Goal: Task Accomplishment & Management: Manage account settings

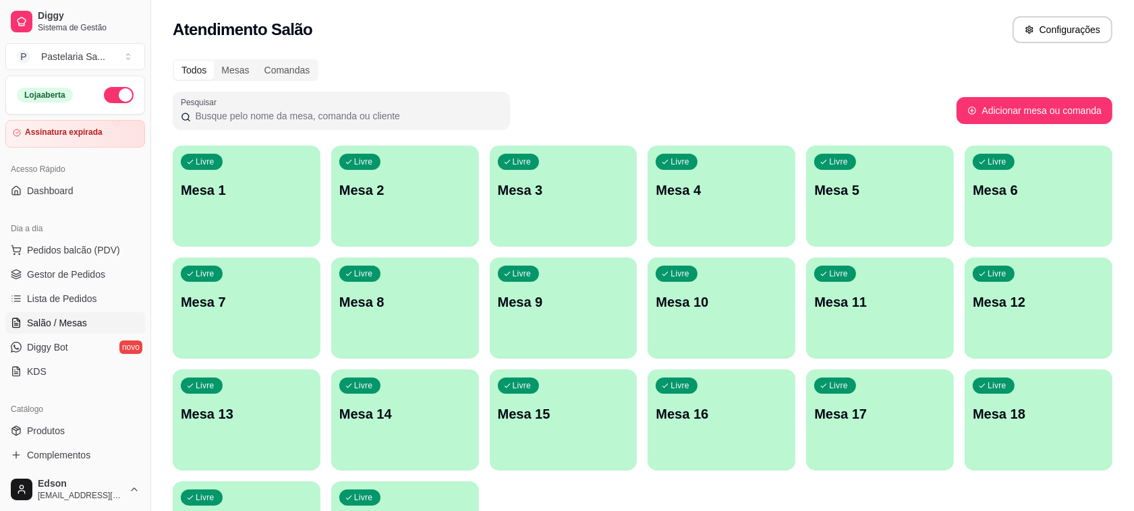
click at [71, 302] on span "Lista de Pedidos" at bounding box center [62, 298] width 70 height 13
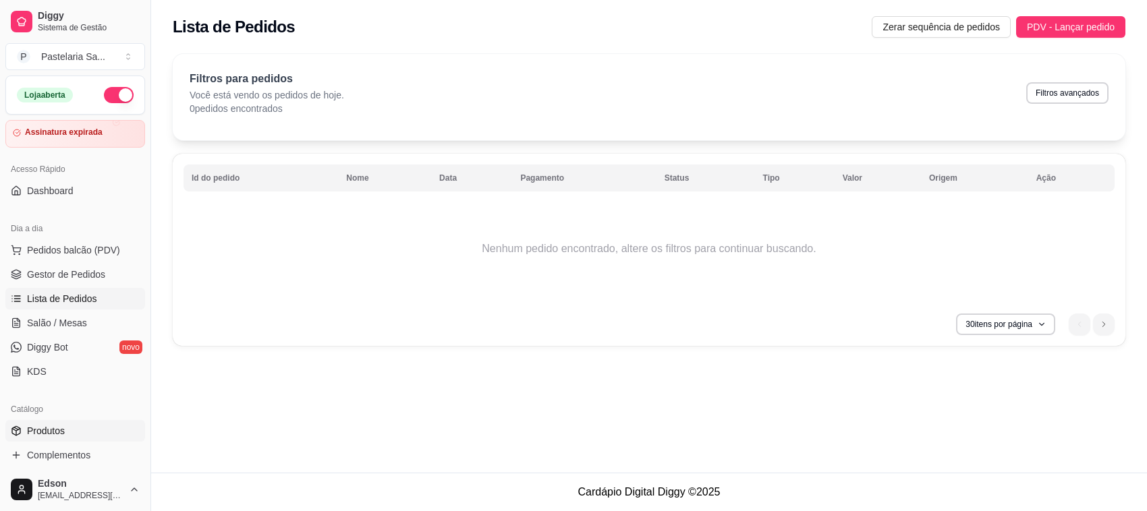
click at [66, 425] on link "Produtos" at bounding box center [75, 431] width 140 height 22
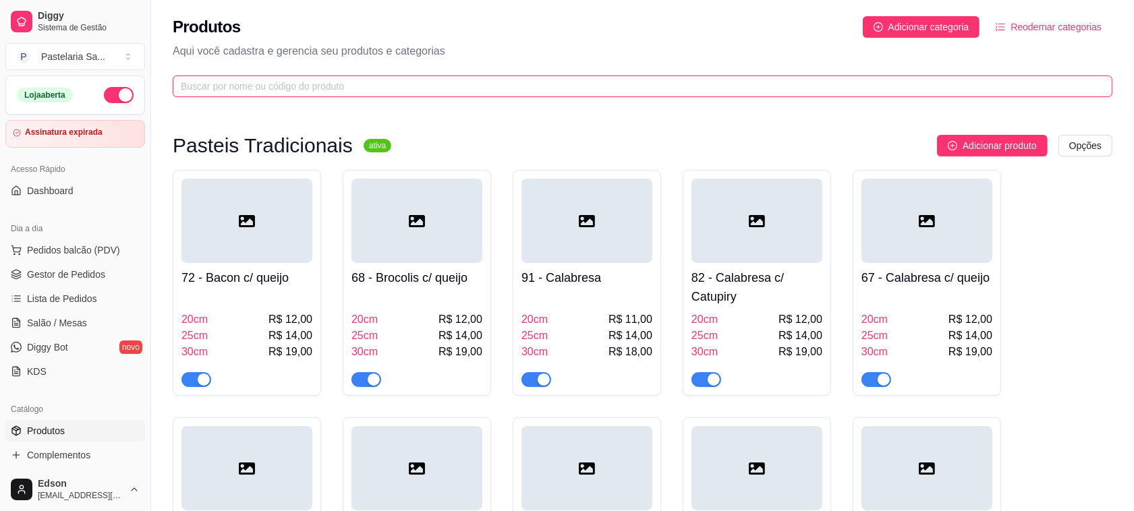
click at [361, 84] on input "text" at bounding box center [637, 86] width 913 height 15
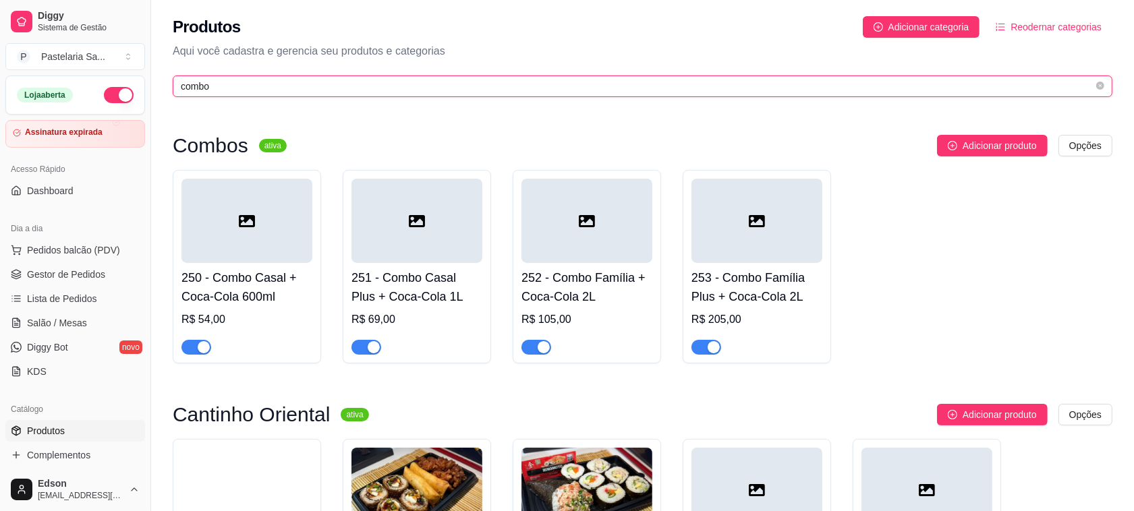
scroll to position [406, 0]
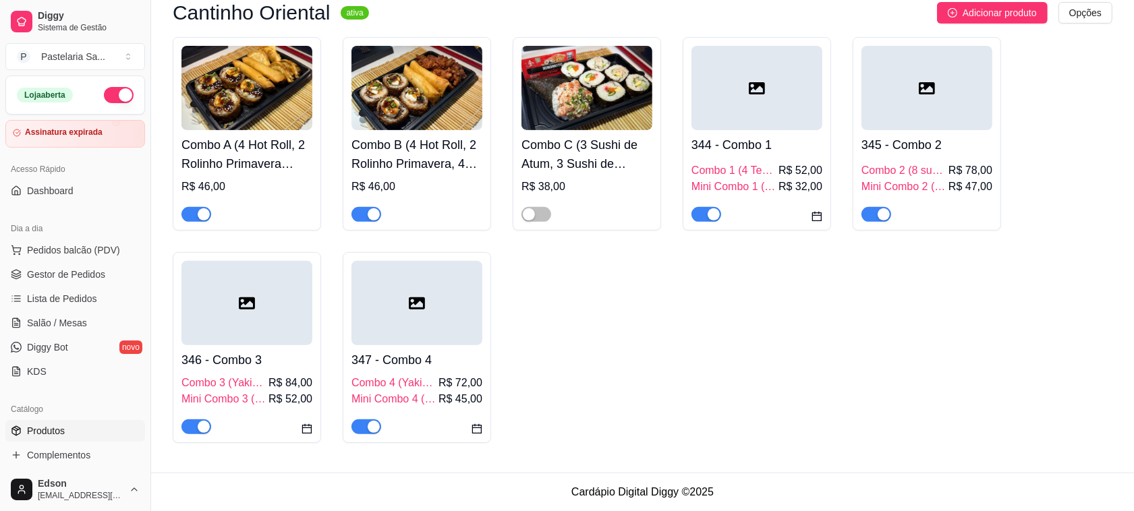
click at [252, 157] on h4 "Combo A (4 Hot Roll, 2 Rolinho Primavera Frango ou Legumes e 4 Gyoza) + REFRI L…" at bounding box center [246, 155] width 131 height 38
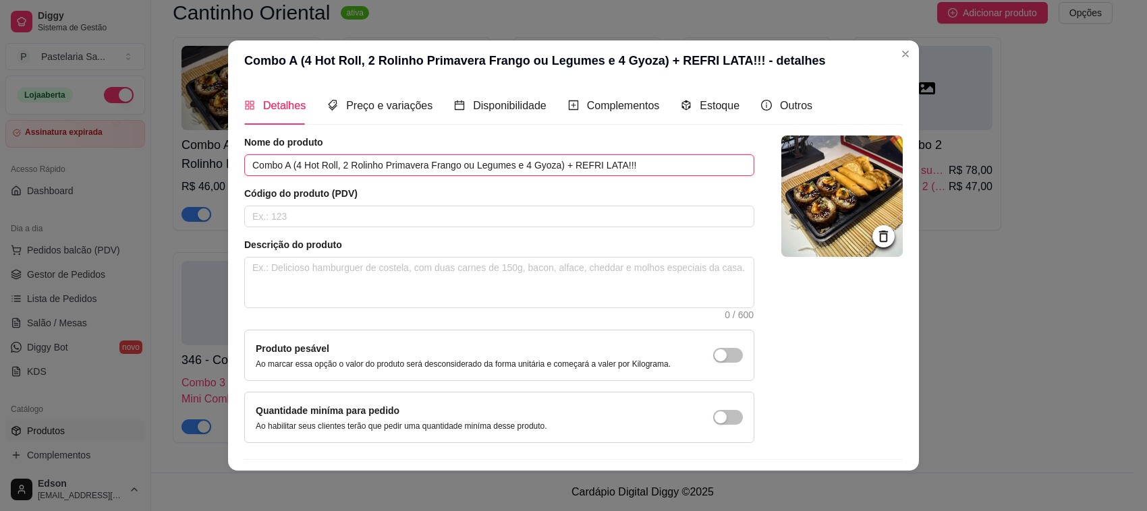
drag, startPoint x: 292, startPoint y: 164, endPoint x: 641, endPoint y: 163, distance: 348.7
click at [641, 163] on input "Combo A (4 Hot Roll, 2 Rolinho Primavera Frango ou Legumes e 4 Gyoza) + REFRI L…" at bounding box center [499, 165] width 510 height 22
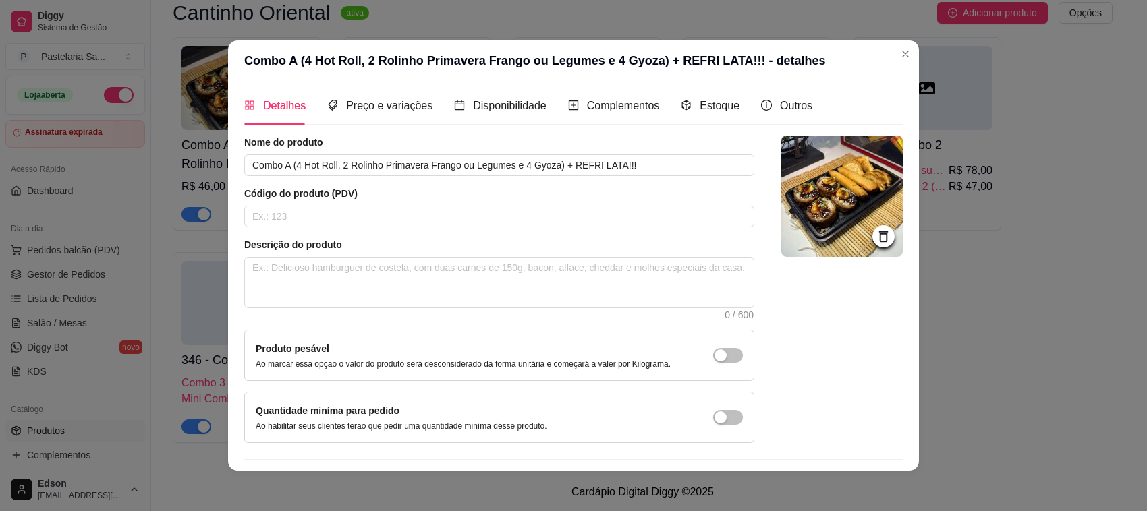
click at [828, 227] on img at bounding box center [841, 196] width 121 height 121
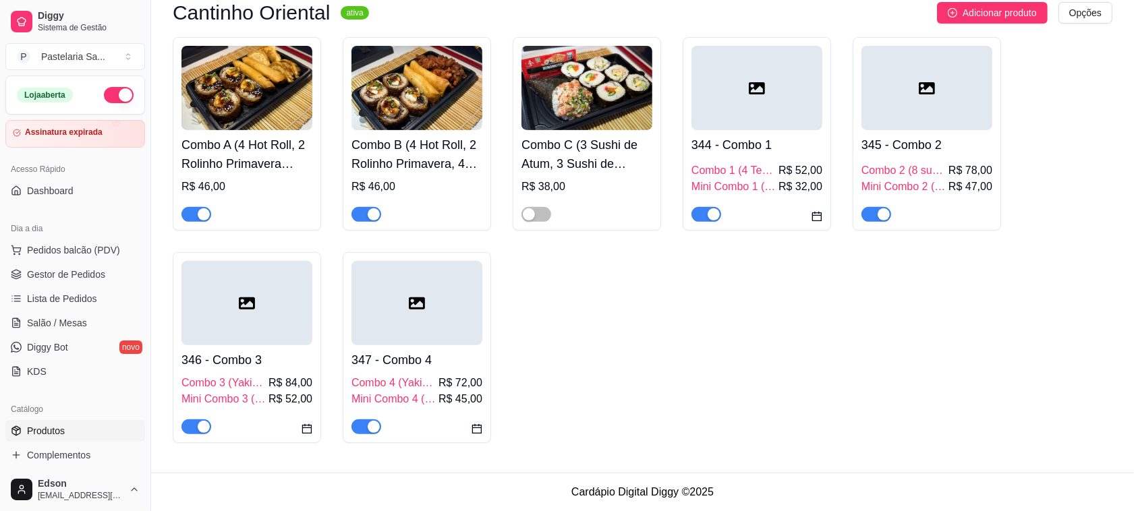
scroll to position [0, 0]
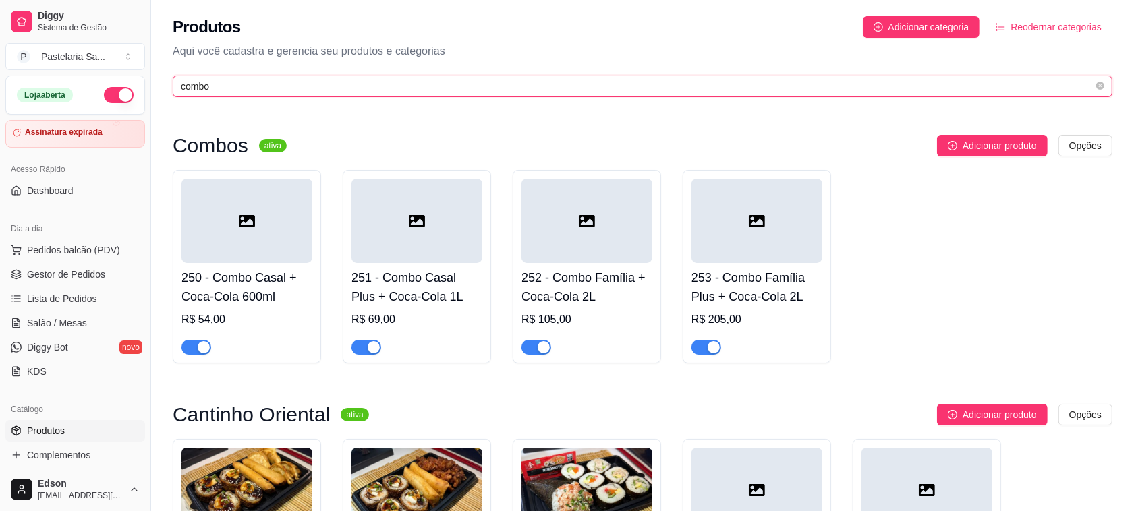
click at [243, 86] on input "combo" at bounding box center [637, 86] width 913 height 15
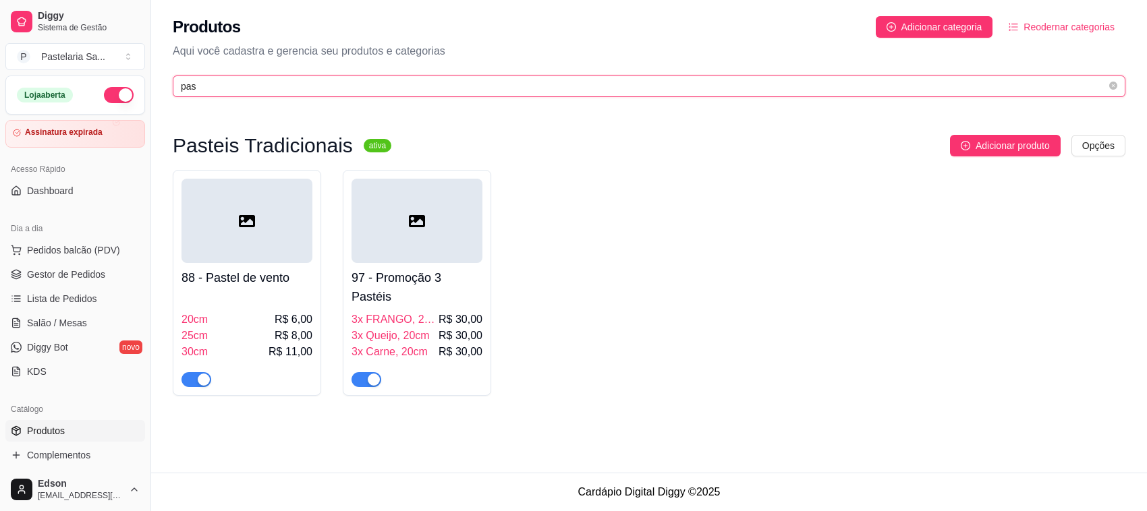
type input "pas"
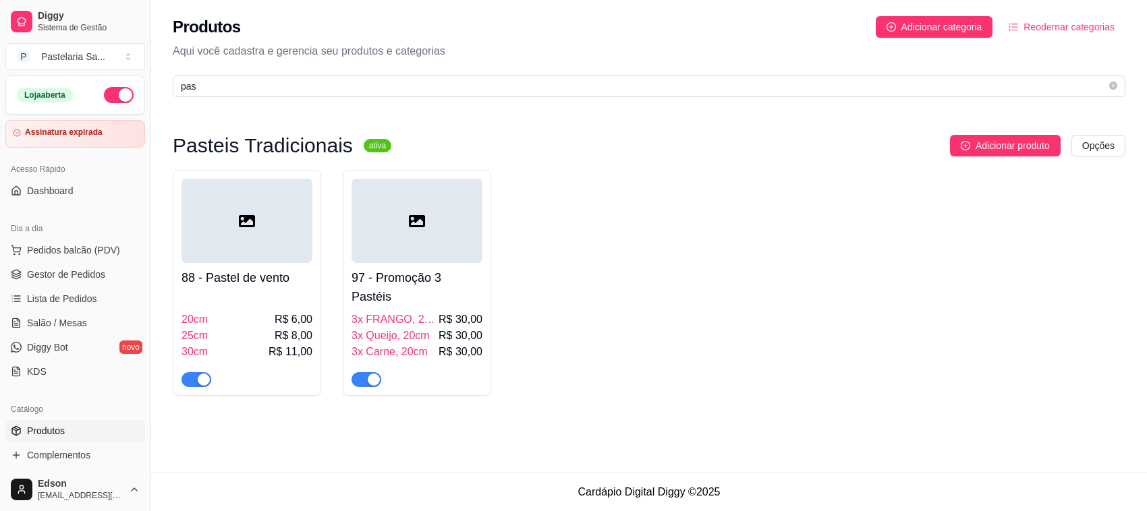
click at [376, 378] on div "button" at bounding box center [374, 380] width 12 height 12
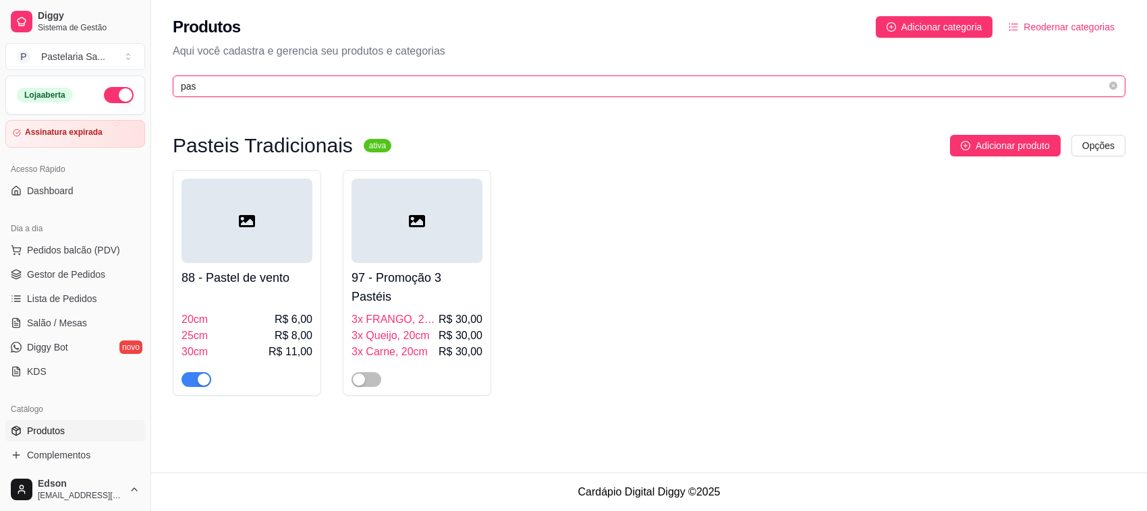
click at [302, 79] on input "pas" at bounding box center [643, 86] width 925 height 15
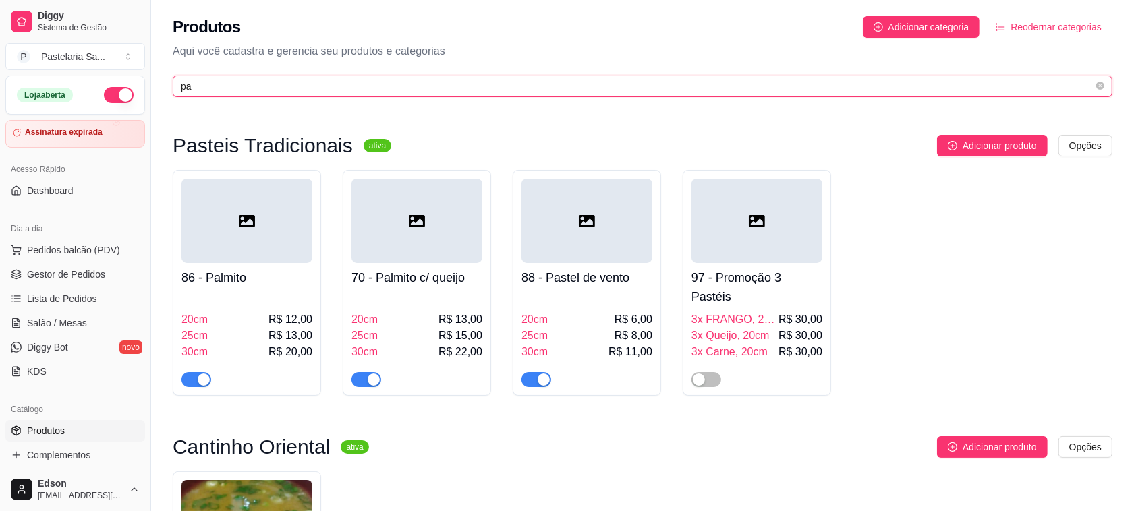
type input "pas"
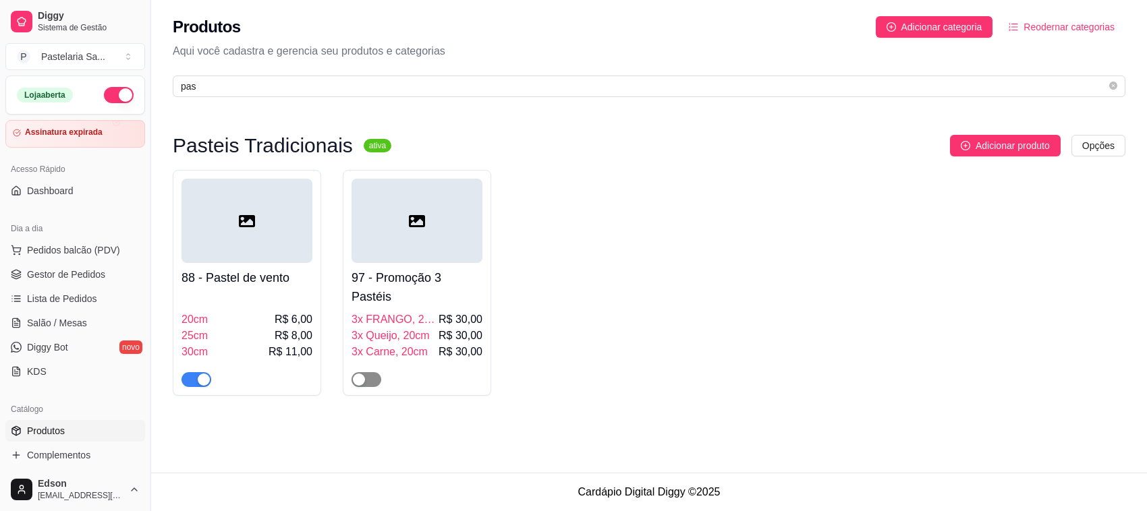
click at [366, 376] on span "button" at bounding box center [366, 379] width 30 height 15
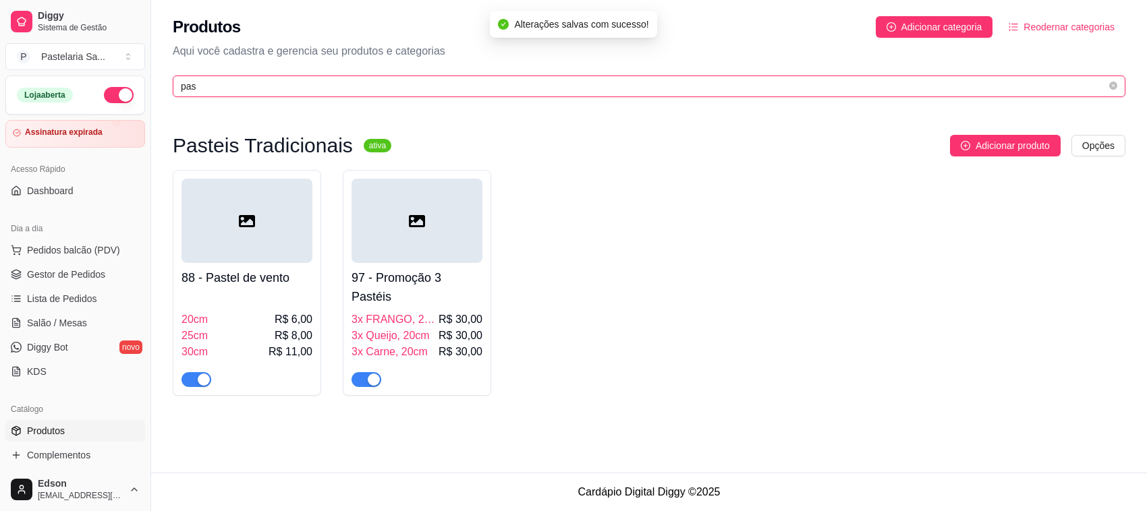
click at [266, 88] on input "pas" at bounding box center [643, 86] width 925 height 15
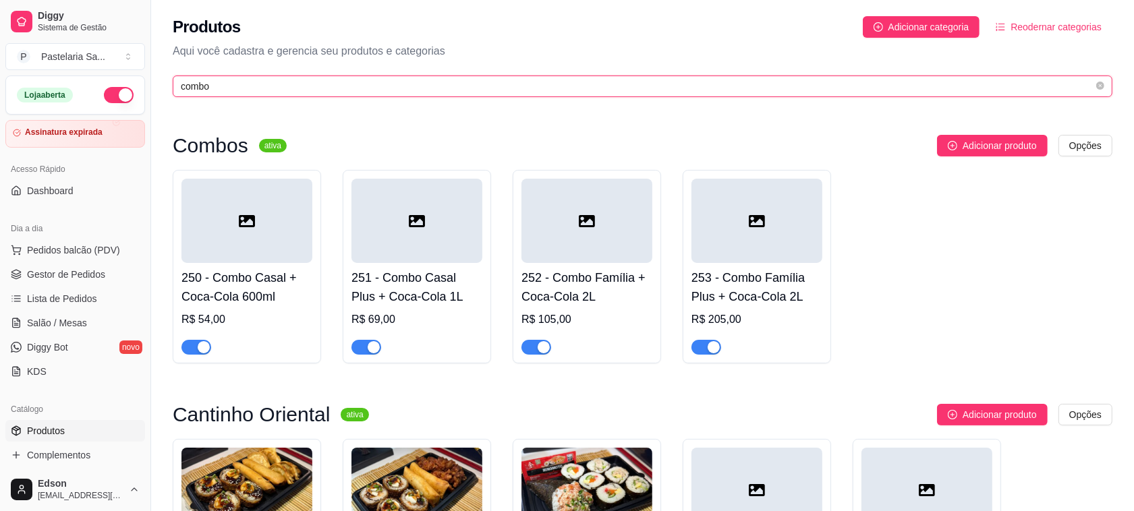
scroll to position [406, 0]
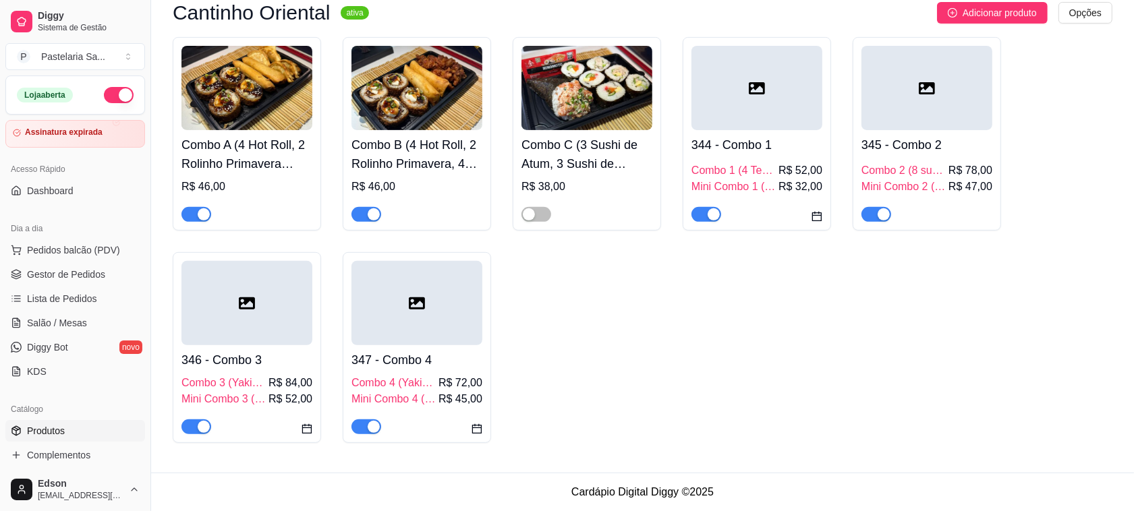
type input "combo"
click at [365, 156] on h4 "Combo B (4 Hot Roll, 2 Rolinho Primavera, 4 Karaguê) + REFRI LATA!!!" at bounding box center [416, 155] width 131 height 38
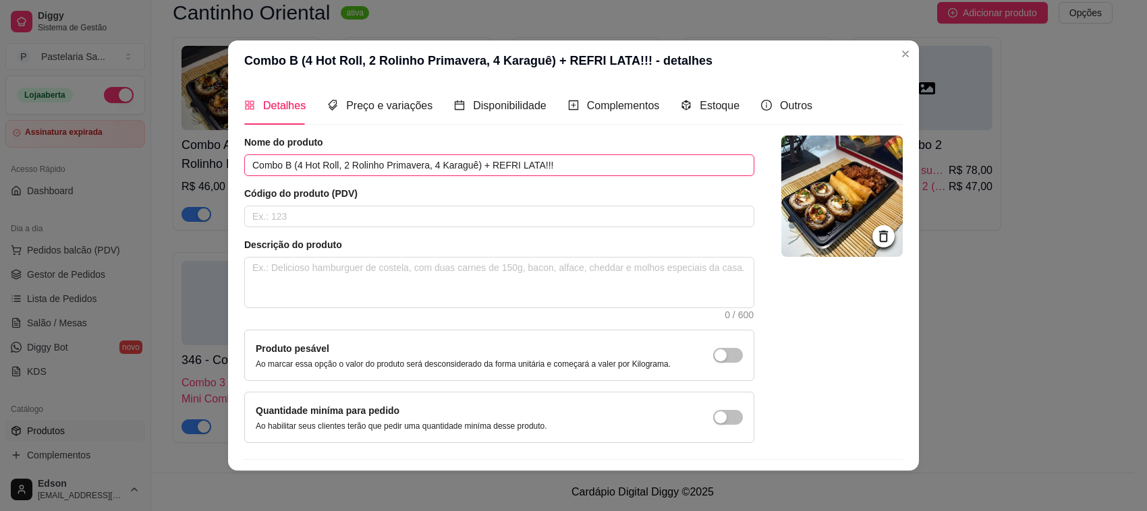
click at [258, 161] on input "Combo B (4 Hot Roll, 2 Rolinho Primavera, 4 Karaguê) + REFRI LATA!!!" at bounding box center [499, 165] width 510 height 22
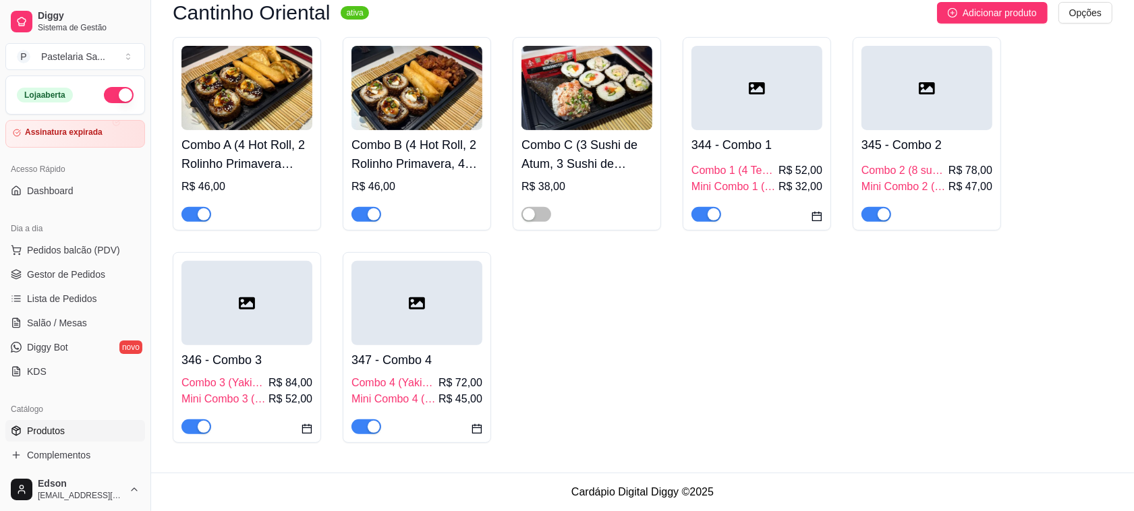
click at [574, 98] on img at bounding box center [586, 88] width 131 height 84
click at [541, 210] on span "button" at bounding box center [536, 214] width 30 height 15
click at [570, 115] on img at bounding box center [586, 88] width 131 height 84
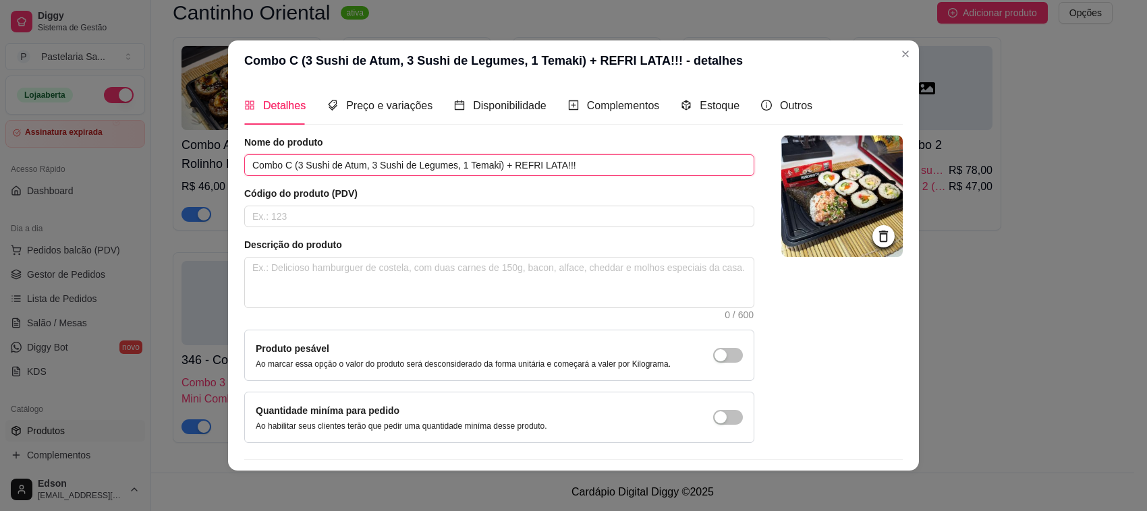
drag, startPoint x: 247, startPoint y: 163, endPoint x: 612, endPoint y: 163, distance: 364.9
click at [612, 163] on input "Combo C (3 Sushi de Atum, 3 Sushi de Legumes, 1 Temaki) + REFRI LATA!!!" at bounding box center [499, 165] width 510 height 22
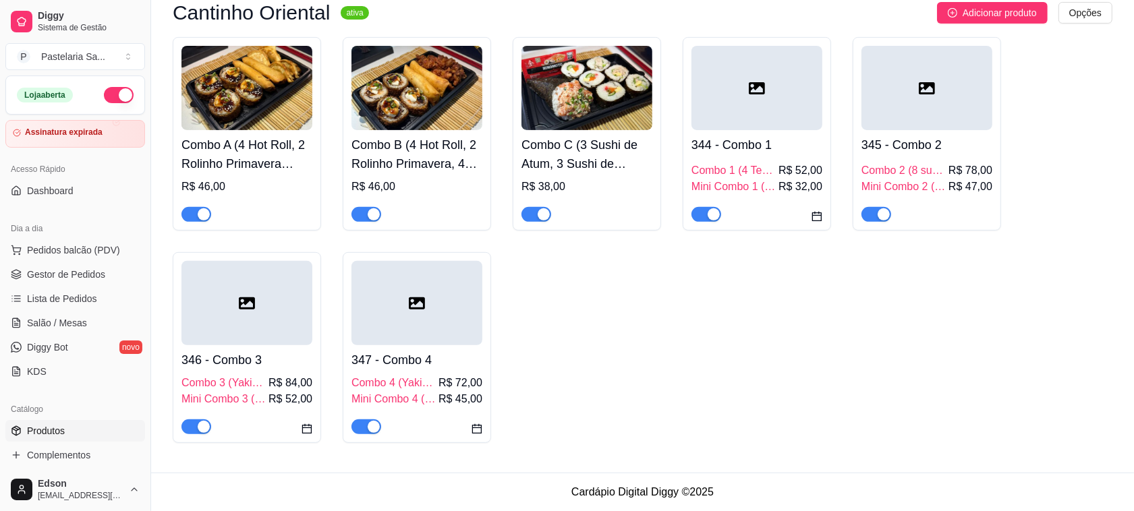
click at [605, 150] on h4 "Combo C (3 Sushi de Atum, 3 Sushi de Legumes, 1 Temaki) + REFRI LATA!!!" at bounding box center [586, 155] width 131 height 38
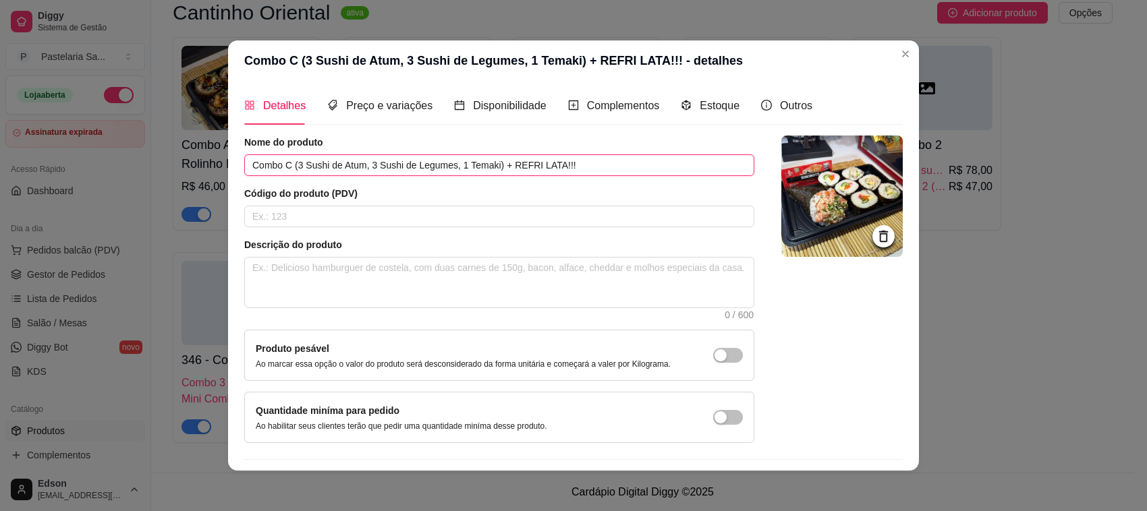
drag, startPoint x: 601, startPoint y: 163, endPoint x: 183, endPoint y: 180, distance: 417.9
click at [183, 180] on div "Combo C (3 Sushi de Atum, 3 Sushi de Legumes, 1 Temaki) + REFRI LATA!!! - detal…" at bounding box center [573, 255] width 1147 height 511
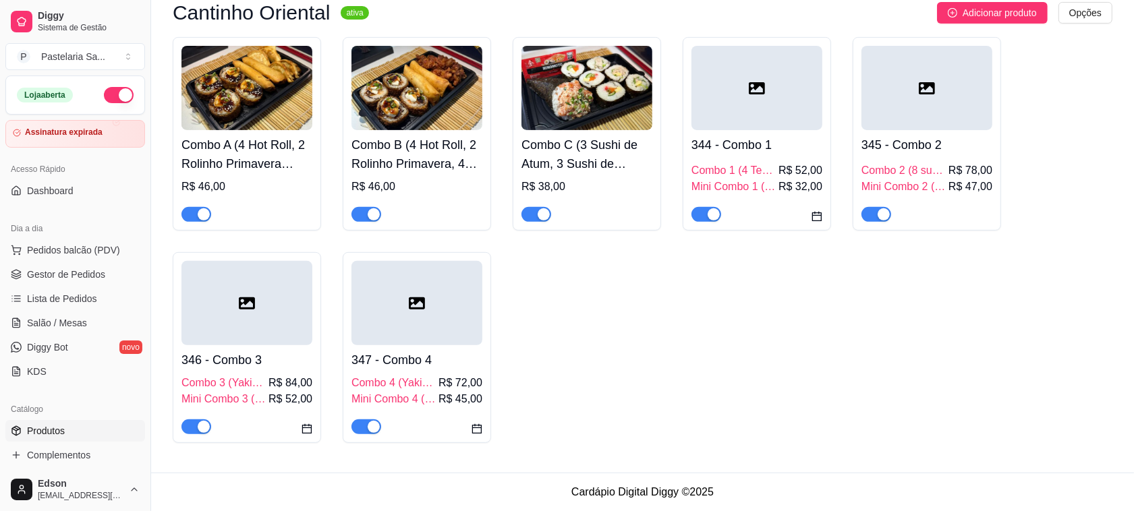
scroll to position [344, 0]
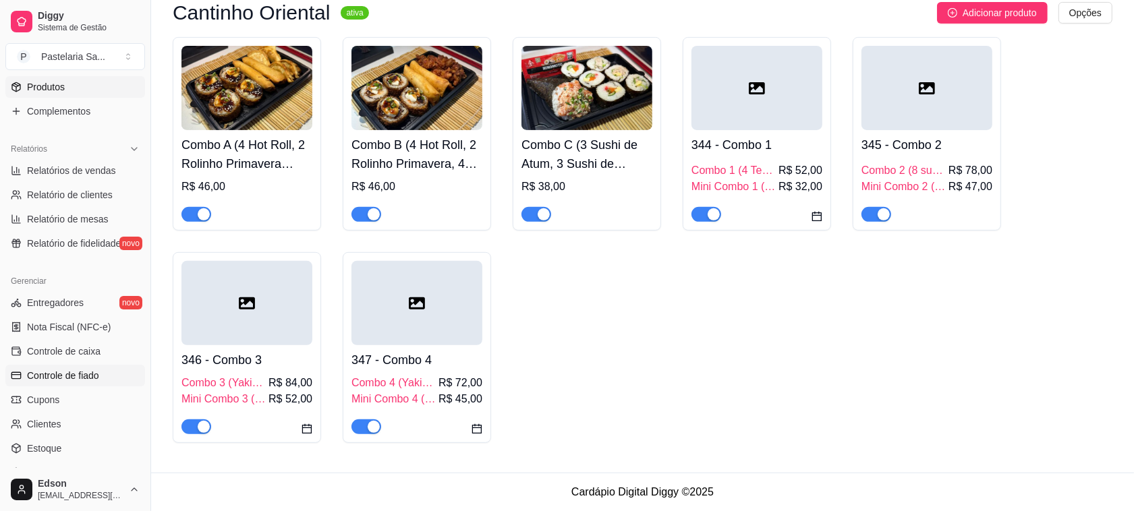
click at [100, 374] on link "Controle de fiado" at bounding box center [75, 376] width 140 height 22
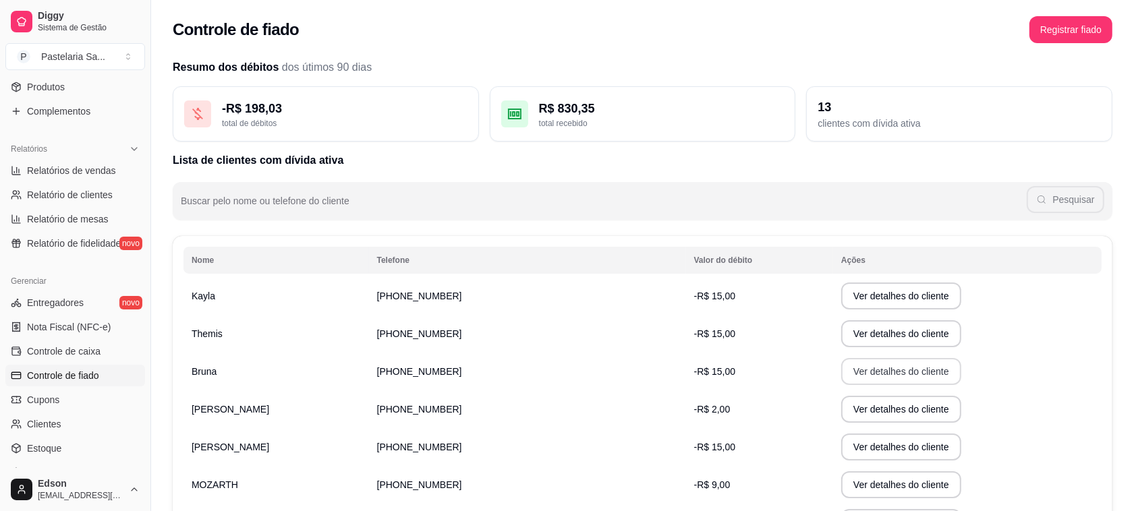
click at [841, 376] on button "Ver detalhes do cliente" at bounding box center [901, 371] width 120 height 27
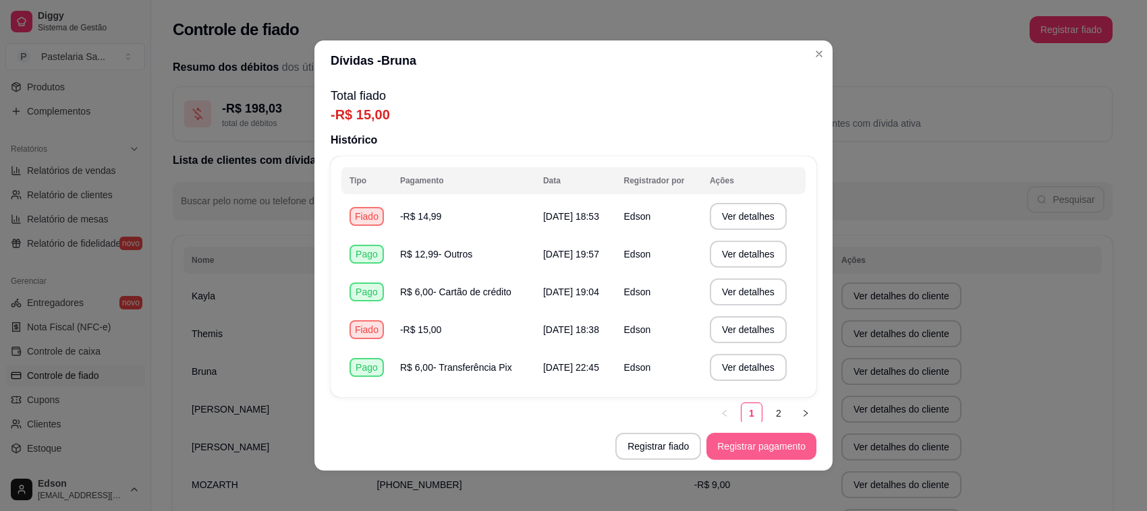
click at [764, 438] on button "Registrar pagamento" at bounding box center [761, 446] width 110 height 27
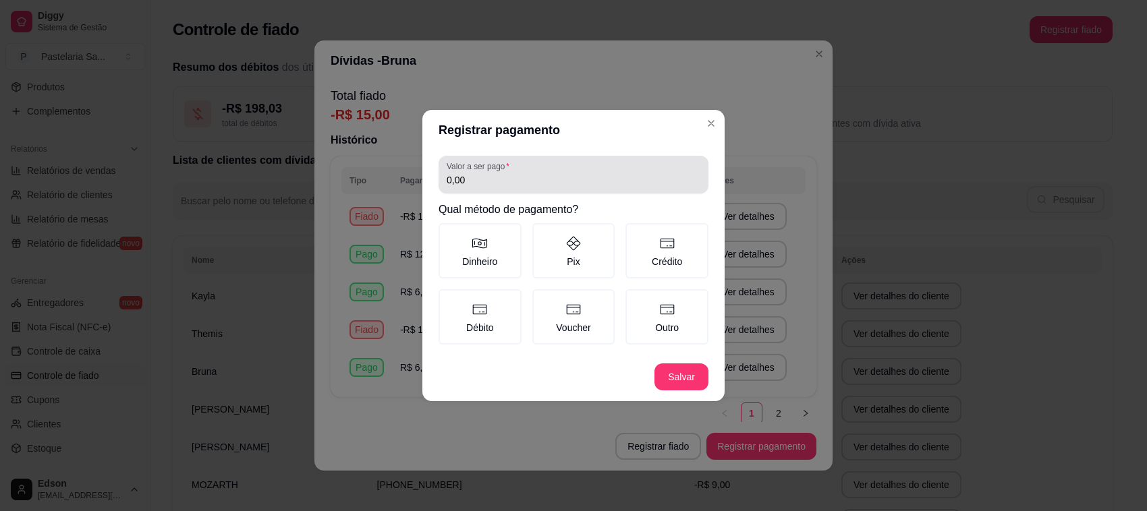
click at [540, 173] on div "0,00" at bounding box center [574, 174] width 254 height 27
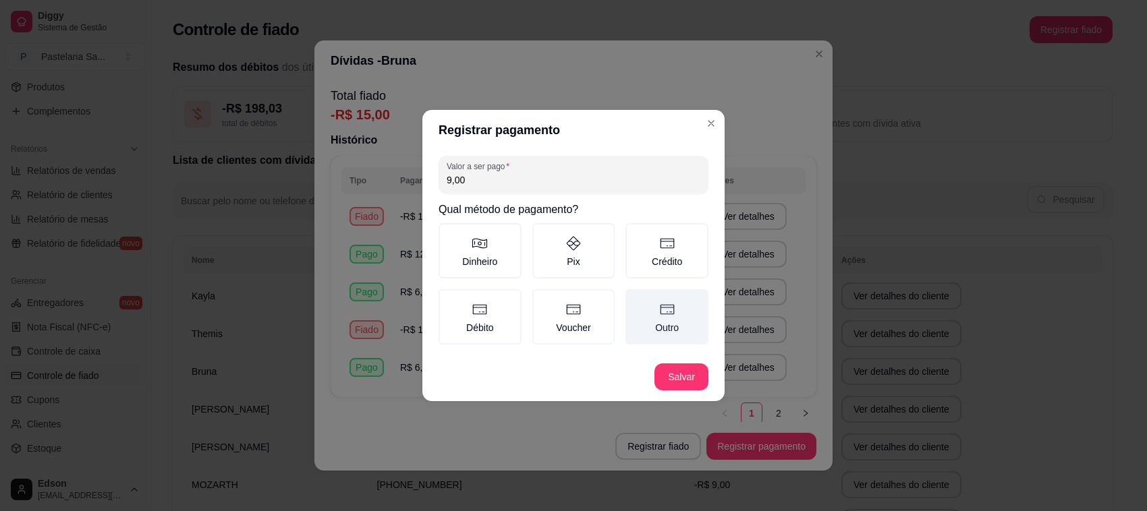
type input "9,00"
click at [656, 314] on label "Outro" at bounding box center [666, 316] width 83 height 55
click at [635, 299] on button "Outro" at bounding box center [630, 294] width 11 height 11
click at [685, 376] on footer "Salvar" at bounding box center [573, 377] width 302 height 49
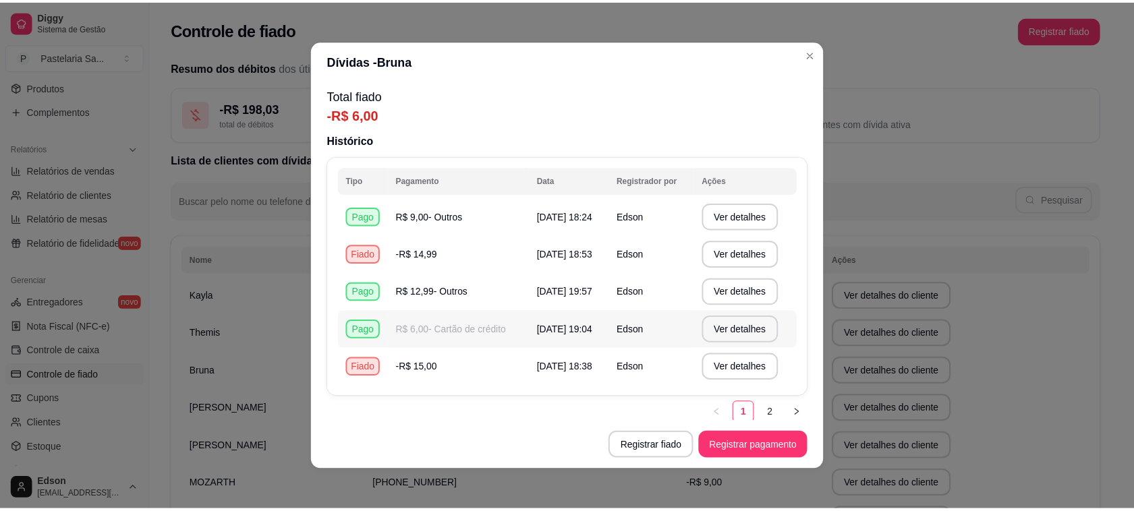
scroll to position [7, 0]
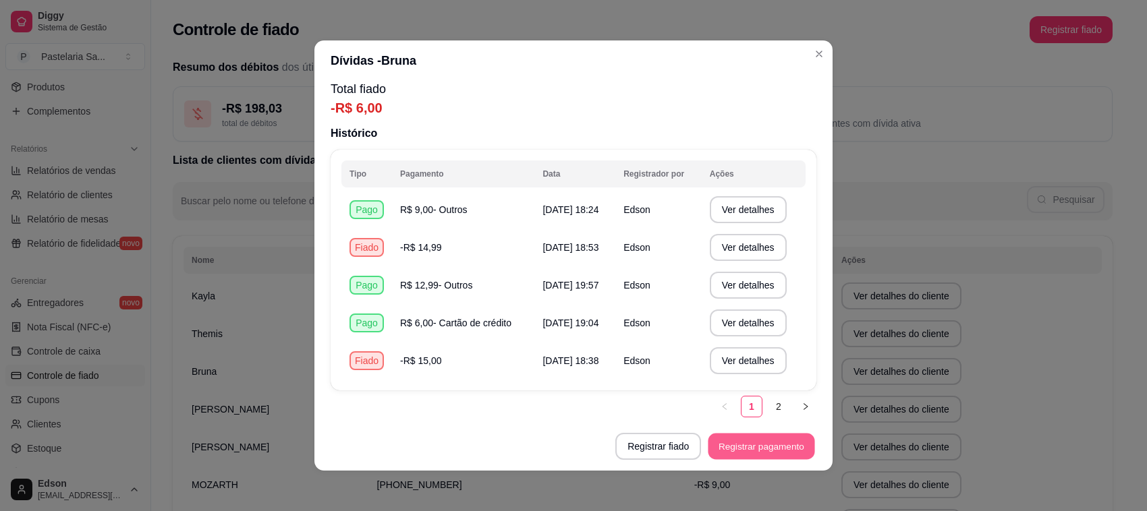
click at [780, 444] on button "Registrar pagamento" at bounding box center [761, 447] width 107 height 26
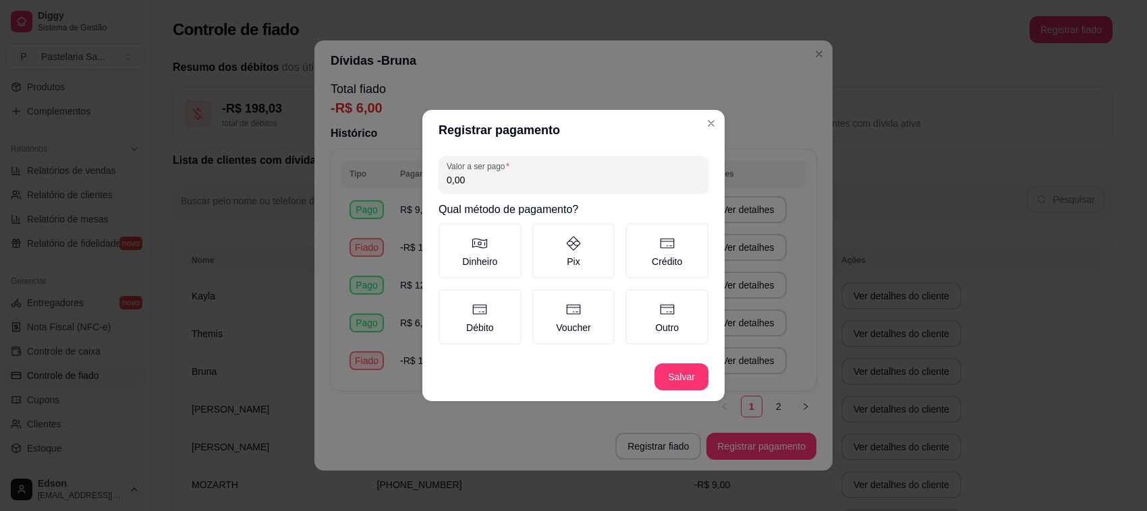
drag, startPoint x: 705, startPoint y: 245, endPoint x: 730, endPoint y: 309, distance: 69.0
click at [715, 247] on div "Valor a ser pago 0,00 Qual método de pagamento? Dinheiro Pix Crédito Débito Vou…" at bounding box center [573, 251] width 302 height 202
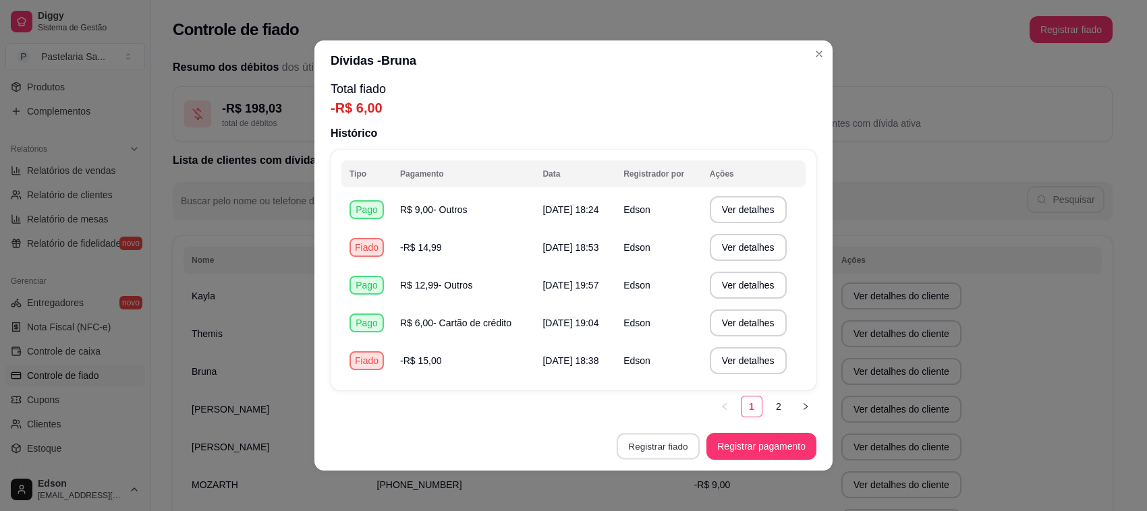
click at [642, 442] on button "Registrar fiado" at bounding box center [657, 447] width 83 height 26
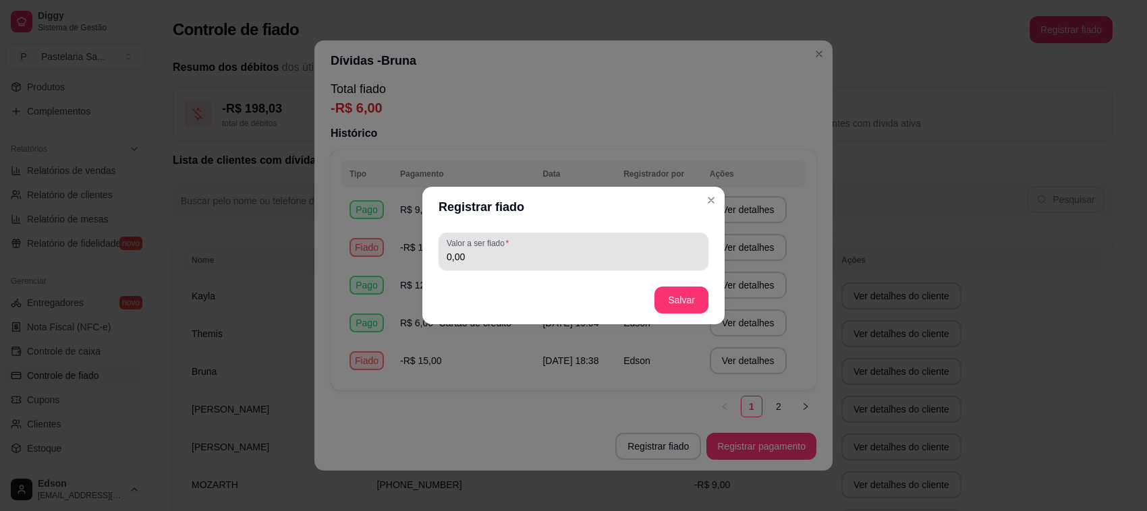
click at [616, 245] on div "0,00" at bounding box center [574, 251] width 254 height 27
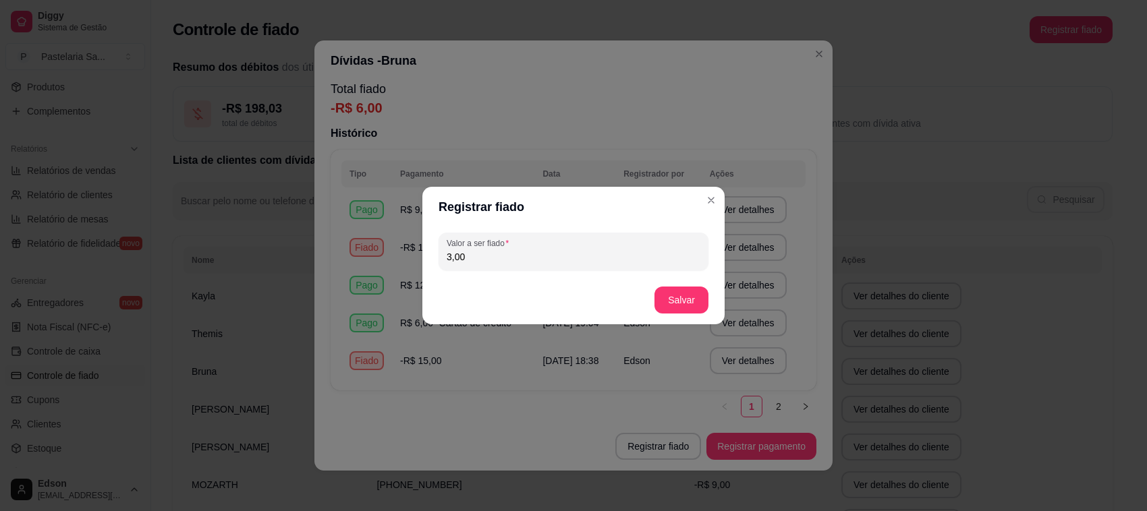
type input "3,00"
click at [670, 312] on button "Salvar" at bounding box center [681, 300] width 53 height 26
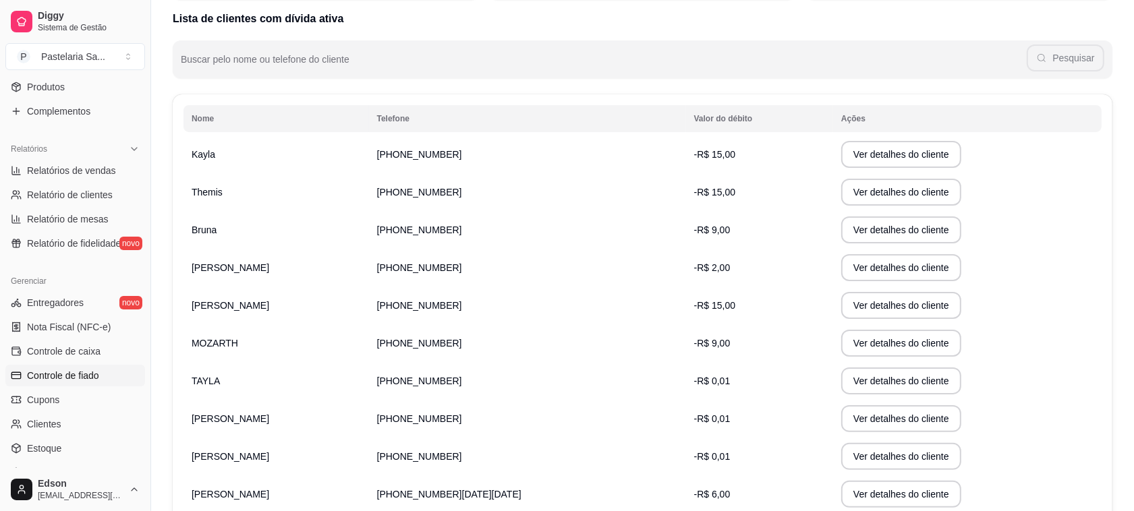
scroll to position [161, 0]
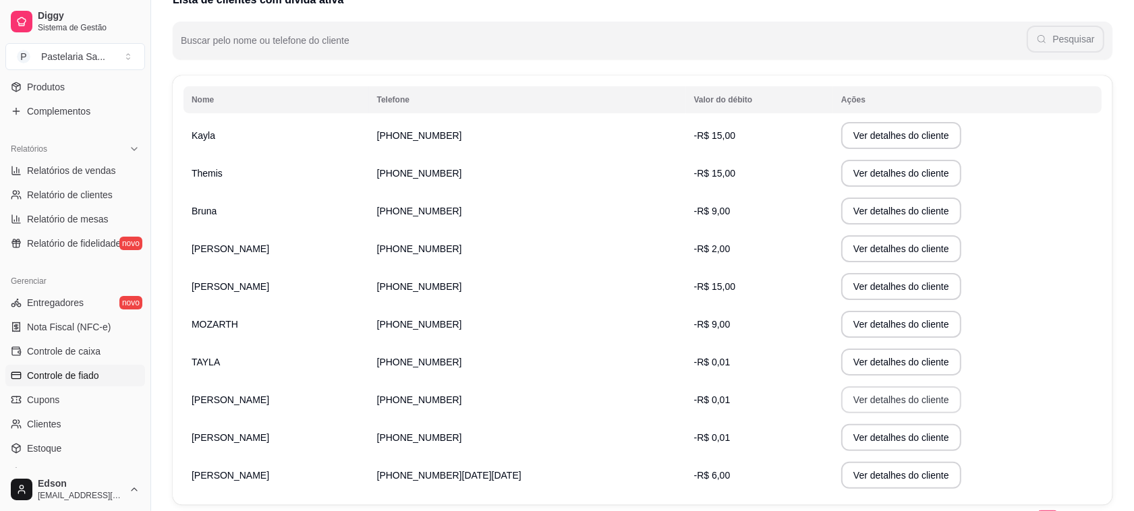
click at [841, 401] on button "Ver detalhes do cliente" at bounding box center [901, 399] width 120 height 27
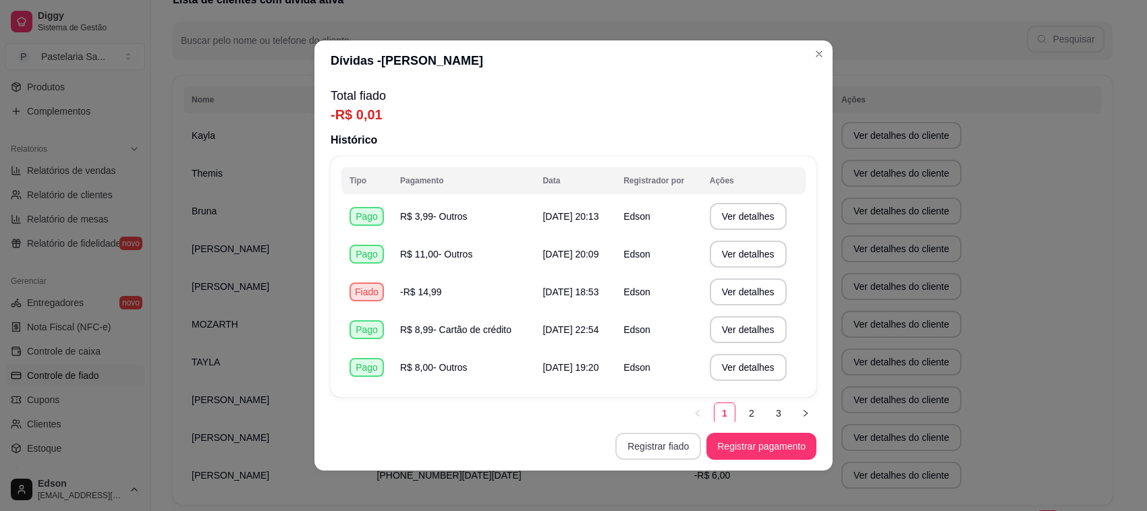
click at [675, 440] on button "Registrar fiado" at bounding box center [658, 446] width 86 height 27
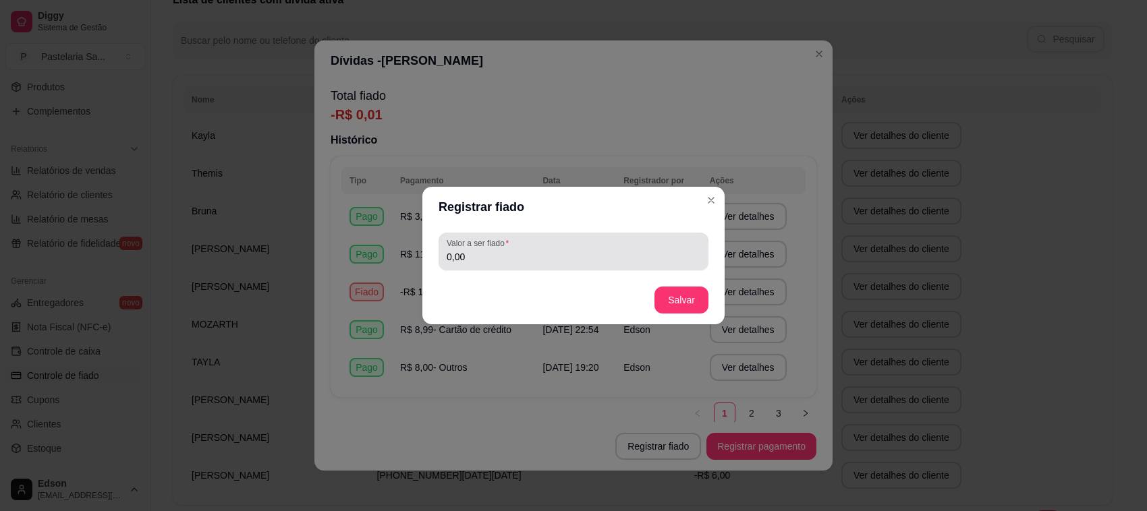
click at [637, 243] on div "0,00" at bounding box center [574, 251] width 254 height 27
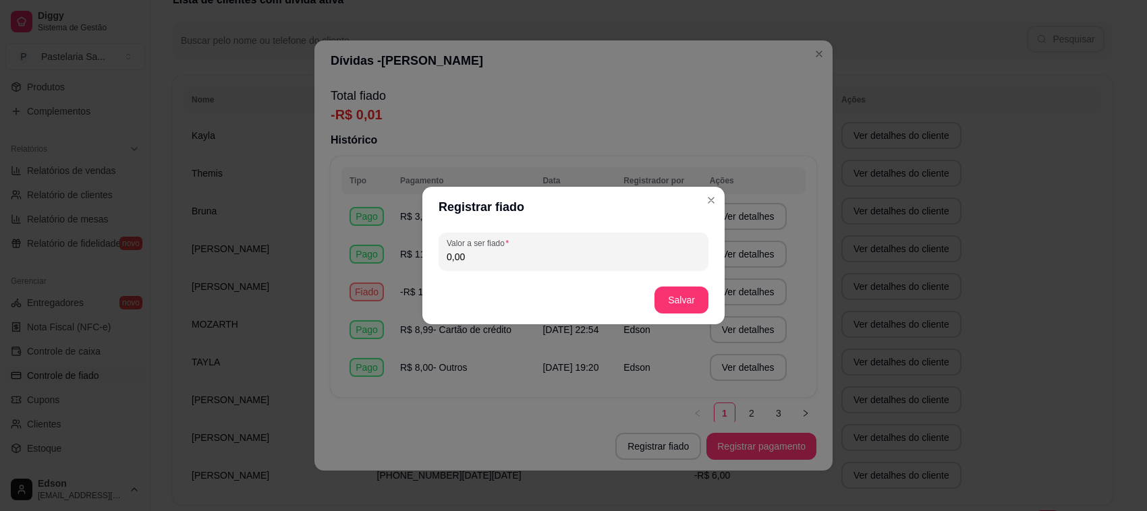
click at [637, 243] on div "0,00" at bounding box center [574, 251] width 254 height 27
type input "7,00"
click at [668, 301] on button "Salvar" at bounding box center [681, 300] width 54 height 27
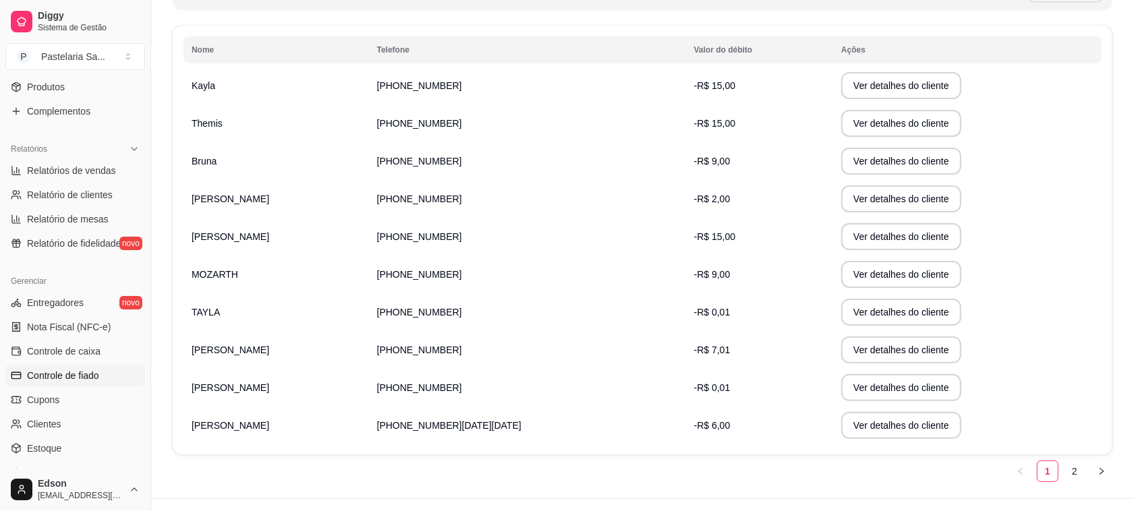
scroll to position [236, 0]
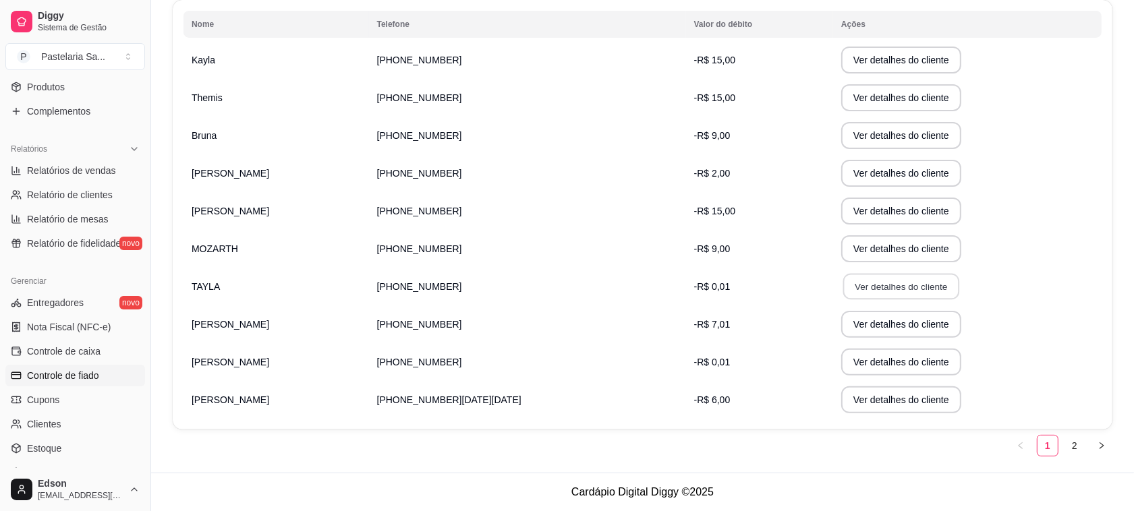
click at [843, 282] on button "Ver detalhes do cliente" at bounding box center [901, 287] width 116 height 26
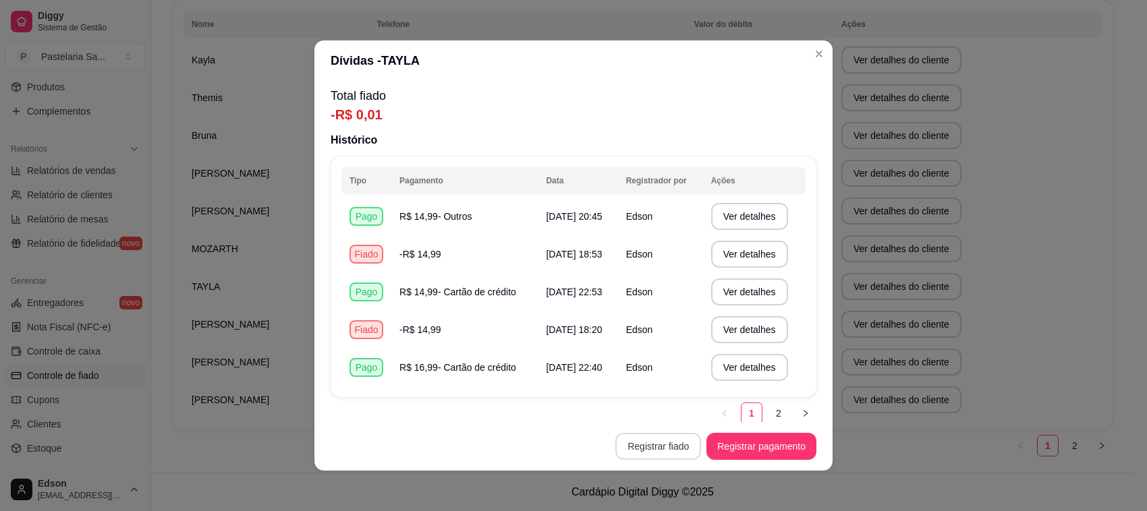
click at [683, 442] on button "Registrar fiado" at bounding box center [658, 446] width 86 height 27
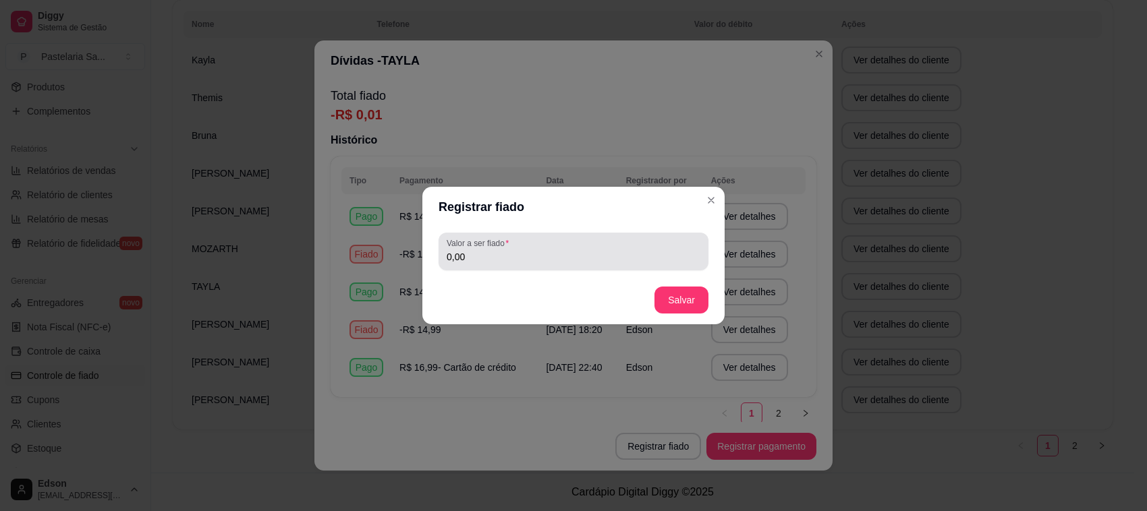
click at [631, 250] on input "0,00" at bounding box center [574, 256] width 254 height 13
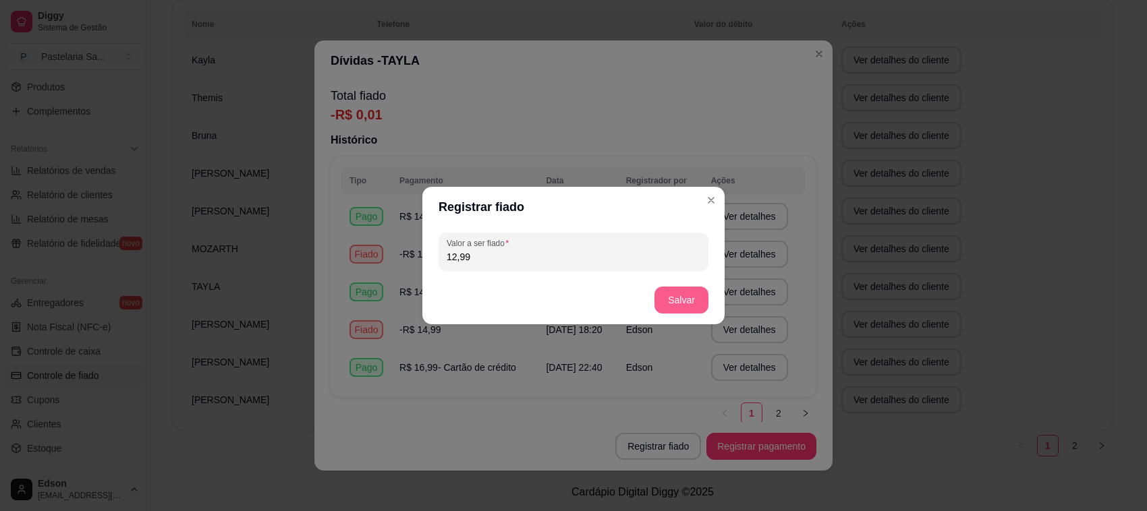
type input "12,99"
click at [666, 308] on button "Salvar" at bounding box center [681, 300] width 54 height 27
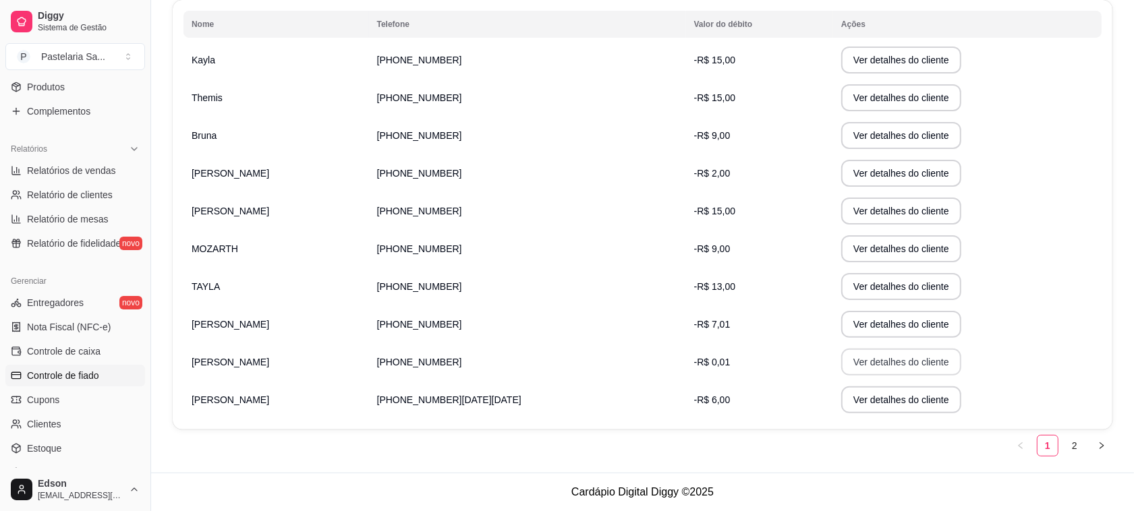
click at [841, 359] on button "Ver detalhes do cliente" at bounding box center [901, 362] width 120 height 27
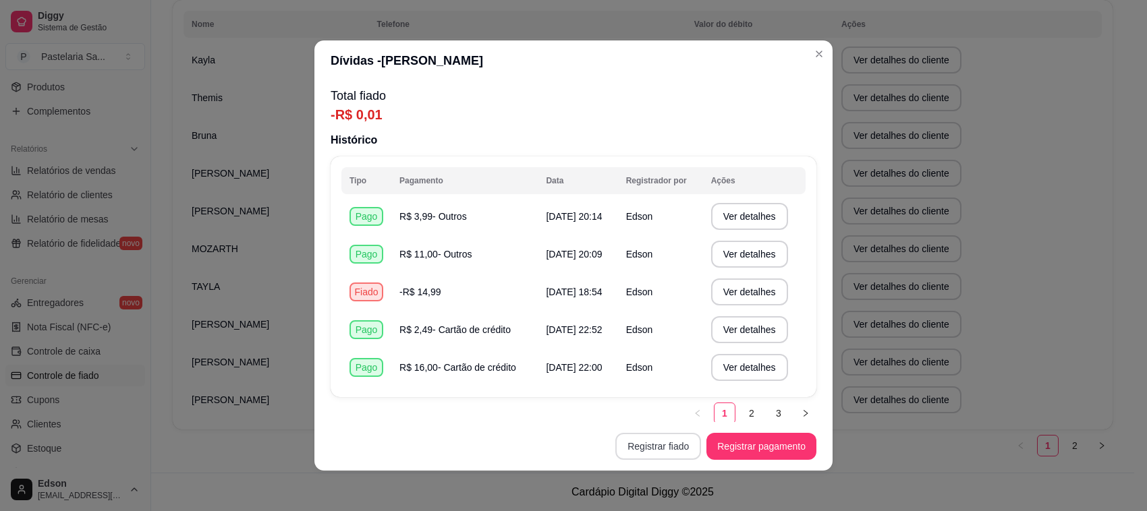
click at [672, 447] on button "Registrar fiado" at bounding box center [658, 446] width 86 height 27
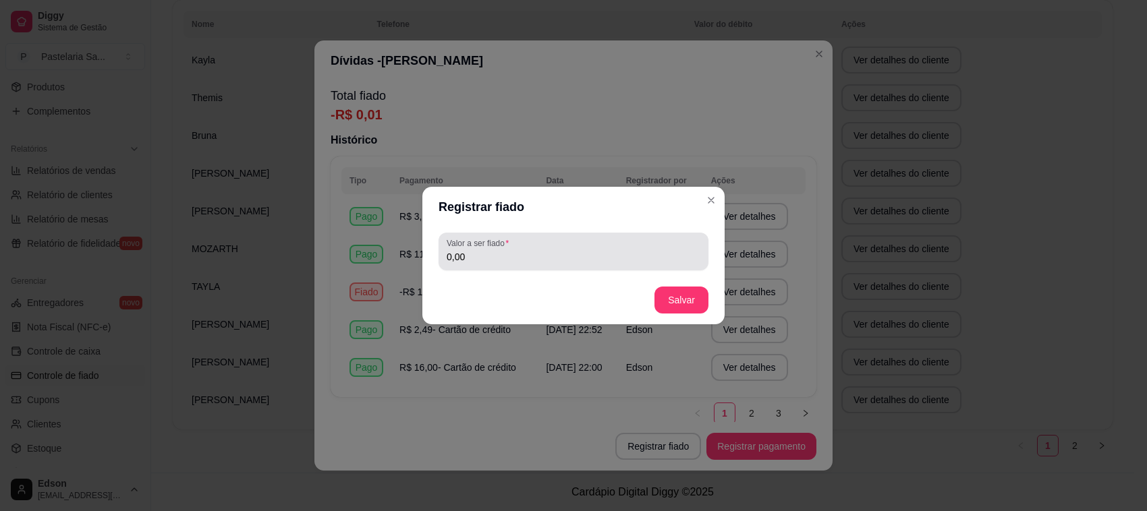
click at [615, 265] on div "Valor a ser fiado 0,00" at bounding box center [573, 252] width 270 height 38
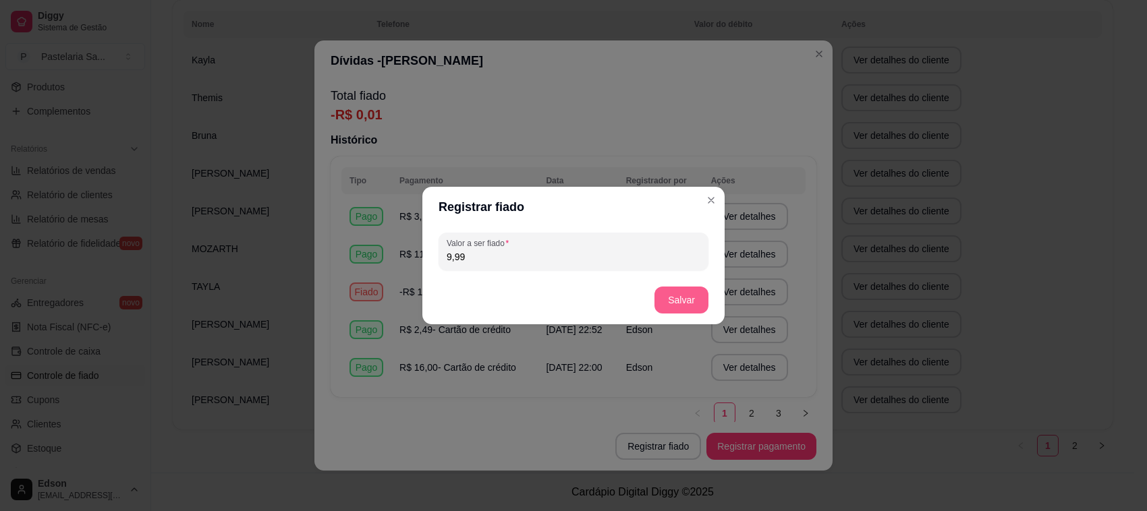
type input "9,99"
click at [663, 298] on button "Salvar" at bounding box center [681, 300] width 54 height 27
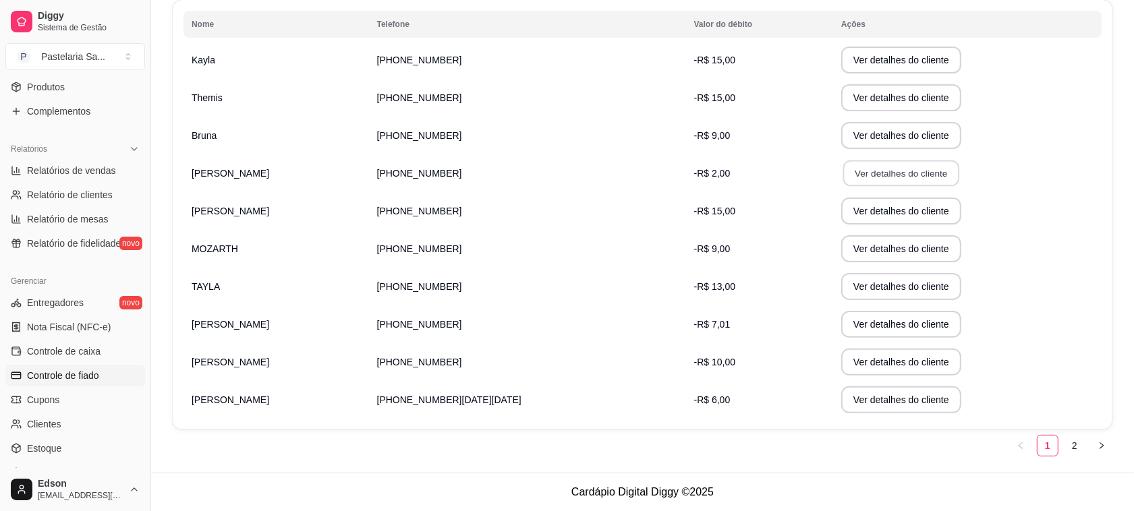
click at [843, 179] on button "Ver detalhes do cliente" at bounding box center [901, 174] width 116 height 26
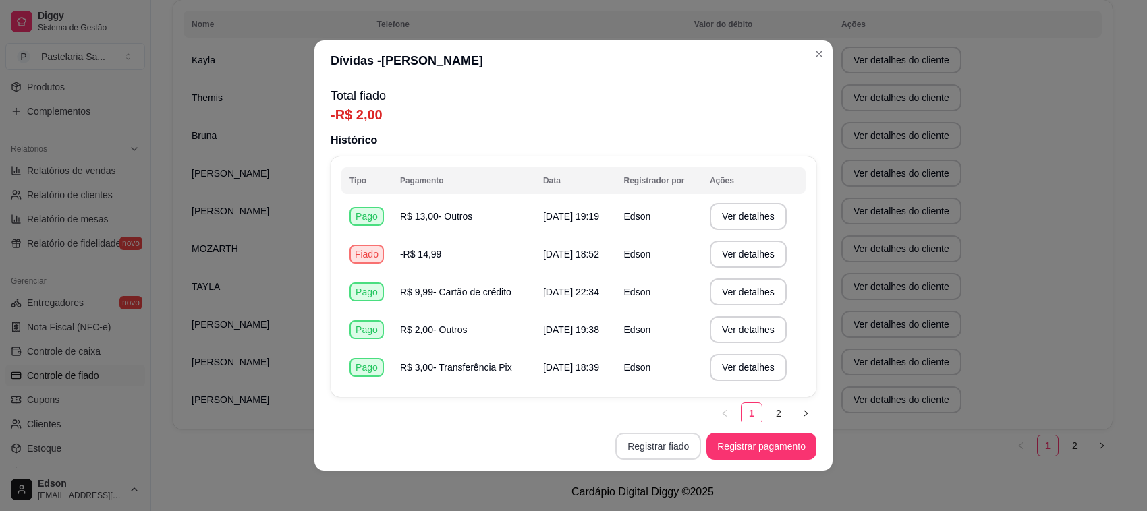
click at [633, 453] on button "Registrar fiado" at bounding box center [658, 446] width 86 height 27
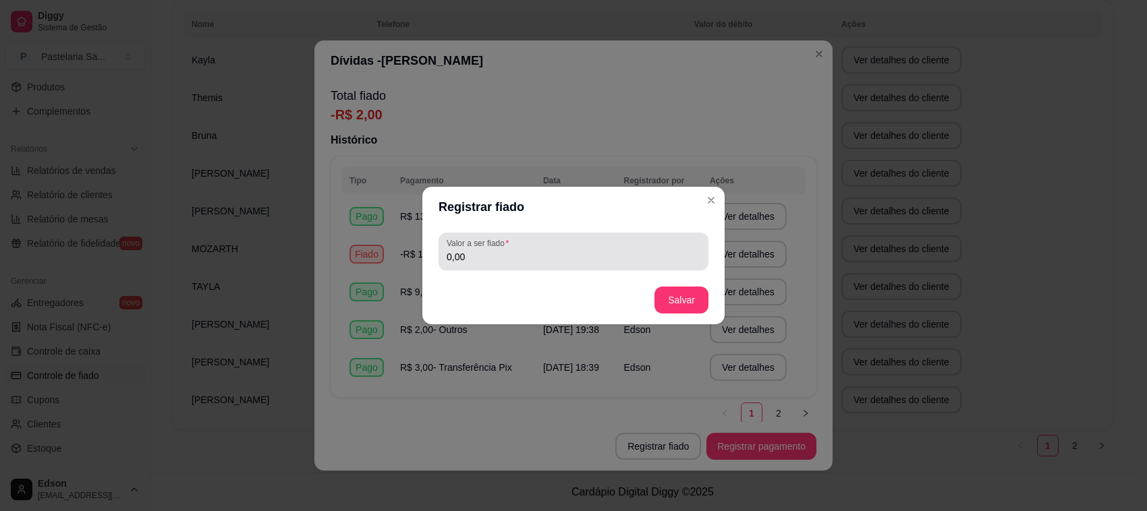
click at [615, 258] on input "0,00" at bounding box center [574, 256] width 254 height 13
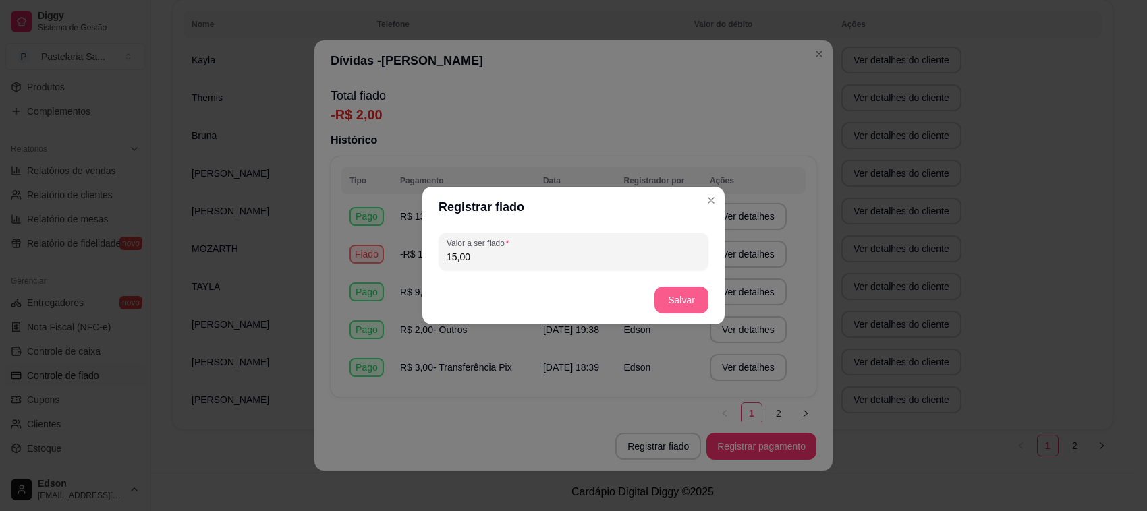
type input "15,00"
click at [680, 300] on button "Salvar" at bounding box center [681, 300] width 53 height 26
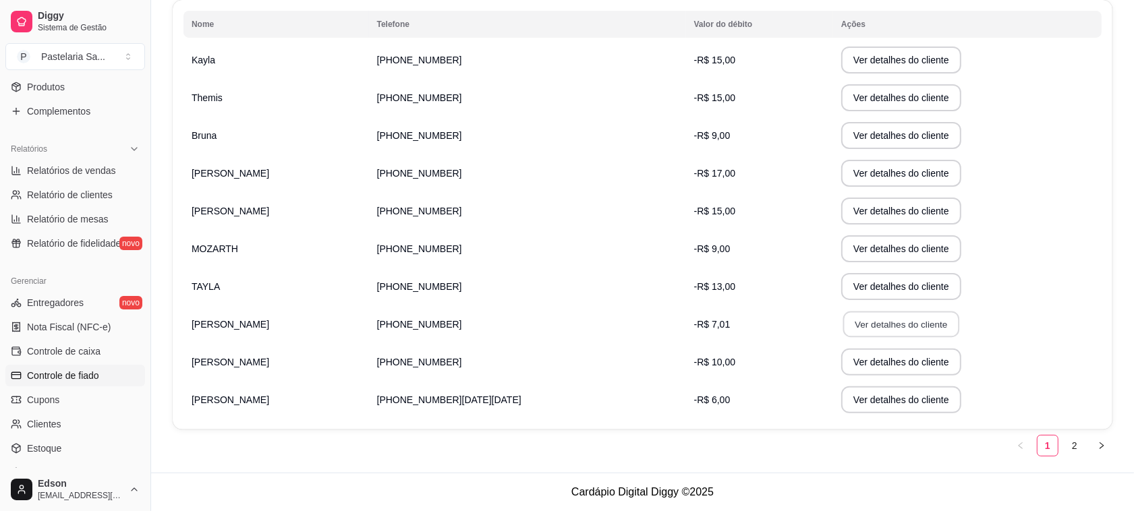
click at [852, 328] on button "Ver detalhes do cliente" at bounding box center [901, 325] width 116 height 26
click at [1066, 453] on link "2" at bounding box center [1074, 446] width 20 height 20
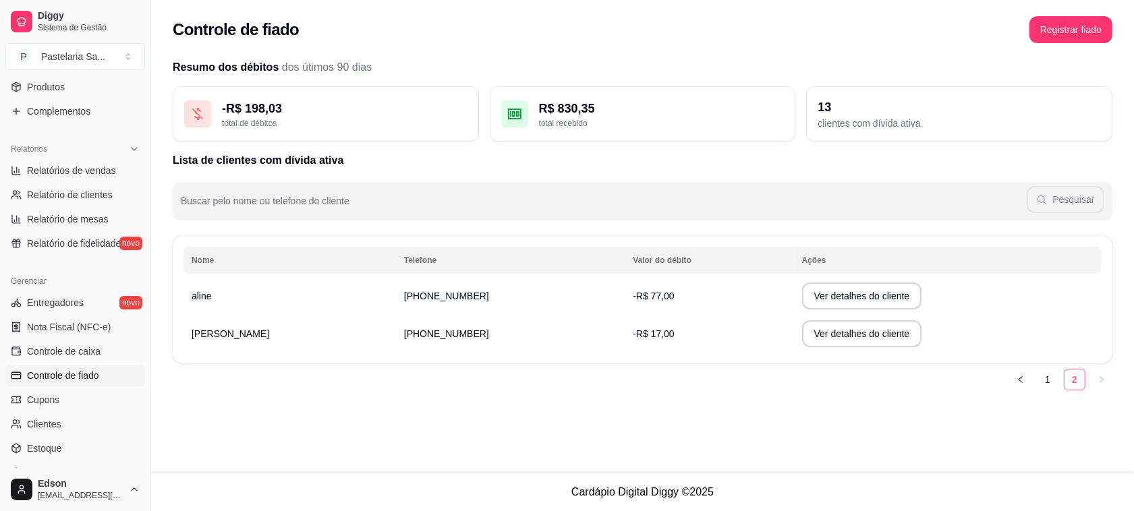
scroll to position [0, 0]
click at [818, 341] on button "Ver detalhes do cliente" at bounding box center [870, 334] width 116 height 26
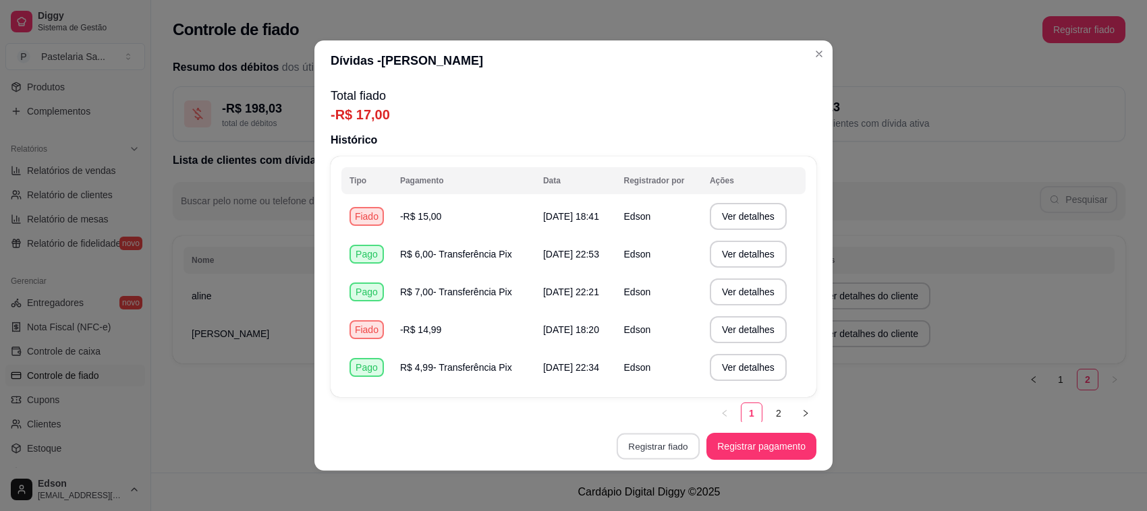
click at [680, 440] on button "Registrar fiado" at bounding box center [657, 447] width 83 height 26
click at [786, 440] on button "Registrar pagamento" at bounding box center [761, 447] width 107 height 26
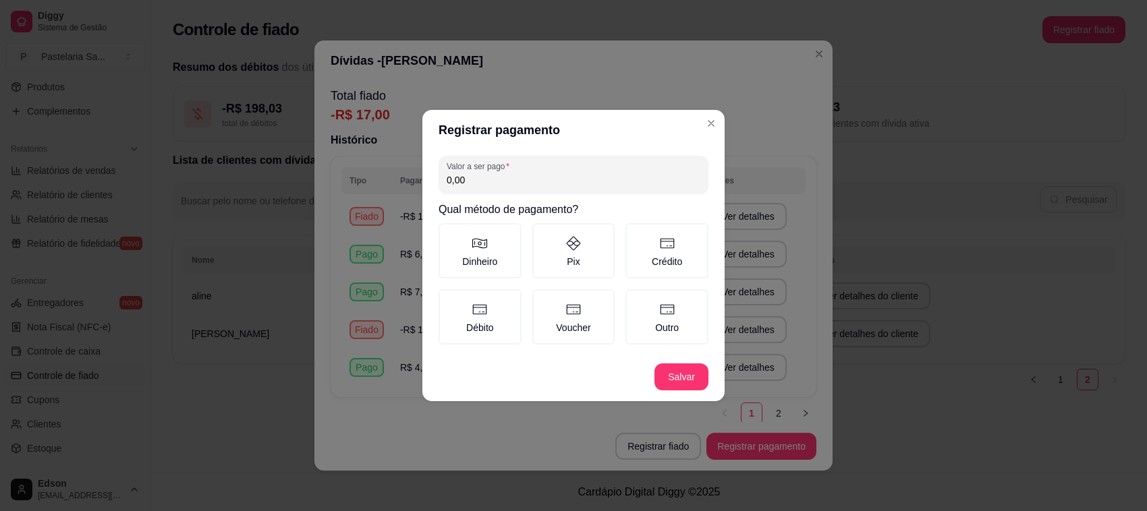
click at [563, 197] on div "Valor a ser pago 0,00 Qual método de pagamento? Dinheiro Pix Crédito Débito Vou…" at bounding box center [573, 251] width 302 height 202
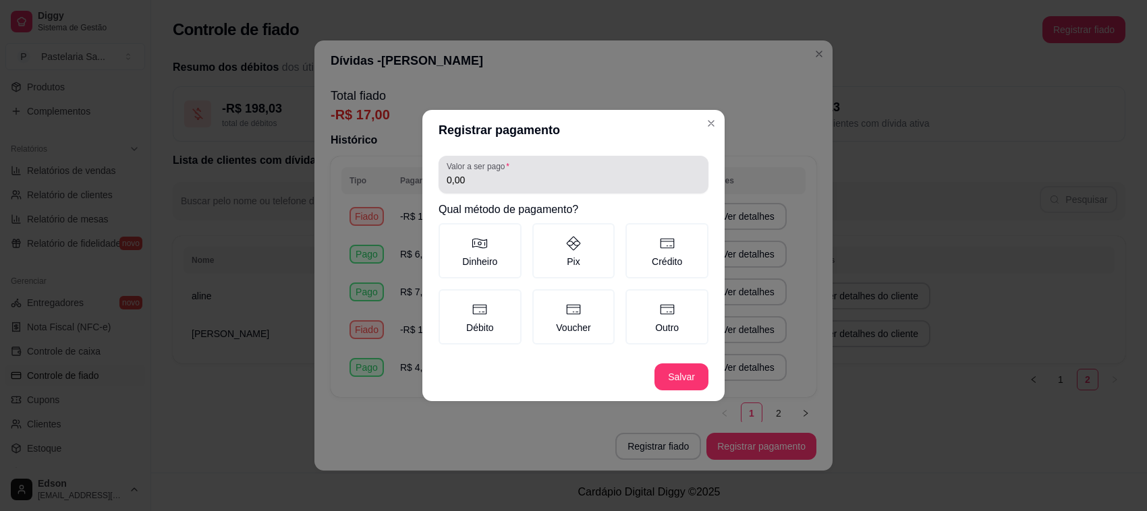
click at [556, 179] on input "0,00" at bounding box center [574, 179] width 254 height 13
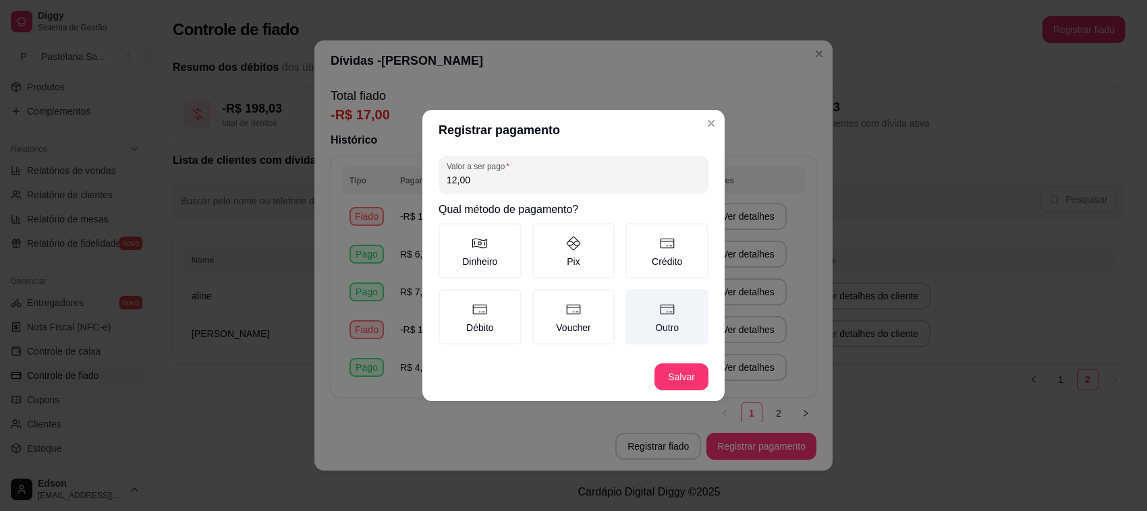
type input "12,00"
click at [663, 311] on icon at bounding box center [667, 310] width 16 height 16
click at [635, 299] on button "Outro" at bounding box center [630, 294] width 11 height 11
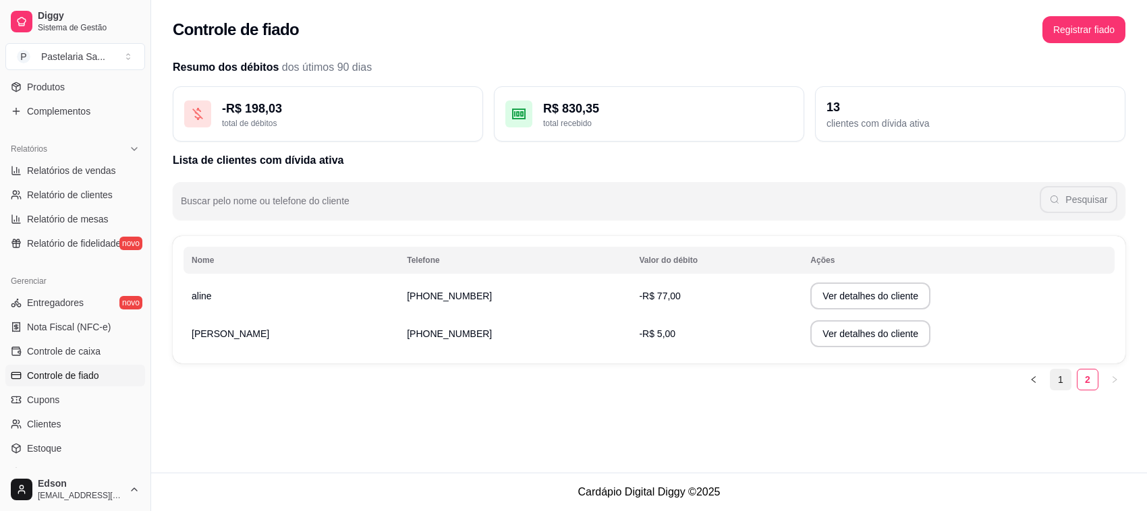
click at [1058, 379] on link "1" at bounding box center [1060, 380] width 20 height 20
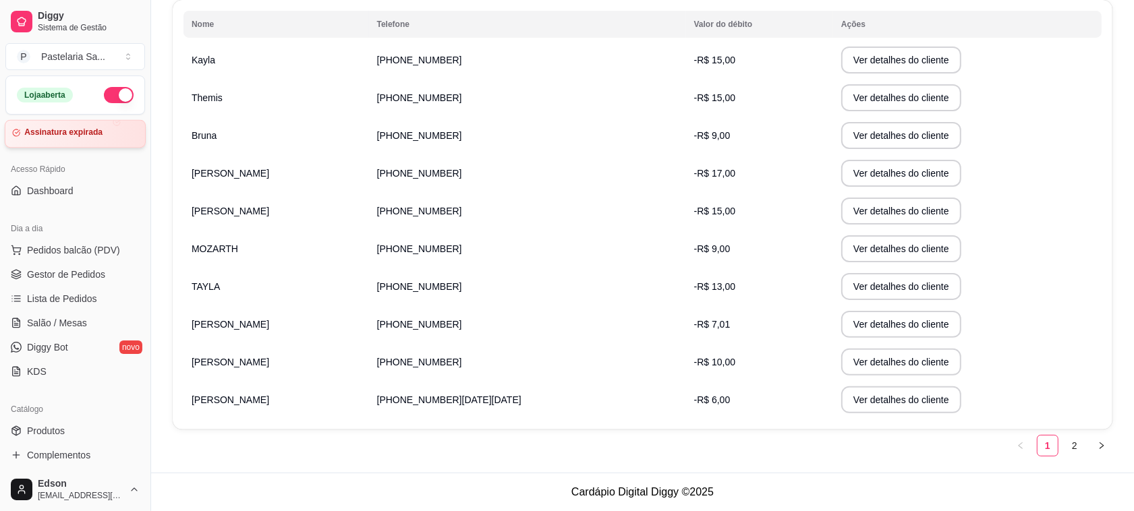
click at [55, 123] on div "Assinatura expirada" at bounding box center [75, 134] width 141 height 28
click at [73, 257] on span "Pedidos balcão (PDV)" at bounding box center [73, 249] width 93 height 13
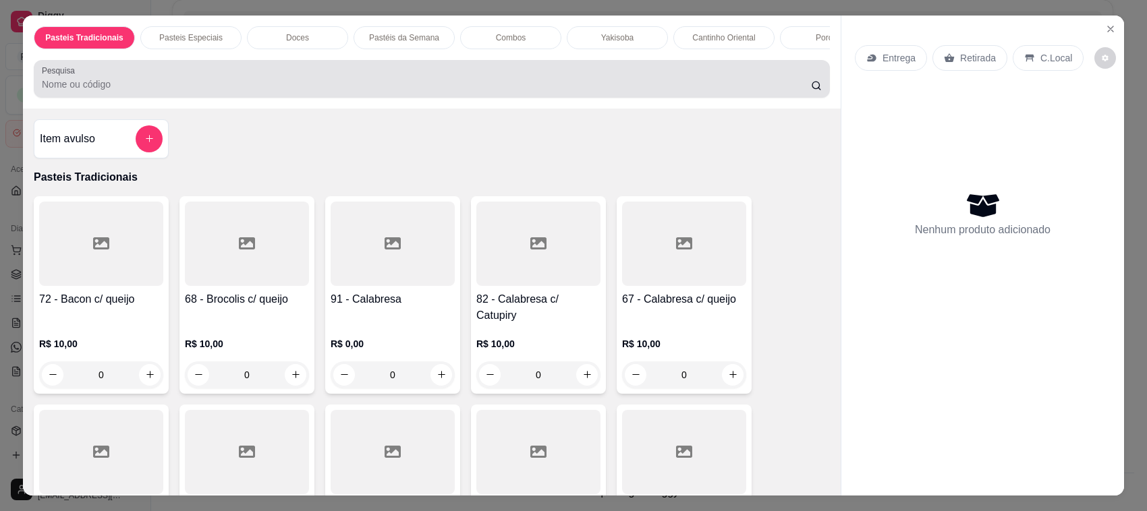
click at [240, 81] on div at bounding box center [432, 78] width 780 height 27
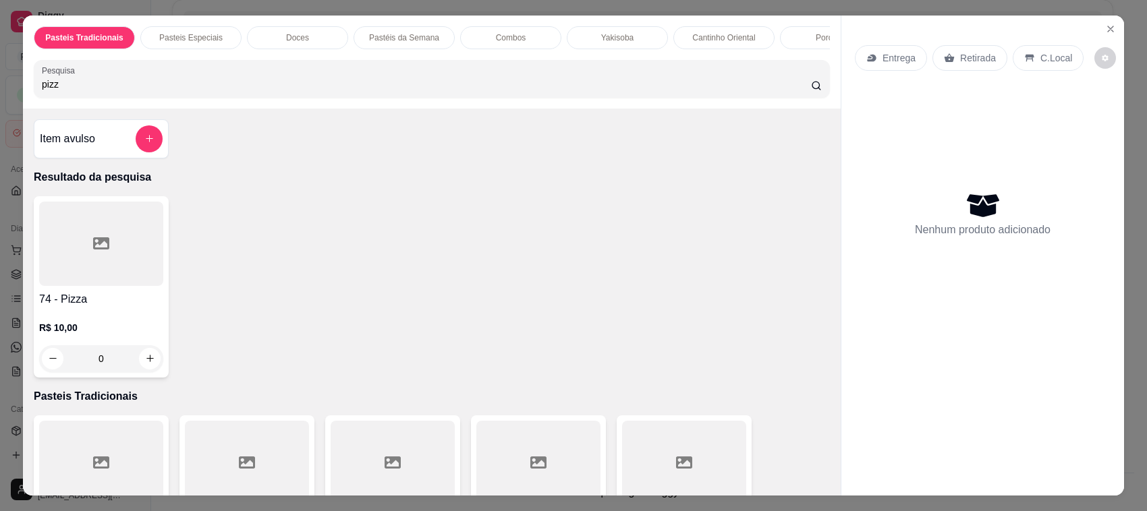
type input "pizz"
click at [99, 286] on div at bounding box center [101, 244] width 124 height 84
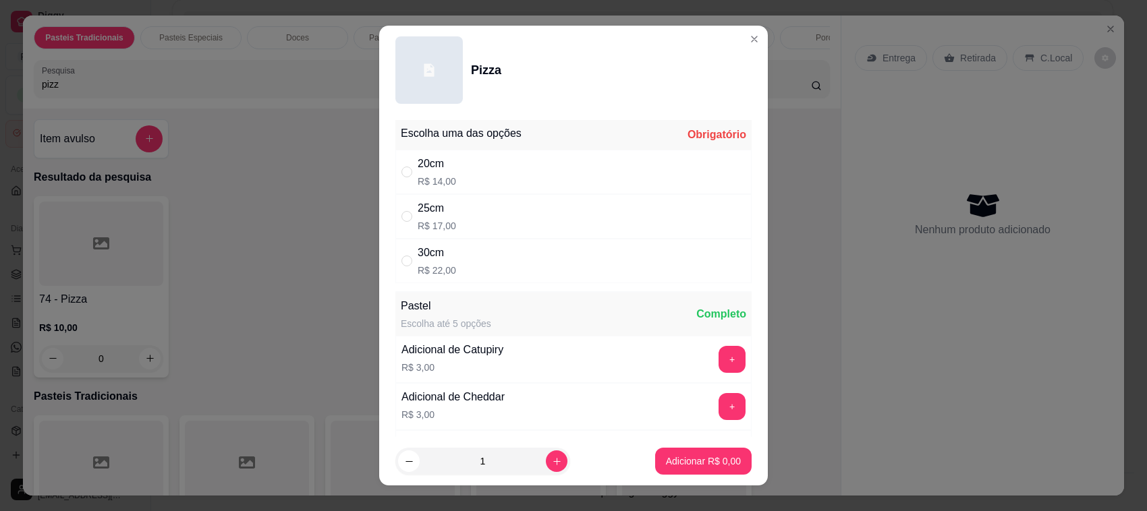
drag, startPoint x: 480, startPoint y: 210, endPoint x: 492, endPoint y: 268, distance: 58.6
click at [480, 211] on div "25cm R$ 17,00" at bounding box center [573, 216] width 356 height 45
radio input "true"
click at [697, 462] on p "Adicionar R$ 17,00" at bounding box center [700, 461] width 80 height 13
type input "1"
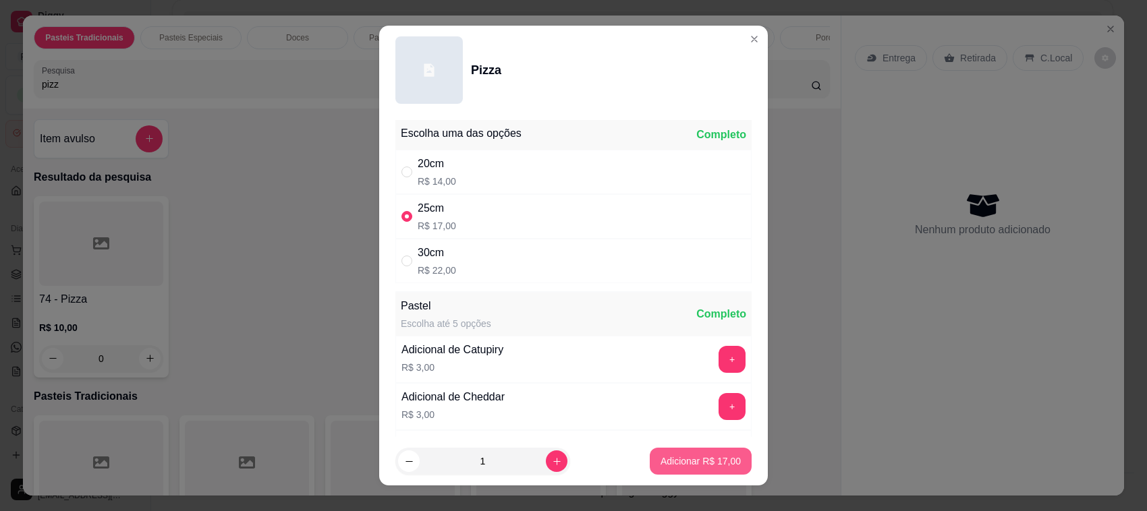
type input "1"
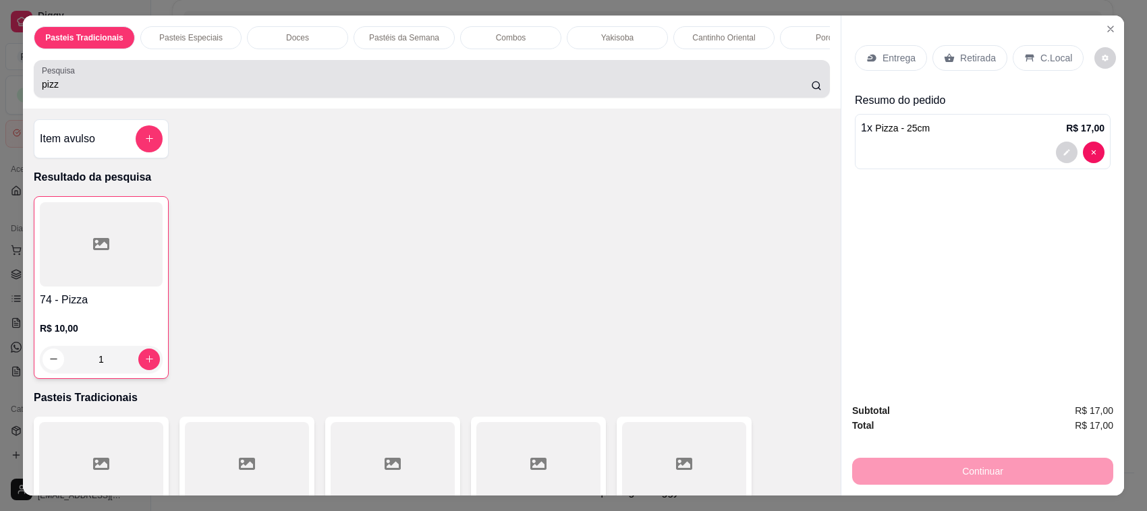
click at [307, 98] on div "Pesquisa pizz" at bounding box center [432, 79] width 796 height 38
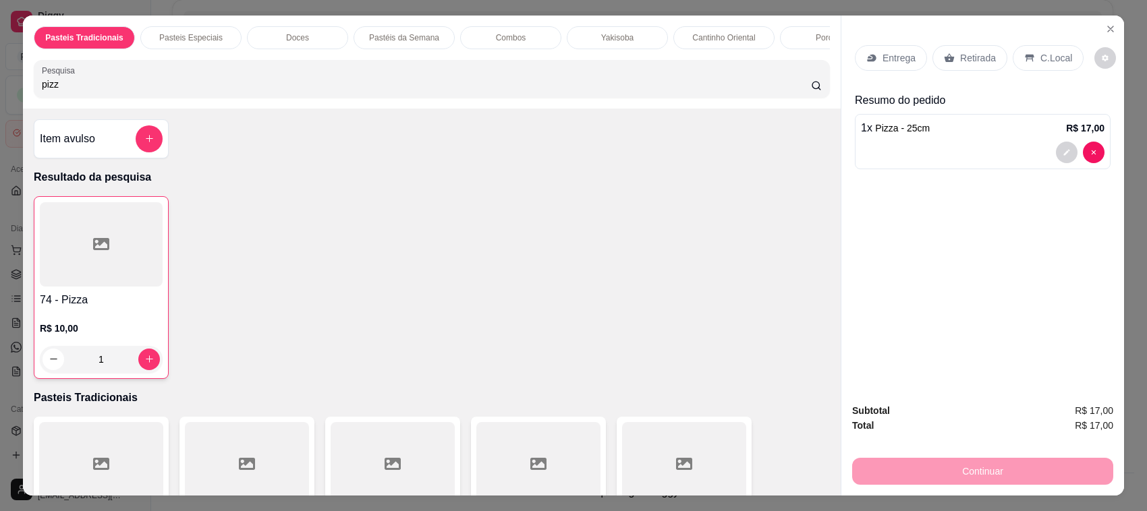
type input "p"
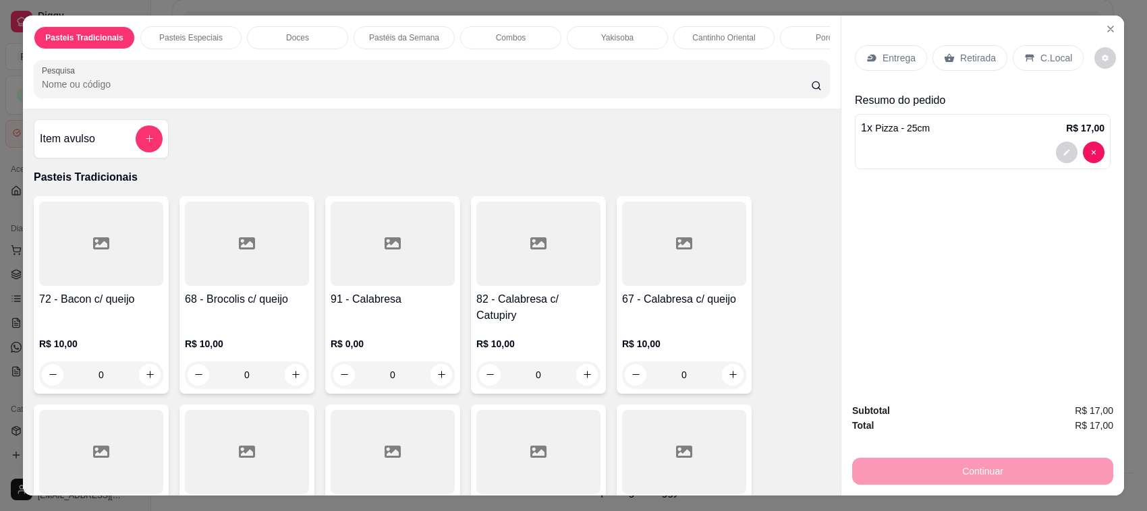
click at [1053, 61] on p "C.Local" at bounding box center [1056, 57] width 32 height 13
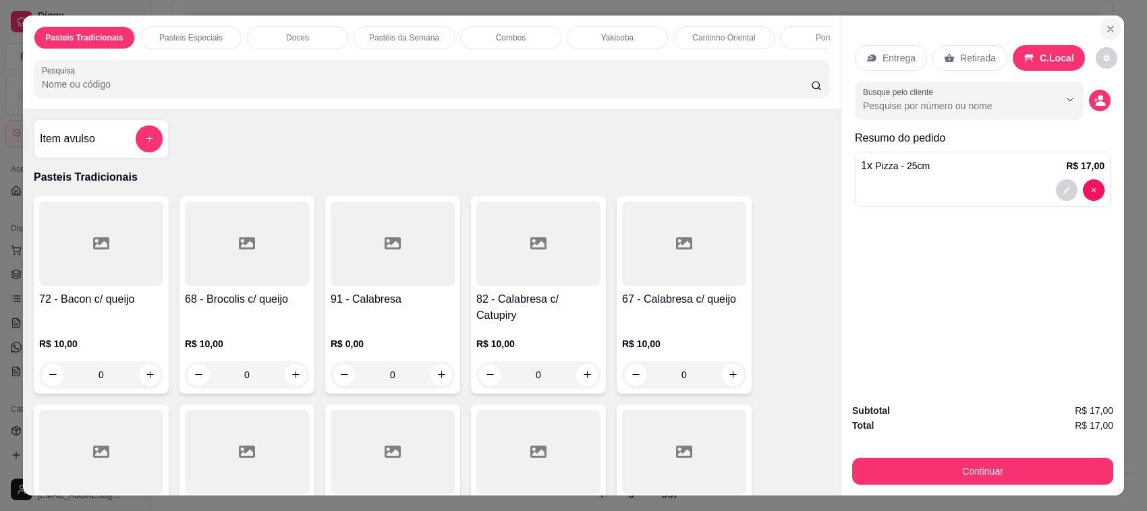
click at [1105, 34] on icon "Close" at bounding box center [1110, 29] width 11 height 11
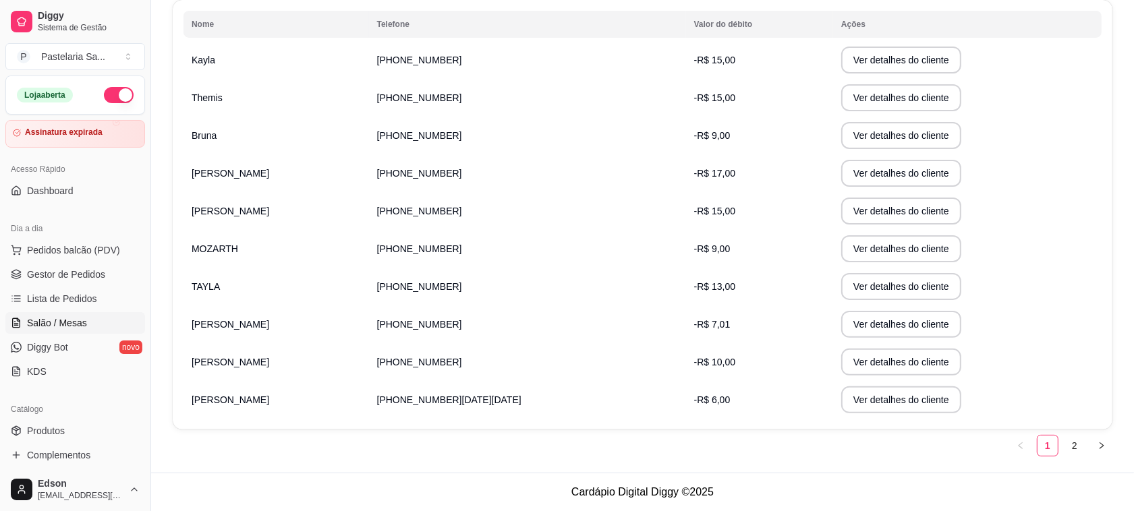
click at [64, 324] on span "Salão / Mesas" at bounding box center [57, 322] width 60 height 13
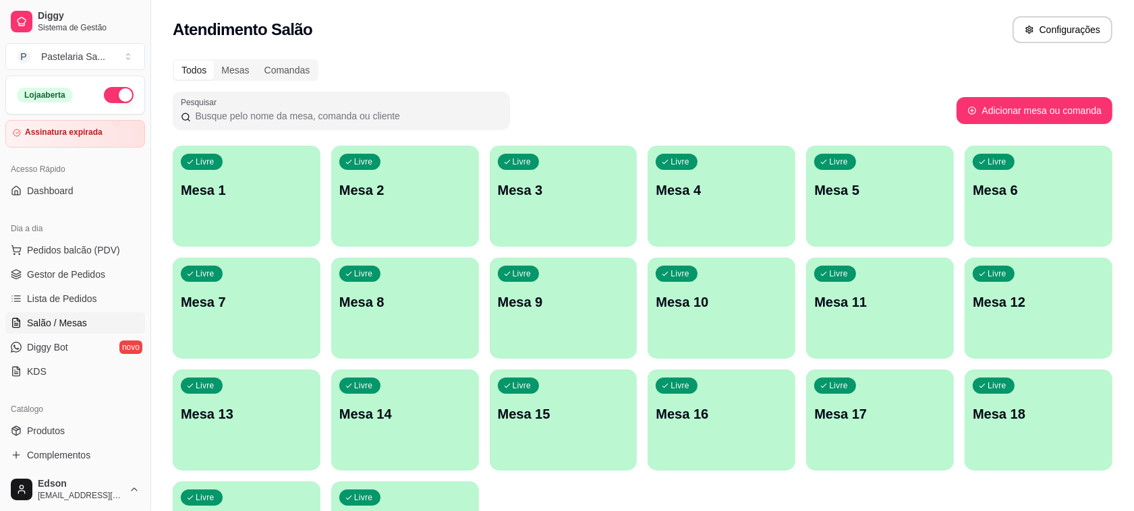
click at [693, 210] on div "Livre Mesa 4" at bounding box center [722, 188] width 148 height 85
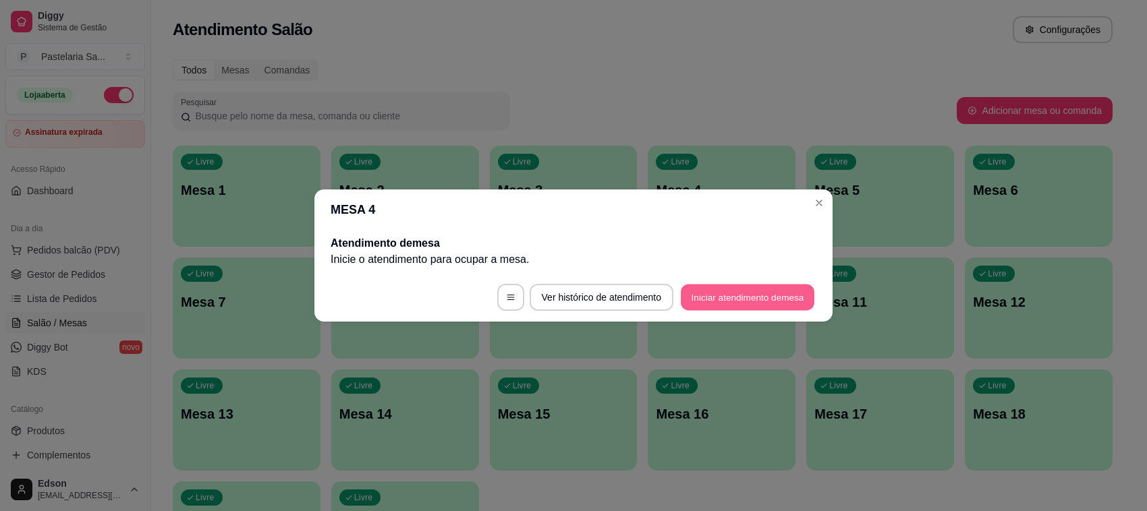
click at [718, 297] on button "Iniciar atendimento de mesa" at bounding box center [748, 298] width 134 height 26
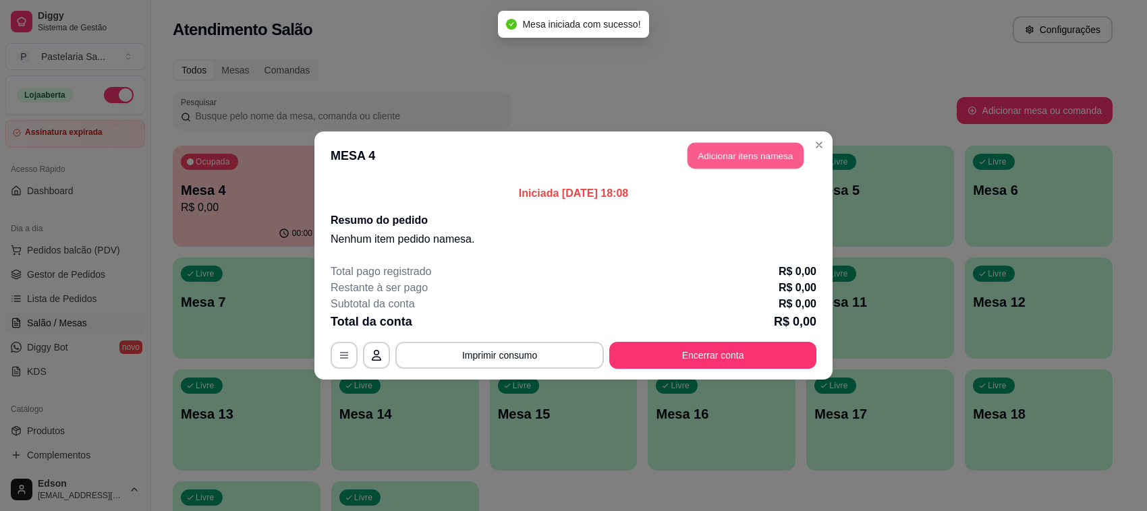
click at [733, 156] on button "Adicionar itens na mesa" at bounding box center [745, 156] width 116 height 26
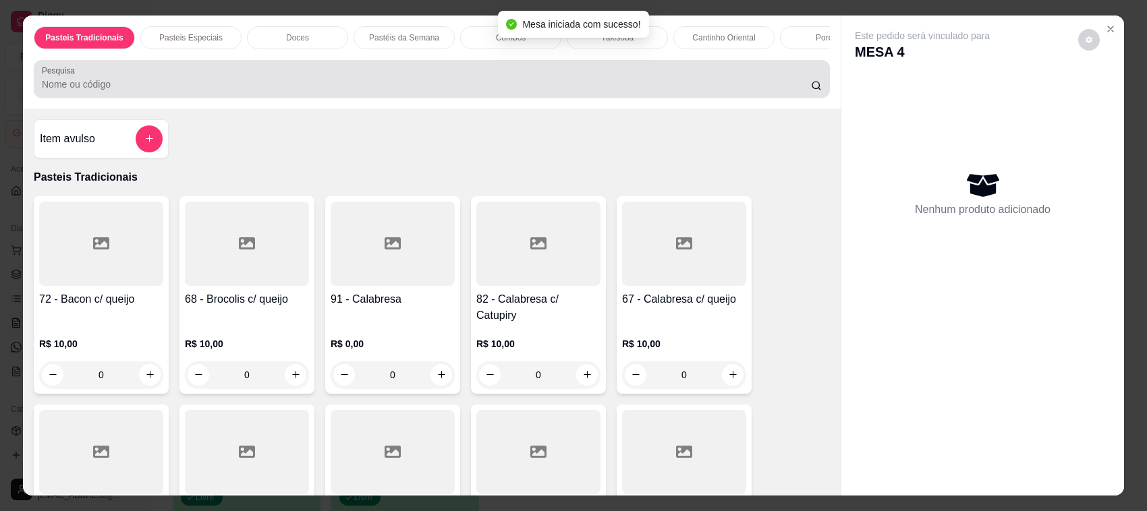
click at [508, 91] on input "Pesquisa" at bounding box center [426, 84] width 769 height 13
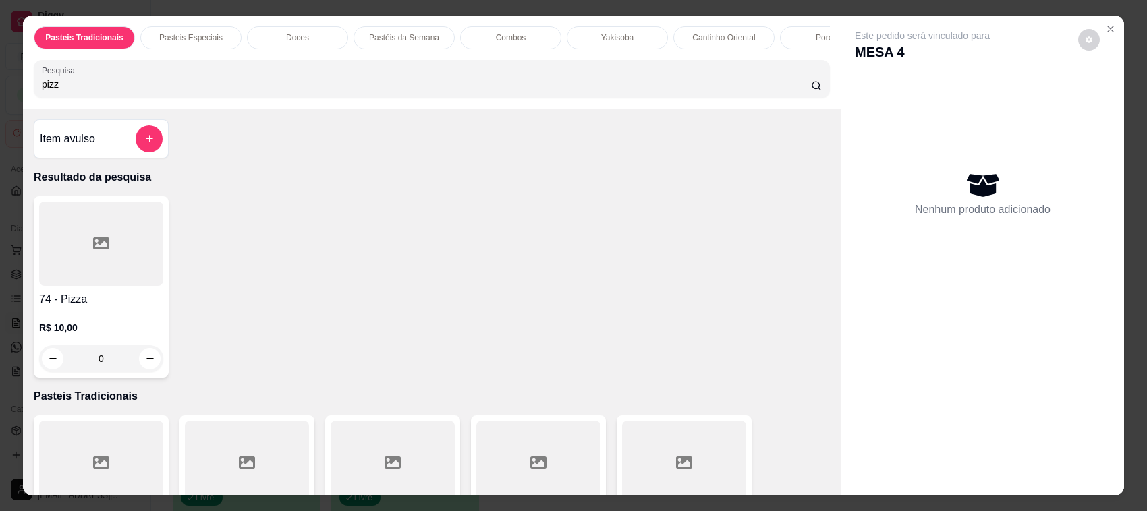
type input "pizz"
click at [101, 266] on div at bounding box center [101, 244] width 124 height 84
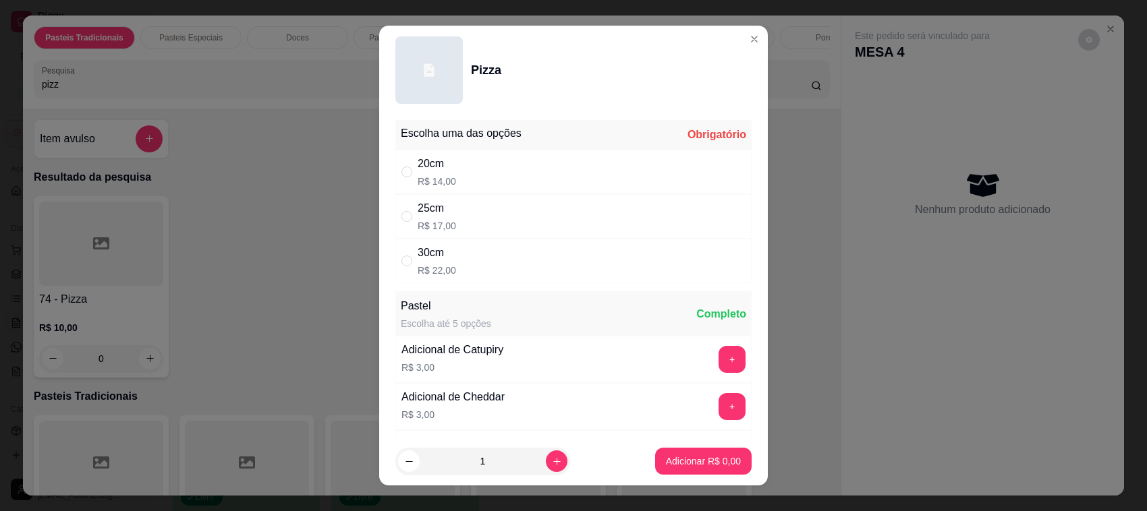
click at [427, 206] on div "25cm" at bounding box center [437, 208] width 38 height 16
radio input "true"
click at [699, 474] on button "Adicionar R$ 17,00" at bounding box center [700, 462] width 99 height 26
type input "1"
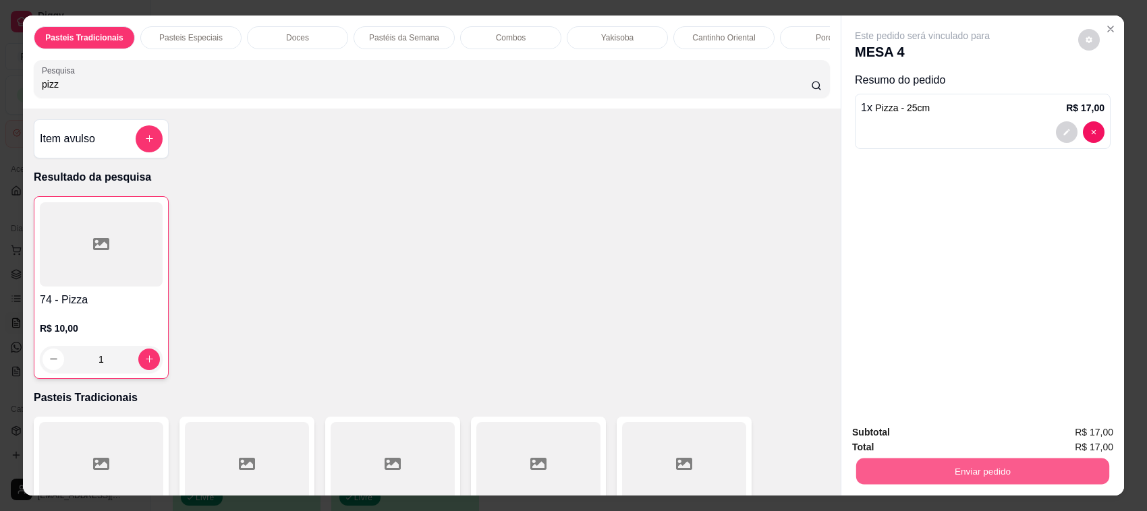
click at [994, 476] on button "Enviar pedido" at bounding box center [982, 472] width 253 height 26
click at [950, 435] on button "Não registrar e enviar pedido" at bounding box center [937, 439] width 140 height 26
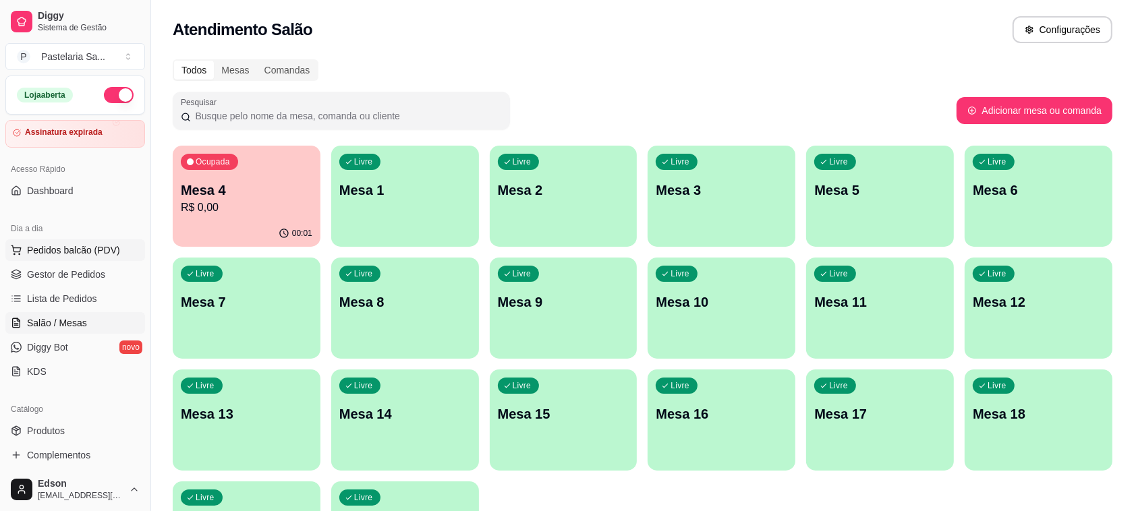
click at [109, 252] on span "Pedidos balcão (PDV)" at bounding box center [73, 249] width 93 height 13
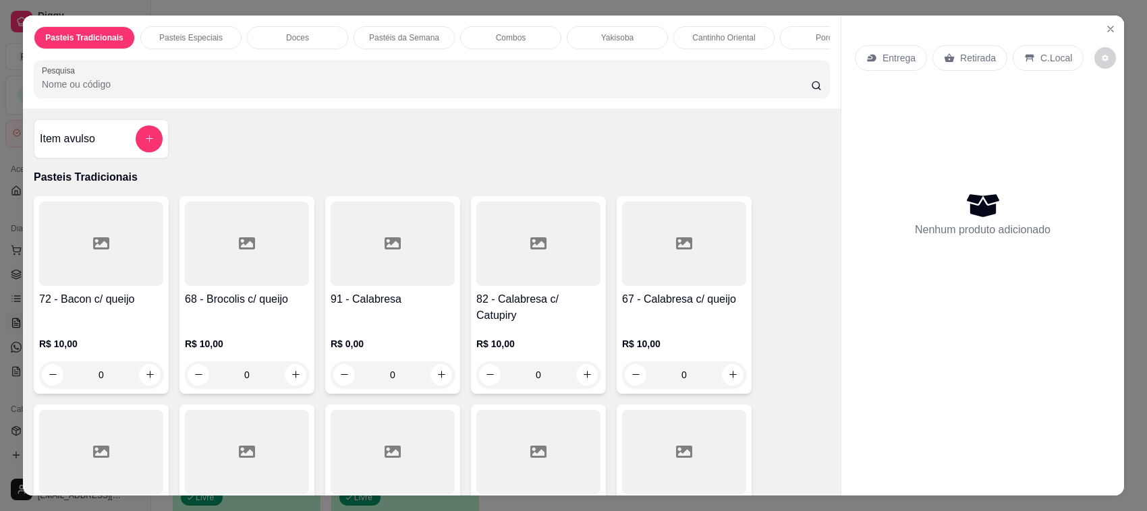
click at [312, 109] on div "Pasteis Tradicionais Pasteis Especiais Doces Pastéis da Semana Combos Yakisoba …" at bounding box center [431, 62] width 817 height 93
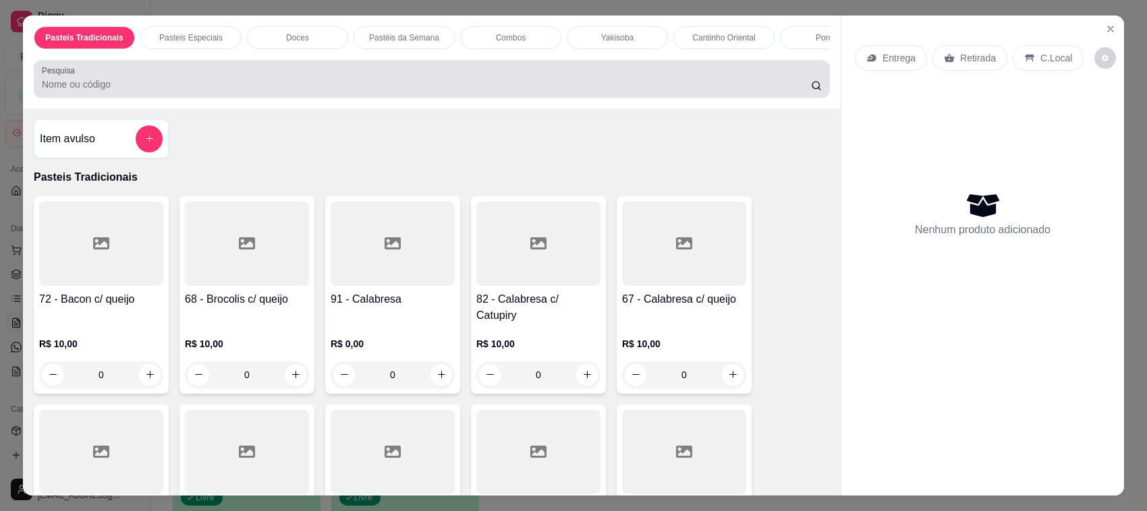
click at [307, 91] on input "Pesquisa" at bounding box center [426, 84] width 769 height 13
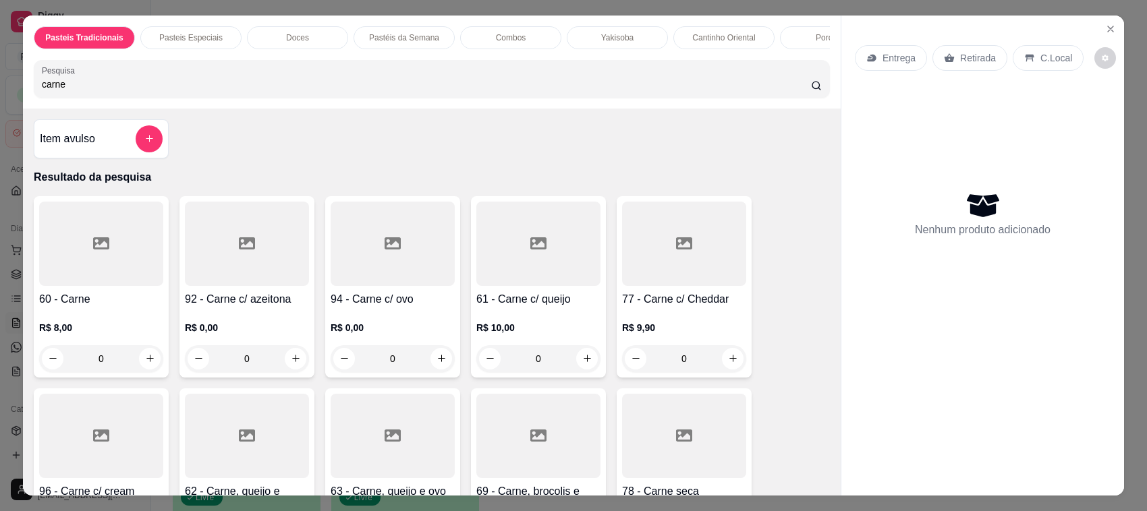
type input "carne"
click at [403, 286] on div at bounding box center [393, 244] width 124 height 84
click at [476, 183] on div "20cm R$ 13,00" at bounding box center [573, 172] width 356 height 45
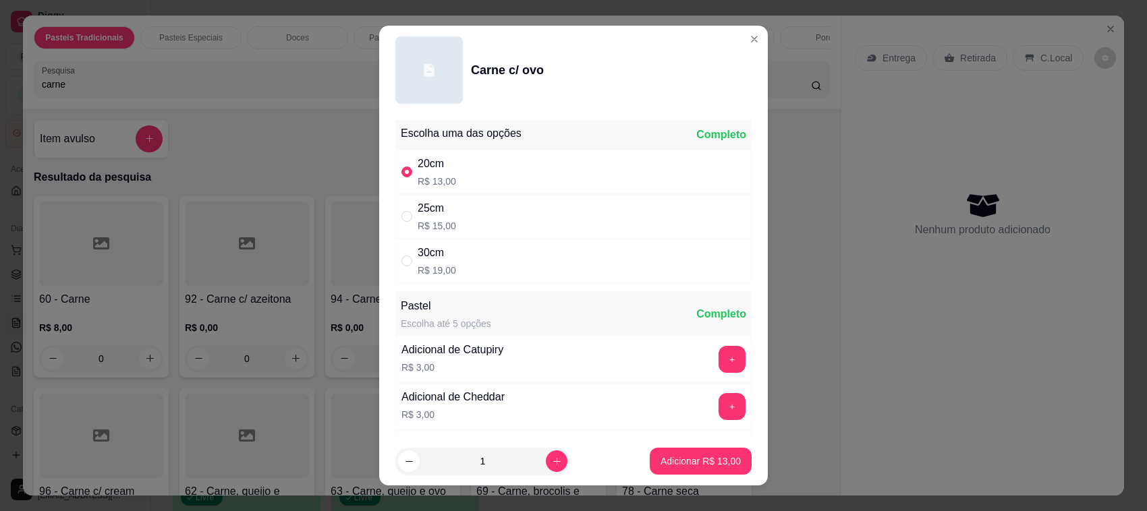
radio input "true"
click at [690, 455] on p "Adicionar R$ 13,00" at bounding box center [700, 461] width 80 height 13
type input "1"
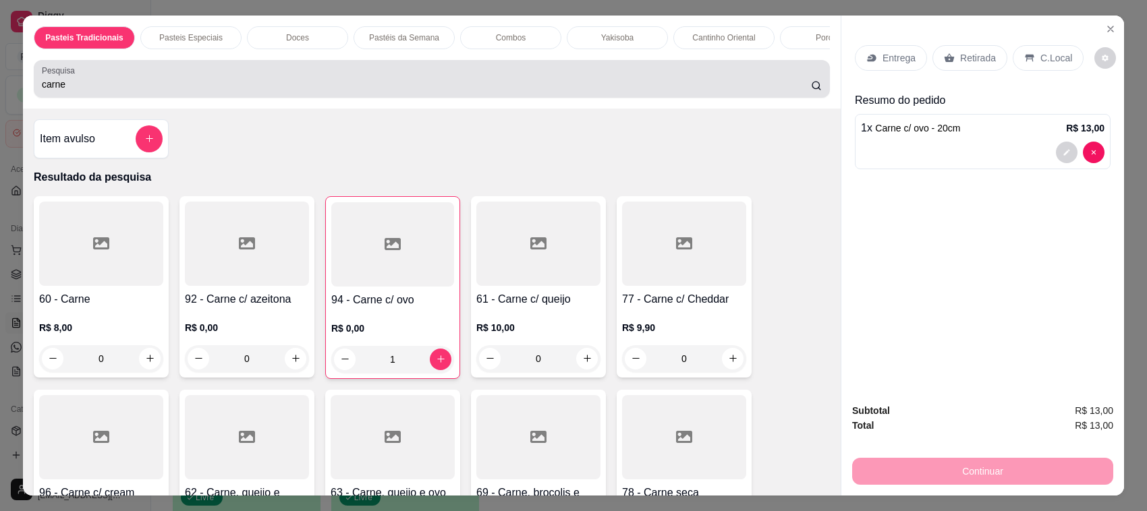
click at [363, 91] on input "carne" at bounding box center [426, 84] width 769 height 13
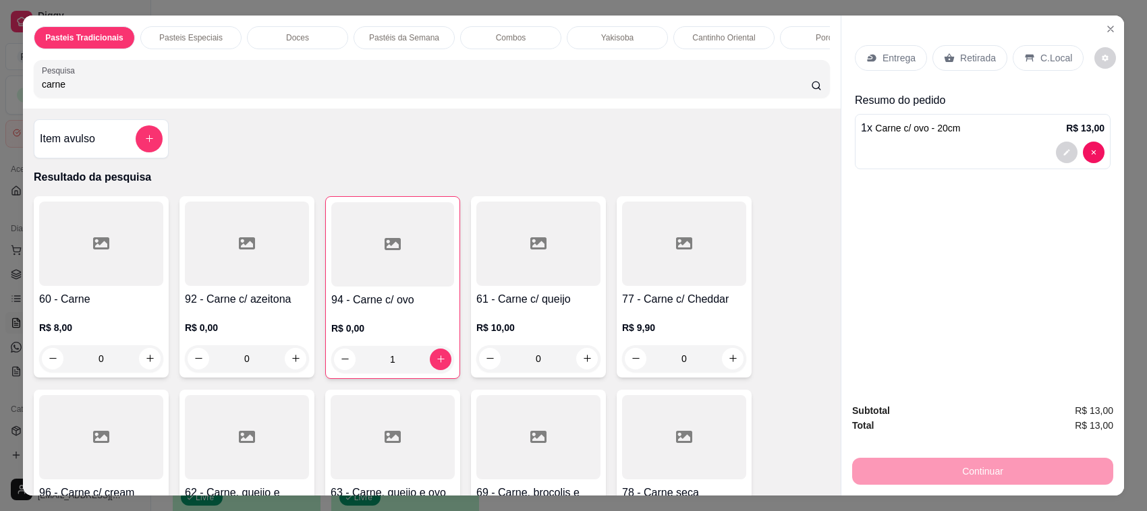
click at [363, 91] on input "carne" at bounding box center [426, 84] width 769 height 13
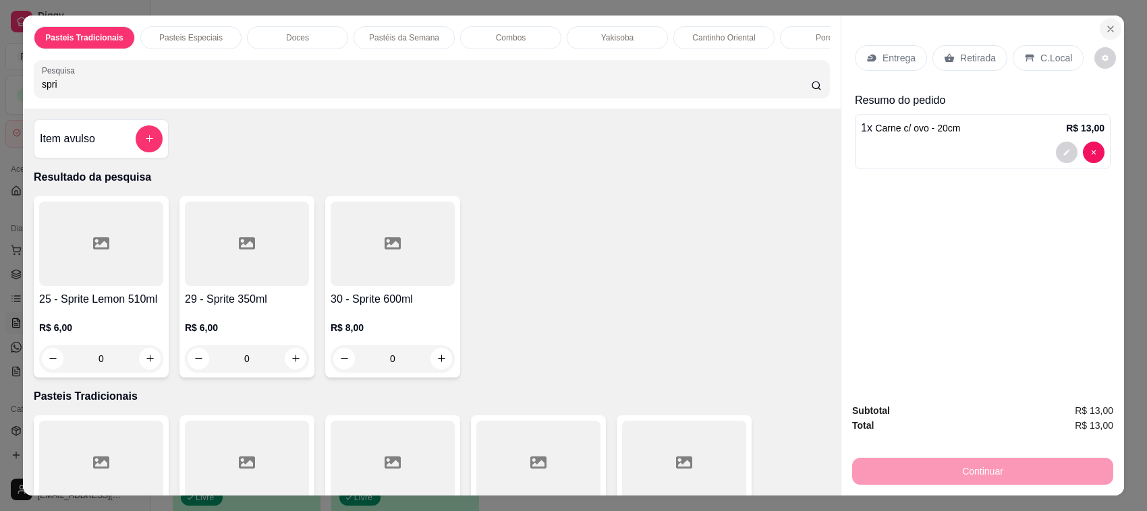
type input "spri"
click at [1105, 30] on icon "Close" at bounding box center [1110, 29] width 11 height 11
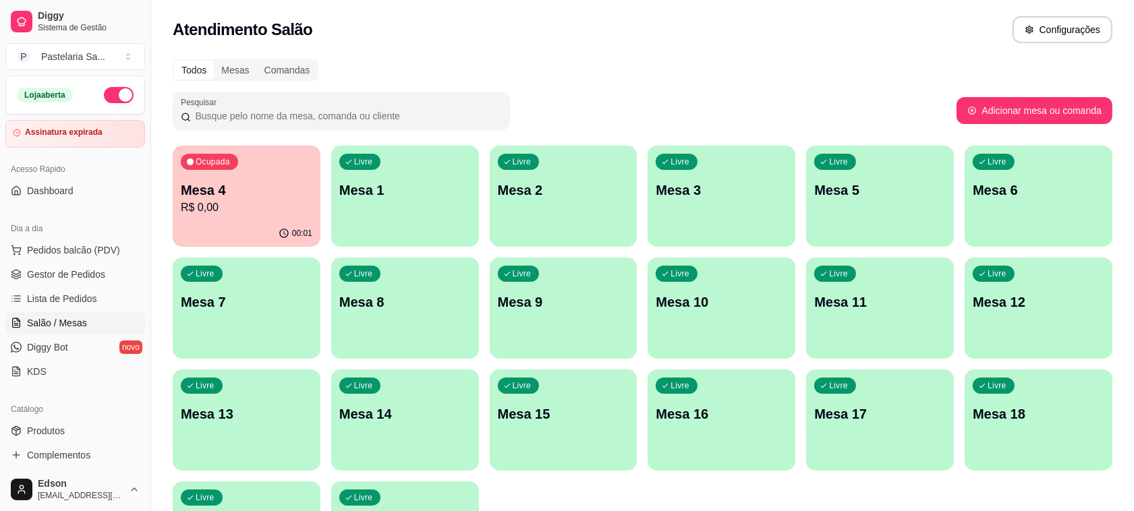
click at [217, 430] on div "Livre Mesa 13" at bounding box center [247, 412] width 148 height 85
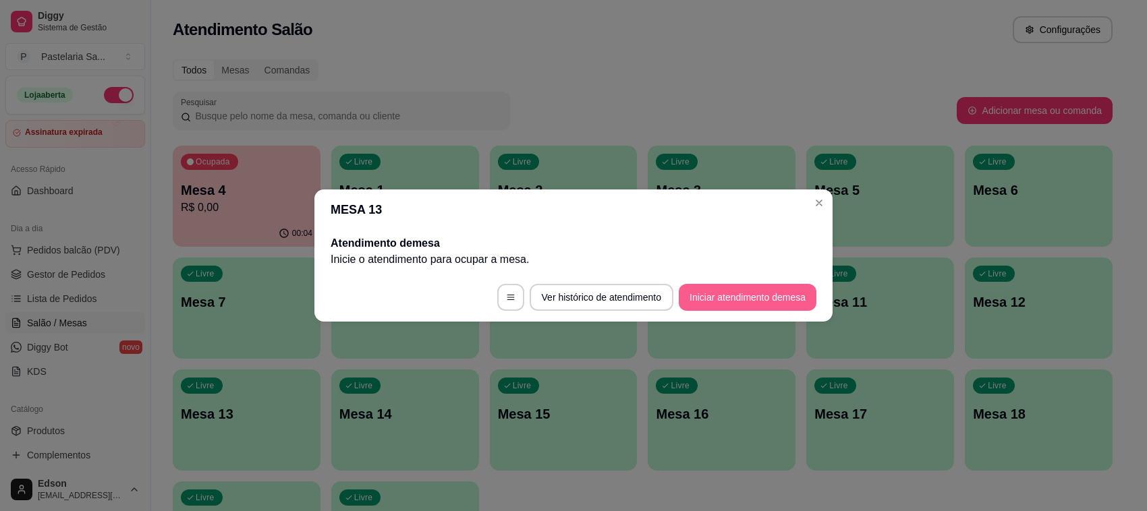
click at [771, 297] on button "Iniciar atendimento de mesa" at bounding box center [748, 297] width 138 height 27
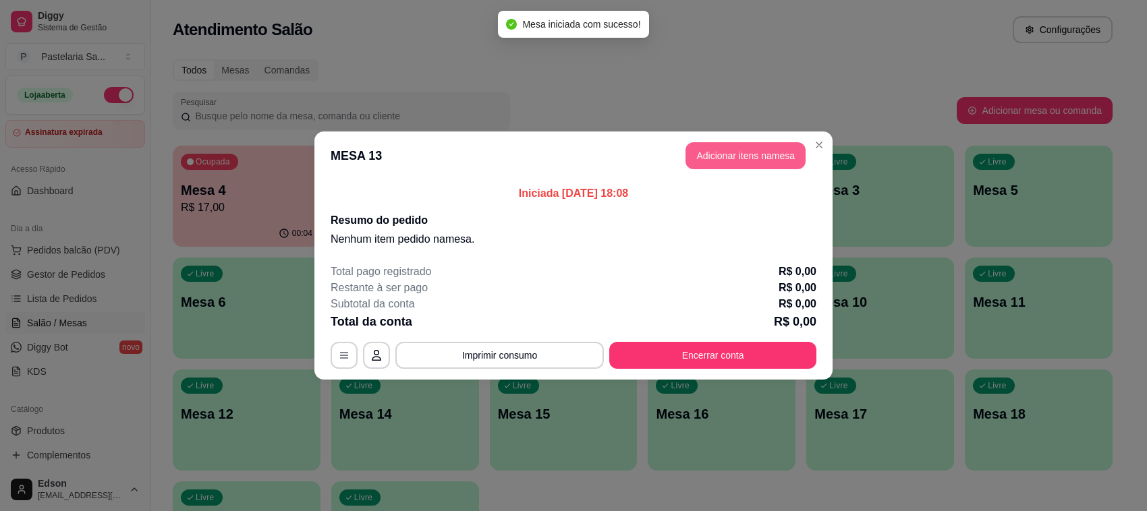
click at [710, 156] on button "Adicionar itens na mesa" at bounding box center [745, 155] width 120 height 27
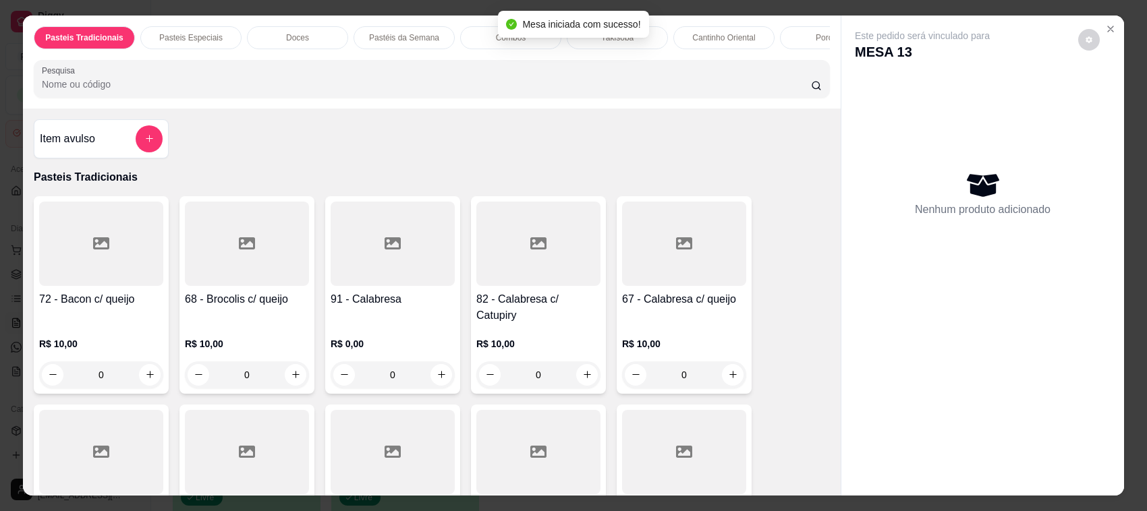
click at [376, 91] on input "Pesquisa" at bounding box center [426, 84] width 769 height 13
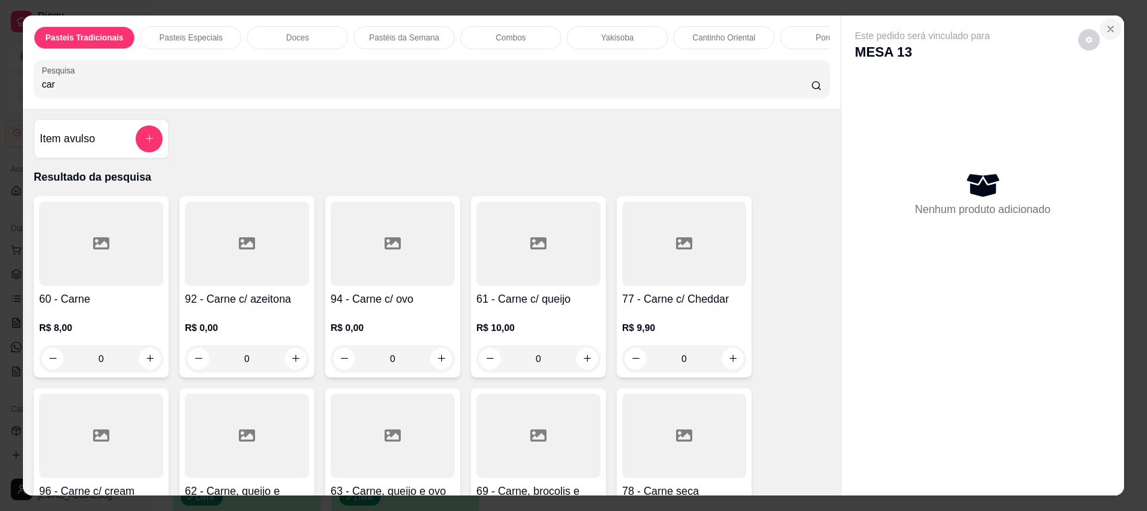
type input "car"
click at [1105, 24] on icon "Close" at bounding box center [1110, 29] width 11 height 11
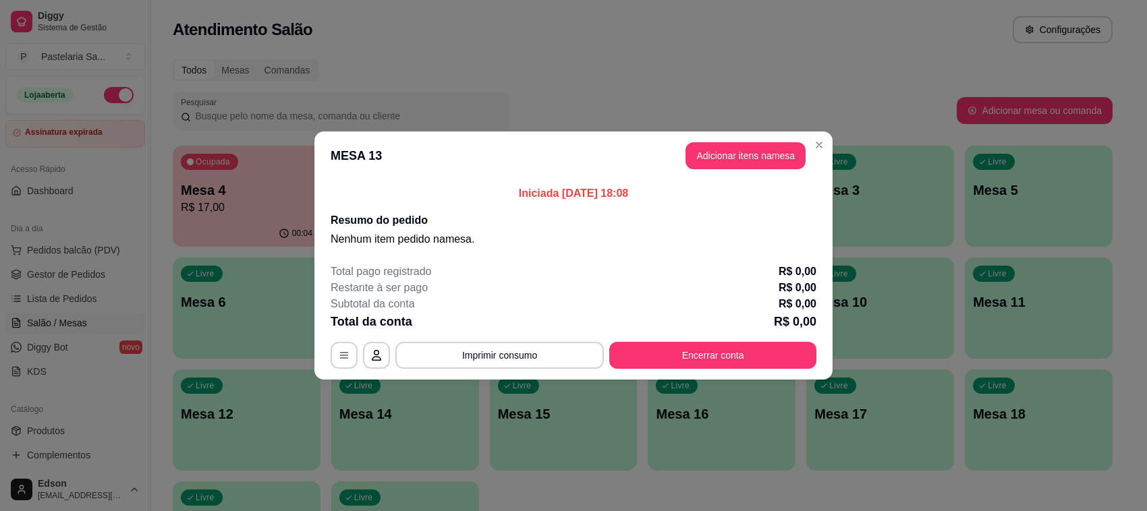
click at [806, 152] on header "MESA 13 Adicionar itens na mesa" at bounding box center [573, 156] width 518 height 49
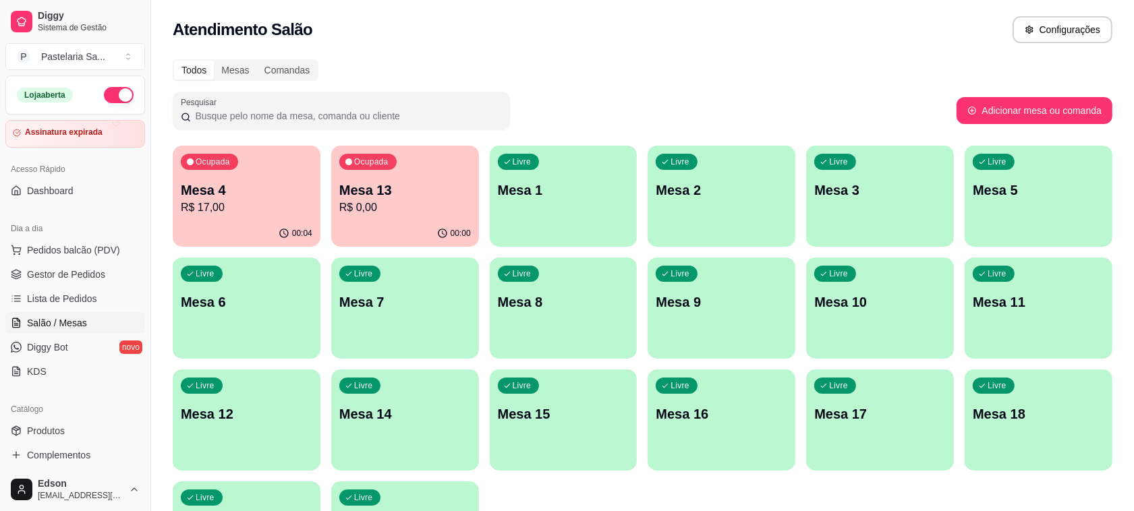
click at [397, 212] on p "R$ 0,00" at bounding box center [405, 208] width 132 height 16
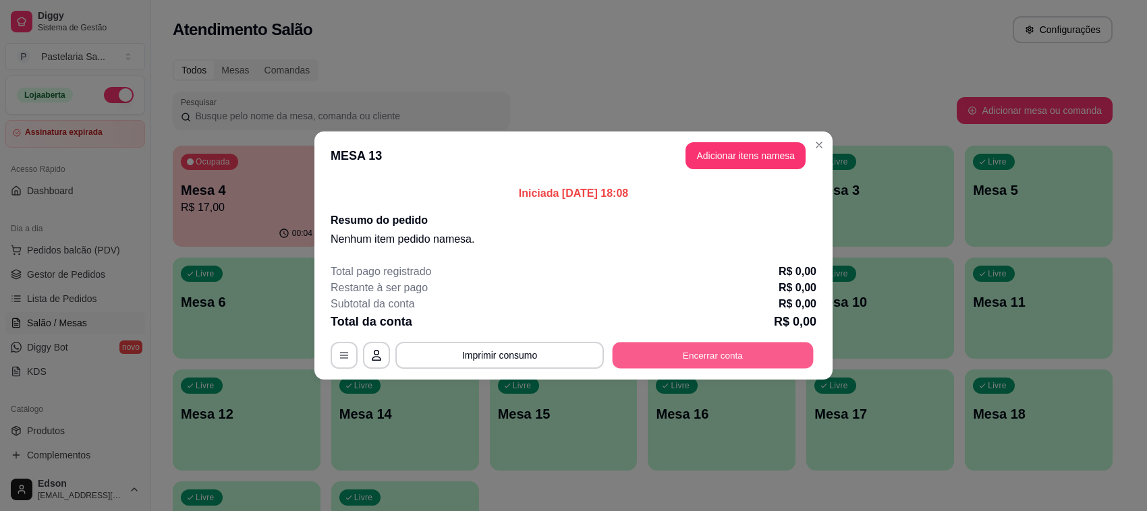
click at [673, 366] on button "Encerrar conta" at bounding box center [712, 356] width 201 height 26
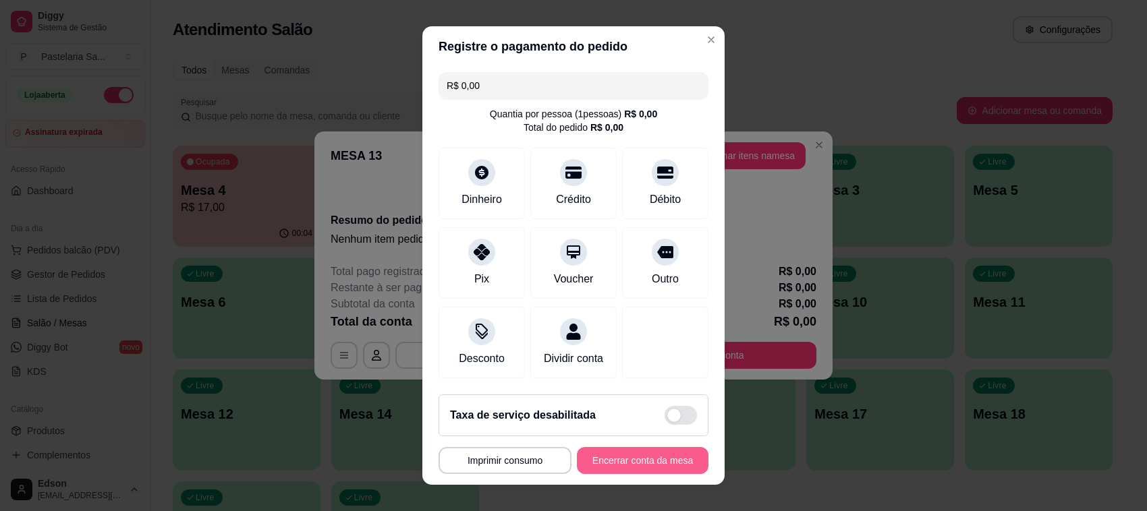
click at [658, 460] on button "Encerrar conta da mesa" at bounding box center [643, 460] width 132 height 27
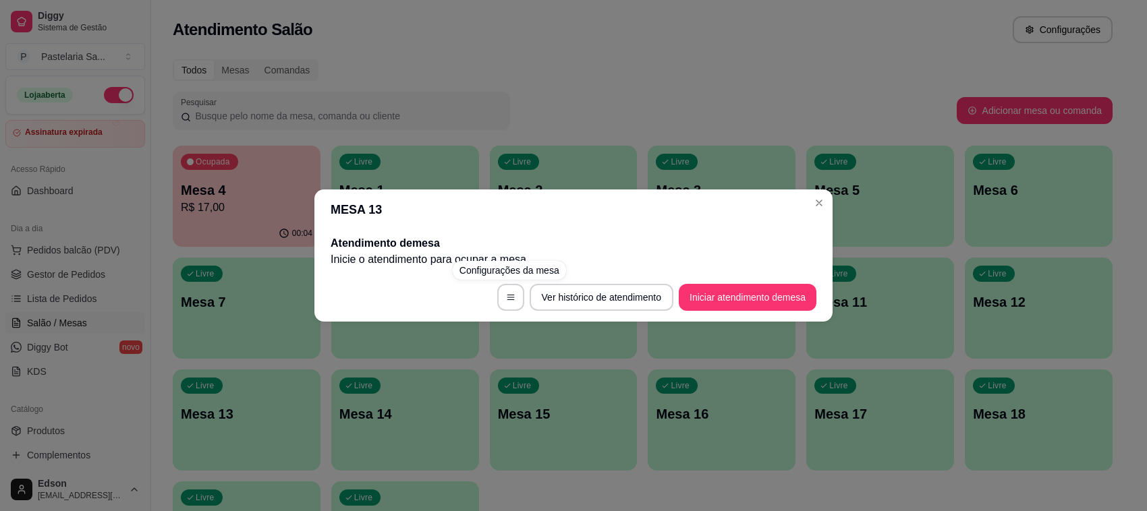
click at [508, 160] on div "MESA 13 Atendimento de mesa Inicie o atendimento para ocupar a mesa . Ver histó…" at bounding box center [573, 255] width 1147 height 511
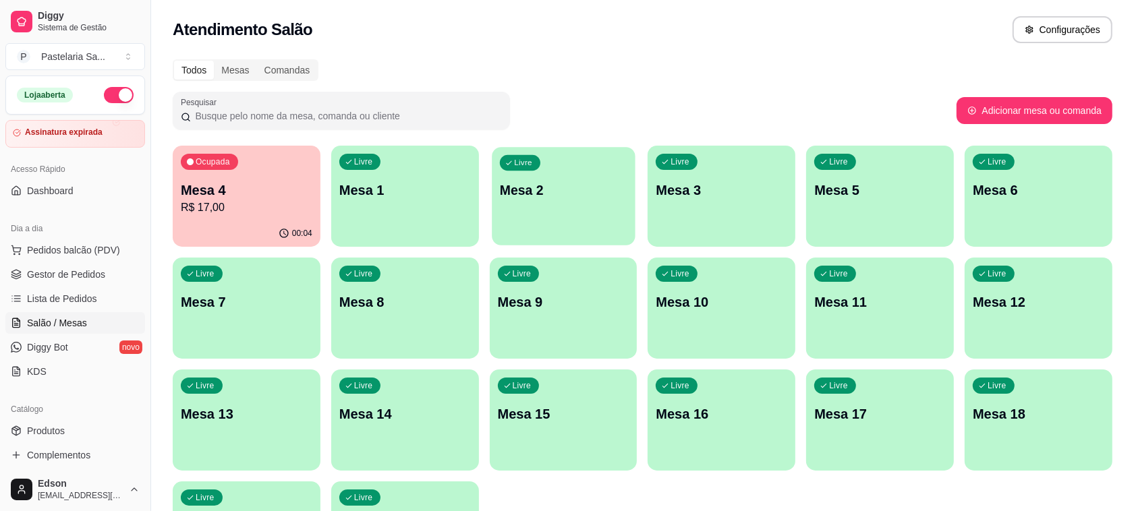
click at [577, 164] on div "Livre Mesa 2" at bounding box center [563, 188] width 143 height 82
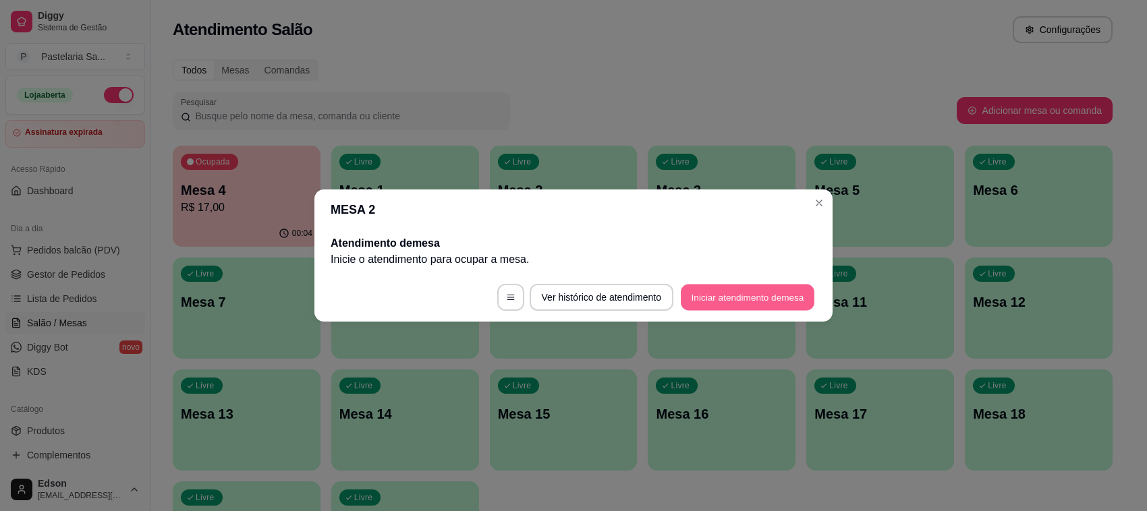
click at [737, 297] on button "Iniciar atendimento de mesa" at bounding box center [748, 298] width 134 height 26
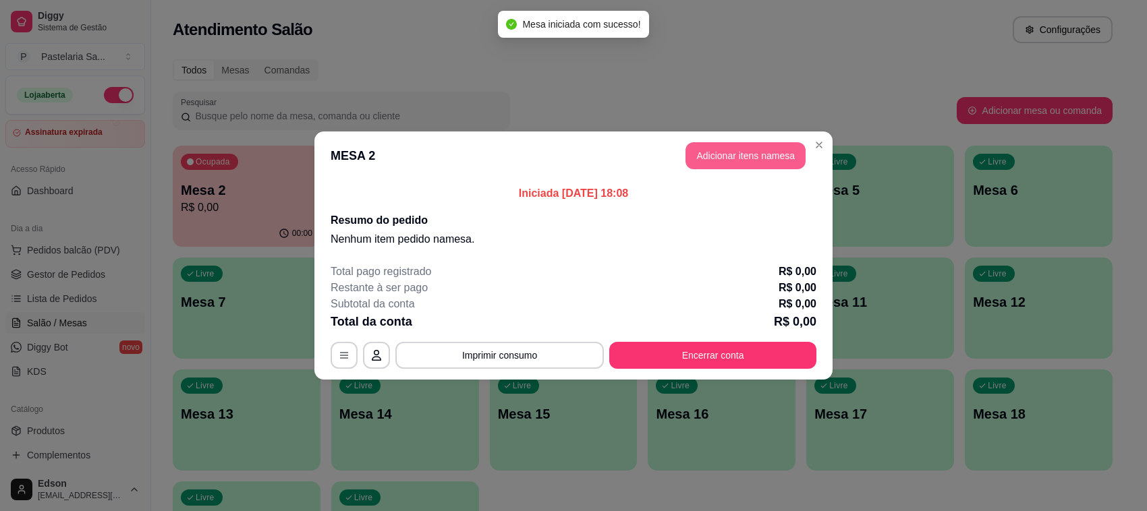
click at [716, 154] on button "Adicionar itens na mesa" at bounding box center [745, 155] width 120 height 27
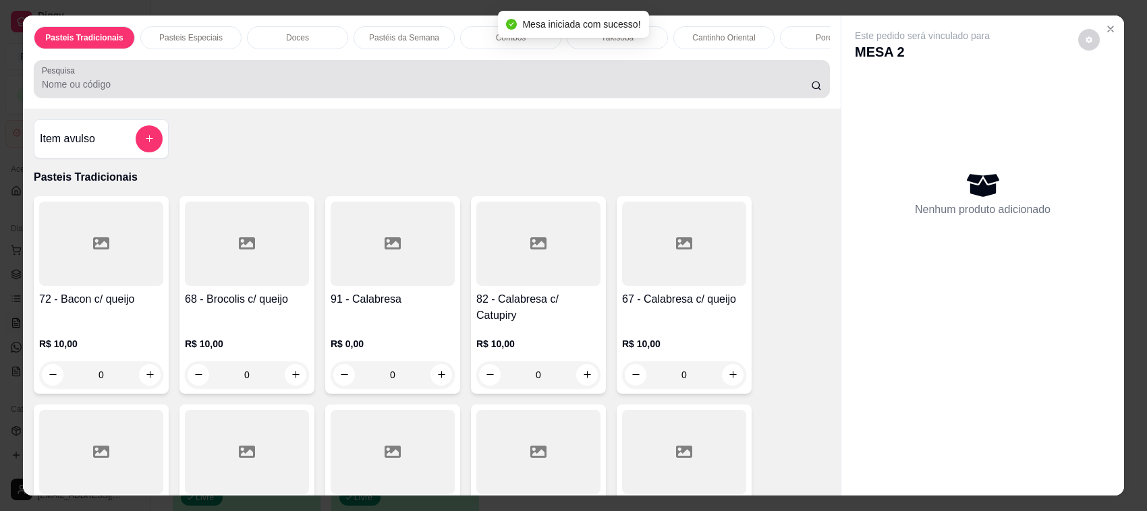
click at [237, 89] on div at bounding box center [432, 78] width 780 height 27
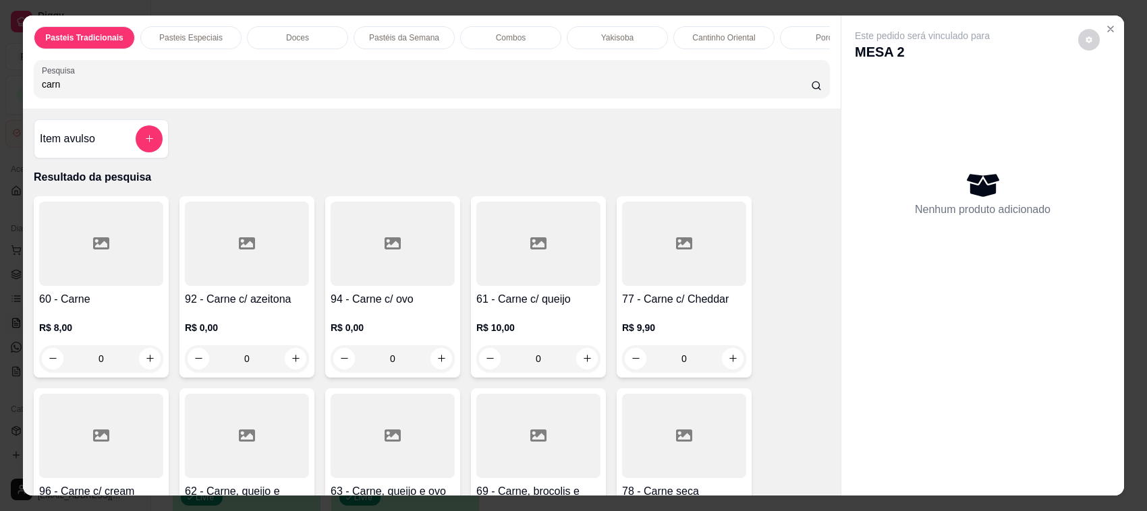
type input "carn"
click at [392, 280] on div at bounding box center [393, 244] width 124 height 84
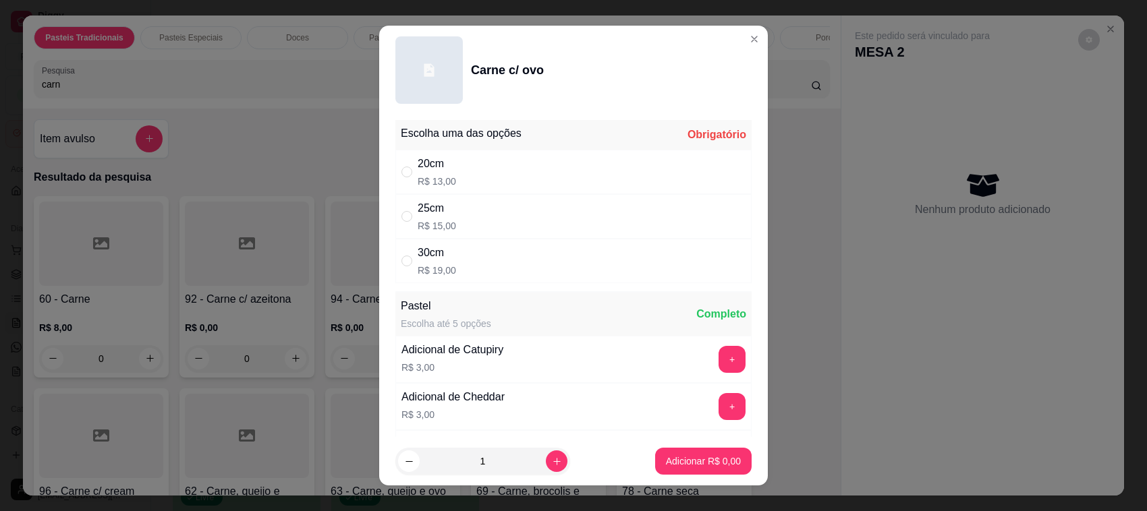
click at [532, 143] on div "Escolha uma das opções Obrigatório" at bounding box center [573, 135] width 356 height 30
click at [534, 165] on div "20cm R$ 13,00" at bounding box center [573, 172] width 356 height 45
radio input "true"
click at [668, 459] on p "Adicionar R$ 13,00" at bounding box center [700, 461] width 80 height 13
type input "1"
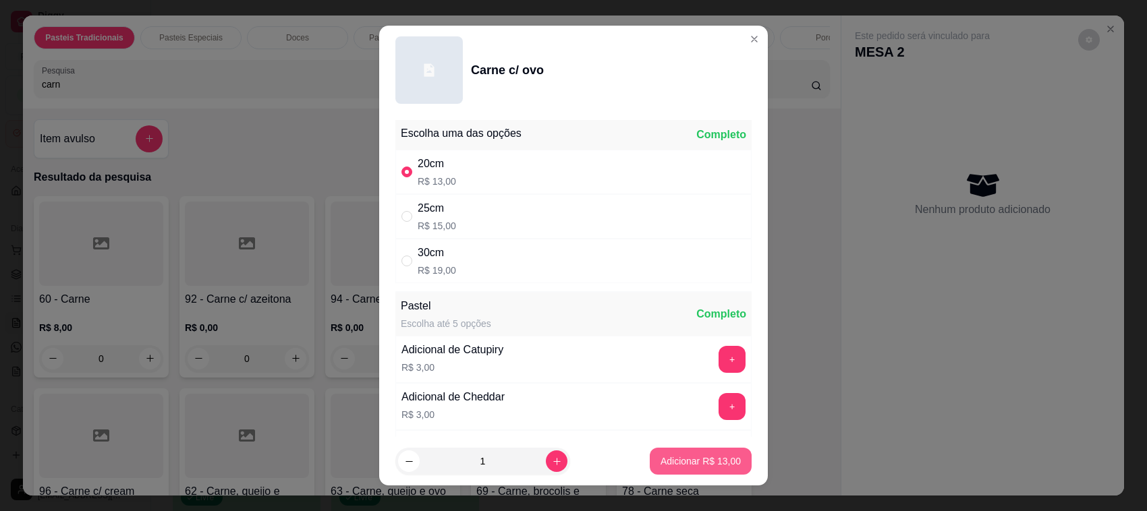
type input "1"
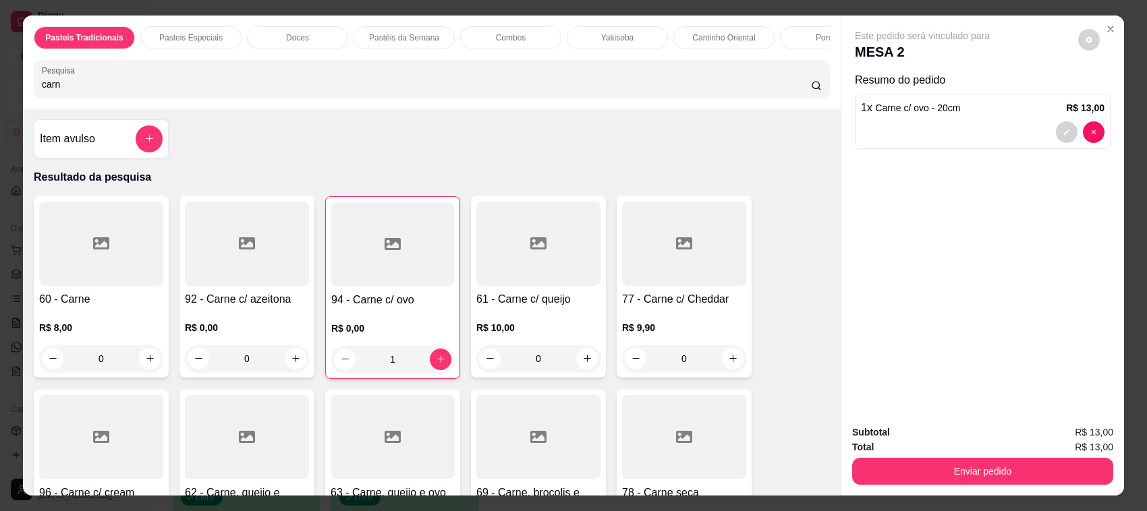
click at [107, 91] on input "carn" at bounding box center [426, 84] width 769 height 13
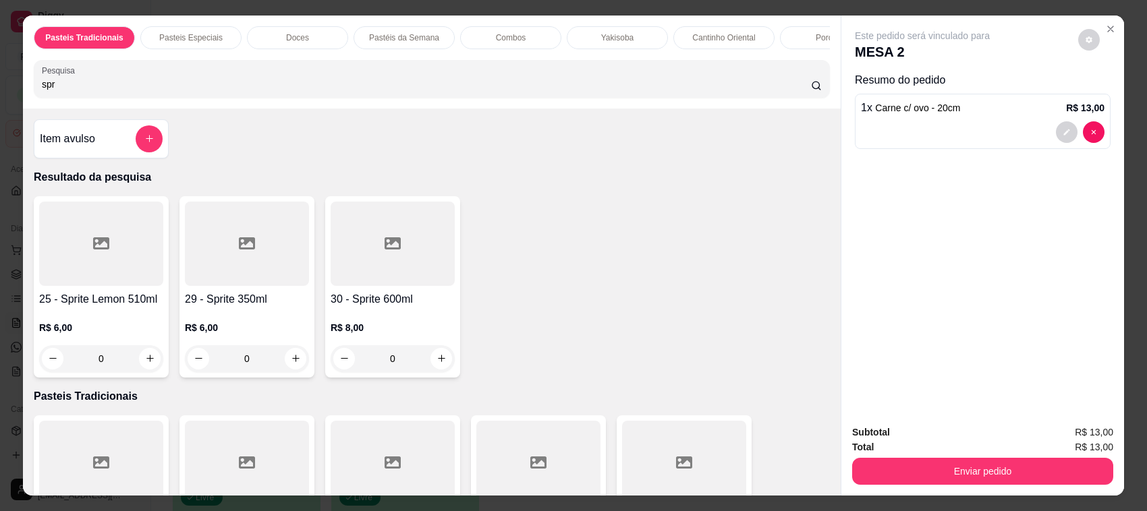
type input "spr"
click at [264, 270] on div at bounding box center [247, 244] width 124 height 84
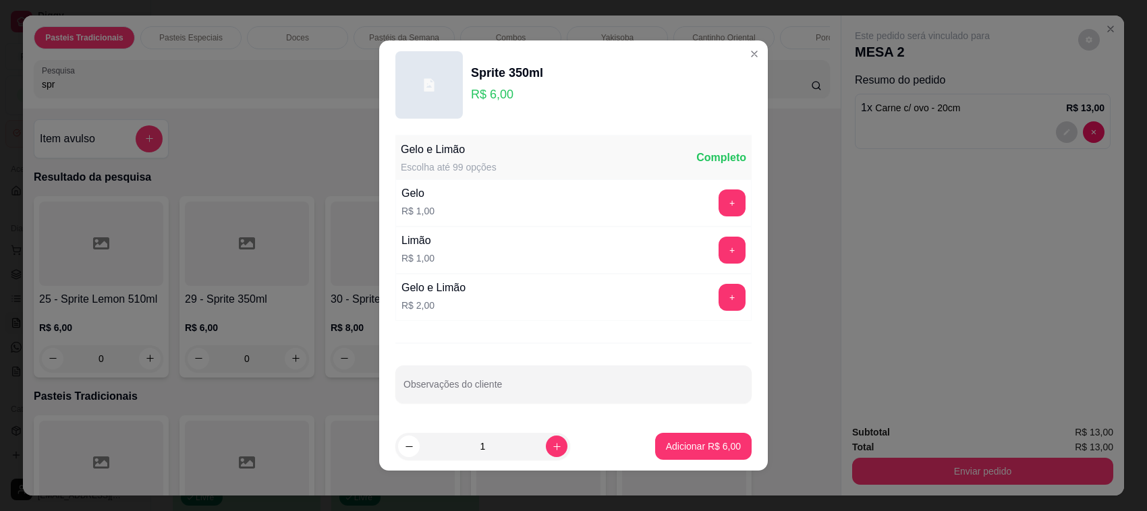
click at [715, 439] on button "Adicionar R$ 6,00" at bounding box center [703, 446] width 96 height 27
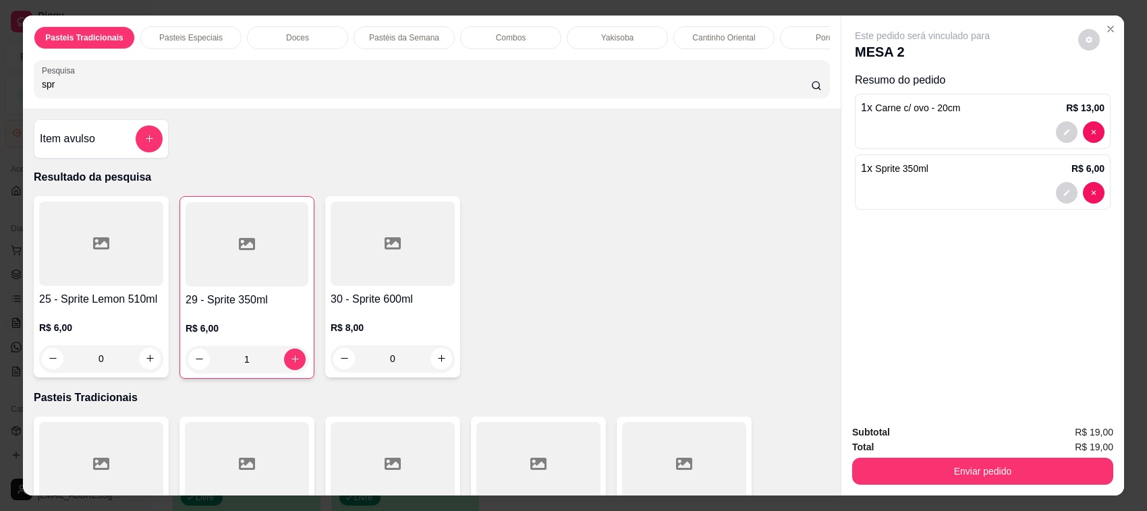
type input "1"
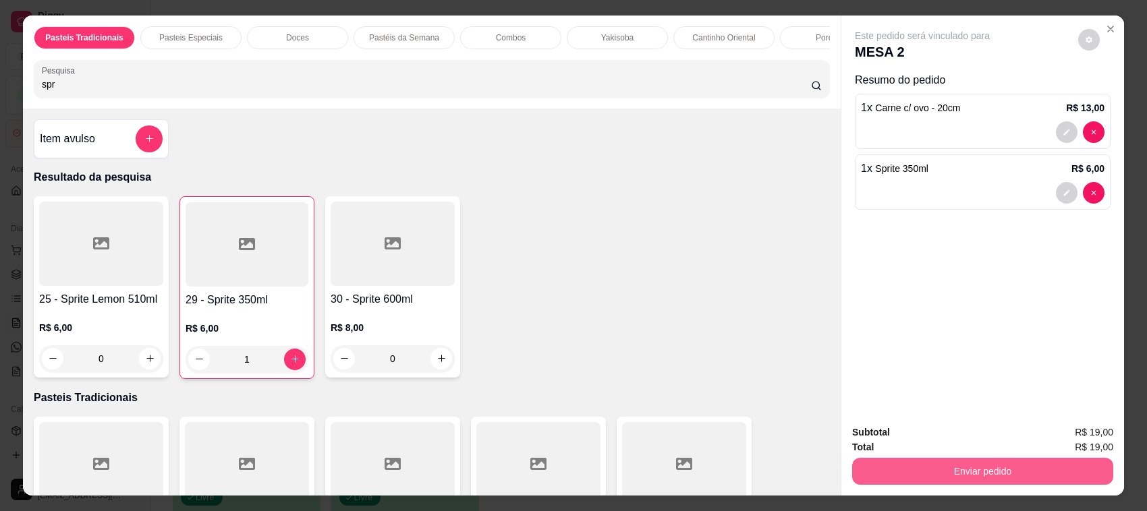
click at [894, 463] on button "Enviar pedido" at bounding box center [982, 471] width 261 height 27
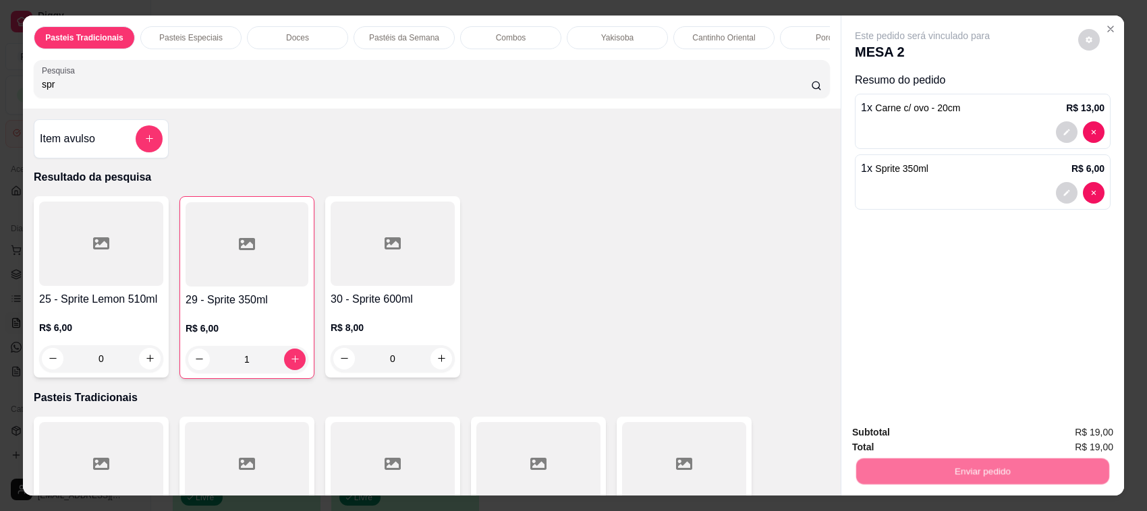
click at [896, 440] on button "Não registrar e enviar pedido" at bounding box center [937, 438] width 136 height 25
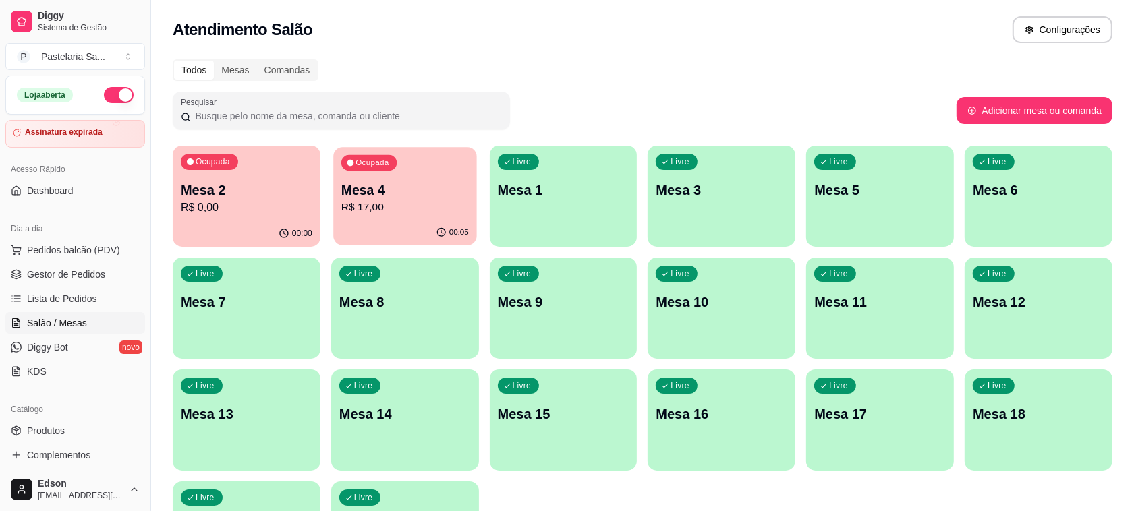
click at [440, 226] on div "00:05" at bounding box center [404, 233] width 143 height 26
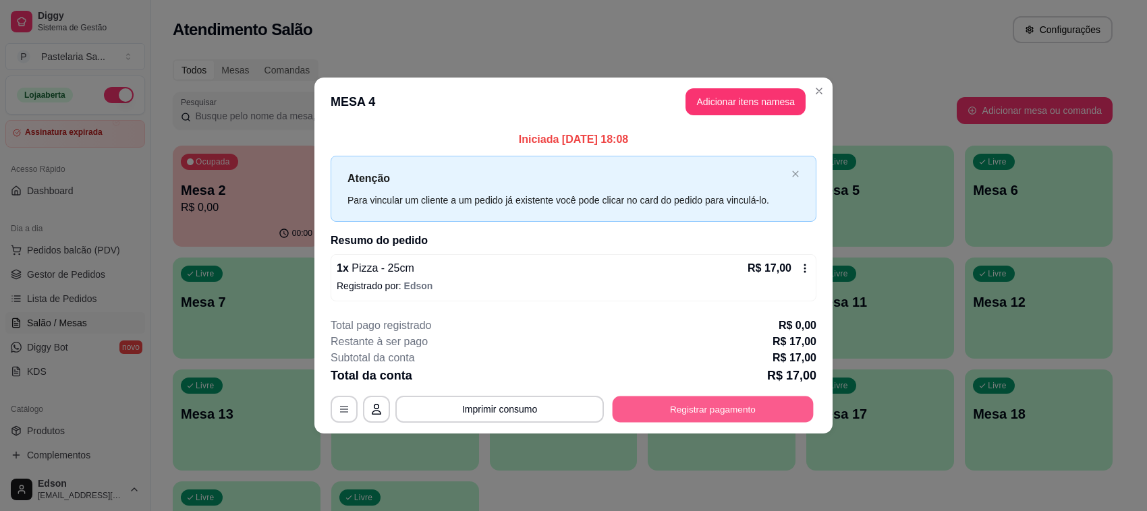
click at [742, 410] on button "Registrar pagamento" at bounding box center [712, 409] width 201 height 26
click at [650, 191] on div at bounding box center [665, 182] width 30 height 30
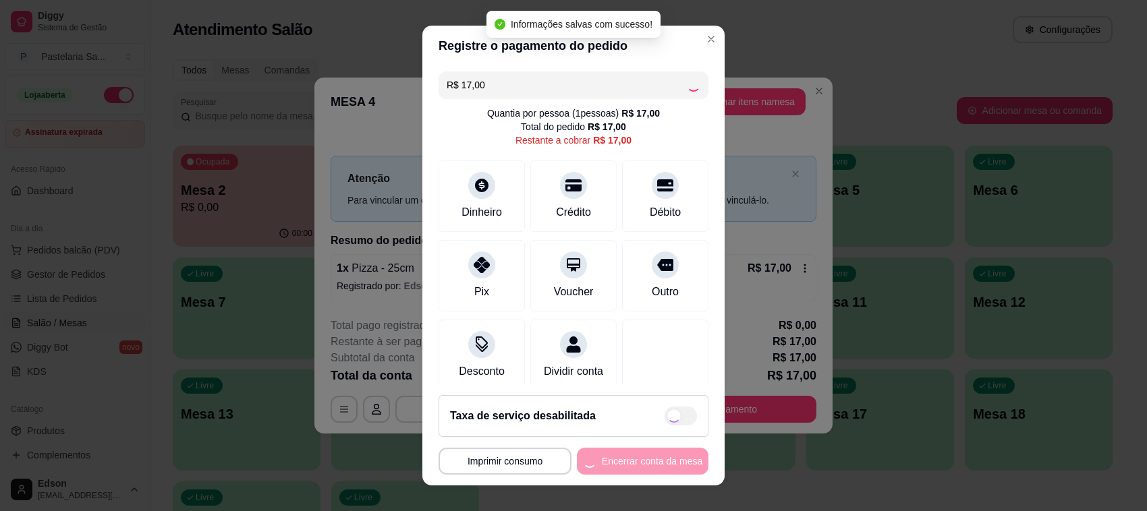
type input "R$ 0,00"
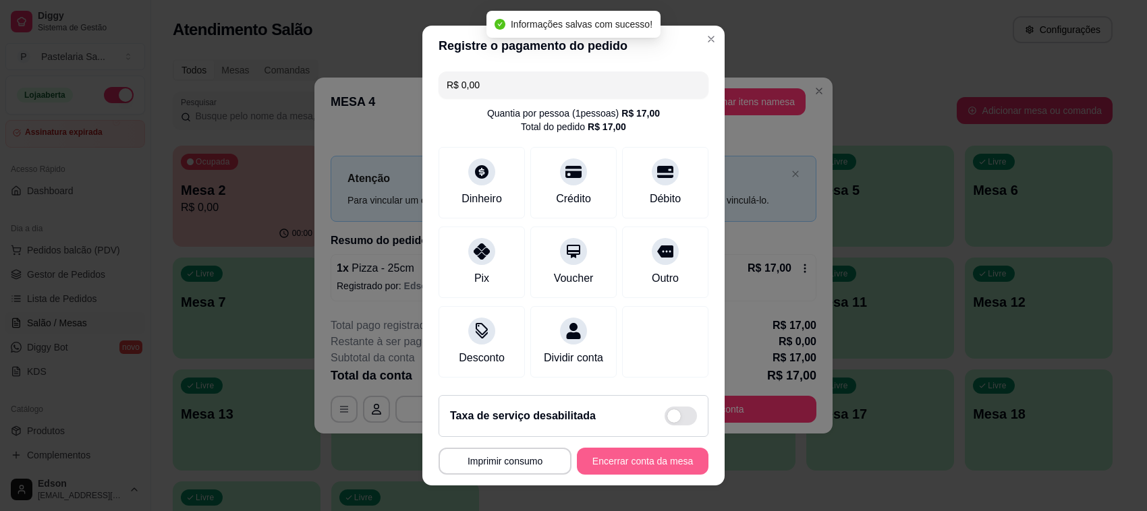
click at [649, 467] on button "Encerrar conta da mesa" at bounding box center [643, 461] width 132 height 27
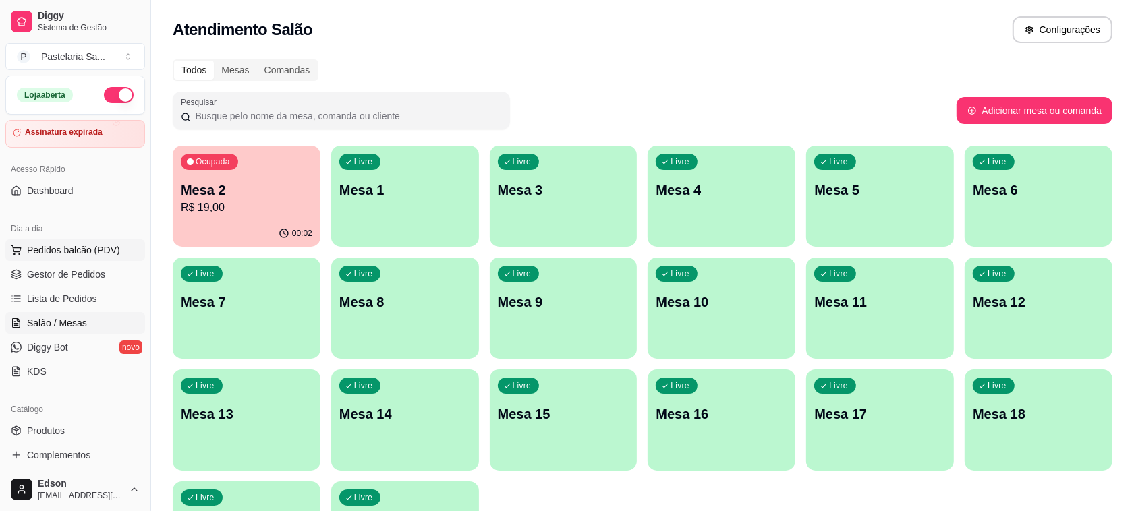
click at [92, 239] on button "Pedidos balcão (PDV)" at bounding box center [75, 250] width 140 height 22
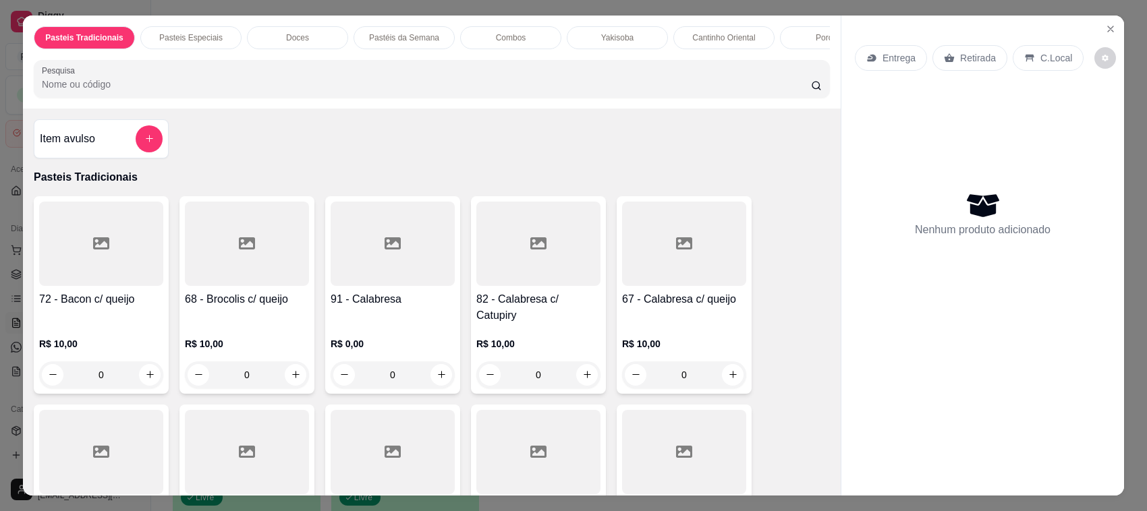
click at [372, 91] on input "Pesquisa" at bounding box center [426, 84] width 769 height 13
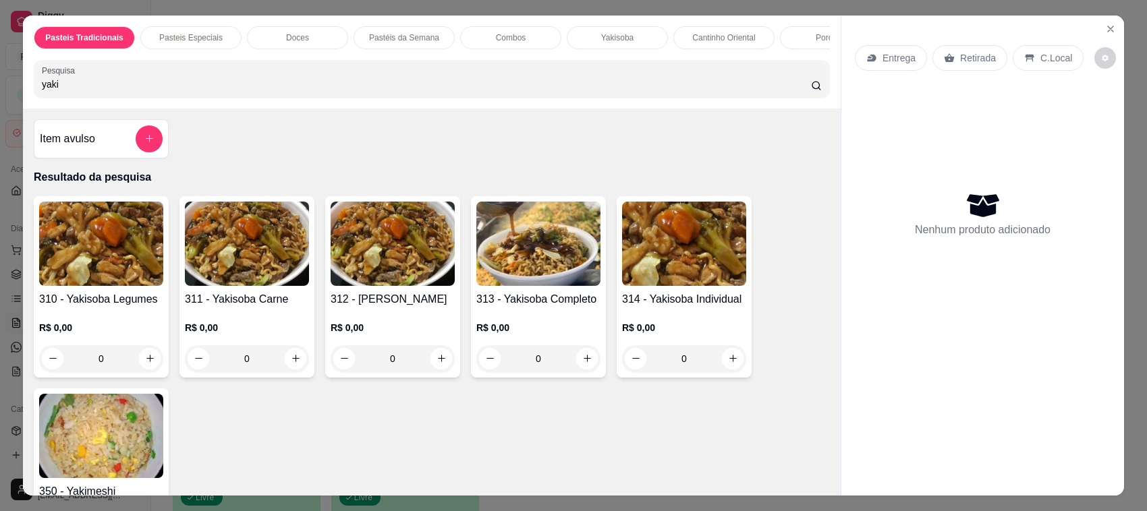
type input "yaki"
click at [525, 279] on img at bounding box center [538, 244] width 124 height 84
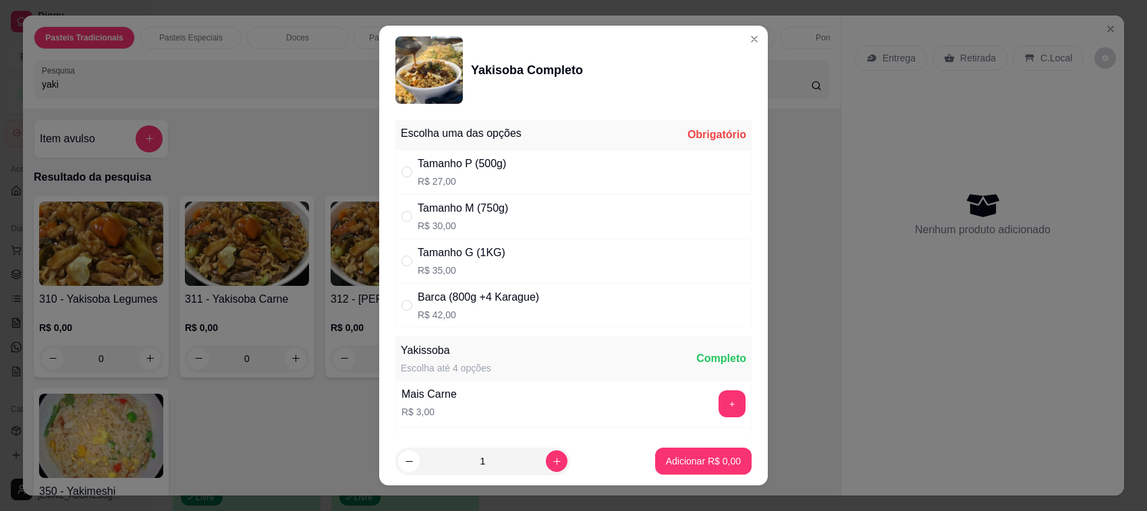
click at [450, 268] on p "R$ 35,00" at bounding box center [462, 270] width 88 height 13
radio input "true"
click at [677, 471] on button "Adicionar R$ 35,00" at bounding box center [701, 461] width 102 height 27
type input "1"
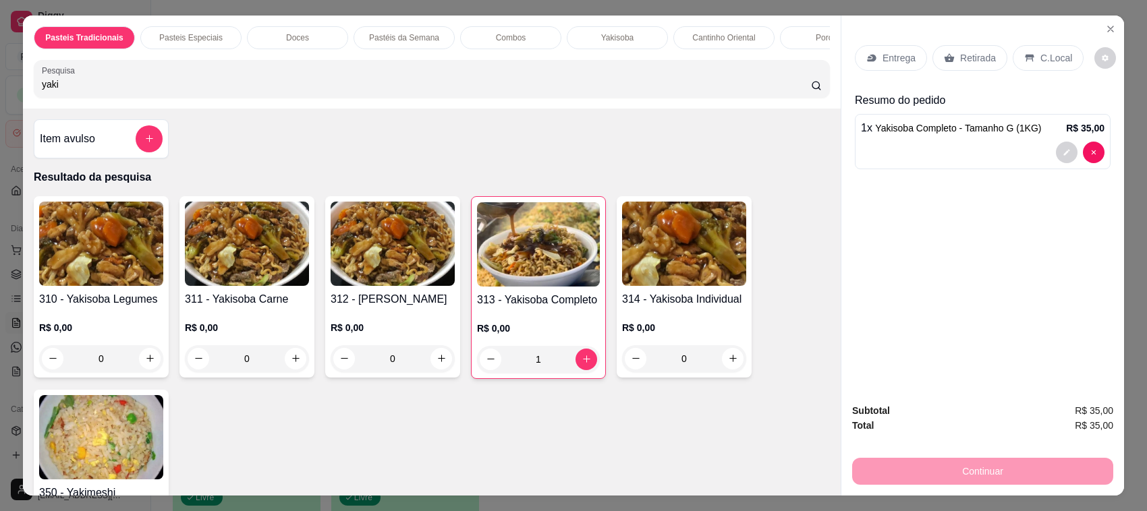
drag, startPoint x: 65, startPoint y: 98, endPoint x: 14, endPoint y: 99, distance: 51.3
click at [14, 99] on div "Pasteis Tradicionais Pasteis Especiais Doces Pastéis da Semana Combos Yakisoba …" at bounding box center [573, 255] width 1147 height 511
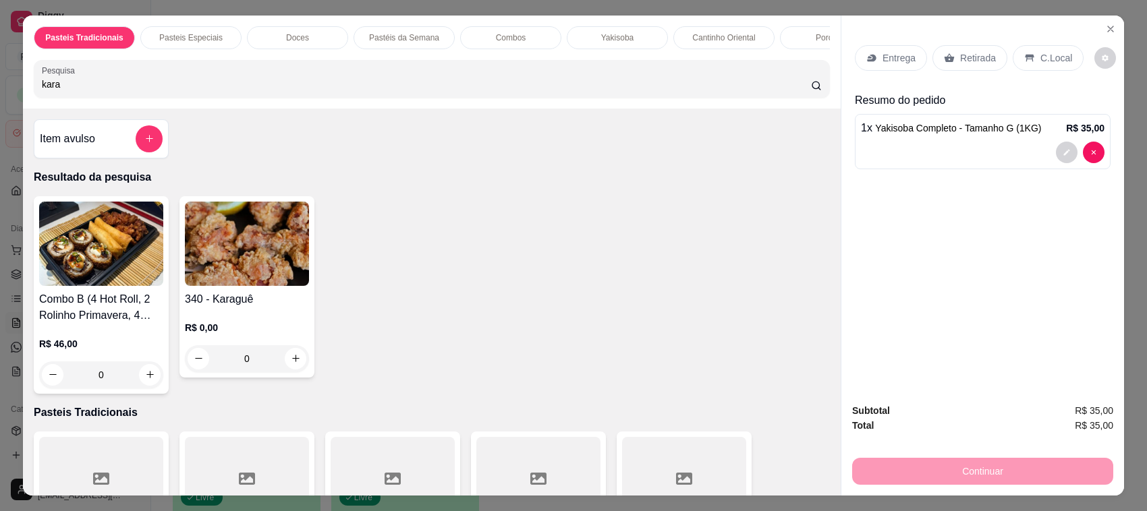
type input "kara"
click at [254, 251] on img at bounding box center [247, 244] width 124 height 84
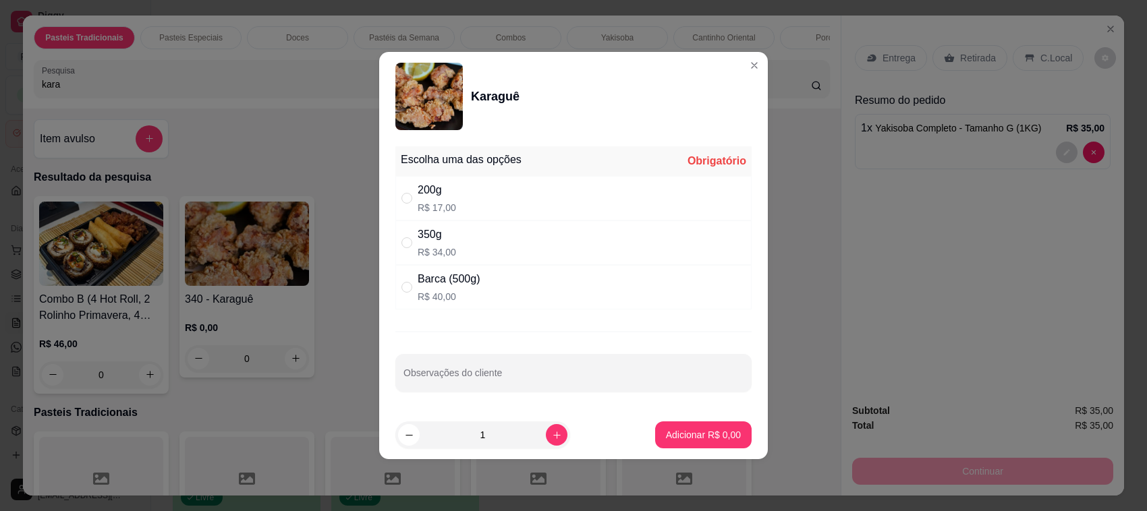
click at [457, 237] on div "350g R$ 34,00" at bounding box center [573, 243] width 356 height 45
radio input "true"
click at [698, 433] on p "Adicionar R$ 34,00" at bounding box center [700, 434] width 80 height 13
type input "1"
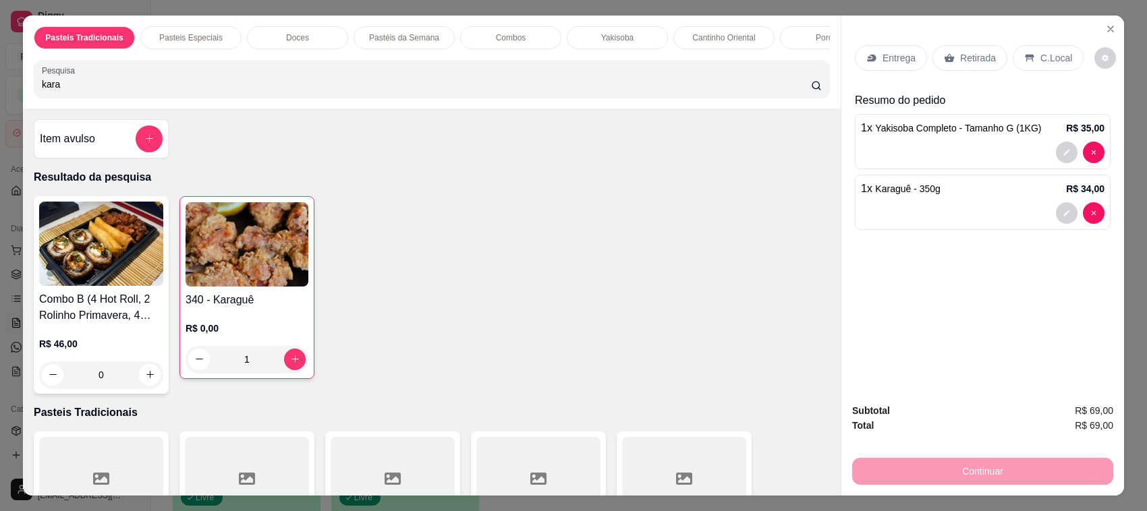
click at [69, 91] on input "kara" at bounding box center [426, 84] width 769 height 13
click at [960, 51] on p "Retirada" at bounding box center [978, 57] width 36 height 13
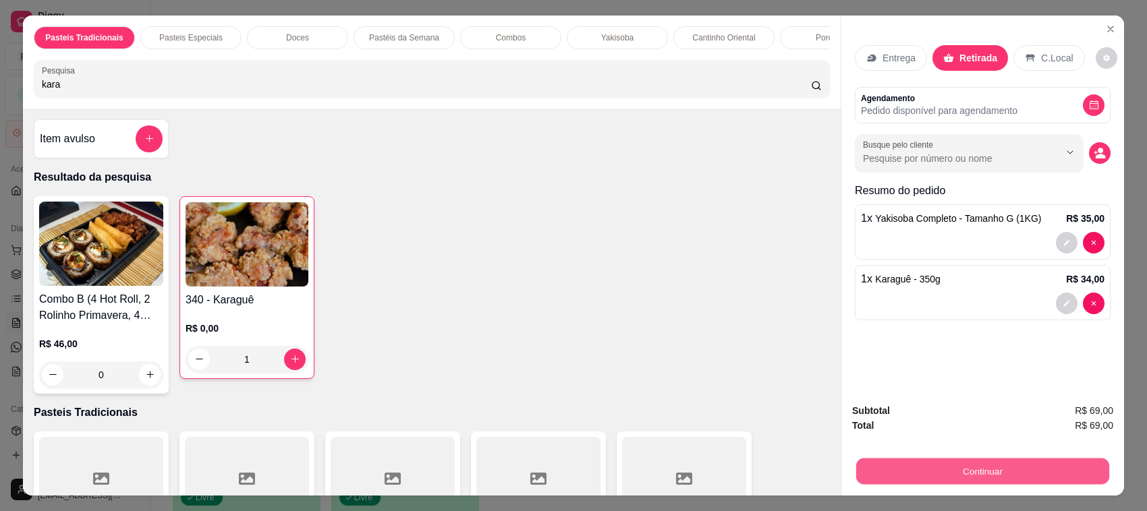
click at [992, 469] on button "Continuar" at bounding box center [982, 472] width 253 height 26
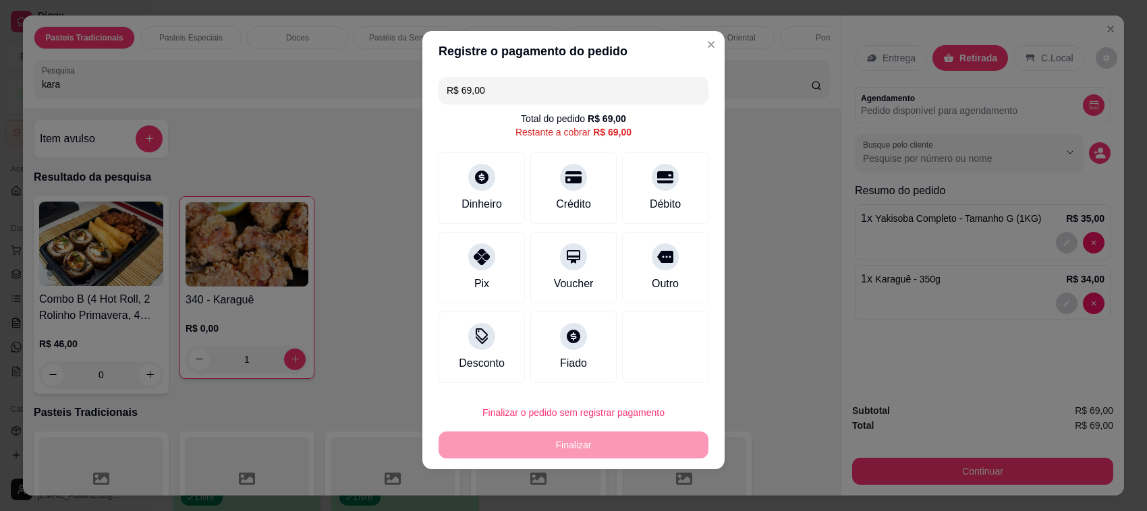
scroll to position [7, 0]
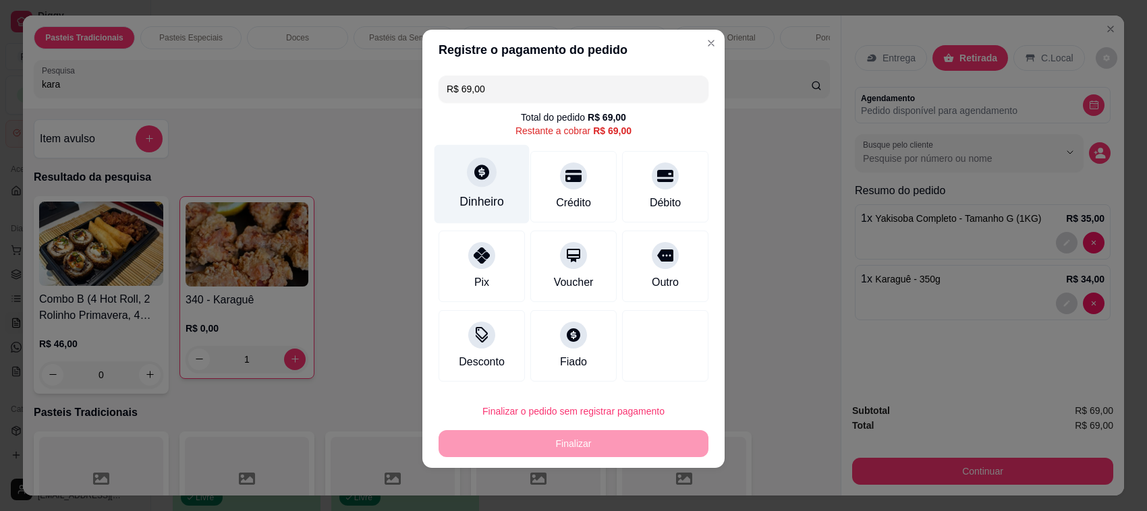
click at [483, 184] on div "Dinheiro" at bounding box center [481, 184] width 95 height 79
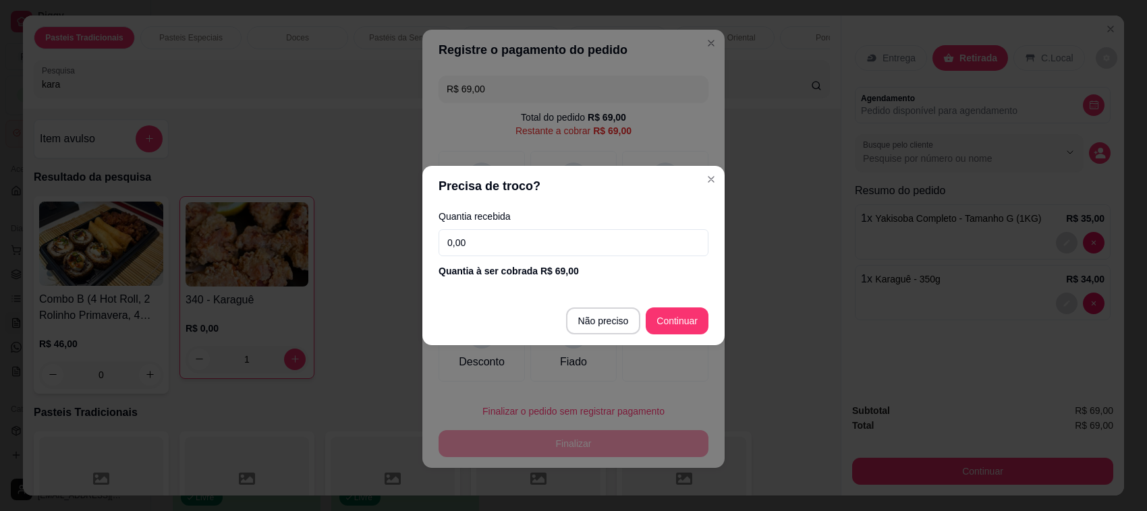
drag, startPoint x: 524, startPoint y: 234, endPoint x: 444, endPoint y: 250, distance: 81.8
click at [444, 250] on input "0,00" at bounding box center [573, 242] width 270 height 27
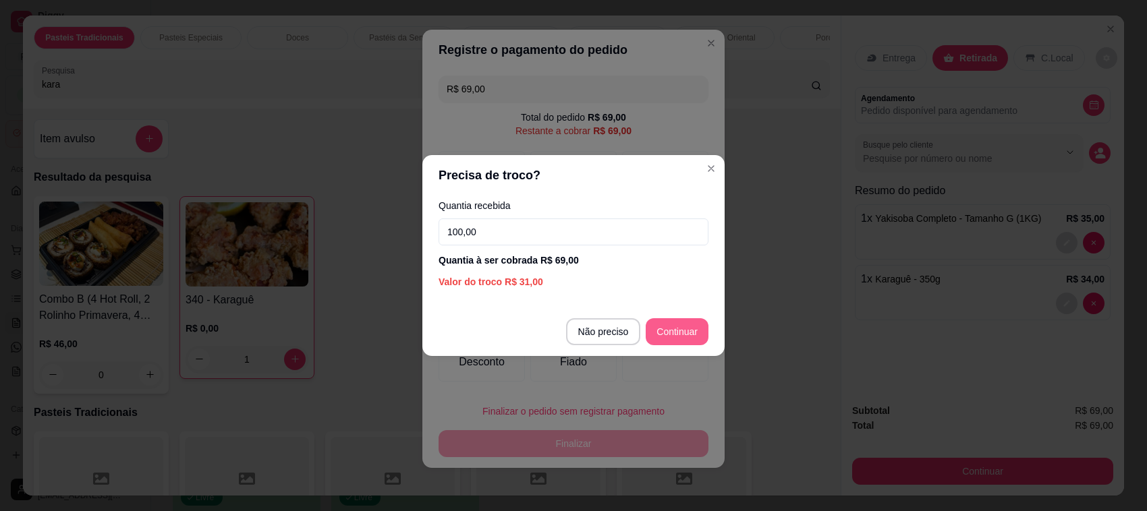
type input "100,00"
type input "R$ 0,00"
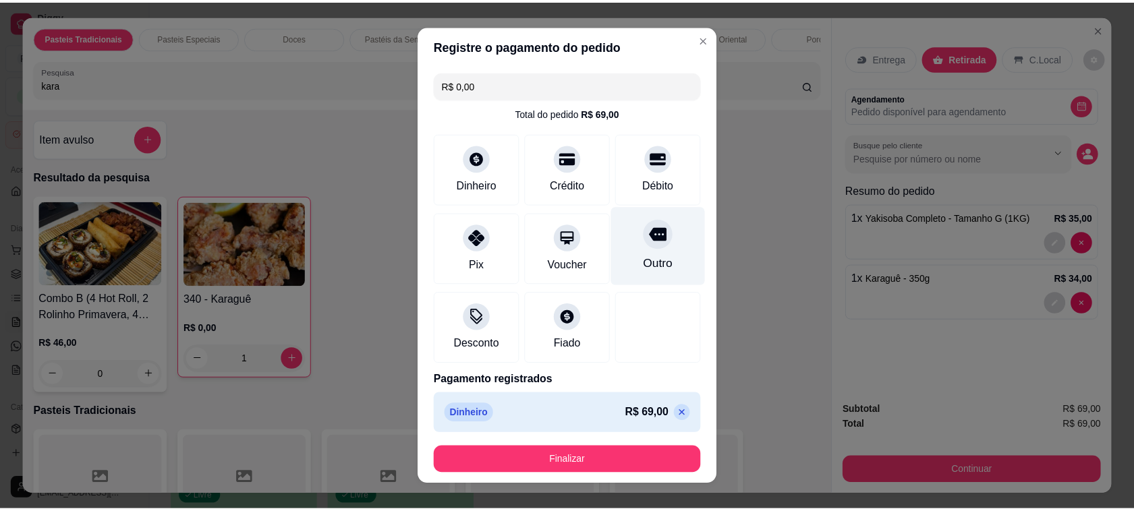
scroll to position [2, 0]
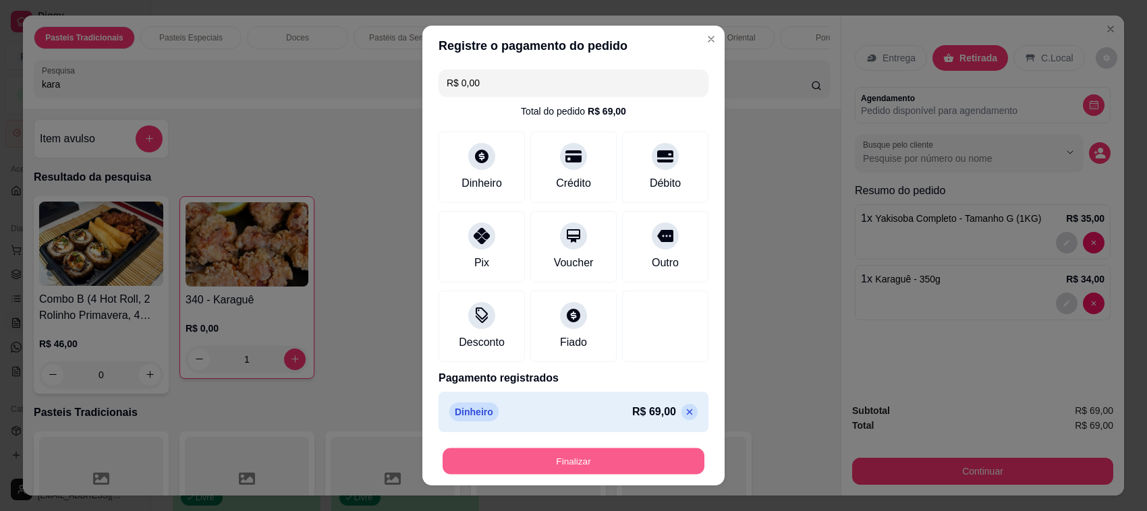
click at [577, 457] on button "Finalizar" at bounding box center [573, 462] width 262 height 26
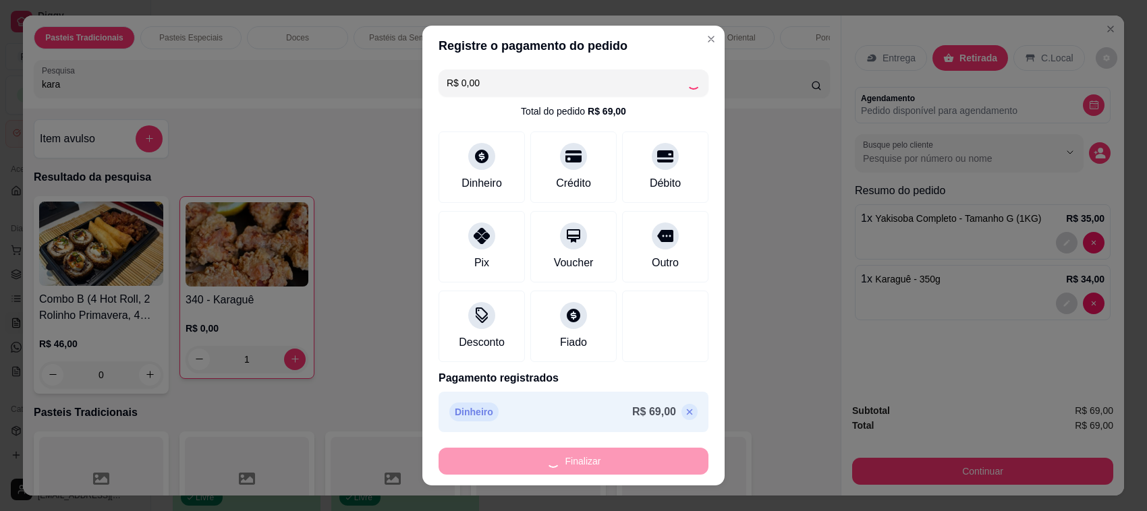
type input "0"
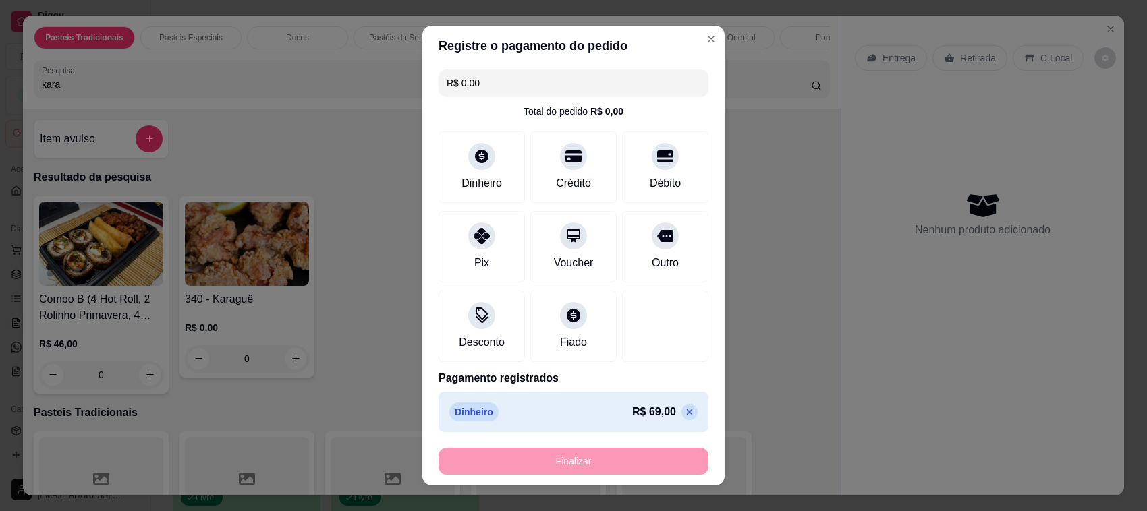
type input "-R$ 69,00"
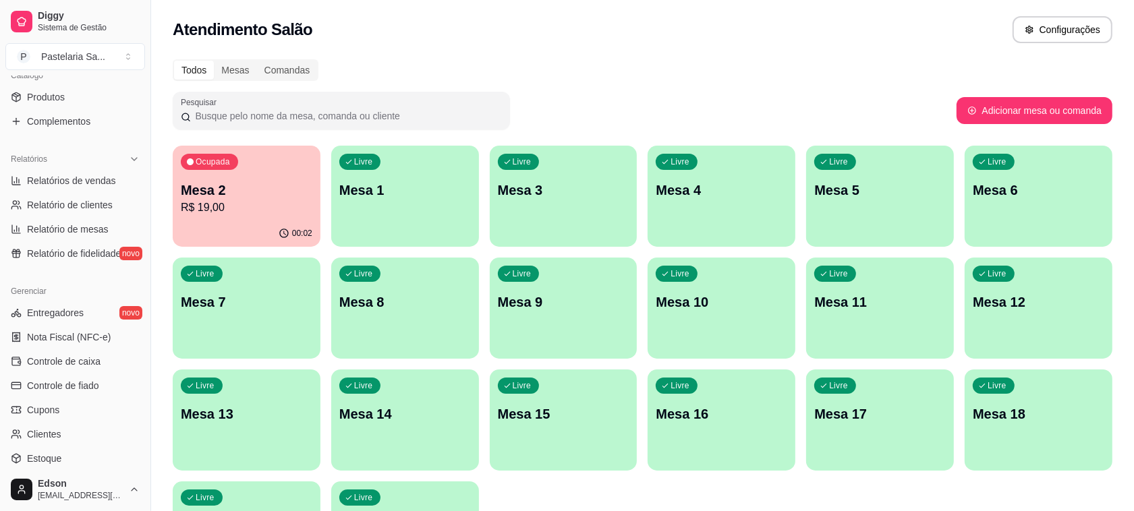
scroll to position [344, 0]
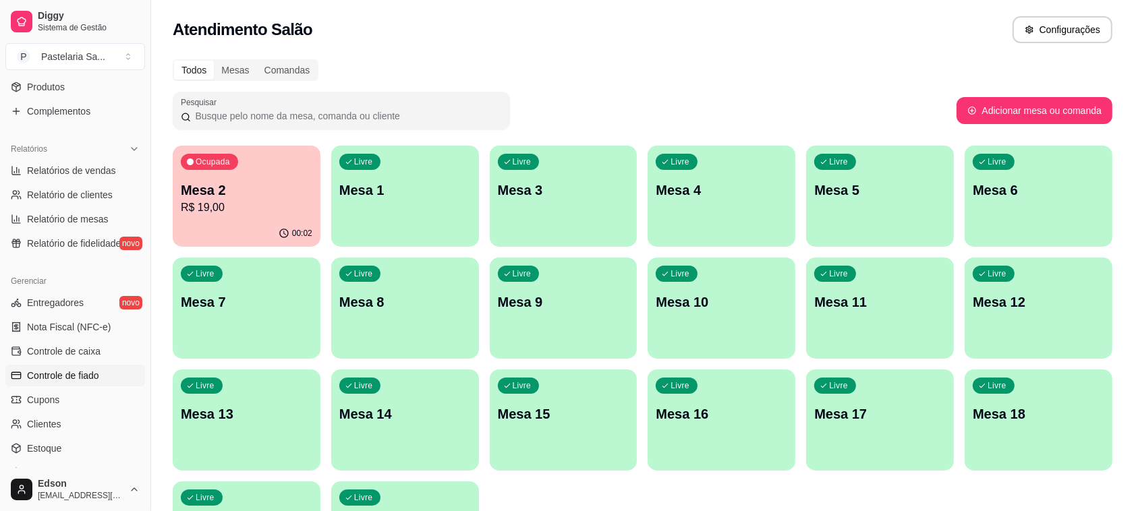
click at [76, 370] on span "Controle de fiado" at bounding box center [63, 375] width 72 height 13
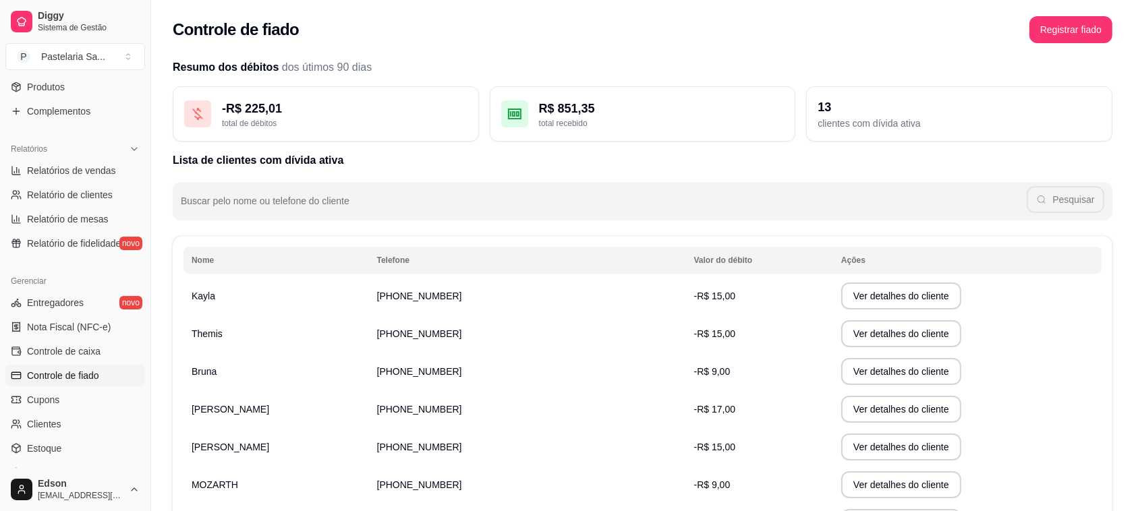
click at [369, 440] on td "[PERSON_NAME]" at bounding box center [275, 447] width 185 height 38
click at [871, 418] on button "Ver detalhes do cliente" at bounding box center [901, 410] width 116 height 26
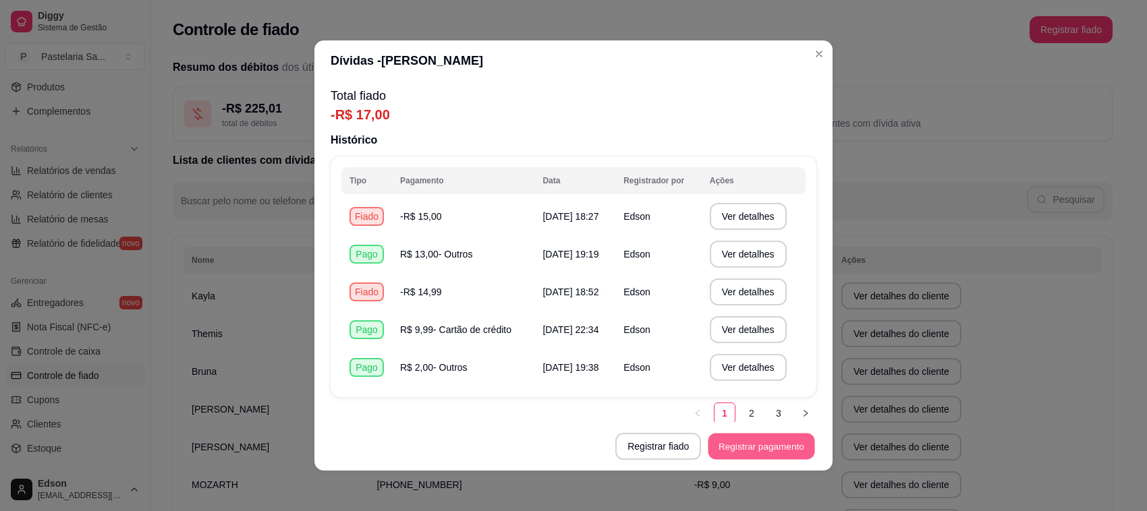
click at [749, 440] on button "Registrar pagamento" at bounding box center [761, 447] width 107 height 26
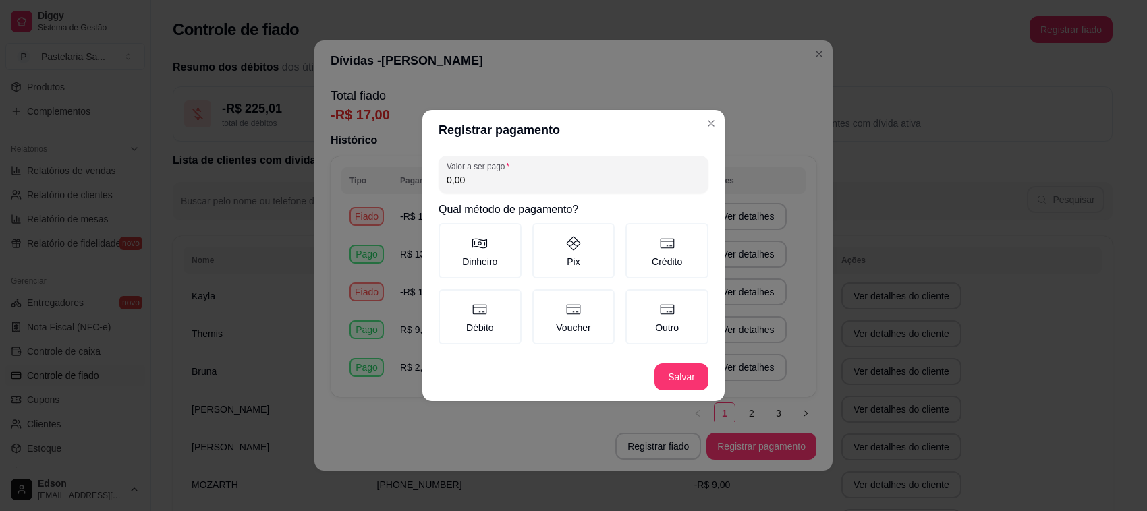
click at [543, 174] on input "0,00" at bounding box center [574, 179] width 254 height 13
type input "16,00"
click at [670, 308] on icon at bounding box center [667, 310] width 16 height 16
click at [635, 299] on button "Outro" at bounding box center [630, 294] width 11 height 11
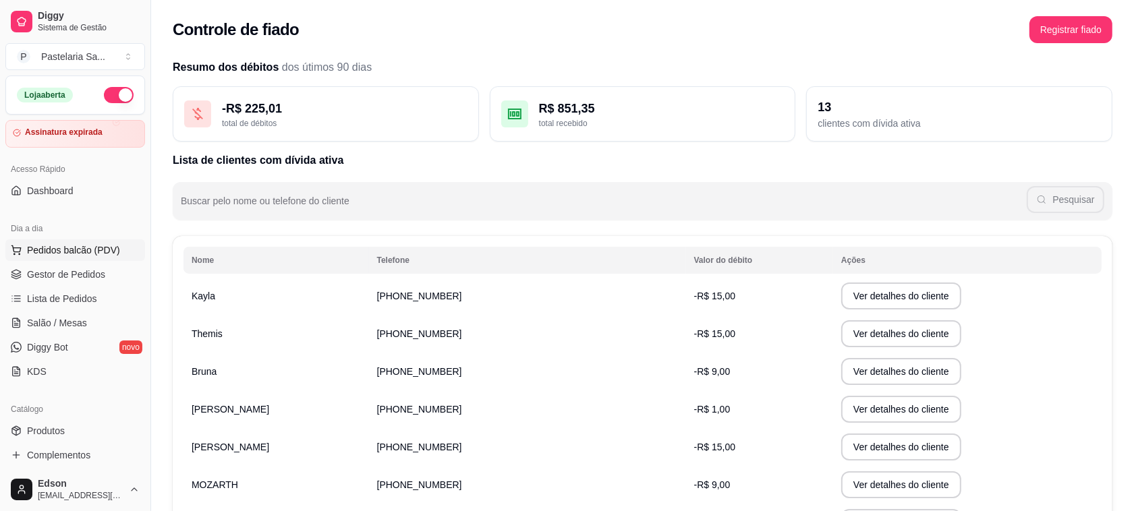
click at [71, 251] on span "Pedidos balcão (PDV)" at bounding box center [73, 249] width 93 height 13
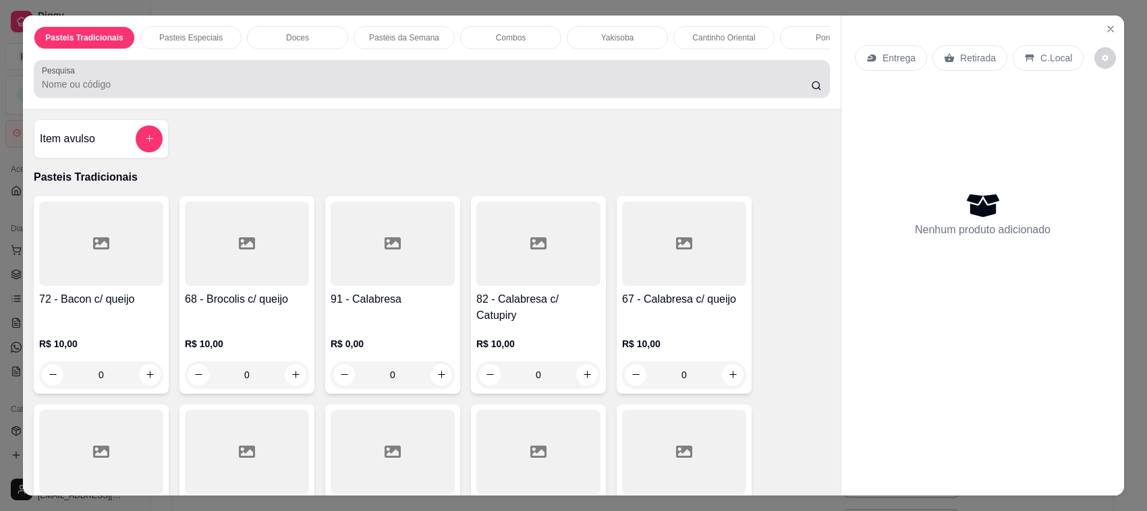
click at [156, 91] on input "Pesquisa" at bounding box center [426, 84] width 769 height 13
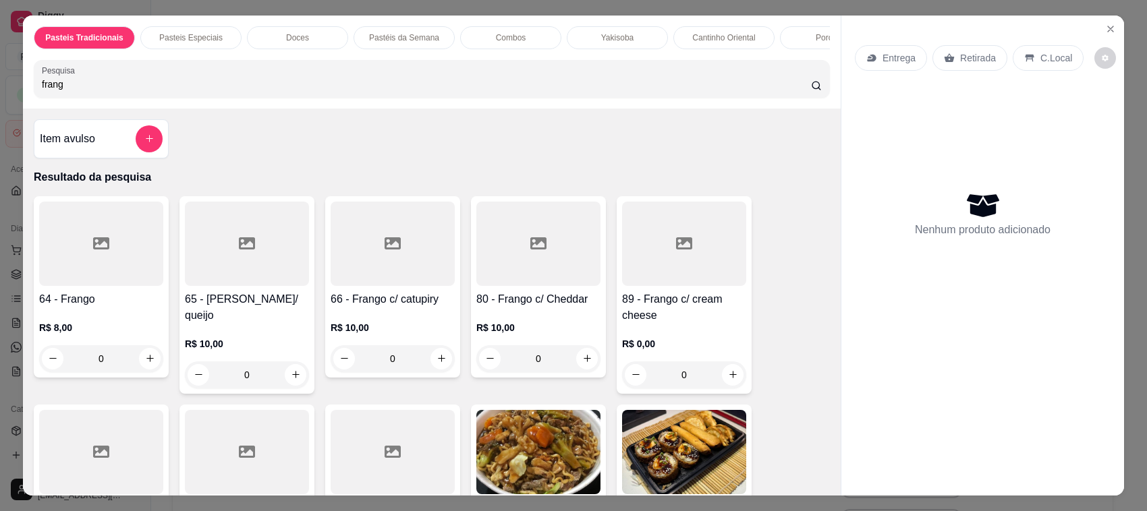
type input "frang"
click at [418, 279] on div at bounding box center [393, 244] width 124 height 84
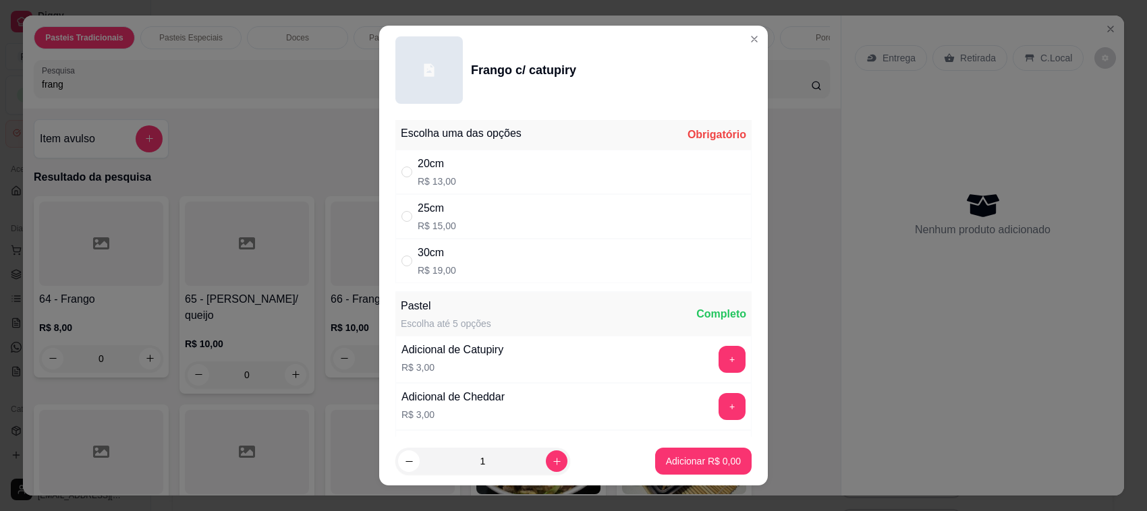
click at [469, 182] on div "20cm R$ 13,00" at bounding box center [573, 172] width 356 height 45
radio input "true"
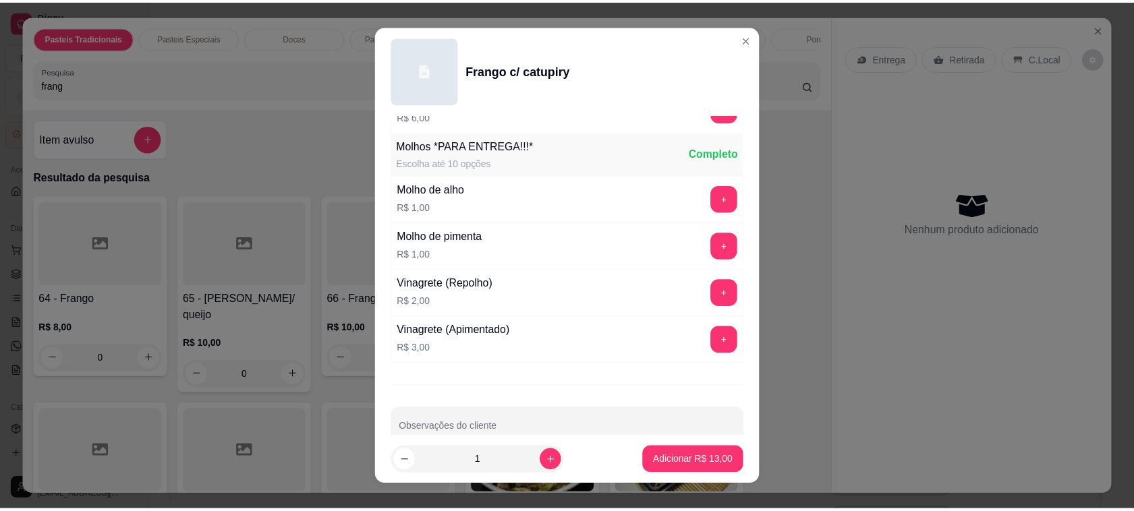
scroll to position [946, 0]
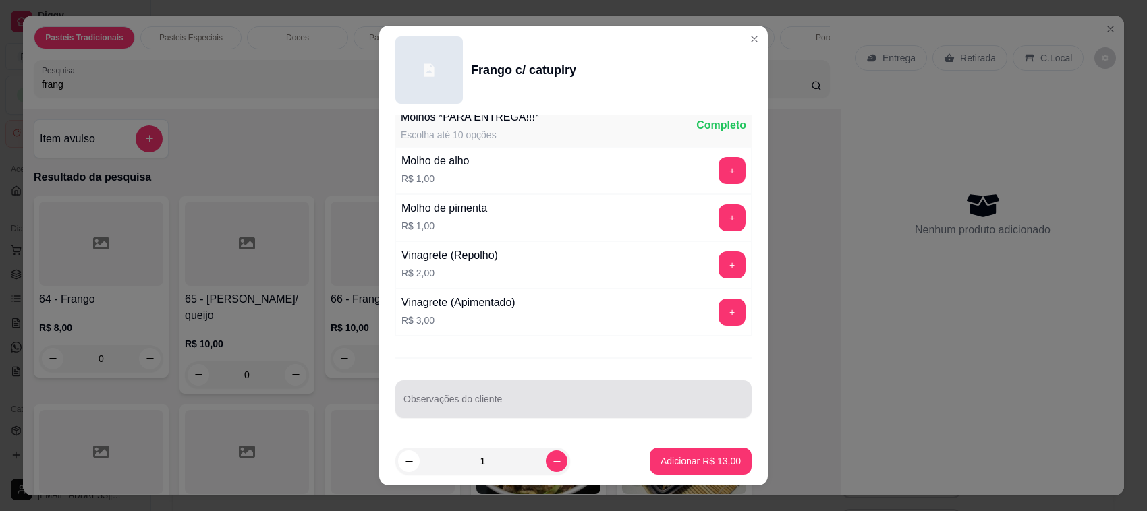
click at [556, 413] on div "Observações do cliente" at bounding box center [573, 399] width 356 height 38
drag, startPoint x: 570, startPoint y: 399, endPoint x: 453, endPoint y: 410, distance: 117.9
click at [453, 410] on input "[PERSON_NAME]!!!!!!!!!!!!!!!!!!!!!!!!!!!!!!" at bounding box center [573, 404] width 340 height 13
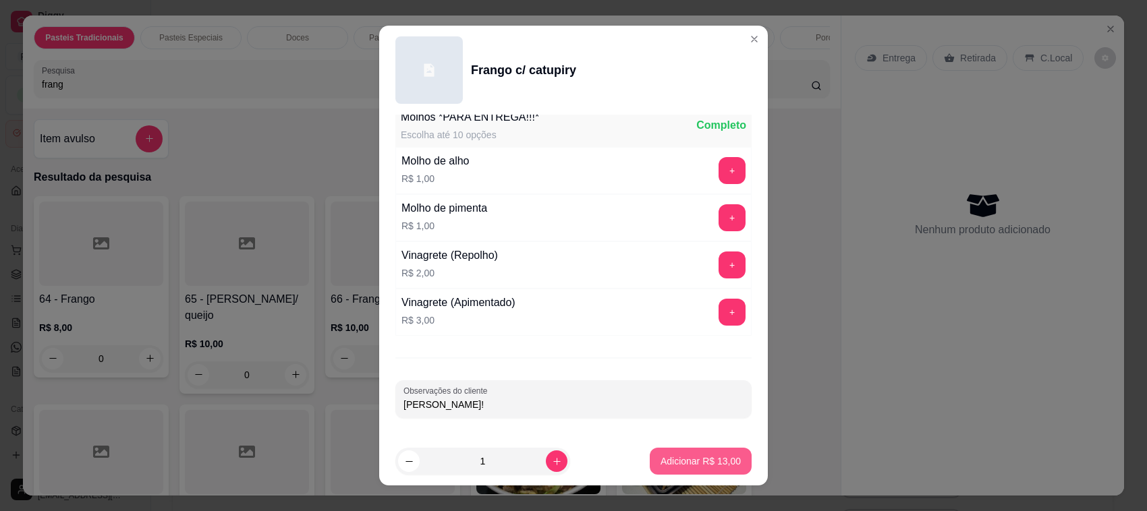
type input "[PERSON_NAME]!"
click at [664, 464] on p "Adicionar R$ 13,00" at bounding box center [701, 461] width 78 height 13
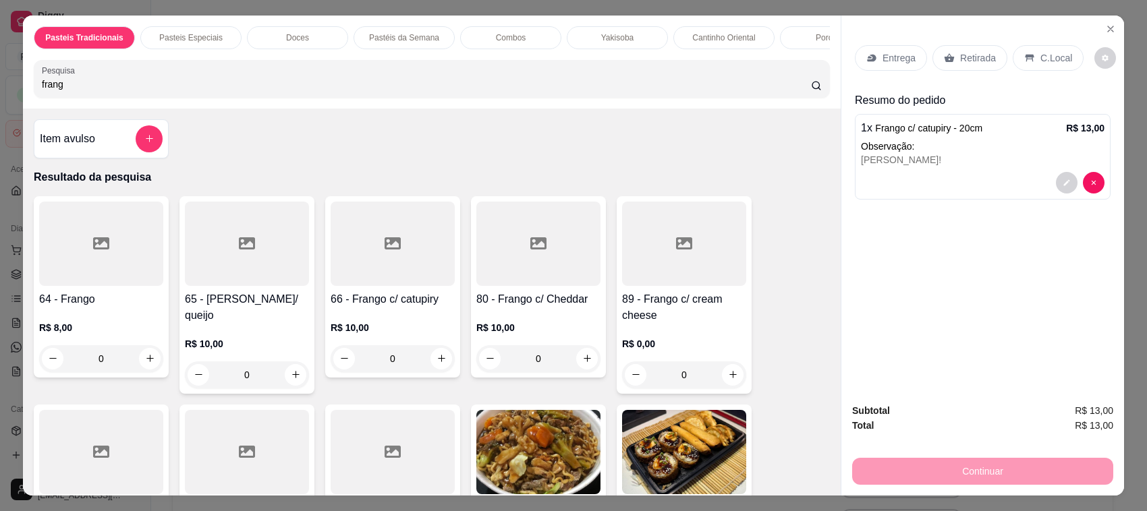
click at [1045, 56] on p "C.Local" at bounding box center [1056, 57] width 32 height 13
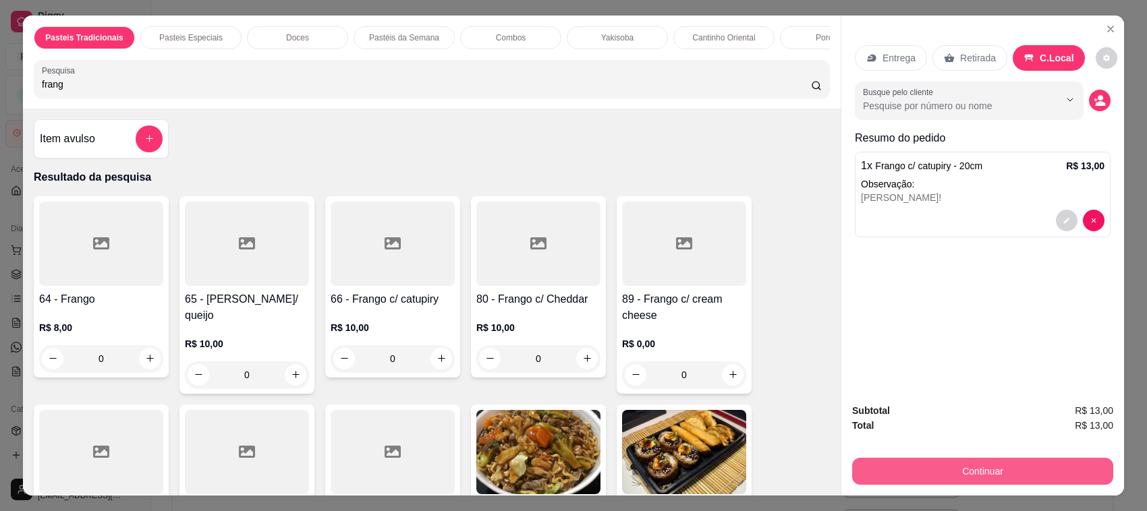
click at [961, 474] on button "Continuar" at bounding box center [982, 471] width 261 height 27
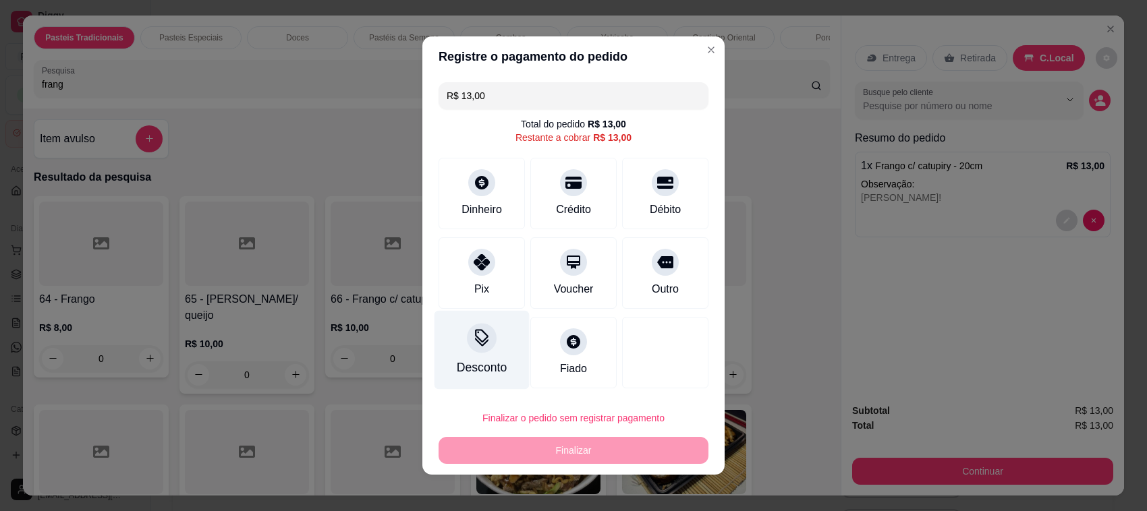
click at [470, 355] on div "Desconto" at bounding box center [481, 350] width 95 height 79
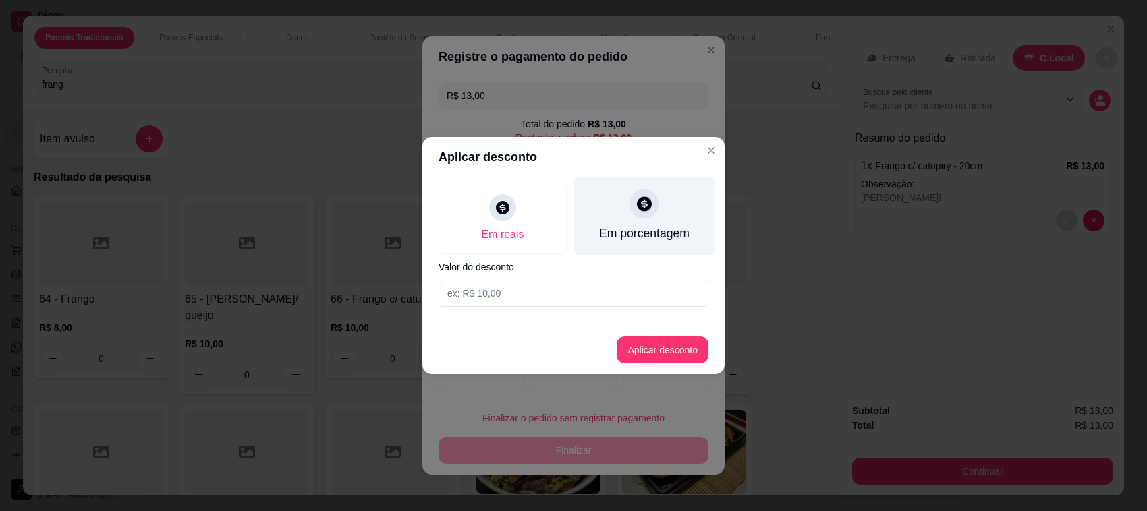
click at [641, 206] on icon at bounding box center [644, 203] width 15 height 15
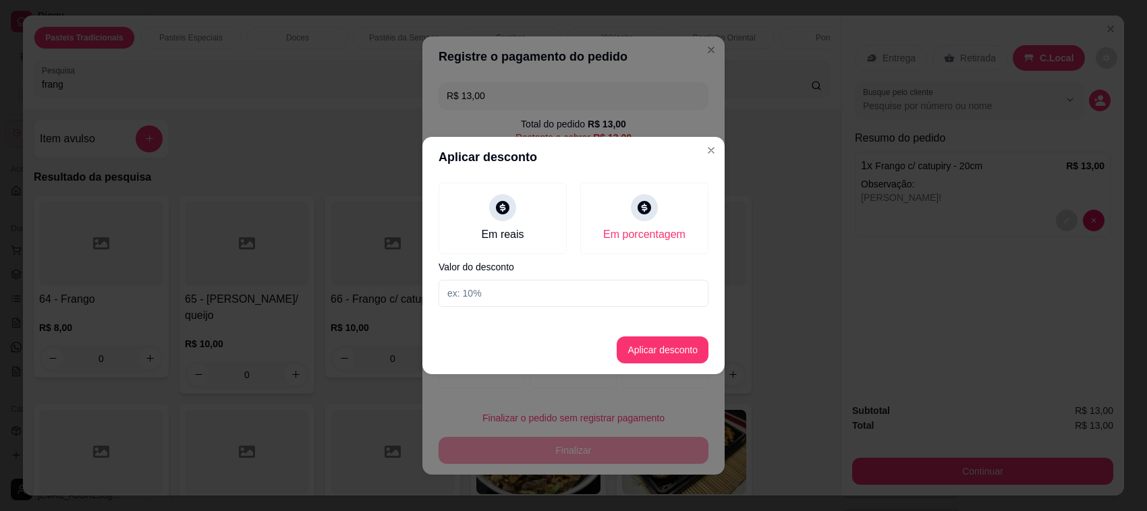
click at [614, 290] on input at bounding box center [573, 293] width 270 height 27
type input "100"
click at [678, 342] on button "Aplicar desconto" at bounding box center [662, 350] width 92 height 27
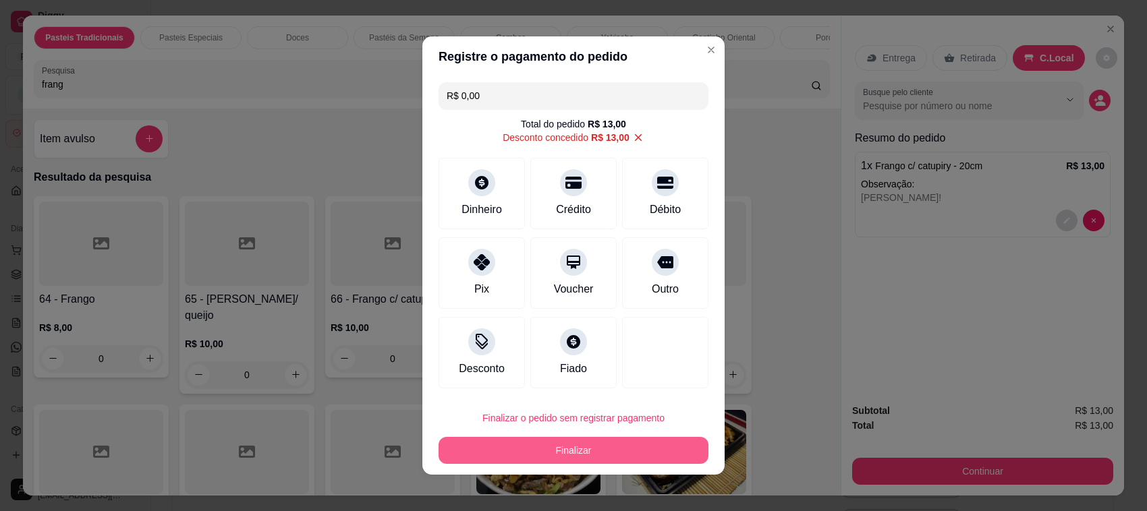
click at [642, 443] on button "Finalizar" at bounding box center [573, 450] width 270 height 27
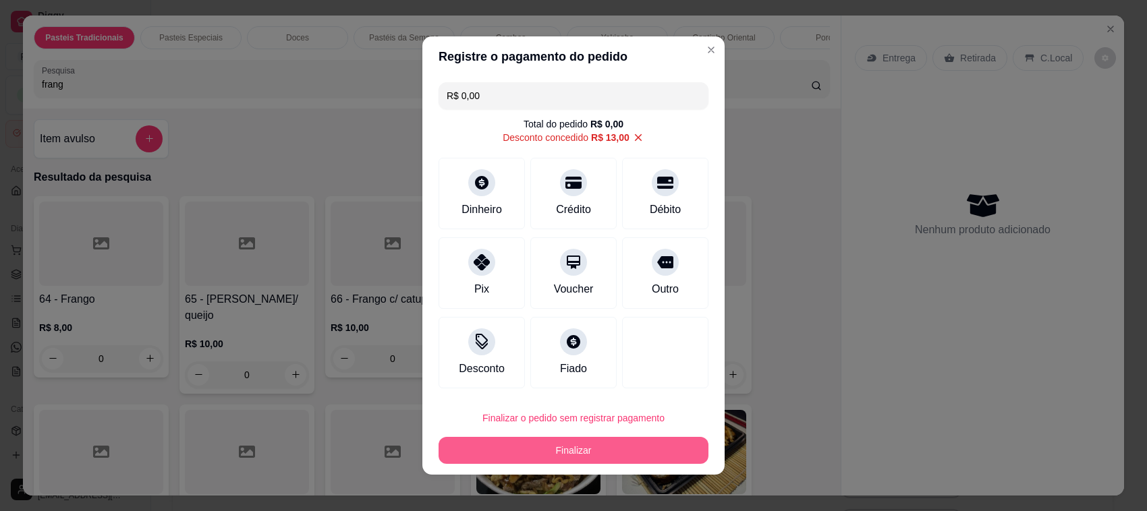
type input "-R$ 13,00"
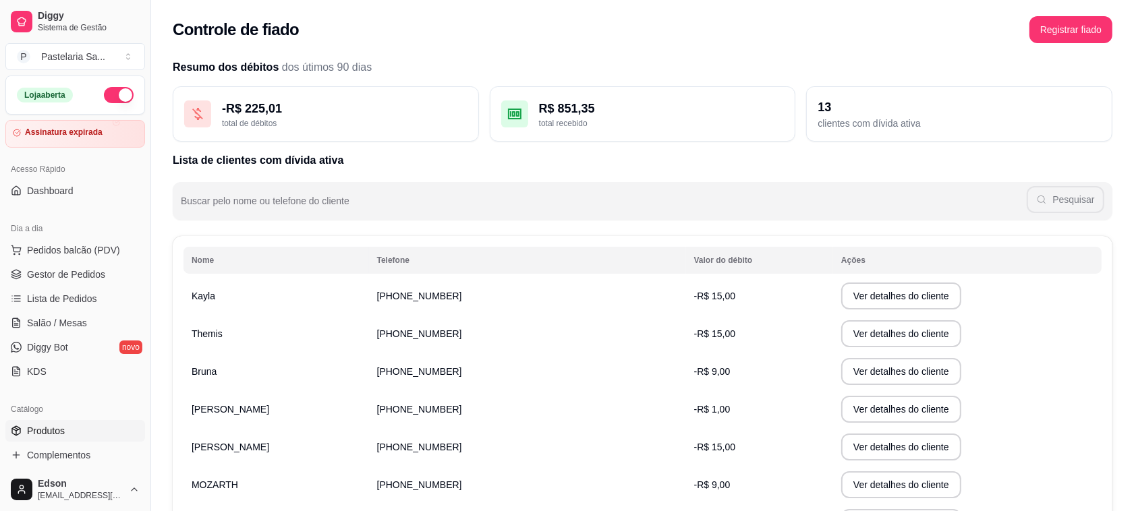
click at [61, 430] on span "Produtos" at bounding box center [46, 430] width 38 height 13
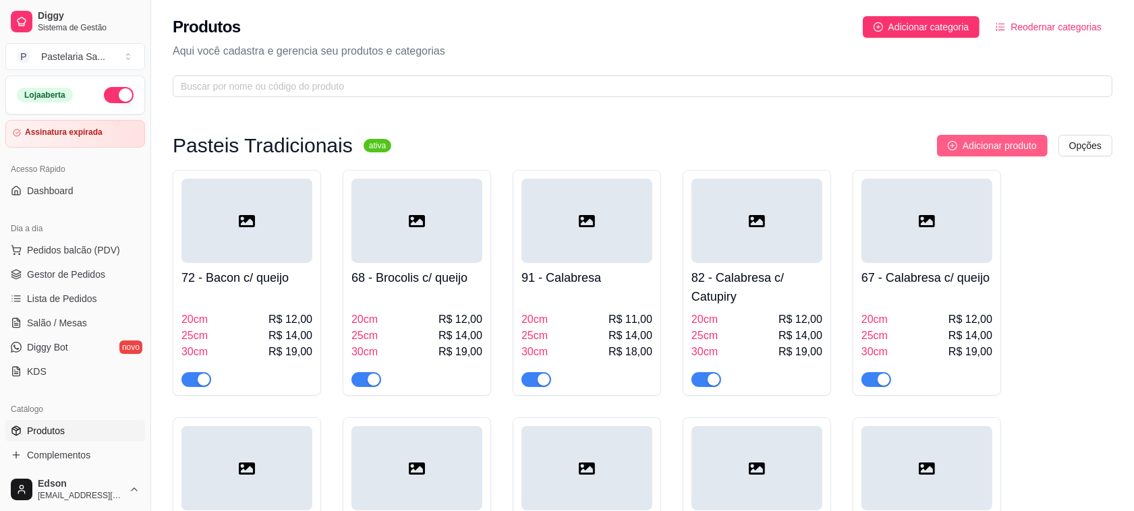
click at [1024, 142] on span "Adicionar produto" at bounding box center [1000, 145] width 74 height 15
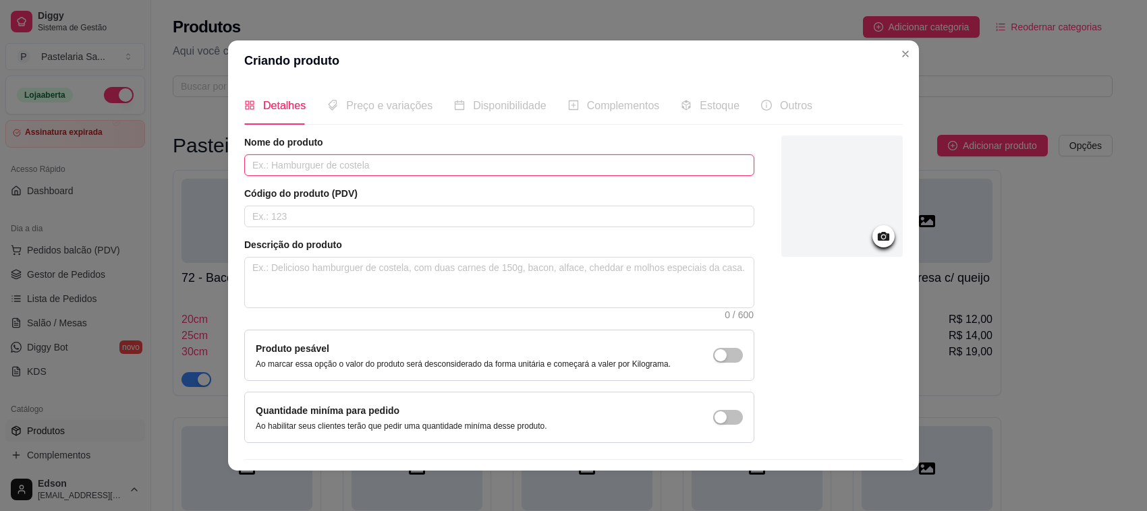
click at [384, 160] on input "text" at bounding box center [499, 165] width 510 height 22
type input "Yakisoba G + Coca-Cola 200ml"
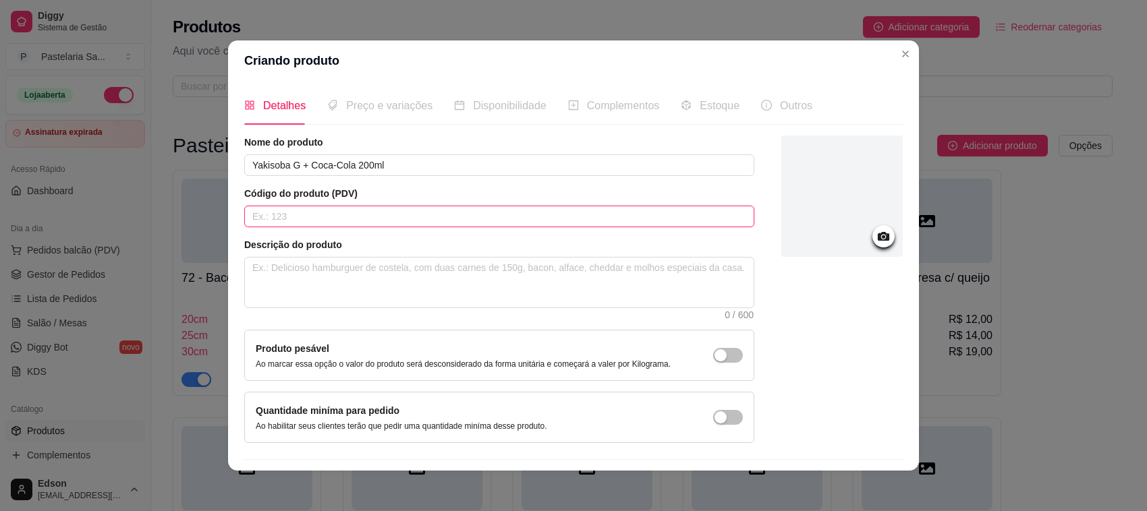
click at [390, 217] on input "text" at bounding box center [499, 217] width 510 height 22
type input "9635"
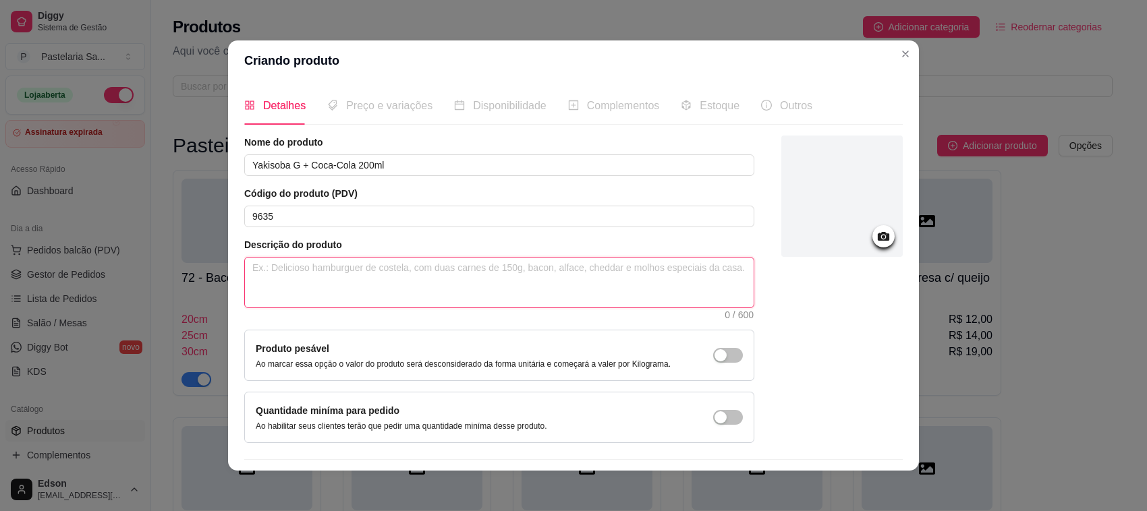
click at [415, 264] on textarea at bounding box center [499, 283] width 509 height 50
type textarea "P"
type textarea "PR"
type textarea "PRO"
type textarea "PROM"
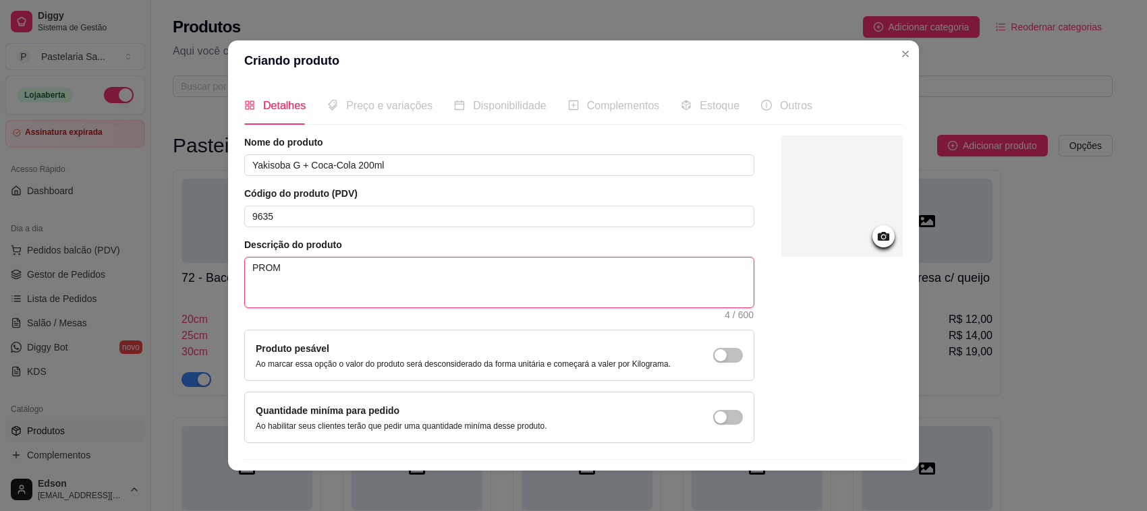
type textarea "PROMO"
type textarea "PROMOÇ"
type textarea "PROMOÇÂ"
type textarea "PROMOÇÂO"
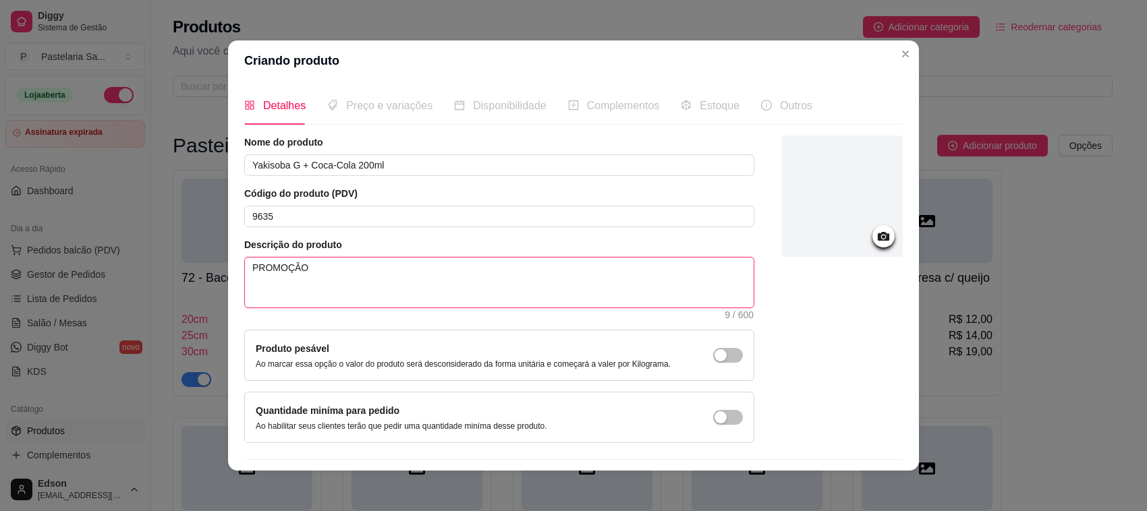
type textarea "PROMOÇÂO D"
type textarea "PROMOÇÂO DE"
type textarea "PROMOÇÂO DE Y"
type textarea "PROMOÇÂO DE YAK"
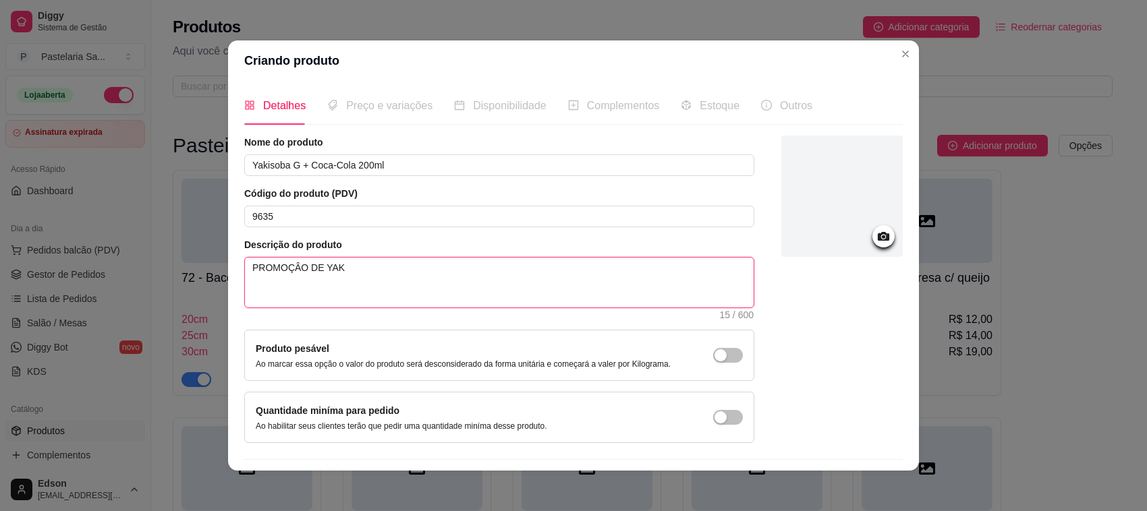
type textarea "PROMOÇÂO DE YAKI"
type textarea "PROMOÇÂO DE YAKIS"
type textarea "PROMOÇÂO DE YAKISO"
type textarea "PROMOÇÂO DE [PERSON_NAME]"
type textarea "PROMOÇÂO DE YAKISONA"
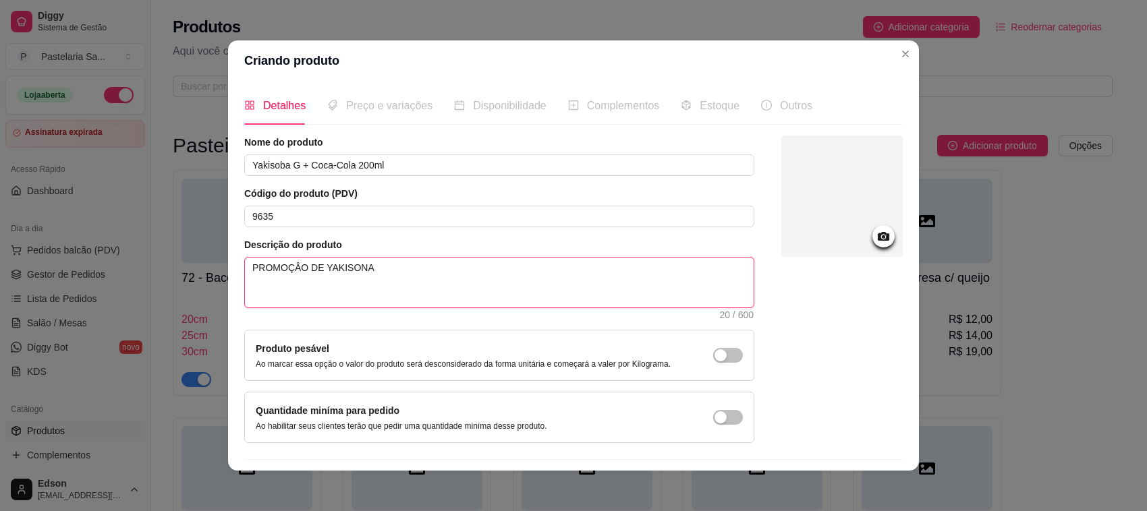
type textarea "PROMOÇÂO DE YAKISONA"
type textarea "PROMOÇÂO DE [PERSON_NAME]"
type textarea "PROMOÇÂO DE YAKISO"
type textarea "PROMOÇÂO DE YAKISOB"
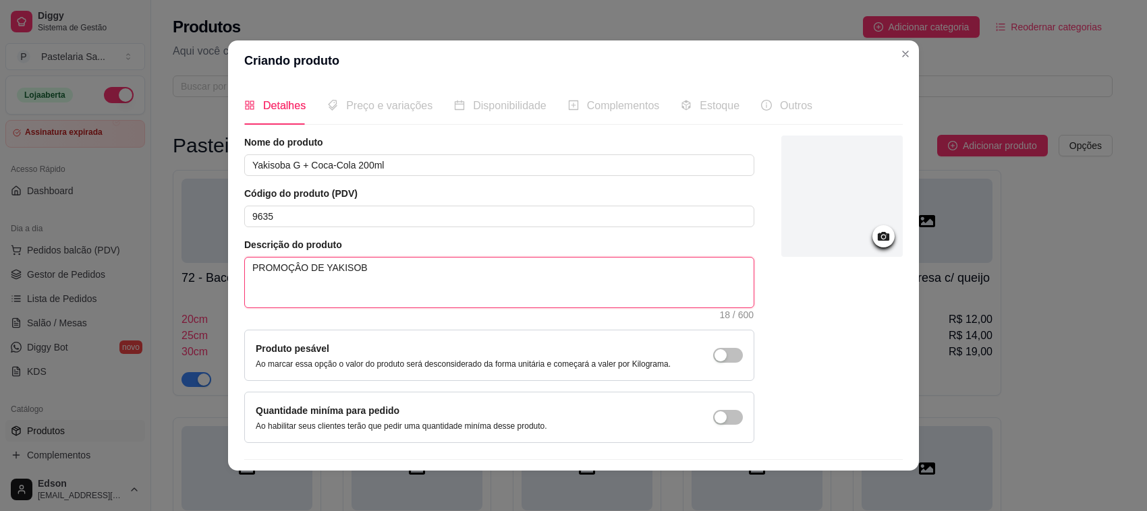
type textarea "PROMOÇÂO DE YAKISOBA"
type textarea "PROMOÇÂO DE YAKISOBA E"
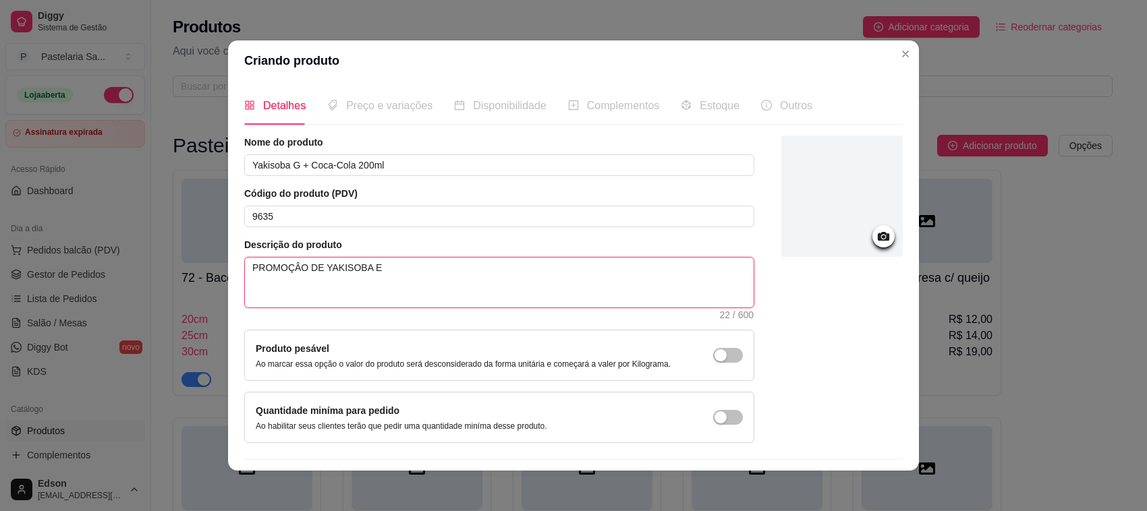
type textarea "PROMOÇÂO DE YAKISOBA E"
type textarea "PROMOÇÂO DE YAKISOBA E G"
type textarea "PROMOÇÂO DE YAKISOBA E [GEOGRAPHIC_DATA]"
type textarea "PROMOÇÂO DE YAKISOBA E GAN"
type textarea "PROMOÇÂO DE YAKISOBA E GANHE"
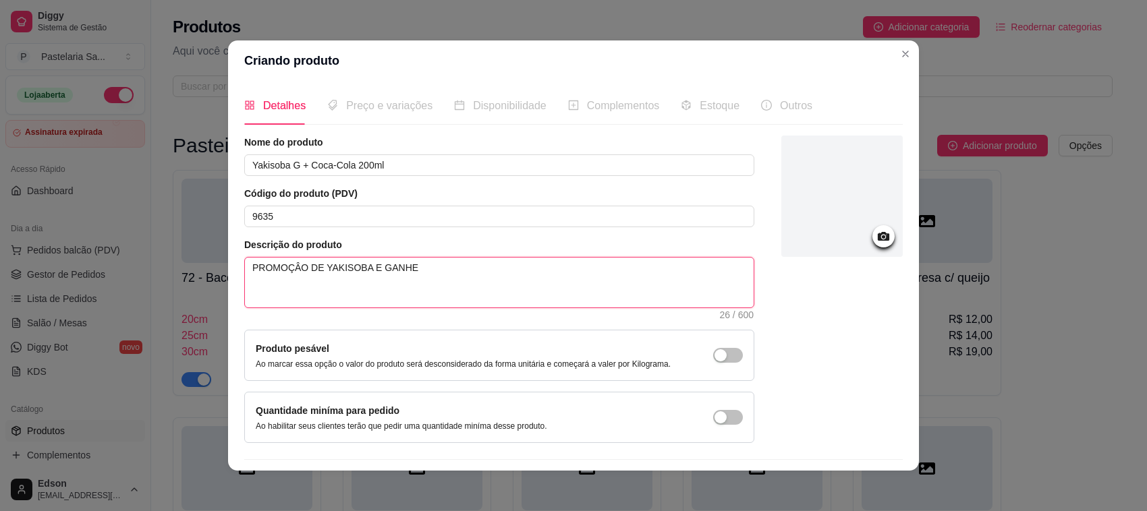
type textarea "PROMOÇÂO DE YAKISOBA E GANHE"
type textarea "PROMOÇÂO DE YAKISOBA E GANHE U"
type textarea "PROMOÇÂO DE YAKISOBA E GANHE UK"
type textarea "PROMOÇÂO DE YAKISOBA E GANHE UKA"
type textarea "PROMOÇÂO DE YAKISOBA E GANHE UK"
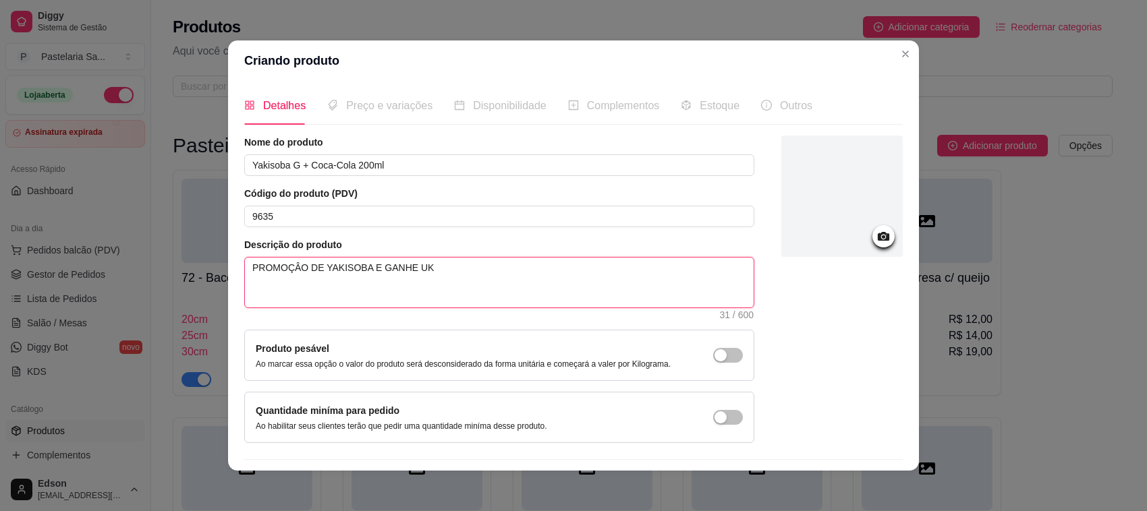
type textarea "PROMOÇÂO DE YAKISOBA E GANHE U"
type textarea "PROMOÇÂO DE YAKISOBA E GANHE UM"
type textarea "PROMOÇÂO DE YAKISOBA E GANHE UMA"
type textarea "PROMOÇÂO DE YAKISOBA E GANHE UMA C"
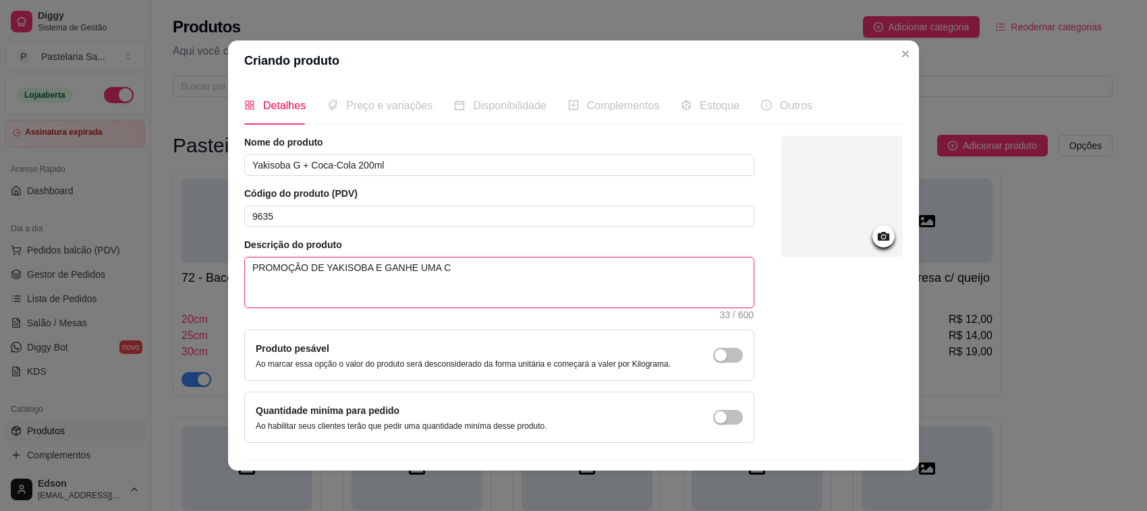
type textarea "PROMOÇÂO DE YAKISOBA E GANHE UMA CO"
type textarea "PROMOÇÂO DE YAKISOBA E GANHE UMA COCA"
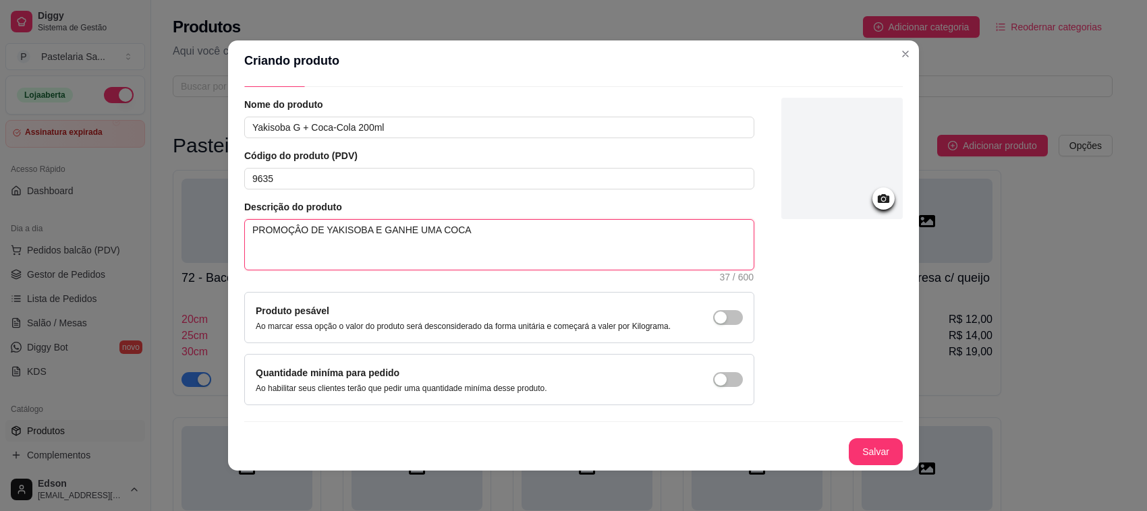
scroll to position [2, 0]
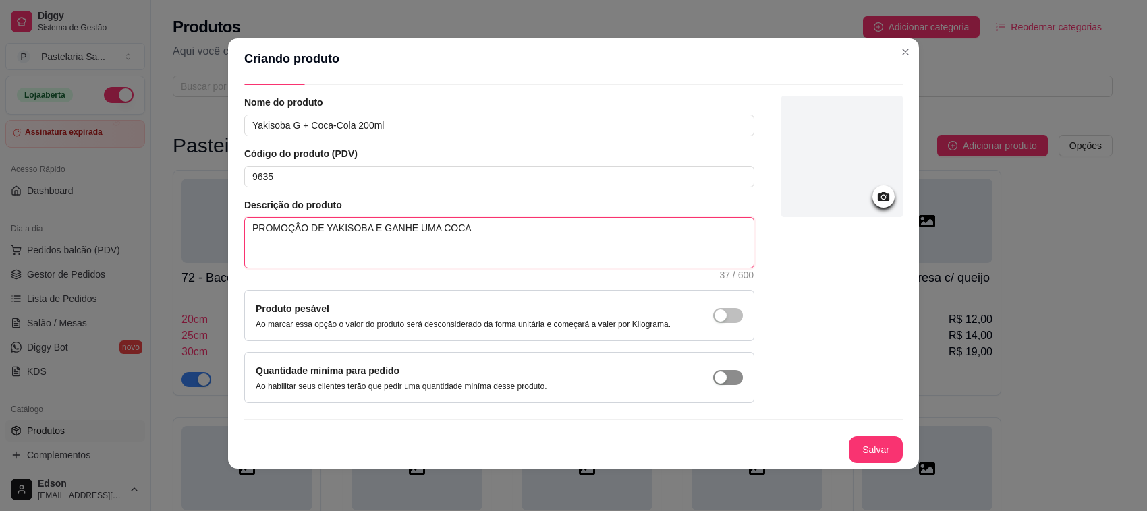
type textarea "PROMOÇÂO DE YAKISOBA E GANHE UMA COCA"
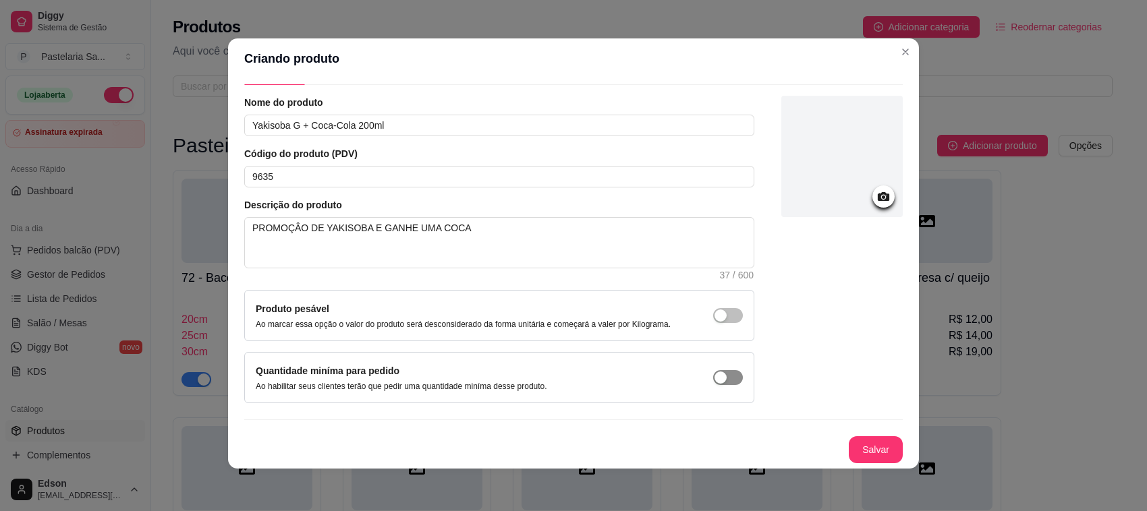
click at [713, 378] on span "button" at bounding box center [728, 377] width 30 height 15
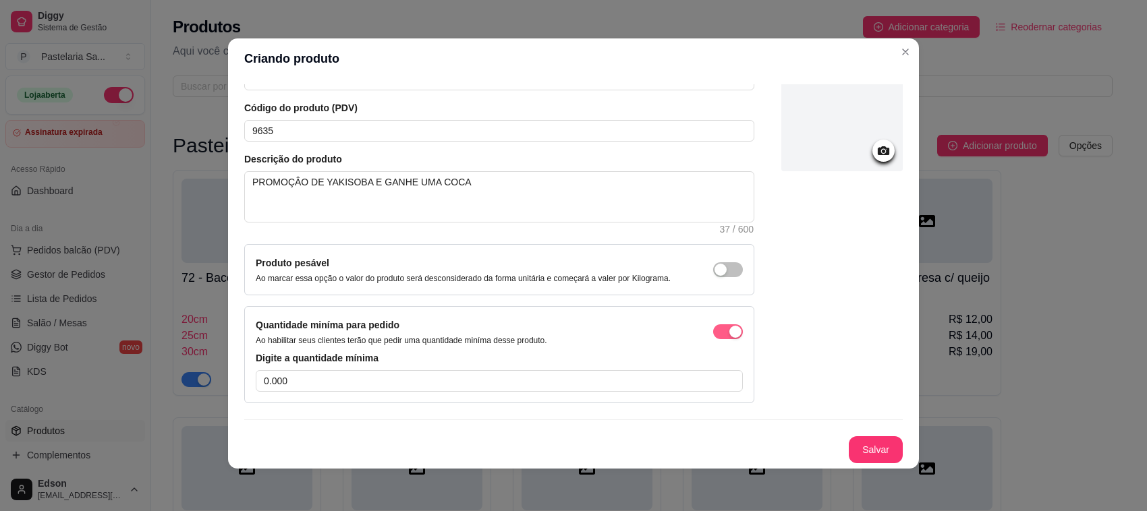
click at [729, 334] on div "button" at bounding box center [735, 332] width 12 height 12
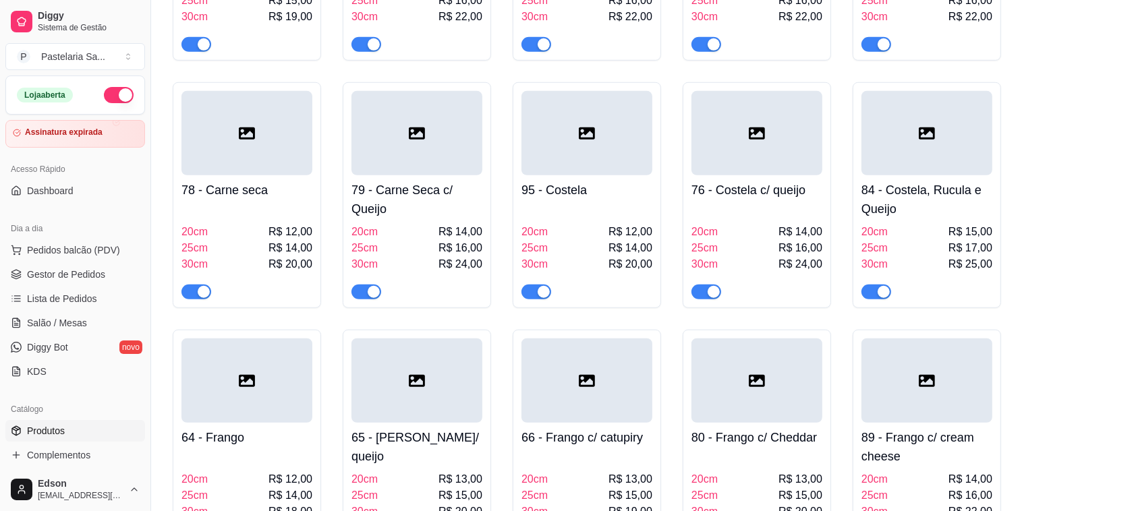
scroll to position [0, 0]
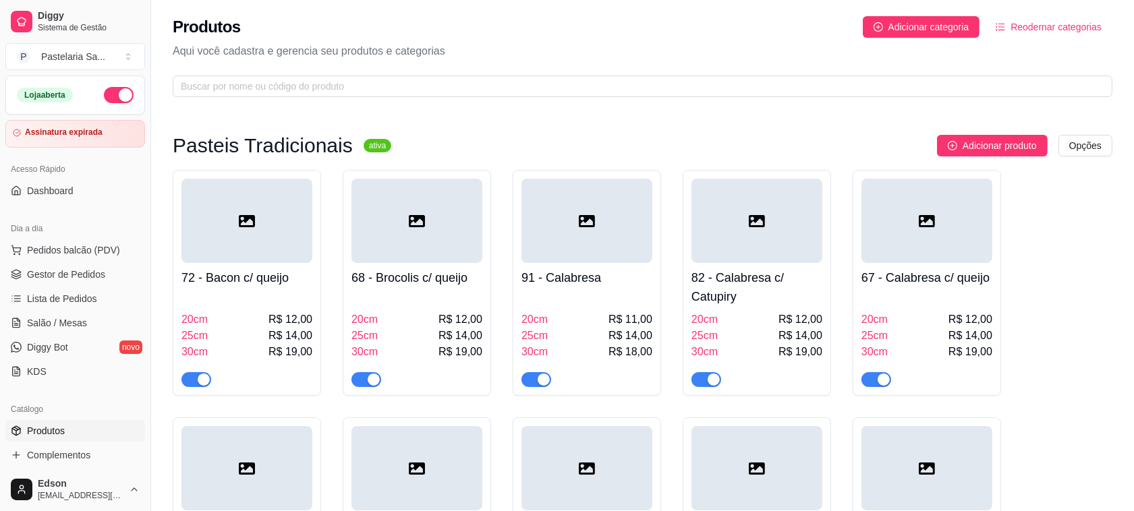
click at [1030, 26] on span "Reodernar categorias" at bounding box center [1055, 27] width 91 height 15
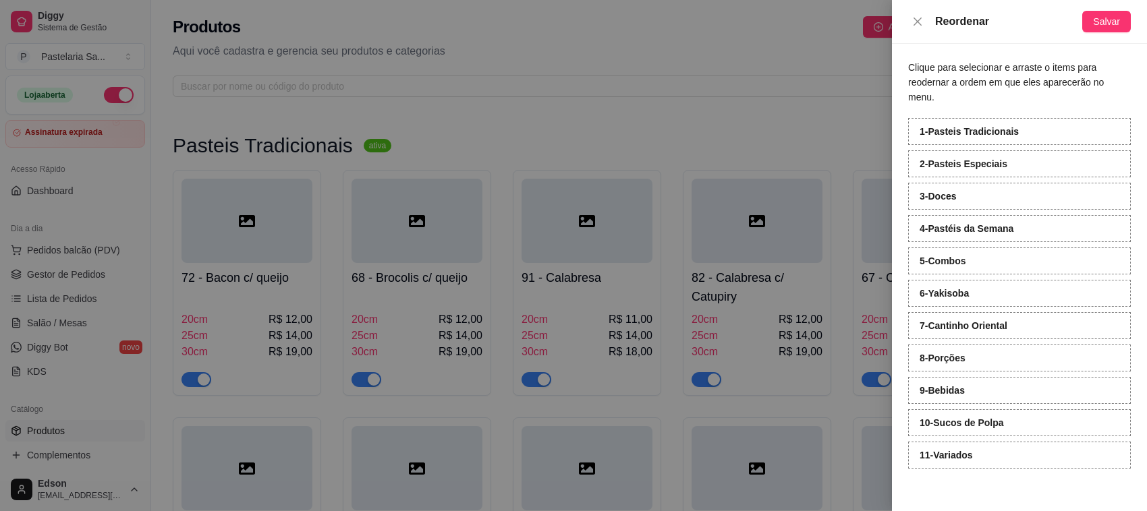
click at [786, 100] on div at bounding box center [573, 255] width 1147 height 511
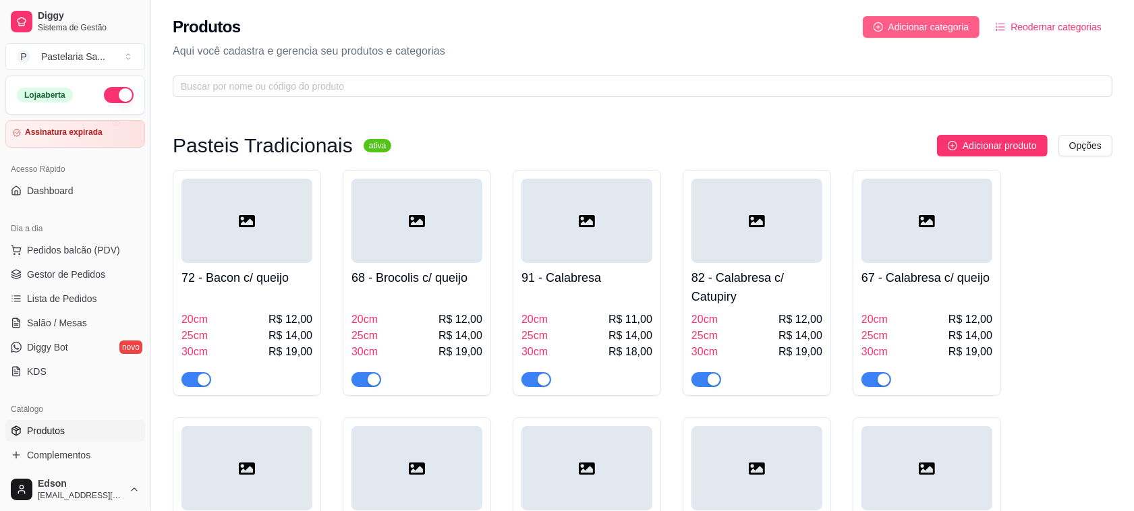
click at [905, 29] on span "Adicionar categoria" at bounding box center [928, 27] width 81 height 15
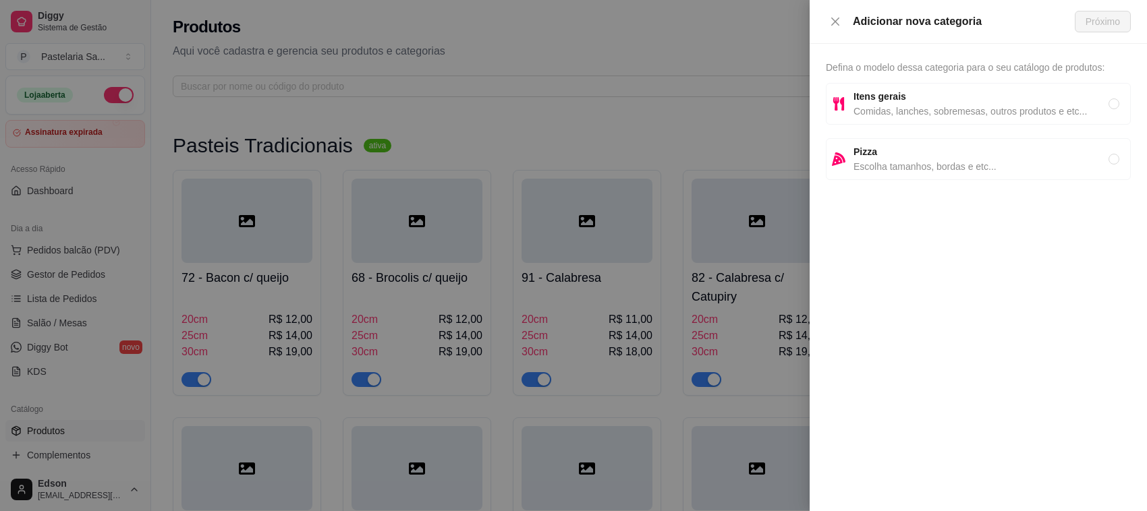
click at [892, 118] on span "Comidas, lanches, sobremesas, outros produtos e etc..." at bounding box center [980, 111] width 255 height 15
radio input "true"
click at [1098, 24] on span "Próximo" at bounding box center [1102, 21] width 34 height 15
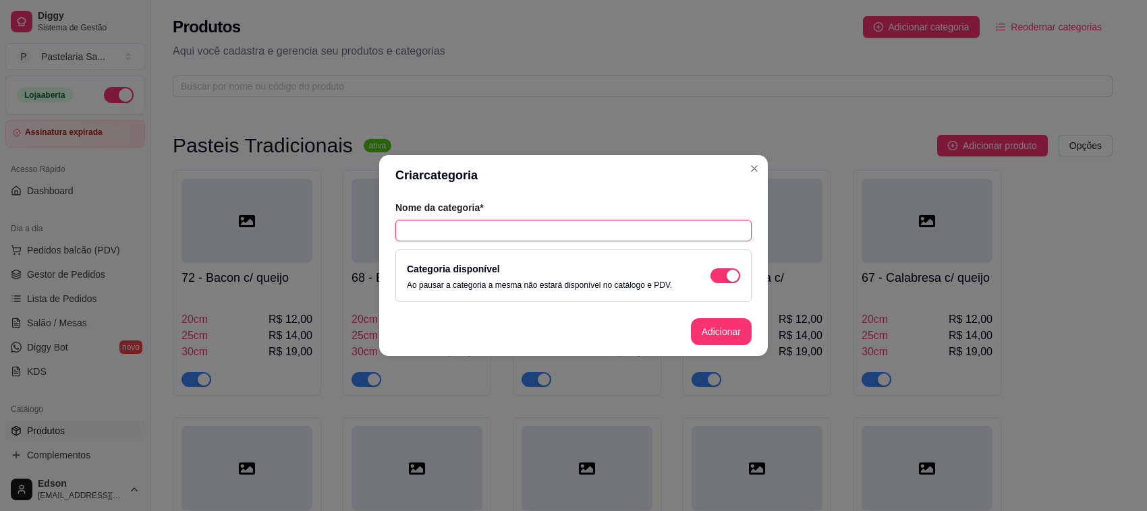
click at [433, 223] on input "text" at bounding box center [573, 231] width 356 height 22
type input "R"
type input "PROMOÇÕES"
click at [710, 331] on button "Adicionar" at bounding box center [721, 331] width 61 height 27
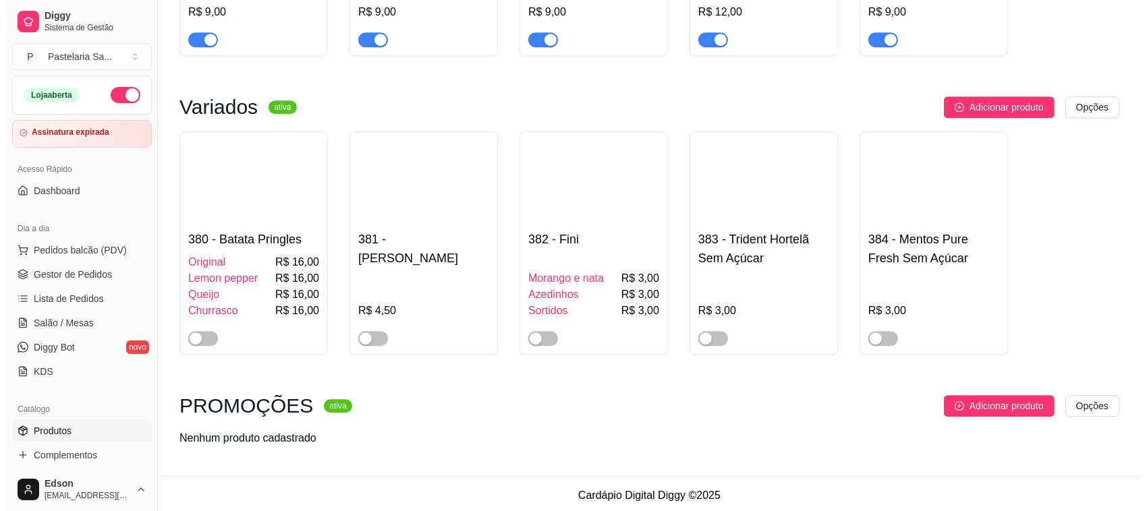
scroll to position [8086, 0]
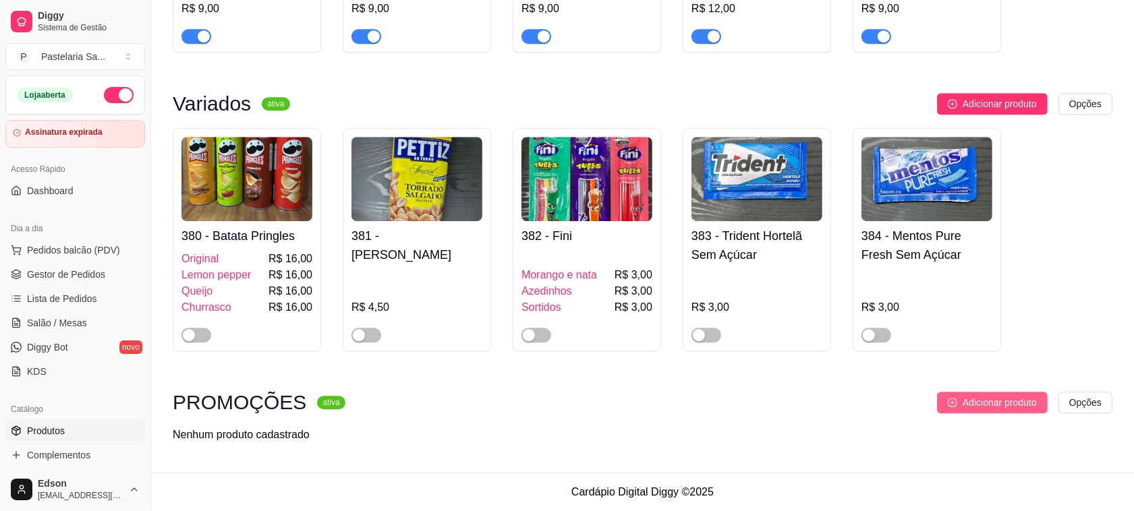
click at [1023, 398] on span "Adicionar produto" at bounding box center [1000, 402] width 74 height 15
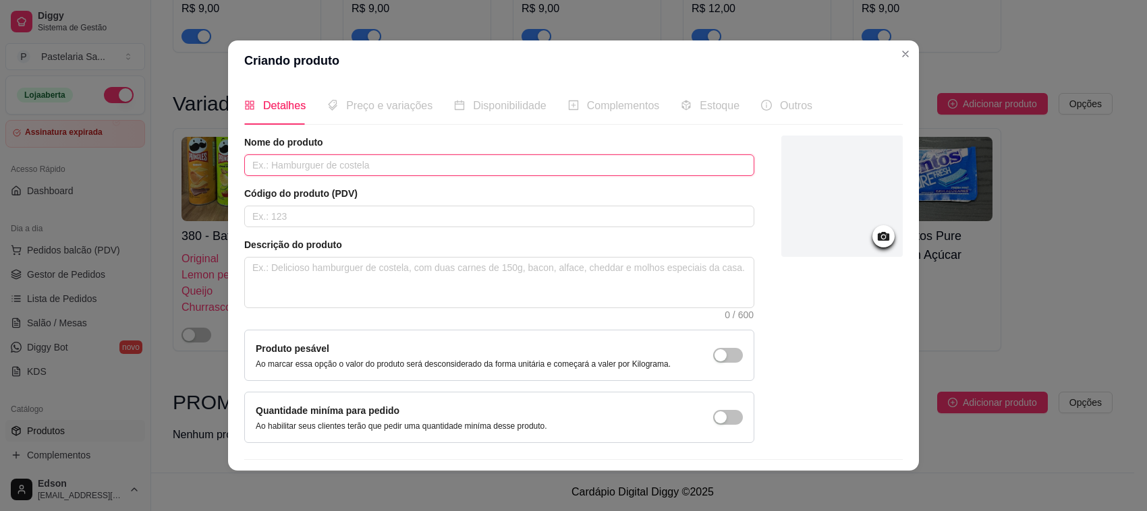
click at [425, 159] on input "text" at bounding box center [499, 165] width 510 height 22
type input "YAKISOBA + COCA-COLA 200ml"
click at [412, 204] on div "Código do produto (PDV)" at bounding box center [499, 207] width 510 height 40
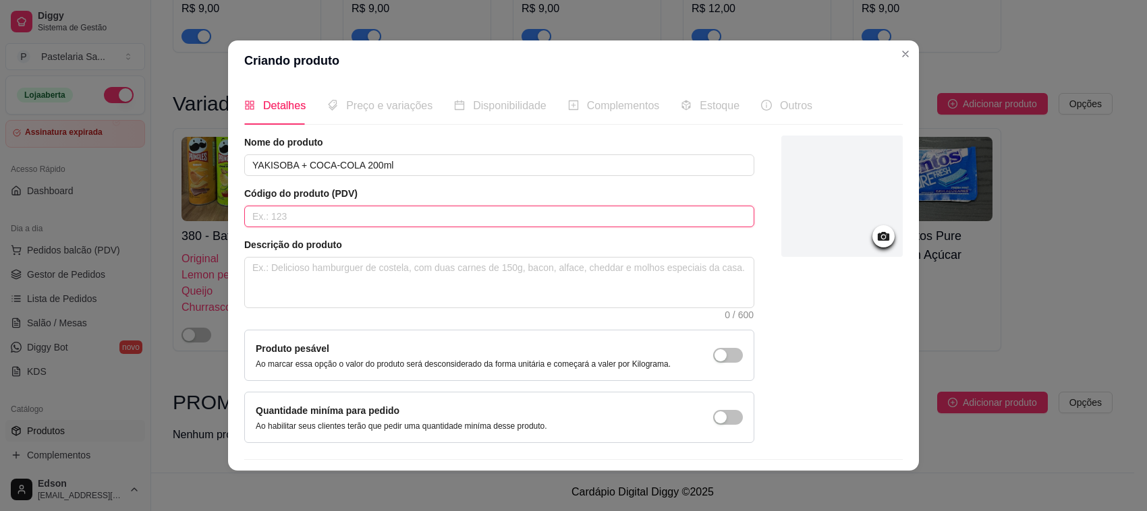
click at [415, 217] on input "text" at bounding box center [499, 217] width 510 height 22
type input "1111"
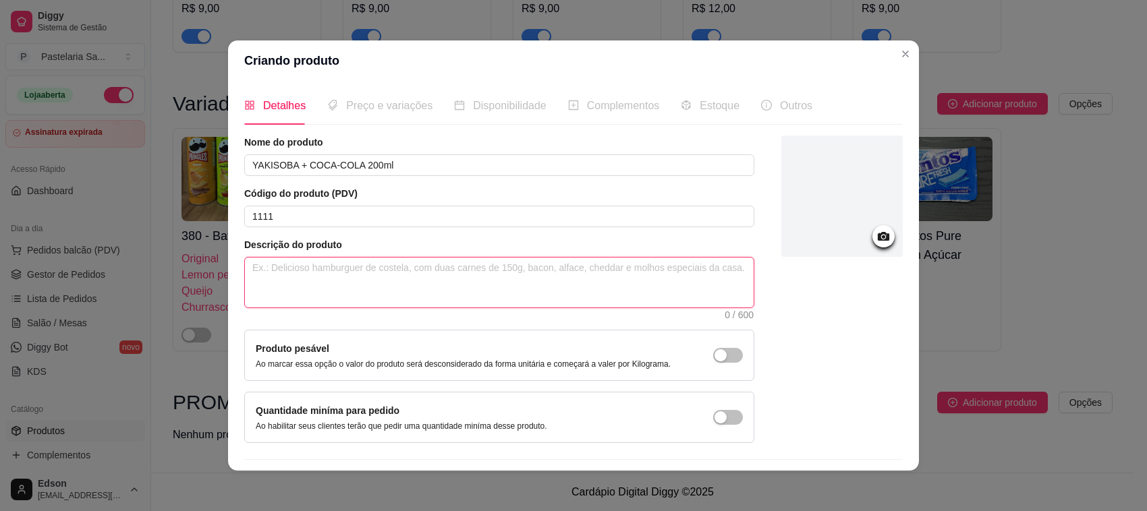
click at [412, 268] on textarea at bounding box center [499, 283] width 509 height 50
type textarea "C"
type textarea "CO"
type textarea "COM"
type textarea "COMP"
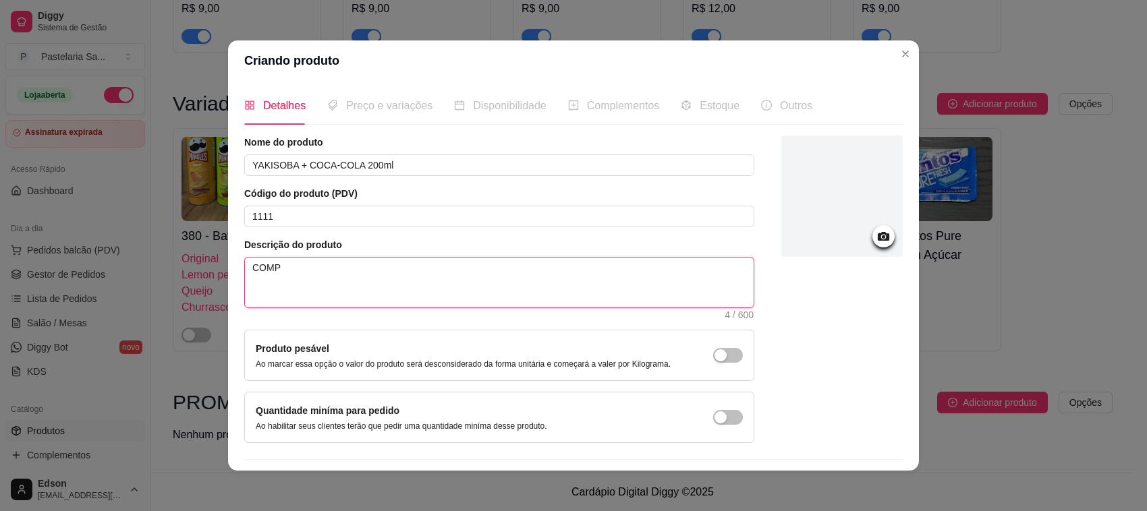
type textarea "COMPR"
type textarea "COMPRE"
type textarea "COMPRE U"
type textarea "COMPRE UM"
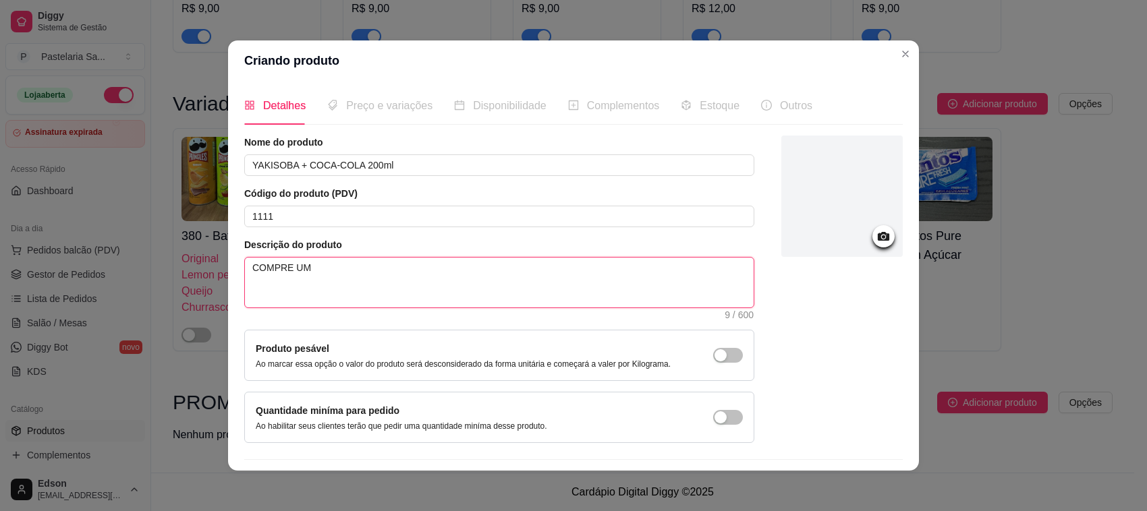
type textarea "COMPRE UM"
type textarea "COMPRE UM Y"
type textarea "COMPRE UM YA"
type textarea "COMPRE UM YAK"
type textarea "COMPRE UM YAKI"
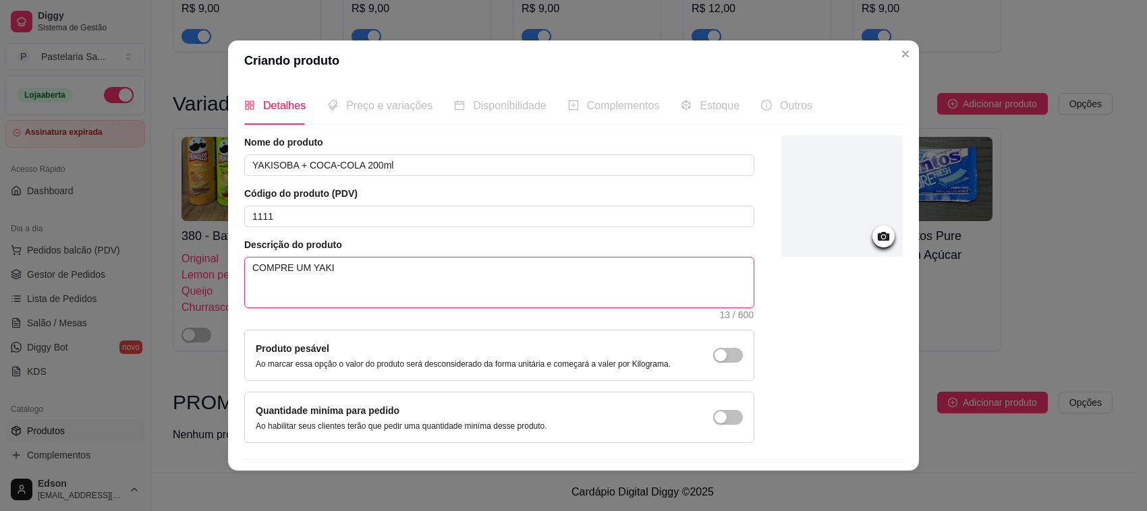
type textarea "COMPRE UM YAKIS"
type textarea "COMPRE UM YAKISP"
type textarea "COMPRE UM YAKISPO"
type textarea "COMPRE UM YAKISP"
type textarea "COMPRE UM YAKIS"
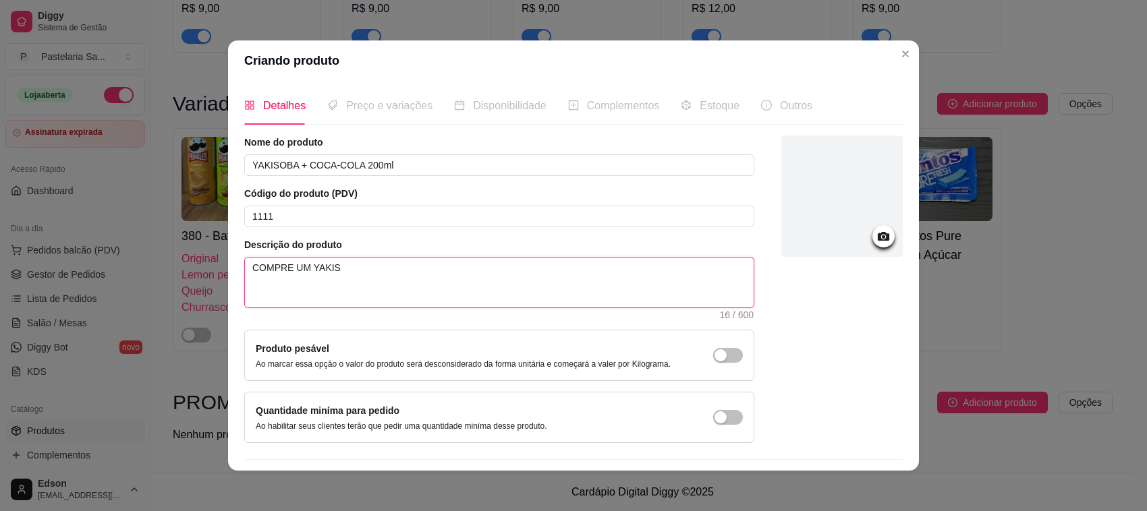
type textarea "COMPRE UM YAKISO"
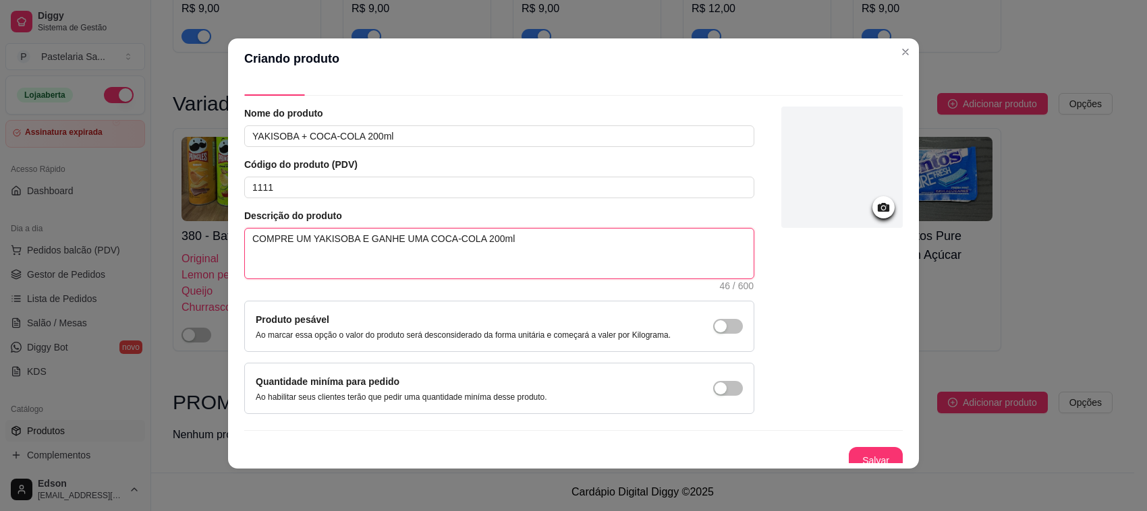
scroll to position [38, 0]
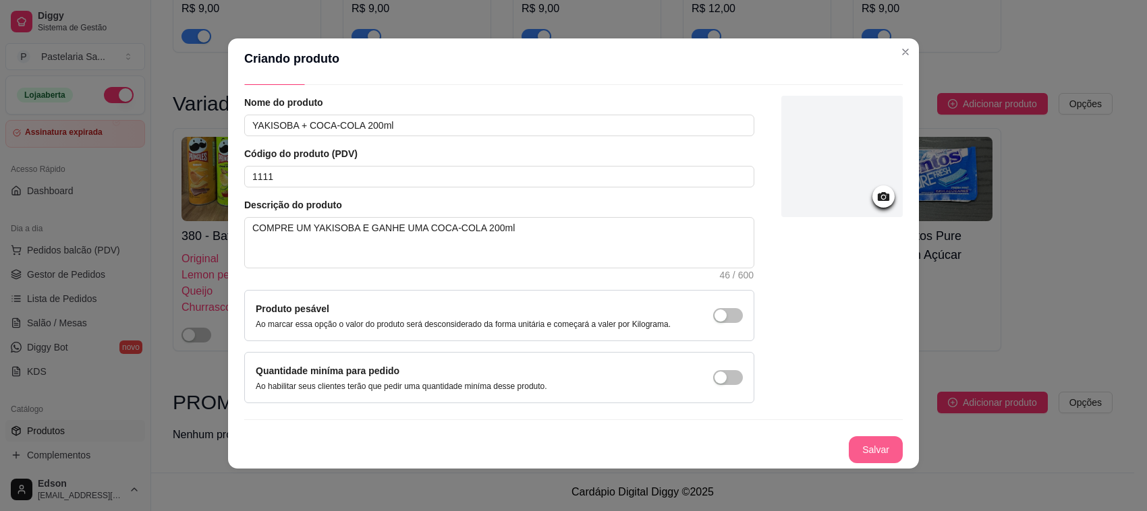
click at [868, 453] on button "Salvar" at bounding box center [876, 449] width 54 height 27
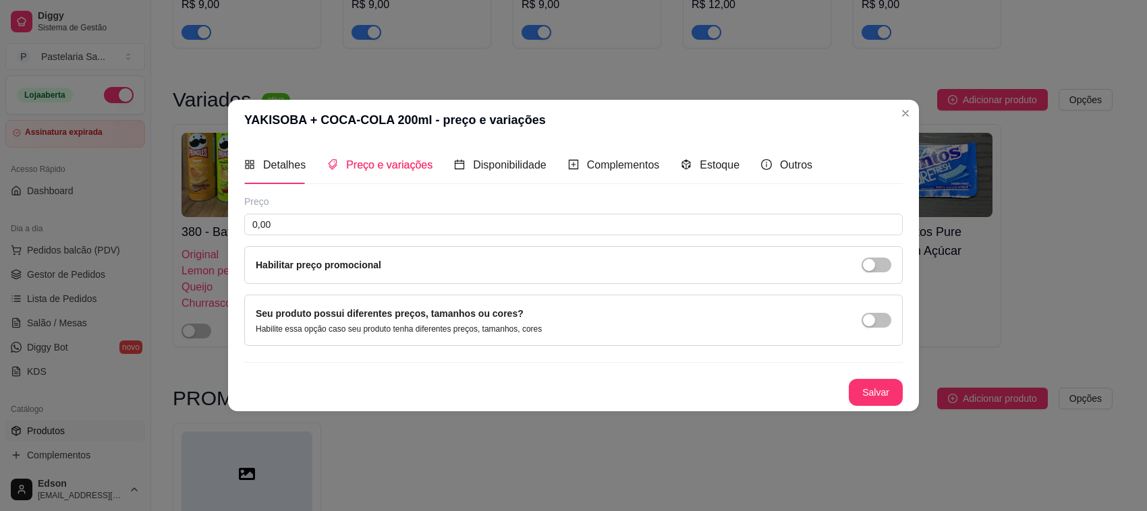
scroll to position [0, 0]
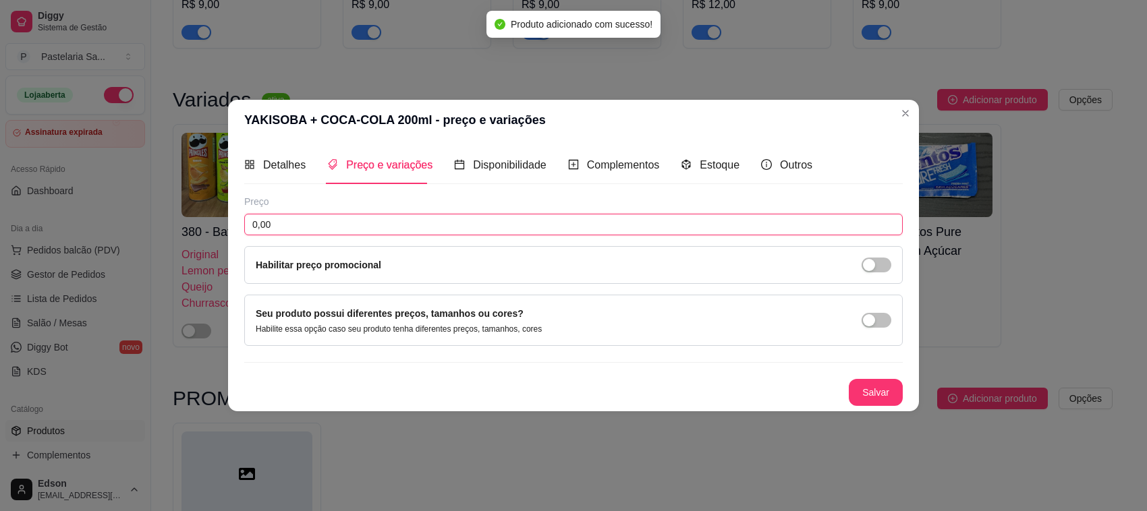
click at [346, 223] on input "0,00" at bounding box center [573, 225] width 658 height 22
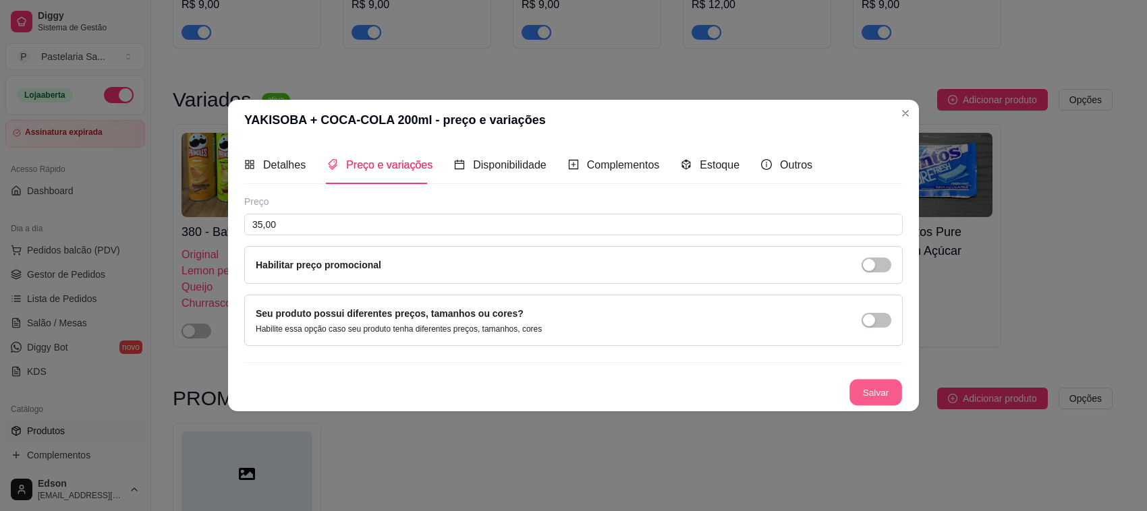
click at [859, 389] on button "Salvar" at bounding box center [875, 393] width 53 height 26
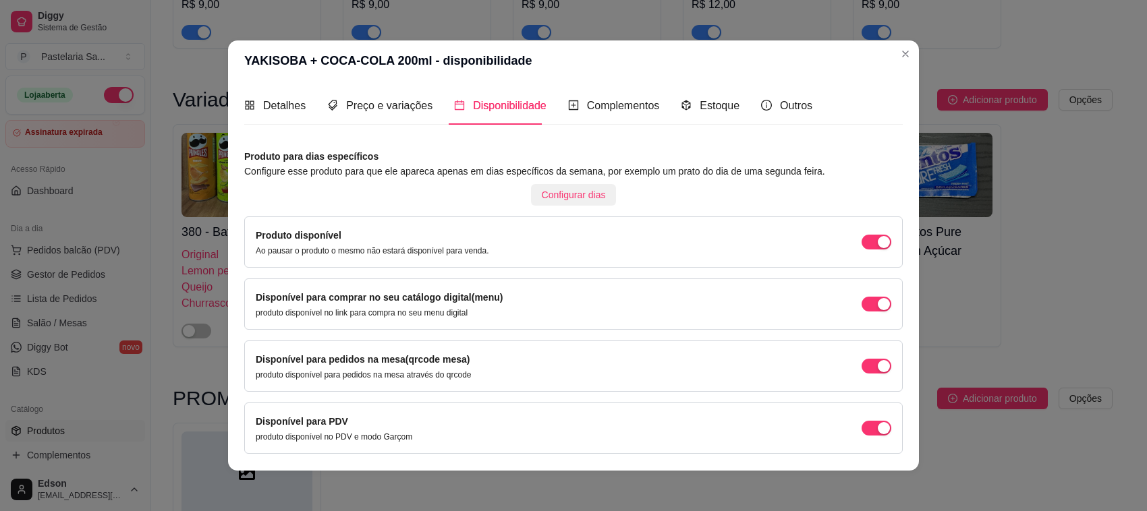
click at [581, 192] on span "Configurar dias" at bounding box center [574, 195] width 64 height 15
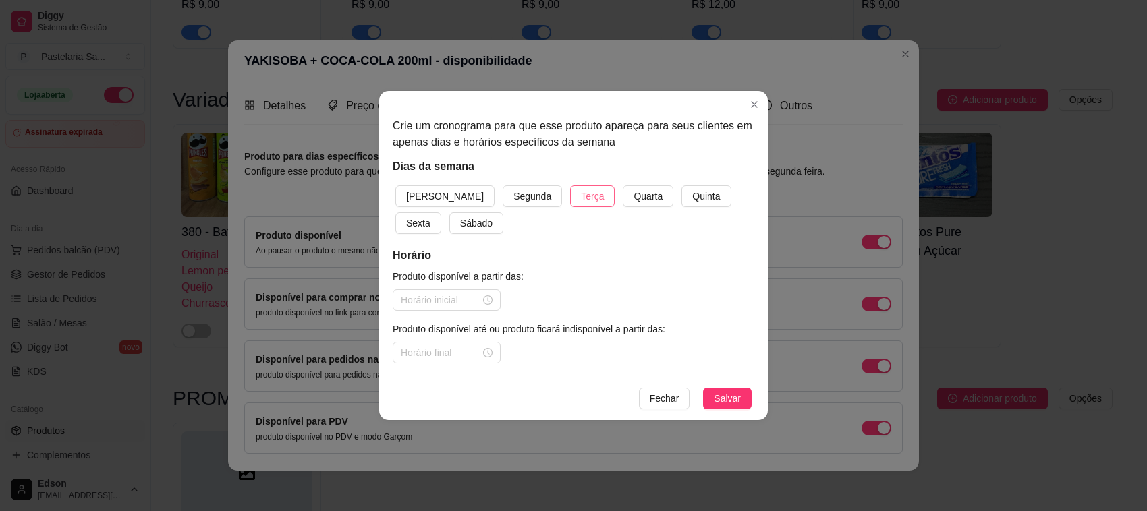
click at [581, 201] on span "Terça" at bounding box center [592, 196] width 23 height 15
click at [467, 301] on input at bounding box center [441, 300] width 80 height 15
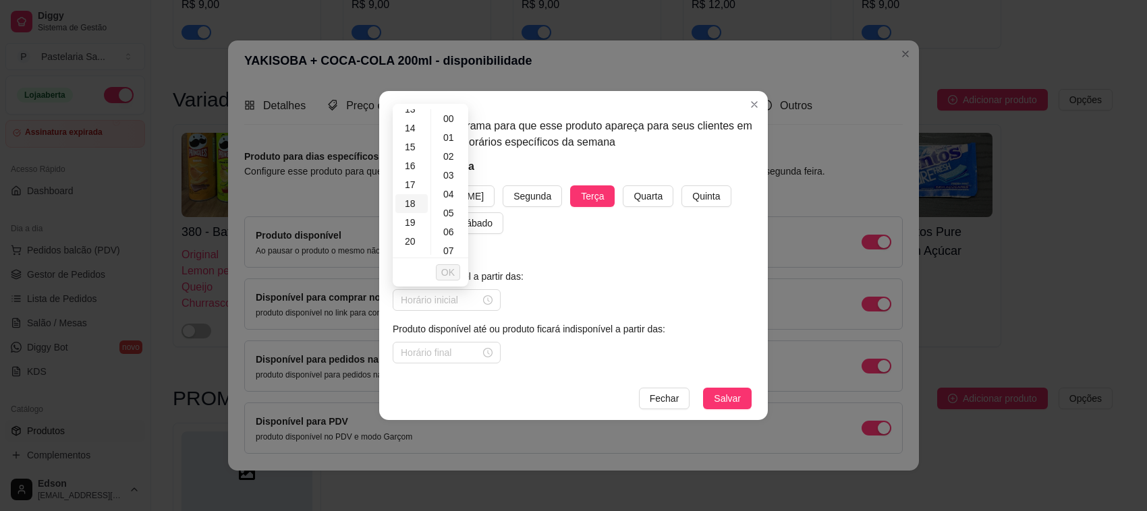
click at [410, 198] on div "18" at bounding box center [411, 203] width 32 height 19
click at [454, 113] on div "00" at bounding box center [450, 118] width 32 height 19
click at [457, 273] on button "OK" at bounding box center [448, 272] width 24 height 16
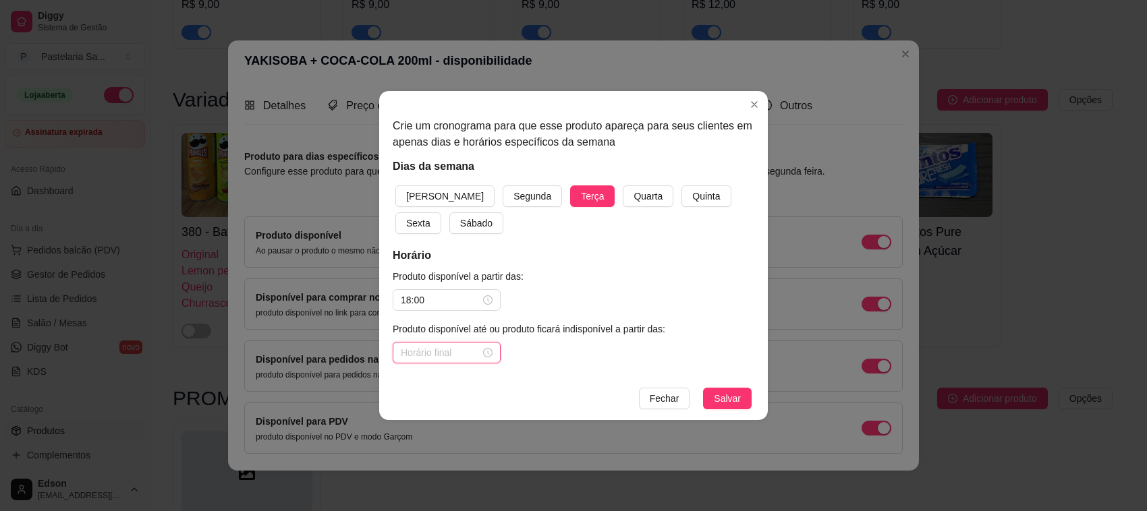
click at [436, 357] on input at bounding box center [441, 352] width 80 height 15
click at [408, 275] on div "22" at bounding box center [411, 279] width 32 height 19
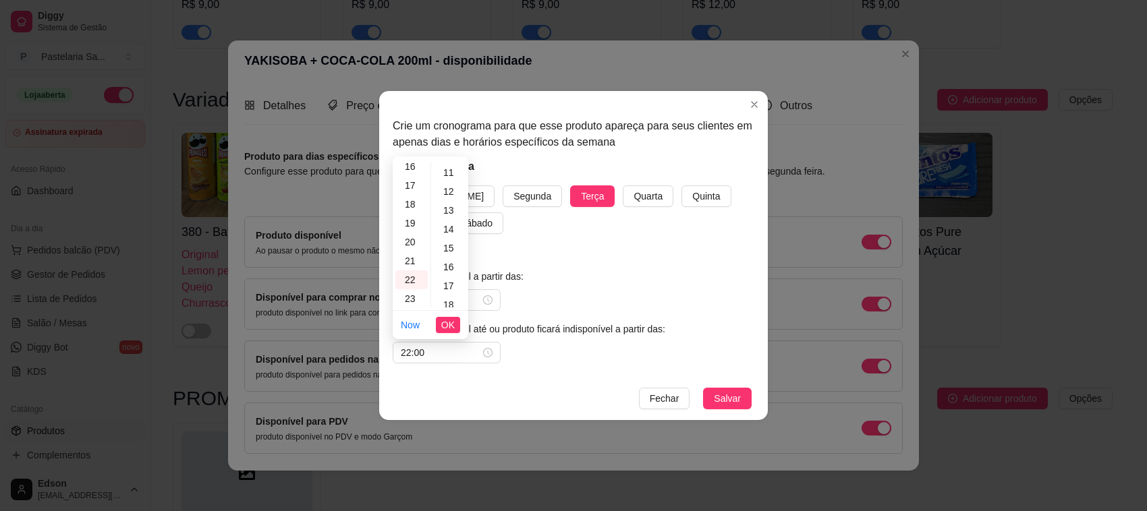
scroll to position [382, 0]
click at [445, 167] on div "20" at bounding box center [450, 166] width 32 height 19
click at [446, 322] on span "OK" at bounding box center [447, 325] width 13 height 15
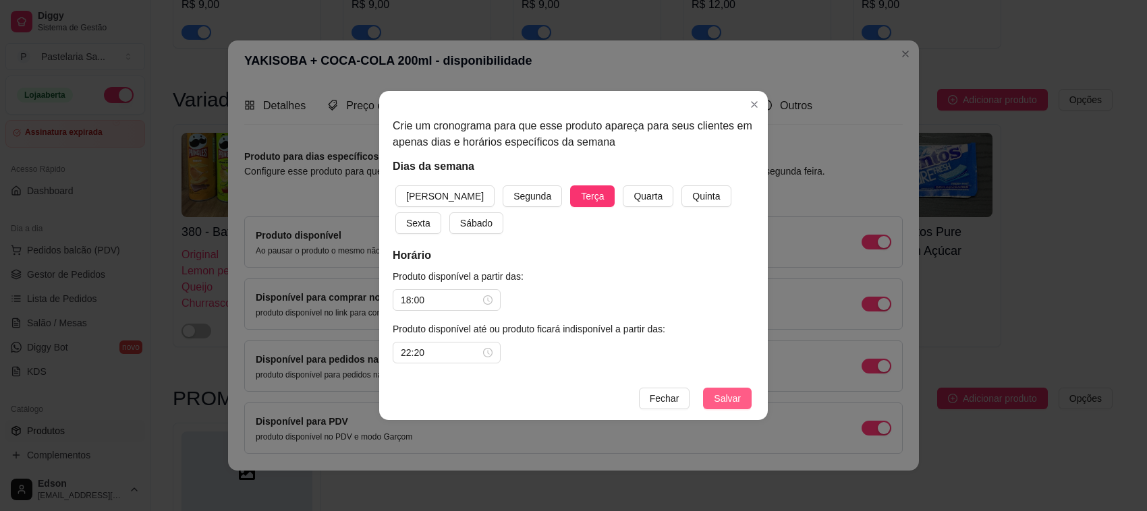
click at [735, 399] on span "Salvar" at bounding box center [727, 398] width 27 height 15
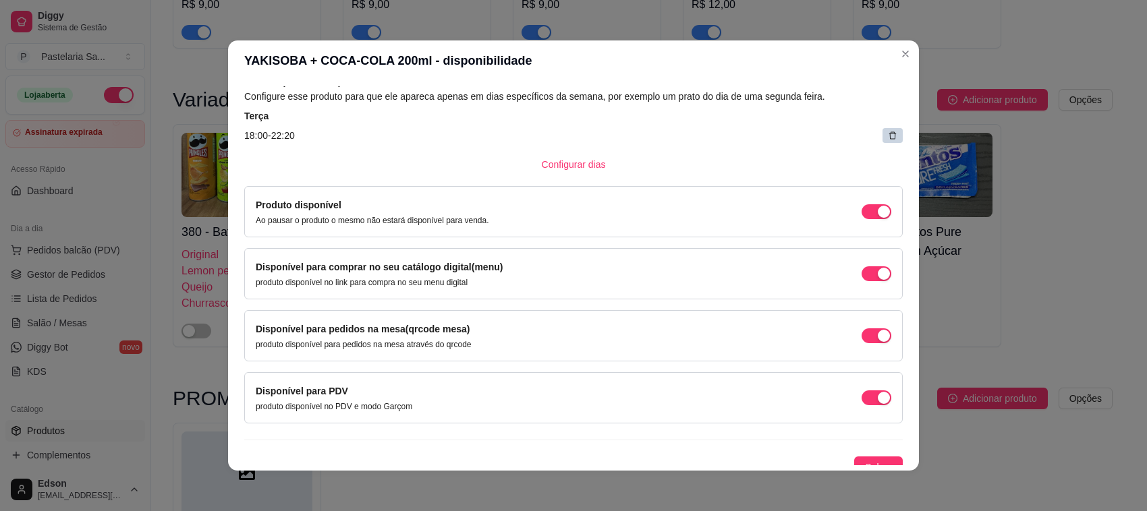
scroll to position [88, 0]
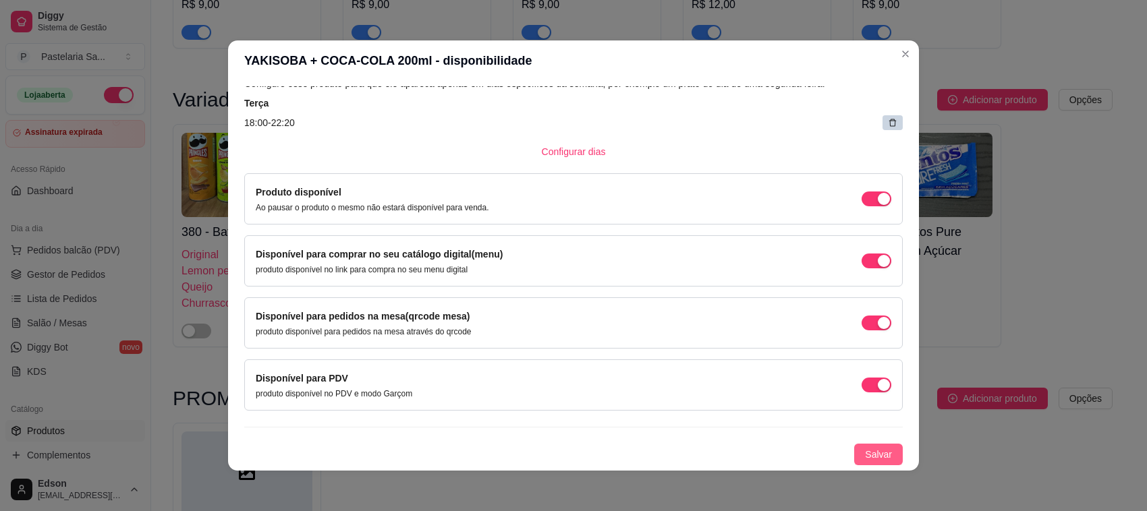
click at [875, 454] on button "Salvar" at bounding box center [878, 455] width 49 height 22
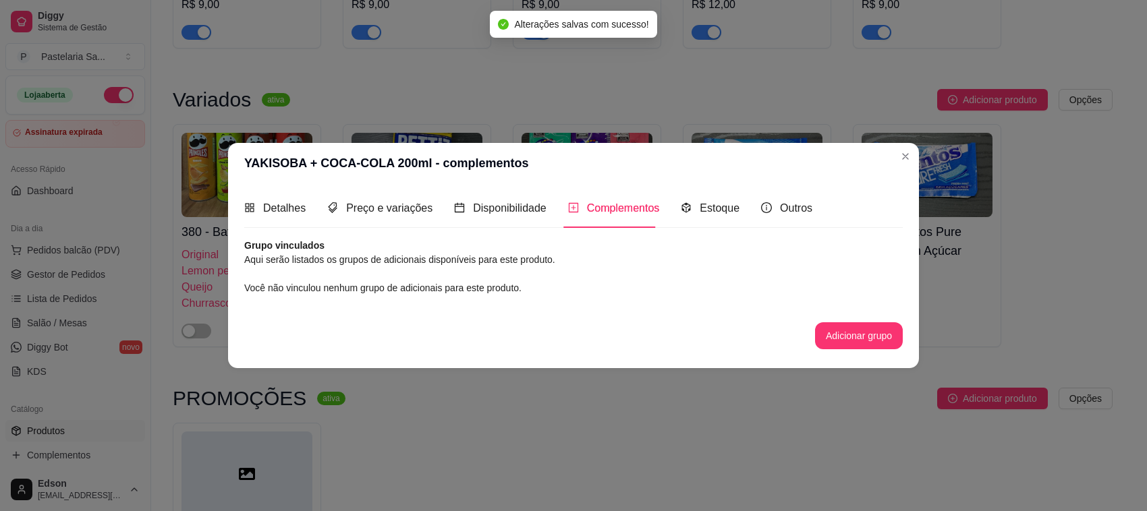
scroll to position [0, 0]
click at [846, 335] on button "Adicionar grupo" at bounding box center [858, 335] width 85 height 26
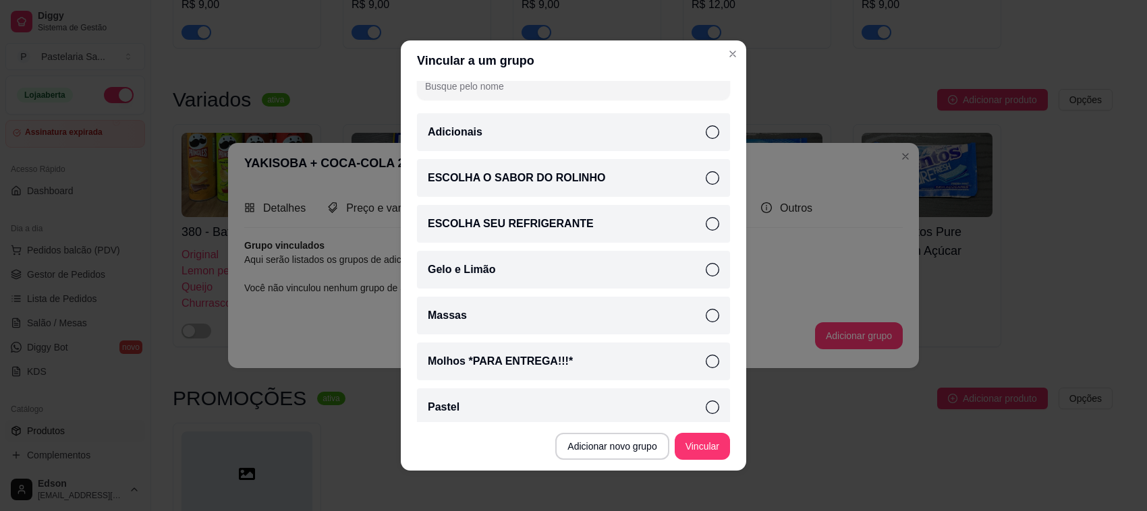
scroll to position [117, 0]
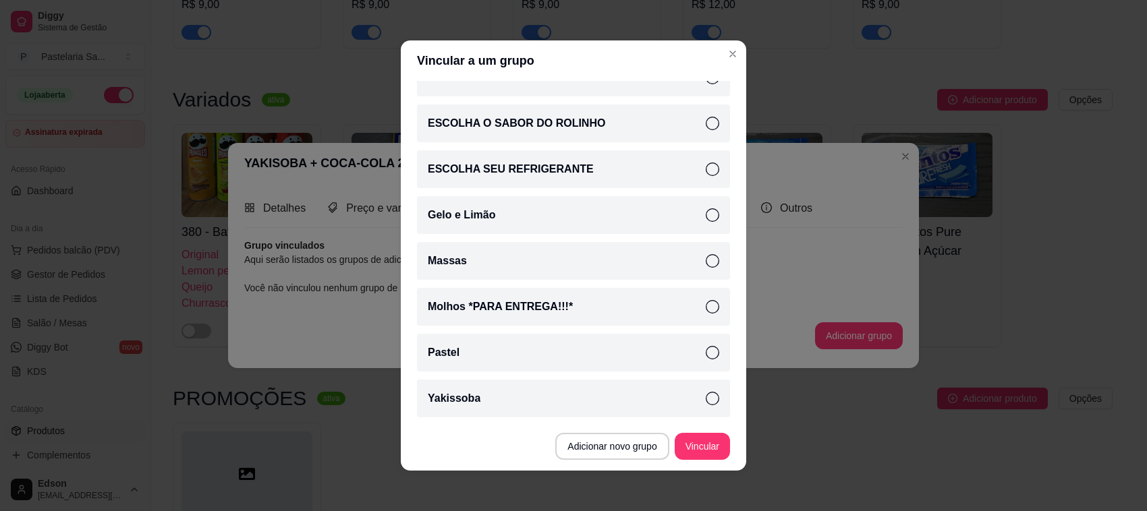
click at [660, 405] on div "Yakissoba" at bounding box center [573, 399] width 313 height 38
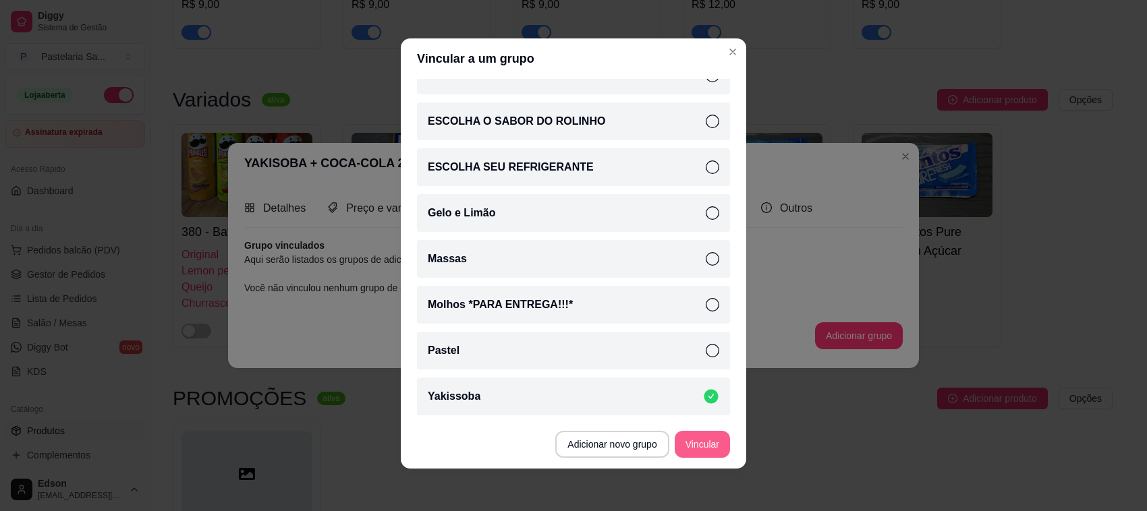
click at [706, 437] on button "Vincular" at bounding box center [701, 444] width 55 height 27
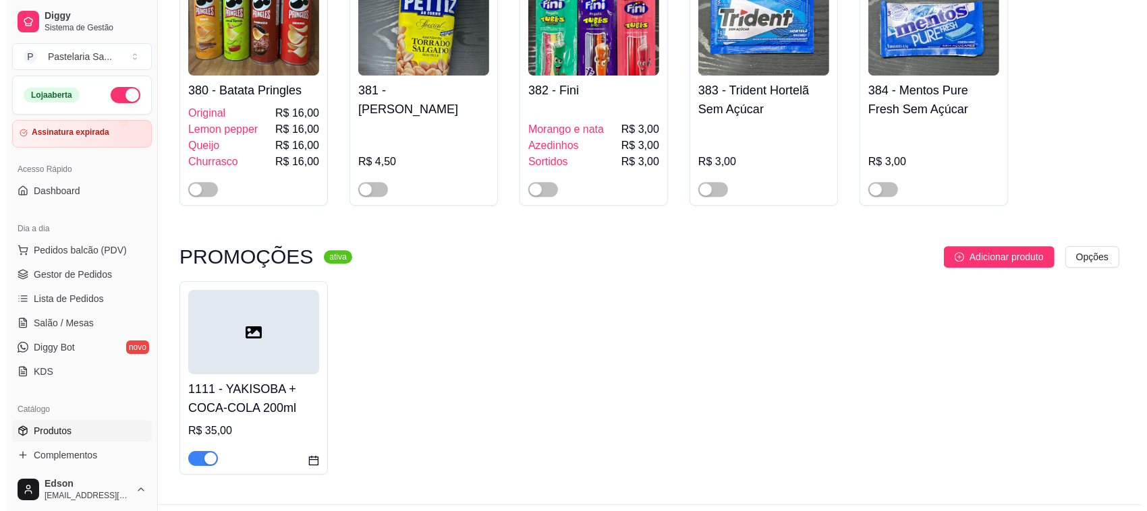
scroll to position [8266, 0]
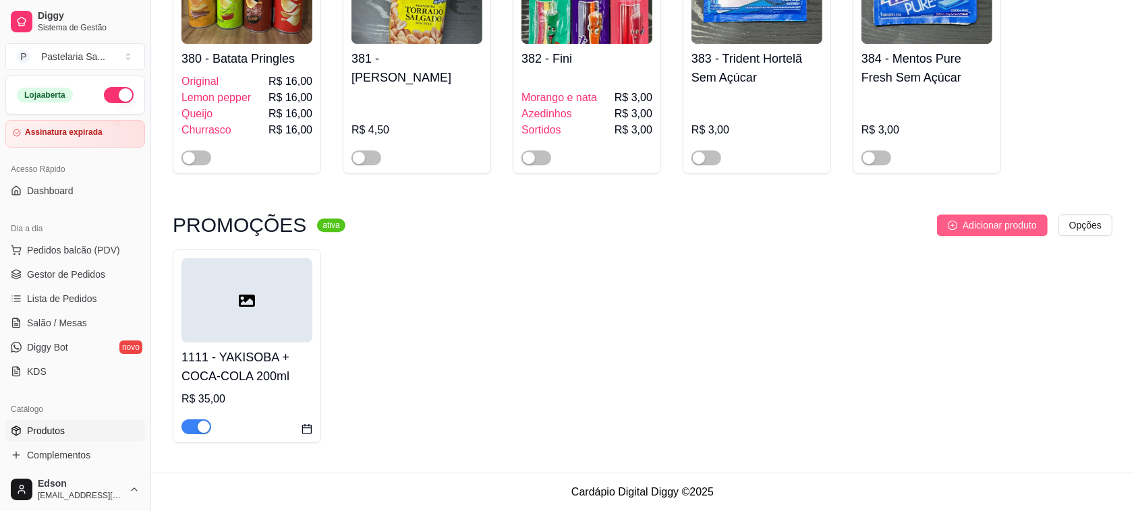
click at [975, 223] on span "Adicionar produto" at bounding box center [1000, 225] width 74 height 15
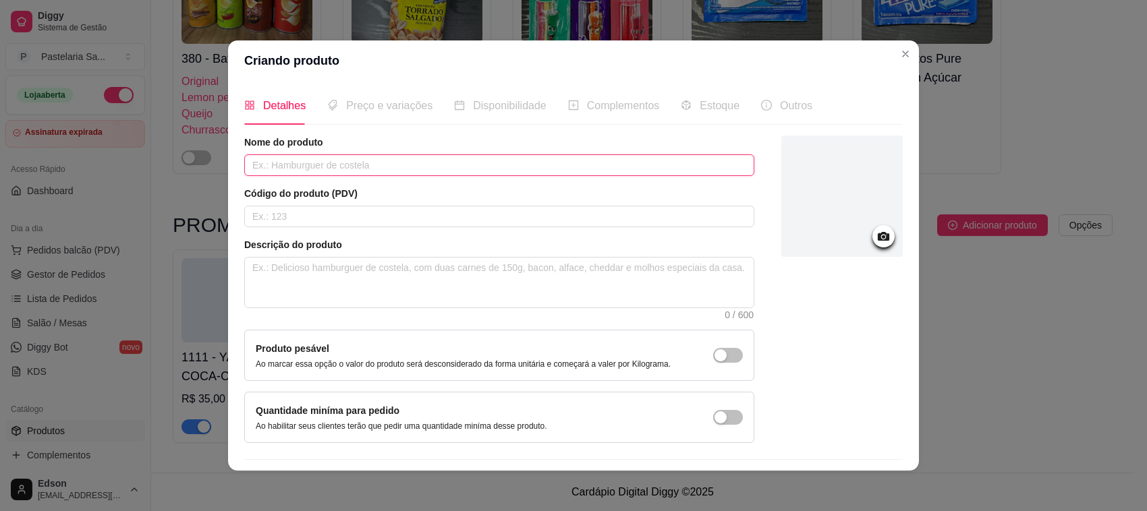
click at [289, 169] on input "text" at bounding box center [499, 165] width 510 height 22
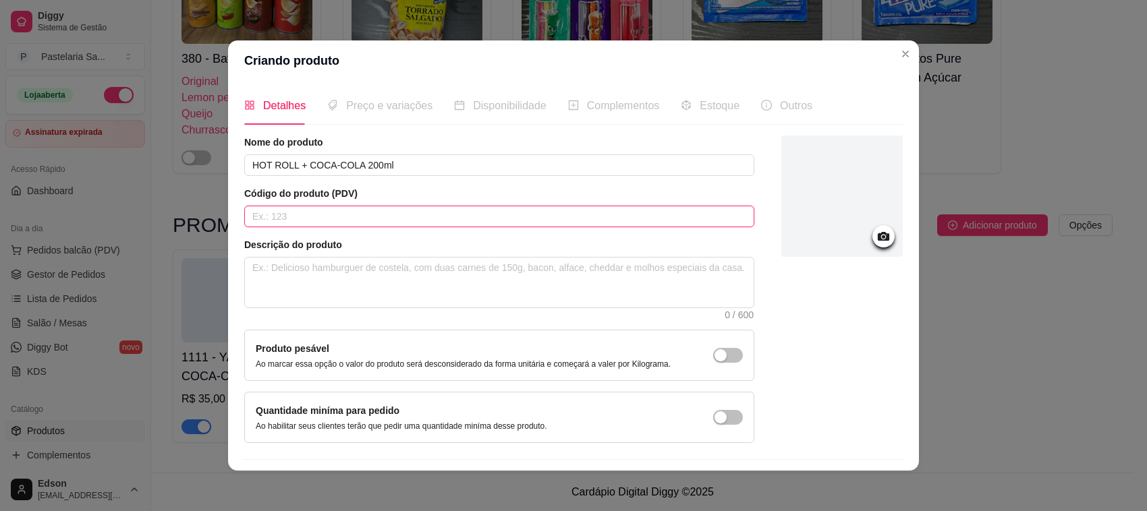
click at [405, 208] on input "text" at bounding box center [499, 217] width 510 height 22
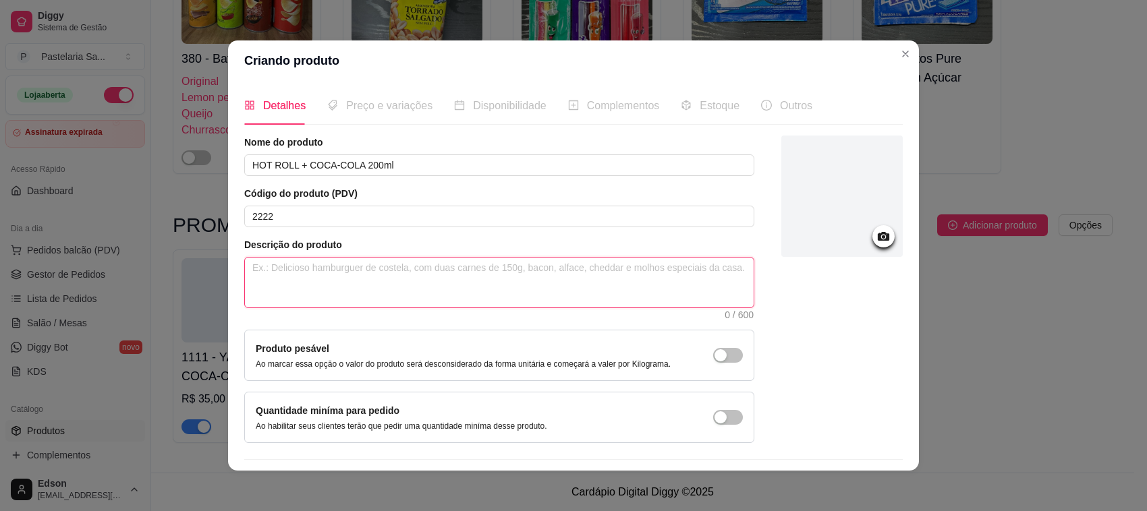
click at [366, 277] on textarea at bounding box center [499, 283] width 509 height 50
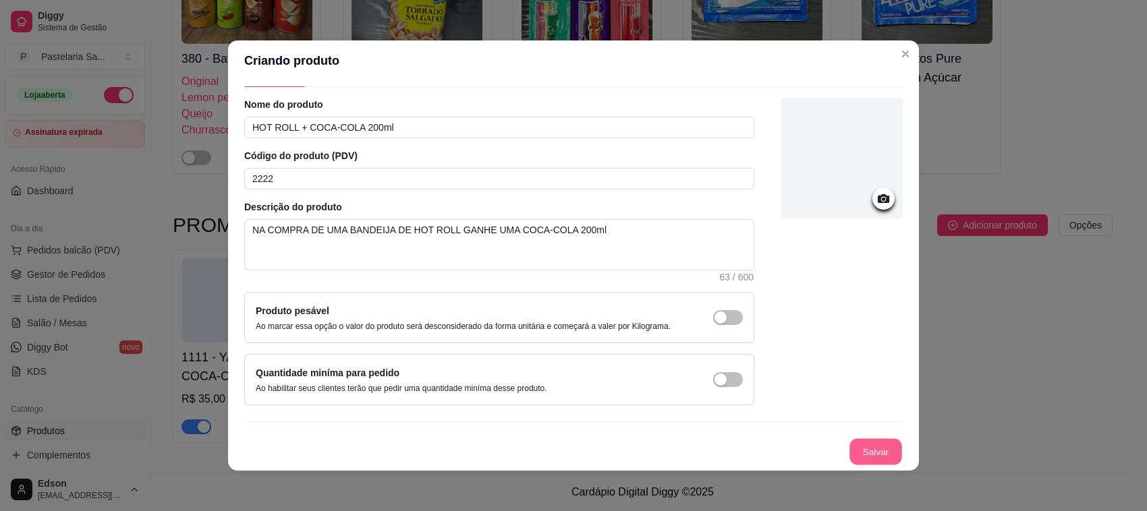
click at [852, 444] on button "Salvar" at bounding box center [875, 452] width 53 height 26
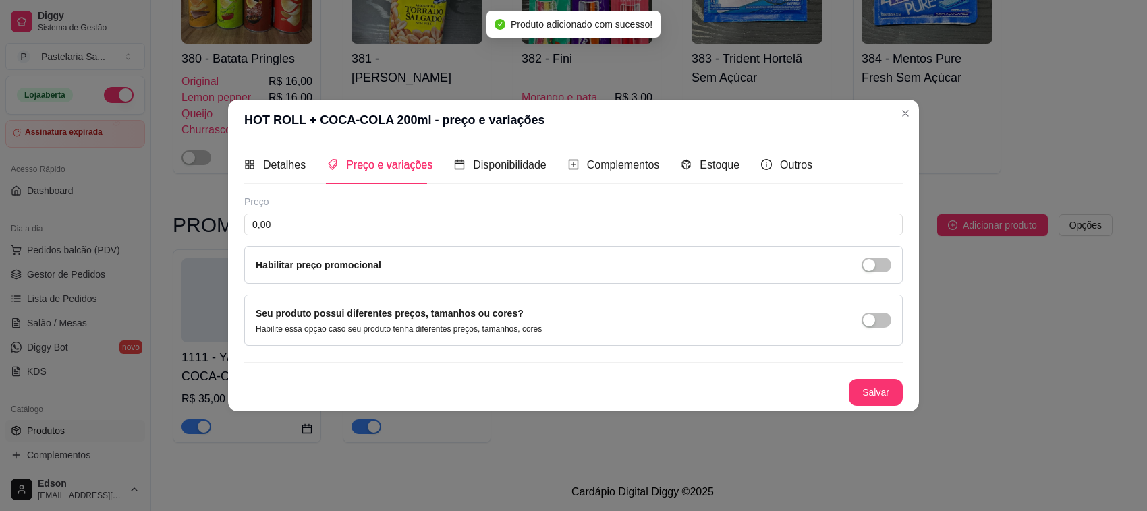
scroll to position [0, 0]
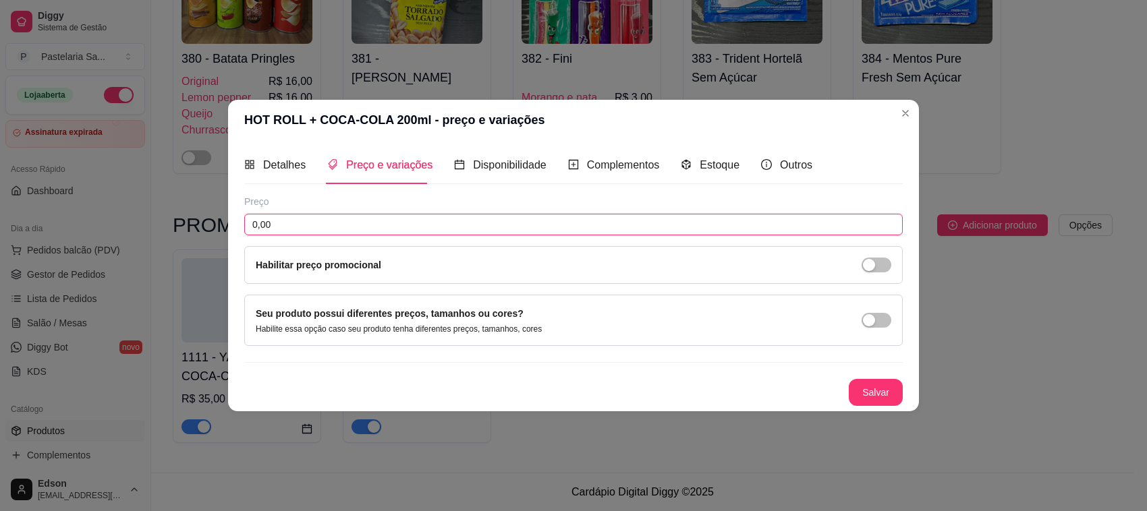
click at [422, 214] on input "0,00" at bounding box center [573, 225] width 658 height 22
click at [892, 388] on button "Salvar" at bounding box center [876, 392] width 54 height 27
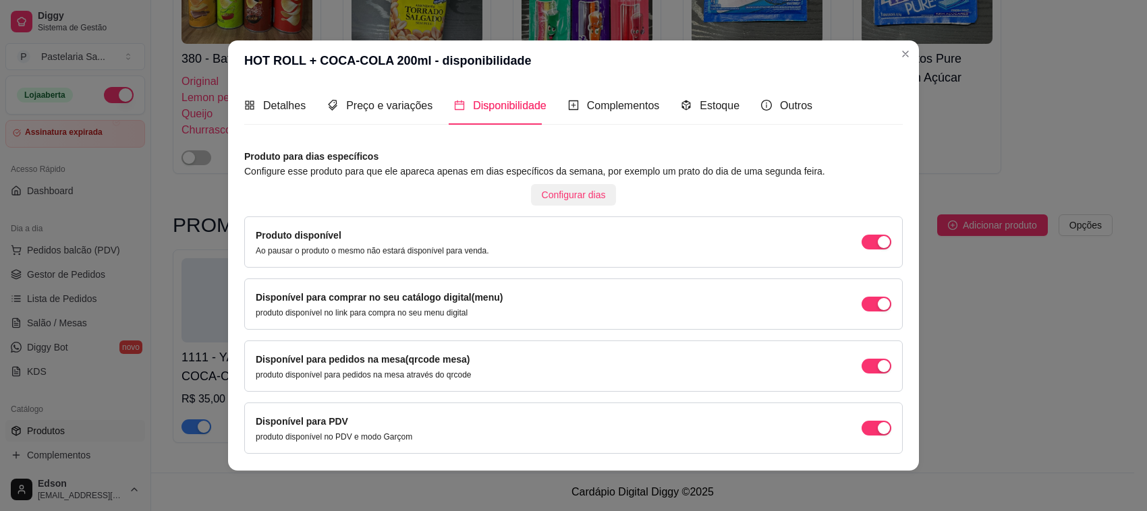
click at [577, 191] on span "Configurar dias" at bounding box center [574, 195] width 64 height 15
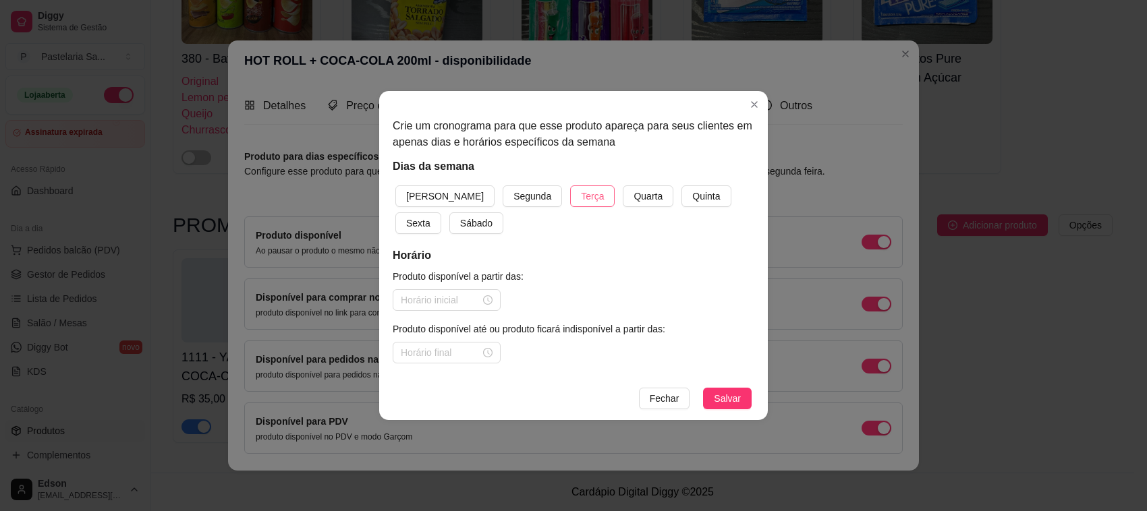
click at [581, 196] on span "Terça" at bounding box center [592, 196] width 23 height 15
click at [445, 301] on input at bounding box center [441, 300] width 80 height 15
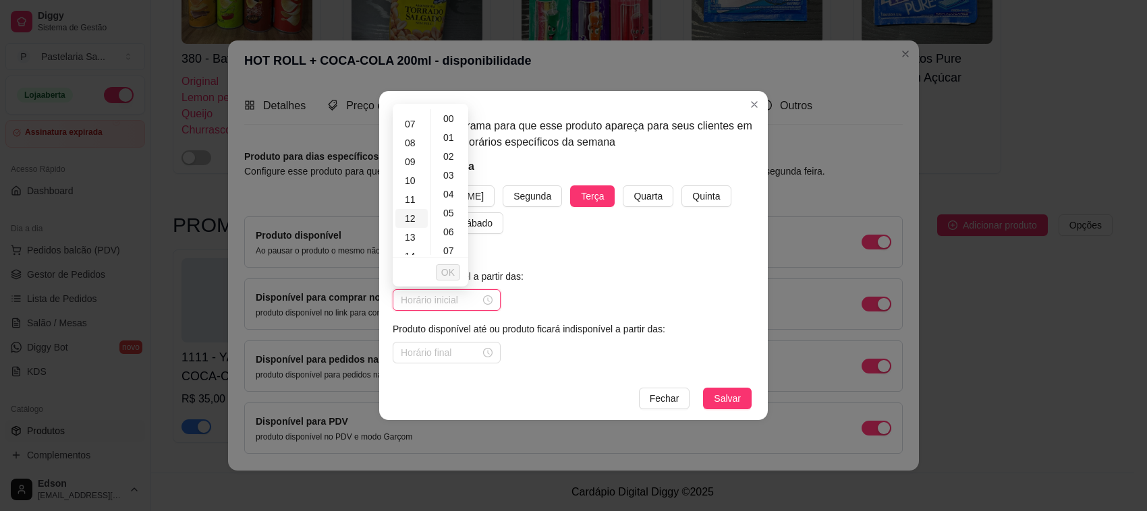
scroll to position [255, 0]
click at [408, 204] on div "18" at bounding box center [411, 203] width 32 height 19
click at [455, 270] on button "OK" at bounding box center [448, 272] width 24 height 16
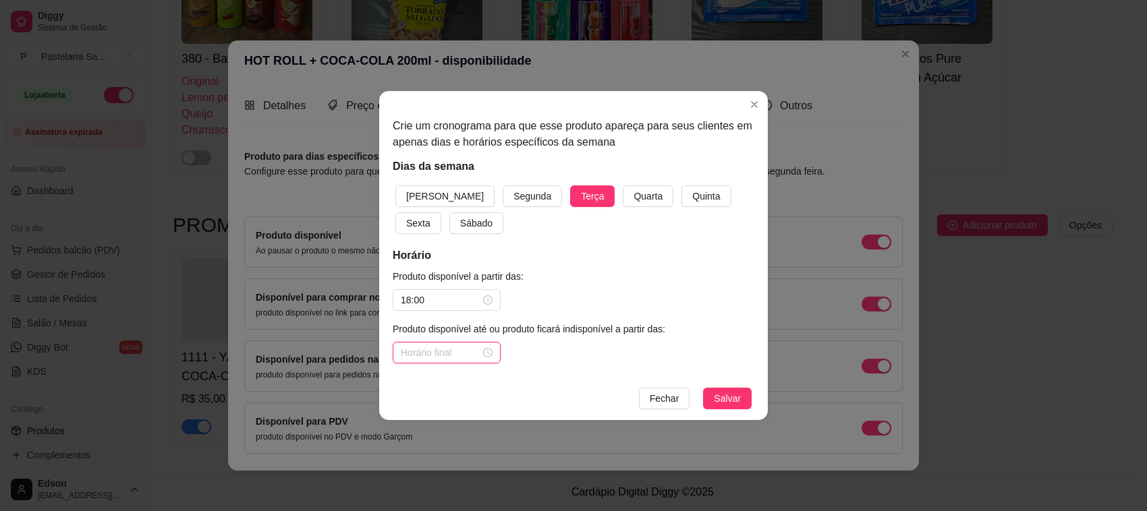
click at [442, 351] on input at bounding box center [441, 352] width 80 height 15
click at [415, 275] on div "22" at bounding box center [411, 279] width 32 height 19
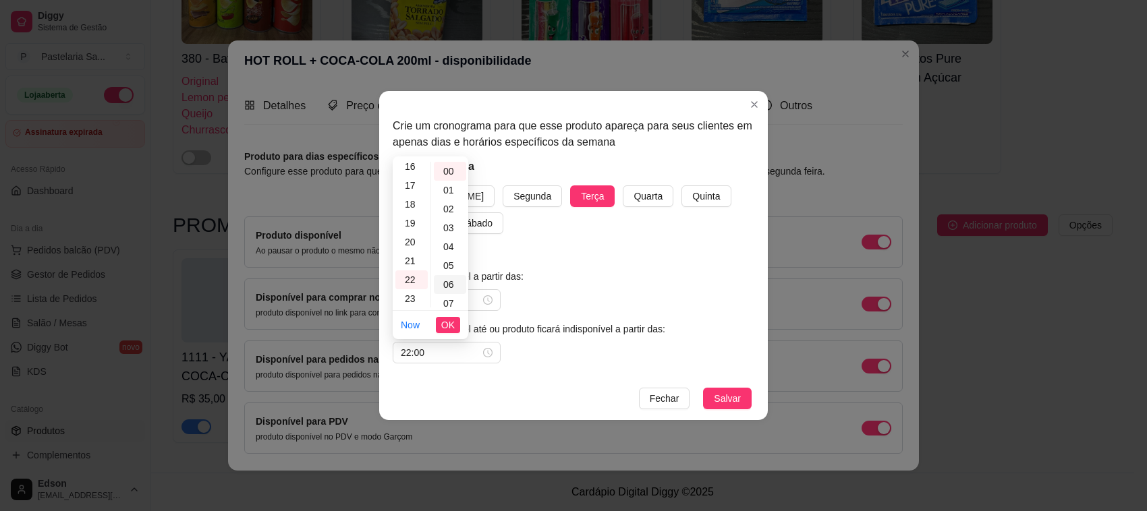
scroll to position [382, 0]
click at [445, 172] on div "20" at bounding box center [450, 166] width 32 height 19
click at [440, 332] on button "OK" at bounding box center [448, 325] width 24 height 16
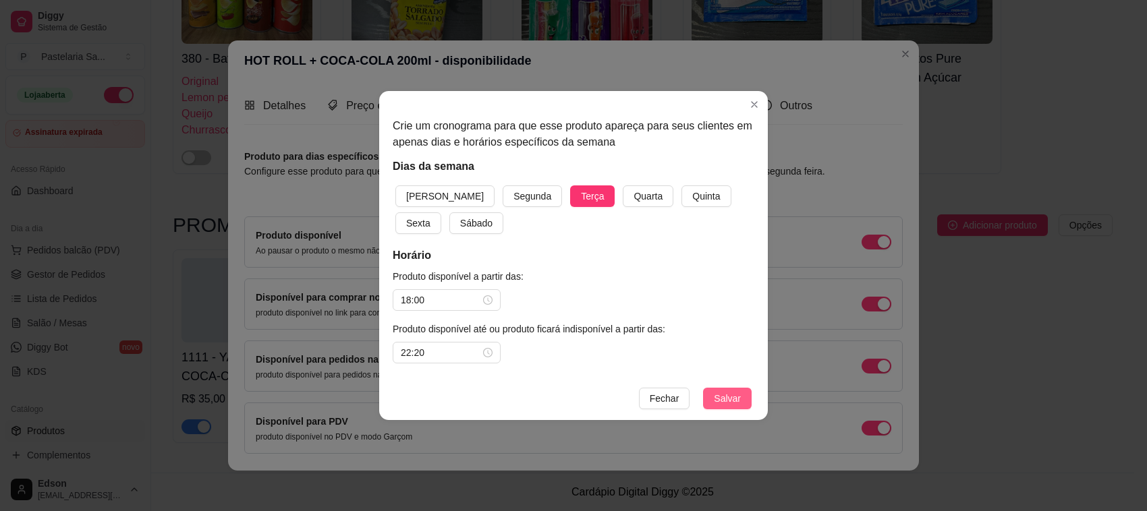
click at [723, 399] on span "Salvar" at bounding box center [727, 398] width 27 height 15
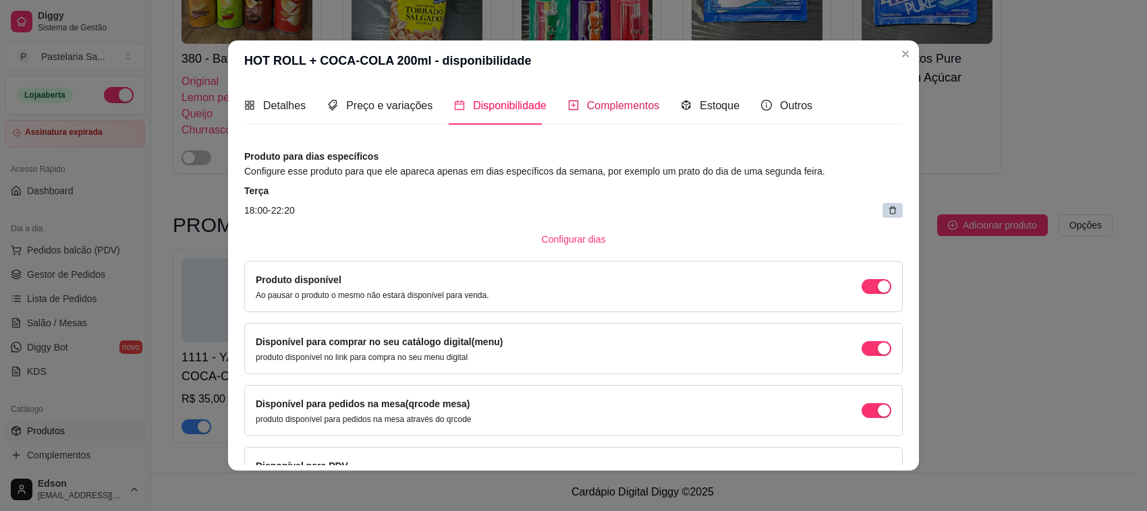
click at [604, 105] on span "Complementos" at bounding box center [623, 105] width 73 height 11
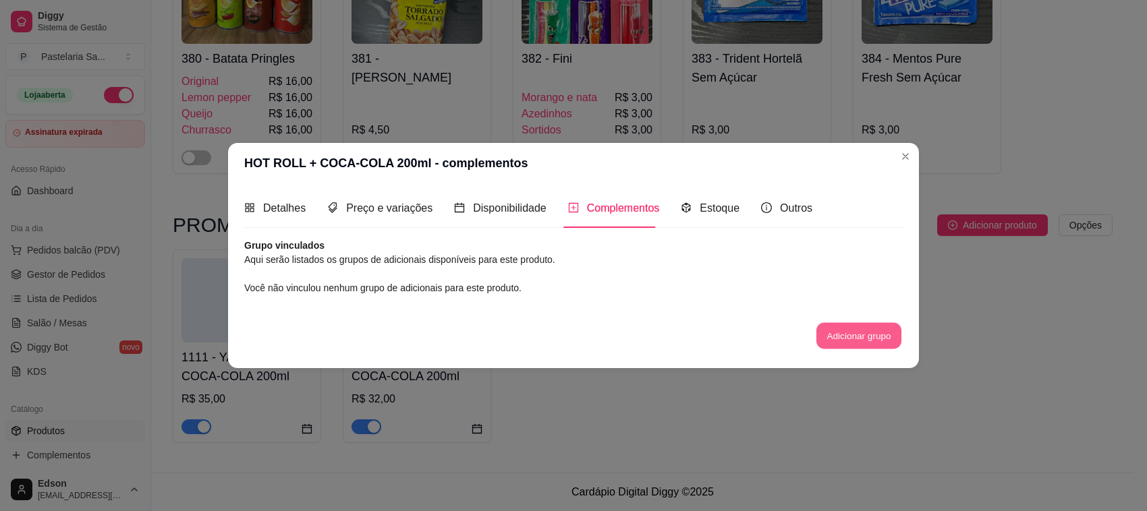
click at [847, 322] on button "Adicionar grupo" at bounding box center [858, 335] width 85 height 26
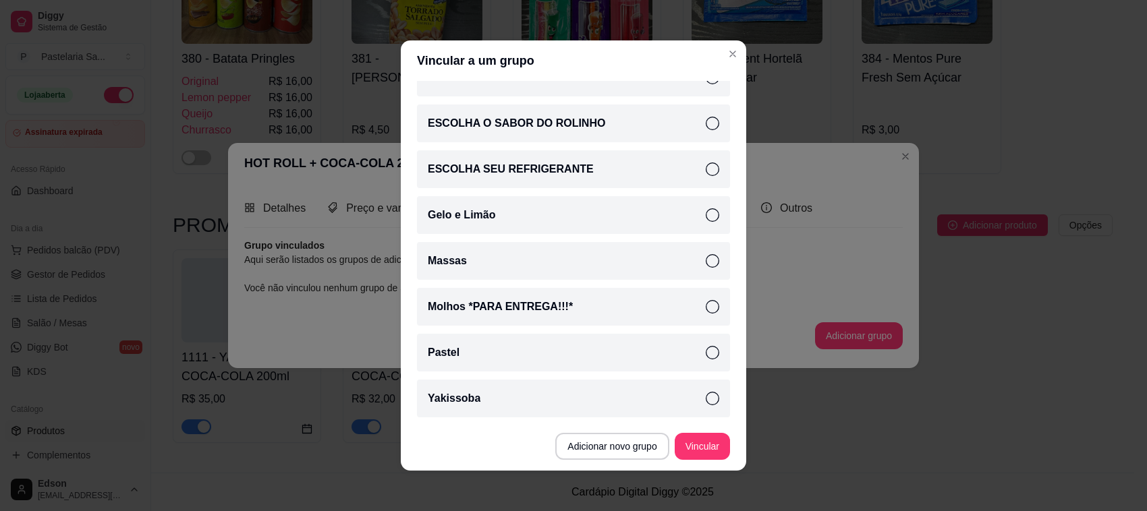
scroll to position [0, 0]
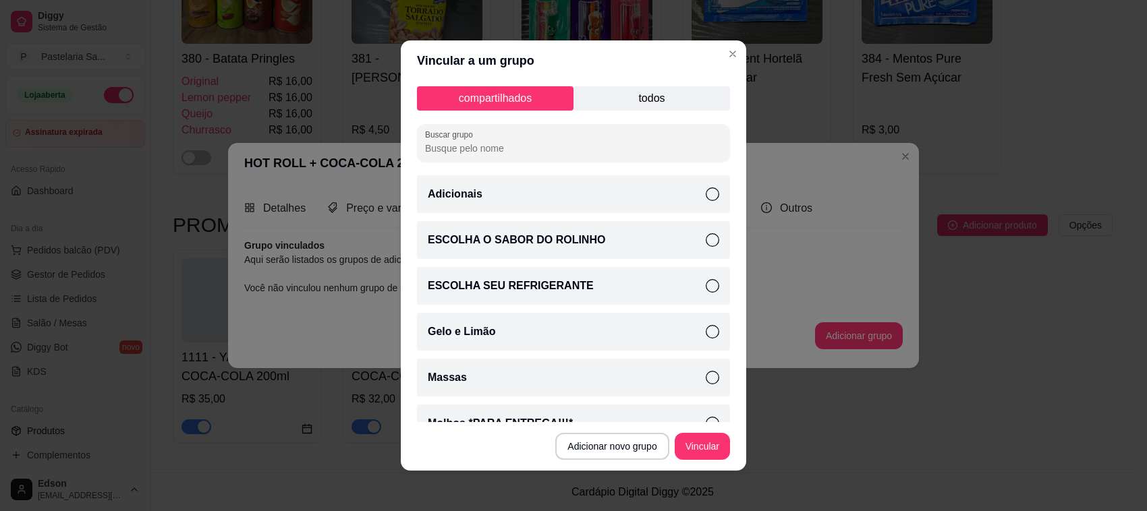
click at [678, 103] on p "todos" at bounding box center [651, 98] width 156 height 24
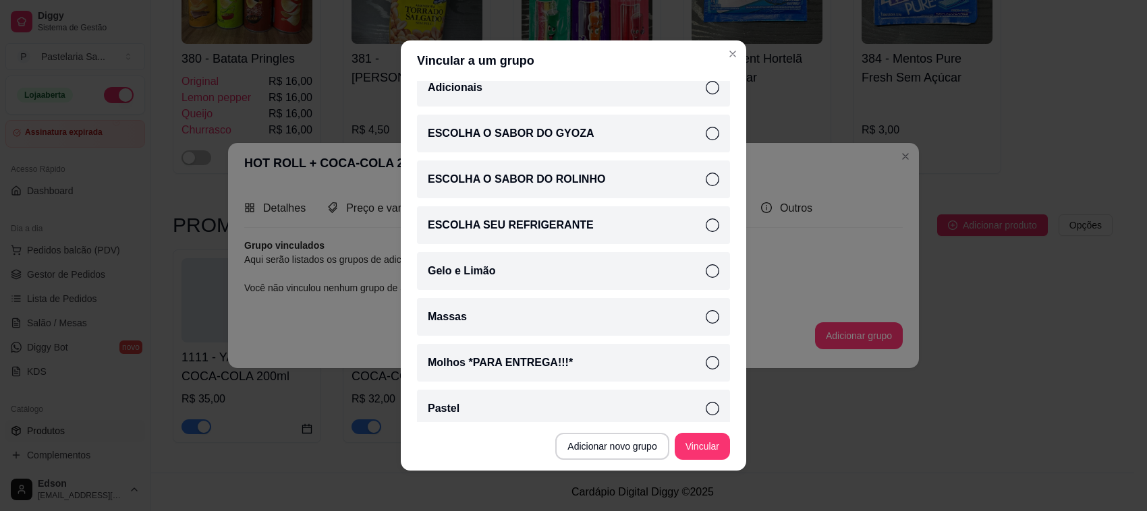
scroll to position [163, 0]
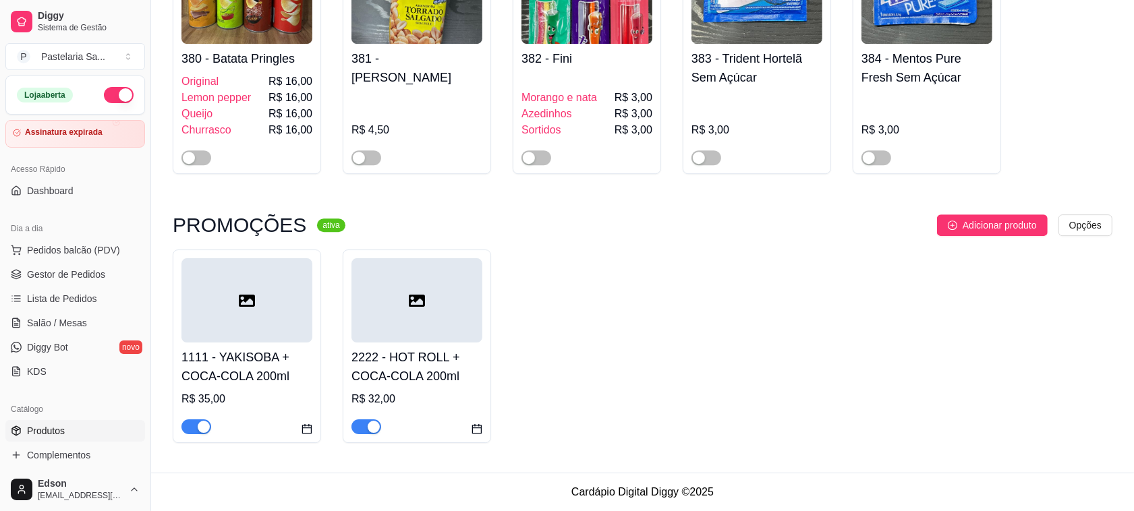
click at [428, 307] on div at bounding box center [416, 300] width 131 height 84
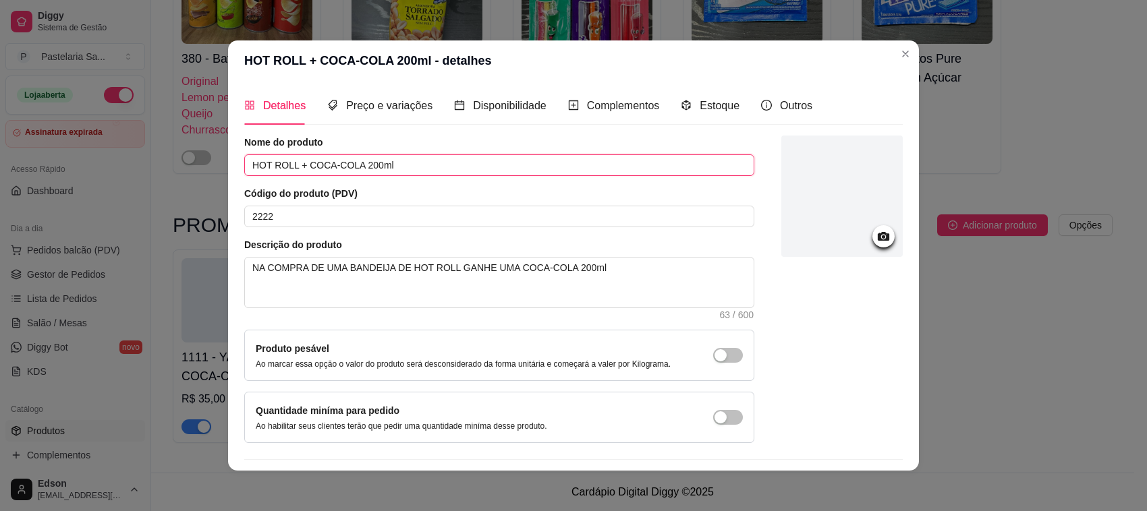
click at [290, 162] on input "HOT ROLL + COCA-COLA 200ml" at bounding box center [499, 165] width 510 height 22
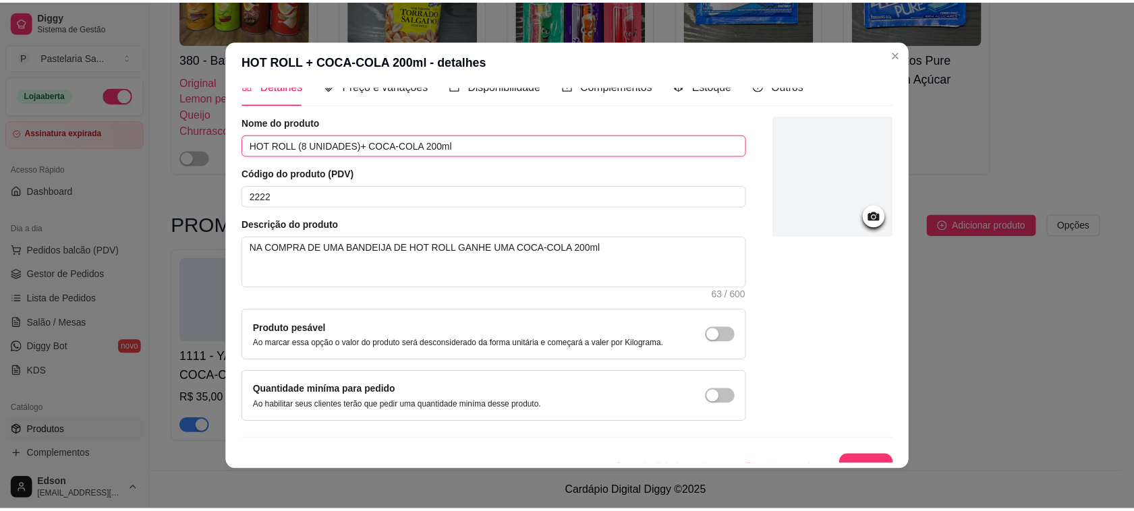
scroll to position [38, 0]
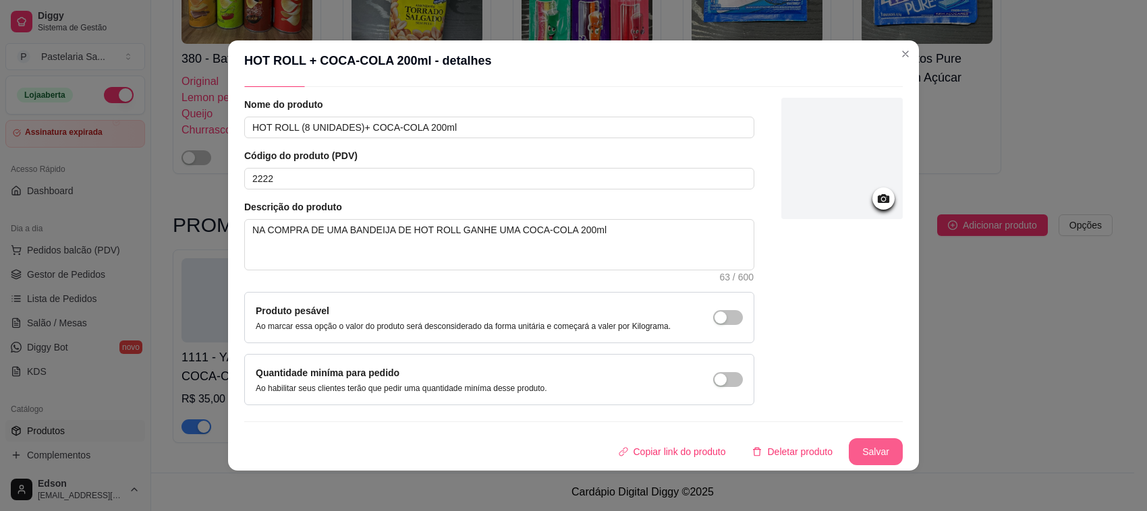
click at [854, 446] on button "Salvar" at bounding box center [876, 451] width 54 height 27
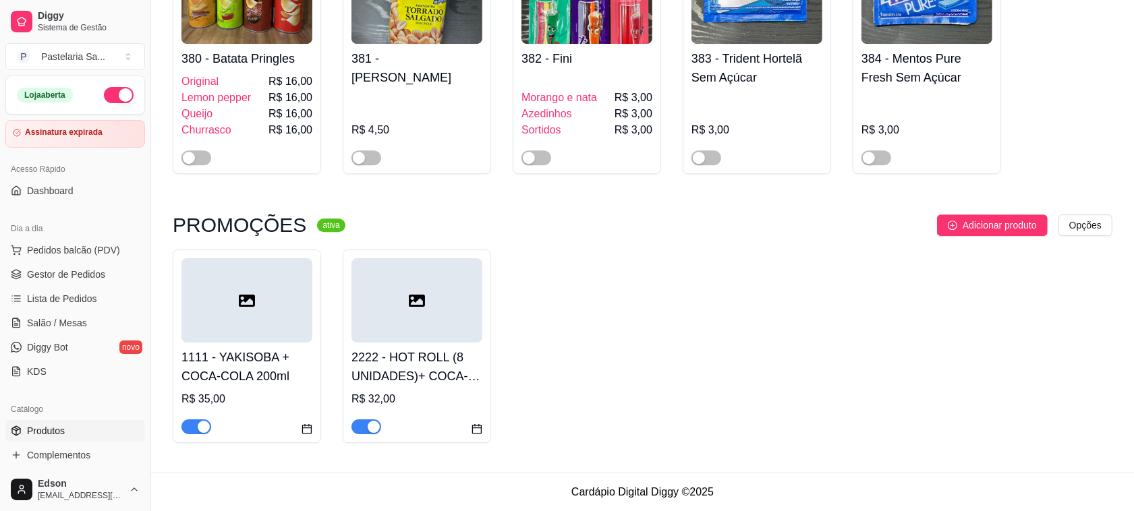
scroll to position [447, 0]
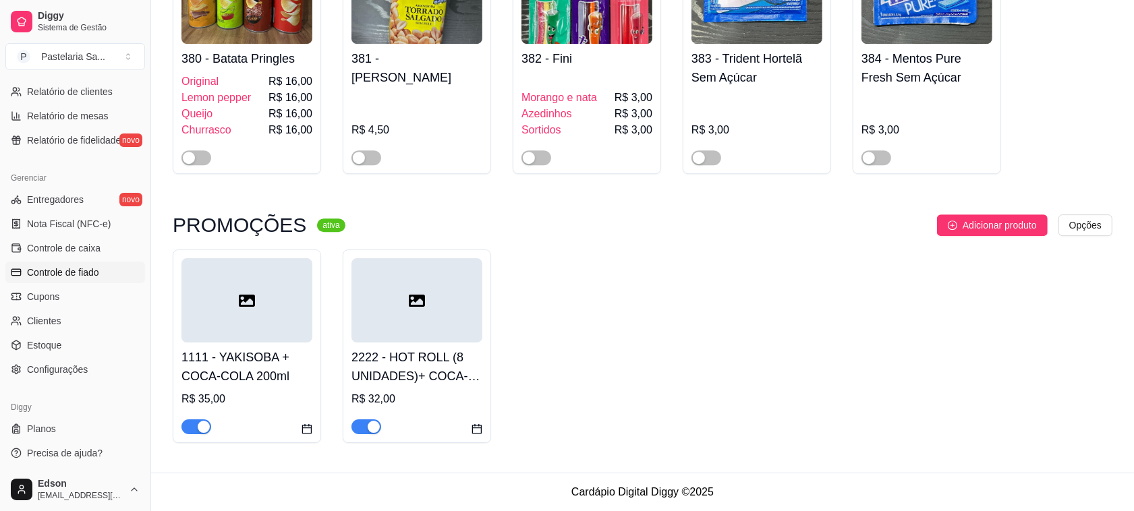
click at [68, 263] on link "Controle de fiado" at bounding box center [75, 273] width 140 height 22
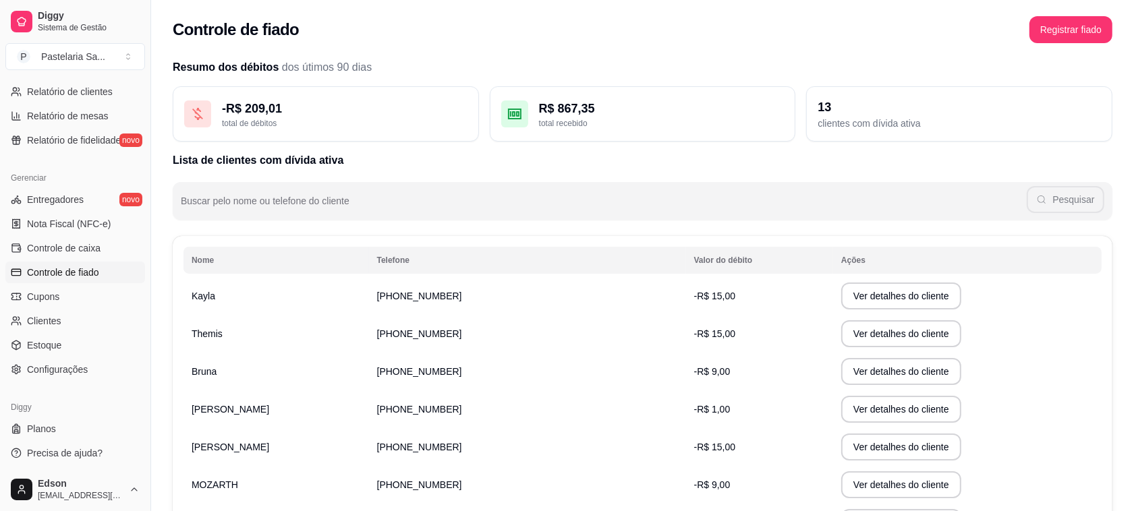
scroll to position [236, 0]
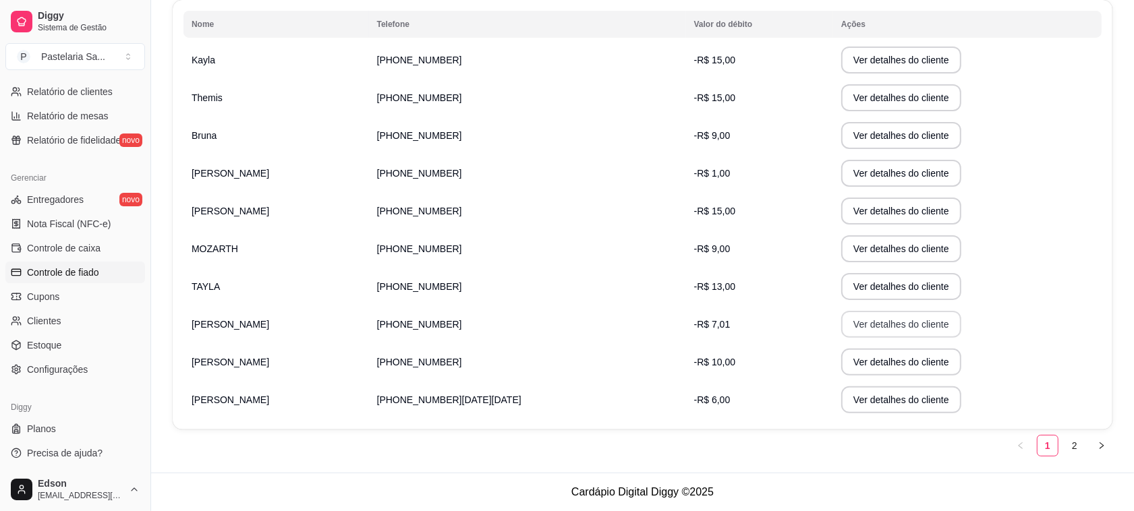
click at [871, 332] on button "Ver detalhes do cliente" at bounding box center [901, 324] width 120 height 27
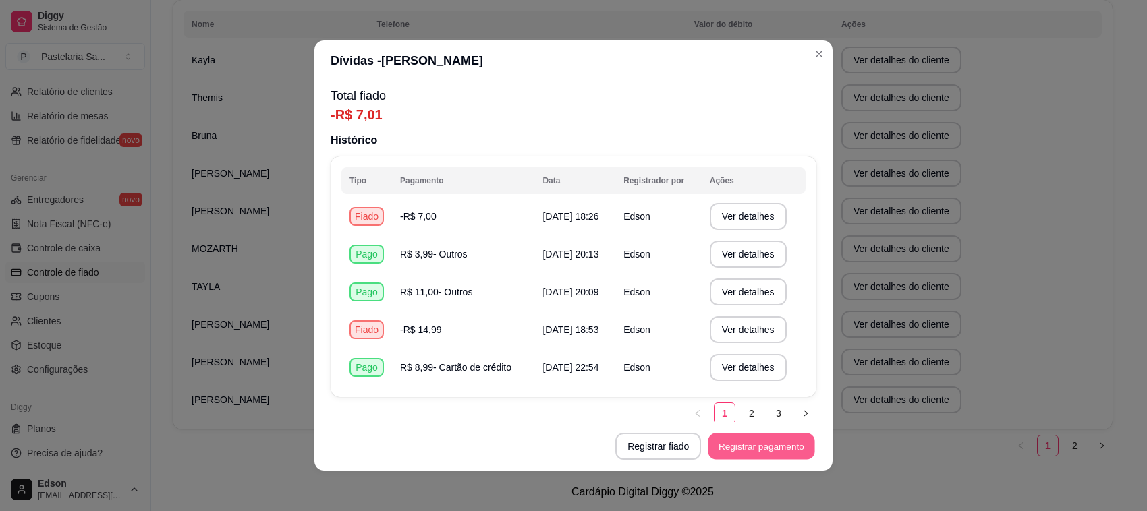
click at [744, 436] on button "Registrar pagamento" at bounding box center [761, 447] width 107 height 26
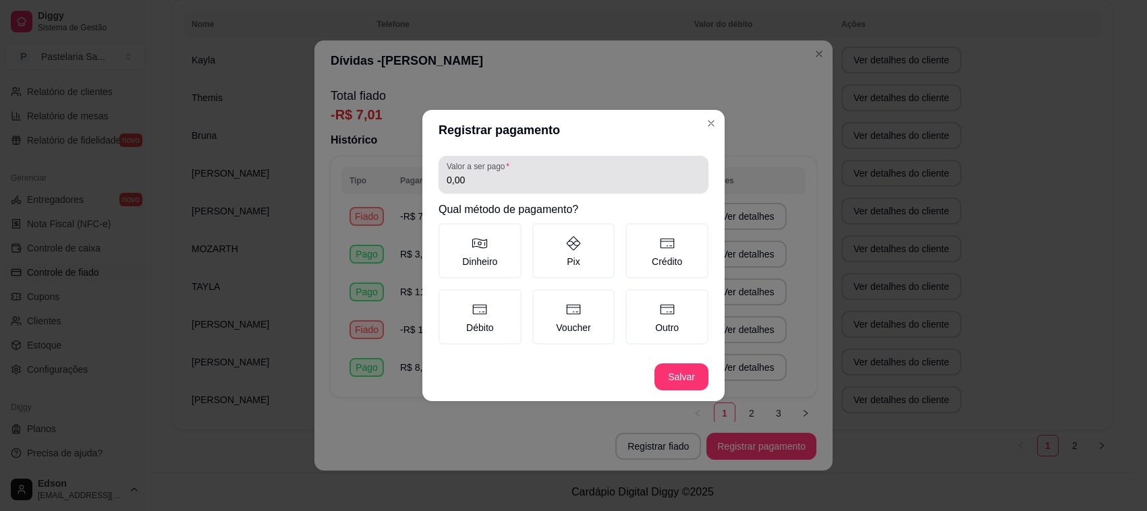
click at [526, 164] on div "0,00" at bounding box center [574, 174] width 254 height 27
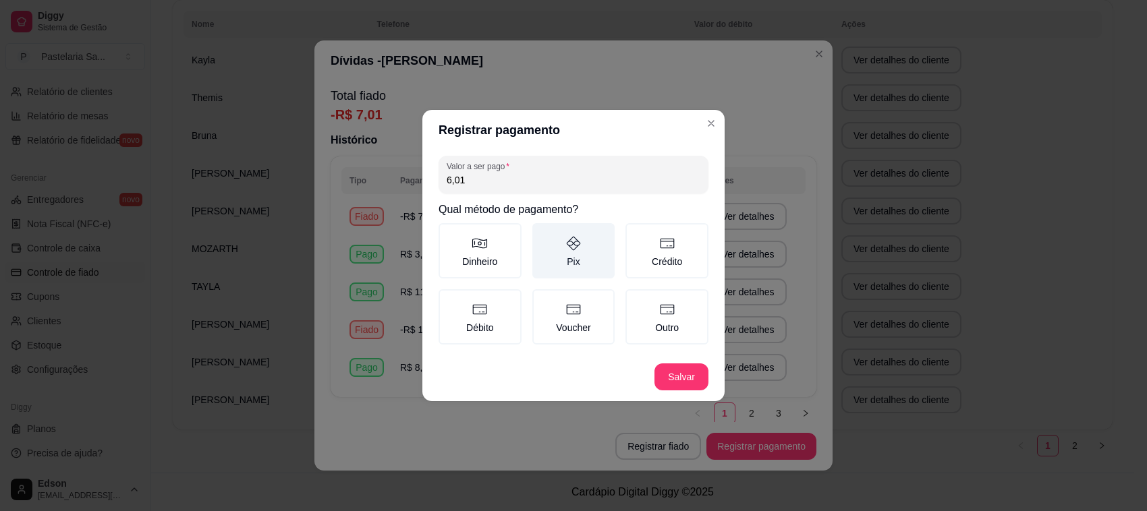
click at [577, 270] on label "Pix" at bounding box center [573, 250] width 83 height 55
click at [542, 233] on button "Pix" at bounding box center [537, 228] width 11 height 11
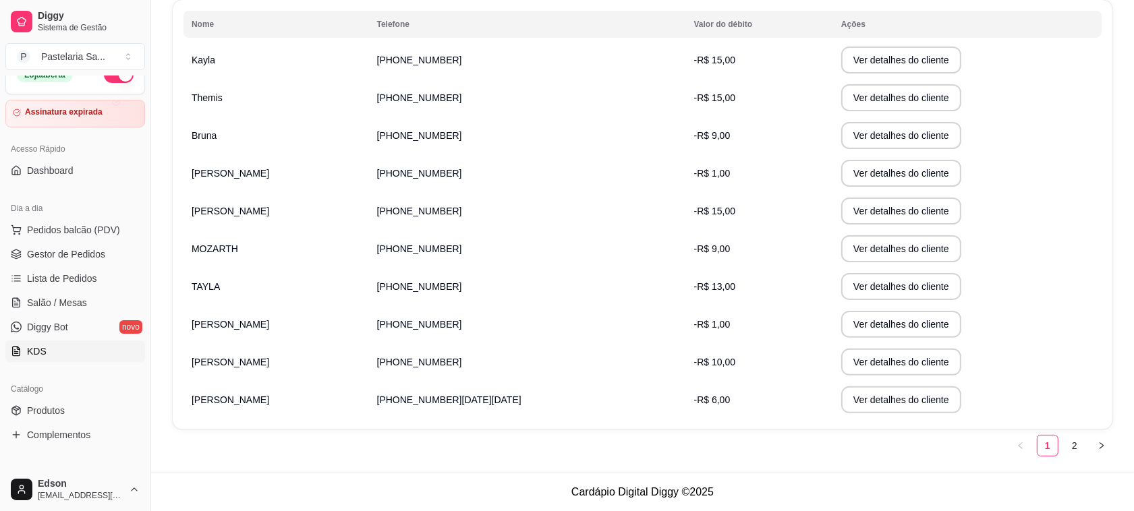
scroll to position [0, 0]
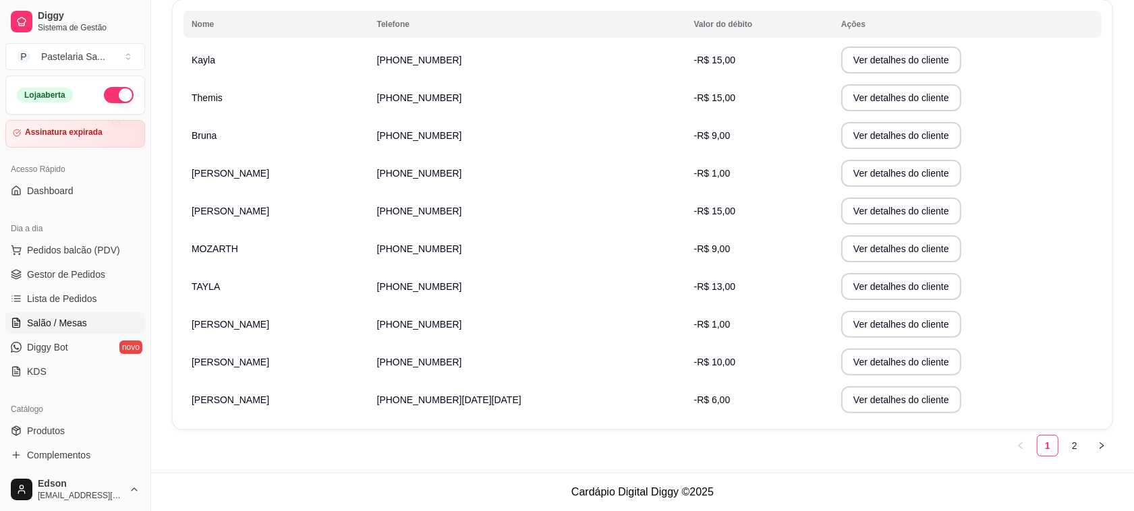
click at [94, 324] on link "Salão / Mesas" at bounding box center [75, 323] width 140 height 22
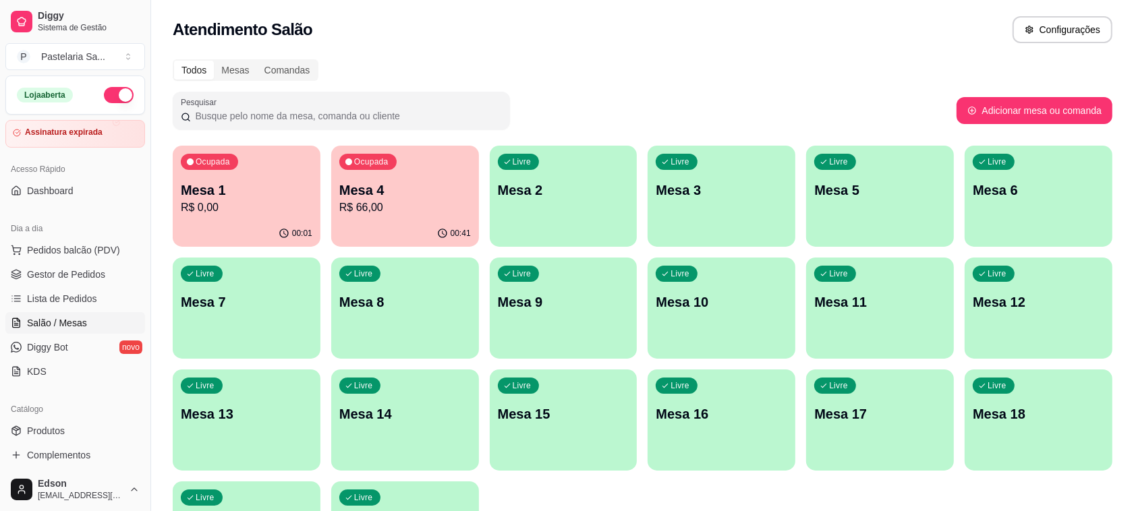
click at [389, 211] on p "R$ 66,00" at bounding box center [405, 208] width 132 height 16
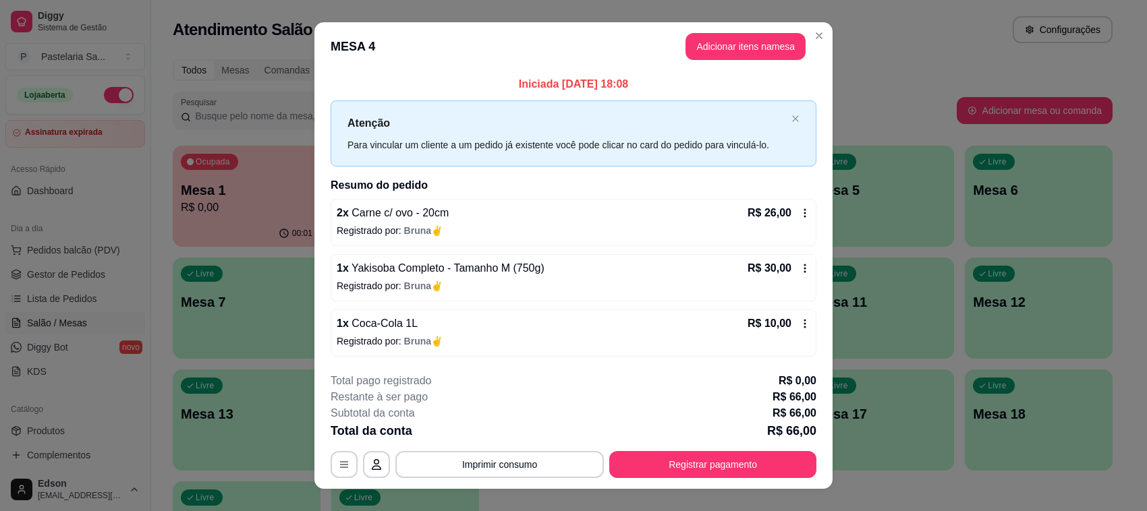
click at [799, 328] on icon at bounding box center [804, 323] width 11 height 11
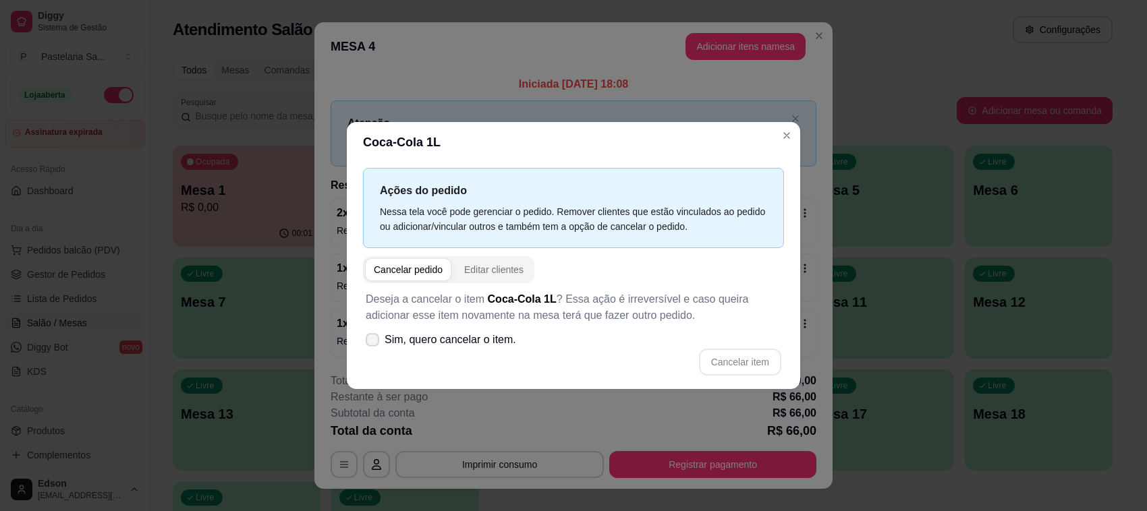
click at [493, 339] on span "Sim, quero cancelar o item." at bounding box center [450, 340] width 132 height 16
click at [374, 343] on input "Sim, quero cancelar o item." at bounding box center [369, 347] width 9 height 9
click at [726, 362] on button "Cancelar item" at bounding box center [740, 362] width 82 height 27
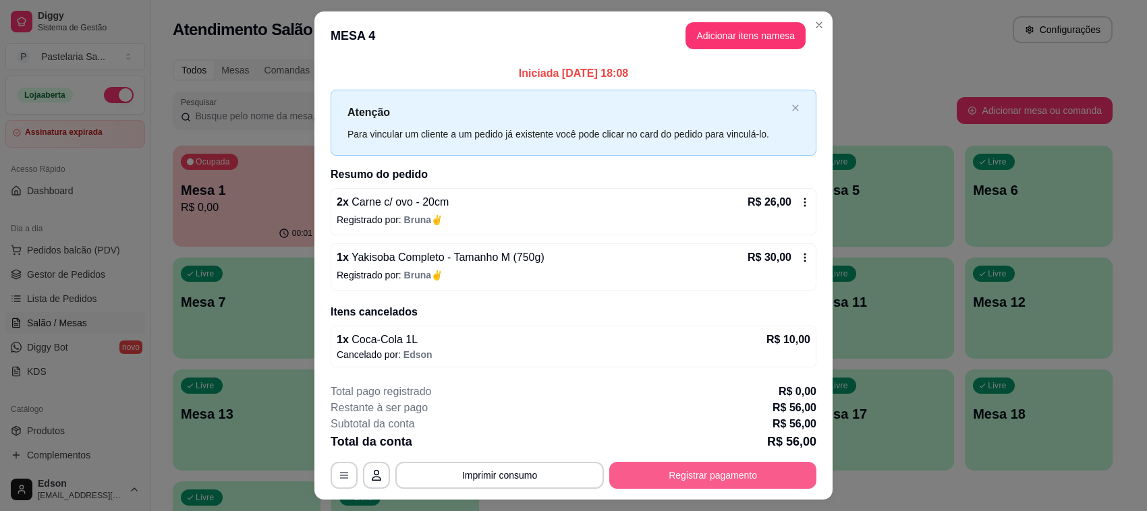
click at [743, 486] on button "Registrar pagamento" at bounding box center [712, 475] width 207 height 27
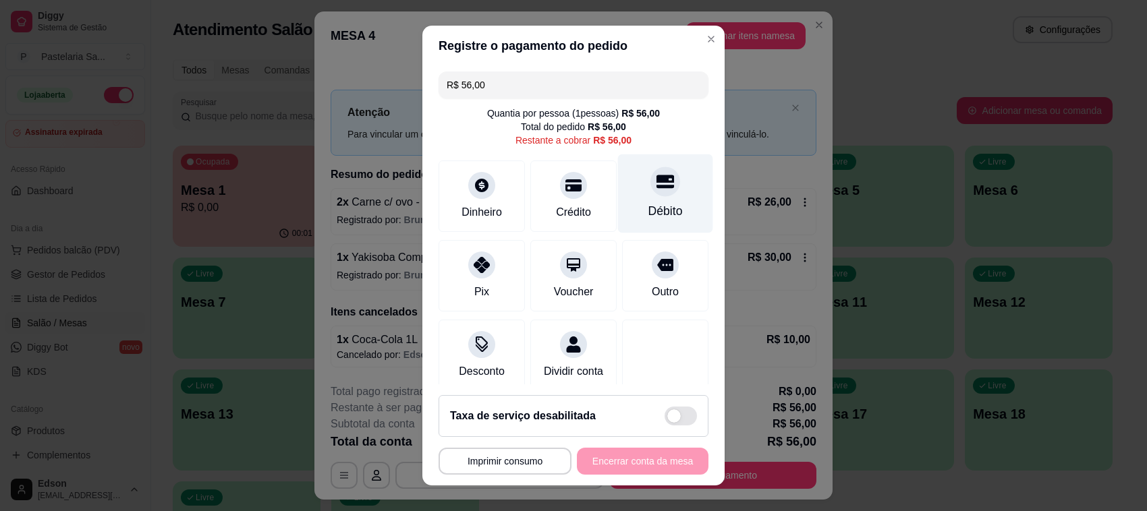
click at [619, 189] on div "Débito" at bounding box center [665, 193] width 95 height 79
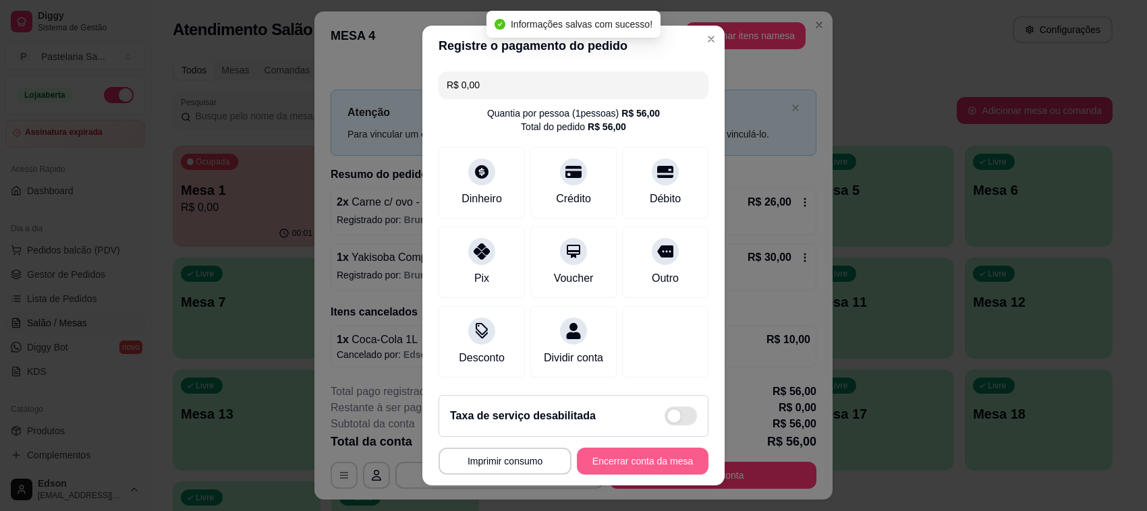
click at [639, 463] on button "Encerrar conta da mesa" at bounding box center [643, 461] width 132 height 27
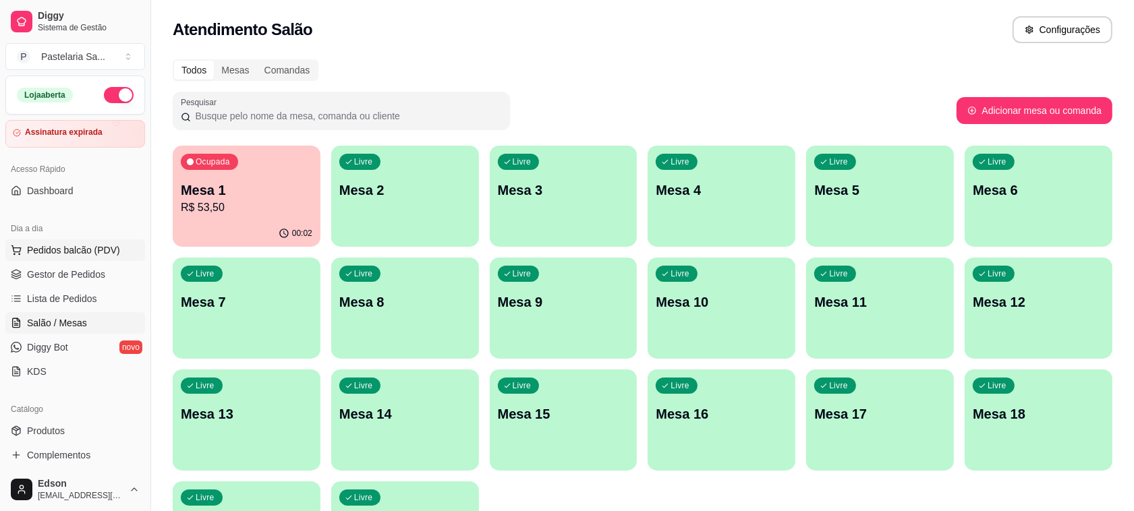
click at [66, 252] on span "Pedidos balcão (PDV)" at bounding box center [73, 249] width 93 height 13
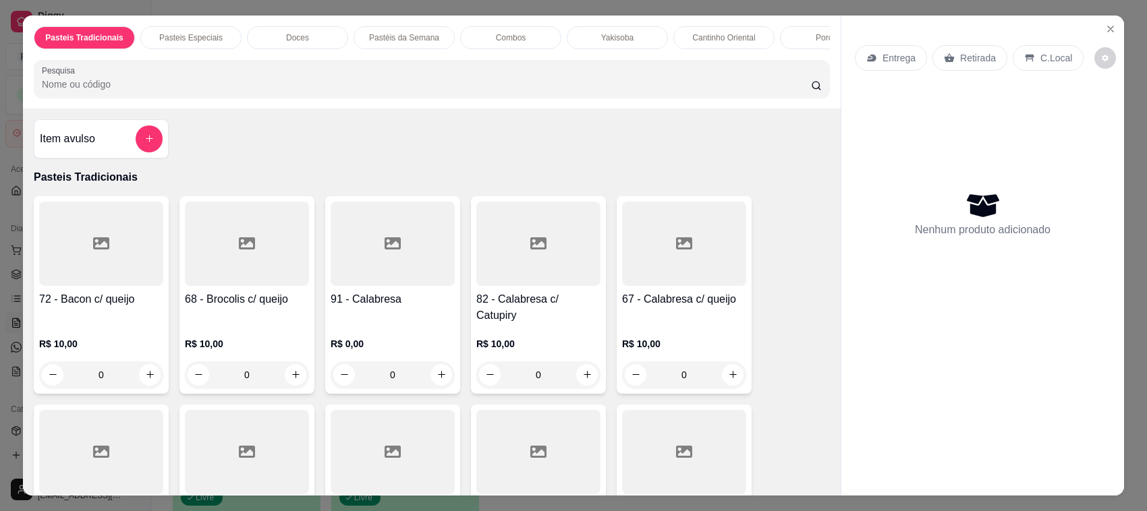
click at [135, 91] on input "Pesquisa" at bounding box center [426, 84] width 769 height 13
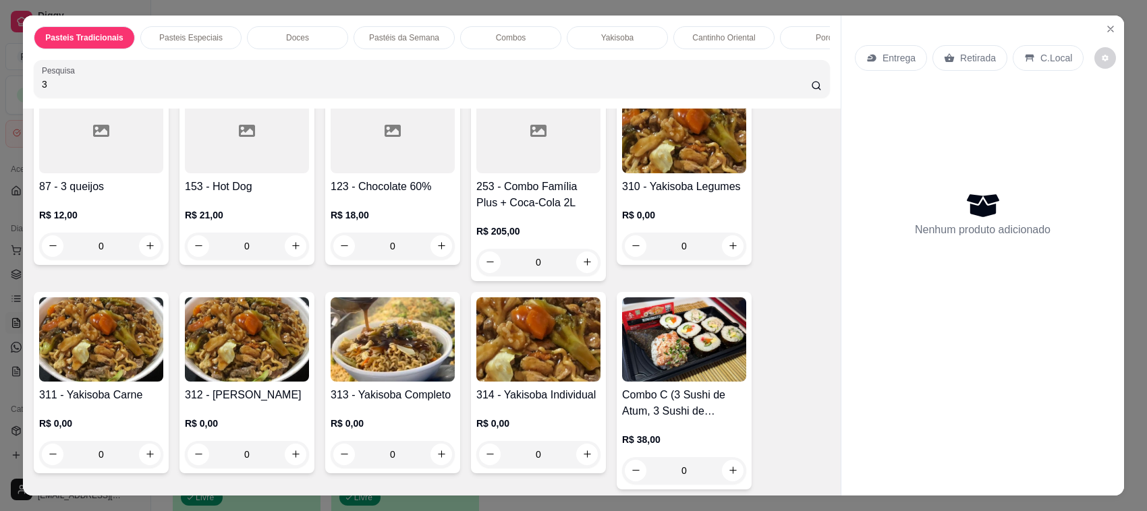
scroll to position [328, 0]
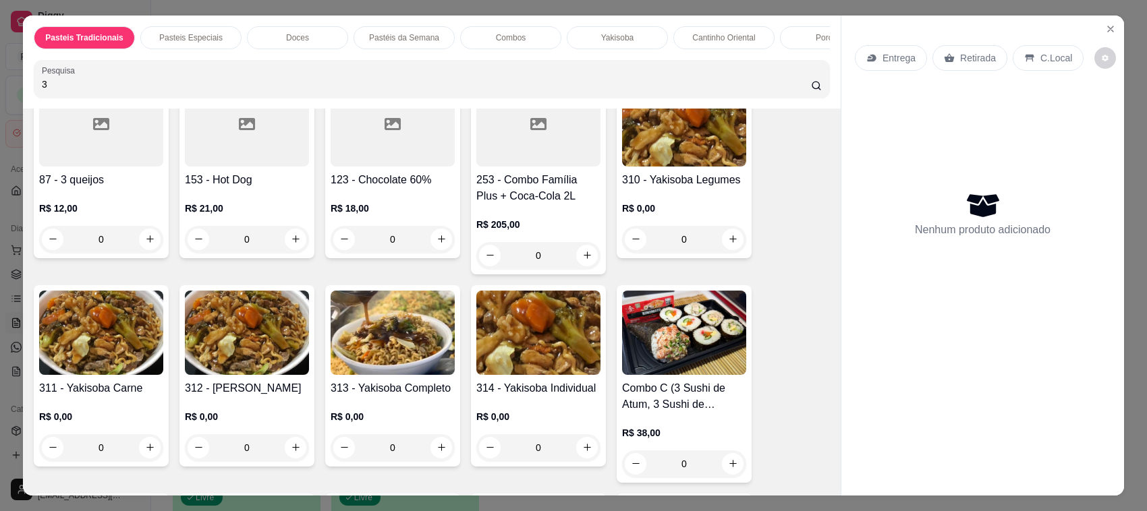
click at [101, 167] on div at bounding box center [101, 124] width 124 height 84
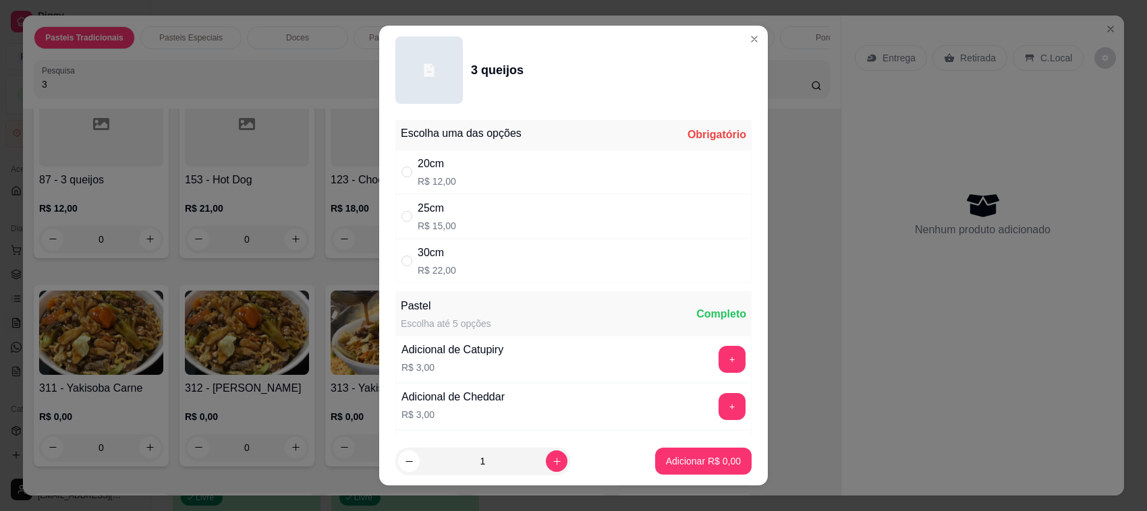
click at [516, 233] on div "25cm R$ 15,00" at bounding box center [573, 216] width 356 height 45
click at [670, 453] on button "Adicionar R$ 15,00" at bounding box center [701, 461] width 102 height 27
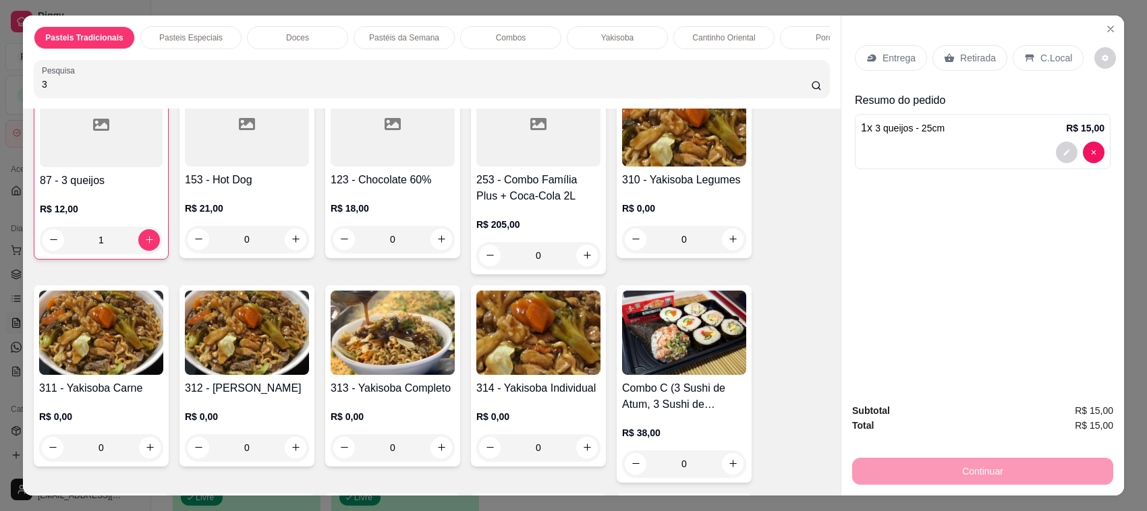
scroll to position [0, 0]
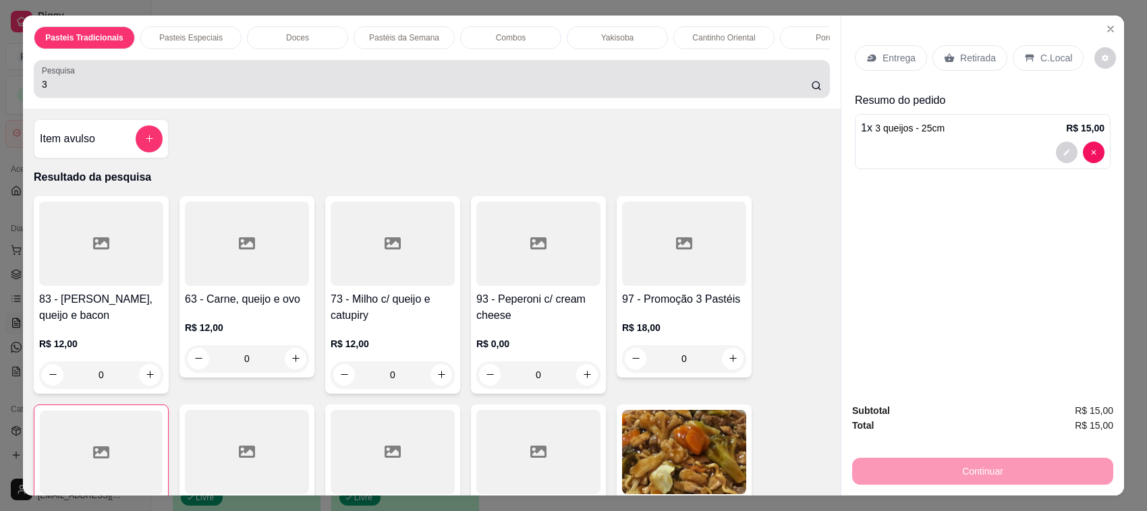
click at [169, 91] on input "3" at bounding box center [426, 84] width 769 height 13
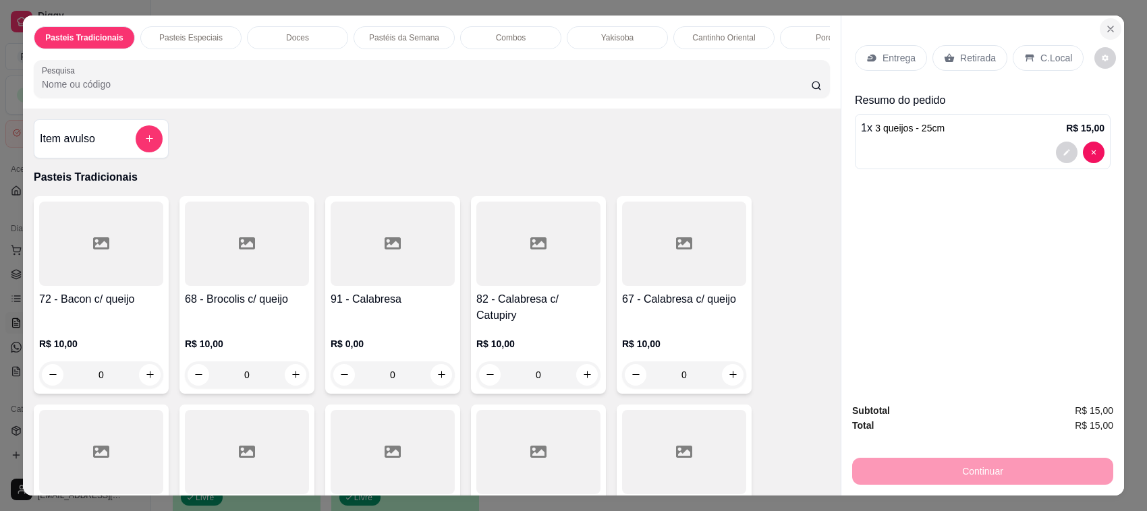
click at [1105, 24] on icon "Close" at bounding box center [1110, 29] width 11 height 11
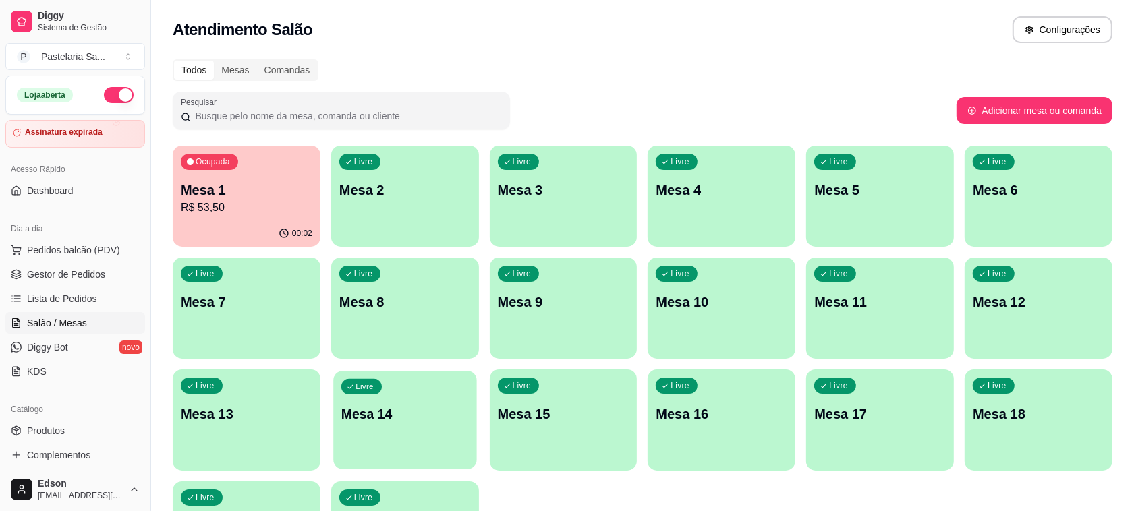
click at [427, 411] on p "Mesa 14" at bounding box center [404, 414] width 127 height 18
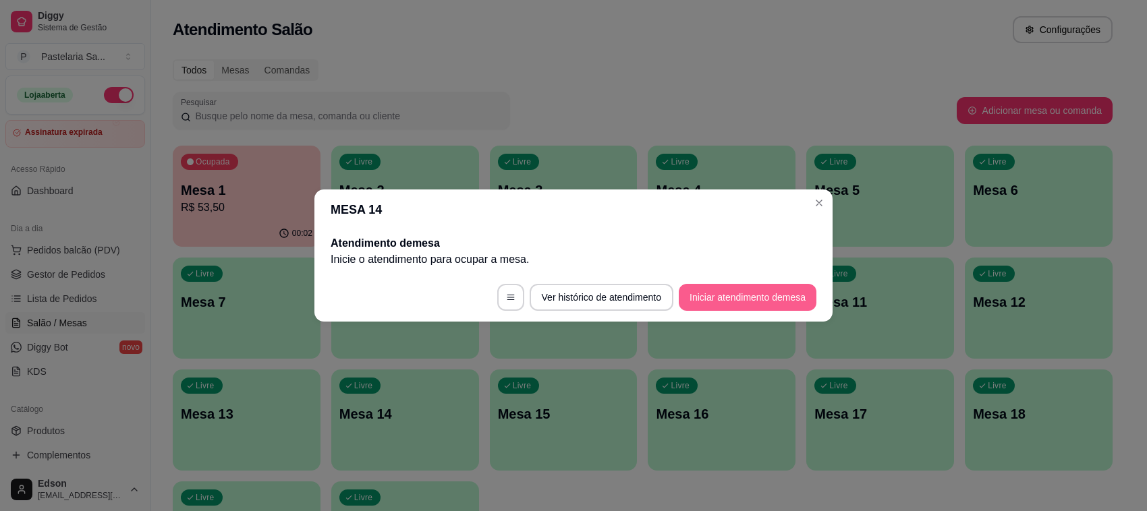
click at [743, 297] on button "Iniciar atendimento de mesa" at bounding box center [748, 297] width 138 height 27
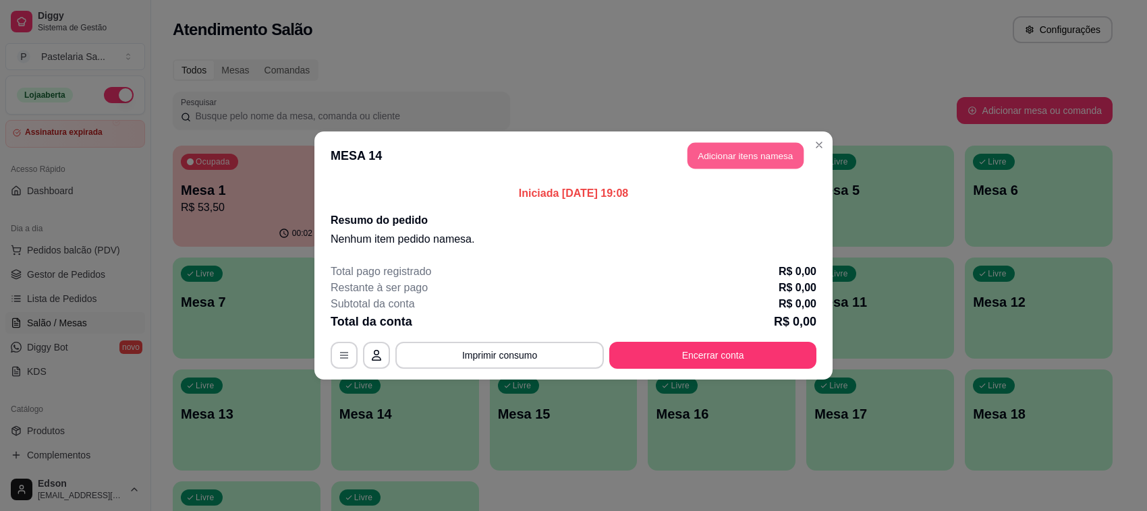
click at [747, 150] on button "Adicionar itens na mesa" at bounding box center [745, 156] width 116 height 26
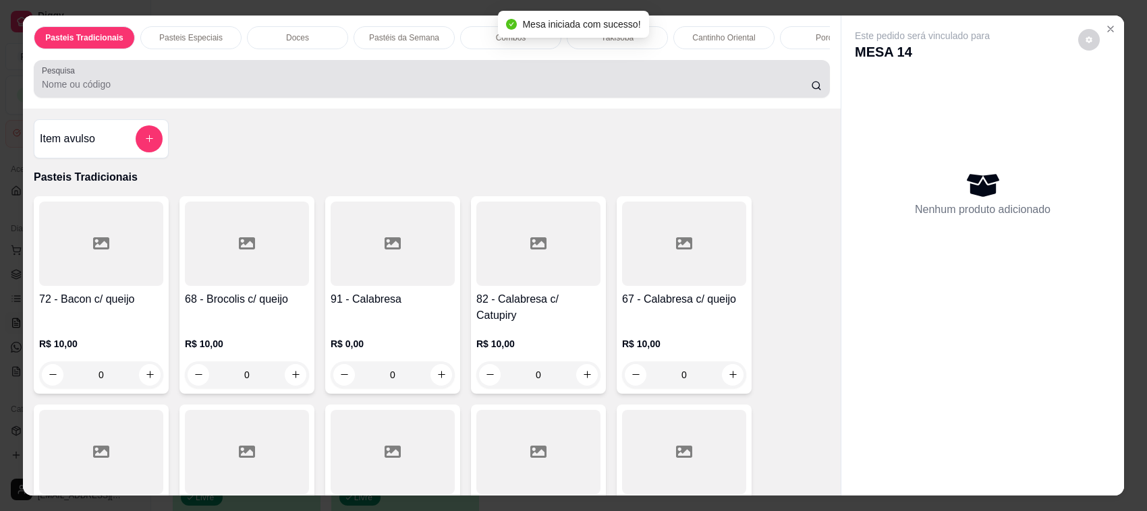
click at [527, 91] on input "Pesquisa" at bounding box center [426, 84] width 769 height 13
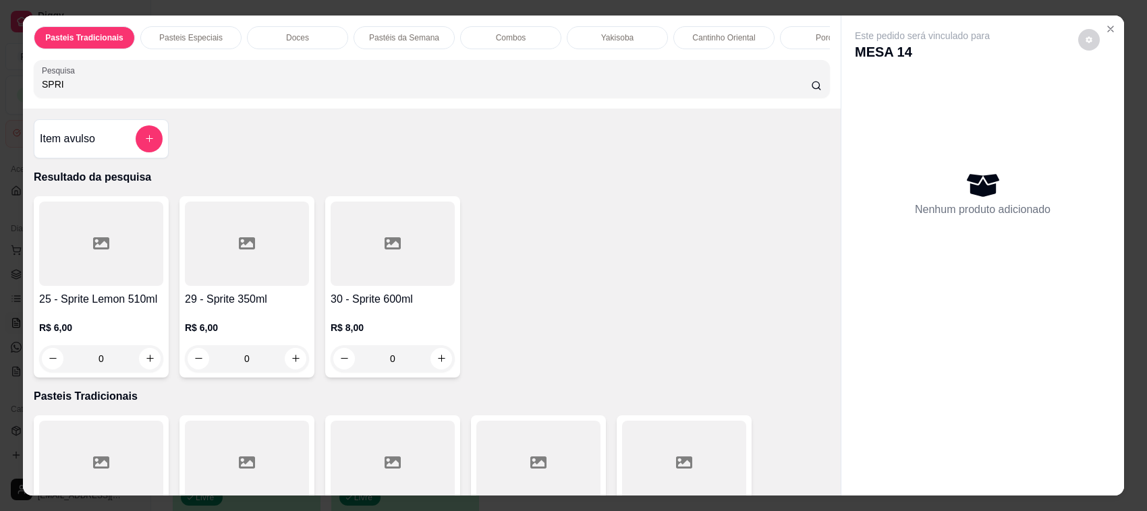
click at [229, 260] on div at bounding box center [247, 244] width 124 height 84
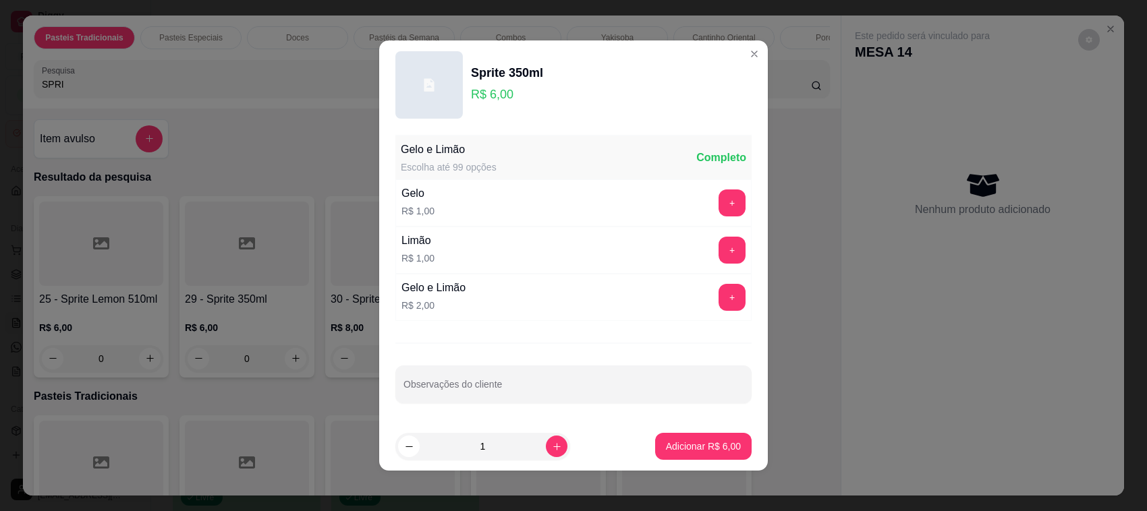
click at [677, 457] on button "Adicionar R$ 6,00" at bounding box center [703, 446] width 96 height 27
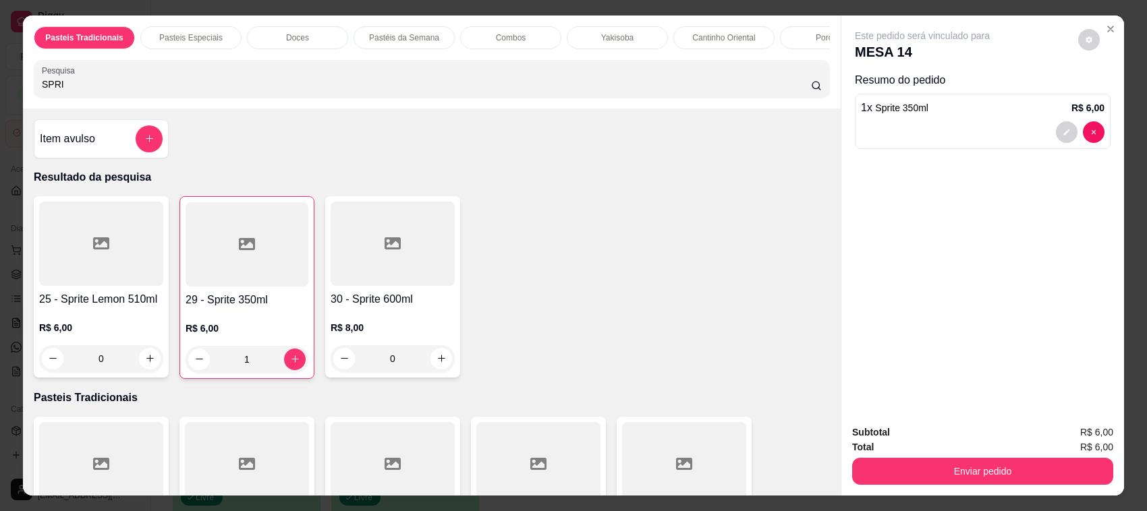
click at [163, 91] on input "SPRI" at bounding box center [426, 84] width 769 height 13
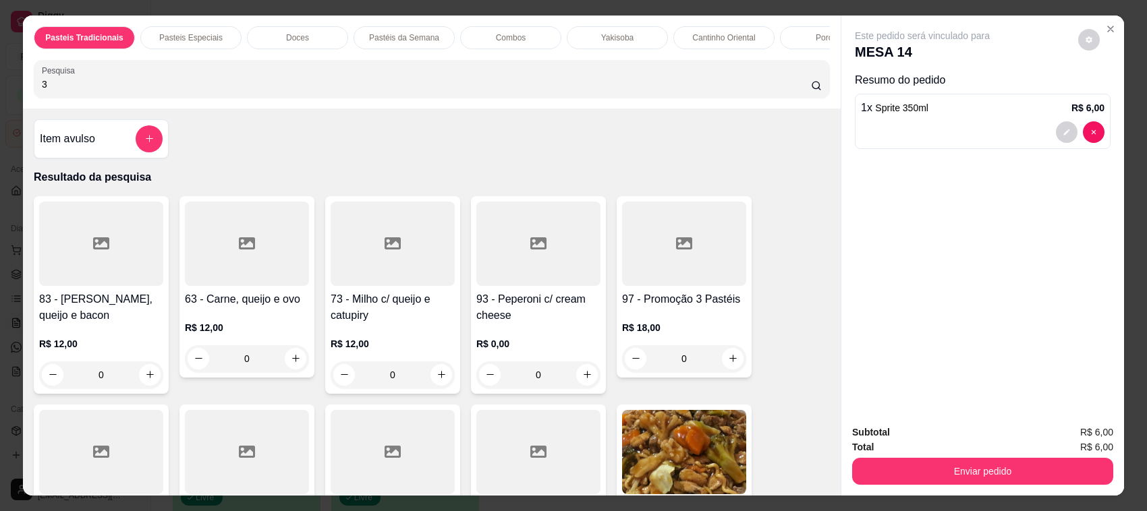
scroll to position [328, 0]
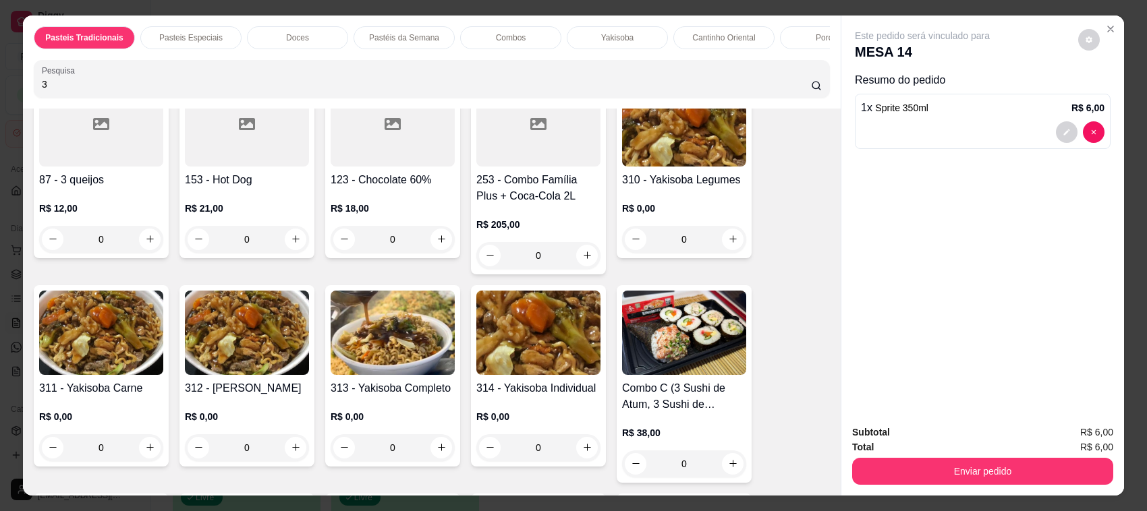
click at [121, 182] on div "87 - 3 queijos R$ 12,00 0" at bounding box center [101, 167] width 135 height 181
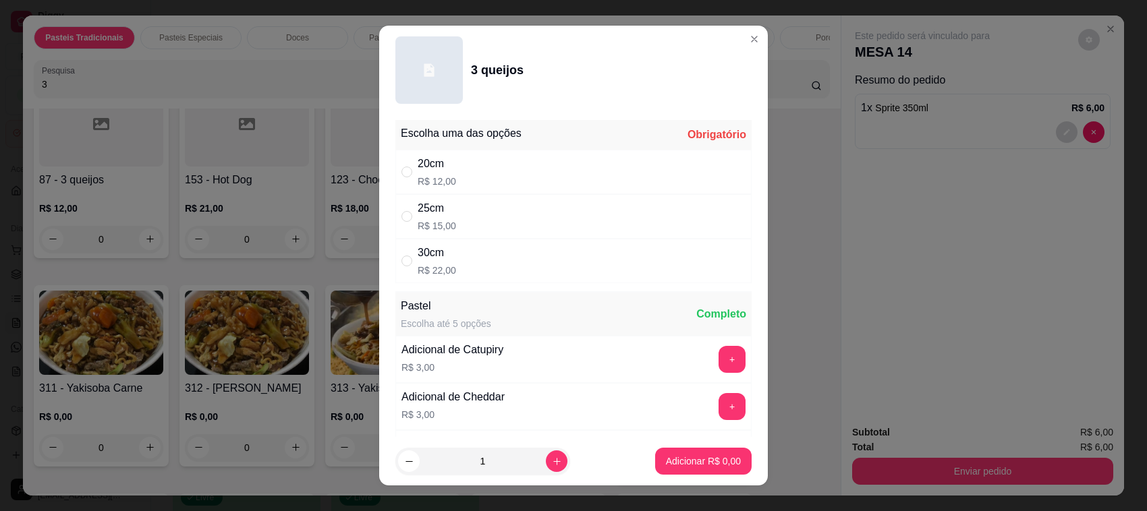
click at [565, 223] on div "25cm R$ 15,00" at bounding box center [573, 216] width 356 height 45
click at [719, 456] on p "Adicionar R$ 15,00" at bounding box center [700, 461] width 80 height 13
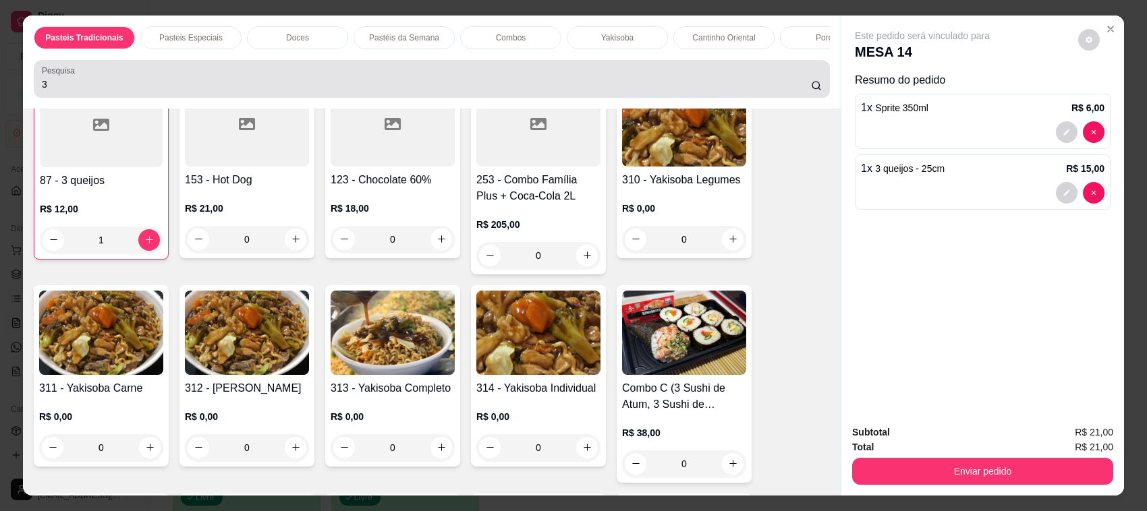
scroll to position [328, 0]
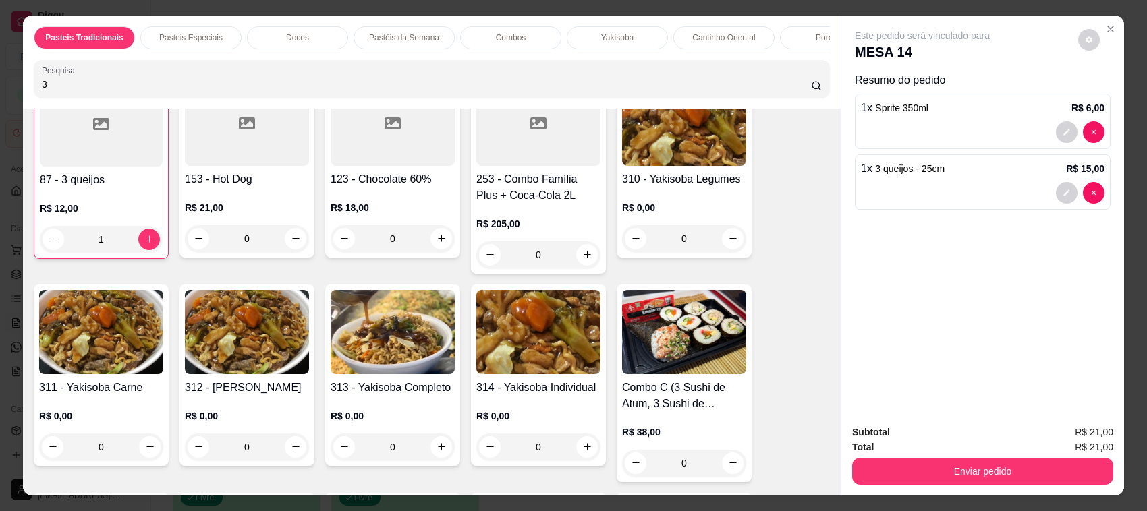
click at [794, 91] on input "3" at bounding box center [426, 84] width 769 height 13
click at [1064, 190] on button "decrease-product-quantity" at bounding box center [1067, 193] width 22 height 22
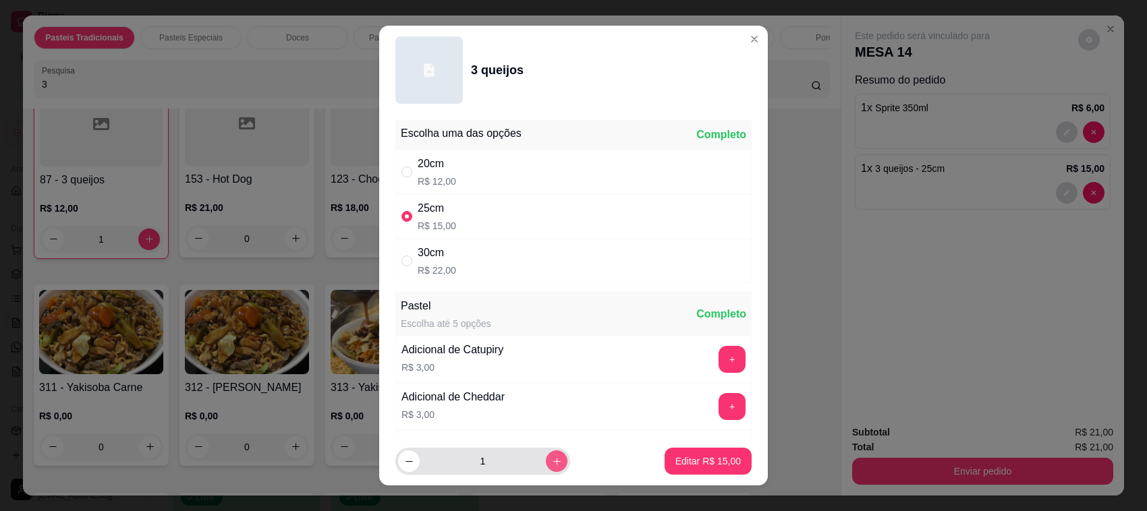
click at [552, 461] on icon "increase-product-quantity" at bounding box center [557, 462] width 10 height 10
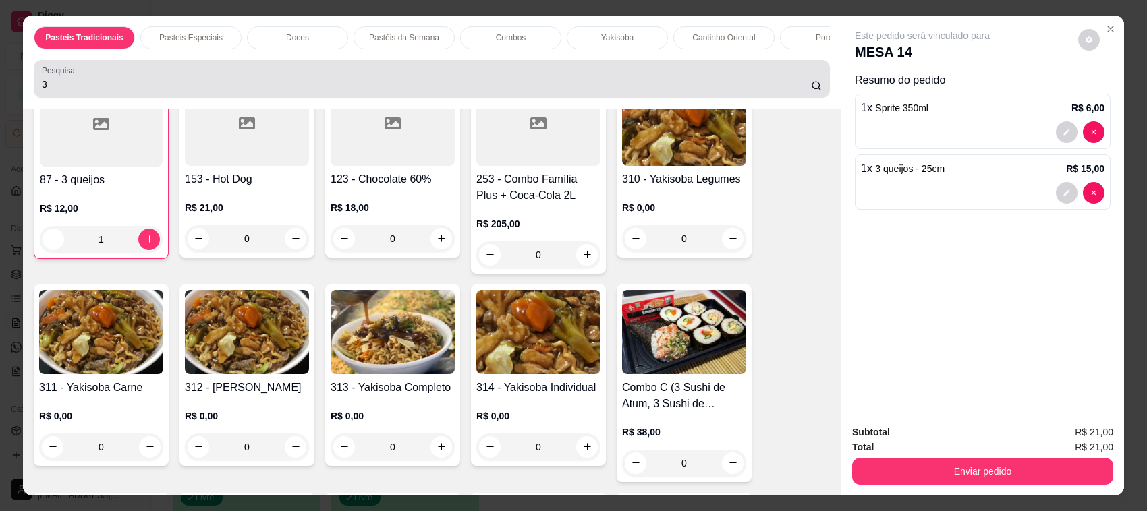
click at [395, 82] on div "3" at bounding box center [432, 78] width 780 height 27
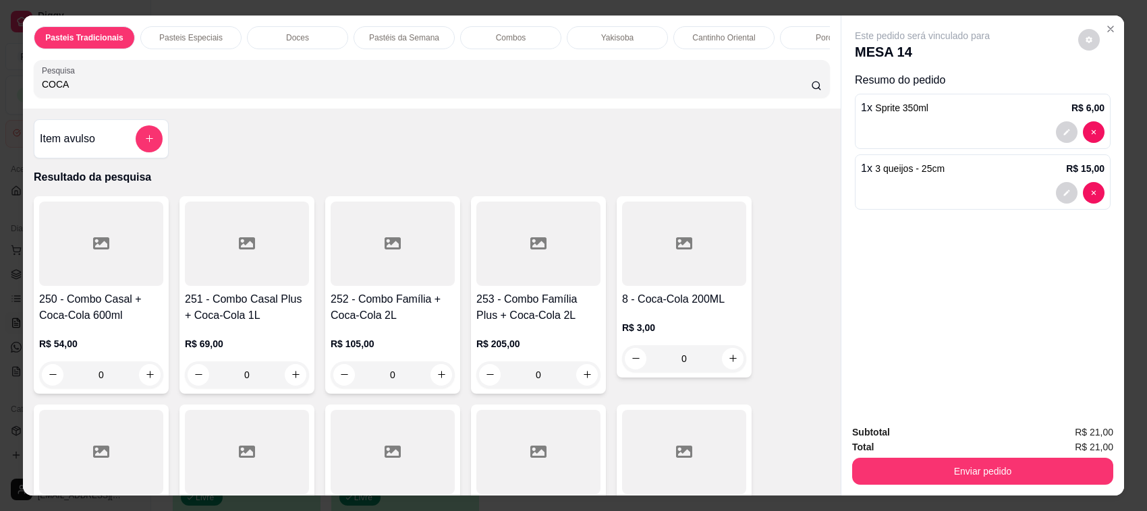
scroll to position [328, 0]
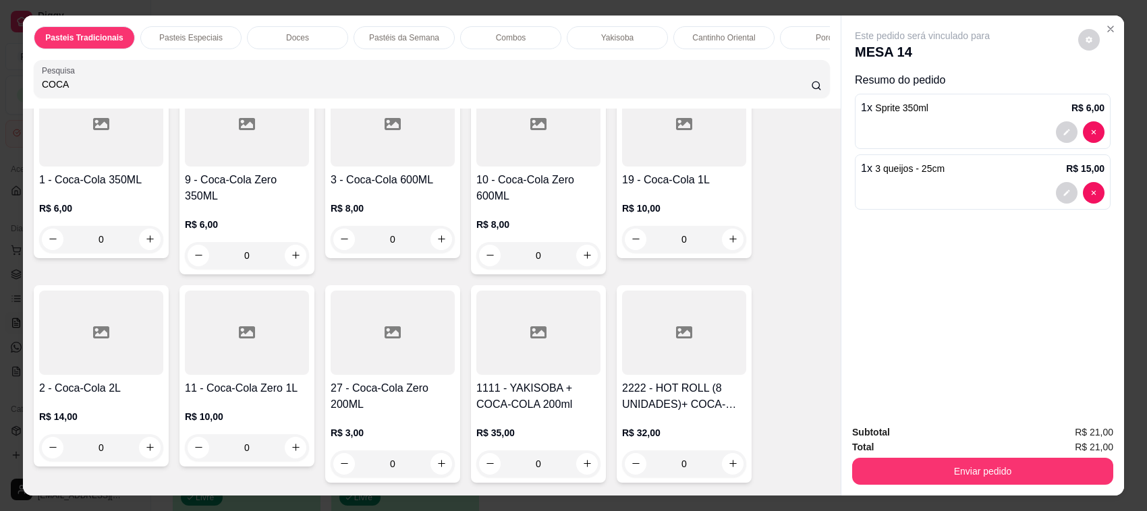
click at [125, 181] on div "1 - Coca-Cola 350ML R$ 6,00 0" at bounding box center [101, 167] width 135 height 181
click at [227, 181] on div "9 - Coca-Cola Zero 350ML R$ 6,00 0" at bounding box center [246, 176] width 135 height 198
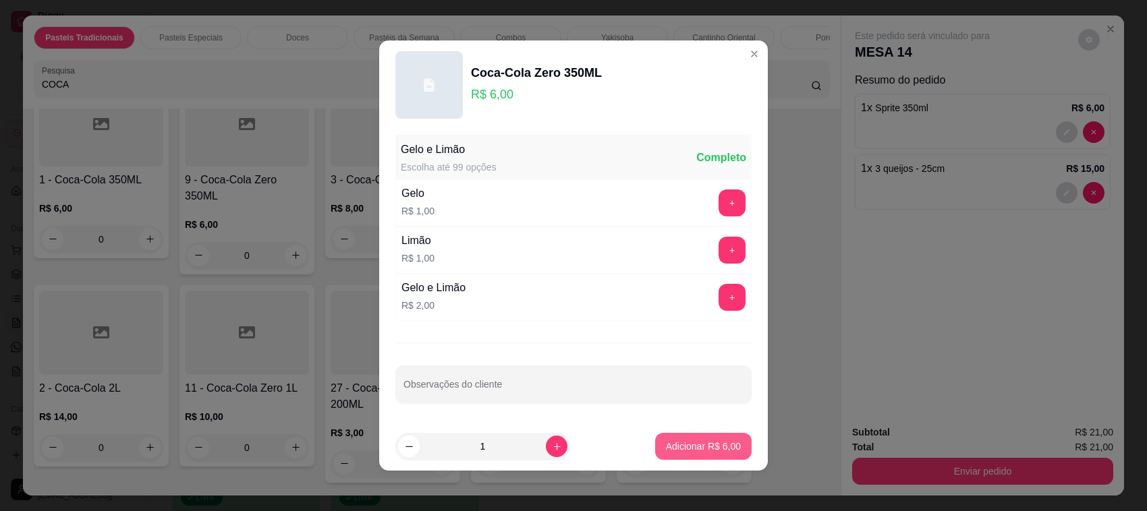
click at [707, 457] on button "Adicionar R$ 6,00" at bounding box center [703, 446] width 96 height 27
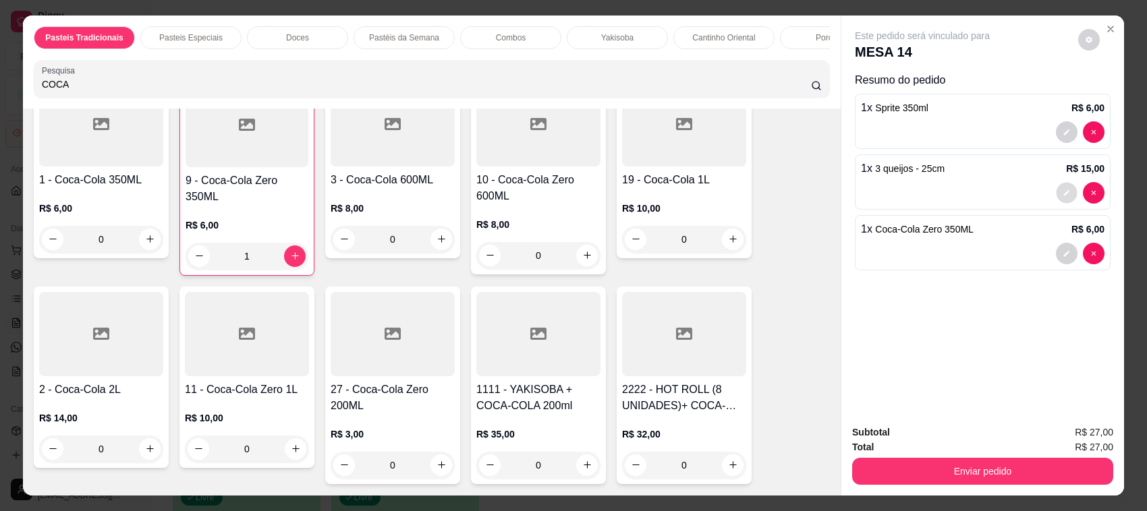
click at [1061, 186] on button "decrease-product-quantity" at bounding box center [1066, 192] width 21 height 21
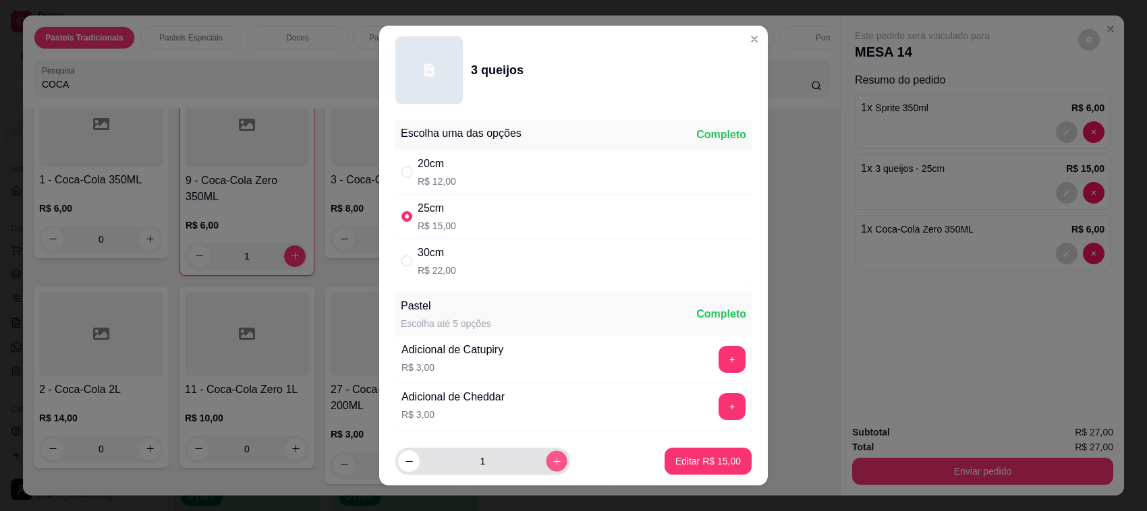
click at [552, 462] on icon "increase-product-quantity" at bounding box center [557, 462] width 10 height 10
click at [676, 459] on p "Editar R$ 30,00" at bounding box center [707, 461] width 63 height 13
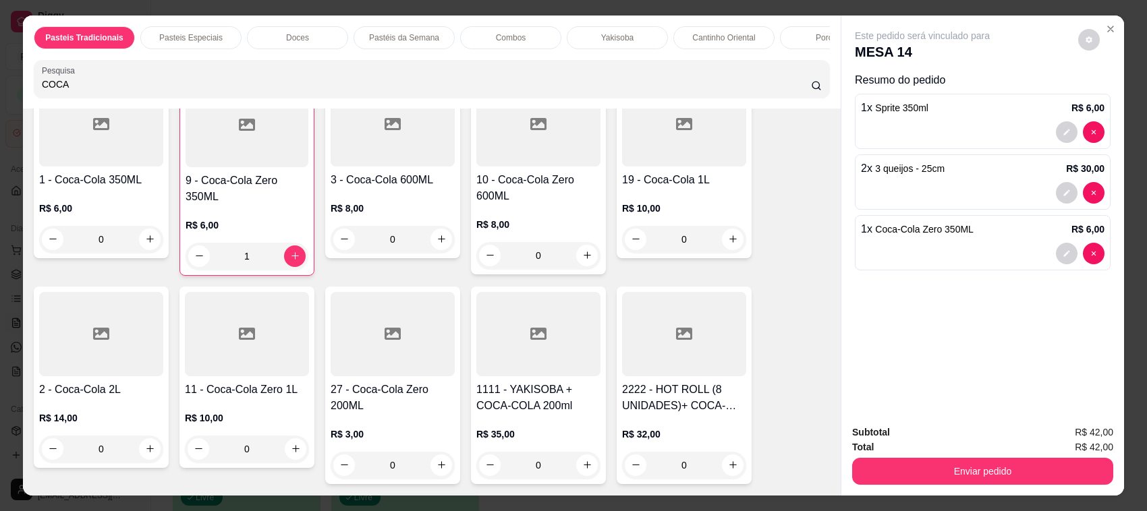
click at [985, 356] on div "Este pedido será vinculado para MESA 14 Resumo do pedido 1 x Sprite 350ml R$ 6,…" at bounding box center [982, 215] width 283 height 399
click at [1066, 194] on button "decrease-product-quantity" at bounding box center [1067, 193] width 22 height 22
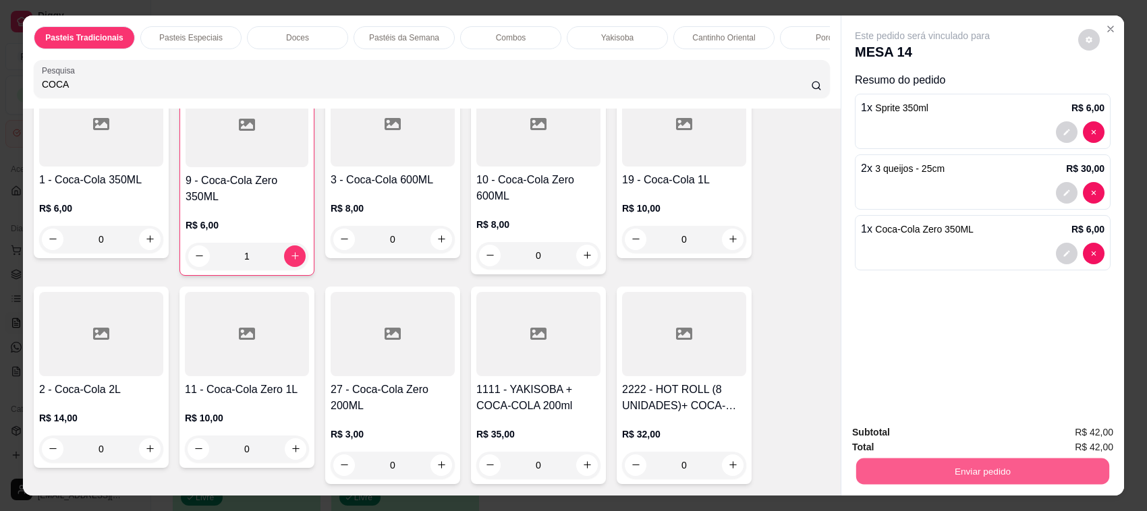
click at [1008, 462] on button "Enviar pedido" at bounding box center [982, 472] width 253 height 26
click at [1012, 326] on div "Este pedido será vinculado para MESA 14 Resumo do pedido 1 x Sprite 350ml R$ 6,…" at bounding box center [982, 215] width 283 height 399
click at [1014, 482] on button "Enviar pedido" at bounding box center [982, 472] width 253 height 26
click at [909, 442] on button "Não registrar e enviar pedido" at bounding box center [937, 438] width 136 height 25
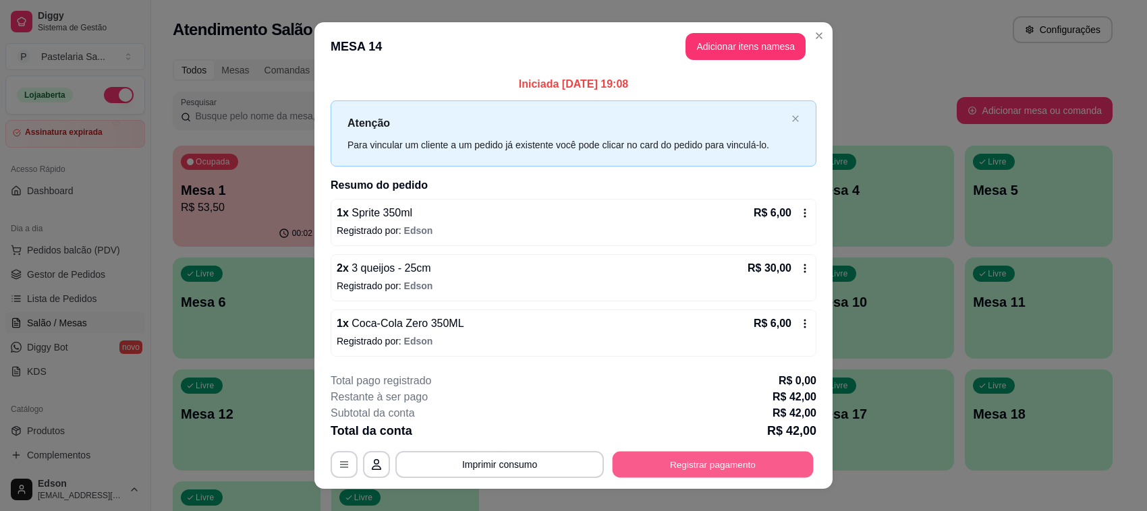
click at [759, 472] on button "Registrar pagamento" at bounding box center [712, 464] width 201 height 26
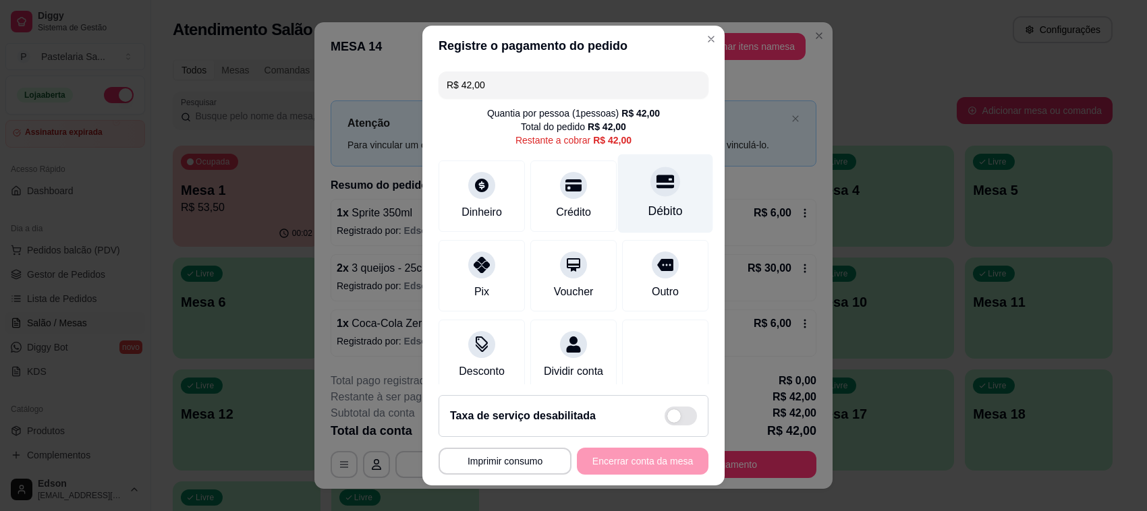
click at [637, 202] on div "Débito" at bounding box center [665, 193] width 95 height 79
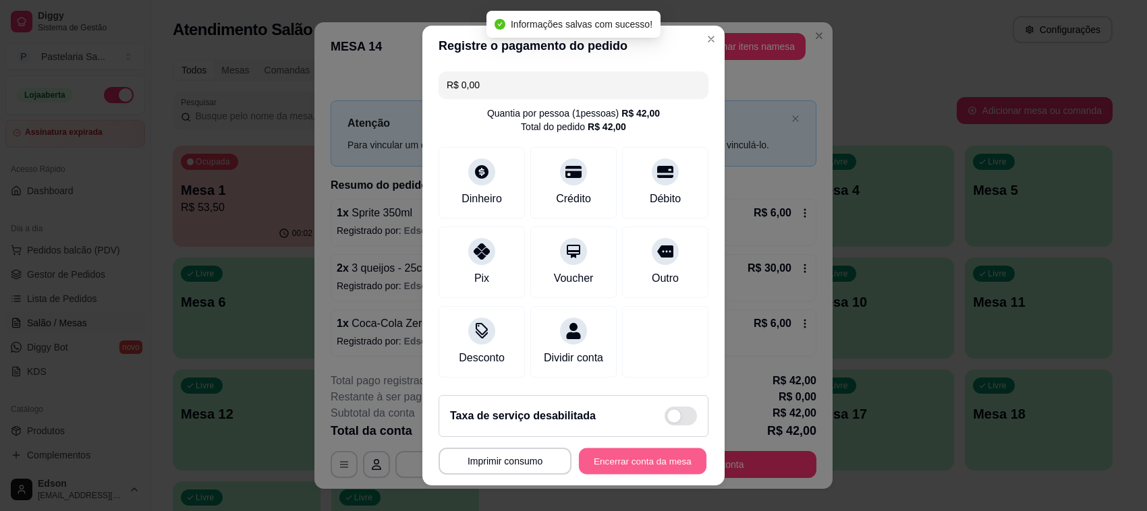
click at [634, 470] on button "Encerrar conta da mesa" at bounding box center [642, 462] width 127 height 26
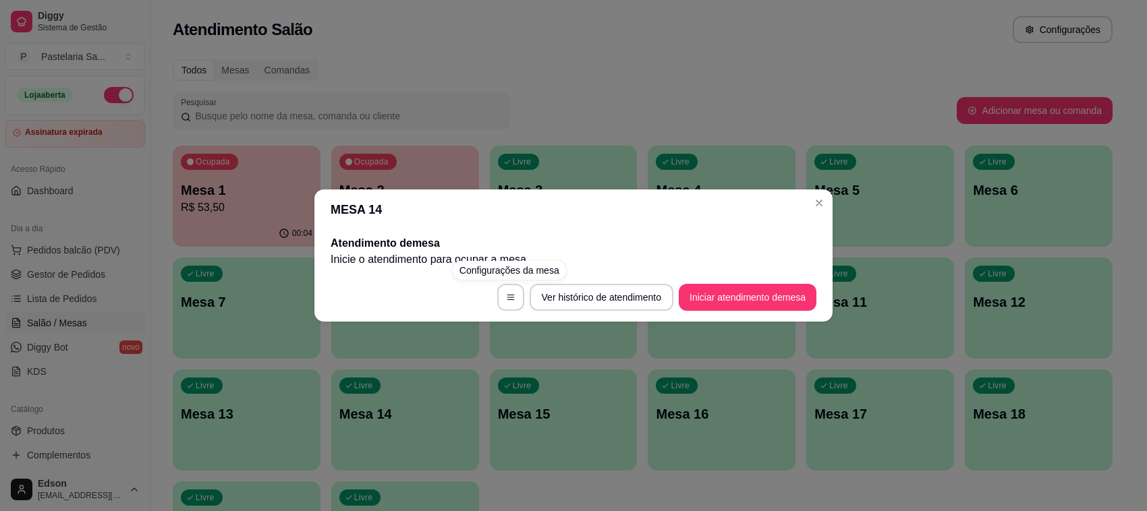
click at [474, 463] on div "MESA 14 Atendimento de mesa Inicie o atendimento para ocupar a mesa . Ver histó…" at bounding box center [573, 255] width 1147 height 511
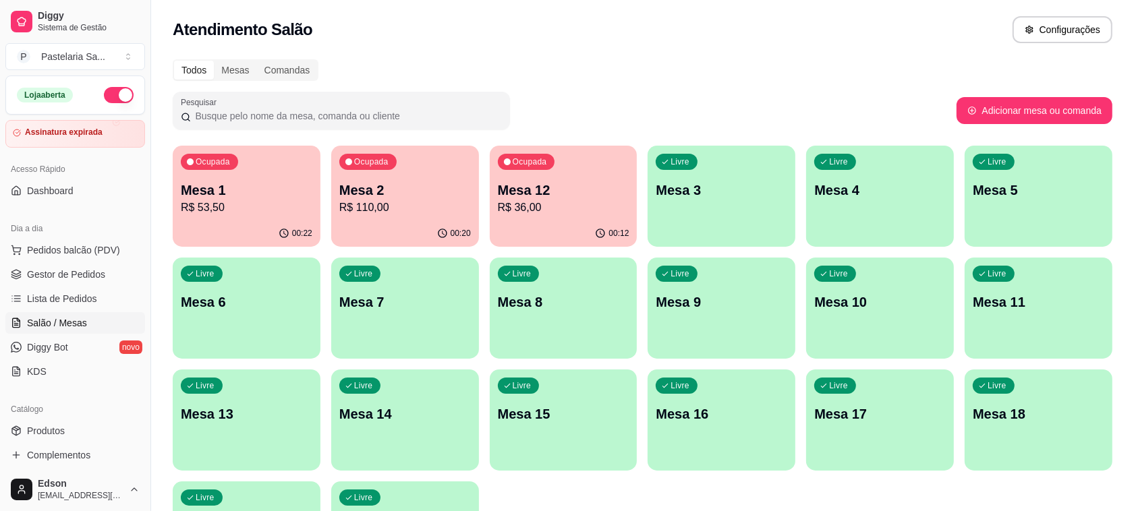
click at [405, 165] on div "Ocupada Mesa 2 R$ 110,00" at bounding box center [405, 183] width 148 height 75
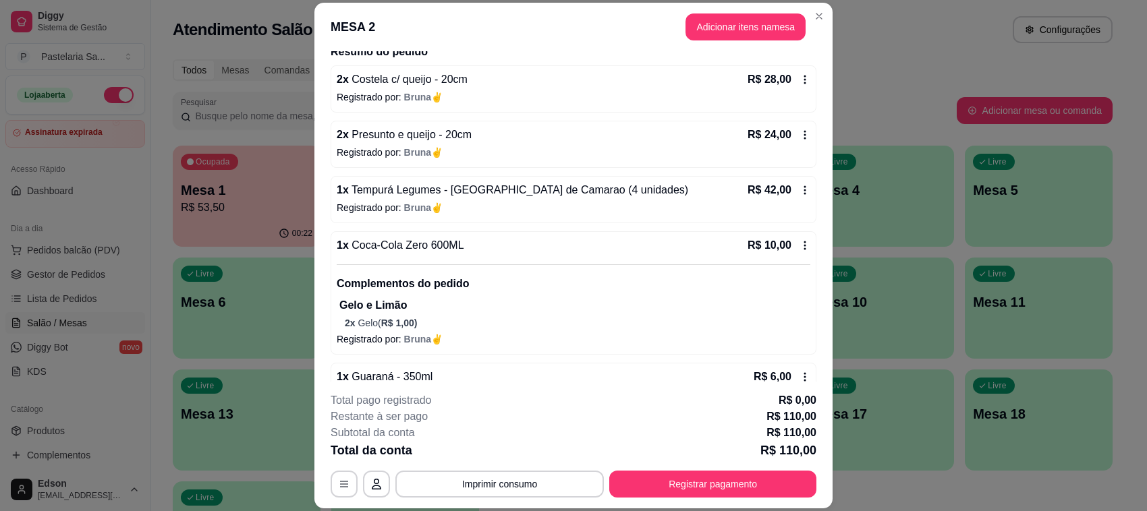
scroll to position [147, 0]
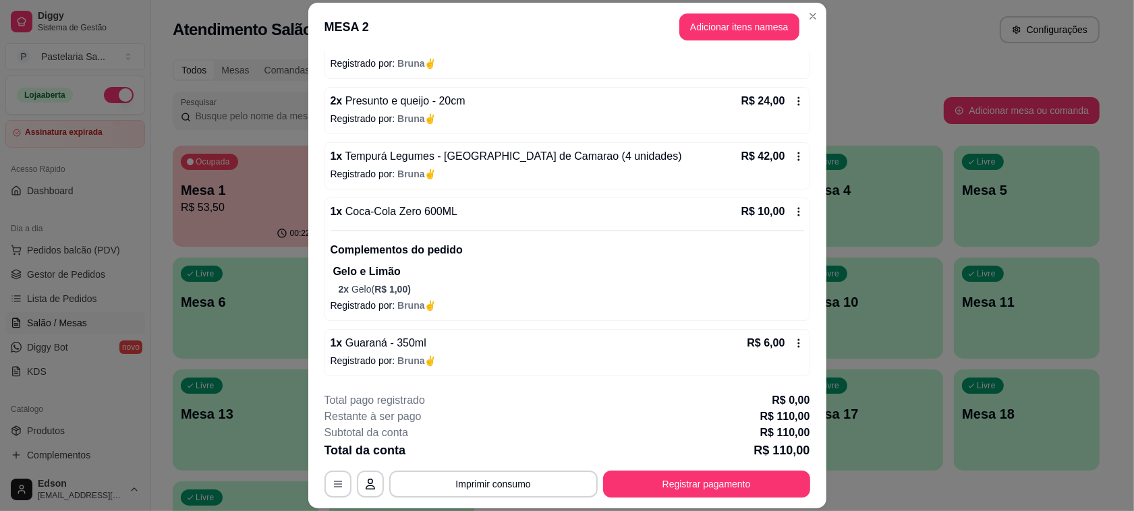
click at [251, 209] on p "R$ 53,50" at bounding box center [246, 208] width 130 height 16
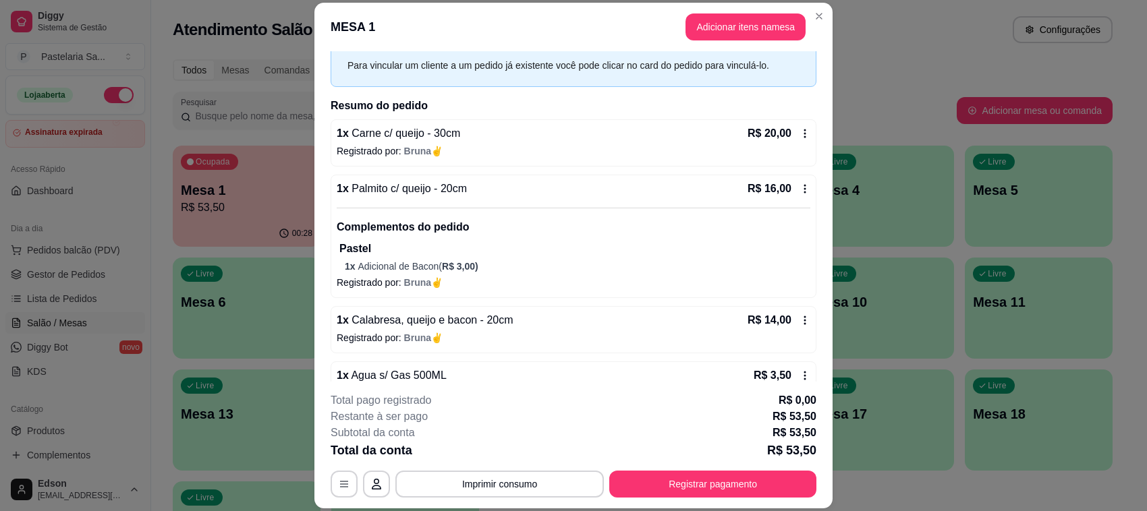
scroll to position [92, 0]
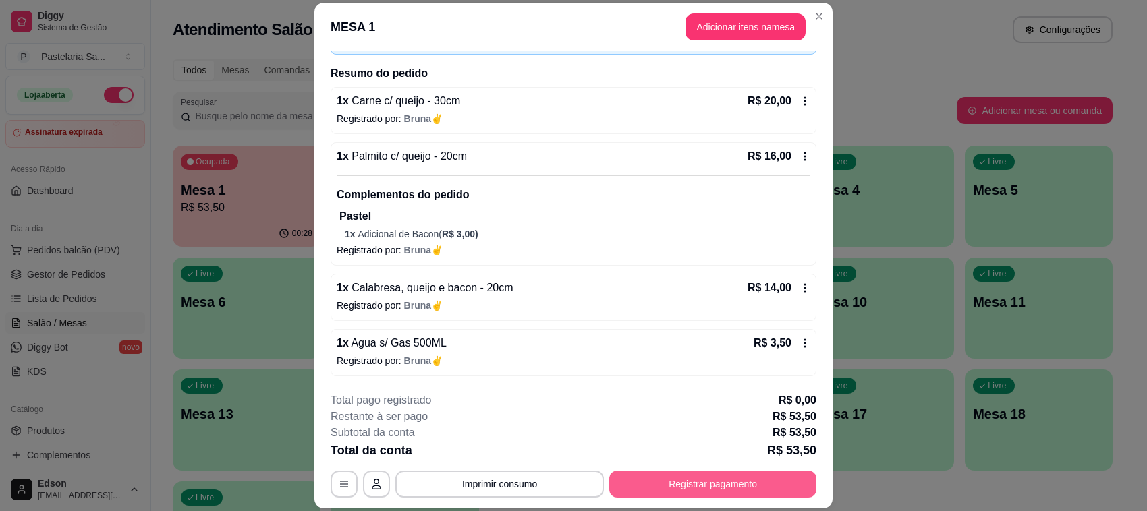
click at [730, 476] on button "Registrar pagamento" at bounding box center [712, 484] width 207 height 27
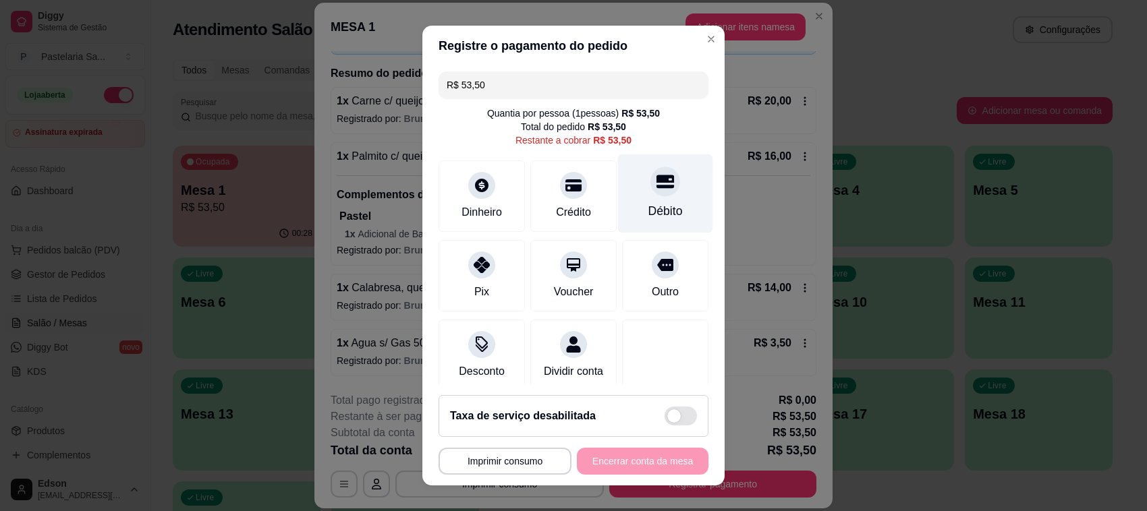
click at [650, 174] on div at bounding box center [665, 182] width 30 height 30
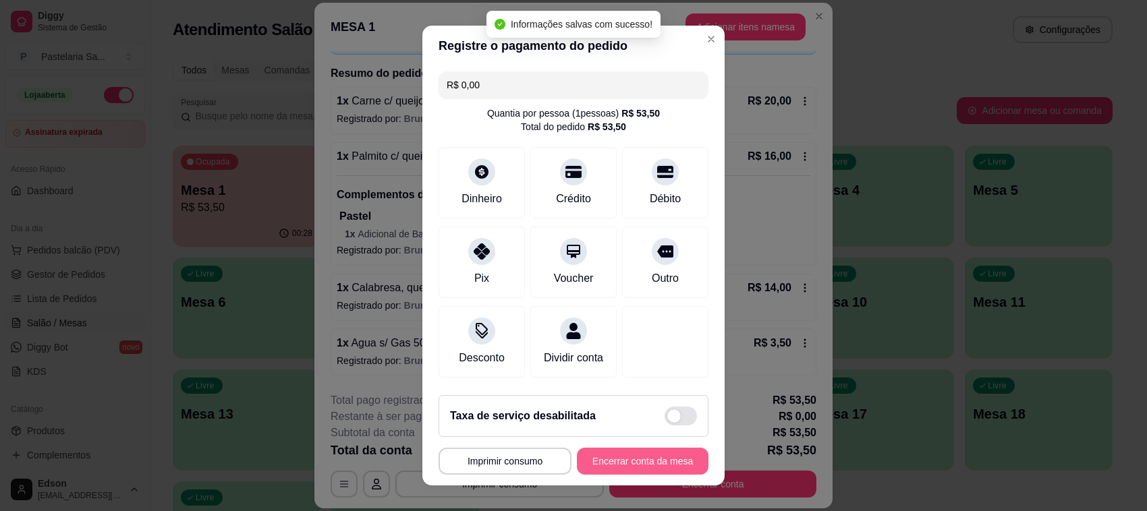
click at [617, 465] on button "Encerrar conta da mesa" at bounding box center [643, 461] width 132 height 27
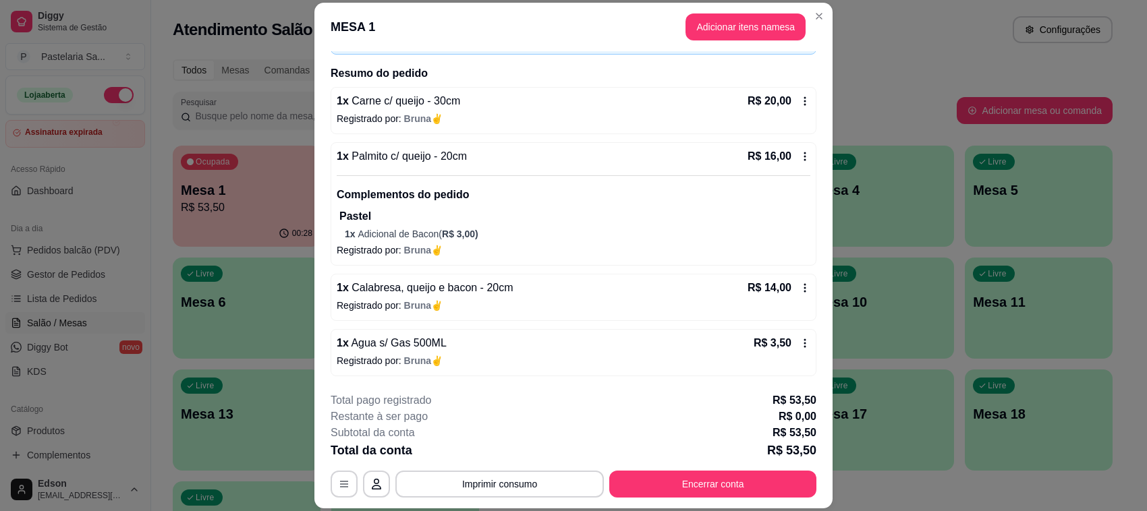
scroll to position [0, 0]
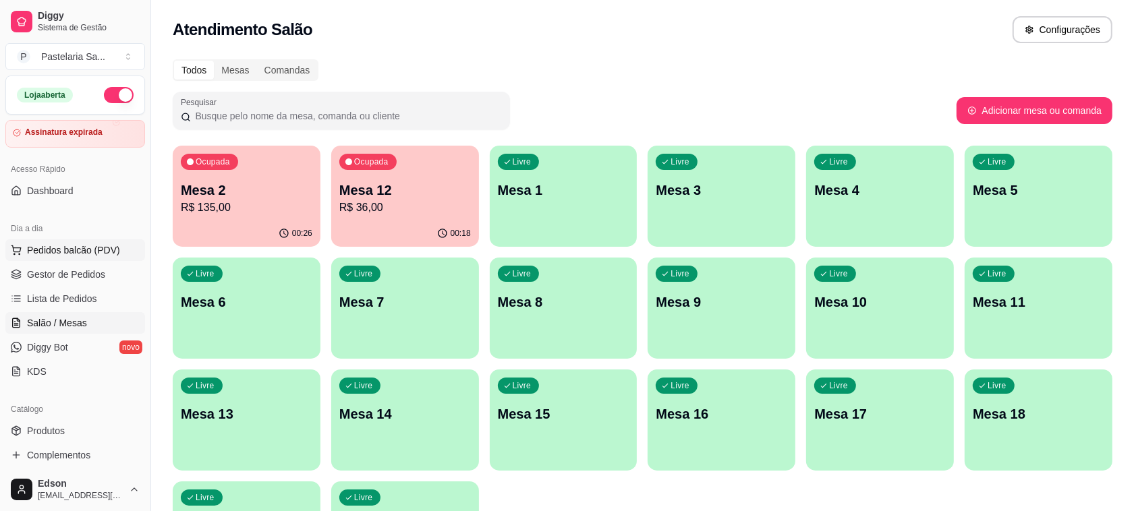
click at [106, 255] on span "Pedidos balcão (PDV)" at bounding box center [73, 249] width 93 height 13
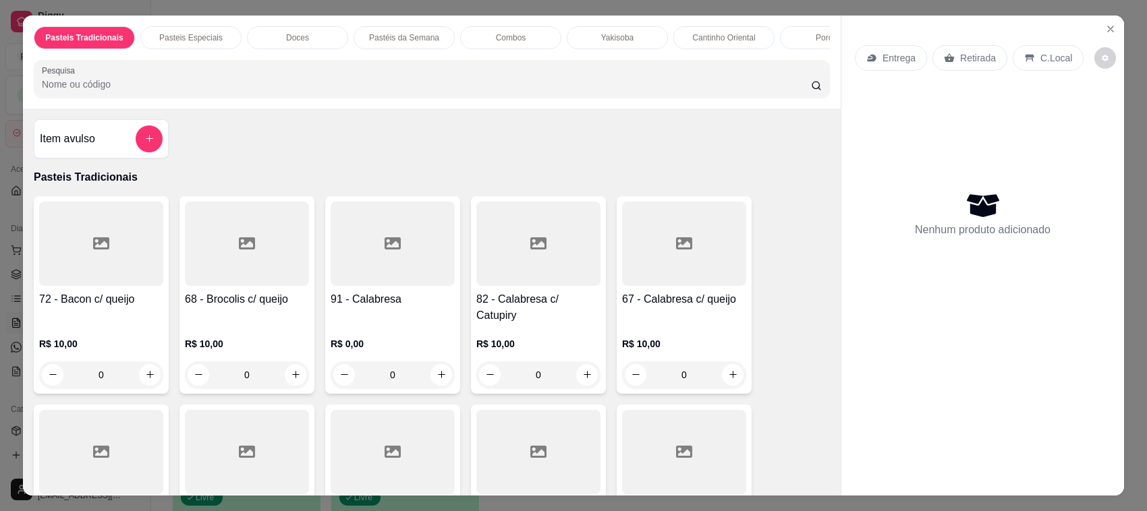
click at [225, 324] on div "R$ 10,00 0" at bounding box center [247, 356] width 124 height 65
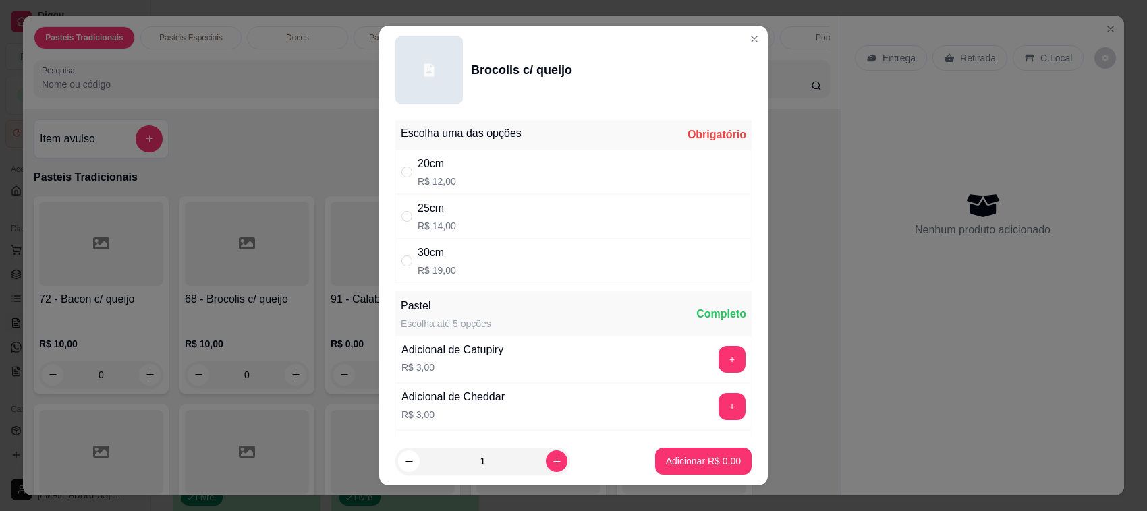
click at [486, 175] on div "20cm R$ 12,00" at bounding box center [573, 172] width 356 height 45
click at [665, 459] on p "Adicionar R$ 12,00" at bounding box center [700, 461] width 80 height 13
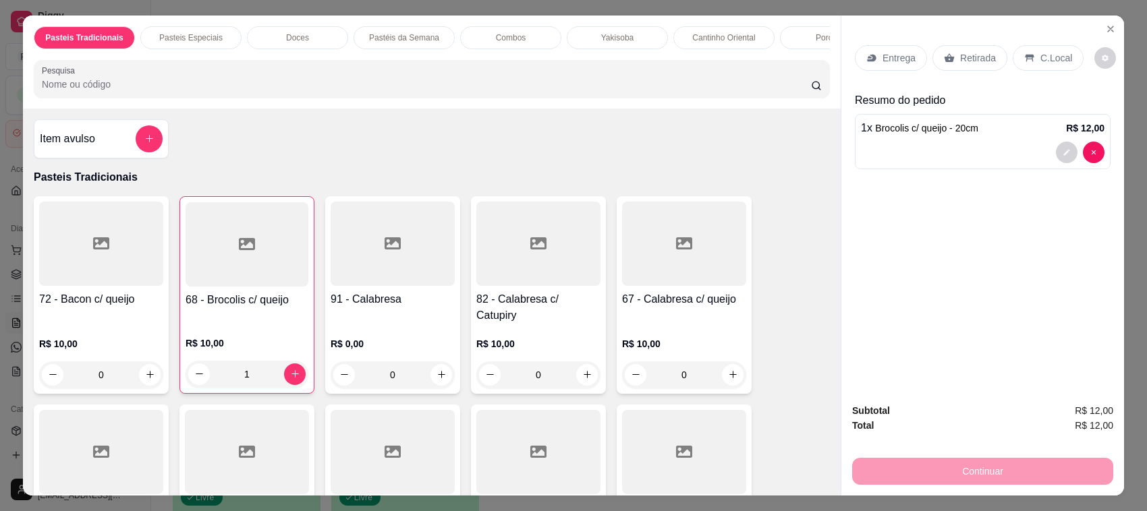
click at [235, 275] on div at bounding box center [246, 244] width 123 height 84
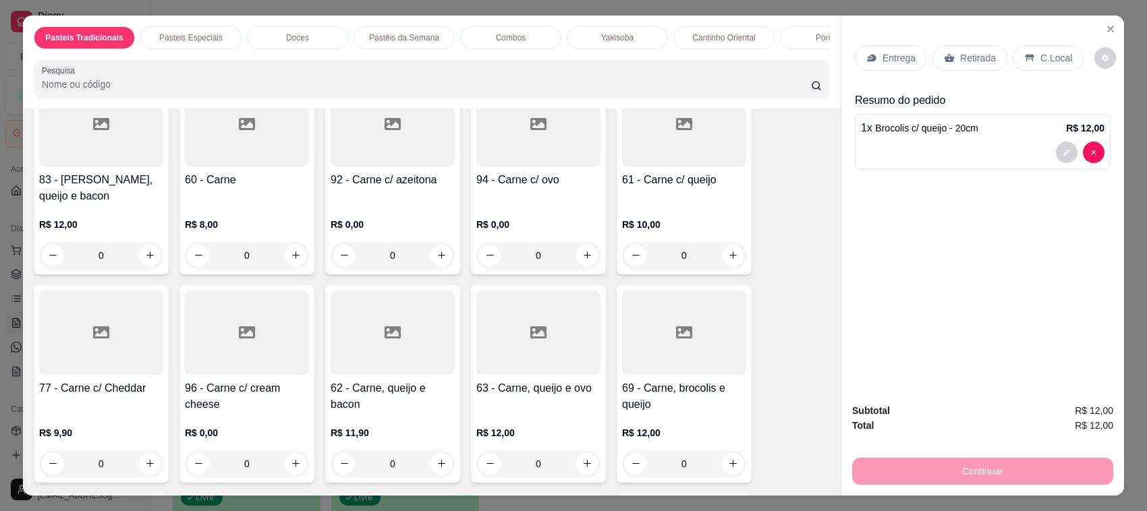
click at [645, 378] on div "69 - Carne, brocolis e queijo R$ 12,00 0" at bounding box center [683, 384] width 135 height 198
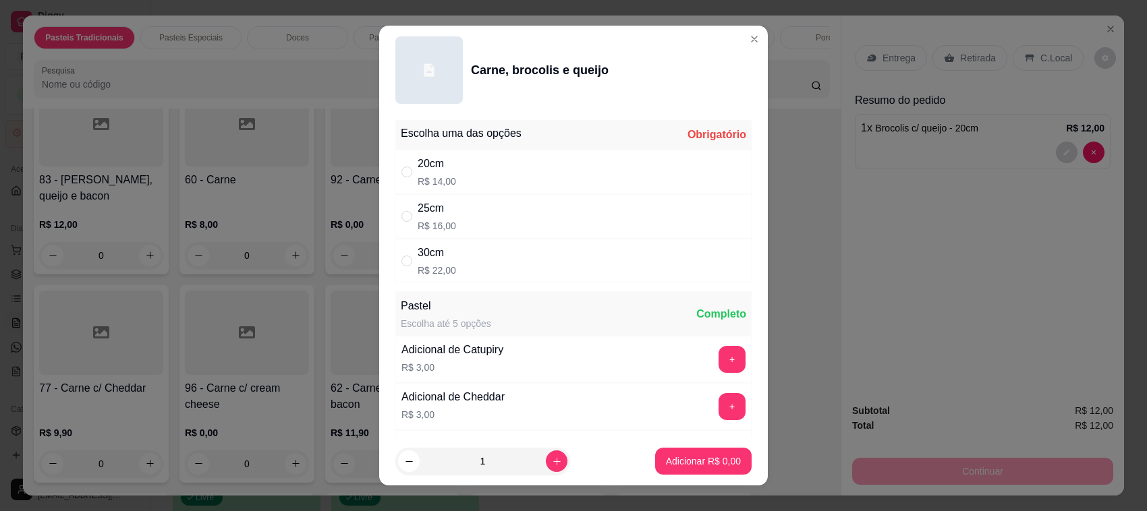
click at [581, 167] on div "20cm R$ 14,00" at bounding box center [573, 172] width 356 height 45
click at [676, 473] on button "Adicionar R$ 14,00" at bounding box center [701, 461] width 102 height 27
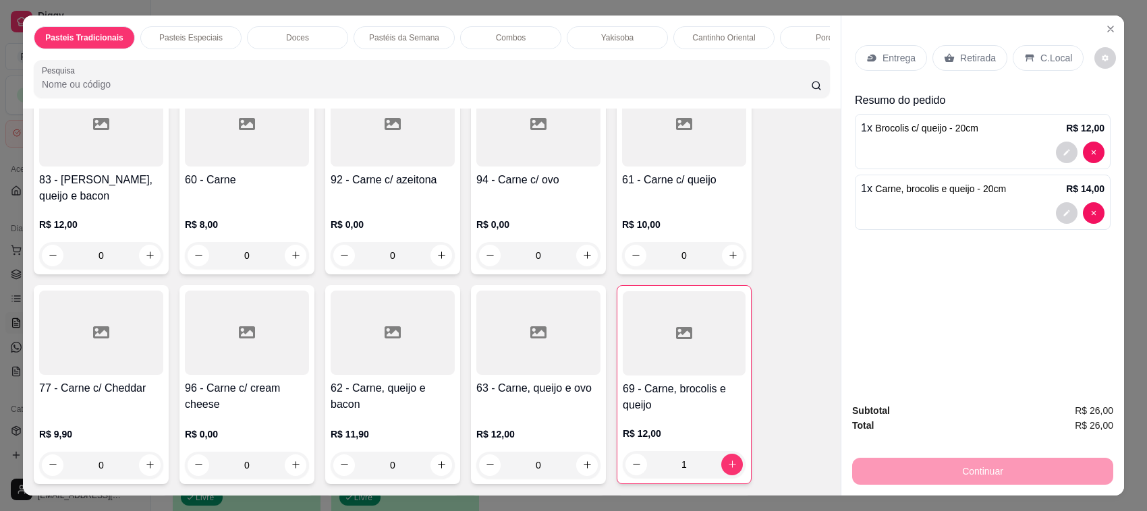
click at [700, 381] on h4 "69 - Carne, brocolis e queijo" at bounding box center [684, 397] width 123 height 32
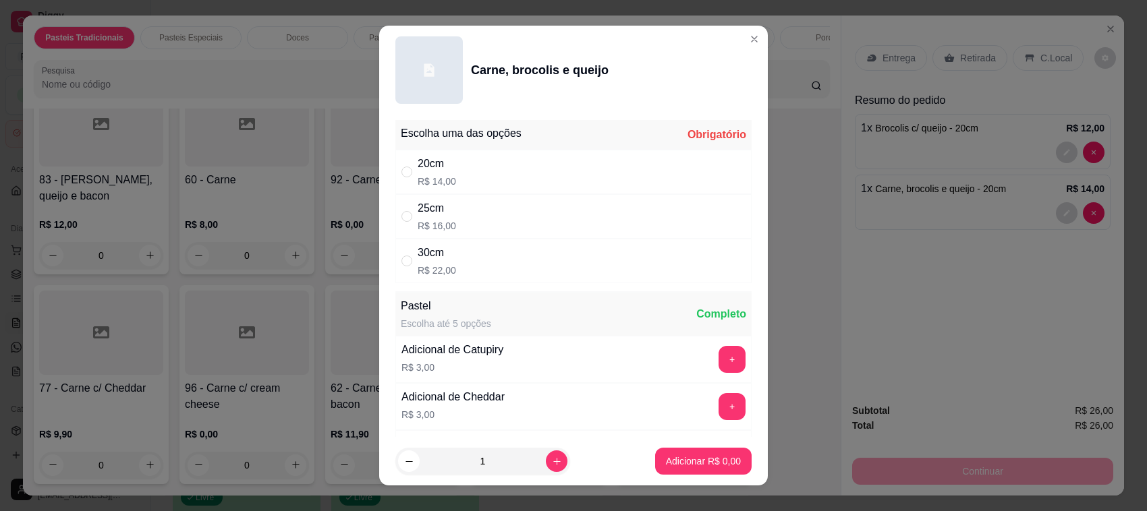
click at [473, 284] on div "Escolha uma das opções Obrigatório 20cm R$ 14,00 25cm R$ 16,00 30cm R$ 22,00 Pa…" at bounding box center [573, 276] width 389 height 322
click at [473, 274] on div "30cm R$ 22,00" at bounding box center [573, 261] width 356 height 45
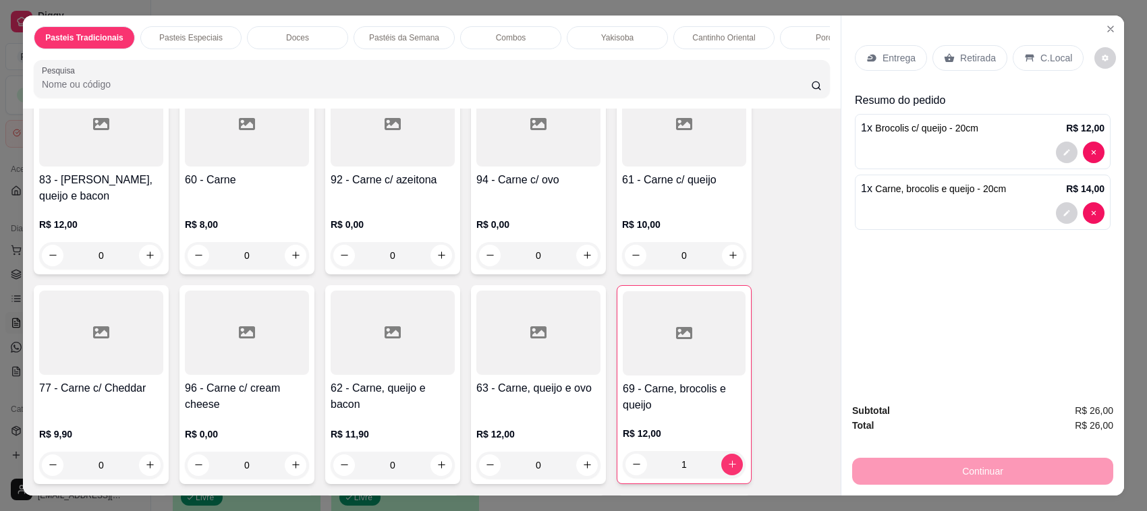
scroll to position [0, 0]
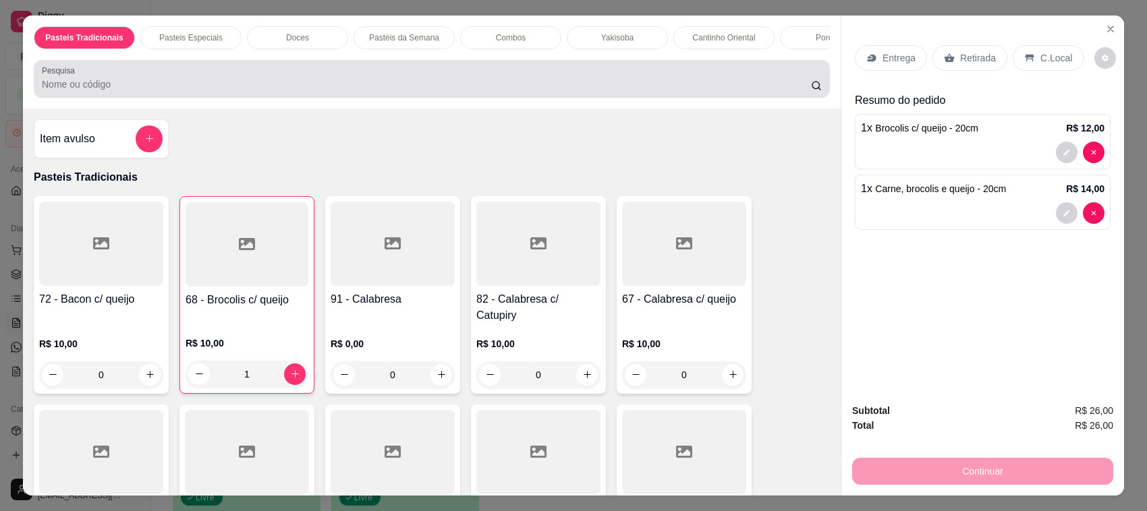
click at [202, 76] on div "Pesquisa" at bounding box center [432, 79] width 796 height 38
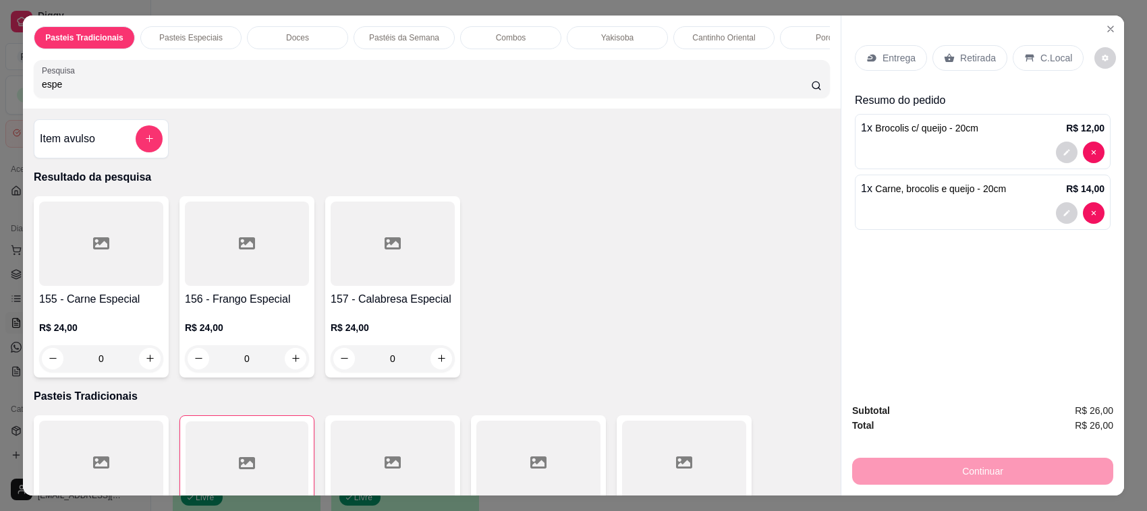
click at [155, 306] on h4 "155 - Carne Especial" at bounding box center [101, 299] width 124 height 16
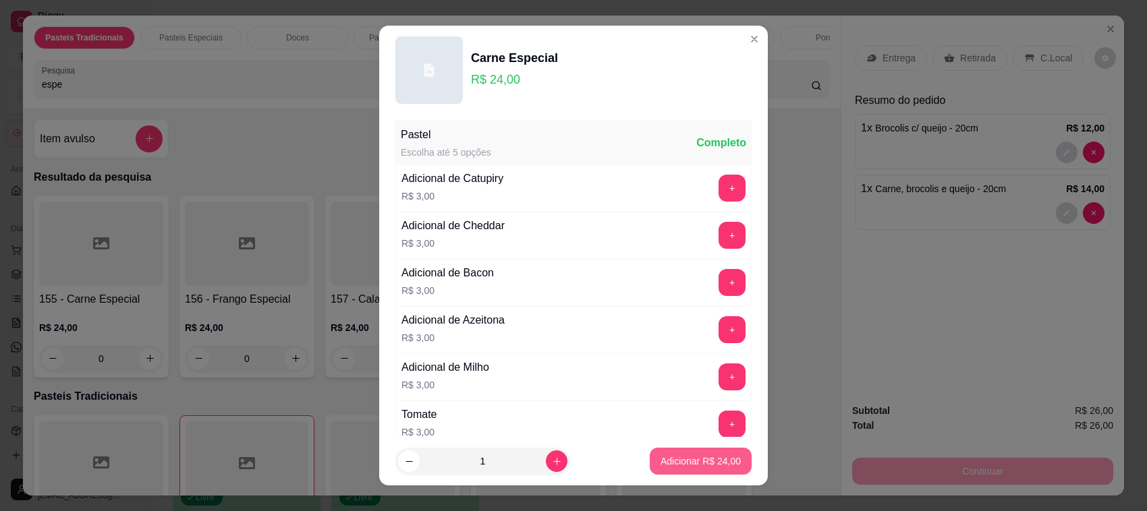
click at [660, 466] on p "Adicionar R$ 24,00" at bounding box center [700, 461] width 80 height 13
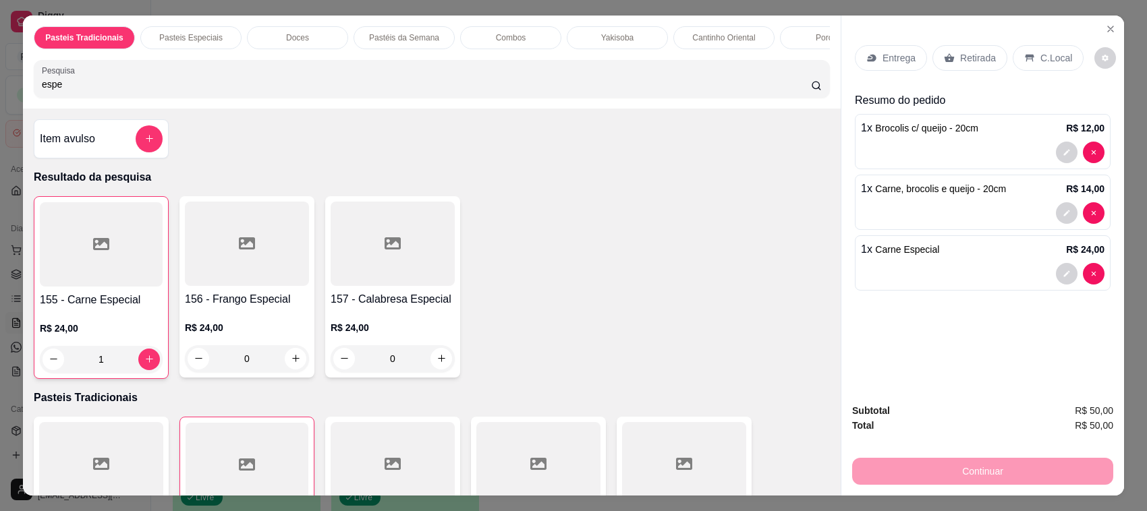
click at [960, 55] on p "Retirada" at bounding box center [978, 57] width 36 height 13
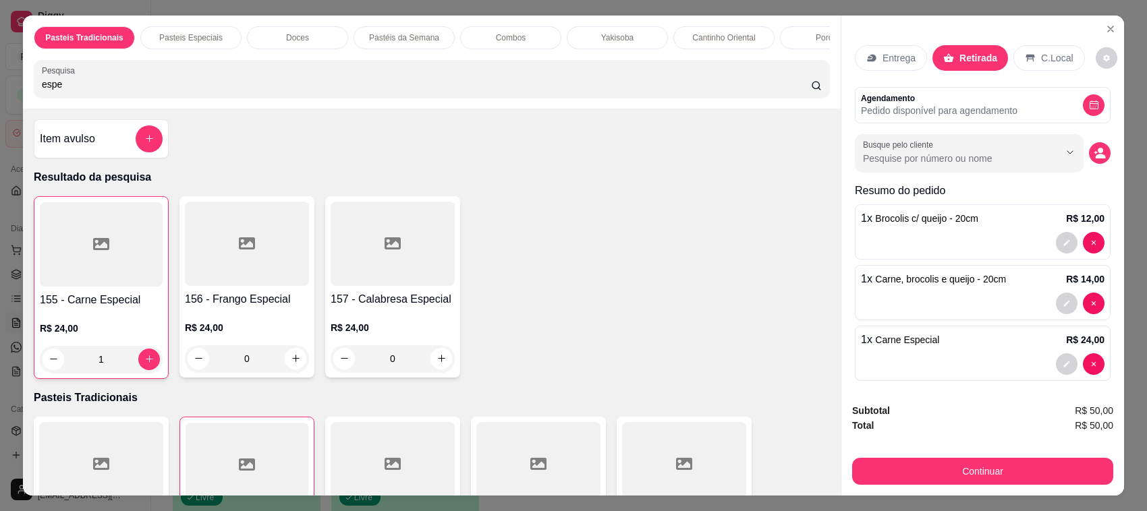
scroll to position [8, 0]
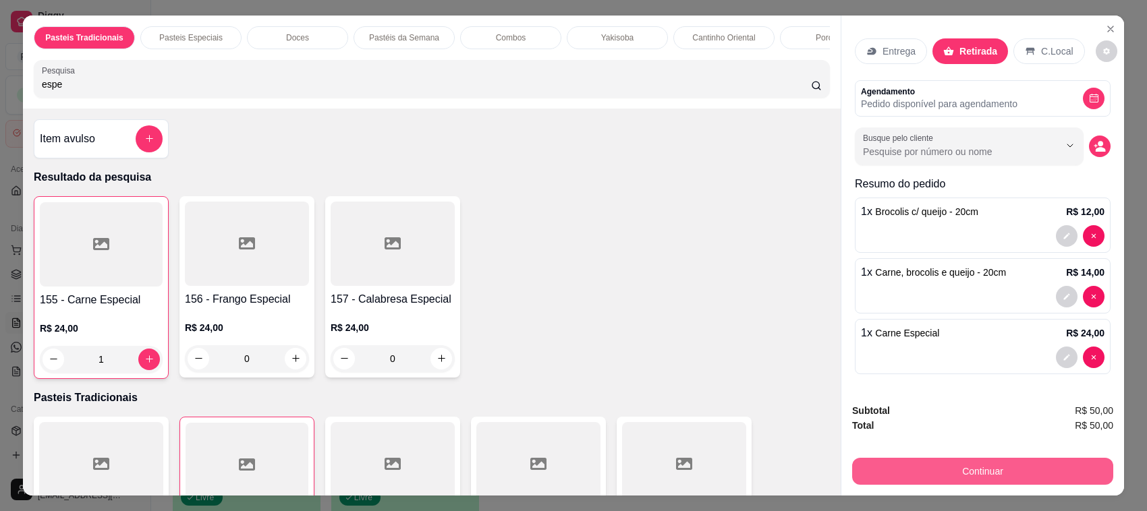
click at [997, 478] on button "Continuar" at bounding box center [982, 471] width 261 height 27
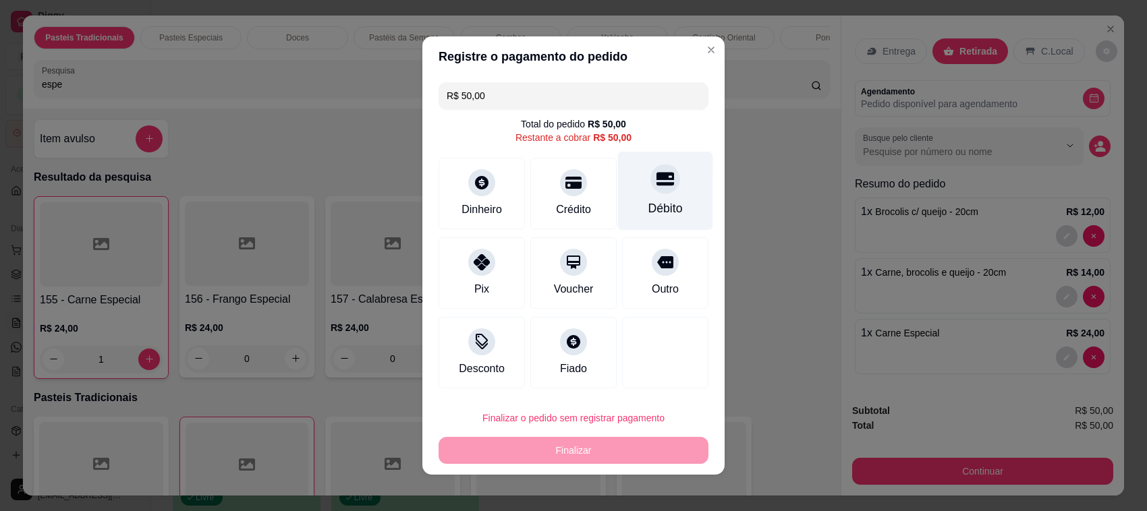
click at [629, 185] on div "Débito" at bounding box center [665, 191] width 95 height 79
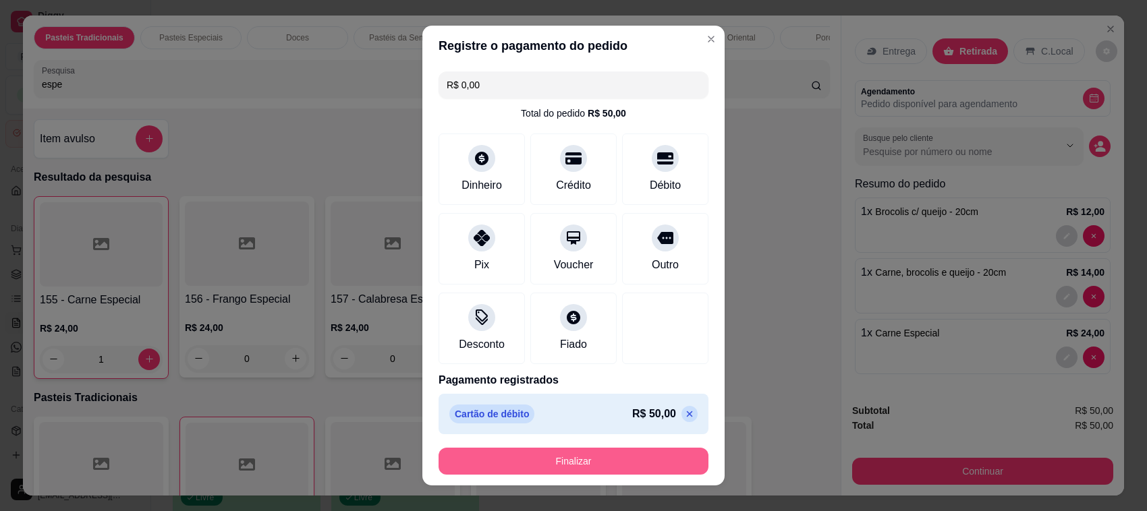
click at [598, 454] on button "Finalizar" at bounding box center [573, 461] width 270 height 27
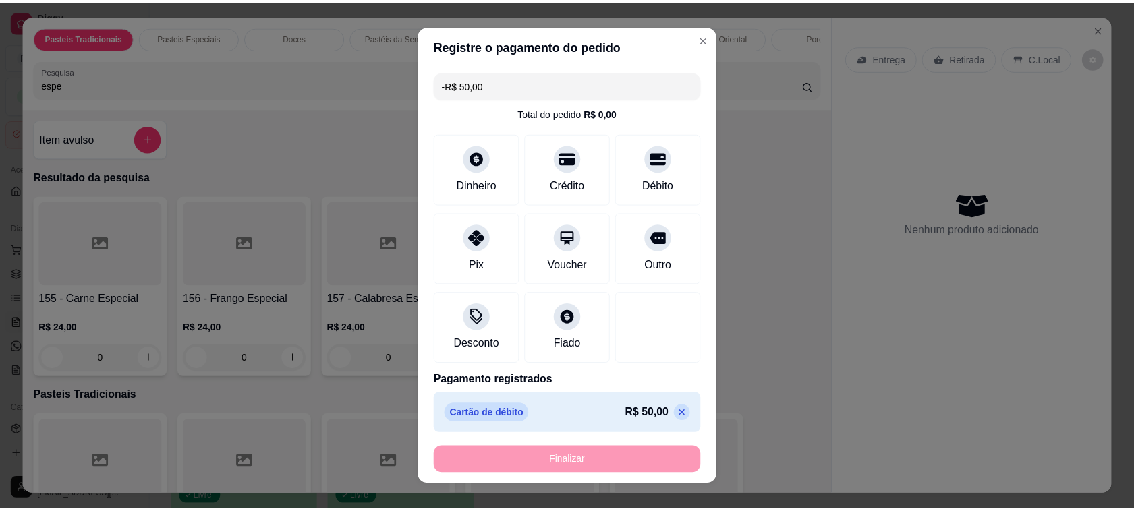
scroll to position [0, 0]
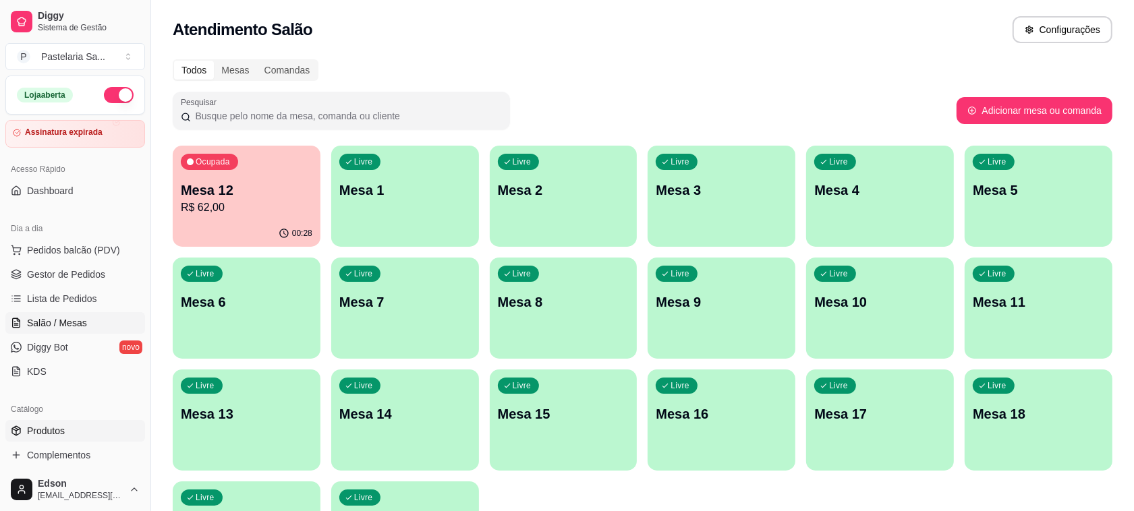
click at [67, 426] on link "Produtos" at bounding box center [75, 431] width 140 height 22
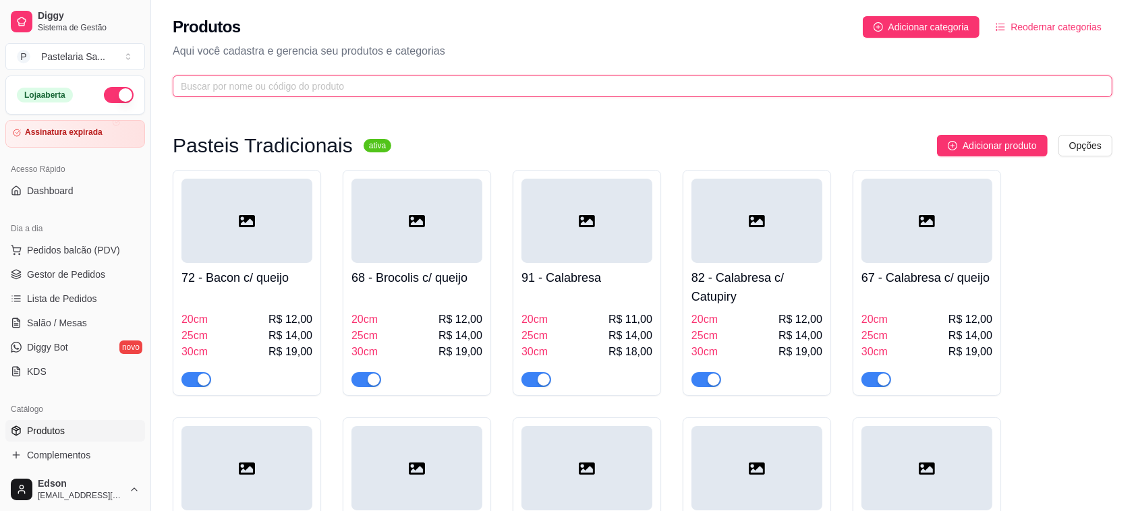
click at [302, 91] on input "text" at bounding box center [637, 86] width 913 height 15
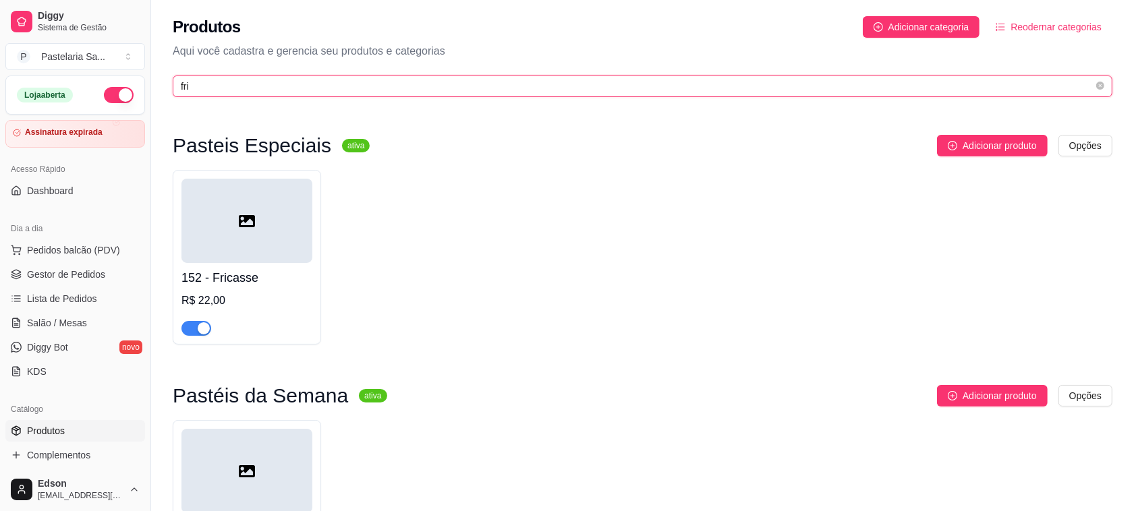
scroll to position [709, 0]
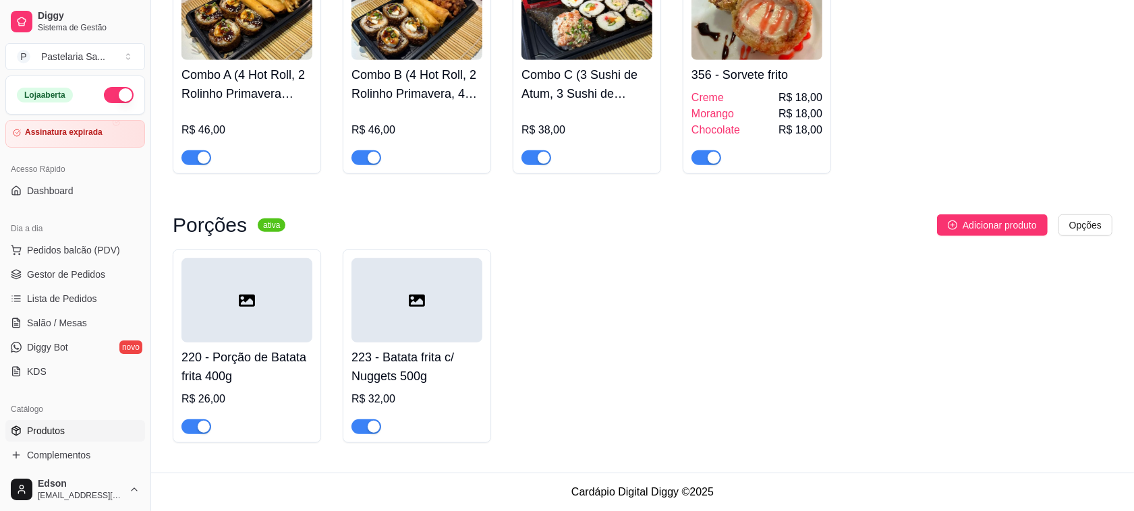
click at [196, 430] on button "button" at bounding box center [196, 427] width 30 height 15
click at [362, 433] on span "button" at bounding box center [366, 427] width 30 height 15
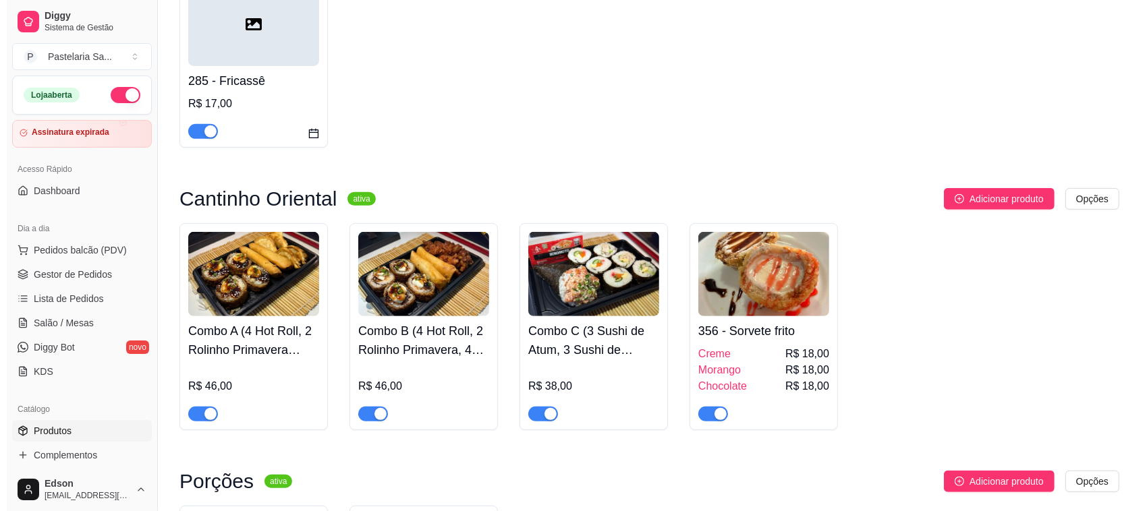
scroll to position [0, 0]
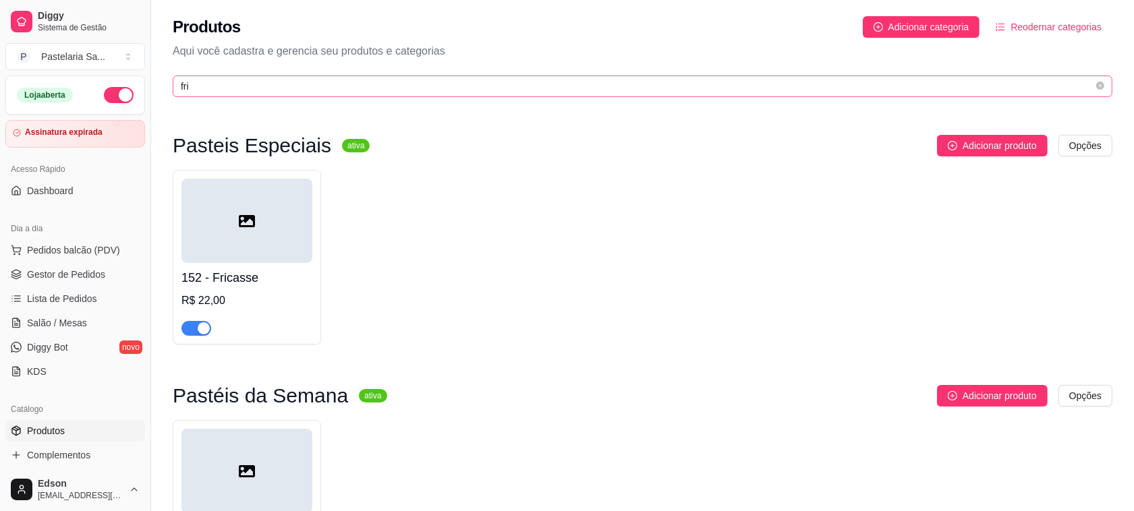
click at [213, 96] on span "fri" at bounding box center [643, 87] width 940 height 22
click at [213, 93] on input "fri" at bounding box center [637, 86] width 913 height 15
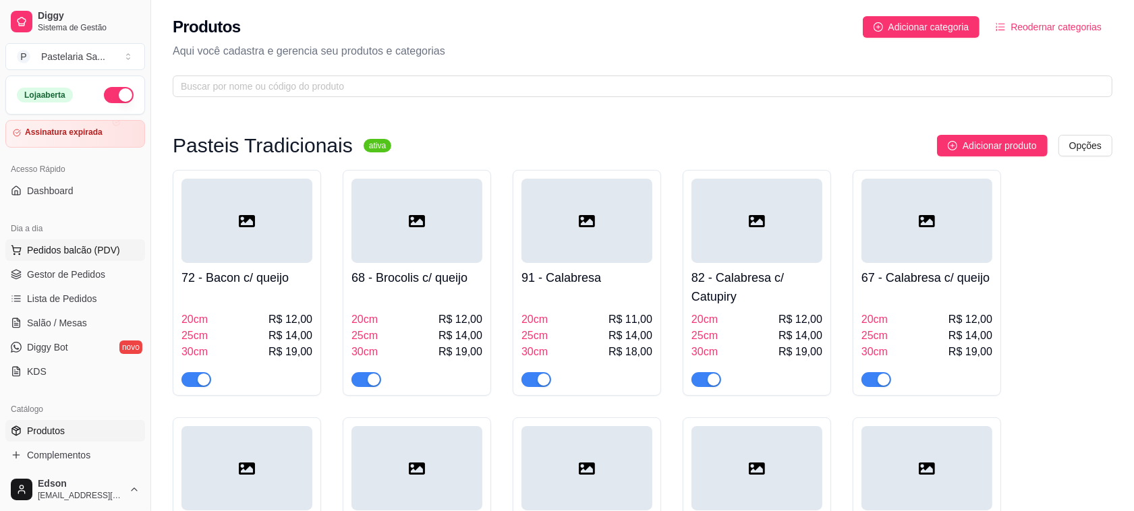
click at [101, 241] on button "Pedidos balcão (PDV)" at bounding box center [75, 250] width 140 height 22
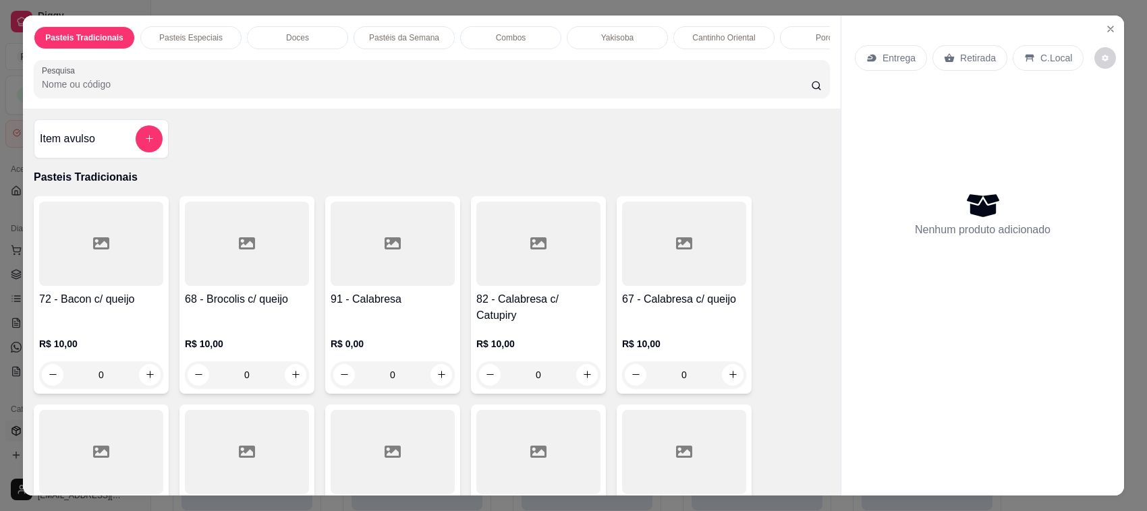
click at [250, 123] on div "Item avulso Pasteis Tradicionais 72 - Bacon c/ queijo R$ 10,00 0 68 - Brocolis …" at bounding box center [431, 303] width 817 height 388
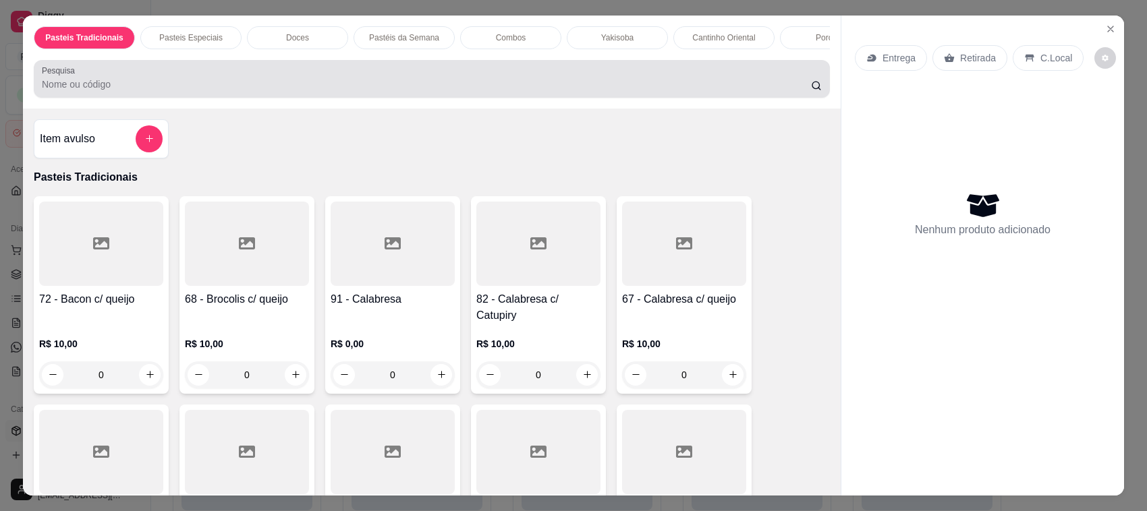
click at [240, 91] on input "Pesquisa" at bounding box center [426, 84] width 769 height 13
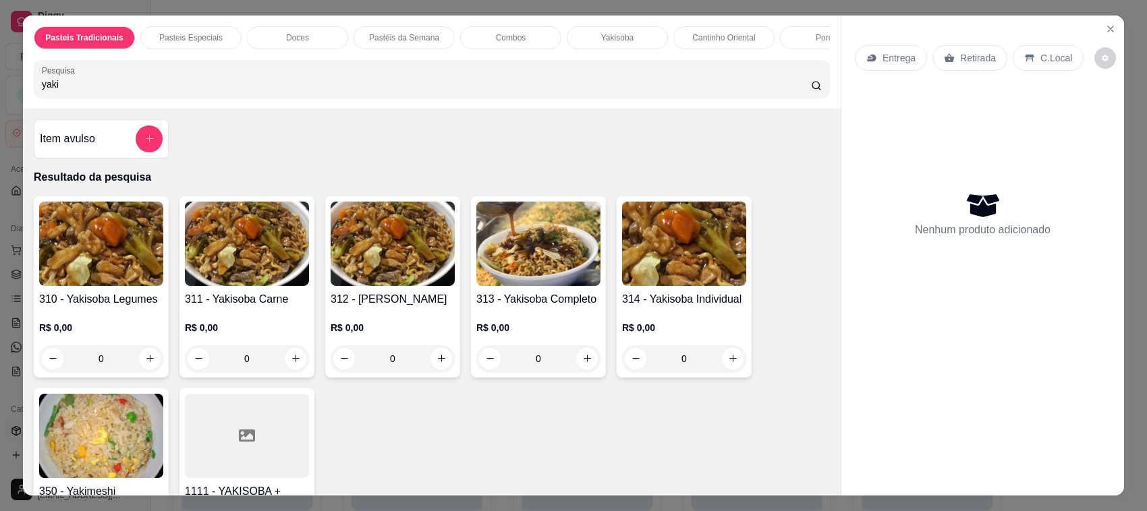
click at [511, 279] on img at bounding box center [538, 244] width 124 height 84
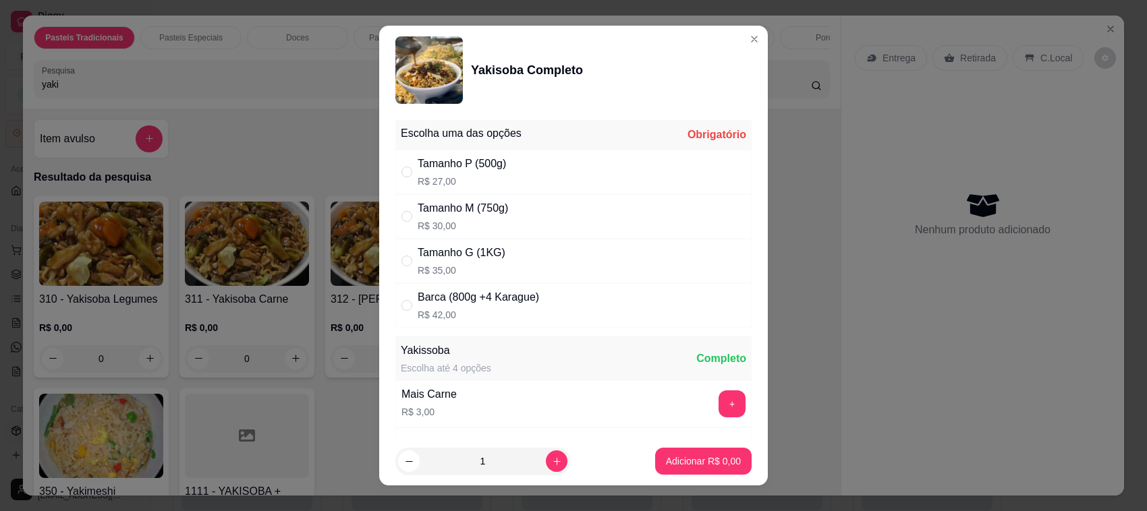
click at [486, 264] on p "R$ 35,00" at bounding box center [462, 270] width 88 height 13
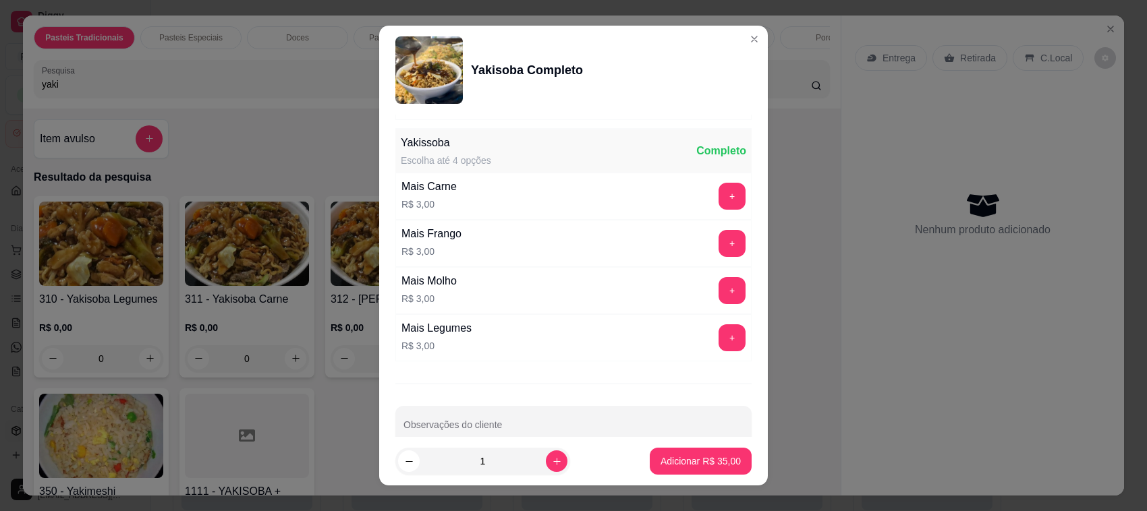
scroll to position [236, 0]
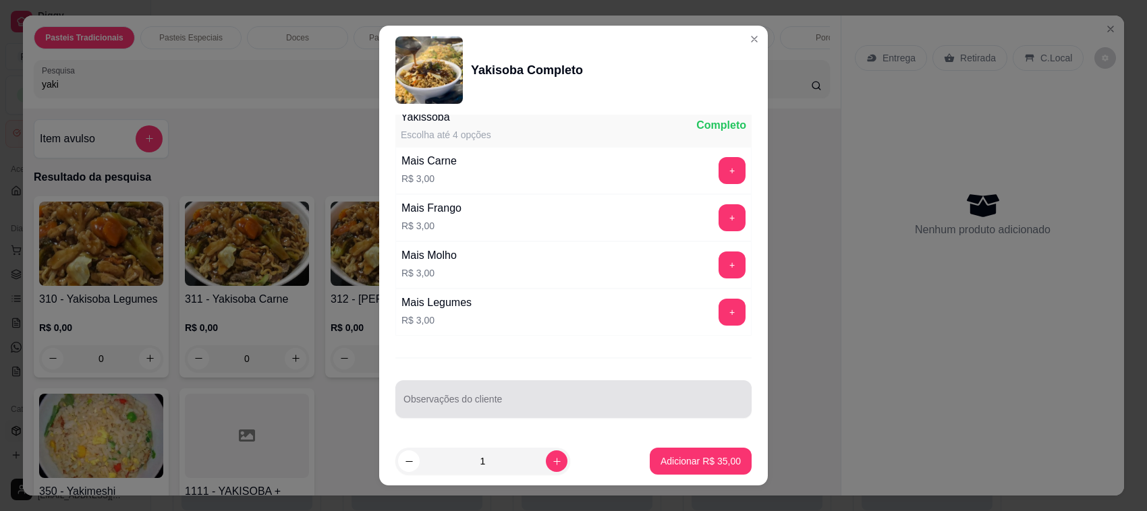
click at [490, 386] on div at bounding box center [573, 399] width 340 height 27
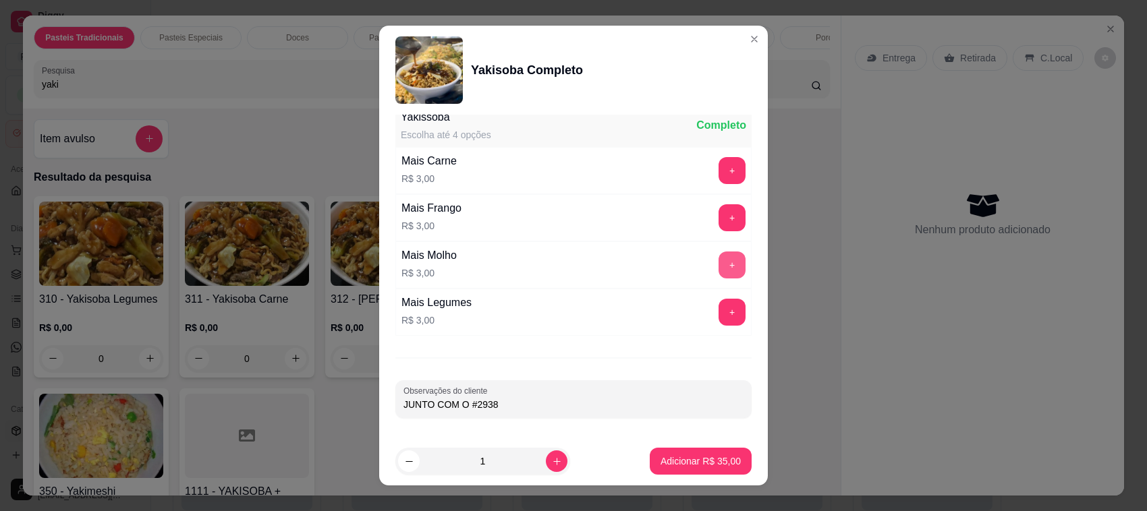
click at [718, 264] on button "+" at bounding box center [731, 265] width 27 height 27
click at [695, 448] on div "Adicionar R$ 38,00" at bounding box center [701, 461] width 102 height 27
click at [669, 456] on p "Adicionar R$ 38,00" at bounding box center [700, 461] width 80 height 13
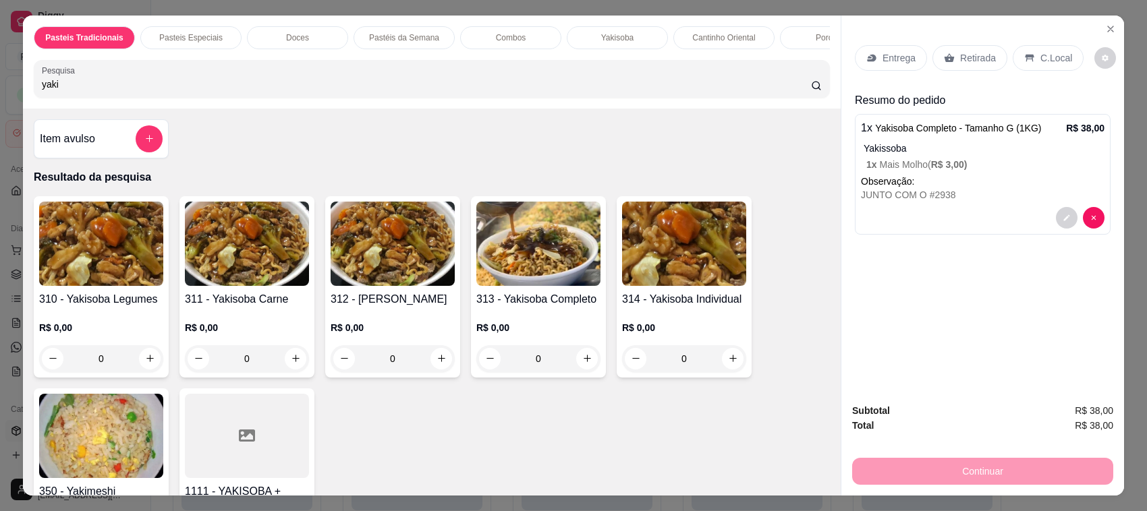
click at [885, 59] on p "Entrega" at bounding box center [898, 57] width 33 height 13
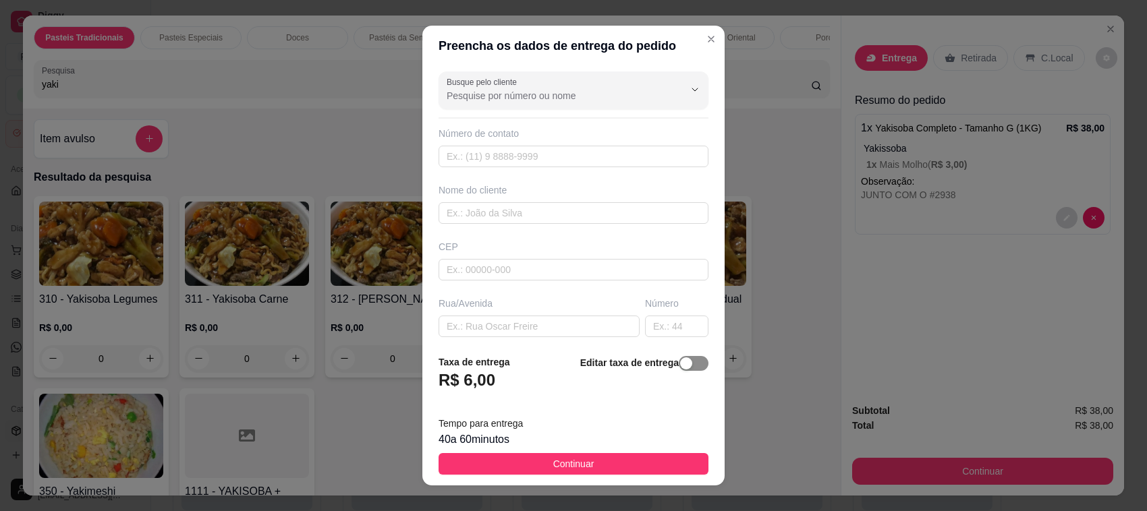
click at [680, 363] on div "button" at bounding box center [686, 363] width 12 height 12
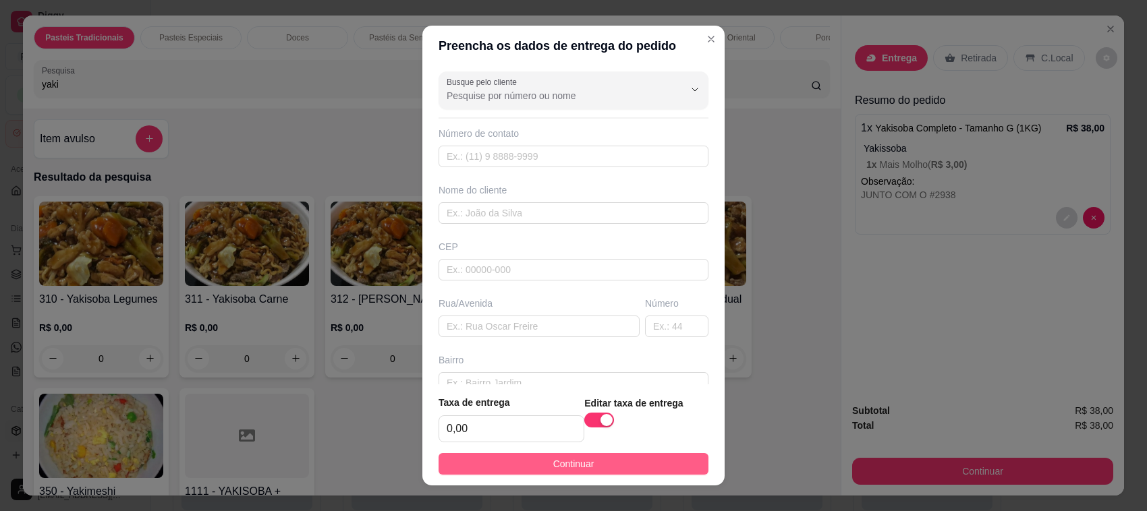
click at [652, 469] on button "Continuar" at bounding box center [573, 464] width 270 height 22
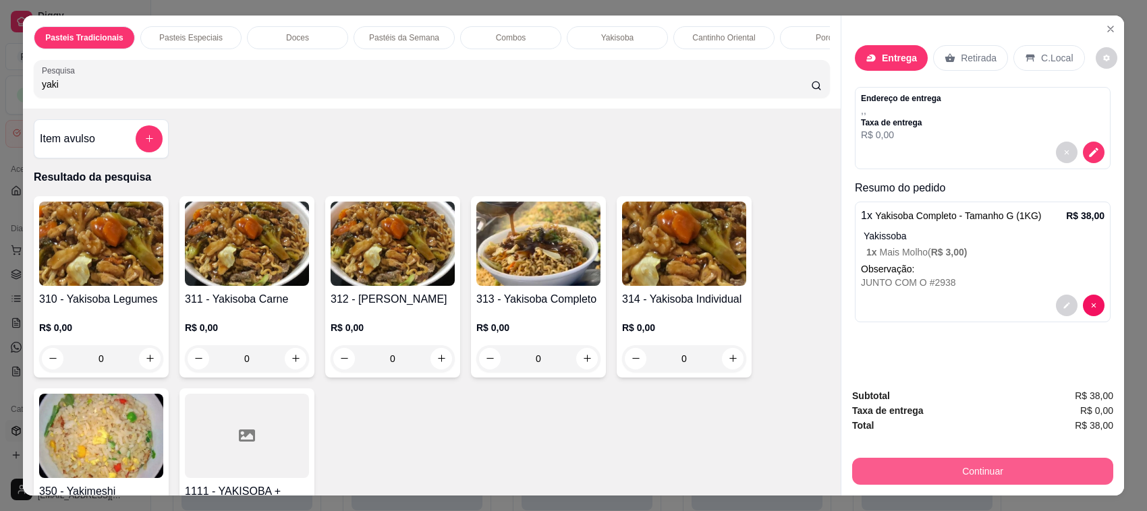
click at [895, 465] on button "Continuar" at bounding box center [982, 471] width 261 height 27
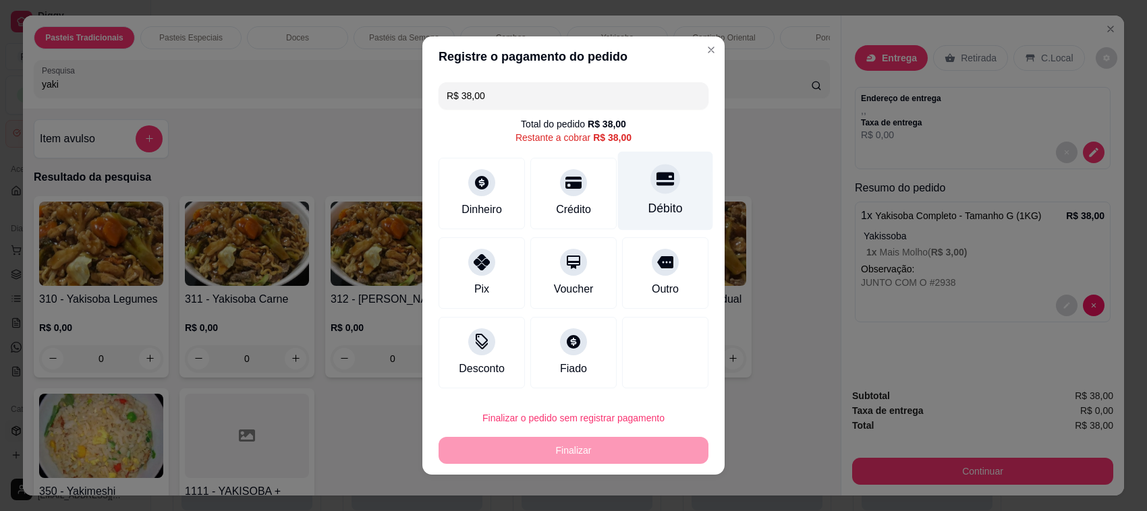
click at [648, 210] on div "Débito" at bounding box center [665, 209] width 34 height 18
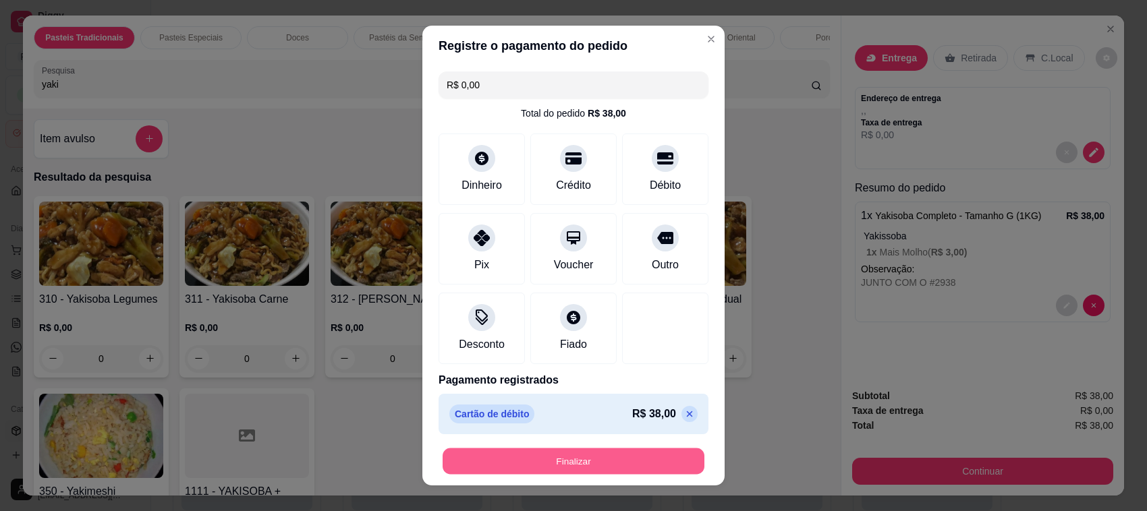
click at [614, 462] on button "Finalizar" at bounding box center [573, 462] width 262 height 26
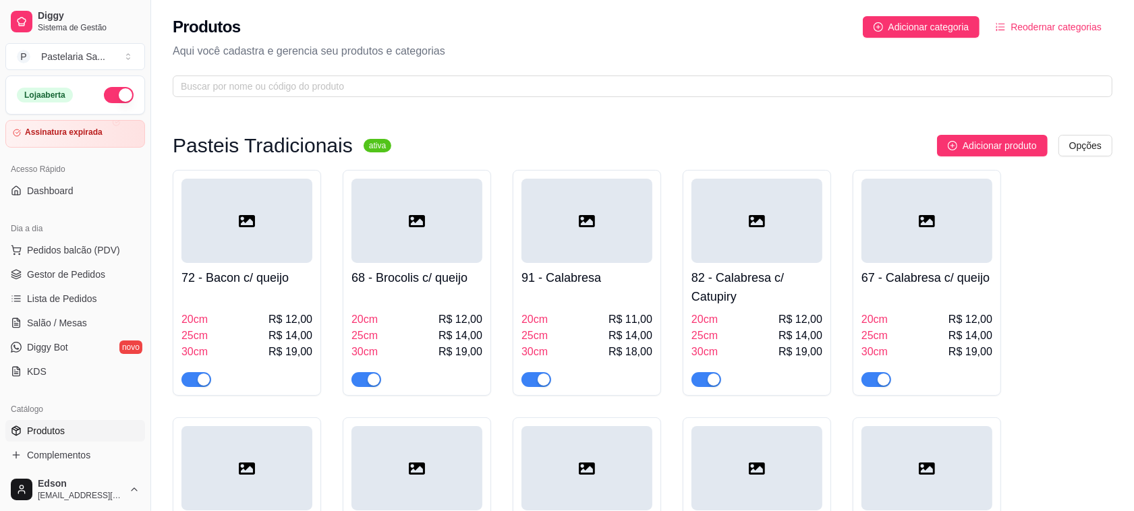
click at [82, 237] on div "Dia a dia" at bounding box center [75, 229] width 140 height 22
click at [86, 243] on span "Pedidos balcão (PDV)" at bounding box center [73, 249] width 93 height 13
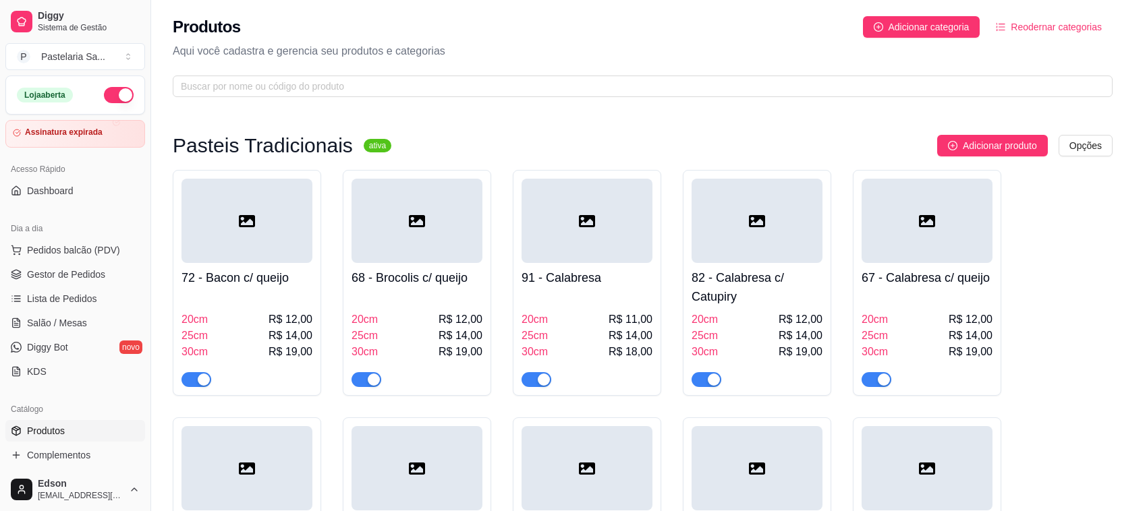
click at [308, 91] on input "Pesquisa" at bounding box center [427, 84] width 770 height 13
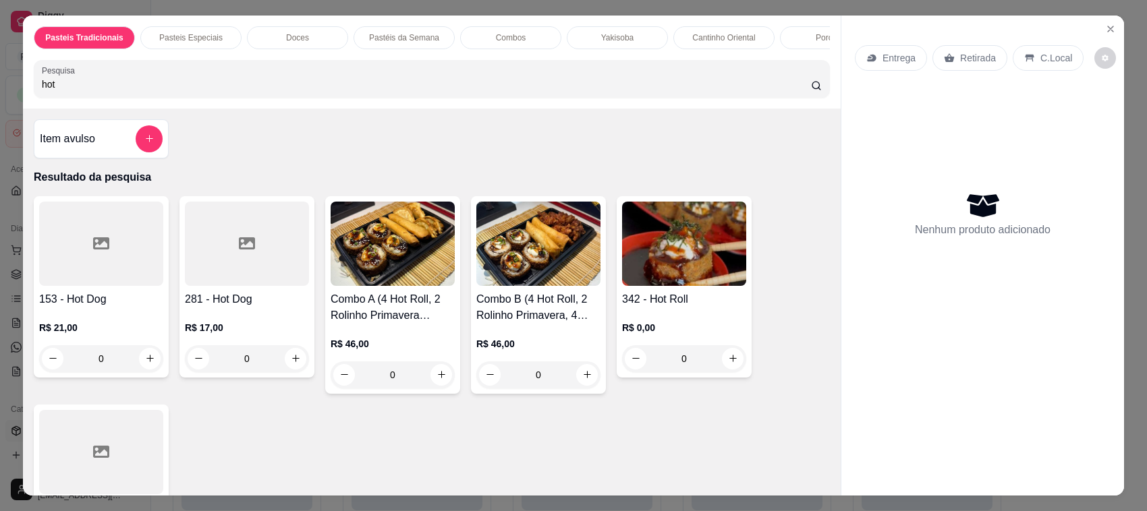
click at [668, 285] on img at bounding box center [684, 244] width 124 height 84
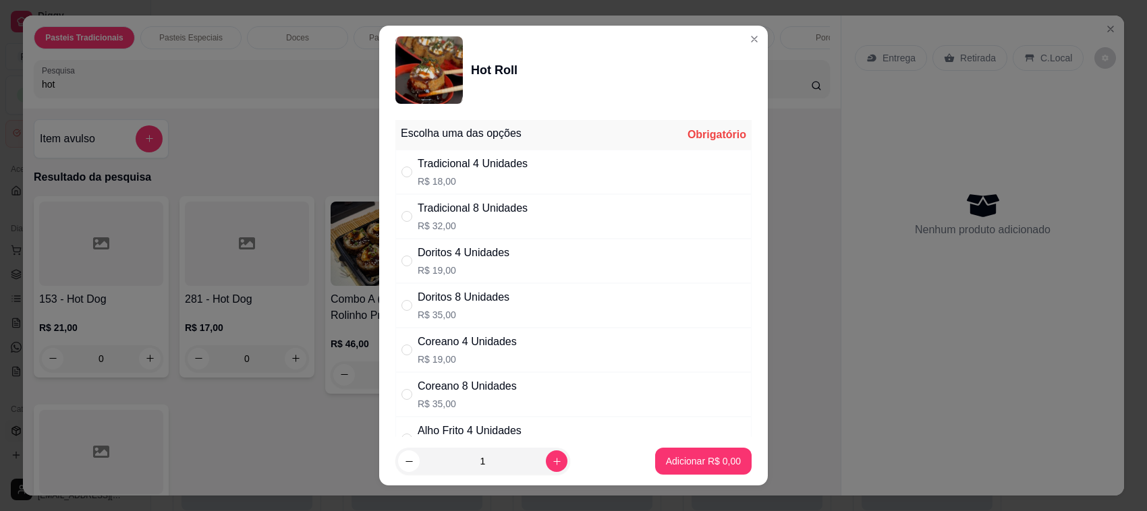
click at [462, 175] on p "R$ 18,00" at bounding box center [473, 181] width 110 height 13
click at [706, 459] on p "Adicionar R$ 18,00" at bounding box center [700, 461] width 80 height 13
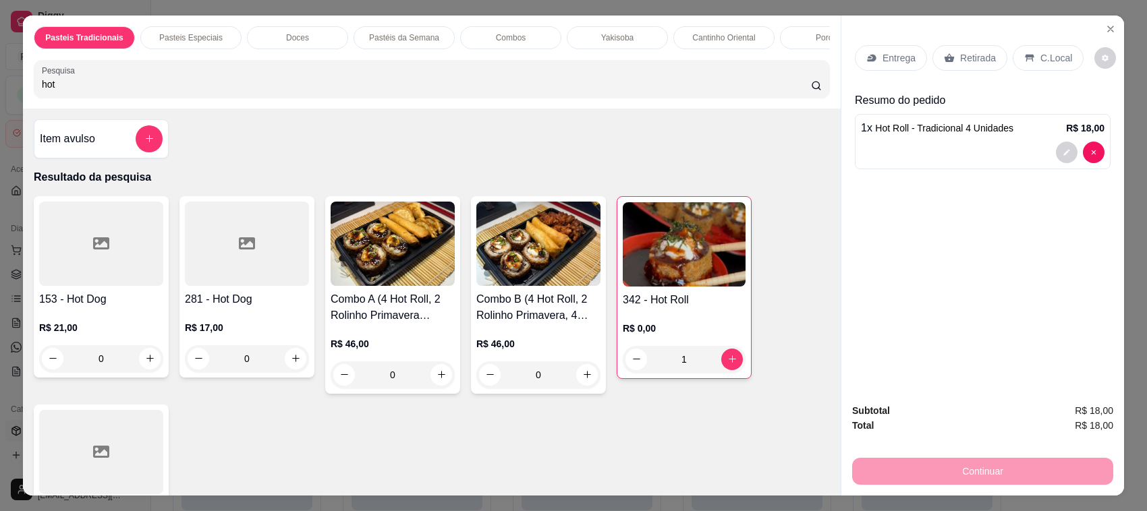
click at [888, 67] on div "Entrega" at bounding box center [891, 58] width 72 height 26
click at [1056, 156] on button "decrease-product-quantity" at bounding box center [1067, 153] width 22 height 22
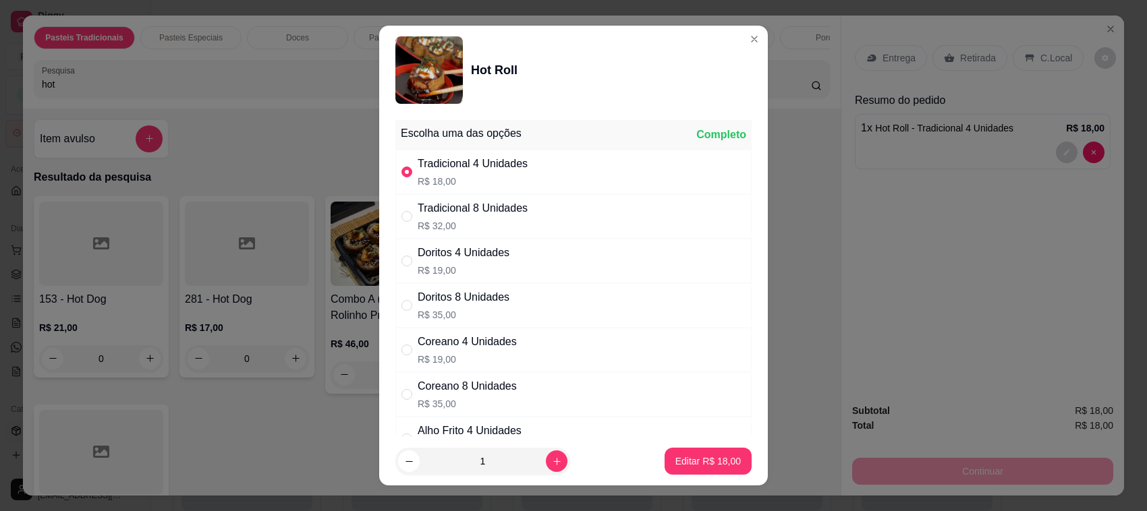
scroll to position [172, 0]
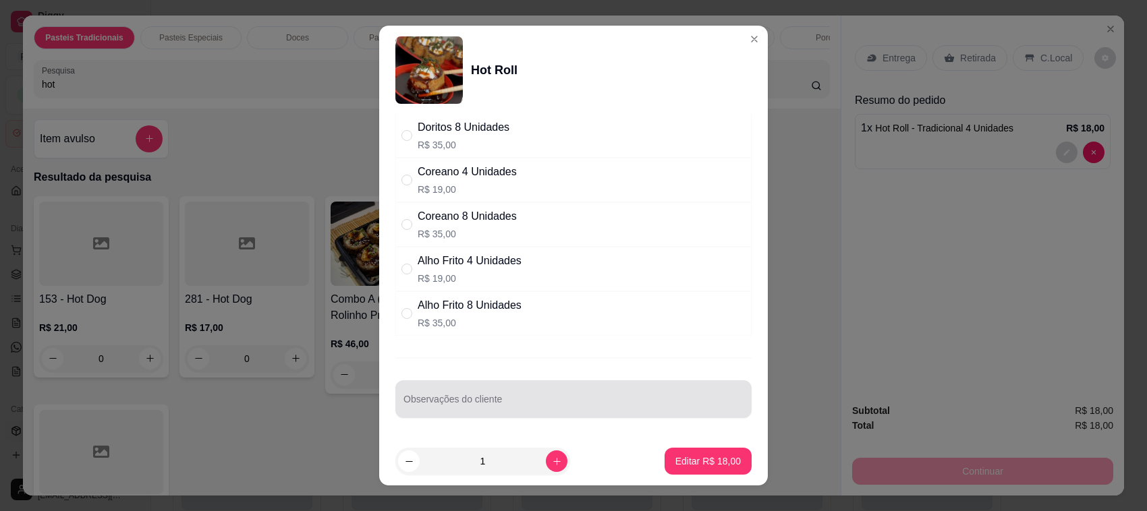
click at [567, 413] on div "Observações do cliente" at bounding box center [573, 399] width 356 height 38
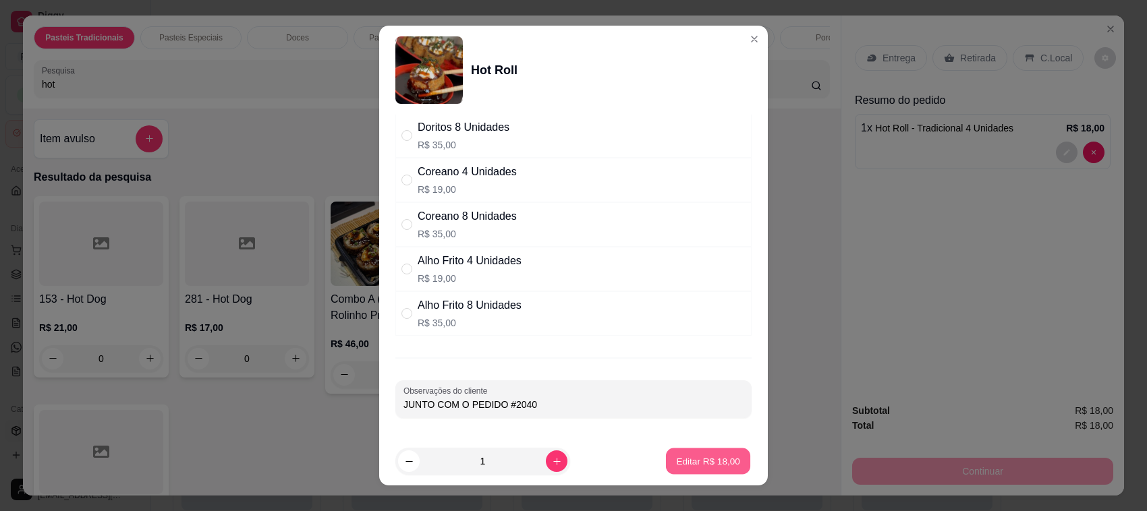
click at [690, 454] on button "Editar R$ 18,00" at bounding box center [708, 462] width 84 height 26
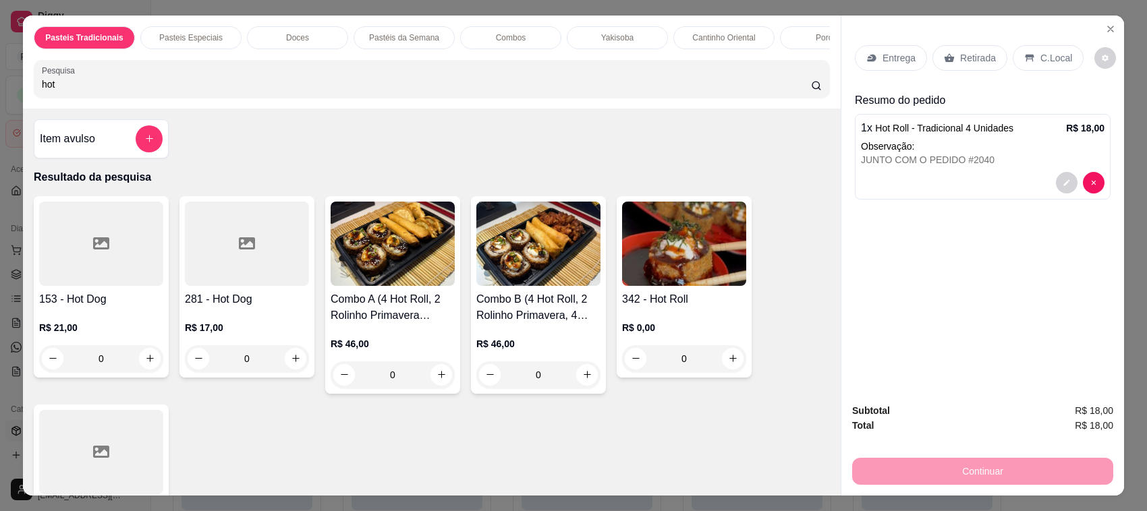
click at [868, 61] on icon at bounding box center [871, 58] width 11 height 11
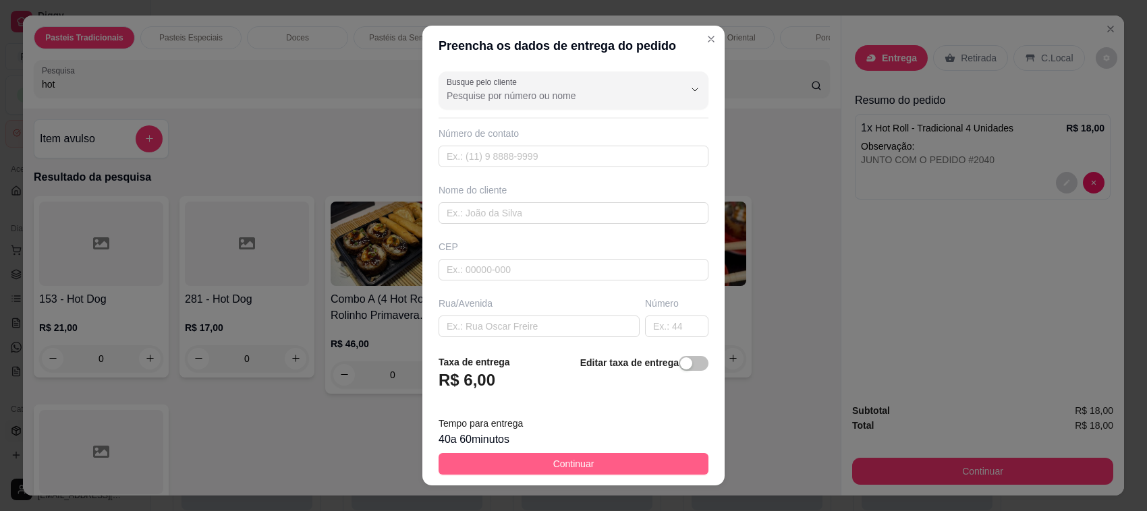
click at [509, 457] on button "Continuar" at bounding box center [573, 464] width 270 height 22
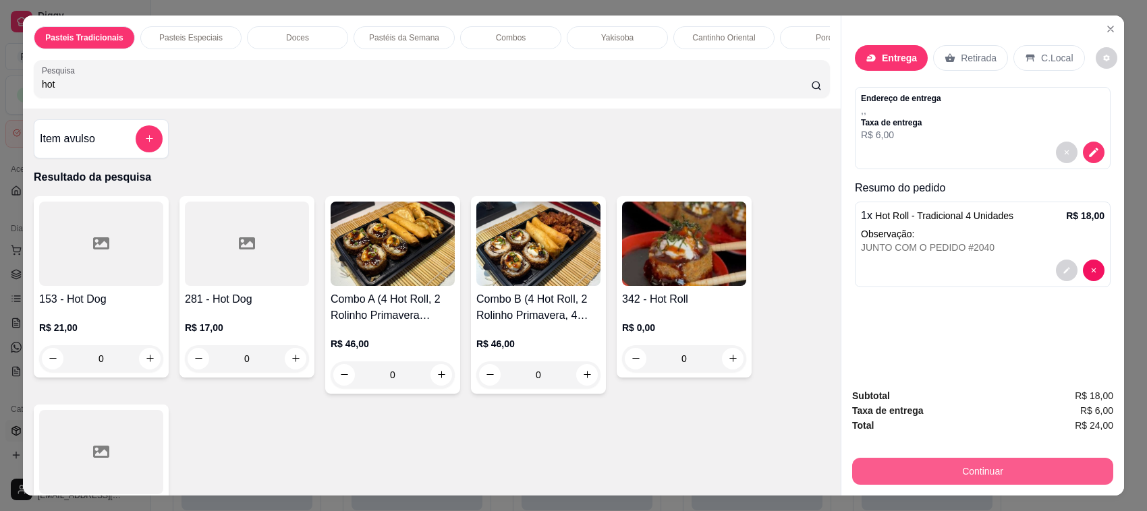
click at [967, 477] on button "Continuar" at bounding box center [982, 471] width 261 height 27
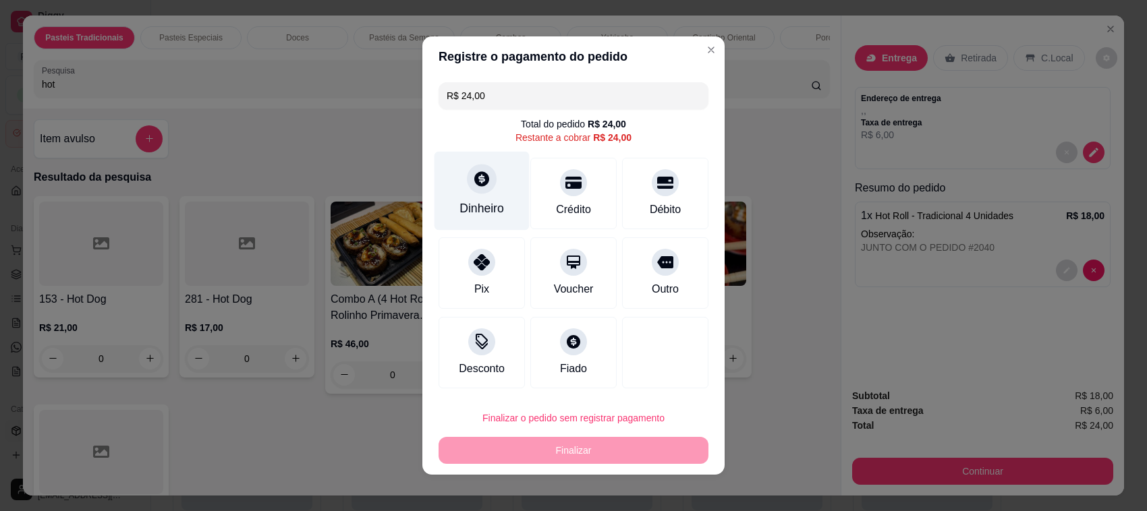
click at [466, 197] on div "Dinheiro" at bounding box center [481, 191] width 95 height 79
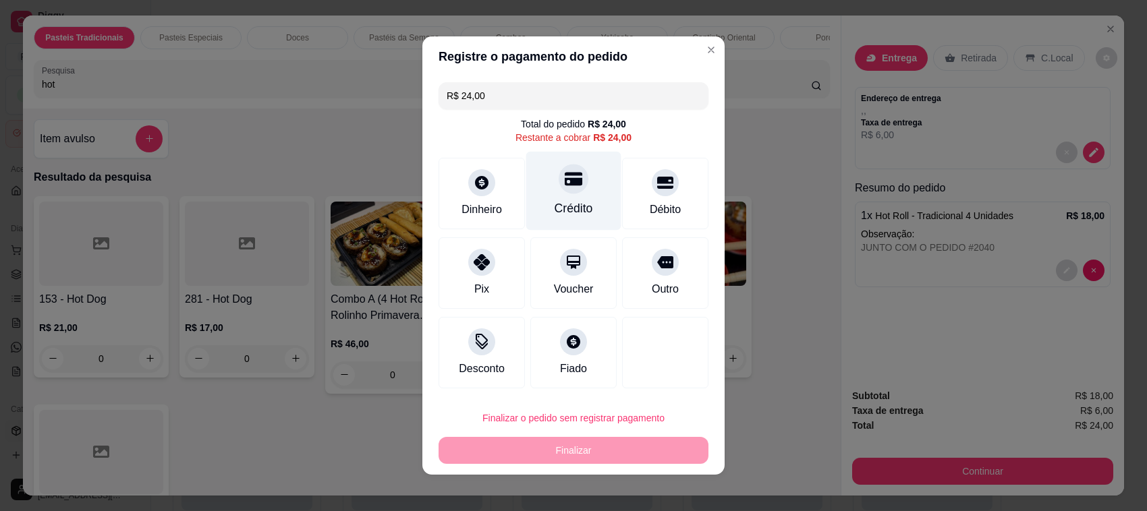
click at [579, 190] on div "Crédito" at bounding box center [573, 191] width 95 height 79
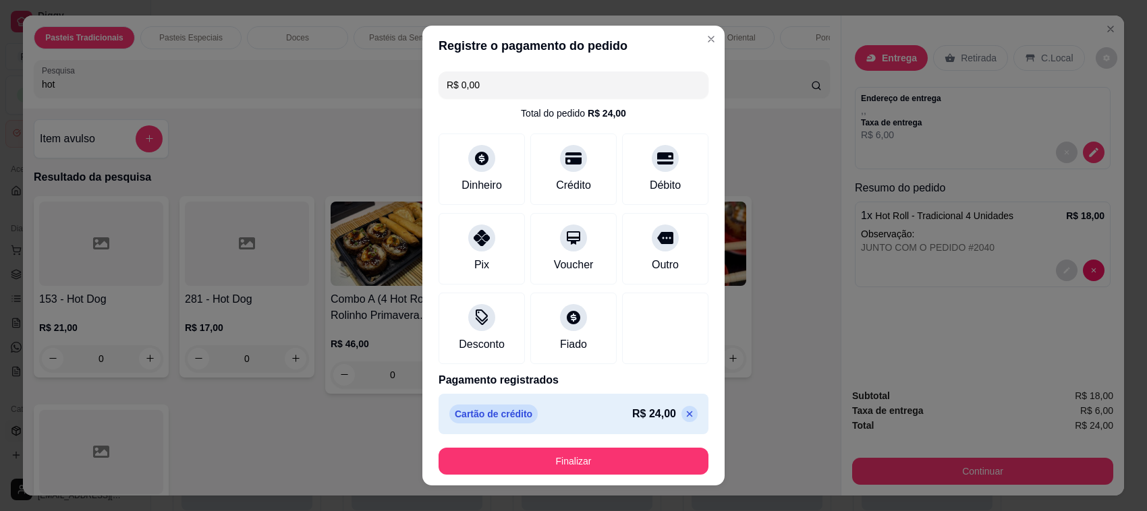
click at [664, 422] on div "R$ 24,00" at bounding box center [664, 414] width 65 height 16
click at [473, 260] on div "Pix" at bounding box center [481, 264] width 16 height 18
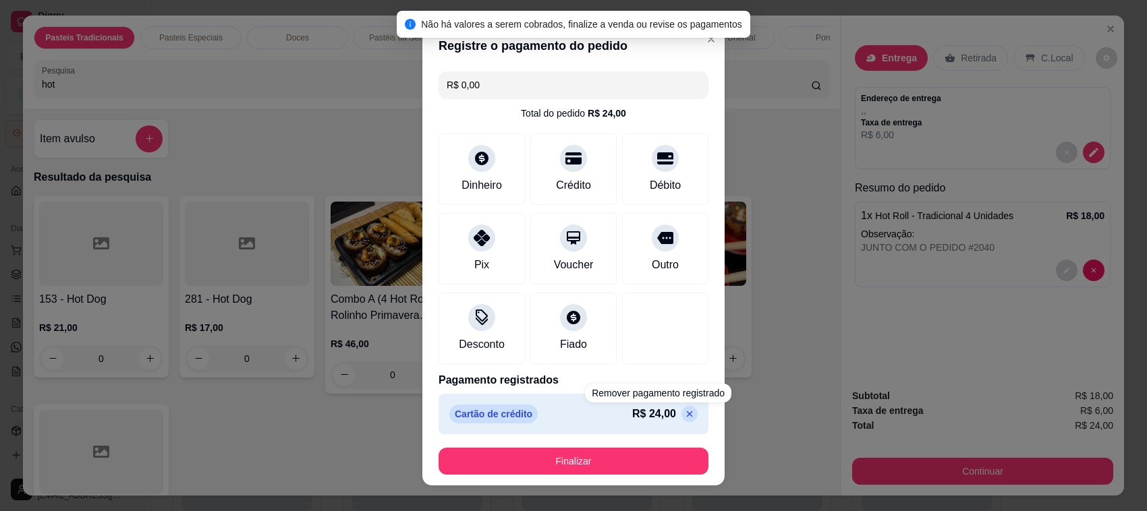
click at [668, 422] on div "Cartão de crédito R$ 24,00" at bounding box center [573, 414] width 270 height 40
click at [684, 419] on icon at bounding box center [689, 414] width 11 height 11
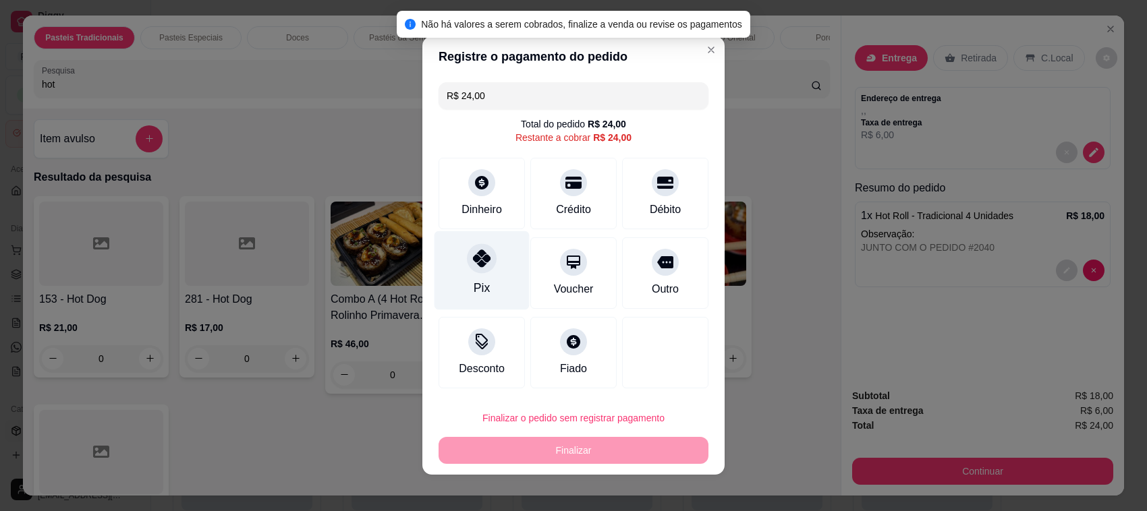
click at [455, 248] on div "Pix" at bounding box center [481, 270] width 95 height 79
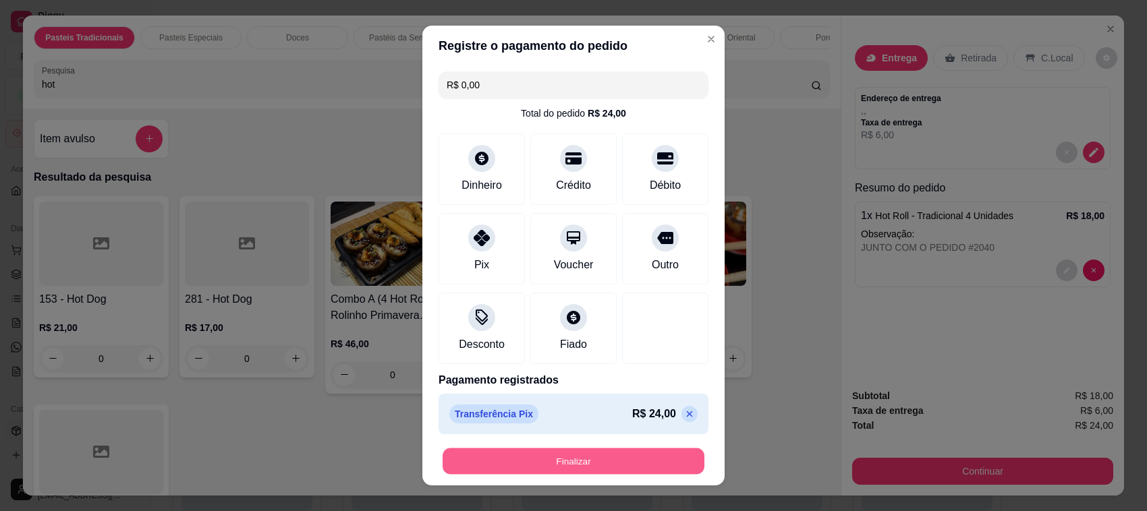
click at [625, 462] on button "Finalizar" at bounding box center [573, 462] width 262 height 26
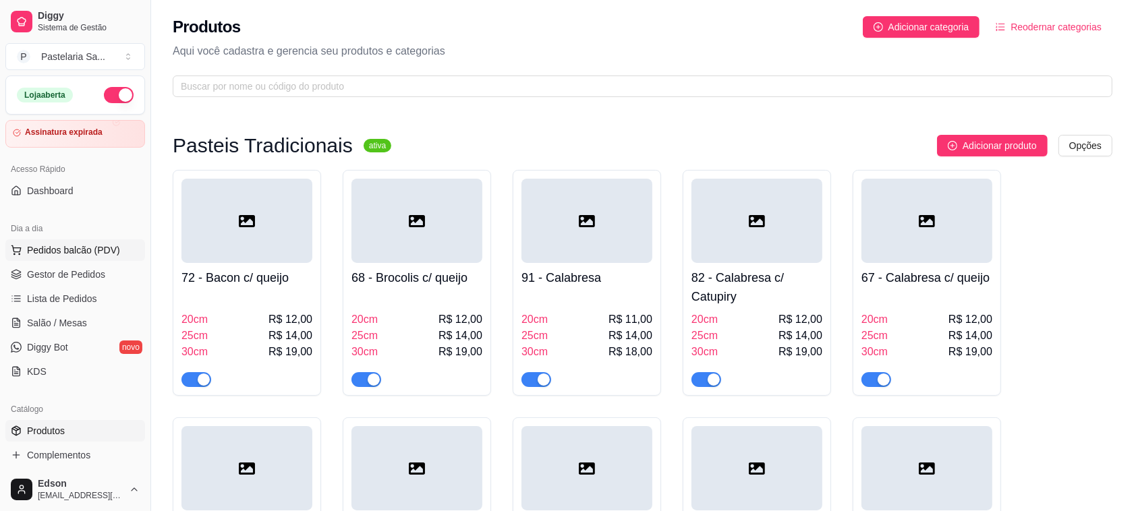
click at [59, 255] on span "Pedidos balcão (PDV)" at bounding box center [73, 249] width 93 height 13
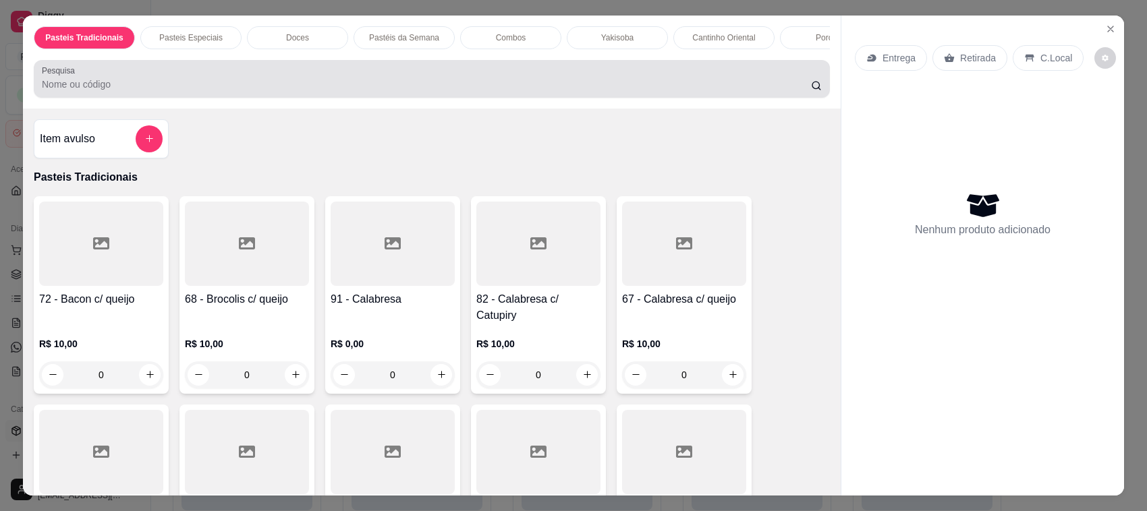
click at [179, 98] on div "Pesquisa" at bounding box center [432, 79] width 796 height 38
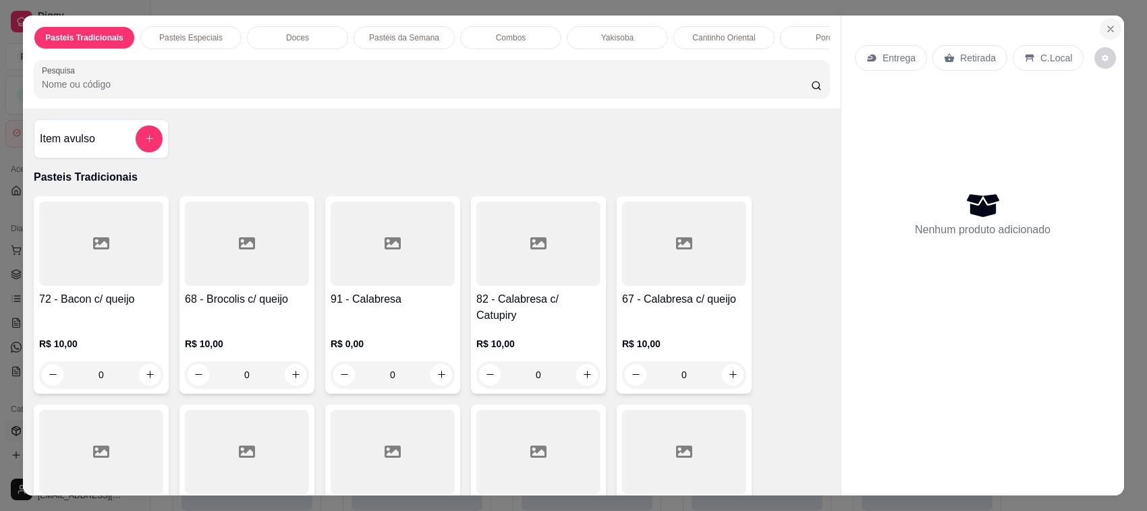
click at [1112, 32] on button "Close" at bounding box center [1110, 29] width 22 height 22
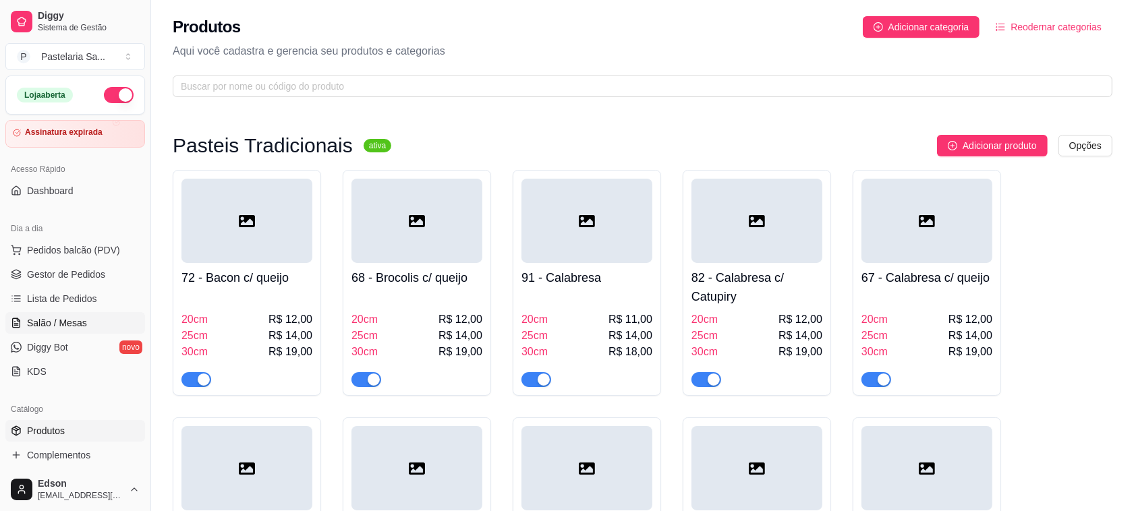
click at [81, 314] on link "Salão / Mesas" at bounding box center [75, 323] width 140 height 22
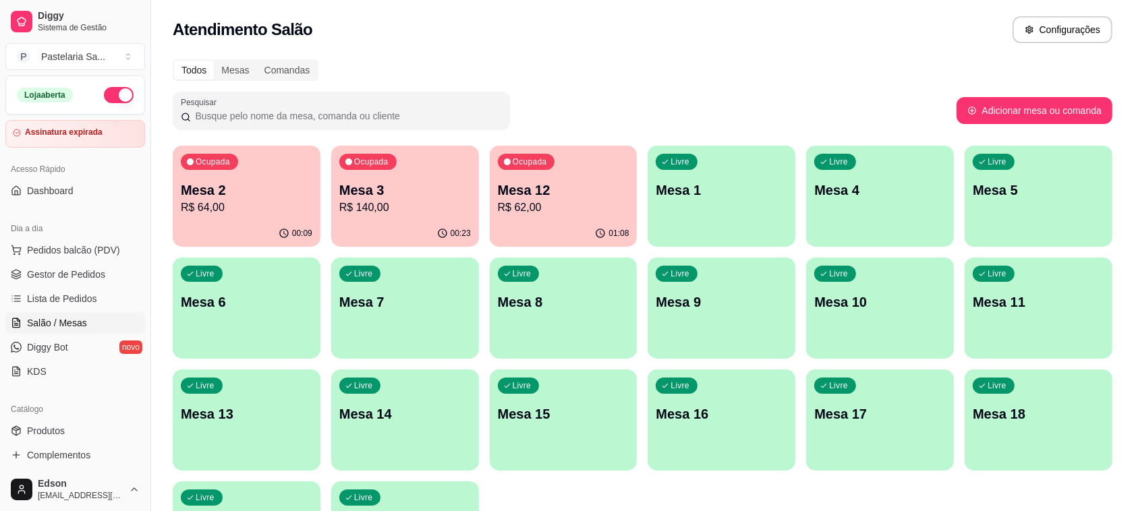
click at [505, 211] on p "R$ 62,00" at bounding box center [564, 208] width 132 height 16
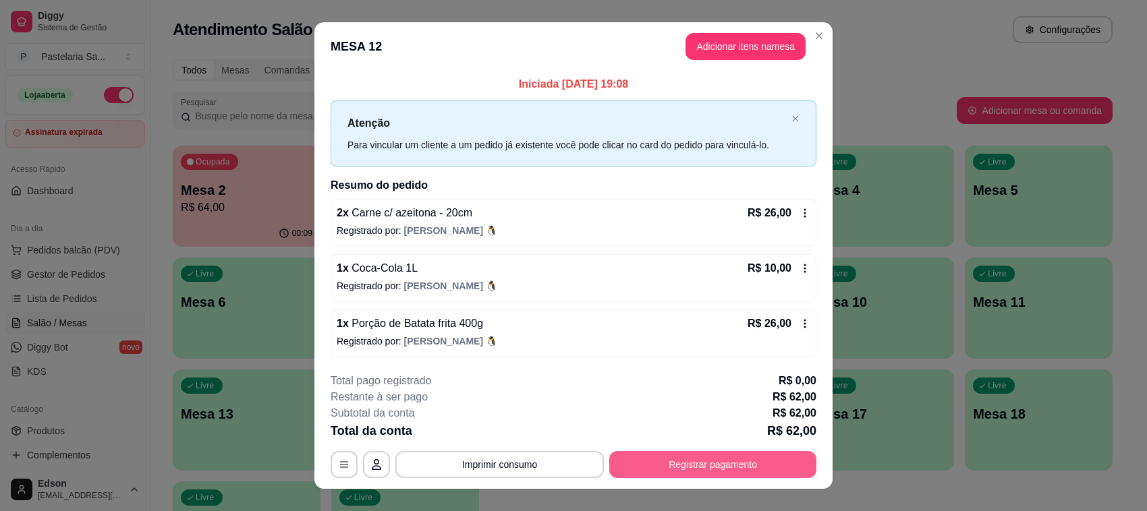
click at [720, 476] on button "Registrar pagamento" at bounding box center [712, 464] width 207 height 27
click at [767, 471] on button "Registrar pagamento" at bounding box center [712, 464] width 207 height 27
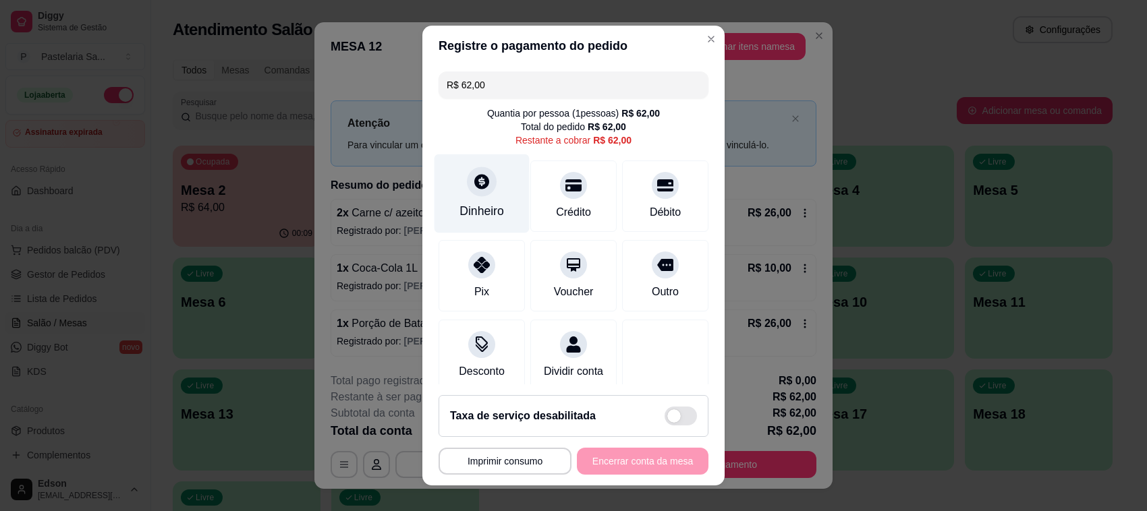
click at [487, 193] on div "Dinheiro" at bounding box center [481, 193] width 95 height 79
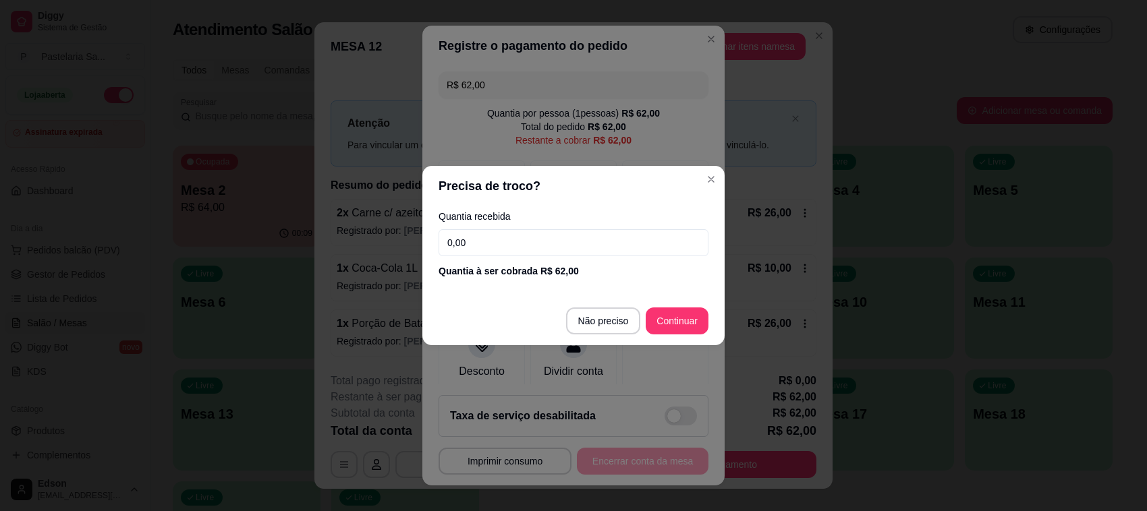
click at [552, 256] on input "0,00" at bounding box center [573, 242] width 270 height 27
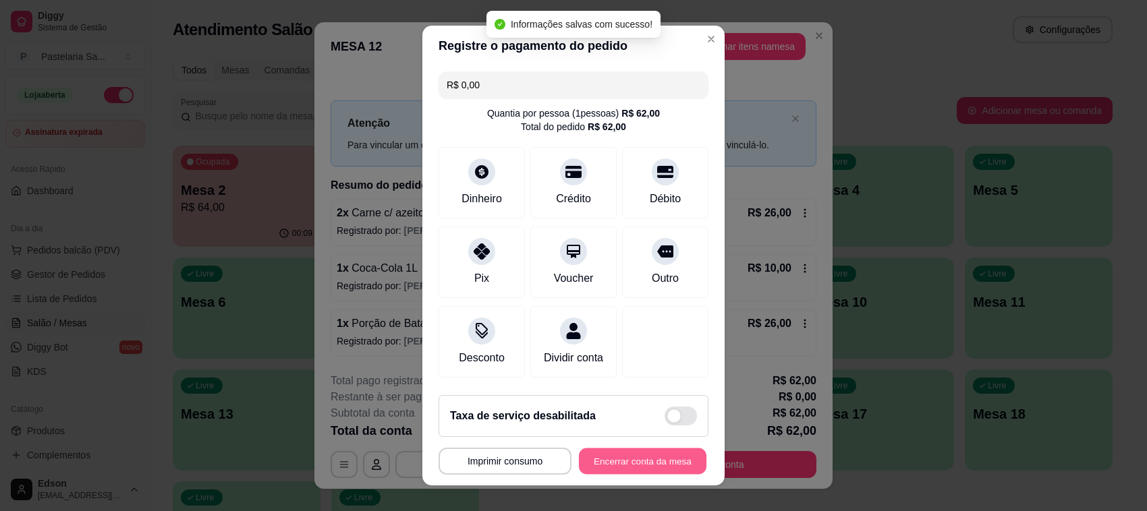
click at [658, 463] on button "Encerrar conta da mesa" at bounding box center [642, 462] width 127 height 26
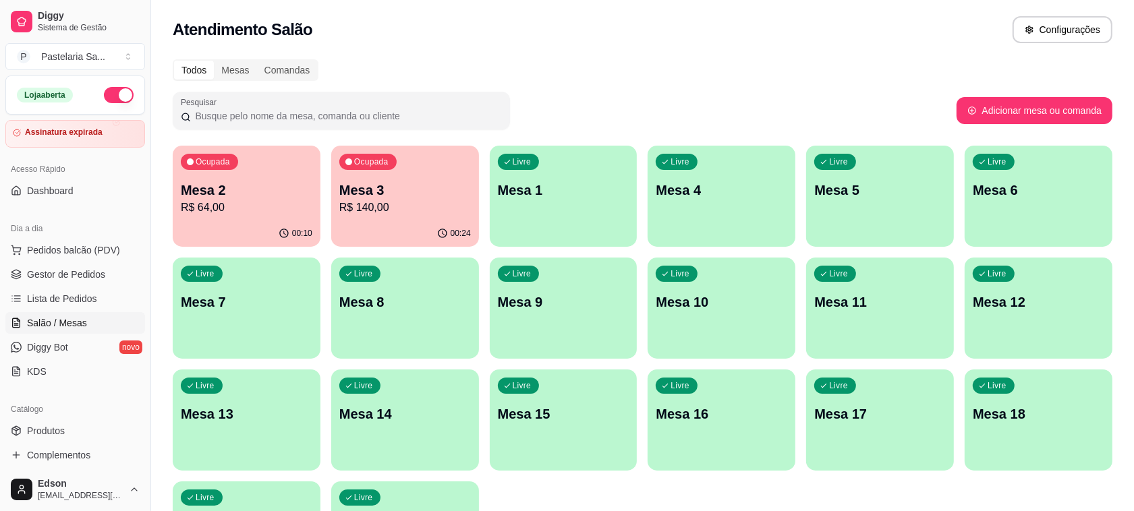
click at [262, 201] on p "R$ 64,00" at bounding box center [247, 208] width 132 height 16
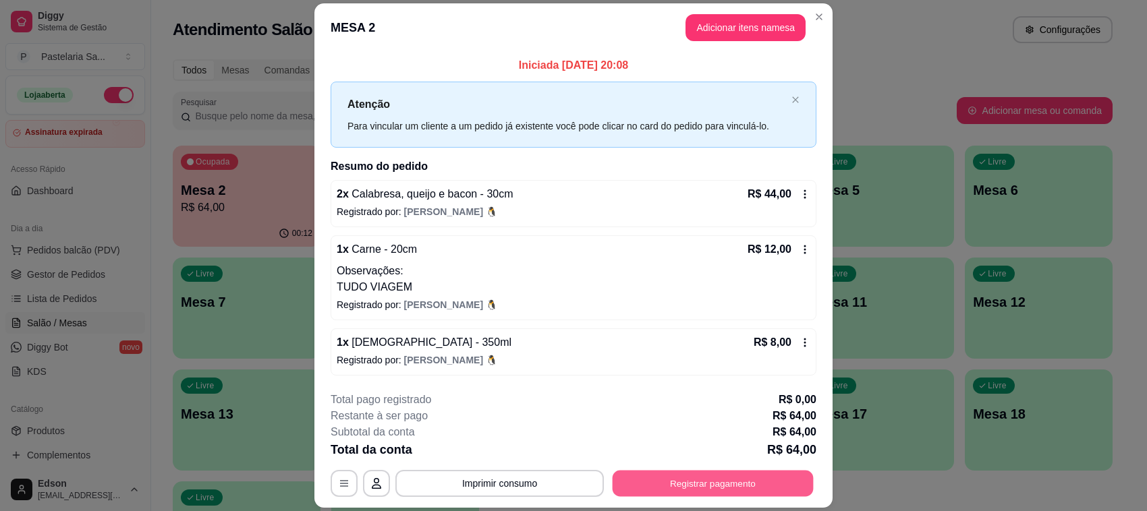
click at [691, 487] on button "Registrar pagamento" at bounding box center [712, 483] width 201 height 26
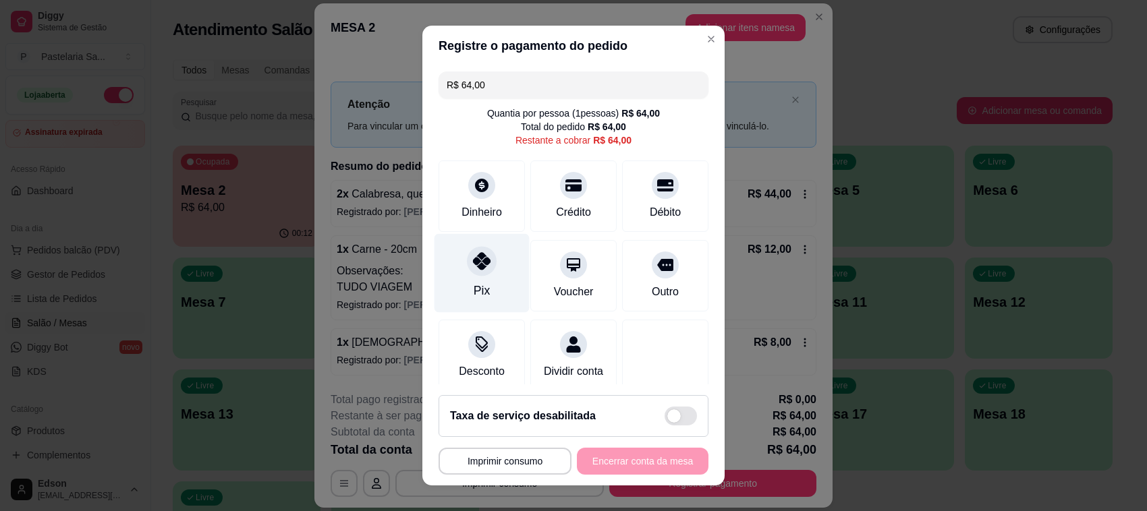
click at [490, 267] on div "Pix" at bounding box center [481, 273] width 95 height 79
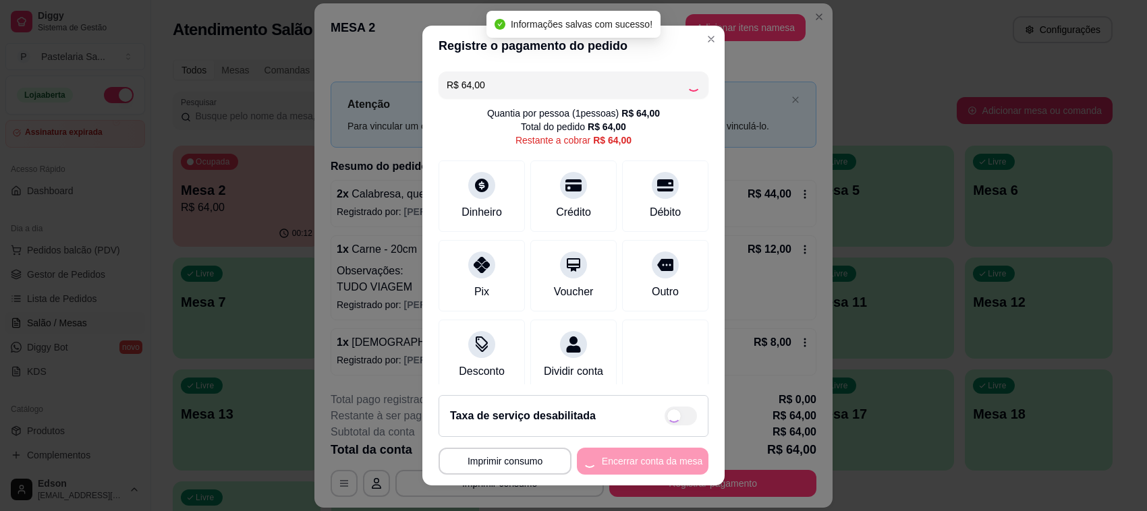
click at [652, 467] on div "**********" at bounding box center [573, 461] width 270 height 27
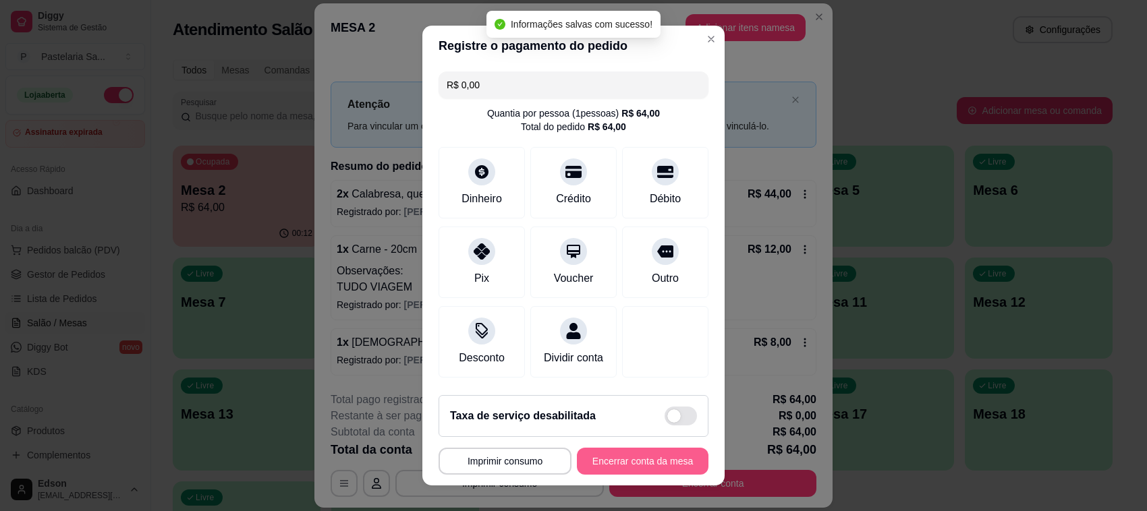
click at [662, 462] on button "Encerrar conta da mesa" at bounding box center [643, 461] width 132 height 27
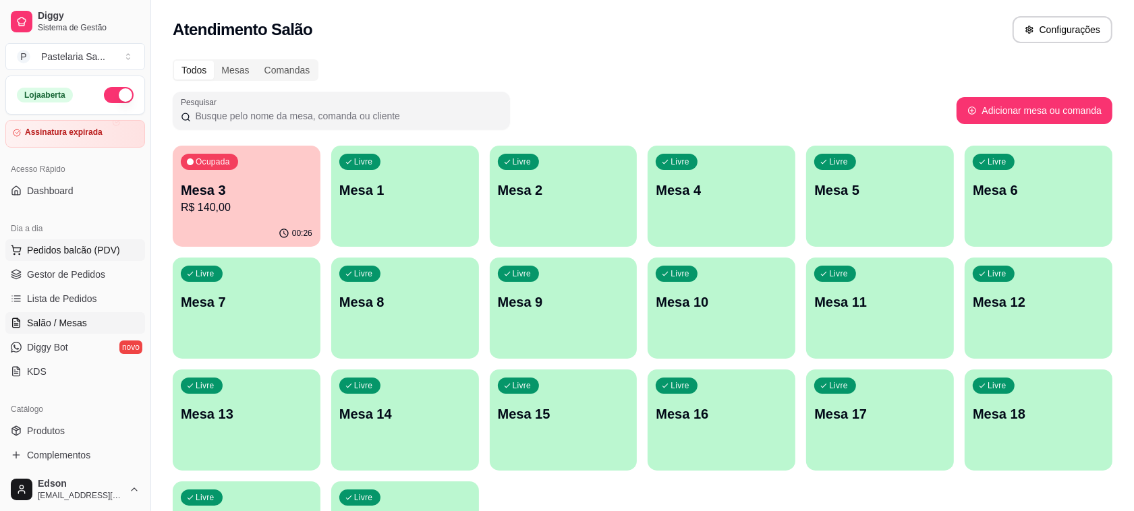
click at [56, 243] on button "Pedidos balcão (PDV)" at bounding box center [75, 250] width 140 height 22
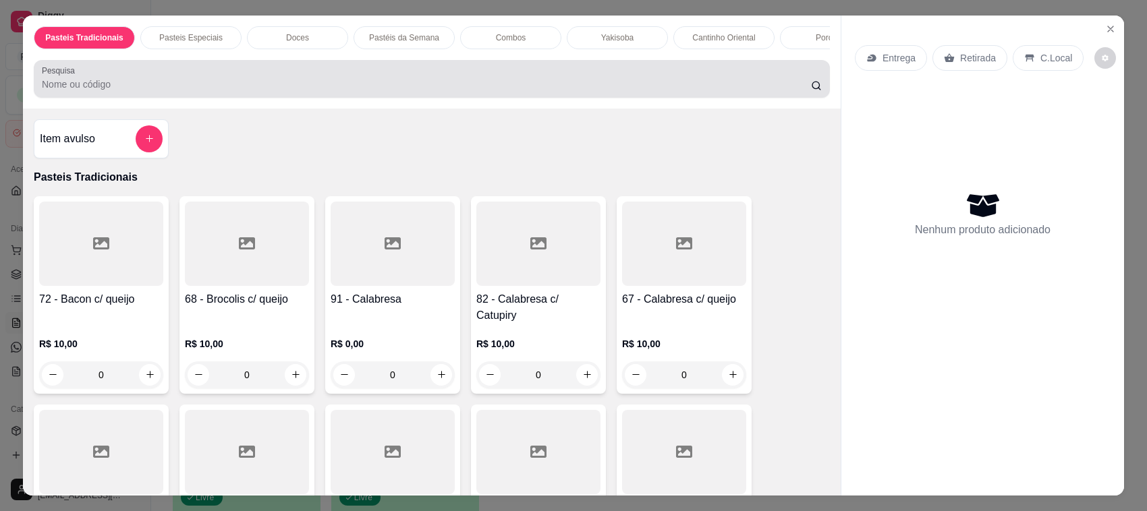
click at [252, 76] on div "Pesquisa" at bounding box center [432, 79] width 796 height 38
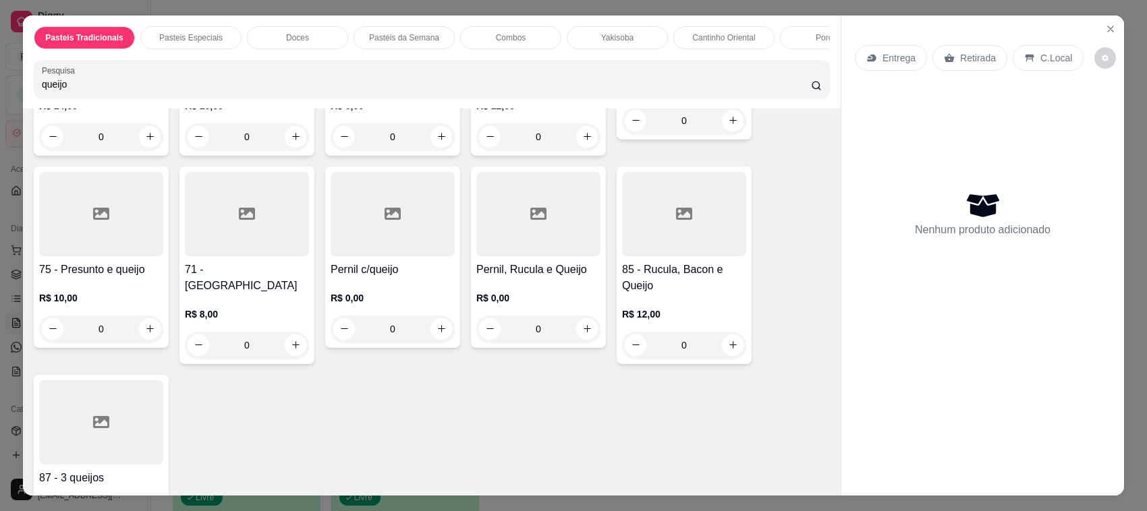
scroll to position [656, 0]
click at [217, 255] on div at bounding box center [247, 213] width 124 height 84
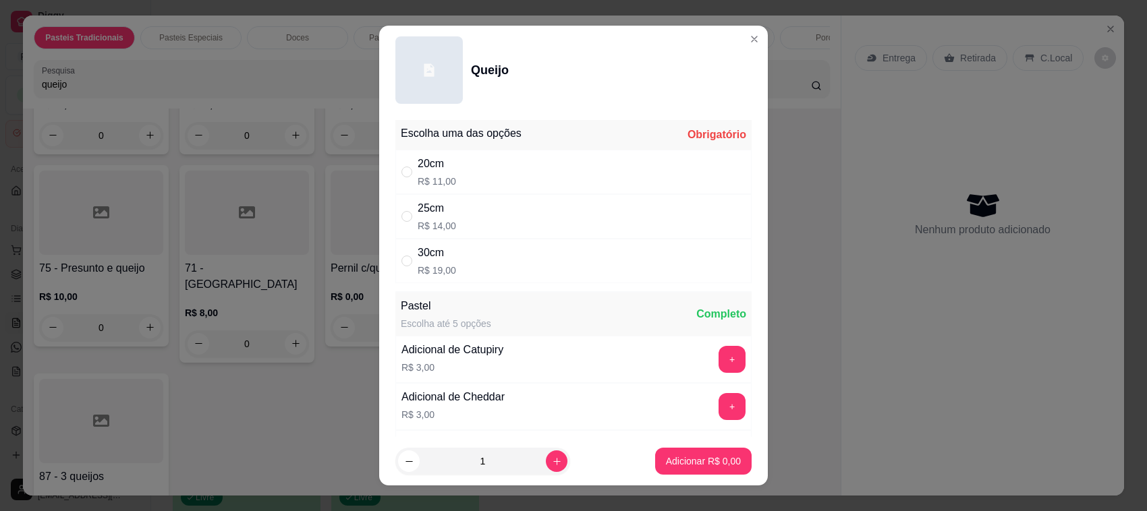
click at [478, 192] on div "20cm R$ 11,00" at bounding box center [573, 172] width 356 height 45
click at [546, 452] on button "increase-product-quantity" at bounding box center [557, 462] width 22 height 22
click at [689, 459] on p "Adicionar R$ 22,00" at bounding box center [700, 461] width 80 height 13
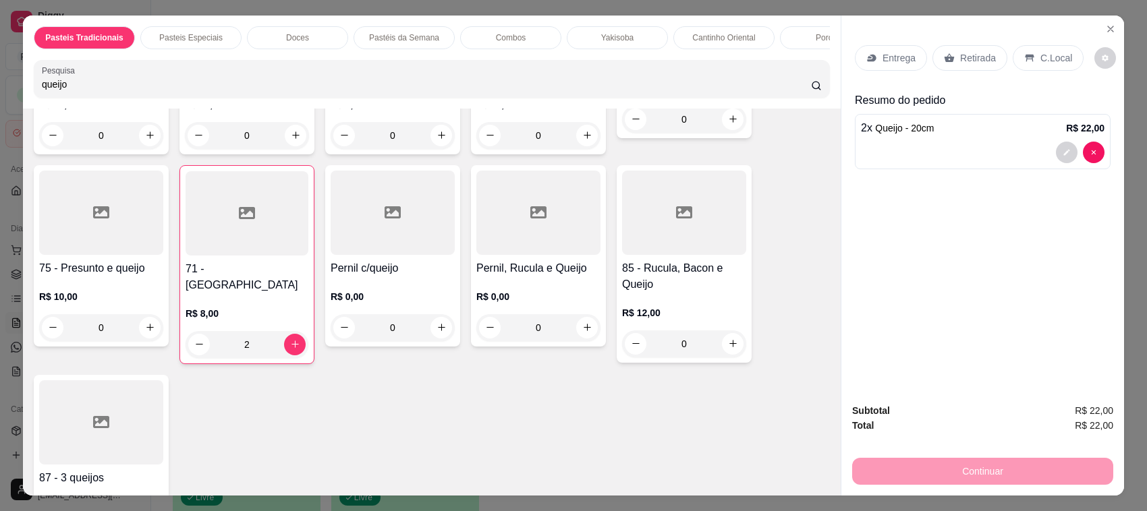
scroll to position [0, 0]
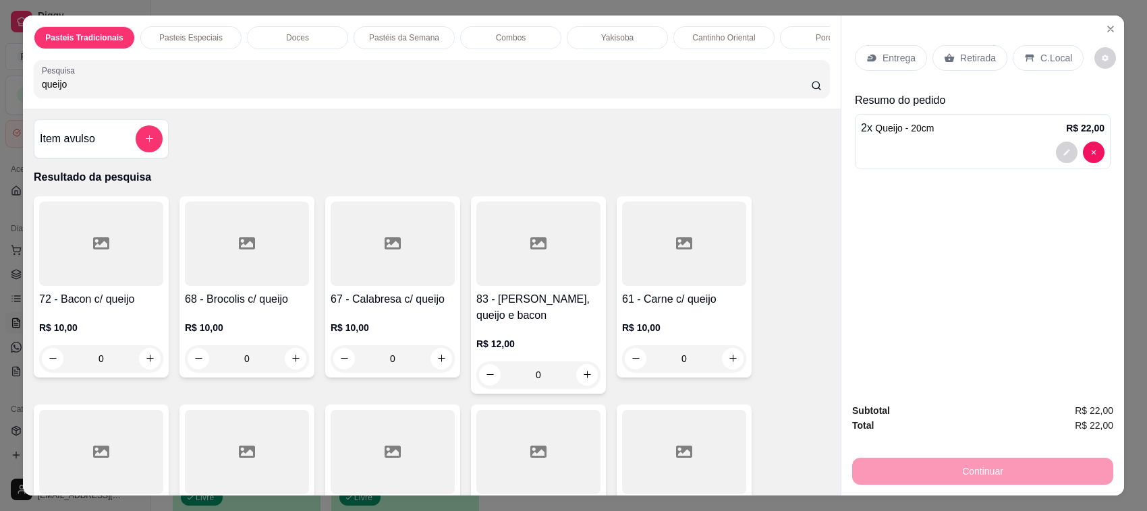
click at [177, 91] on input "queijo" at bounding box center [426, 84] width 769 height 13
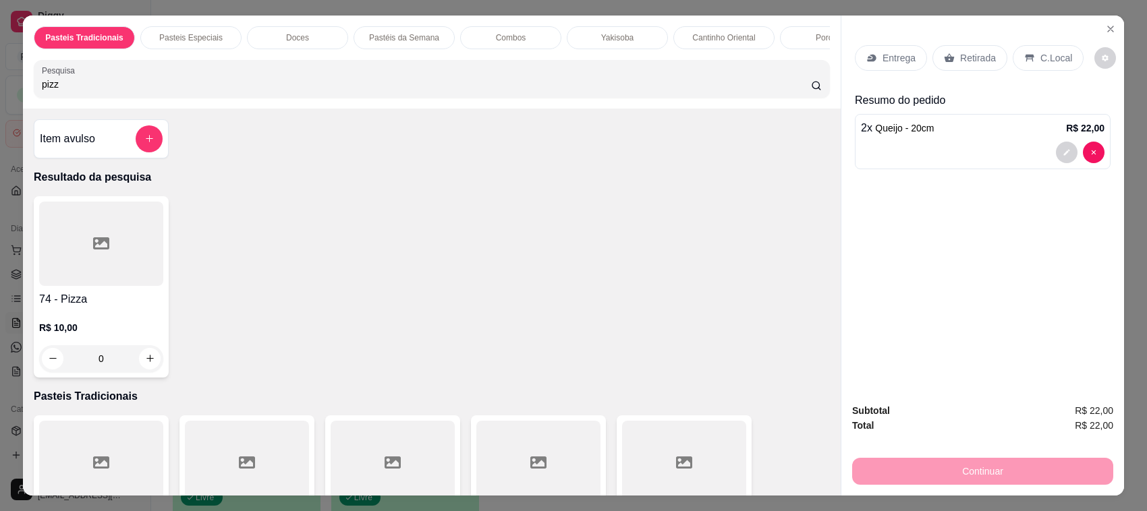
click at [103, 252] on icon at bounding box center [101, 243] width 16 height 16
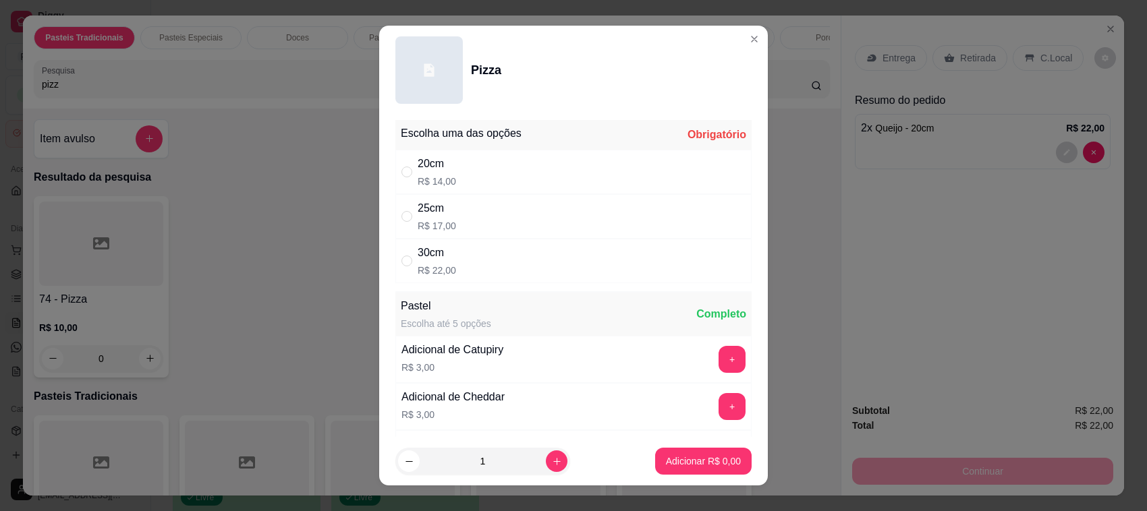
click at [506, 170] on div "20cm R$ 14,00" at bounding box center [573, 172] width 356 height 45
click at [686, 480] on footer "1 Adicionar R$ 14,00" at bounding box center [573, 461] width 389 height 49
click at [669, 459] on p "Adicionar R$ 14,00" at bounding box center [700, 461] width 80 height 13
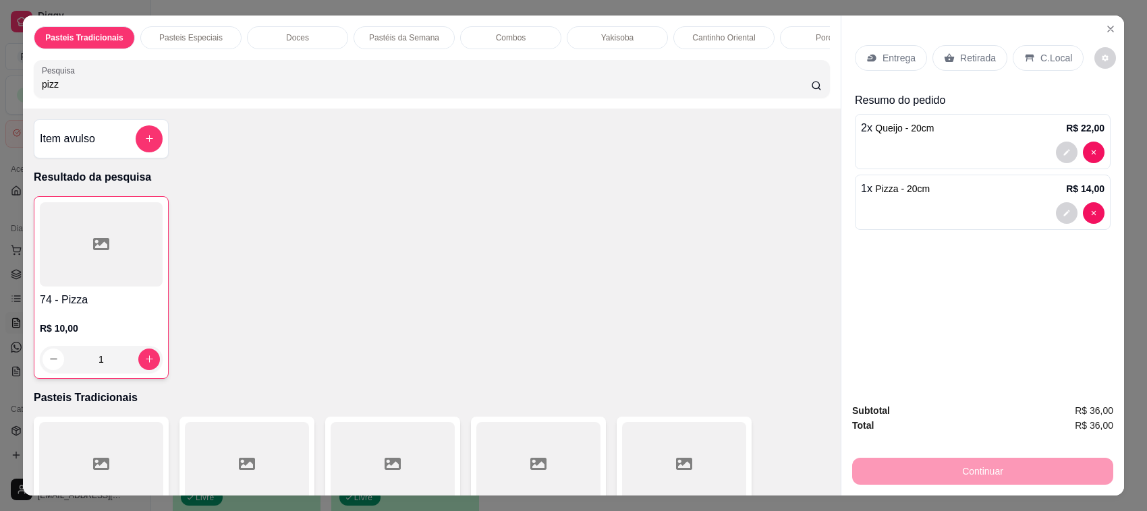
click at [967, 71] on div "Retirada" at bounding box center [969, 58] width 75 height 26
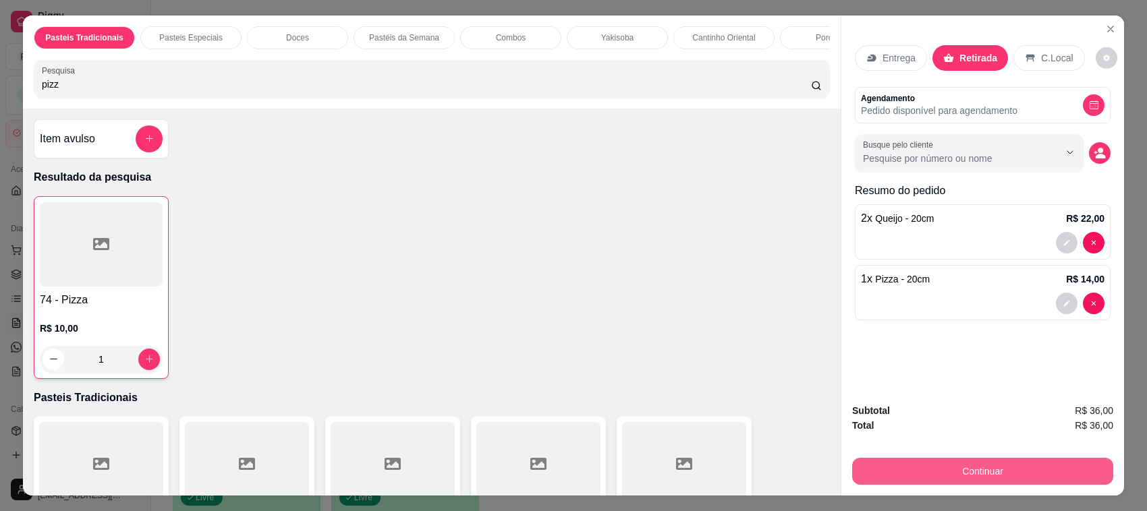
click at [956, 460] on button "Continuar" at bounding box center [982, 471] width 261 height 27
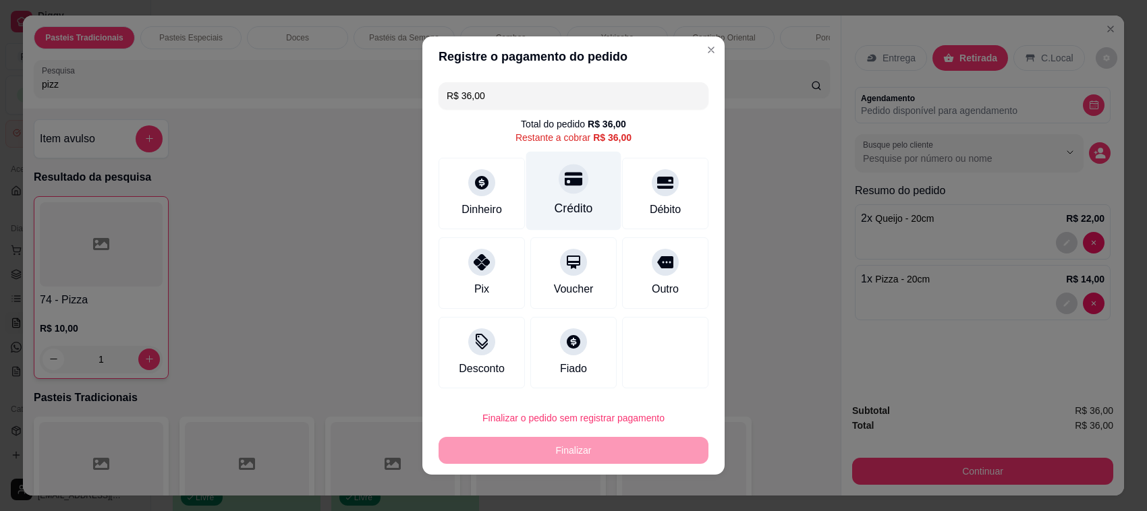
click at [556, 200] on div "Crédito" at bounding box center [573, 191] width 95 height 79
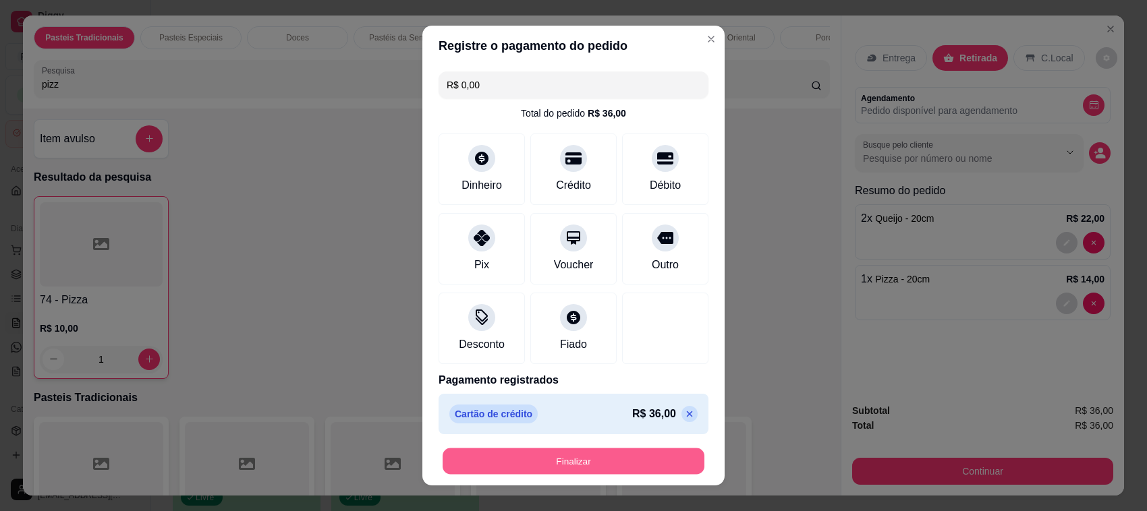
click at [618, 456] on button "Finalizar" at bounding box center [573, 462] width 262 height 26
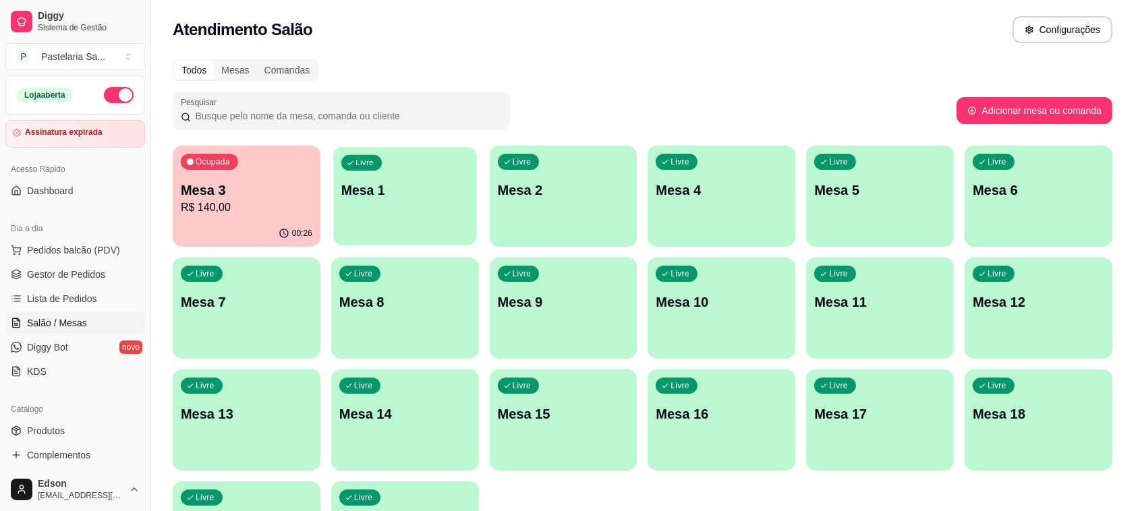
click at [344, 175] on div "Livre Mesa 1" at bounding box center [404, 188] width 143 height 82
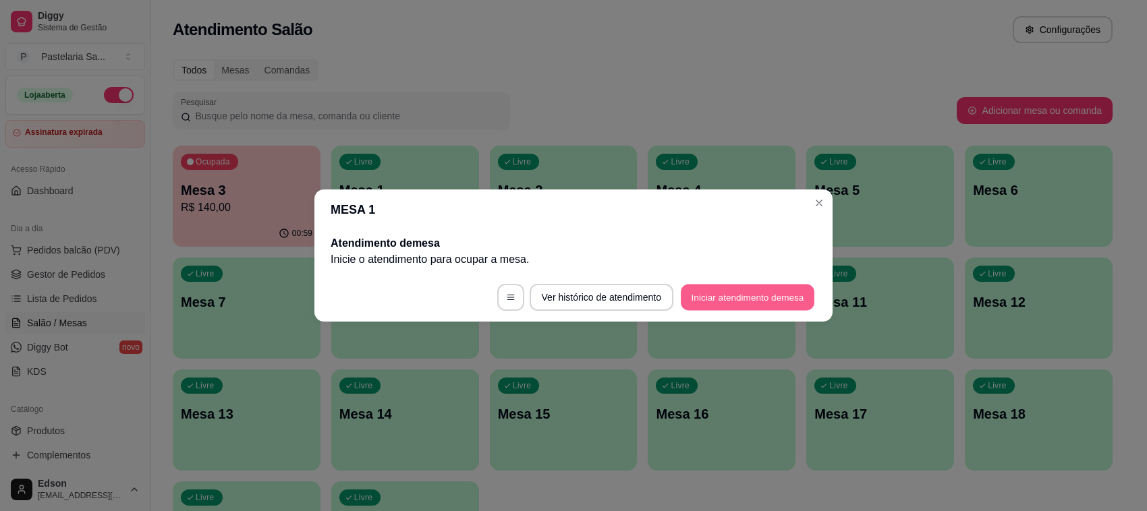
click at [779, 292] on button "Iniciar atendimento de mesa" at bounding box center [748, 298] width 134 height 26
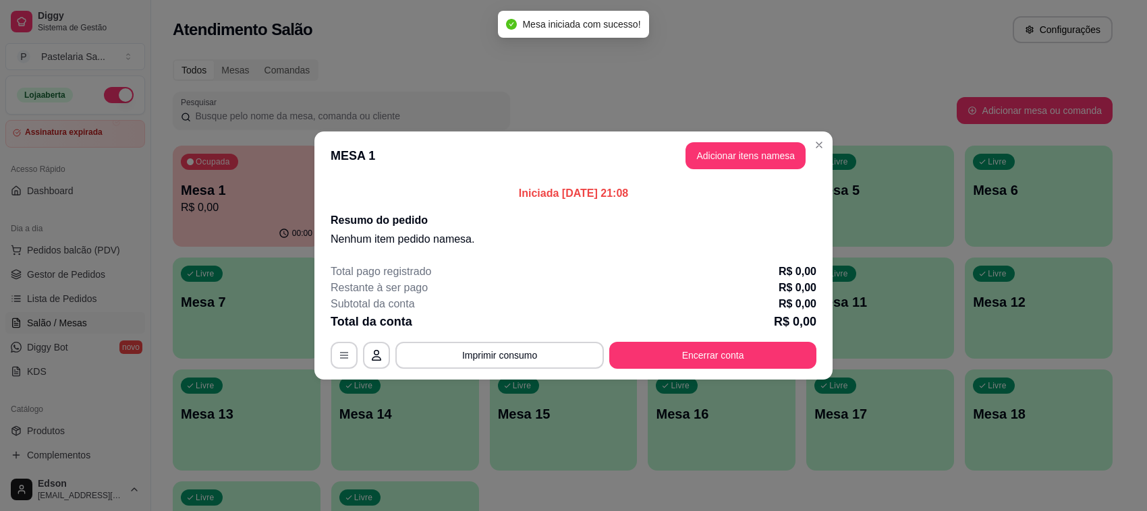
click at [784, 170] on header "MESA 1 Adicionar itens na mesa" at bounding box center [573, 156] width 518 height 49
click at [776, 159] on button "Adicionar itens na mesa" at bounding box center [745, 156] width 116 height 26
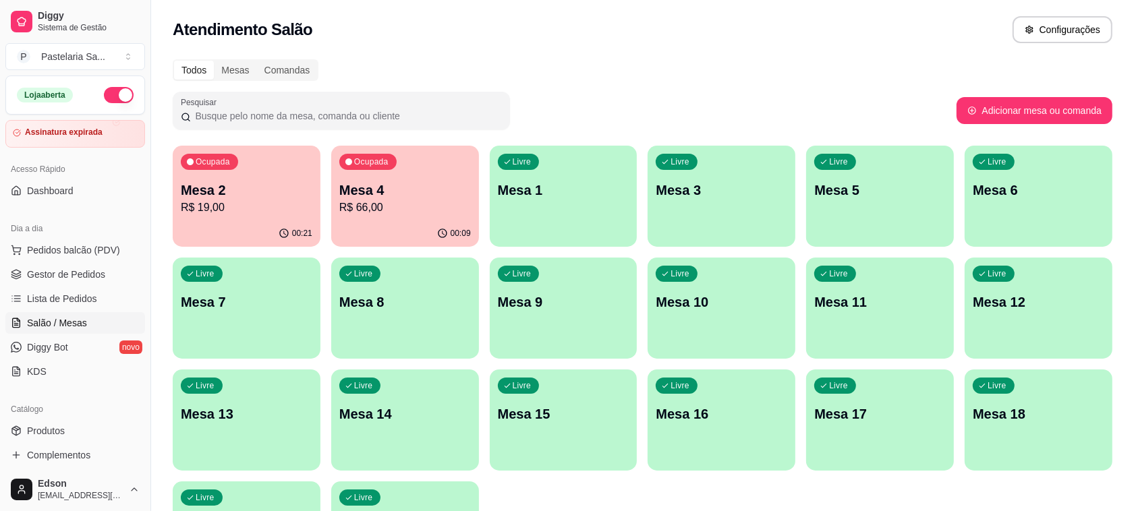
click at [243, 194] on p "Mesa 2" at bounding box center [247, 190] width 132 height 19
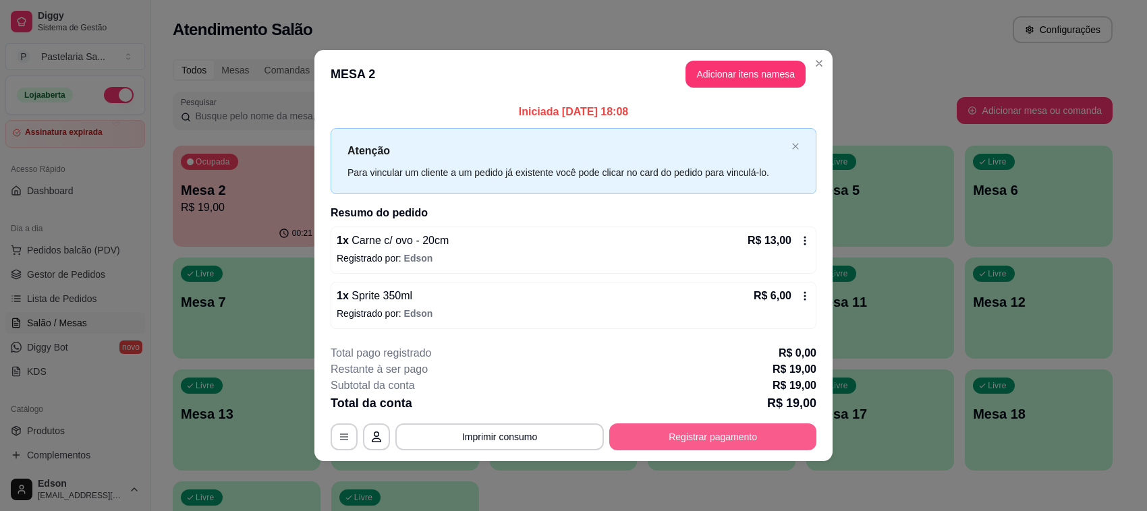
click at [668, 440] on button "Registrar pagamento" at bounding box center [712, 437] width 207 height 27
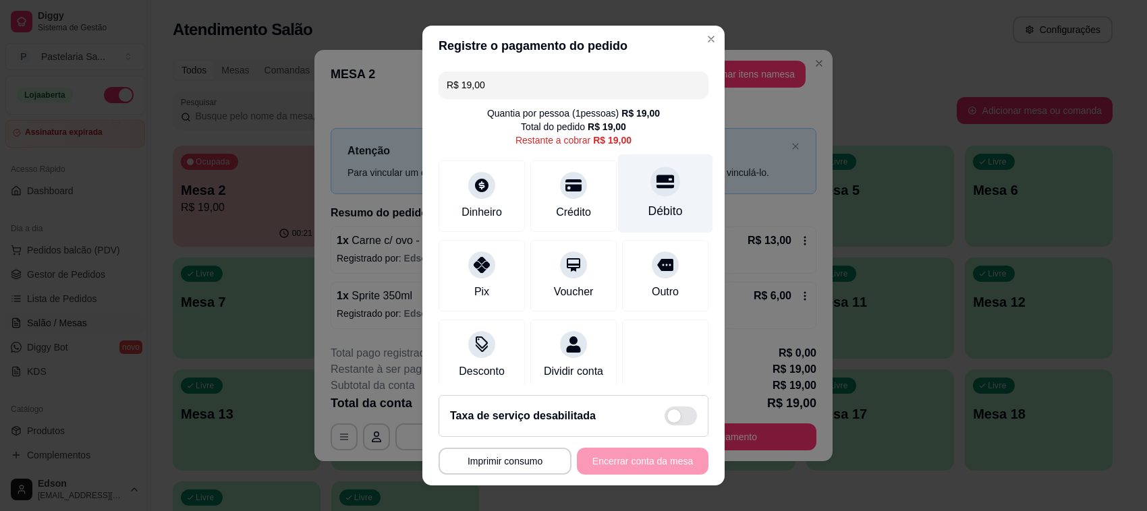
click at [656, 183] on icon at bounding box center [665, 182] width 18 height 18
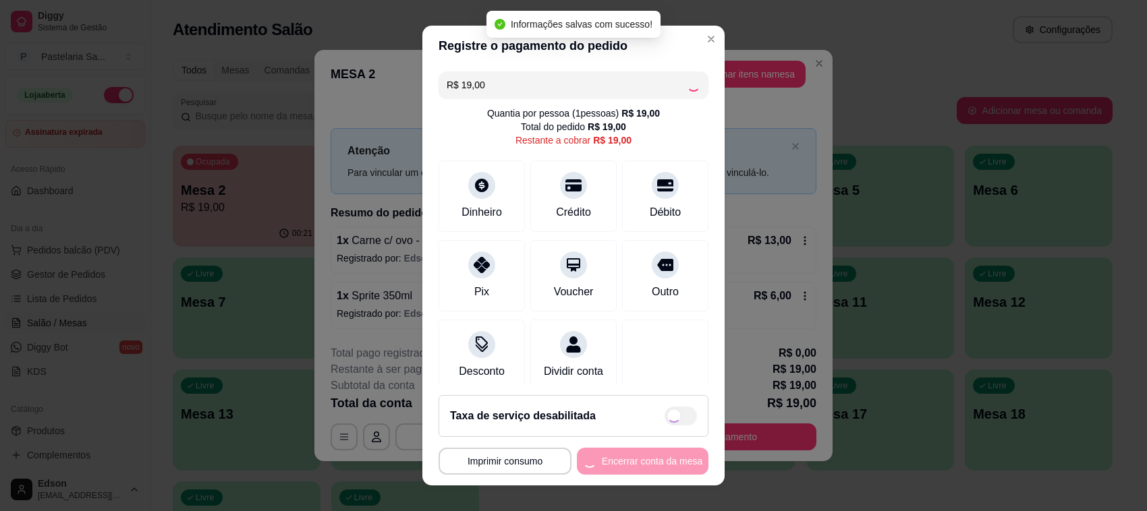
type input "R$ 0,00"
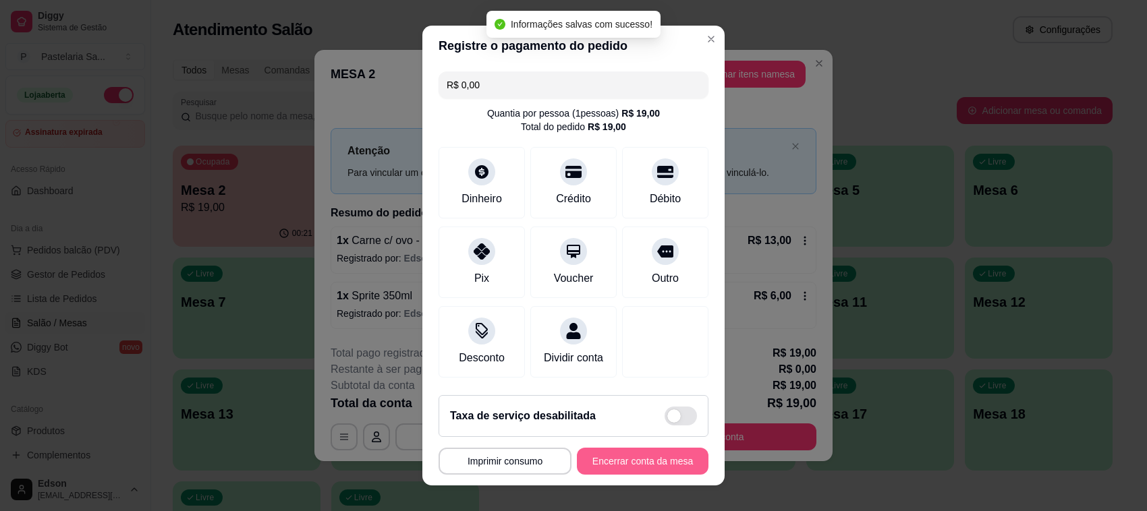
click at [625, 471] on button "Encerrar conta da mesa" at bounding box center [643, 461] width 132 height 27
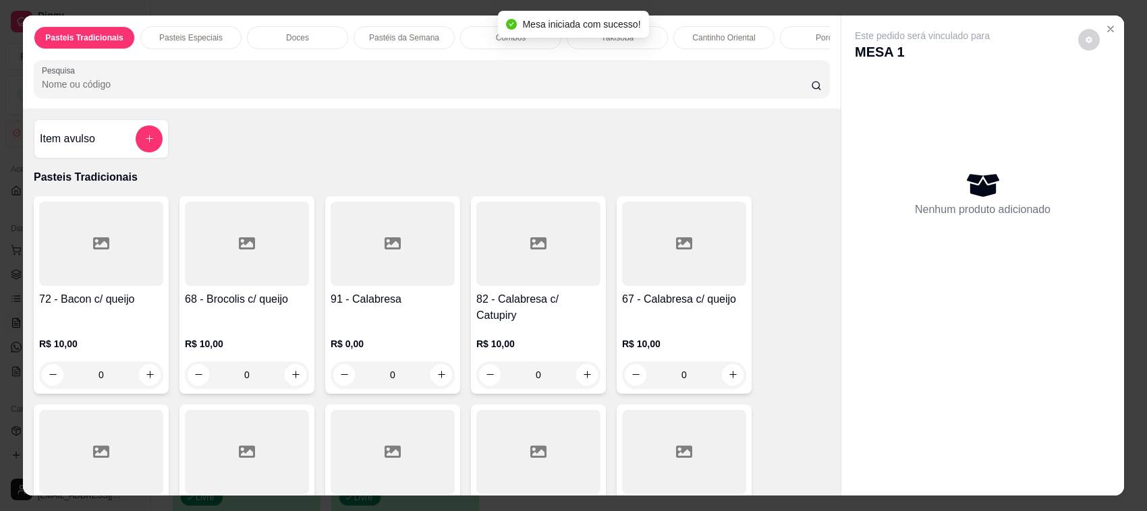
scroll to position [328, 0]
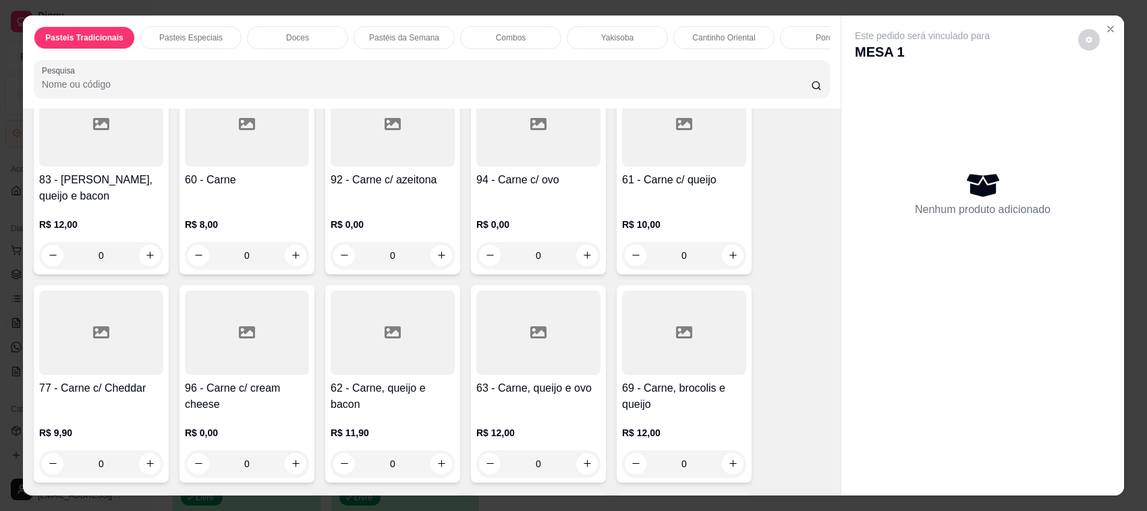
click at [224, 206] on div "R$ 8,00 0" at bounding box center [247, 236] width 124 height 65
click at [527, 221] on div "25cm R$ 14,00" at bounding box center [573, 216] width 356 height 45
radio input "true"
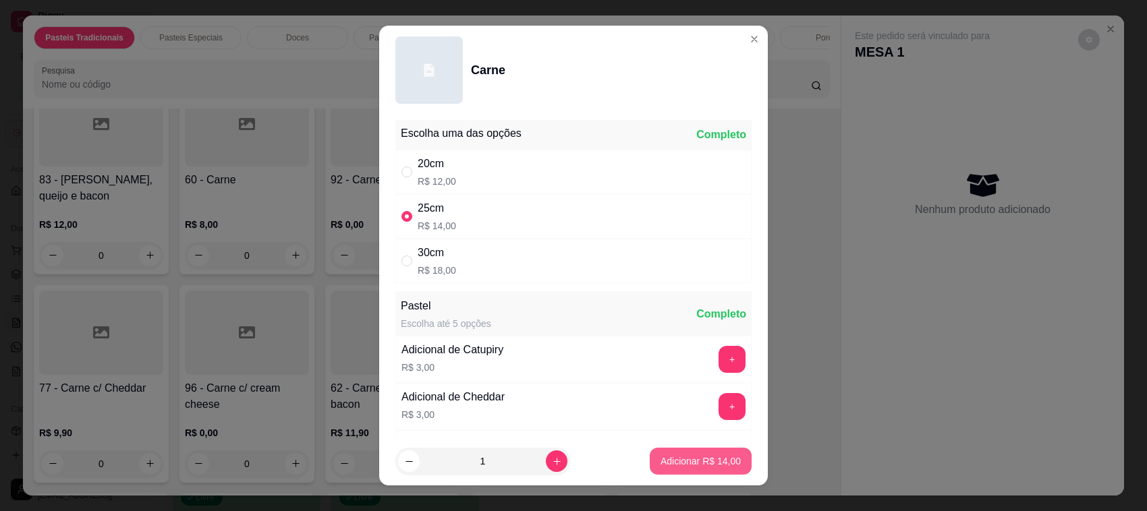
click at [695, 449] on button "Adicionar R$ 14,00" at bounding box center [701, 461] width 102 height 27
type input "1"
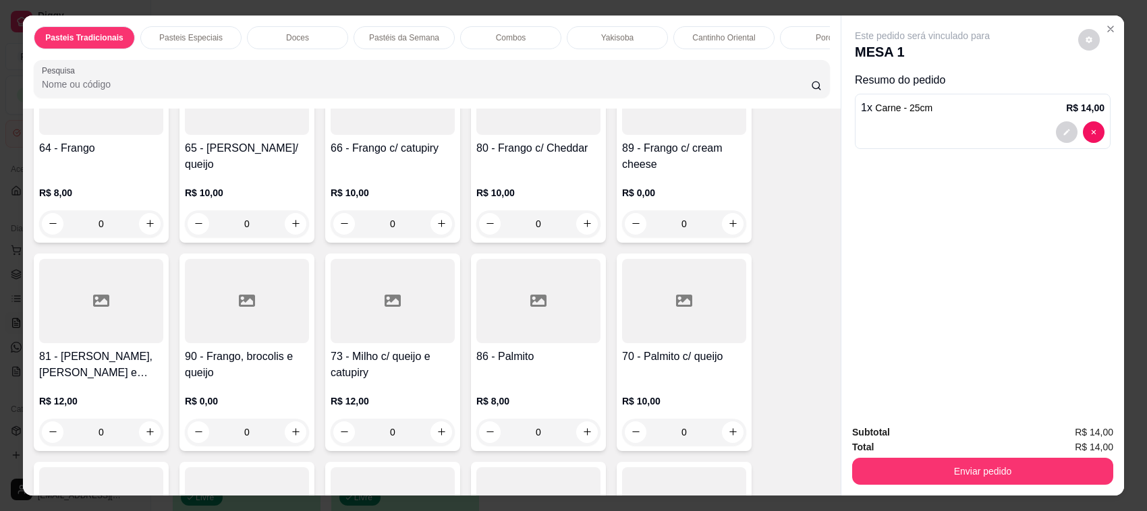
scroll to position [1313, 0]
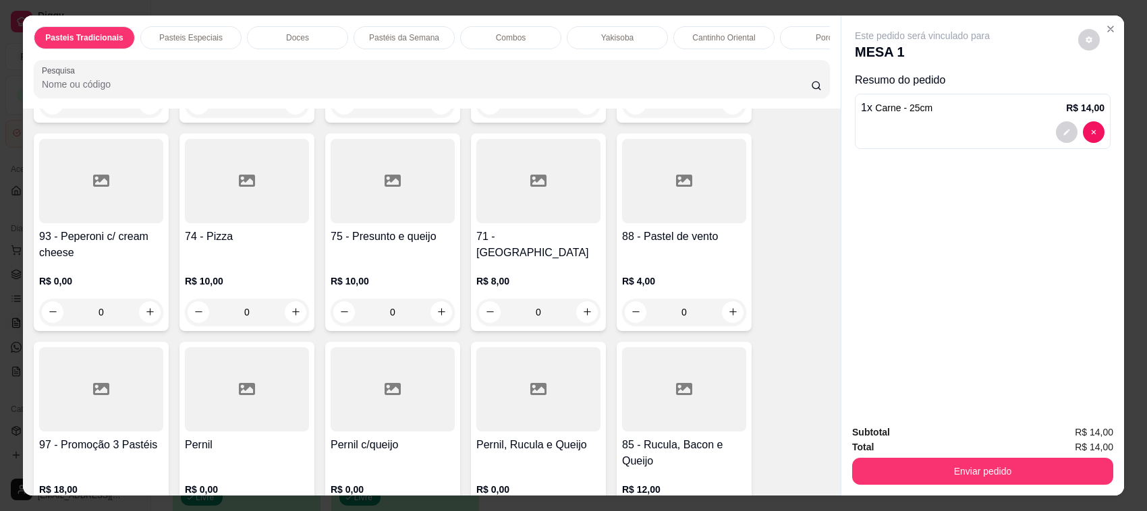
click at [538, 247] on div "71 - [GEOGRAPHIC_DATA]" at bounding box center [538, 245] width 124 height 32
click at [540, 253] on div "30cm R$ 19,00" at bounding box center [573, 261] width 356 height 45
radio input "true"
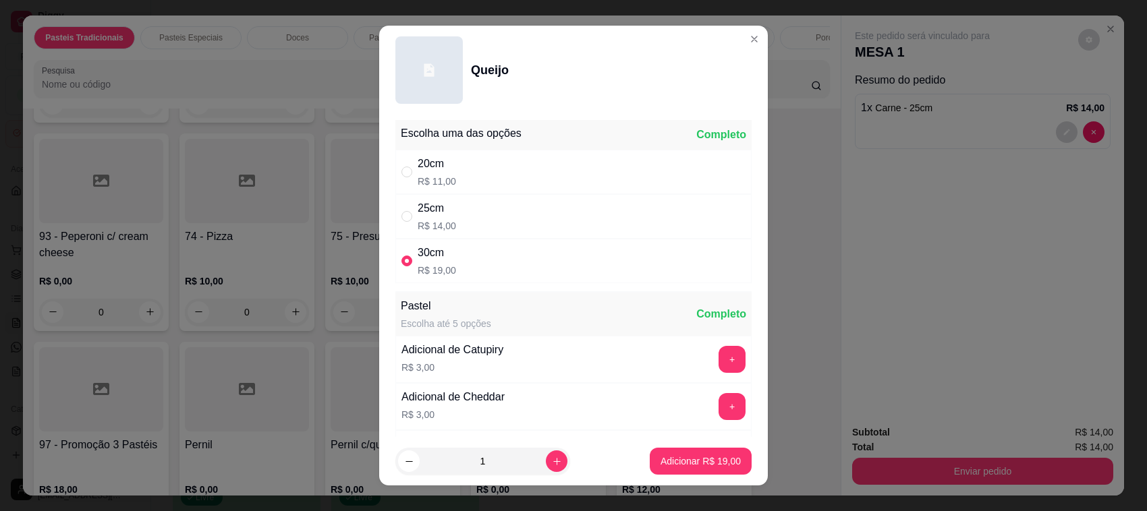
click at [514, 225] on div "25cm R$ 14,00" at bounding box center [573, 216] width 356 height 45
radio input "true"
radio input "false"
click at [652, 449] on button "Adicionar R$ 14,00" at bounding box center [700, 462] width 99 height 26
type input "1"
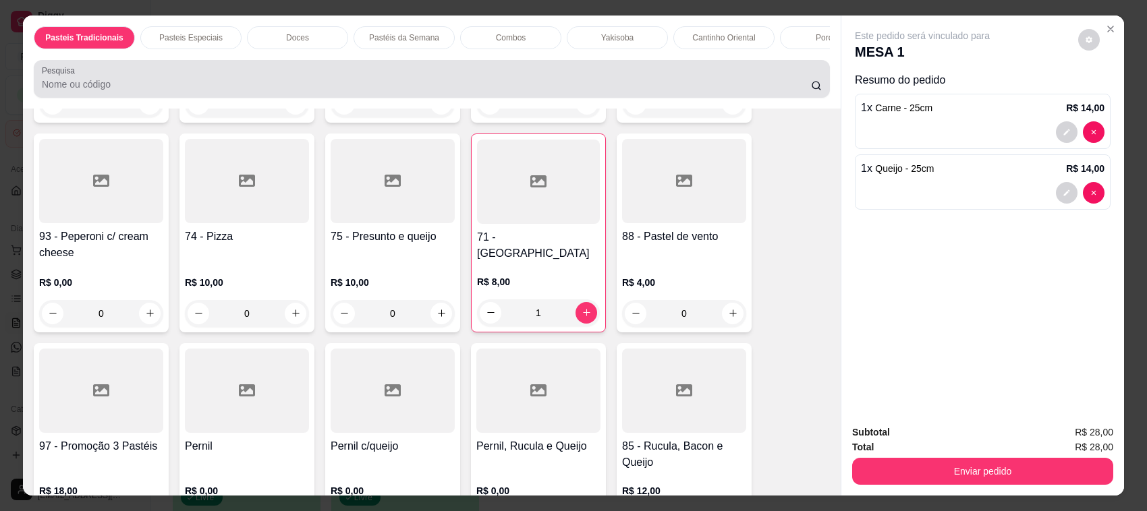
click at [264, 91] on input "Pesquisa" at bounding box center [426, 84] width 769 height 13
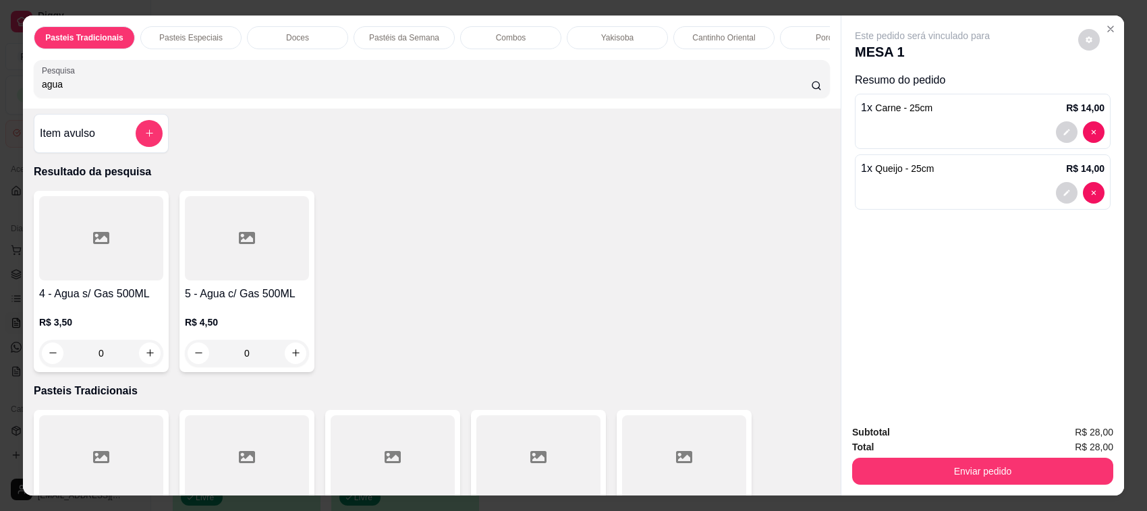
scroll to position [0, 0]
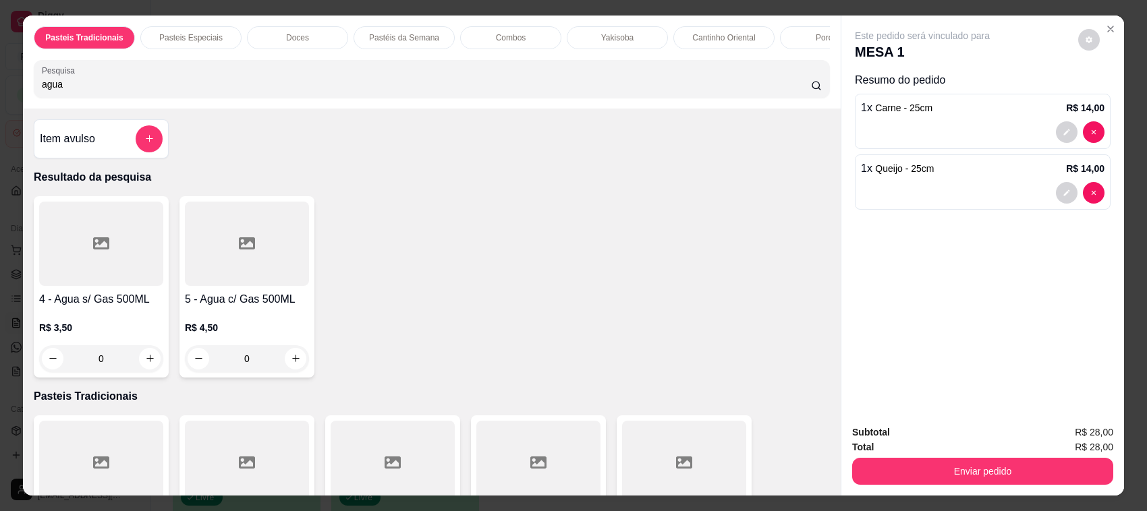
type input "agua"
click at [132, 308] on h4 "4 - Agua s/ Gas 500ML" at bounding box center [101, 299] width 124 height 16
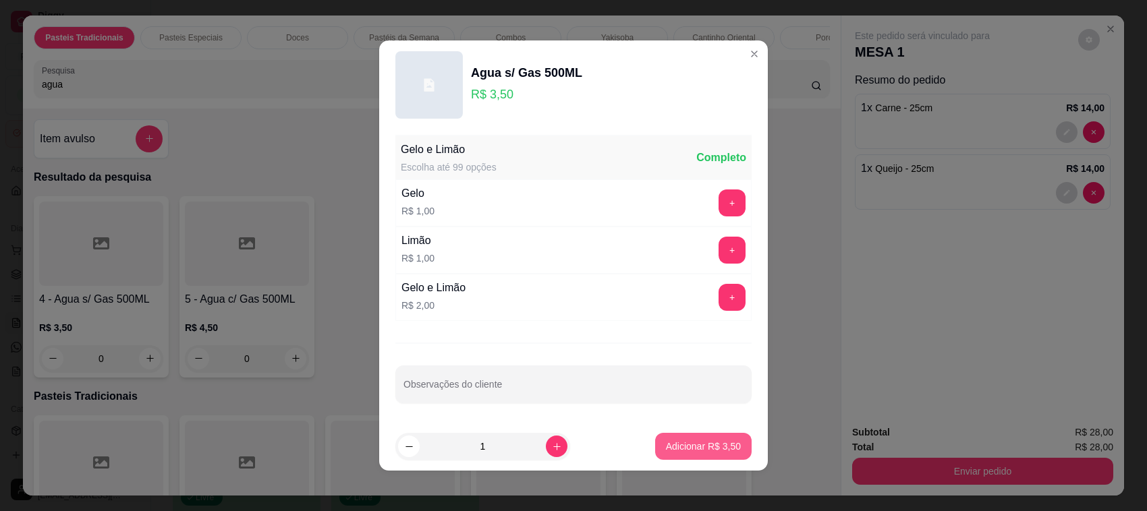
click at [666, 444] on p "Adicionar R$ 3,50" at bounding box center [703, 446] width 75 height 13
type input "1"
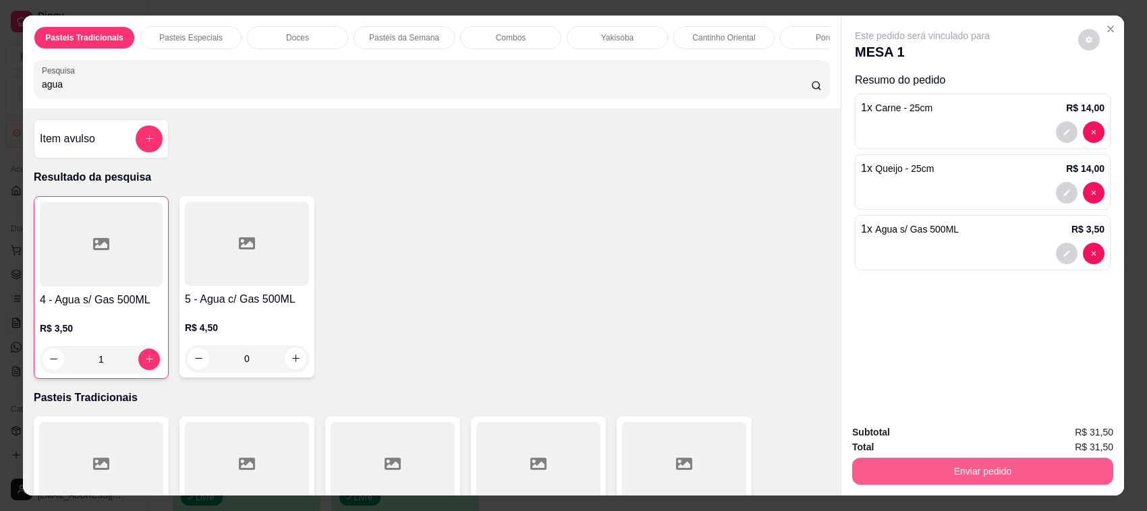
click at [935, 470] on button "Enviar pedido" at bounding box center [982, 471] width 261 height 27
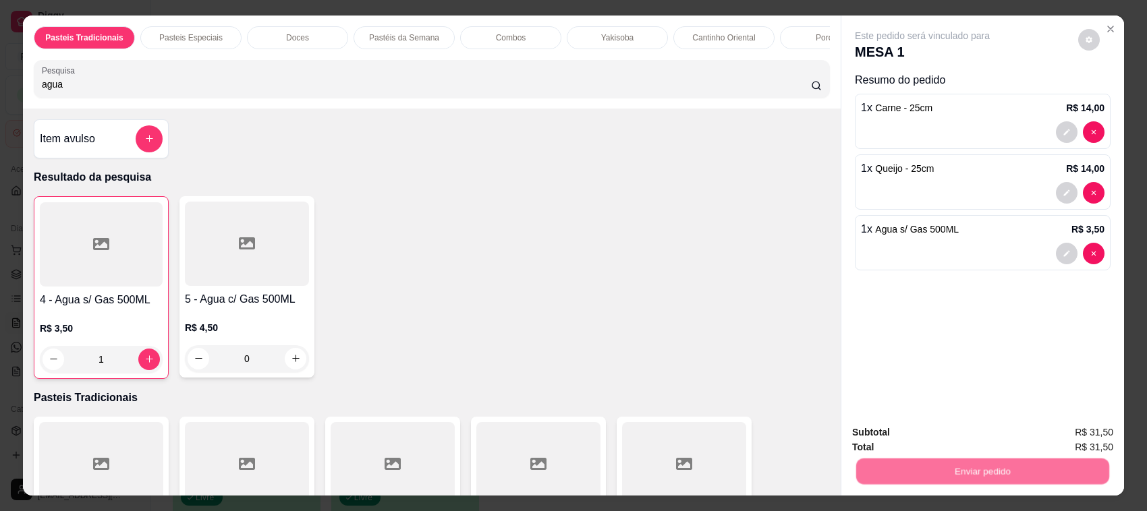
click at [924, 444] on button "Não registrar e enviar pedido" at bounding box center [937, 438] width 136 height 25
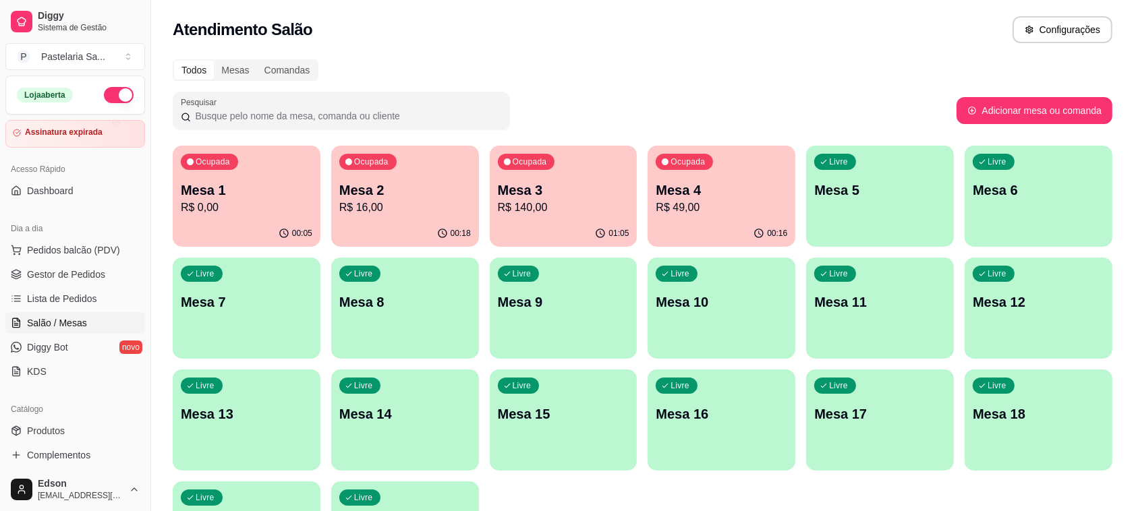
click at [555, 212] on p "R$ 140,00" at bounding box center [564, 208] width 132 height 16
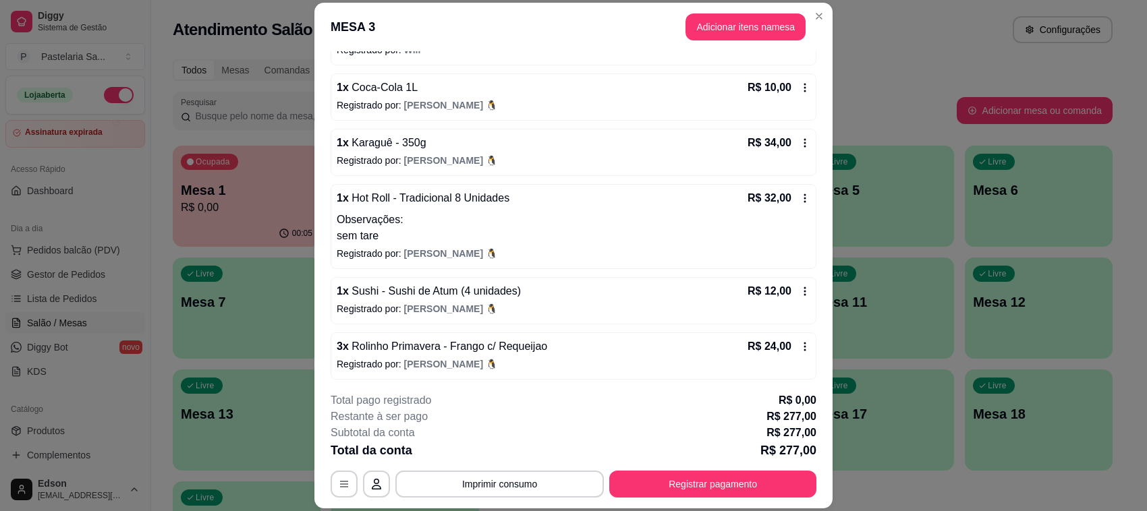
scroll to position [433, 0]
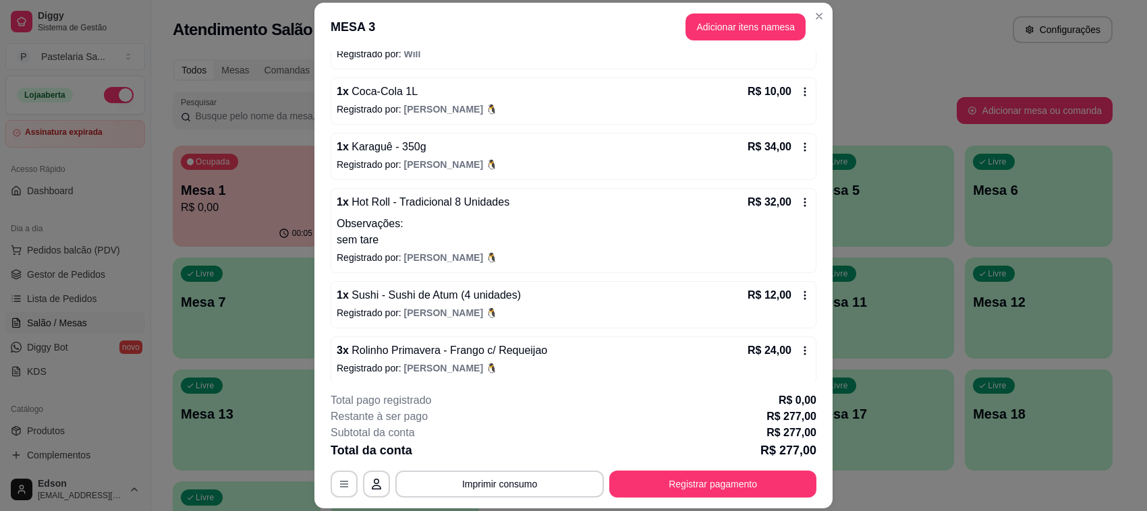
click at [671, 155] on div "1 x Karaguê - 350g R$ 34,00" at bounding box center [573, 147] width 473 height 16
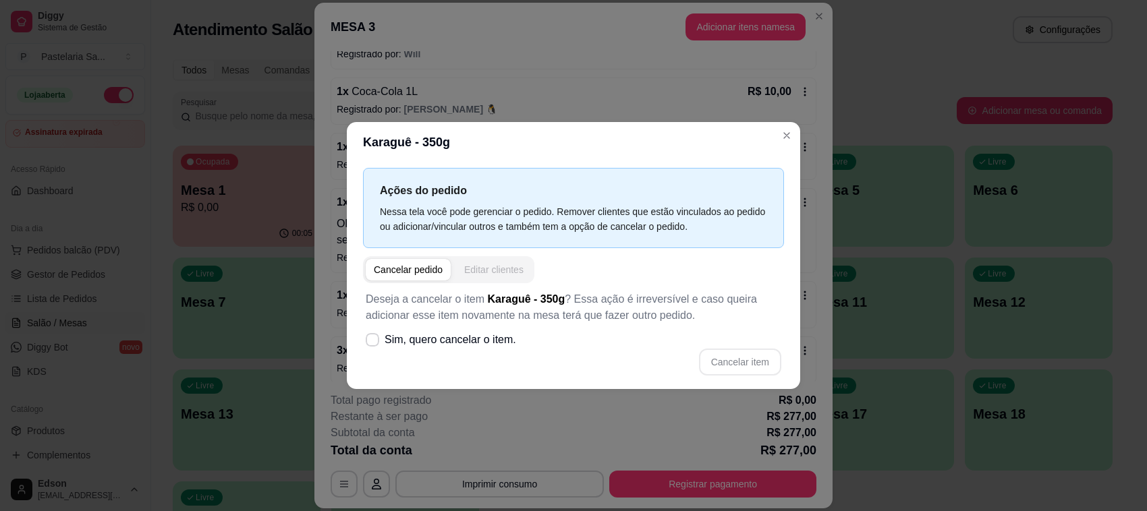
click at [484, 272] on div "Editar clientes" at bounding box center [493, 269] width 59 height 13
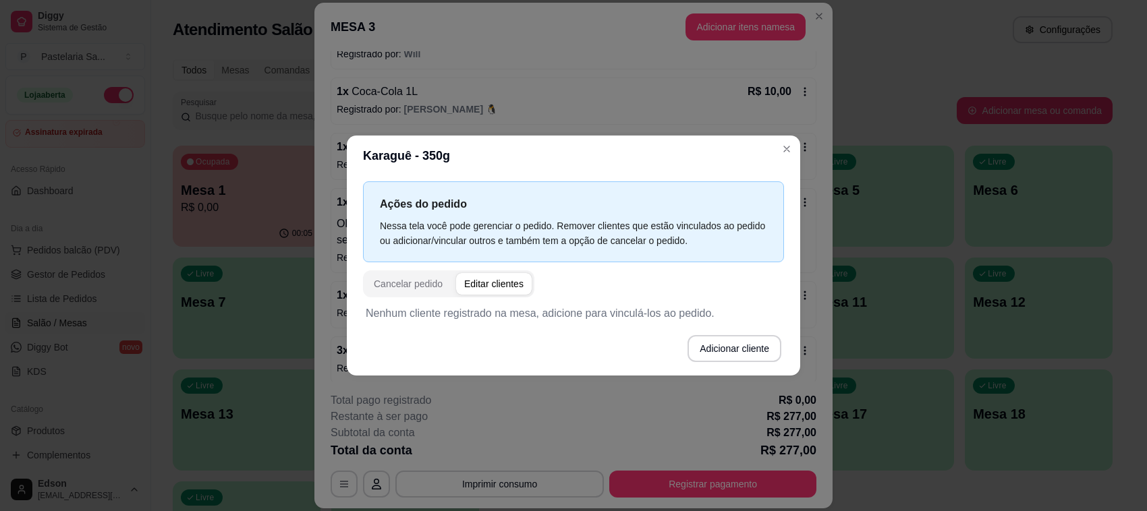
click at [735, 351] on button "Adicionar cliente" at bounding box center [734, 348] width 94 height 27
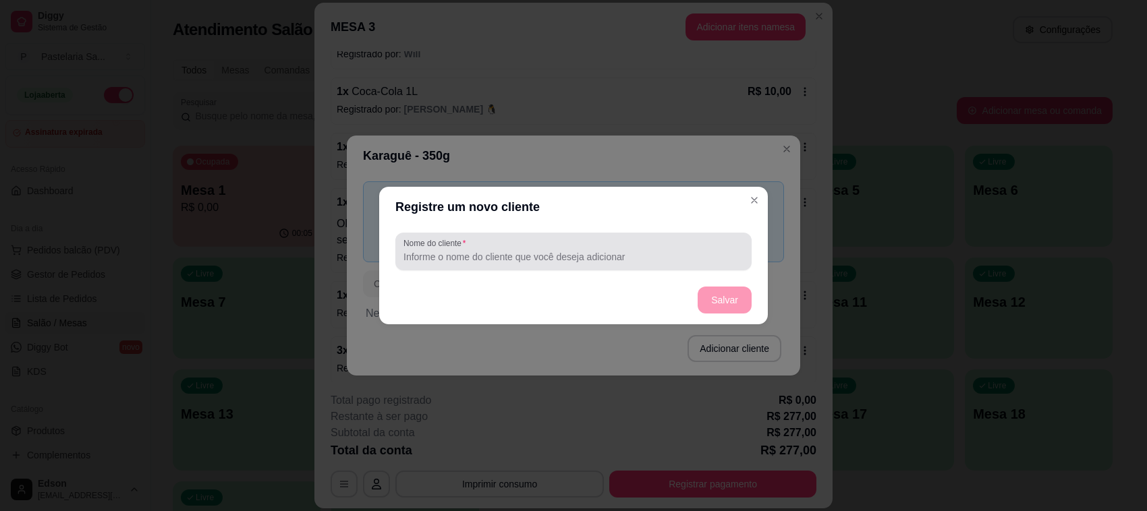
click at [525, 233] on div "Nome do cliente" at bounding box center [573, 252] width 356 height 38
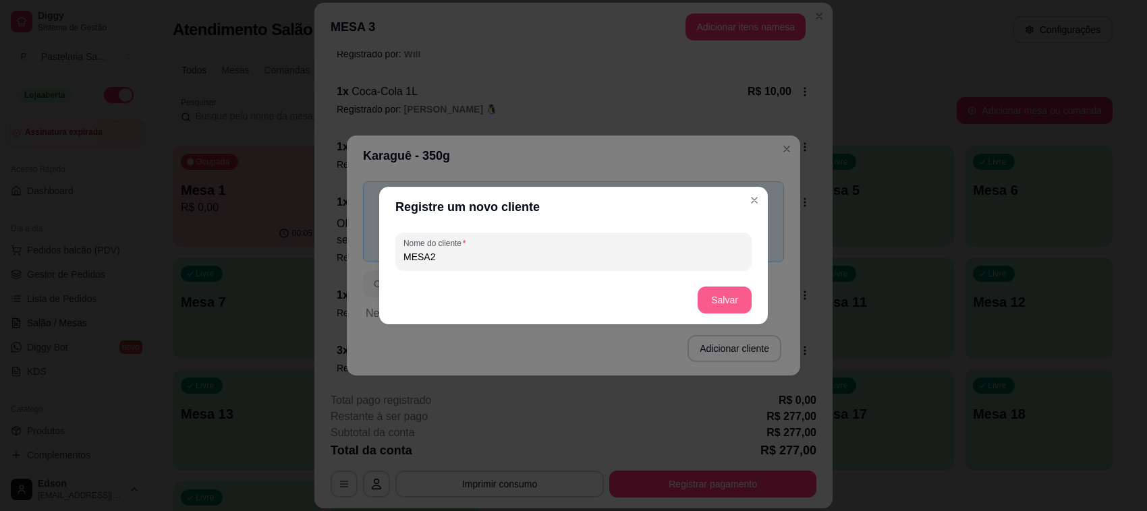
type input "MESA2"
click at [710, 306] on button "Salvar" at bounding box center [724, 300] width 54 height 27
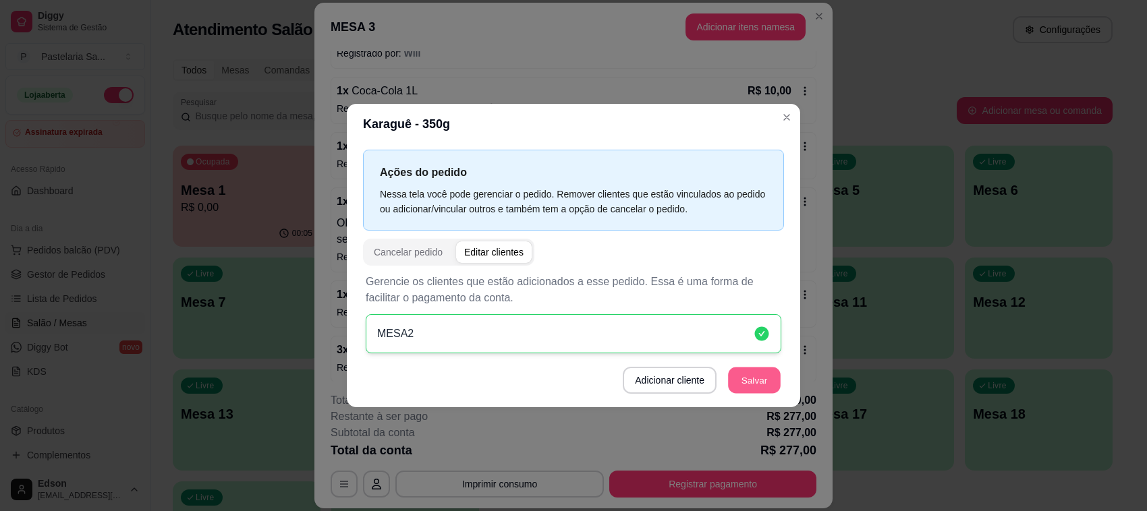
click at [773, 389] on button "Salvar" at bounding box center [754, 380] width 53 height 26
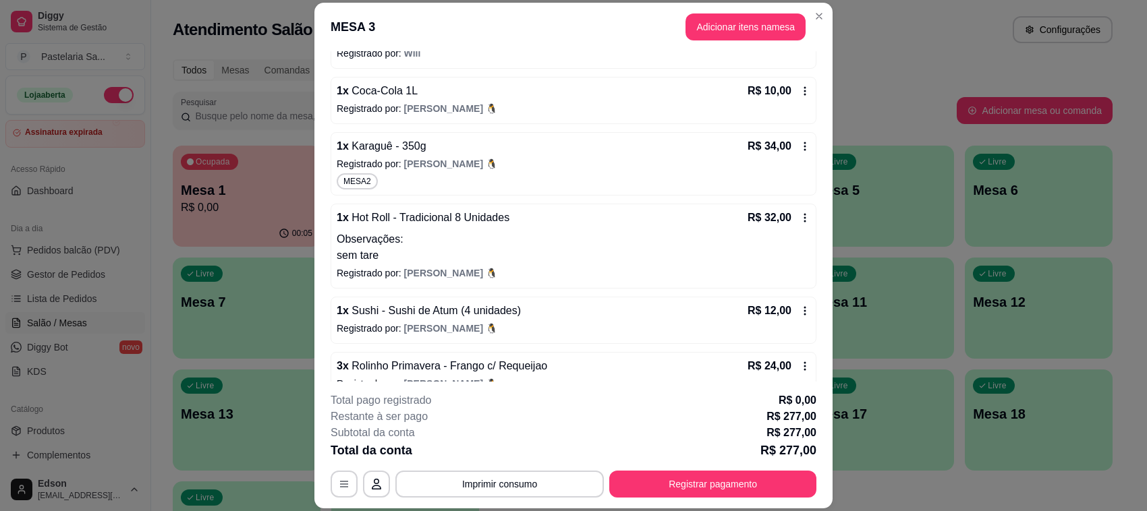
click at [515, 264] on p "sem tare" at bounding box center [573, 256] width 473 height 16
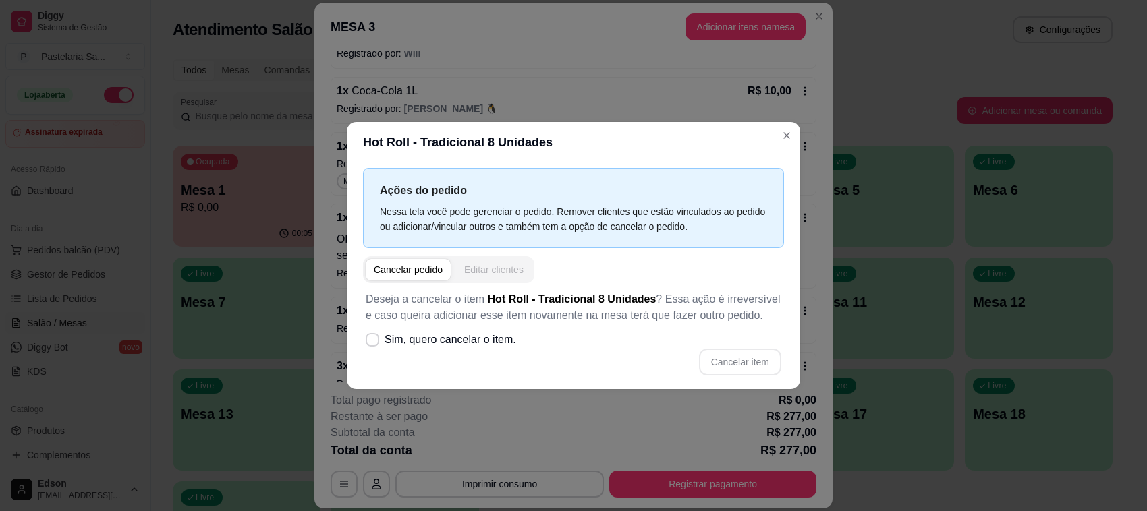
click at [496, 270] on div "Editar clientes" at bounding box center [493, 269] width 59 height 13
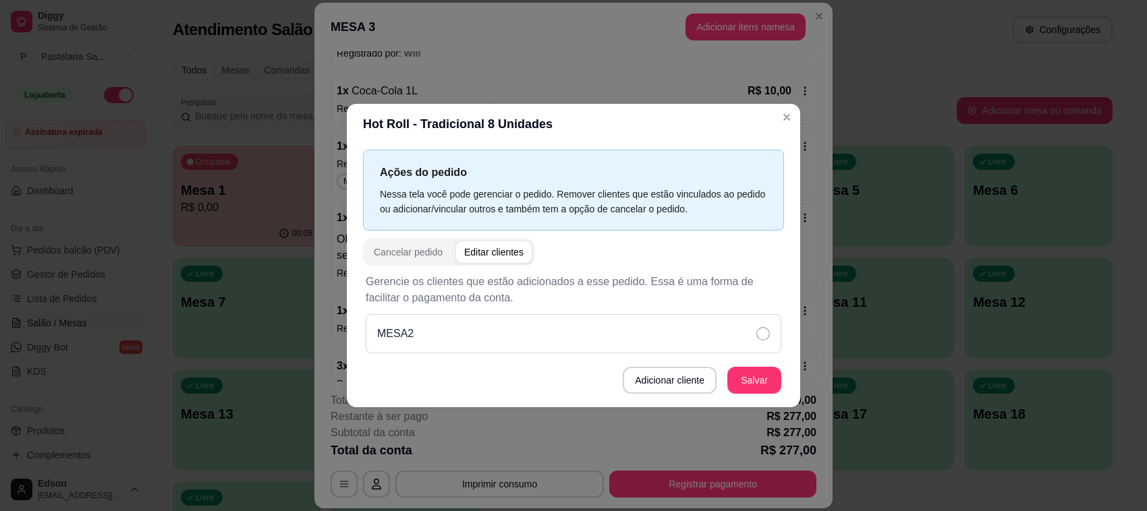
click at [728, 345] on div "MESA2" at bounding box center [573, 333] width 415 height 39
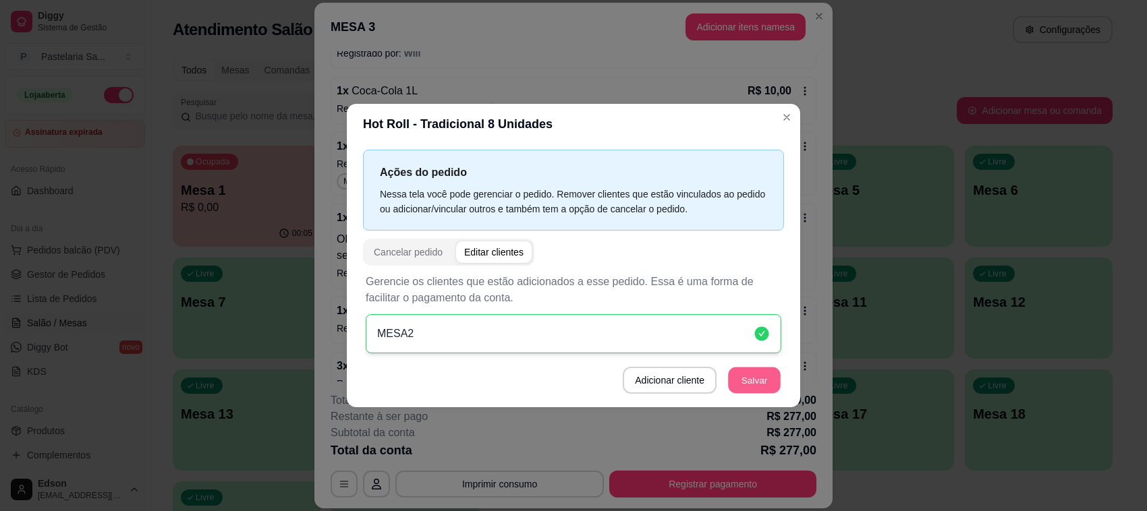
click at [760, 382] on button "Salvar" at bounding box center [754, 380] width 53 height 26
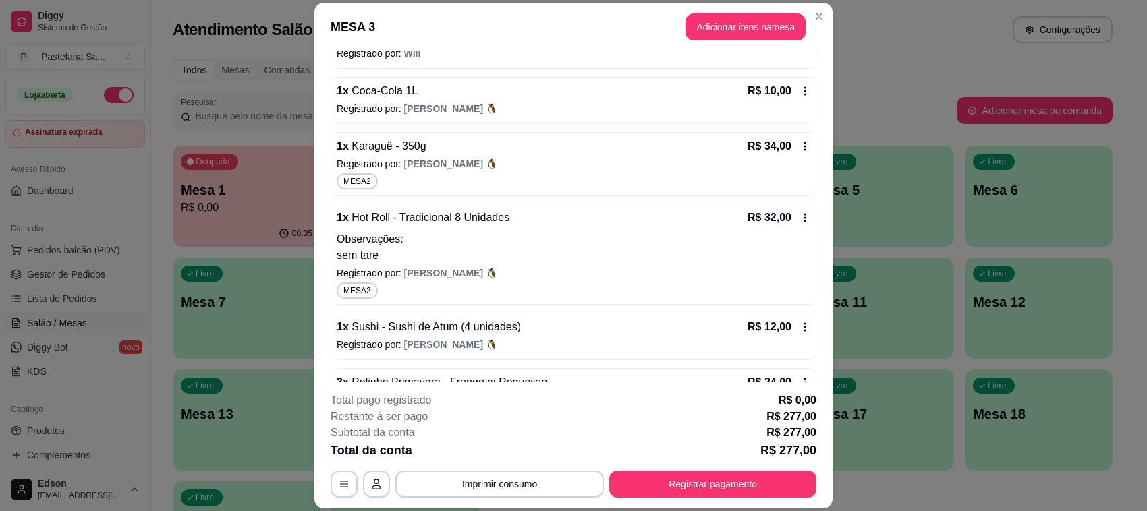
click at [525, 335] on div "1 x Sushi - Sushi de Atum (4 unidades) R$ 12,00" at bounding box center [573, 327] width 473 height 16
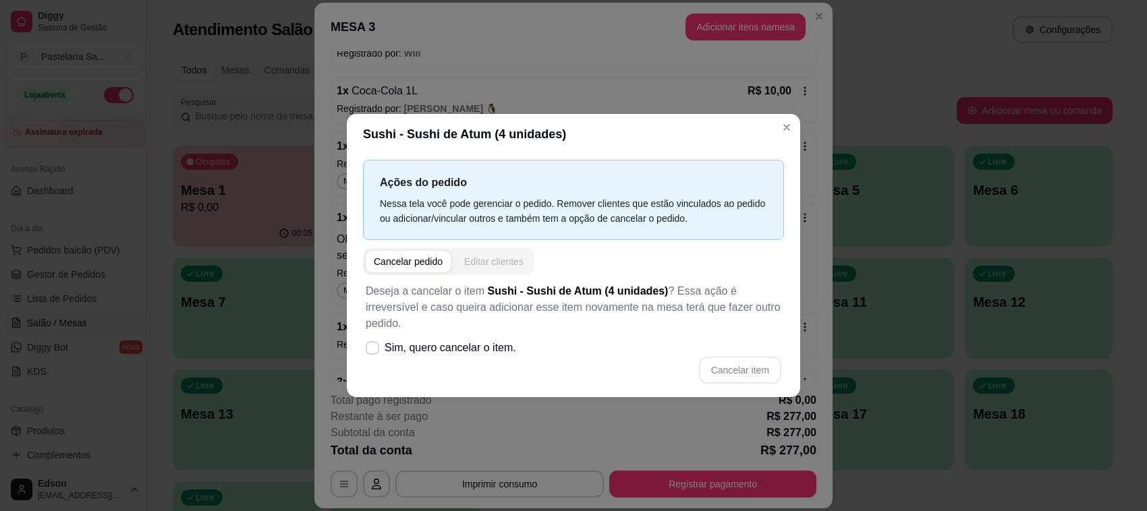
click at [490, 261] on button "Editar clientes" at bounding box center [494, 262] width 76 height 22
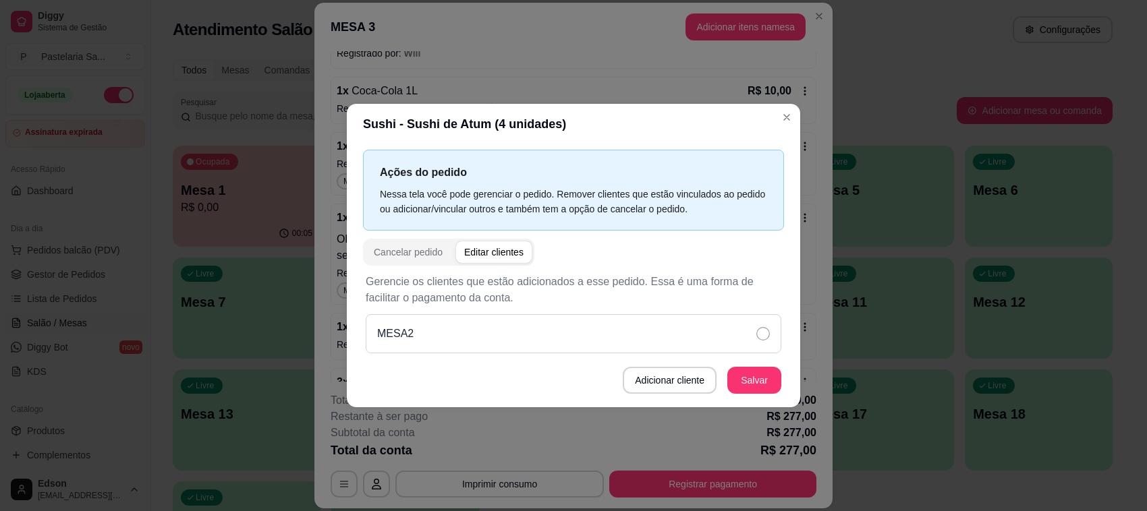
click at [496, 335] on div "MESA2" at bounding box center [573, 333] width 415 height 39
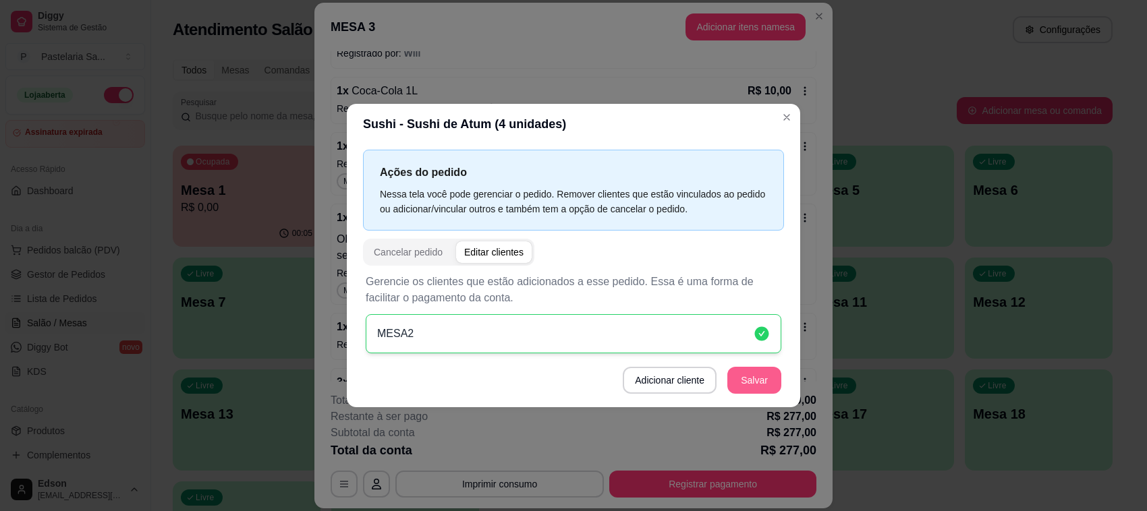
click at [764, 389] on button "Salvar" at bounding box center [754, 380] width 54 height 27
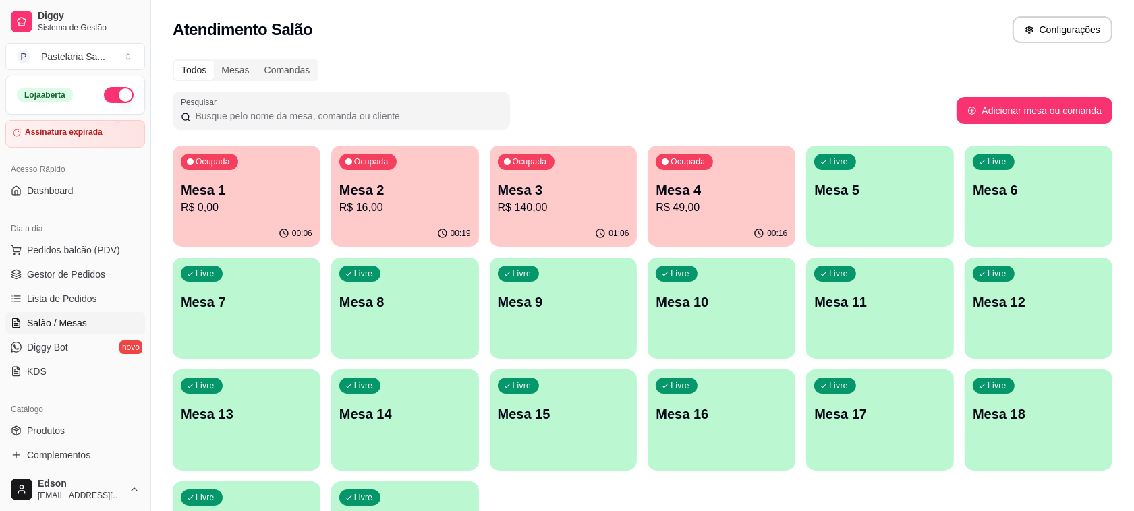
click at [373, 194] on p "Mesa 2" at bounding box center [405, 190] width 132 height 19
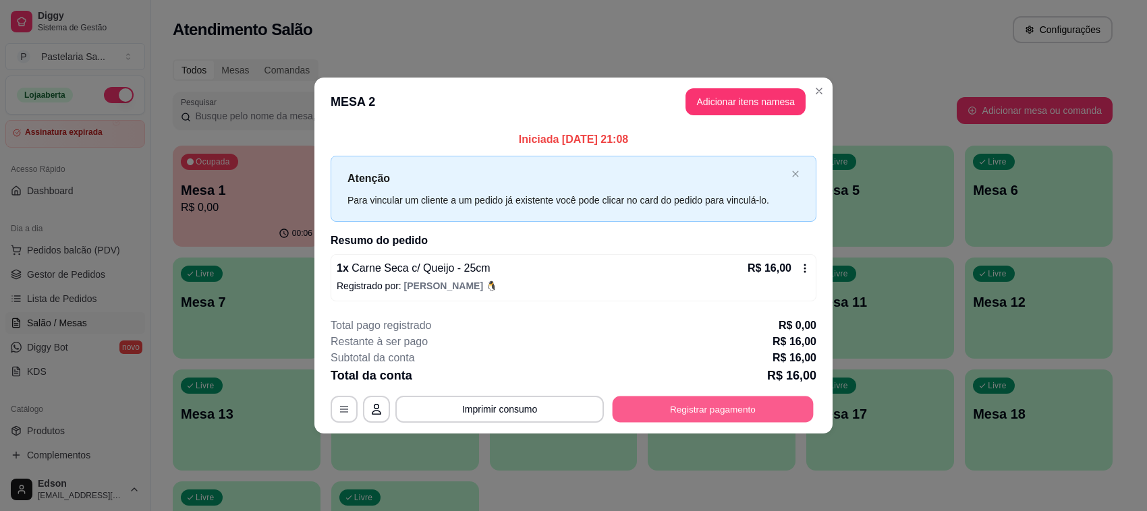
click at [717, 419] on button "Registrar pagamento" at bounding box center [712, 409] width 201 height 26
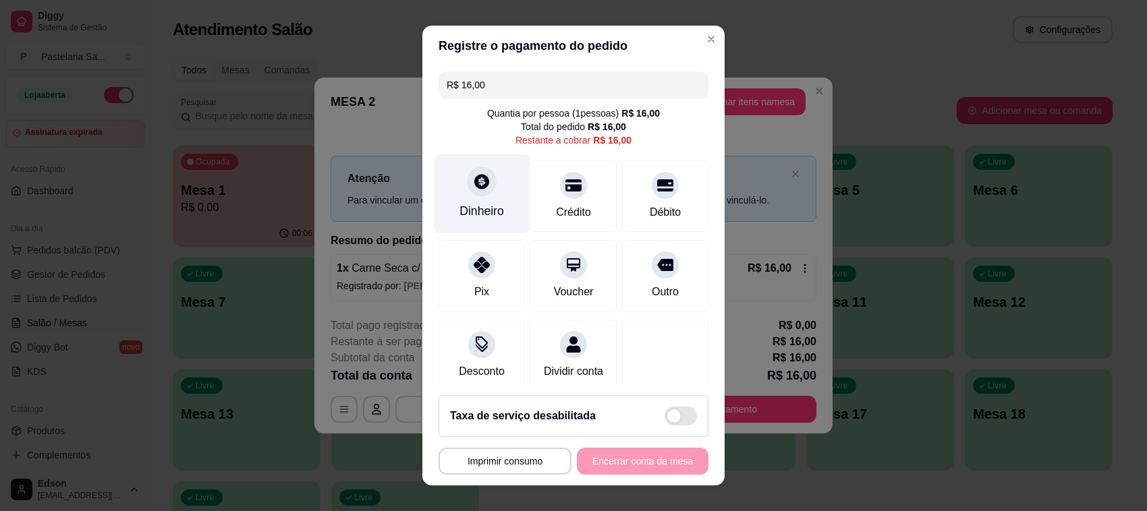
click at [484, 199] on div "Dinheiro" at bounding box center [481, 193] width 95 height 79
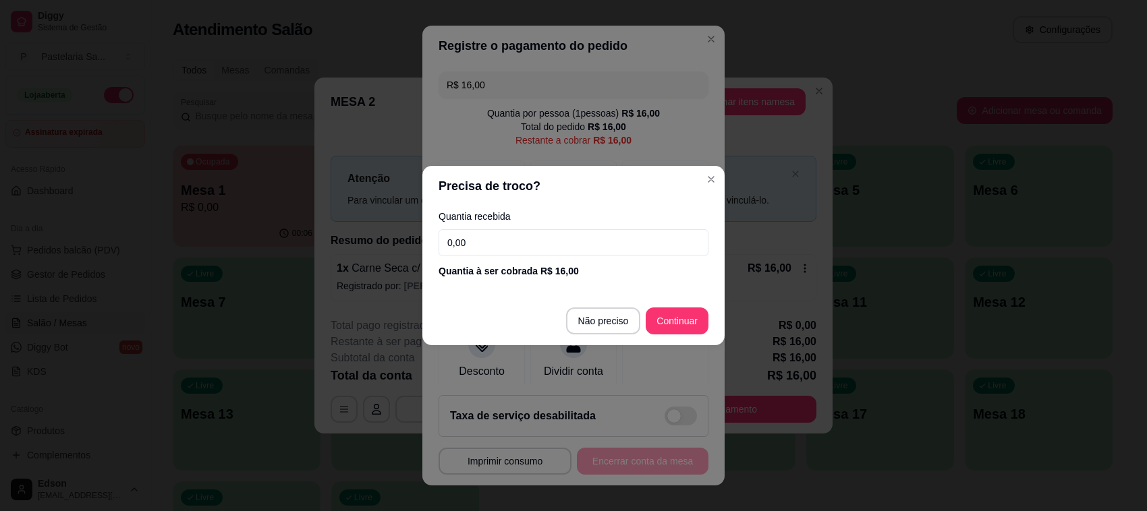
click at [527, 257] on div "Quantia recebida 0,00 Quantia à ser cobrada R$ 16,00" at bounding box center [573, 244] width 302 height 77
click at [529, 250] on input "0,00" at bounding box center [573, 242] width 270 height 27
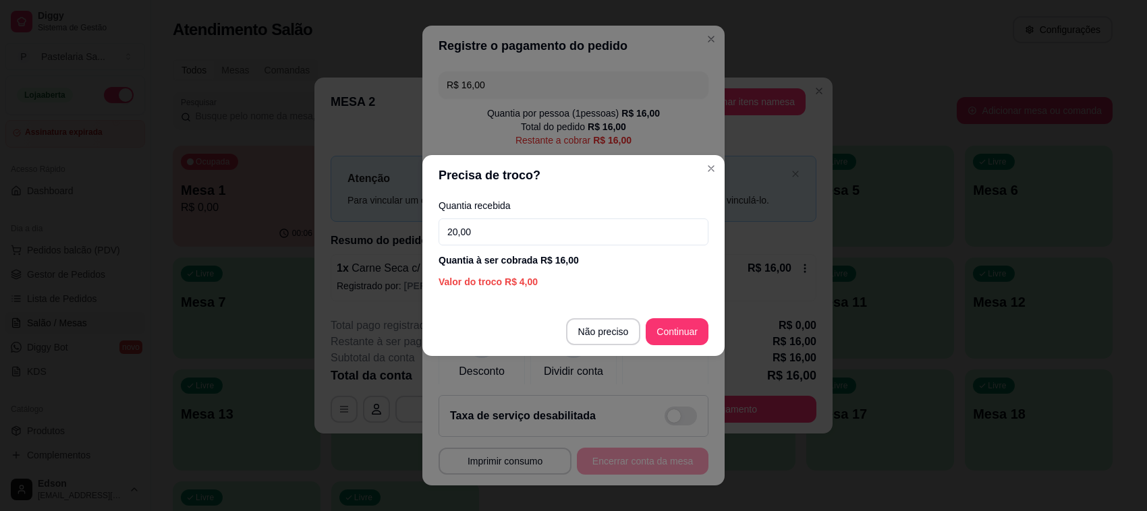
type input "20,00"
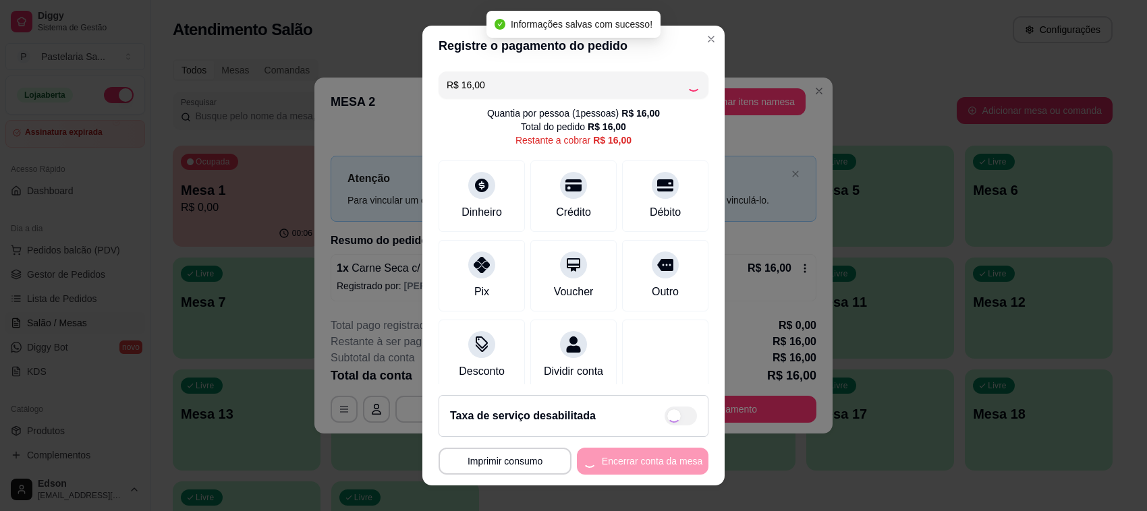
type input "R$ 0,00"
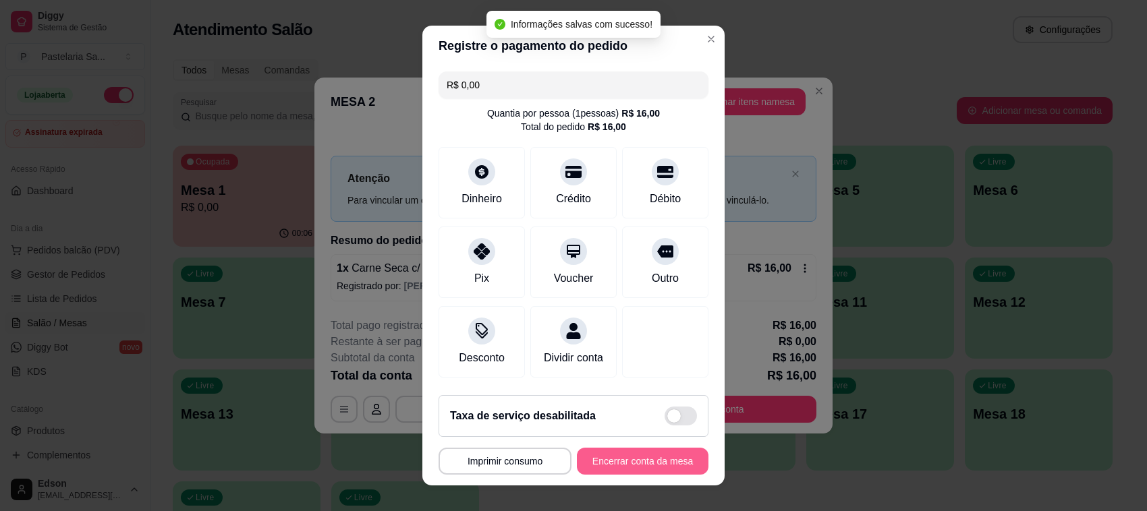
click at [635, 457] on button "Encerrar conta da mesa" at bounding box center [643, 461] width 132 height 27
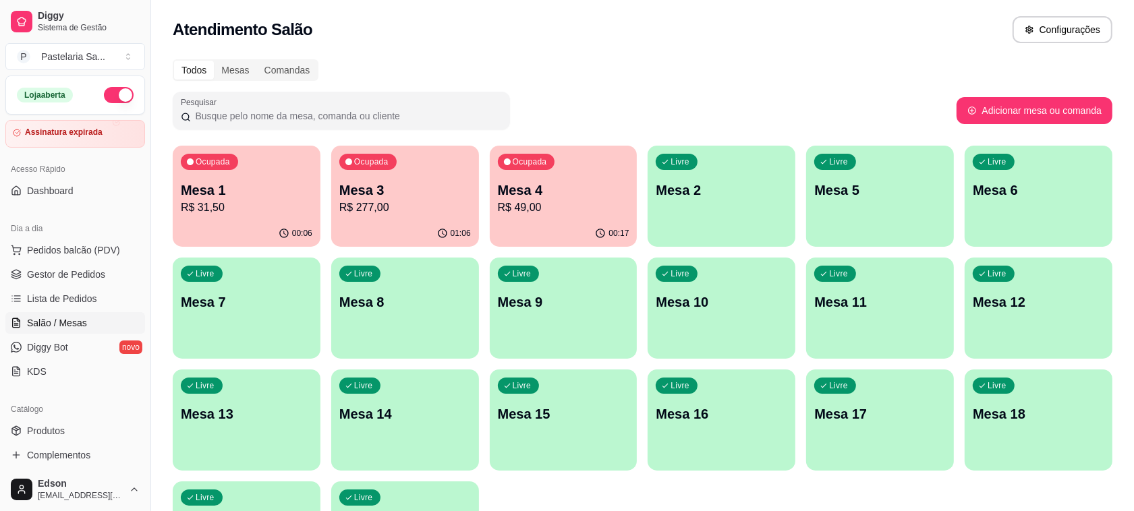
click at [390, 194] on p "Mesa 3" at bounding box center [405, 190] width 132 height 19
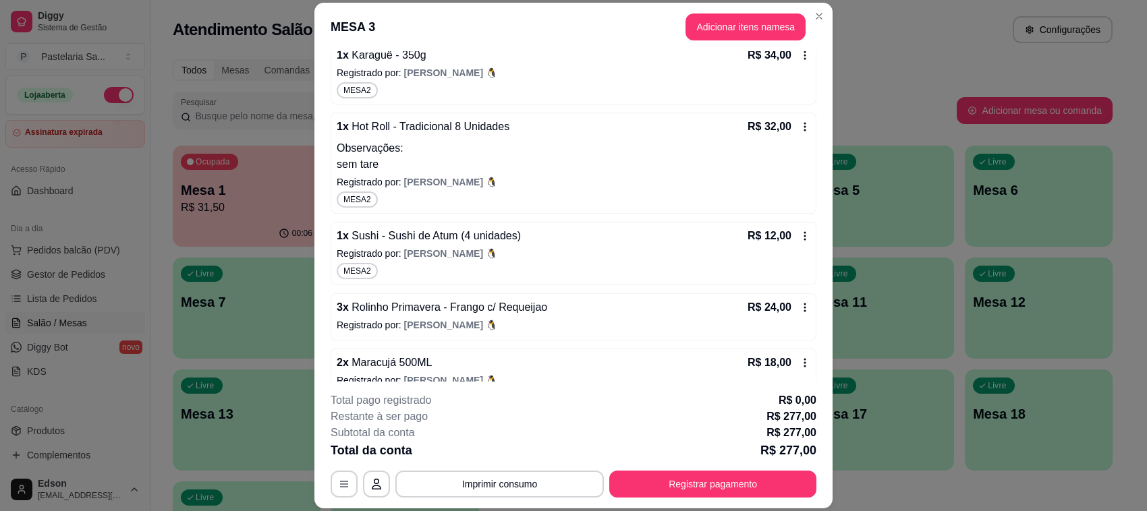
scroll to position [713, 0]
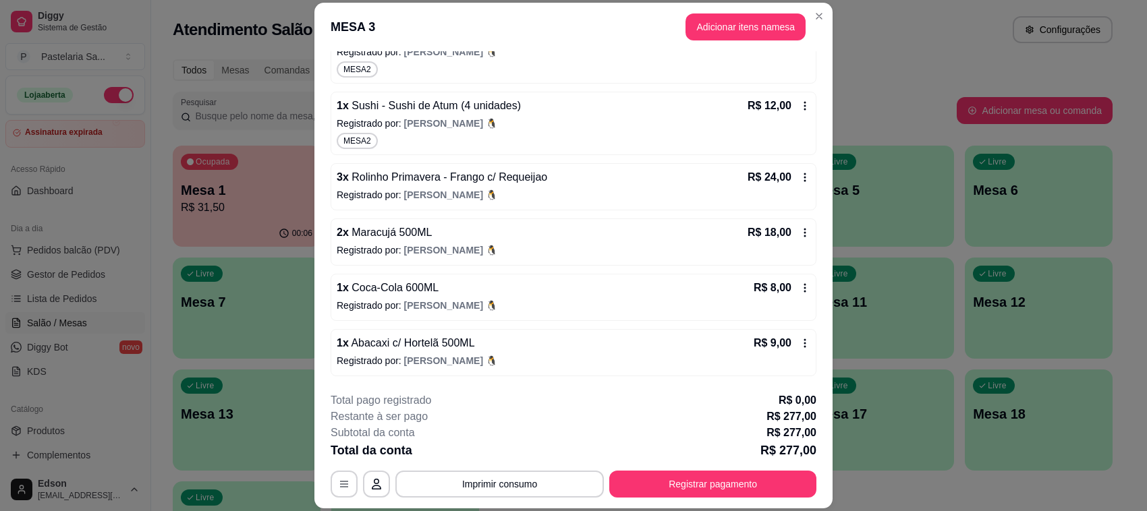
click at [432, 190] on span "[PERSON_NAME] 🐧" at bounding box center [450, 195] width 93 height 11
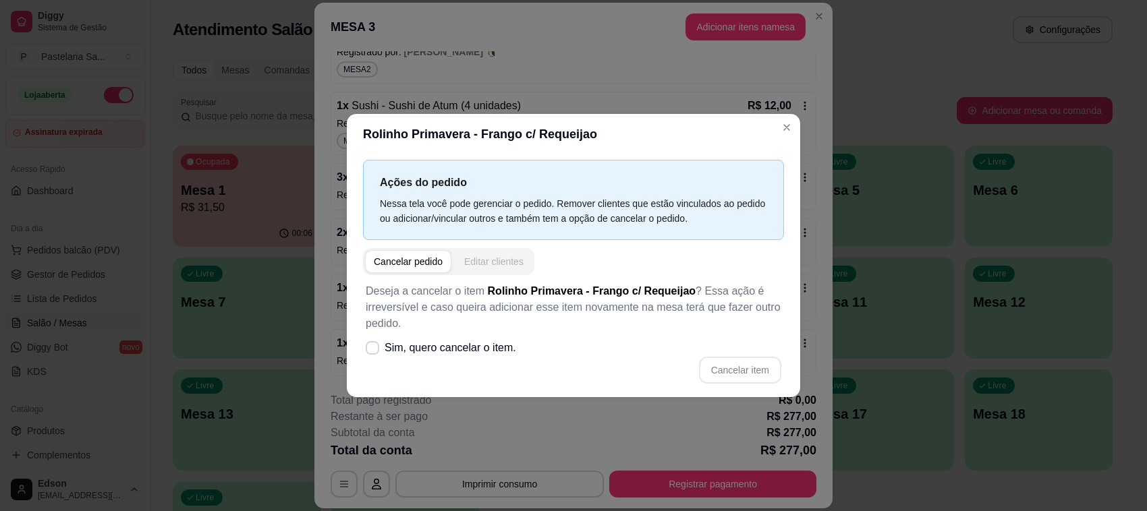
click at [506, 272] on button "Editar clientes" at bounding box center [494, 262] width 76 height 22
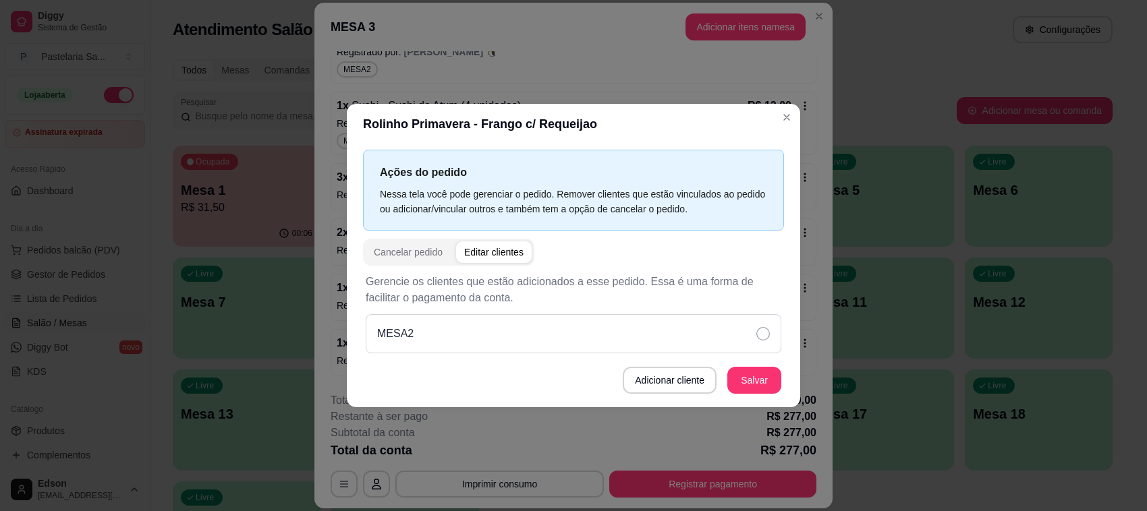
click at [494, 347] on div "MESA2" at bounding box center [573, 333] width 415 height 39
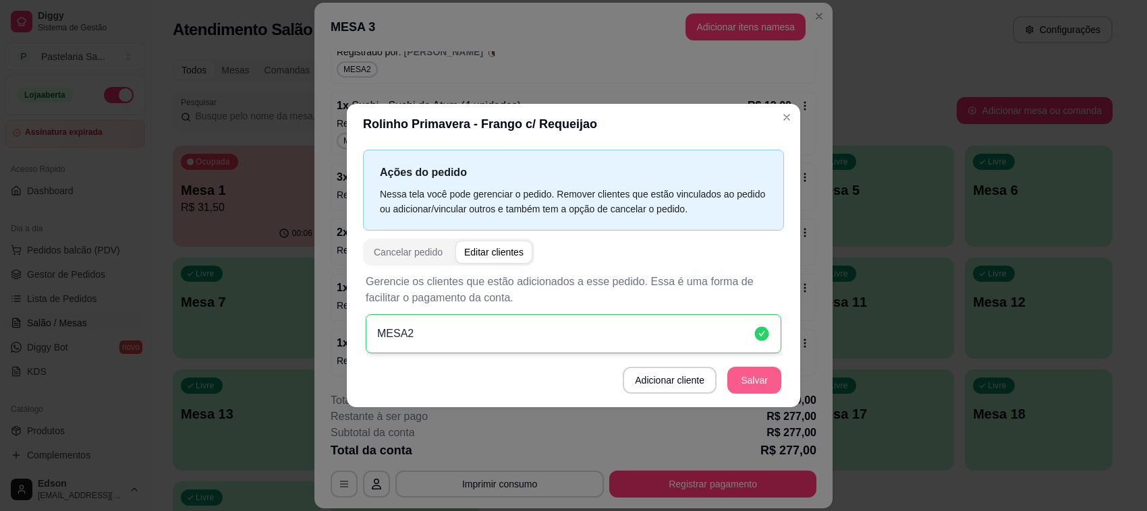
click at [735, 393] on button "Salvar" at bounding box center [754, 380] width 54 height 27
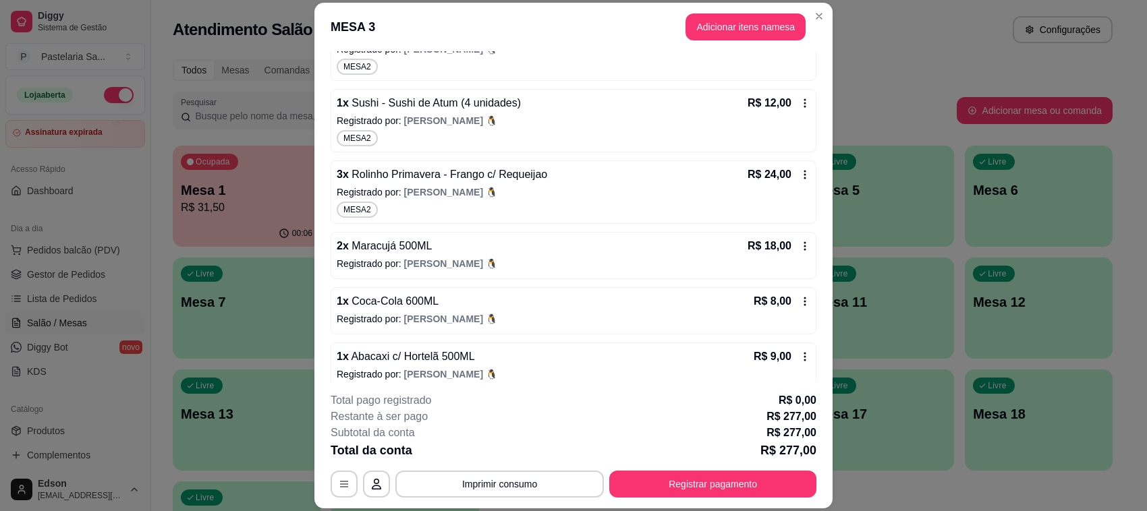
click at [505, 258] on div "2 x Maracujá 500ML R$ 18,00 Registrado por: Guilherme 🐧" at bounding box center [574, 255] width 486 height 47
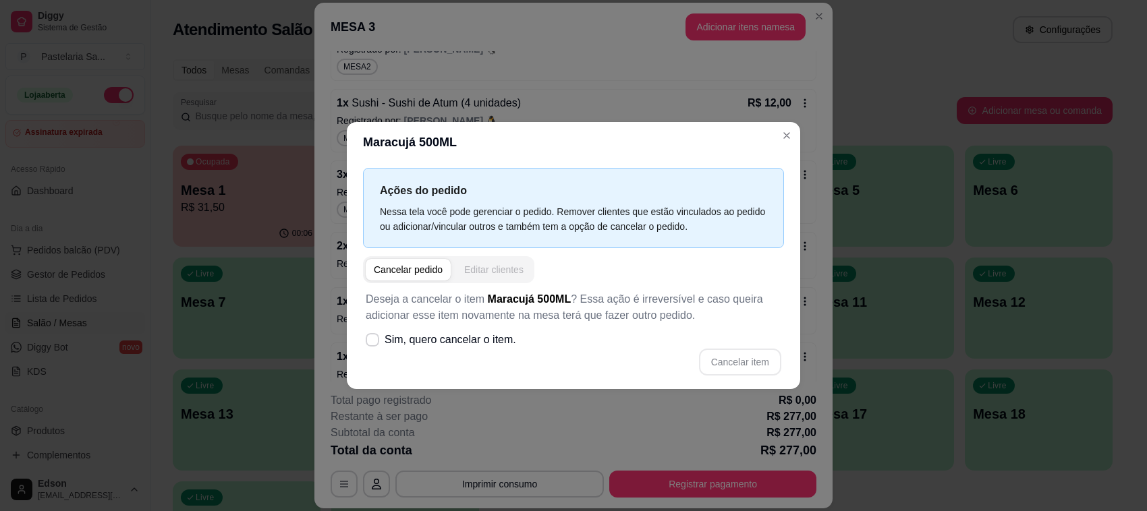
click at [517, 268] on div "Editar clientes" at bounding box center [493, 269] width 59 height 13
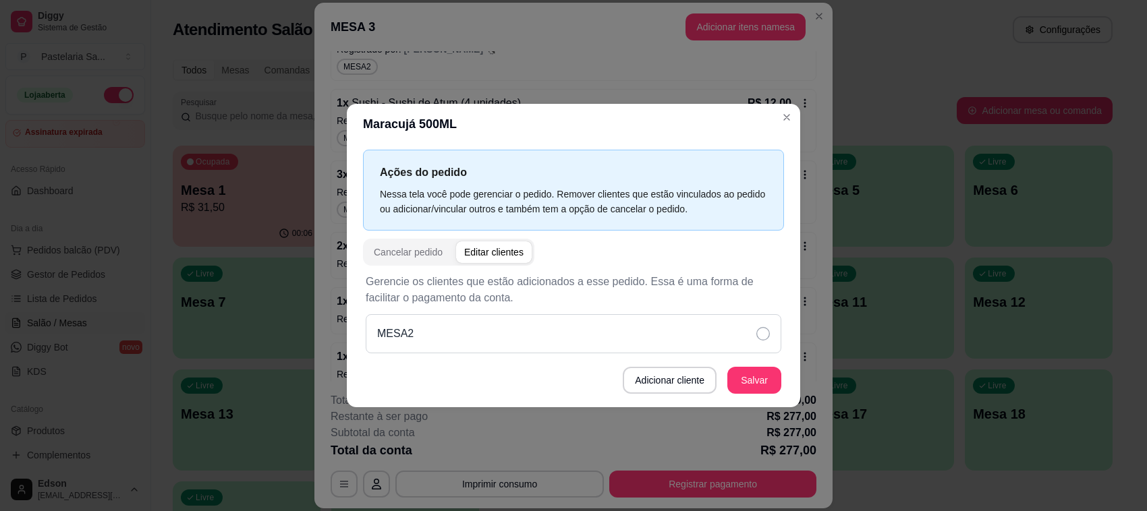
click at [497, 332] on div "MESA2" at bounding box center [573, 333] width 415 height 39
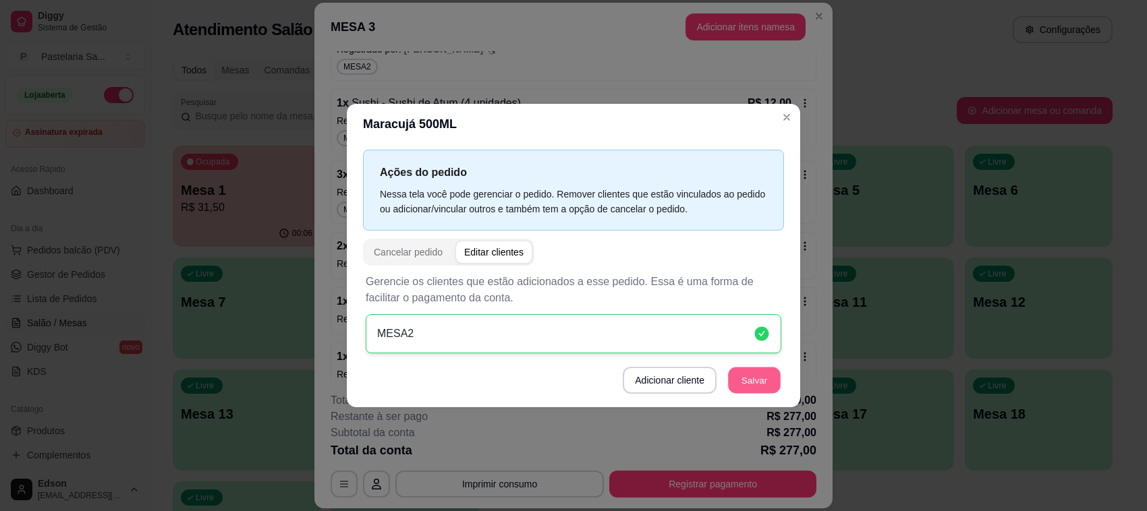
click at [741, 385] on button "Salvar" at bounding box center [754, 380] width 53 height 26
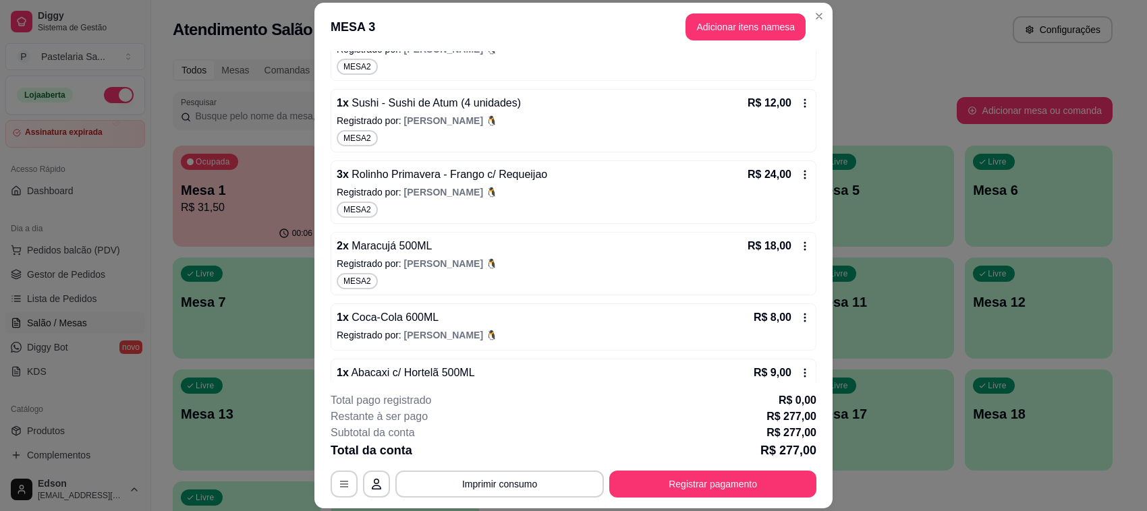
click at [510, 314] on div "1 x Coca-Cola 600ML R$ 8,00" at bounding box center [573, 318] width 473 height 16
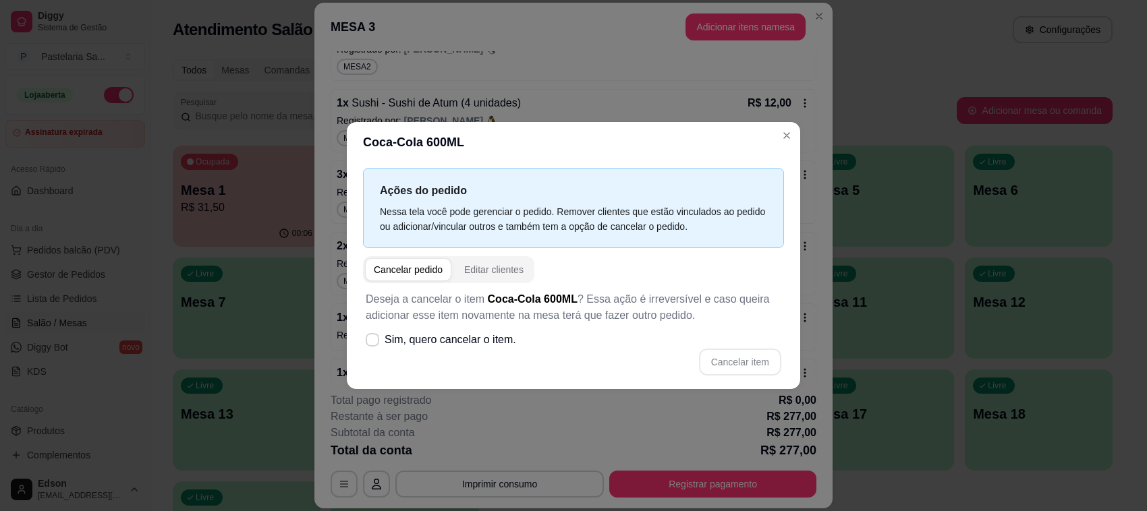
click at [480, 281] on div "Cancelar pedido Editar clientes" at bounding box center [448, 269] width 171 height 27
click at [500, 289] on div "Deseja a cancelar o item Coca-Cola 600ML ? Essa ação é irreversível e caso quei…" at bounding box center [573, 333] width 421 height 101
click at [496, 281] on div "Cancelar pedido Editar clientes" at bounding box center [448, 269] width 171 height 27
click at [484, 275] on div "Editar clientes" at bounding box center [493, 269] width 59 height 13
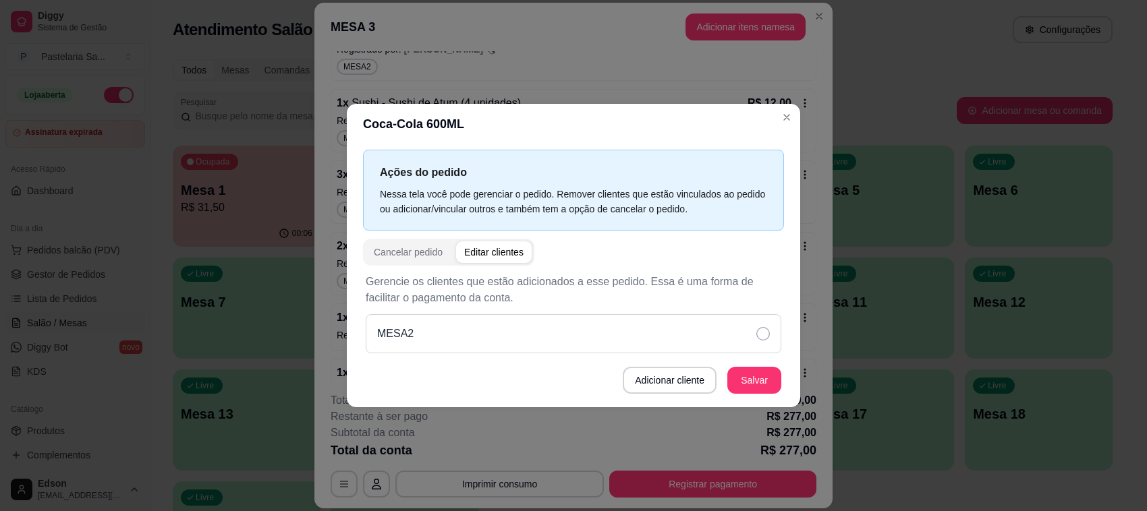
drag, startPoint x: 527, startPoint y: 322, endPoint x: 619, endPoint y: 346, distance: 94.7
click at [534, 328] on div "MESA2" at bounding box center [573, 333] width 415 height 39
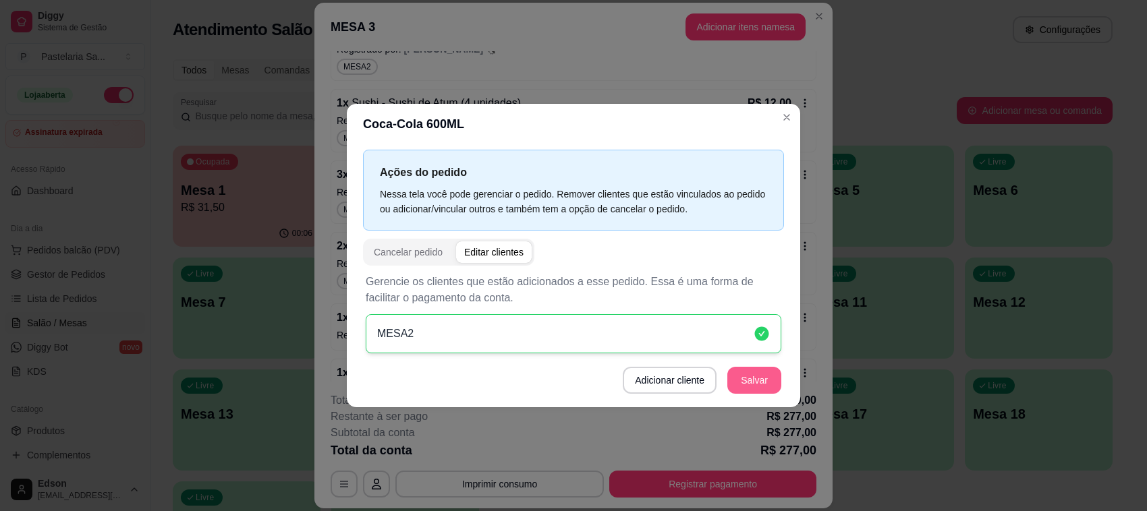
click at [753, 385] on button "Salvar" at bounding box center [754, 380] width 54 height 27
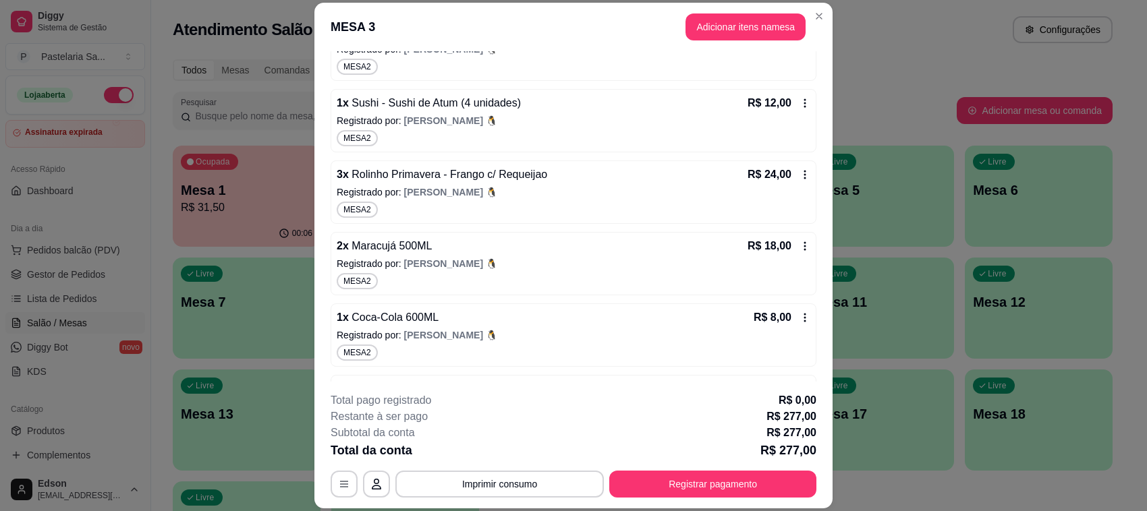
scroll to position [762, 0]
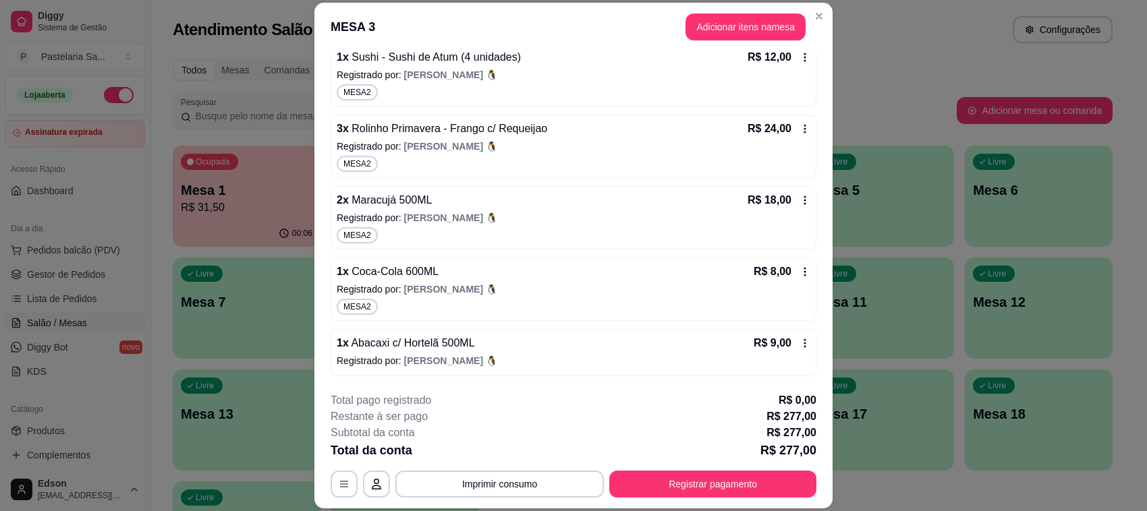
click at [517, 287] on p "Registrado por: Guilherme 🐧" at bounding box center [573, 289] width 473 height 13
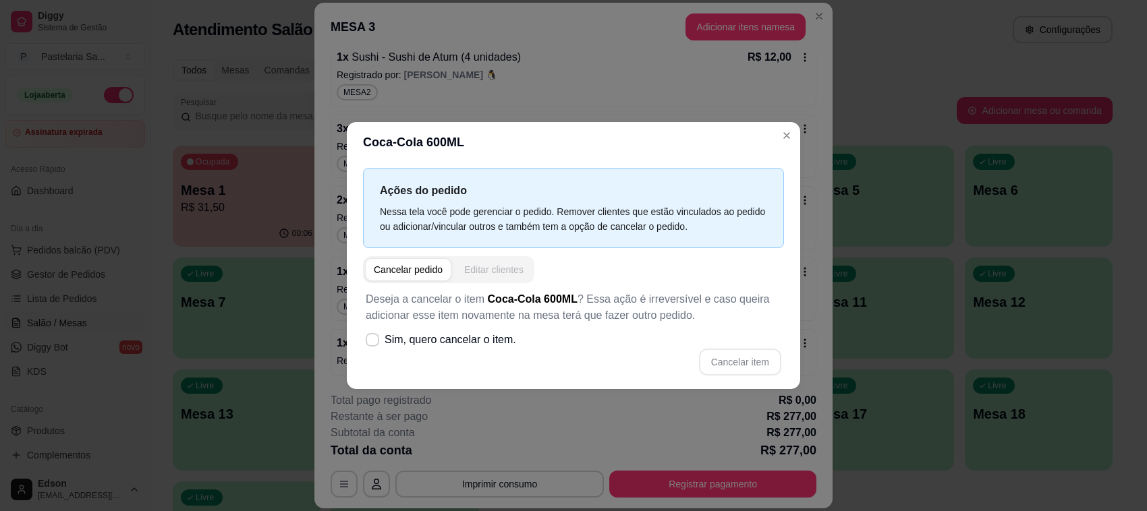
click at [506, 264] on div "Editar clientes" at bounding box center [493, 269] width 59 height 13
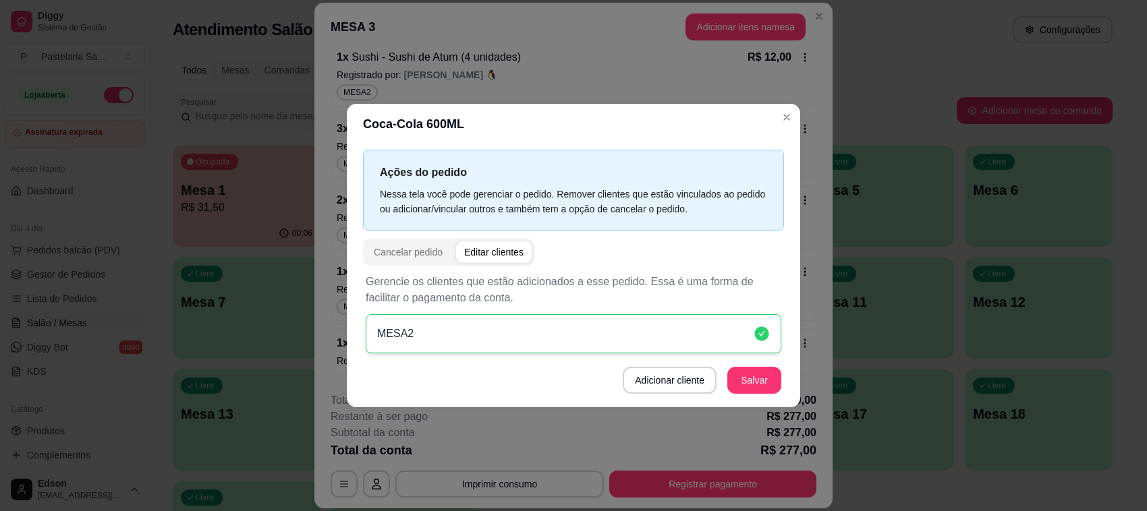
click at [550, 396] on div "Gerencie os clientes que estão adicionados a esse pedido. Essa é uma forma de f…" at bounding box center [573, 334] width 421 height 136
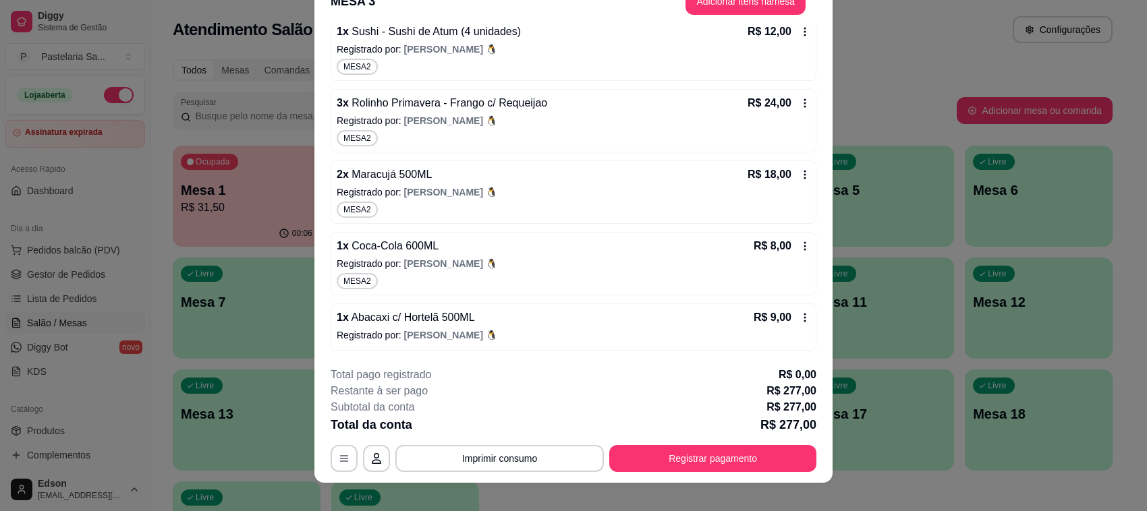
scroll to position [40, 0]
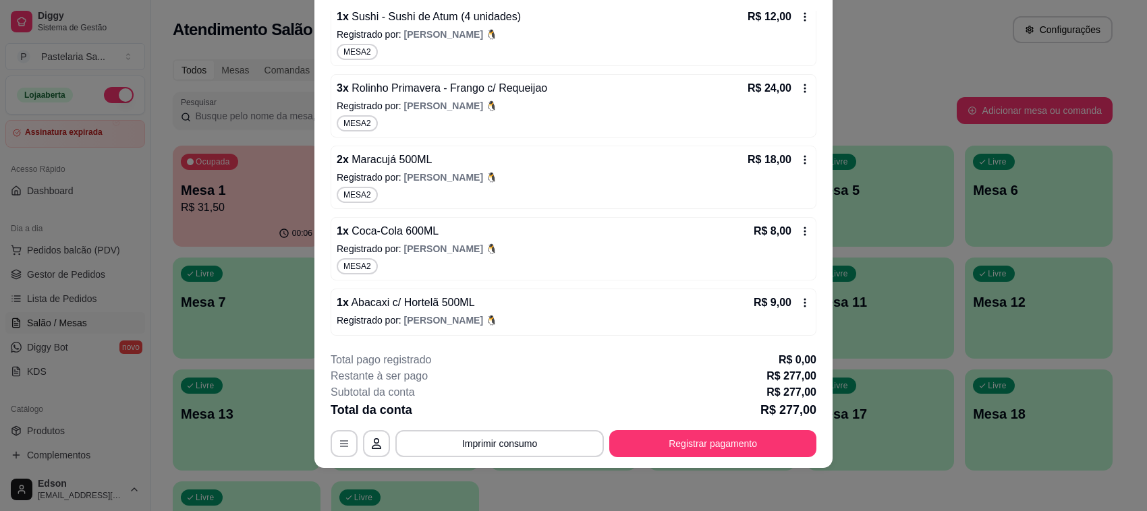
click at [533, 314] on p "Registrado por: Guilherme 🐧" at bounding box center [573, 320] width 473 height 13
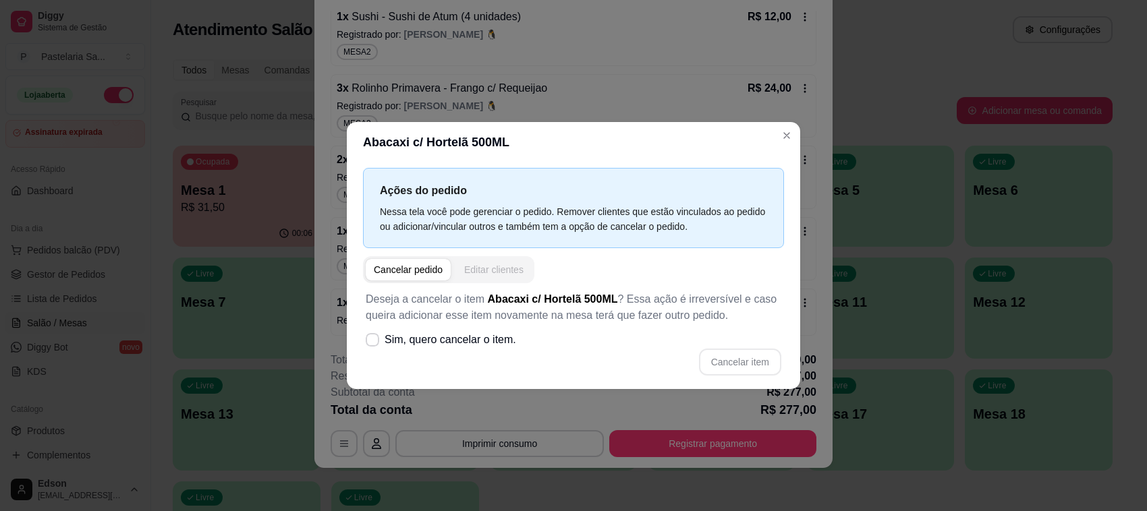
click at [509, 264] on div "Editar clientes" at bounding box center [493, 269] width 59 height 13
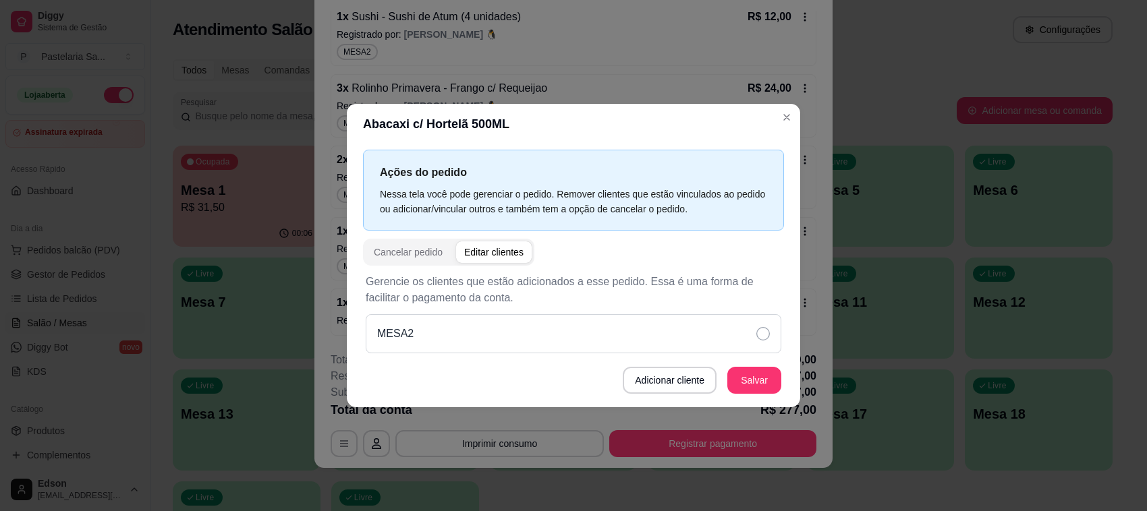
click at [504, 338] on div "MESA2" at bounding box center [573, 333] width 415 height 39
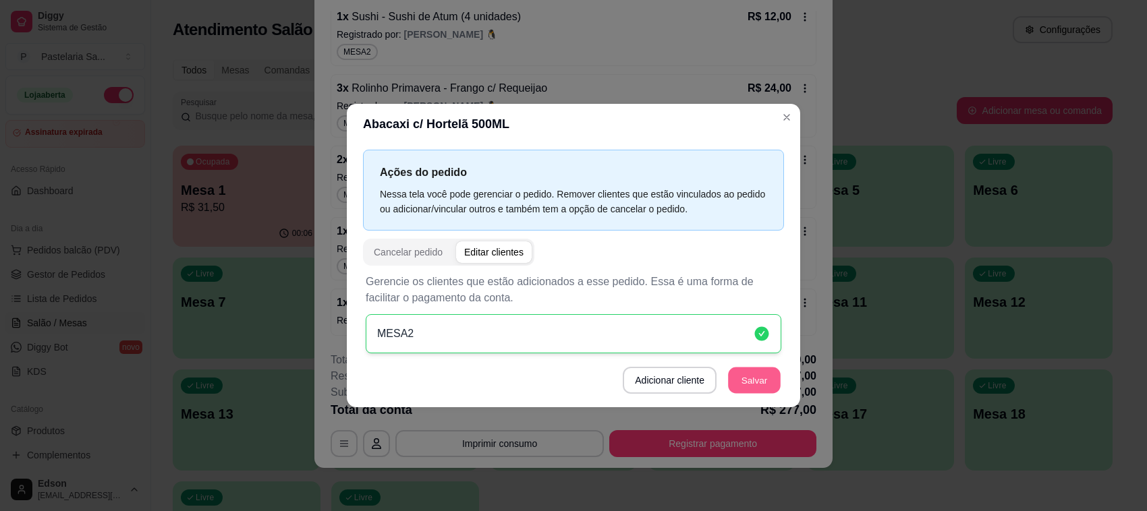
click at [755, 378] on button "Salvar" at bounding box center [754, 380] width 53 height 26
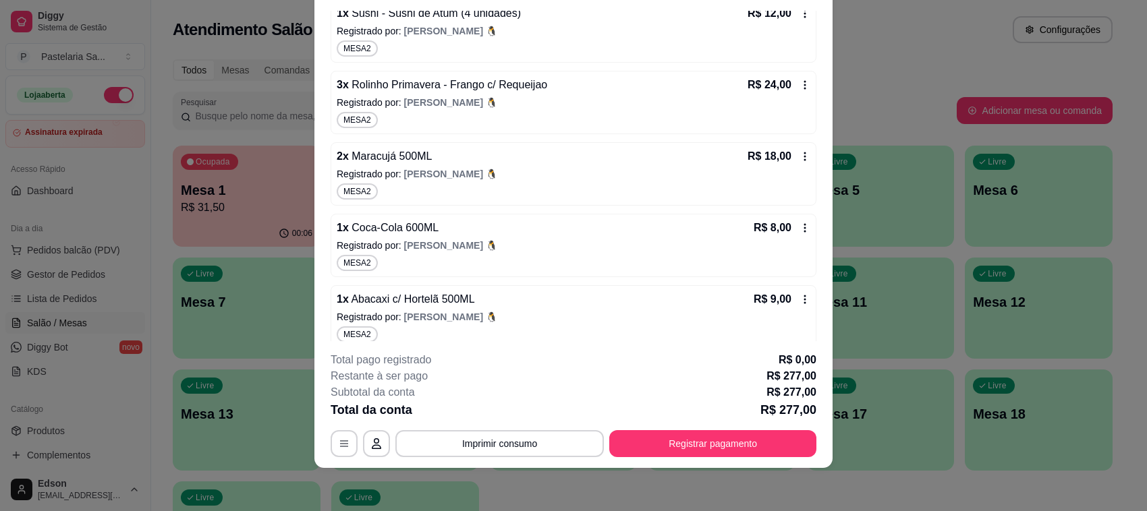
scroll to position [0, 0]
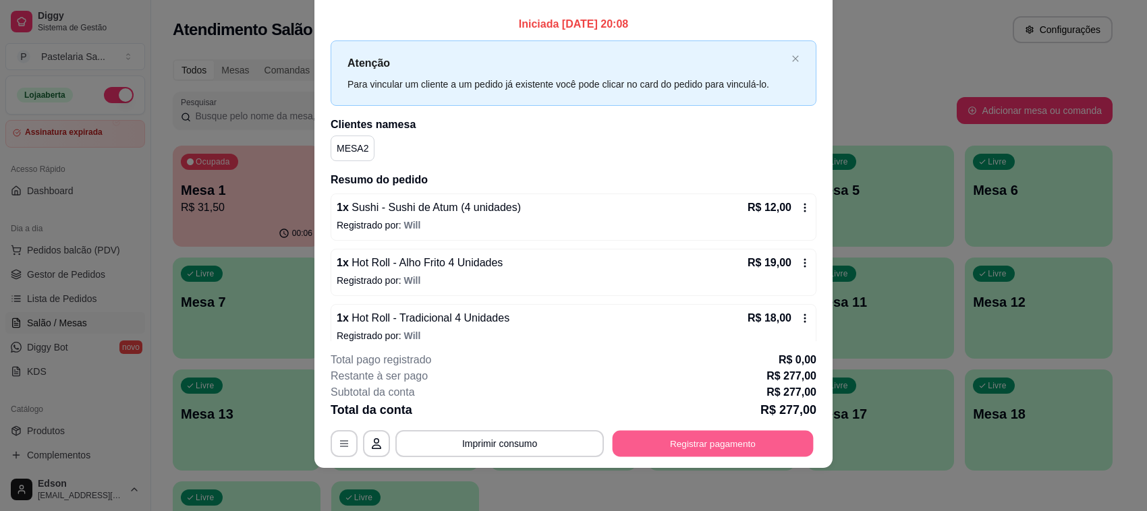
click at [742, 451] on button "Registrar pagamento" at bounding box center [712, 444] width 201 height 26
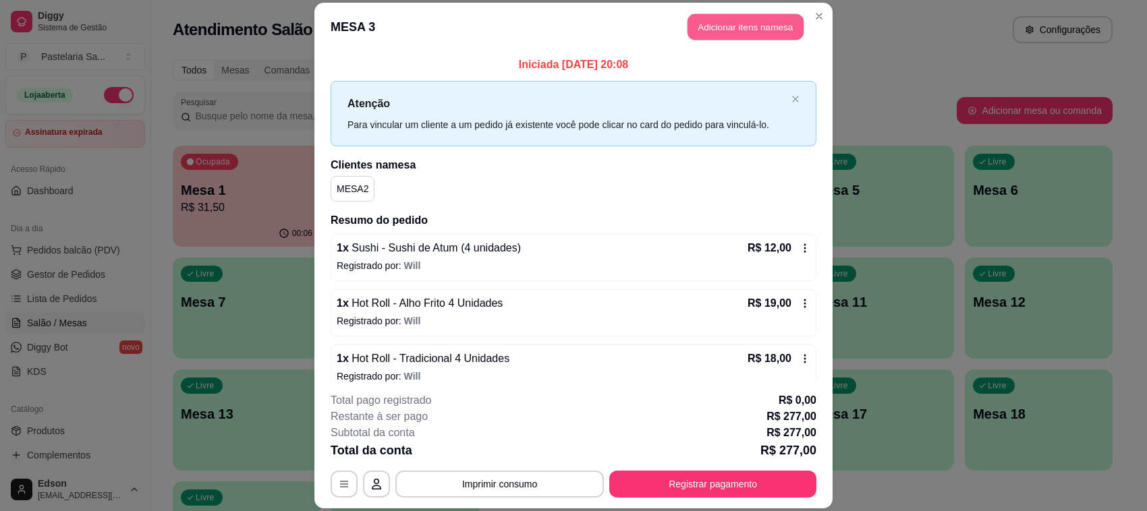
click at [739, 39] on button "Adicionar itens na mesa" at bounding box center [745, 26] width 116 height 26
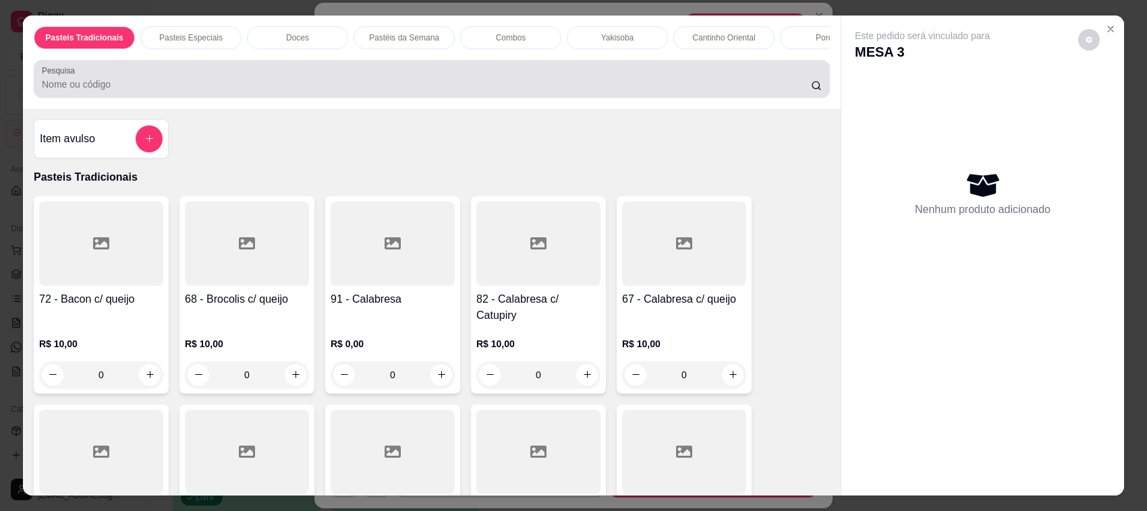
click at [520, 76] on div "Pesquisa" at bounding box center [432, 79] width 796 height 38
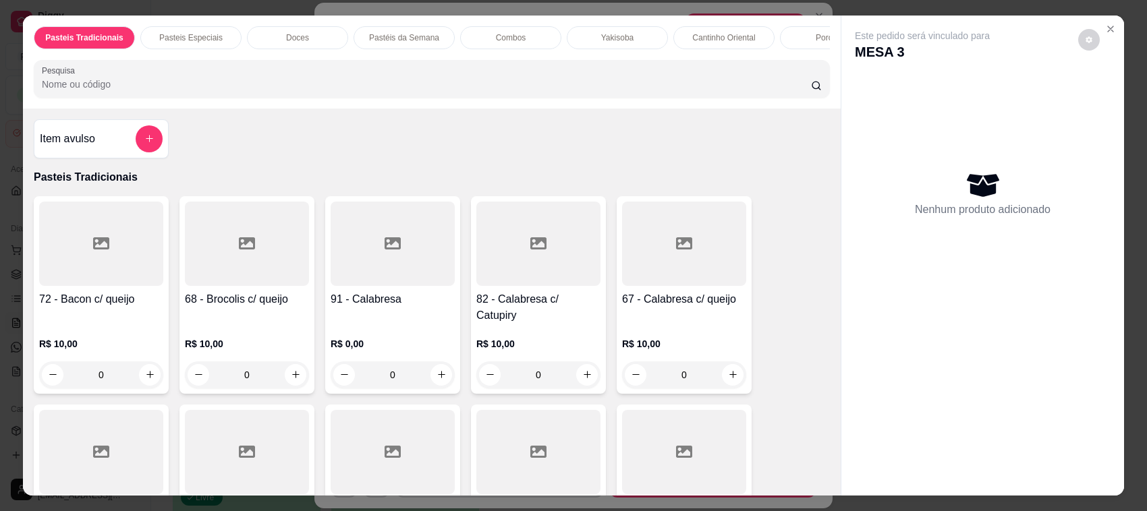
click at [528, 76] on div "Pesquisa" at bounding box center [432, 79] width 796 height 38
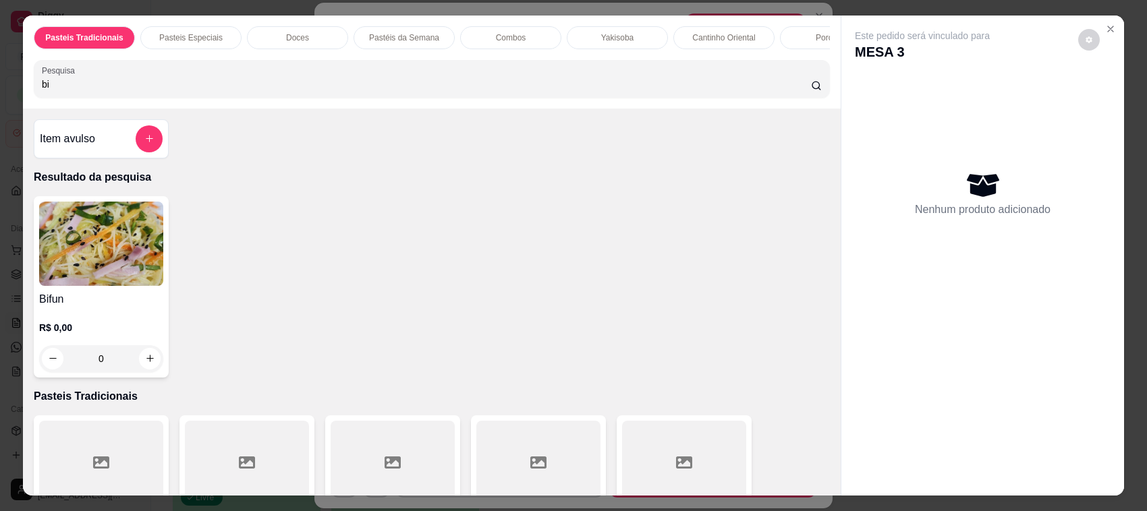
type input "b"
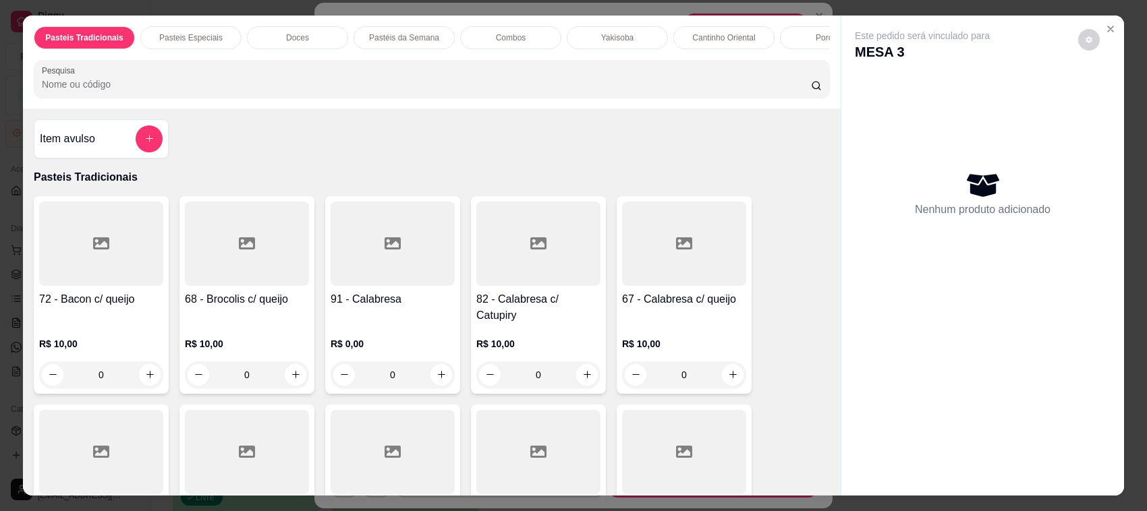
click at [136, 152] on button "add-separate-item" at bounding box center [149, 138] width 27 height 27
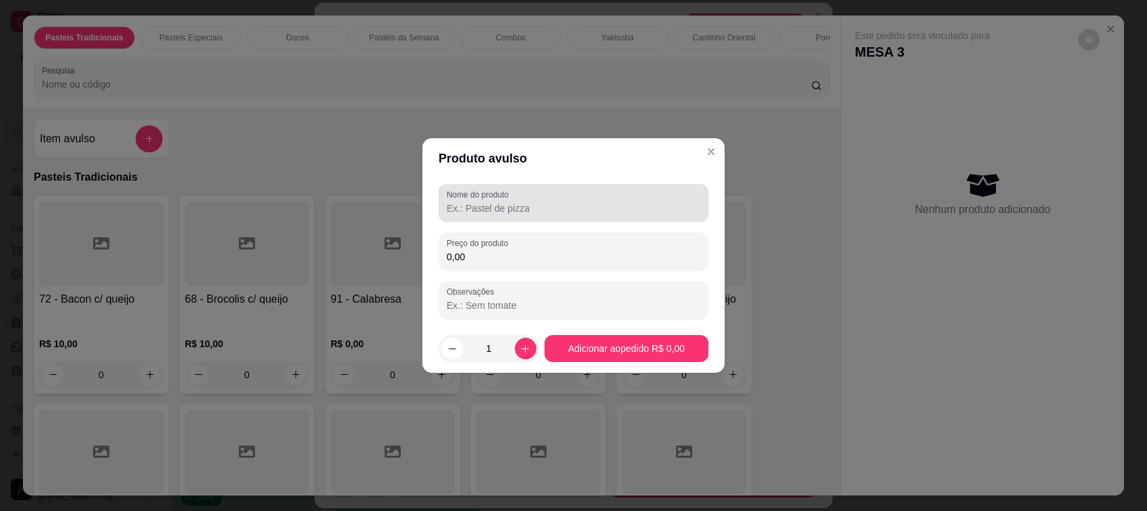
click at [483, 202] on input "Nome do produto" at bounding box center [574, 208] width 254 height 13
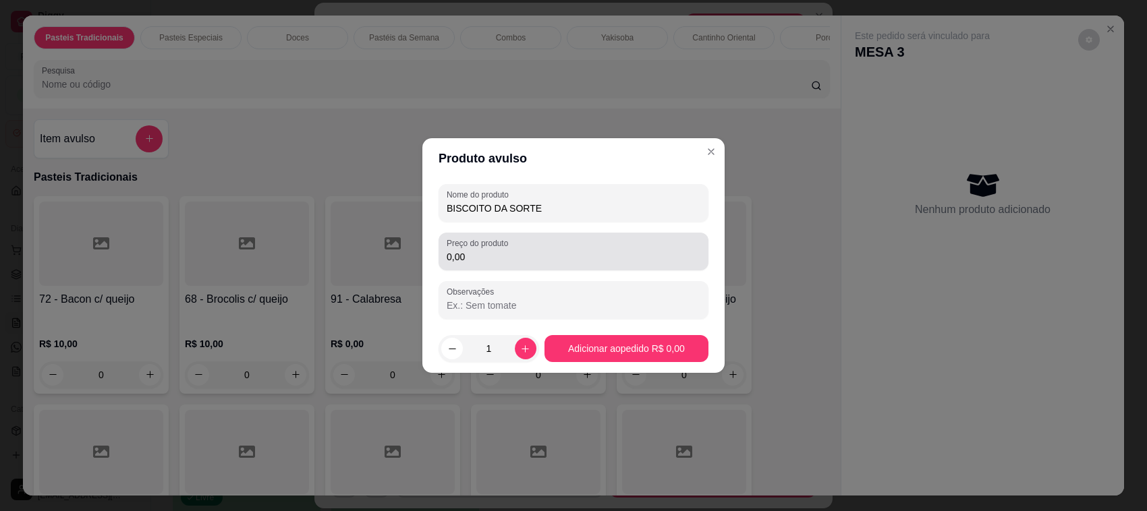
type input "BISCOITO DA SORTE"
click at [577, 245] on div "0,00" at bounding box center [574, 251] width 254 height 27
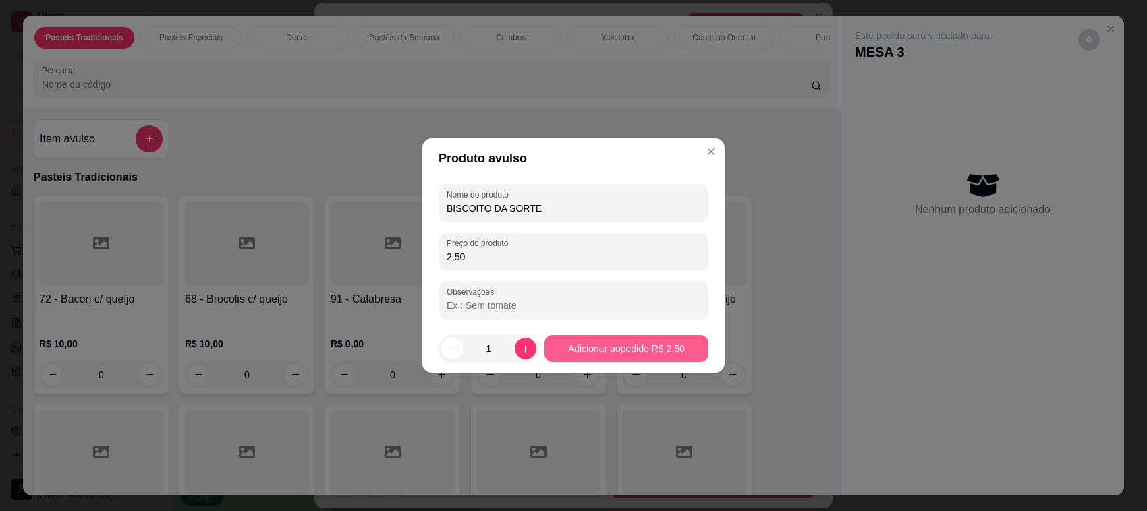
type input "2,50"
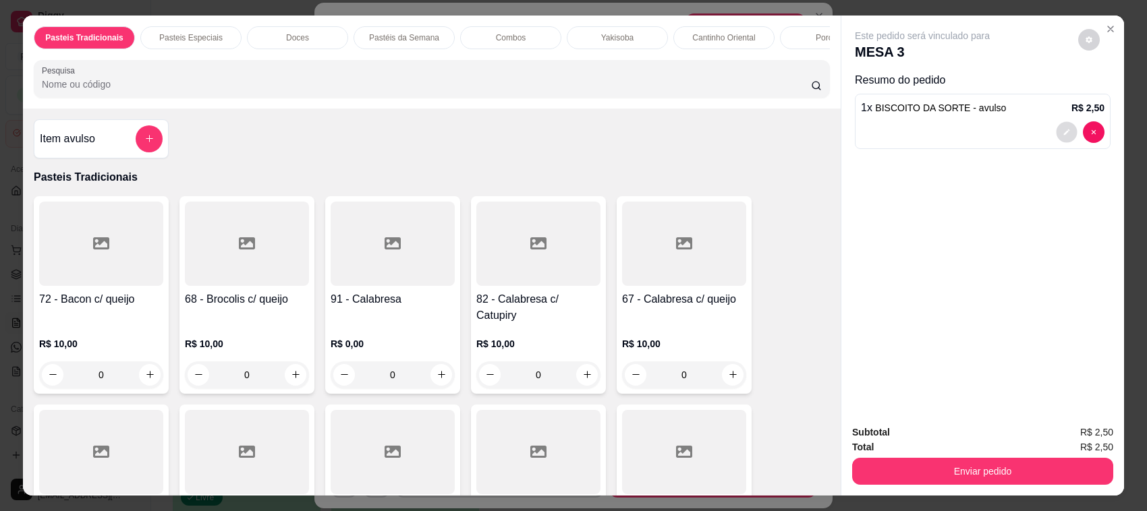
click at [1064, 132] on icon "decrease-product-quantity" at bounding box center [1067, 132] width 6 height 6
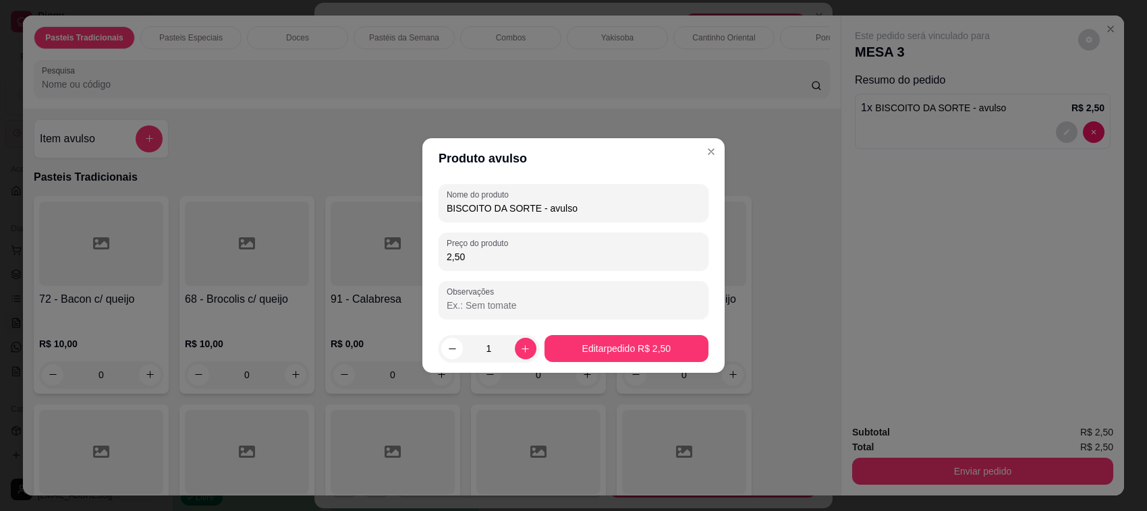
click at [599, 208] on input "BISCOITO DA SORTE - avulso" at bounding box center [574, 208] width 254 height 13
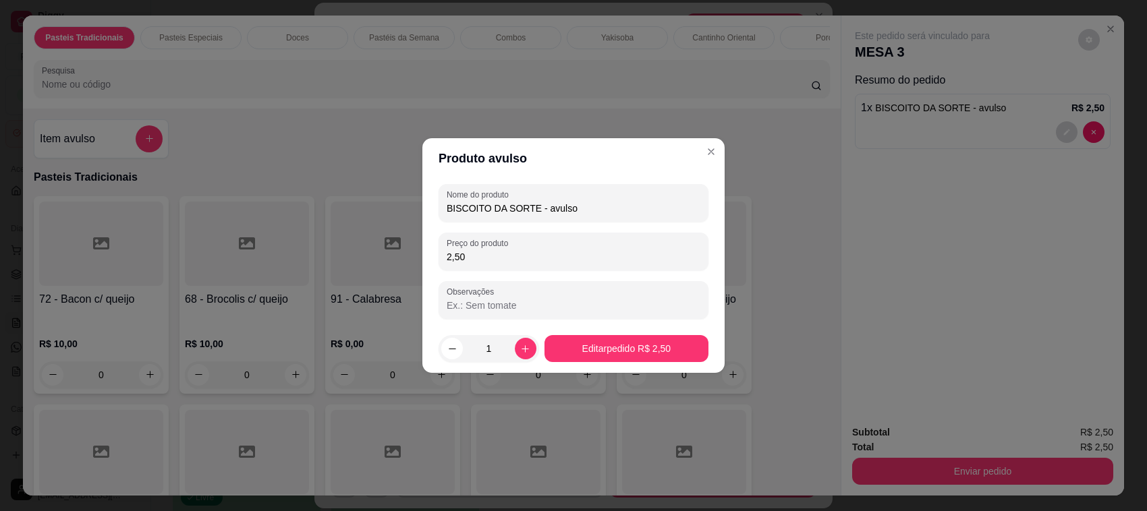
click at [599, 208] on input "BISCOITO DA SORTE - avulso" at bounding box center [574, 208] width 254 height 13
type input "BISCOITO DA SORTE"
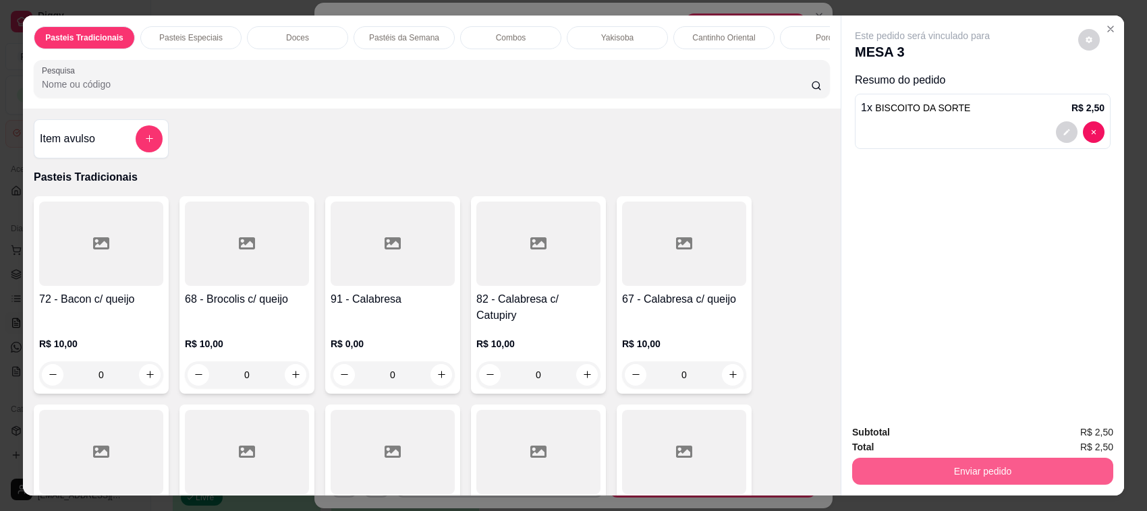
click at [965, 476] on button "Enviar pedido" at bounding box center [982, 471] width 261 height 27
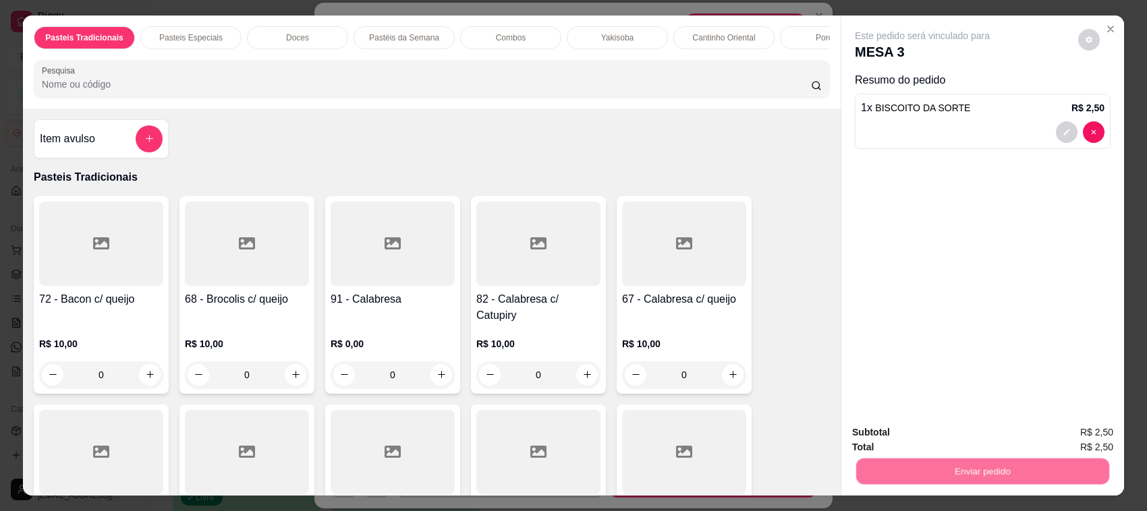
click at [911, 435] on button "Não registrar e enviar pedido" at bounding box center [937, 438] width 136 height 25
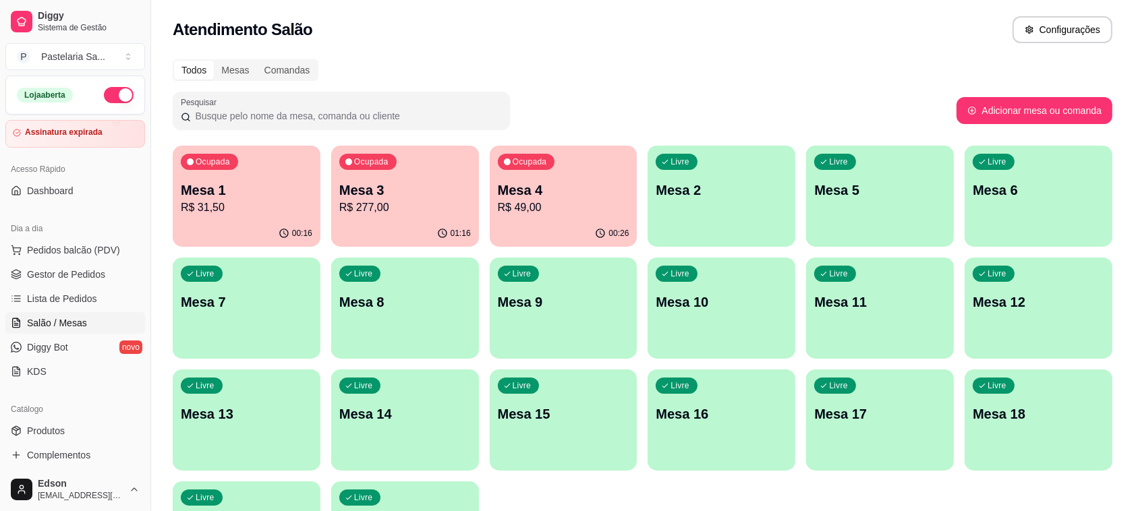
click at [261, 210] on p "R$ 31,50" at bounding box center [247, 208] width 132 height 16
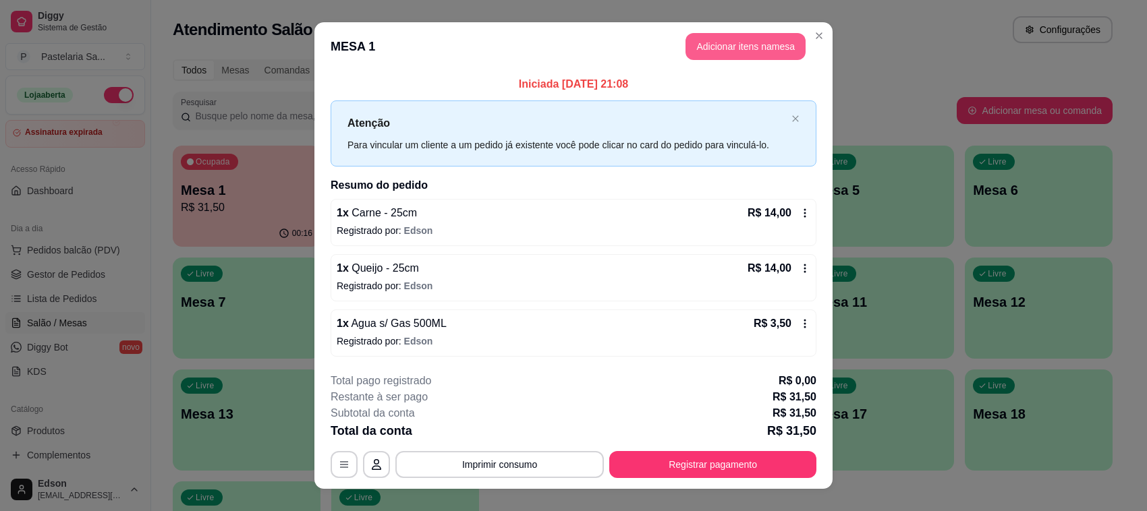
click at [720, 54] on button "Adicionar itens na mesa" at bounding box center [745, 46] width 120 height 27
click at [393, 91] on input "Pesquisa" at bounding box center [426, 84] width 769 height 13
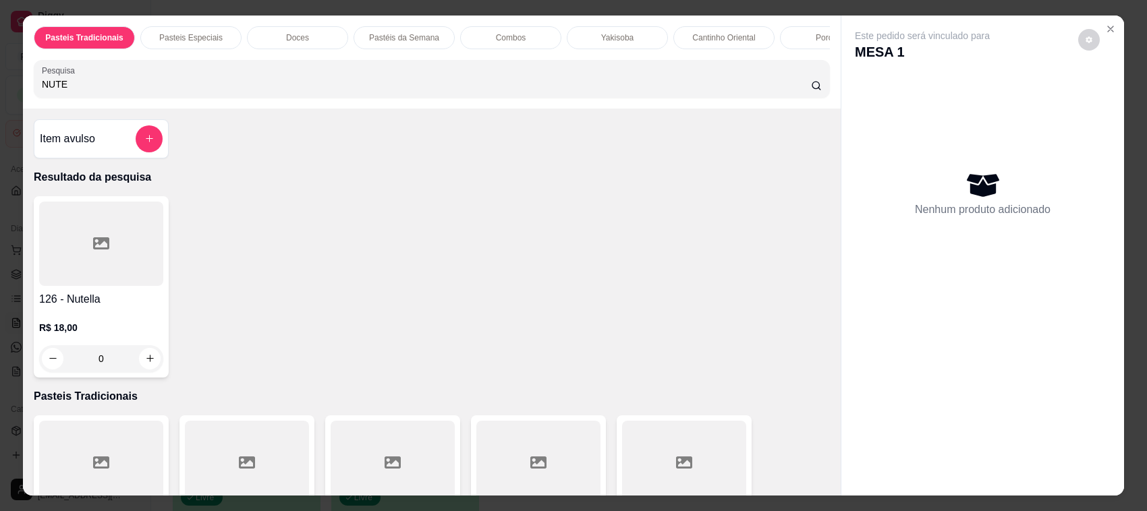
type input "NUTE"
click at [84, 308] on h4 "126 - Nutella" at bounding box center [101, 299] width 124 height 16
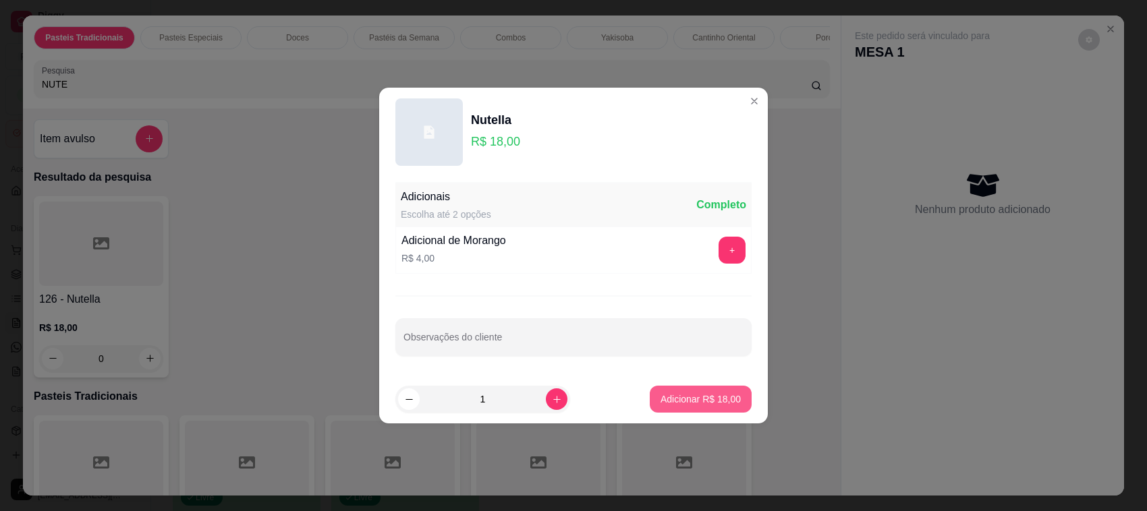
click at [680, 396] on p "Adicionar R$ 18,00" at bounding box center [700, 399] width 80 height 13
type input "1"
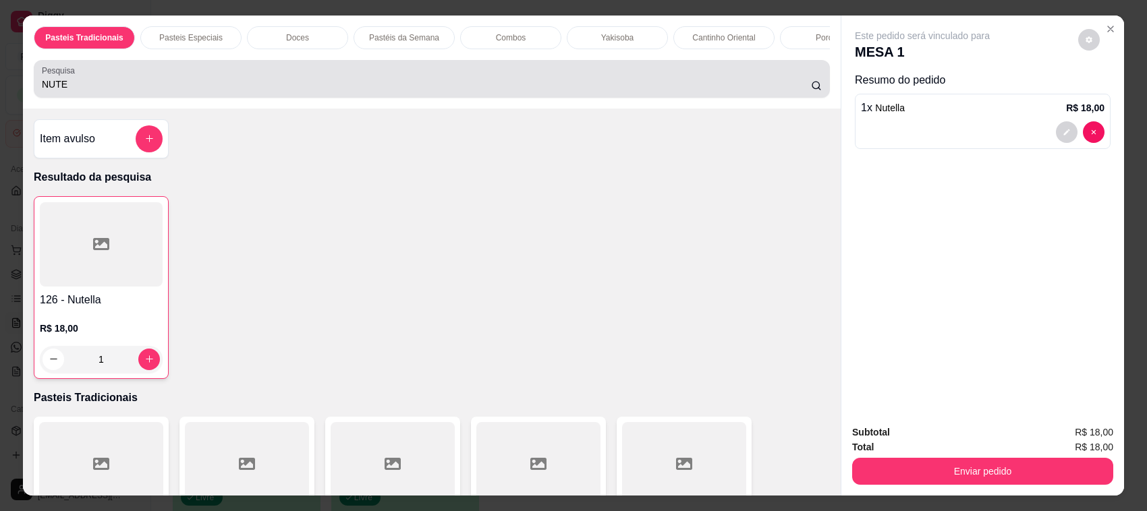
click at [115, 89] on div "NUTE" at bounding box center [432, 78] width 780 height 27
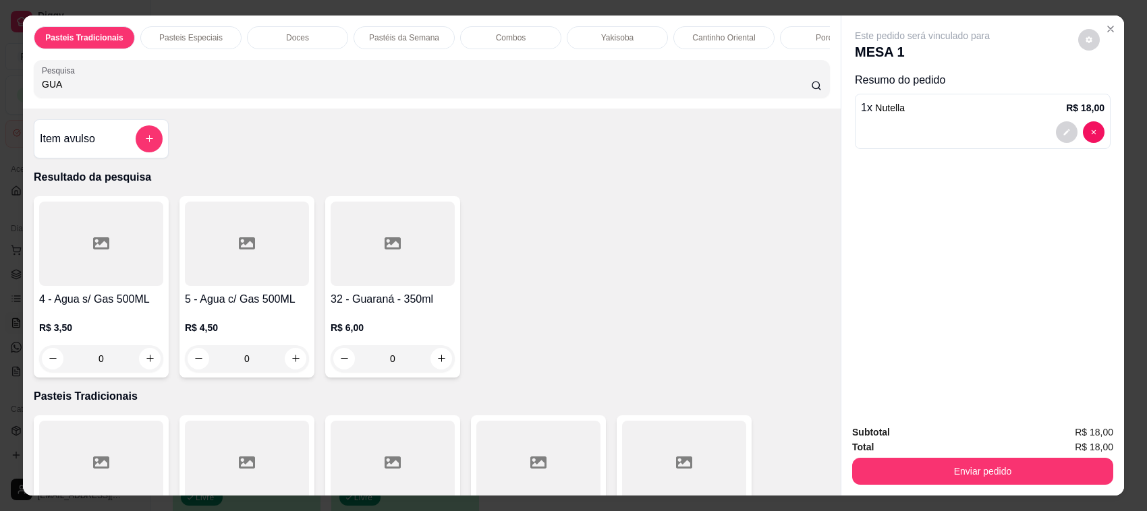
type input "GUA"
click at [92, 277] on div at bounding box center [101, 244] width 124 height 84
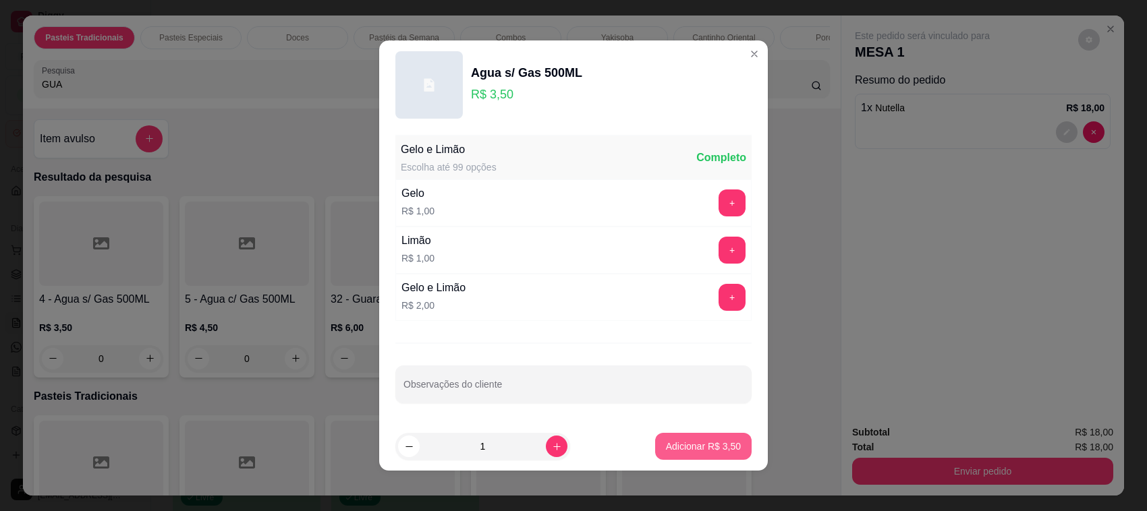
click at [713, 449] on p "Adicionar R$ 3,50" at bounding box center [703, 446] width 75 height 13
type input "1"
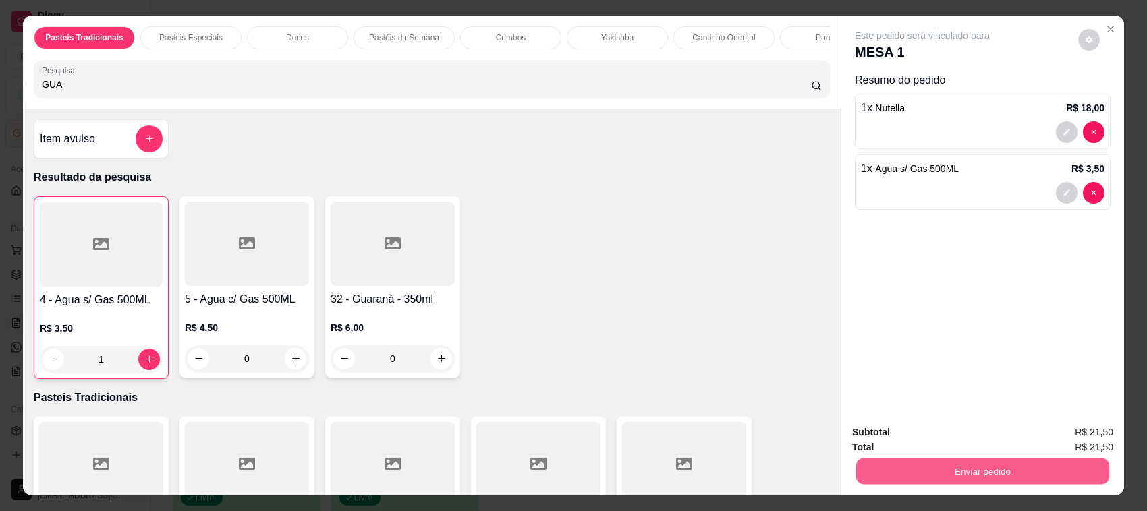
click at [942, 465] on button "Enviar pedido" at bounding box center [982, 472] width 253 height 26
click at [940, 442] on button "Não registrar e enviar pedido" at bounding box center [937, 439] width 140 height 26
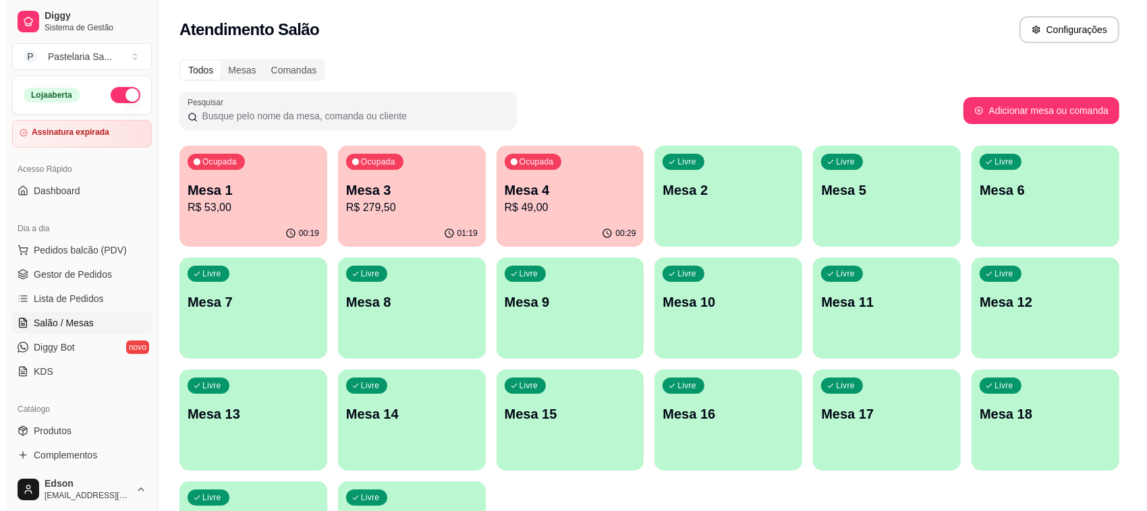
scroll to position [344, 0]
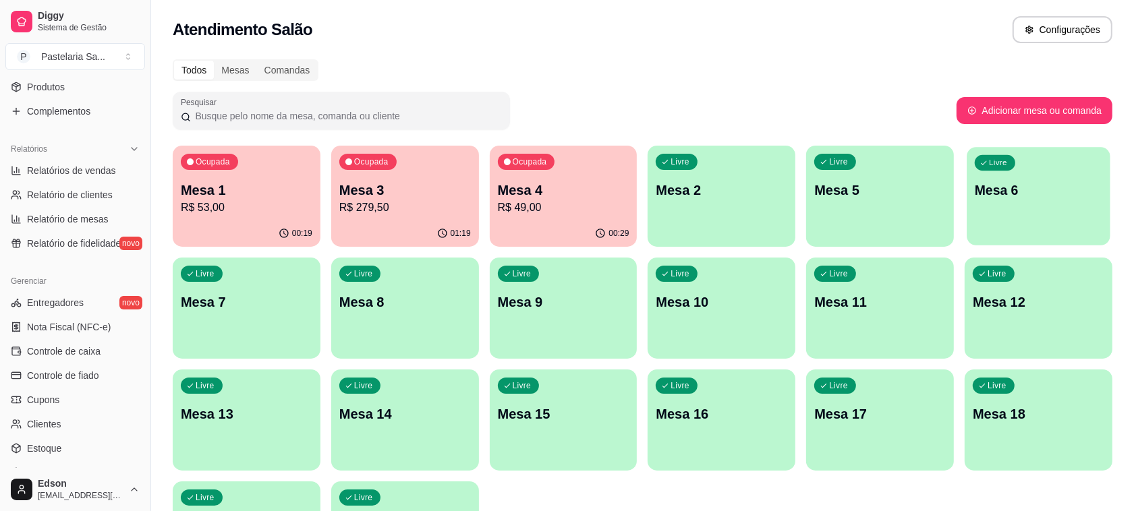
click at [1047, 209] on div "Livre Mesa 6" at bounding box center [1038, 188] width 143 height 82
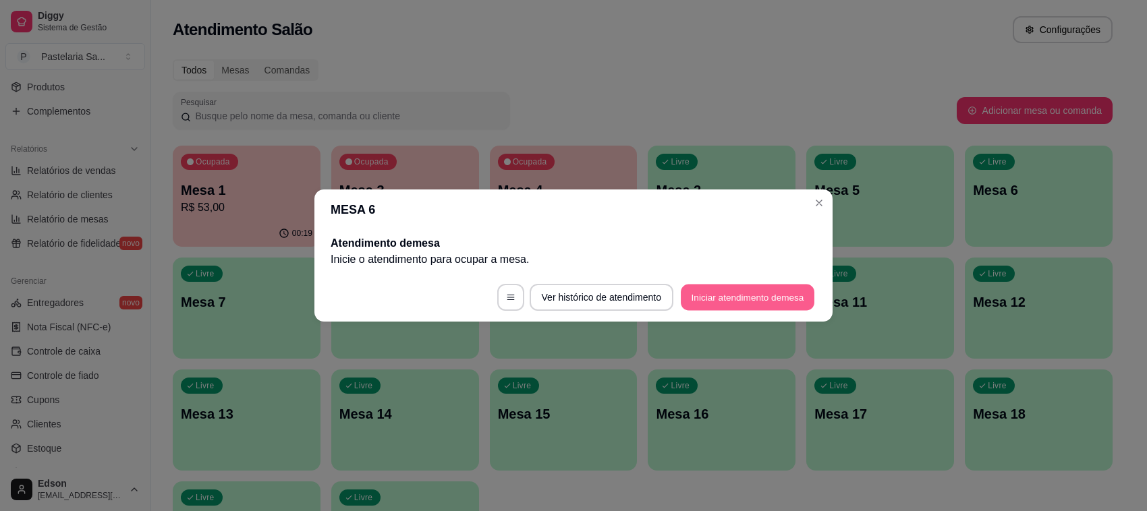
click at [728, 298] on button "Iniciar atendimento de mesa" at bounding box center [748, 298] width 134 height 26
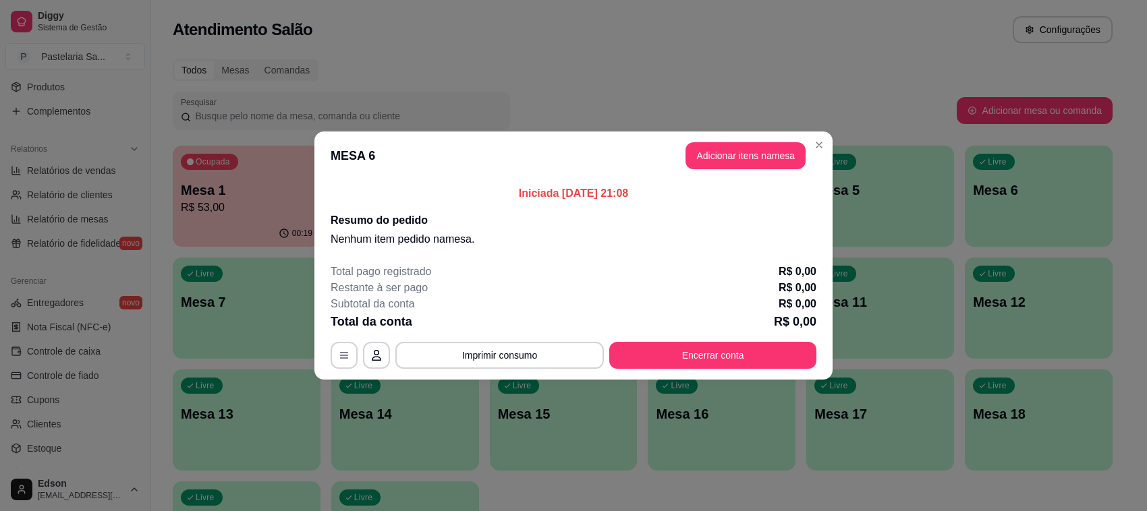
click at [708, 146] on button "Adicionar itens na mesa" at bounding box center [745, 155] width 120 height 27
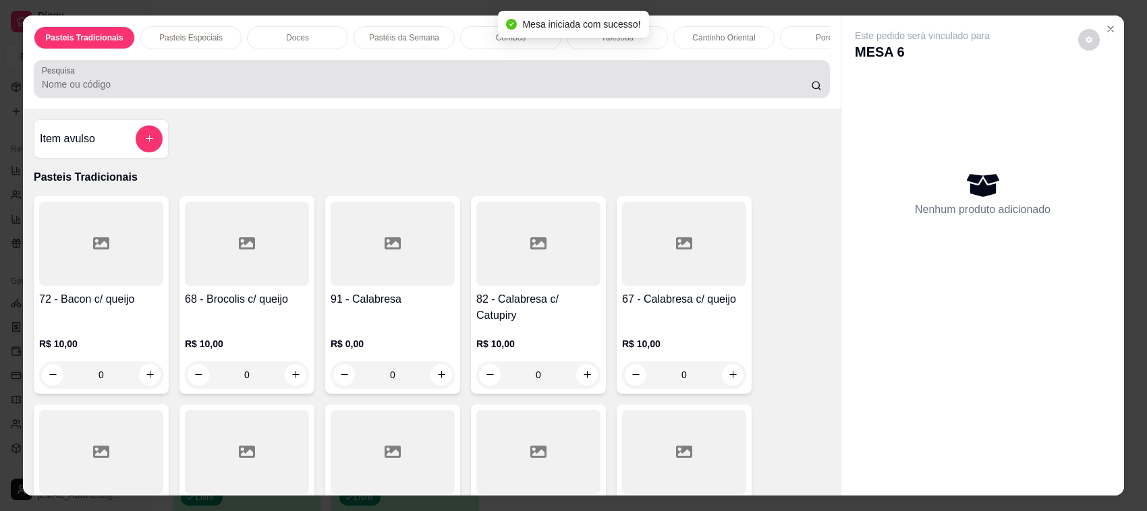
click at [273, 91] on input "Pesquisa" at bounding box center [426, 84] width 769 height 13
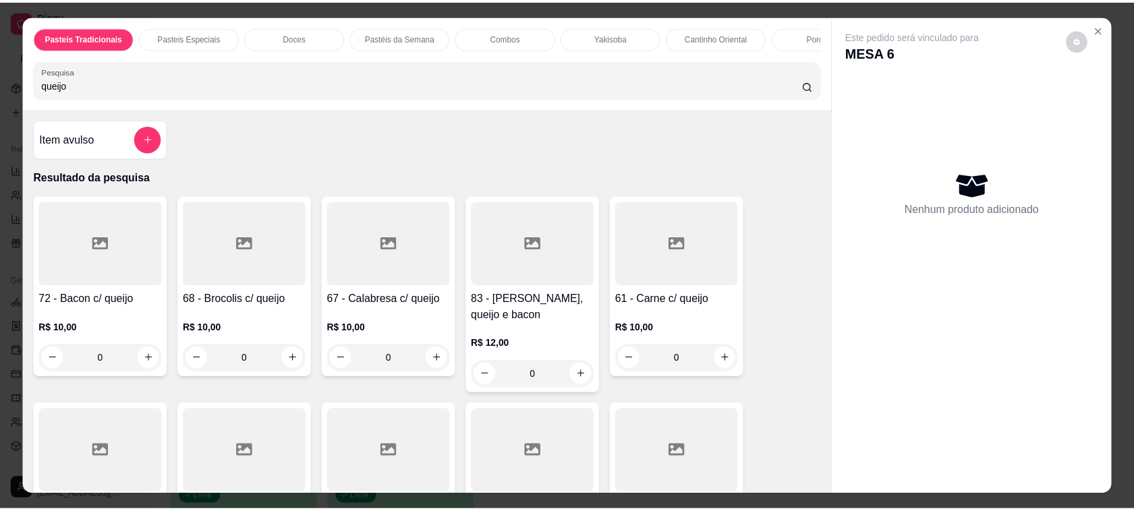
scroll to position [656, 0]
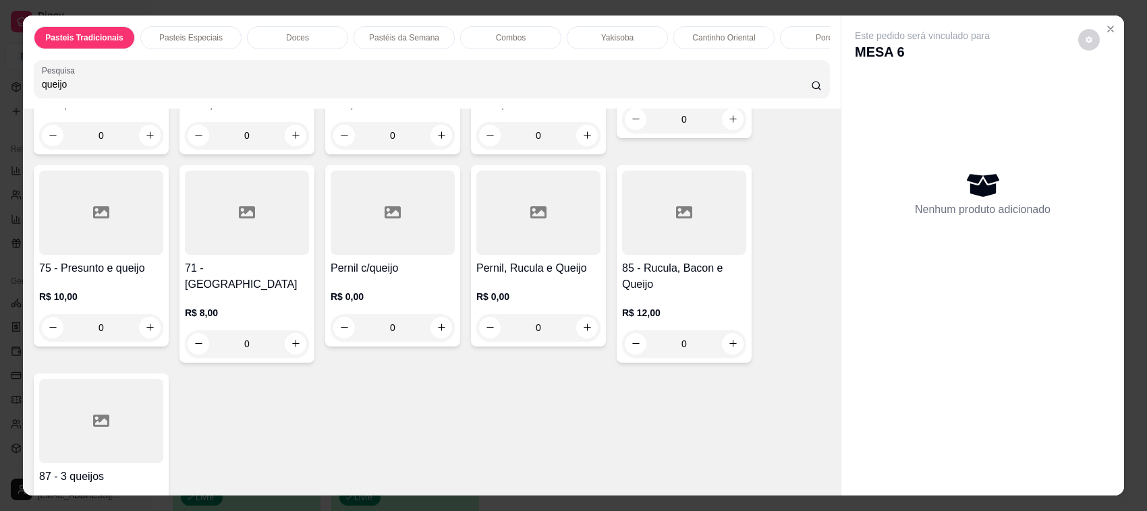
type input "queijo"
click at [206, 255] on div at bounding box center [247, 213] width 124 height 84
drag, startPoint x: 561, startPoint y: 208, endPoint x: 583, endPoint y: 376, distance: 170.1
click at [561, 210] on div "25cm R$ 14,00" at bounding box center [573, 216] width 356 height 45
radio input "true"
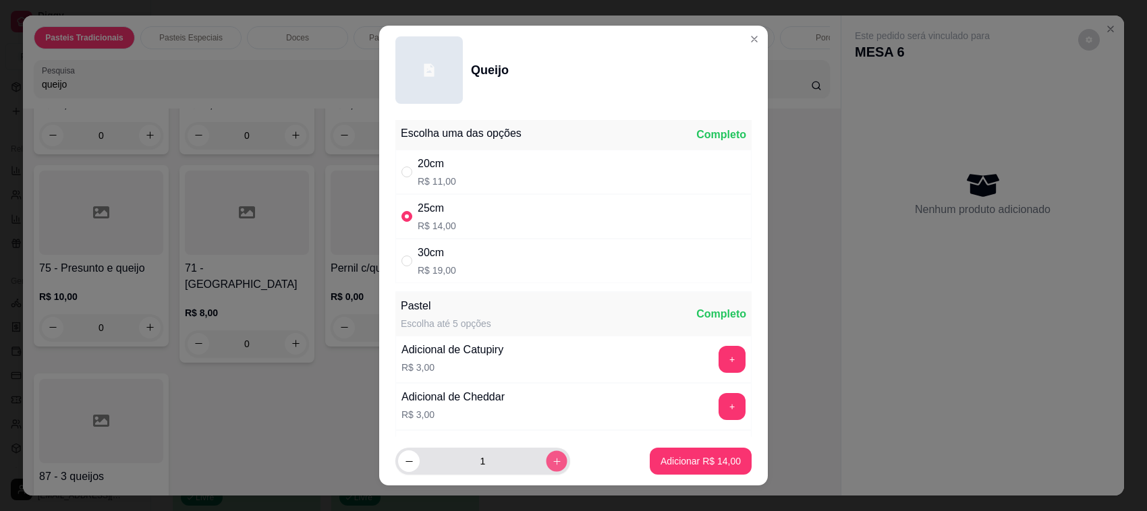
click at [546, 467] on button "increase-product-quantity" at bounding box center [556, 461] width 21 height 21
type input "3"
click at [669, 456] on p "Adicionar R$ 42,00" at bounding box center [701, 461] width 78 height 13
type input "3"
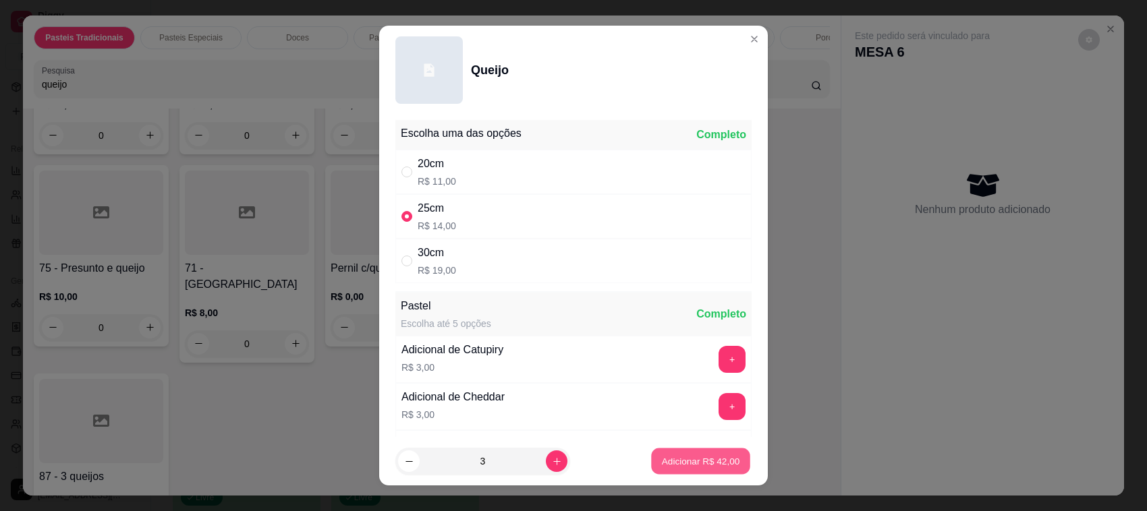
type input "3"
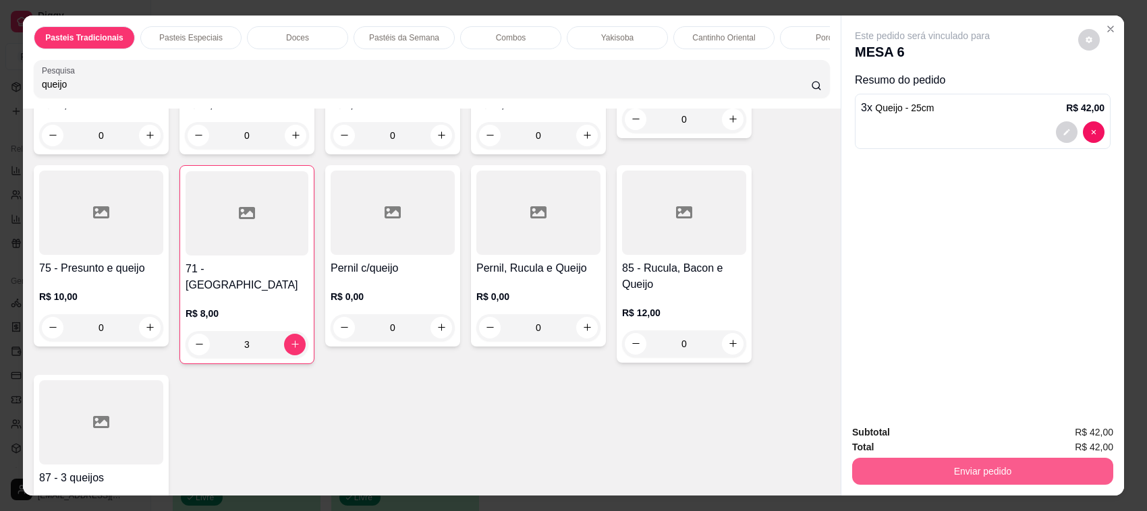
click at [936, 469] on button "Enviar pedido" at bounding box center [982, 471] width 261 height 27
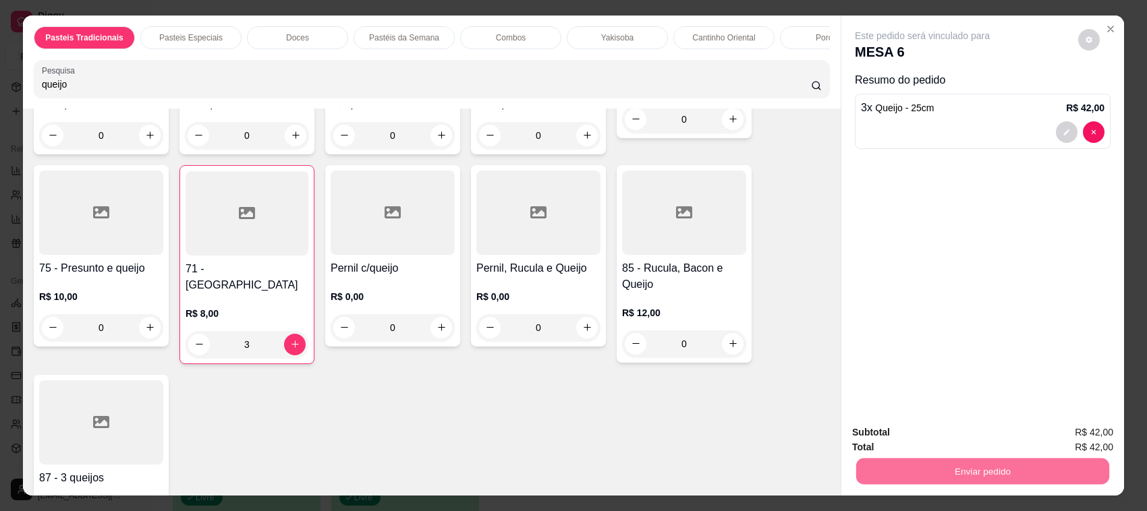
click at [887, 432] on button "Não registrar e enviar pedido" at bounding box center [937, 438] width 136 height 25
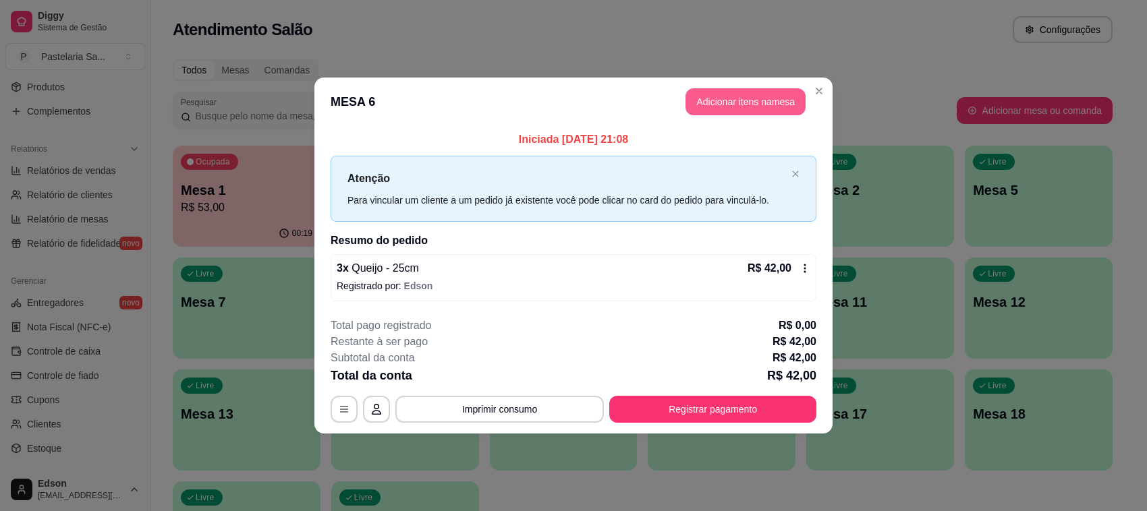
click at [764, 96] on button "Adicionar itens na mesa" at bounding box center [745, 101] width 120 height 27
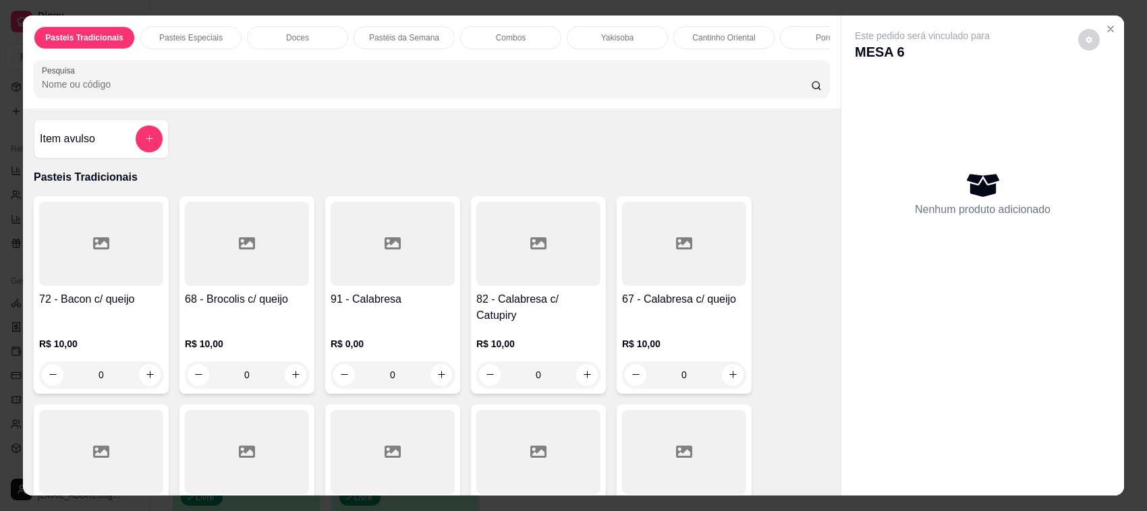
click at [461, 78] on div at bounding box center [432, 78] width 780 height 27
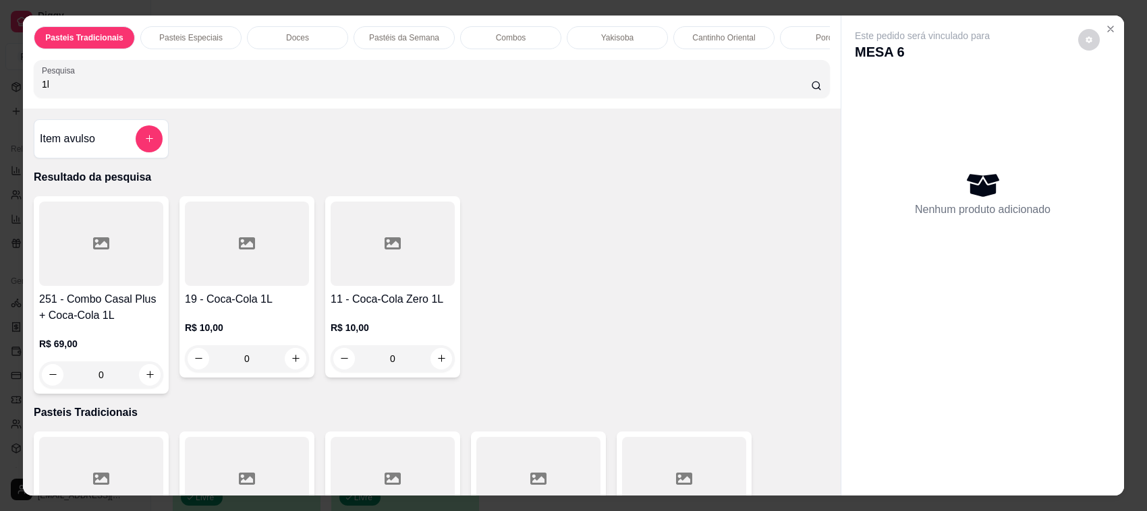
type input "1l"
click at [185, 357] on div "R$ 10,00 0" at bounding box center [247, 346] width 124 height 51
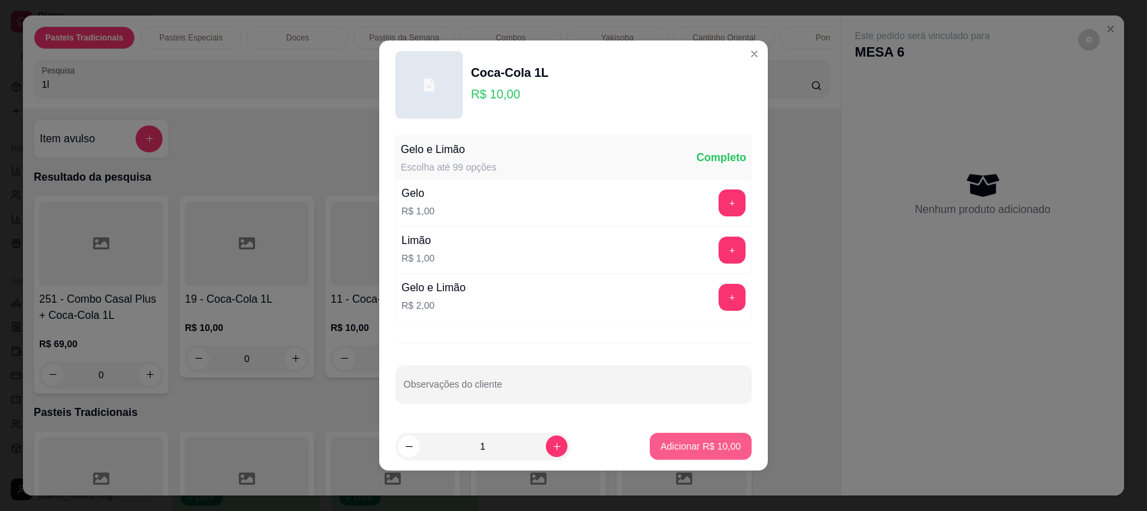
click at [660, 445] on p "Adicionar R$ 10,00" at bounding box center [700, 446] width 80 height 13
type input "1"
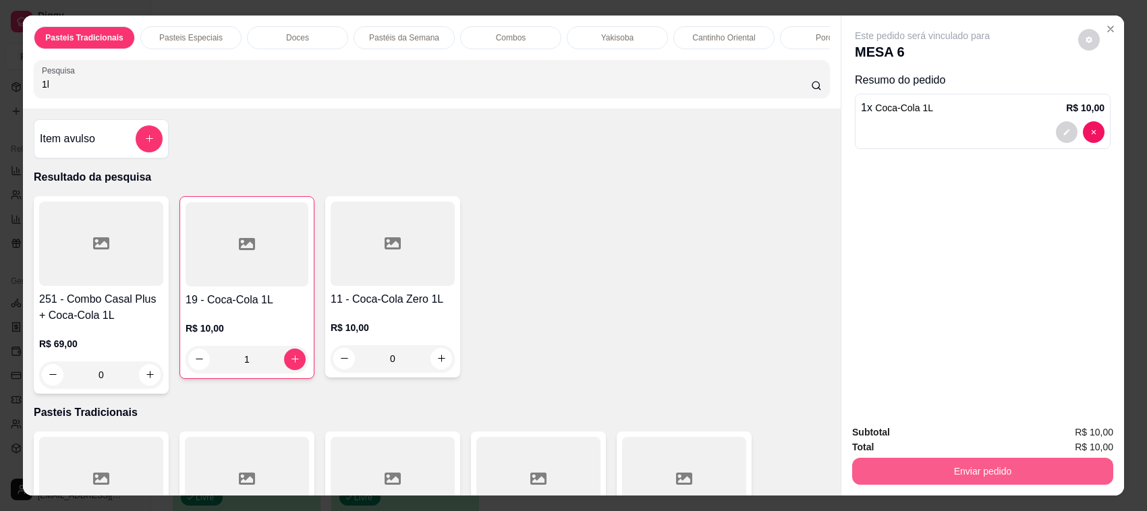
click at [971, 469] on button "Enviar pedido" at bounding box center [982, 471] width 261 height 27
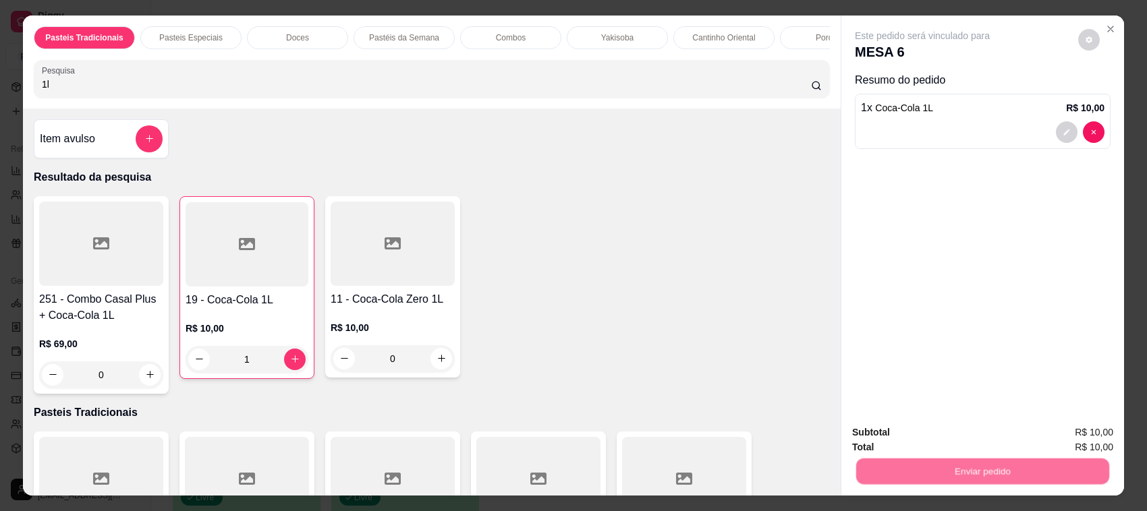
click at [952, 436] on button "Não registrar e enviar pedido" at bounding box center [937, 438] width 136 height 25
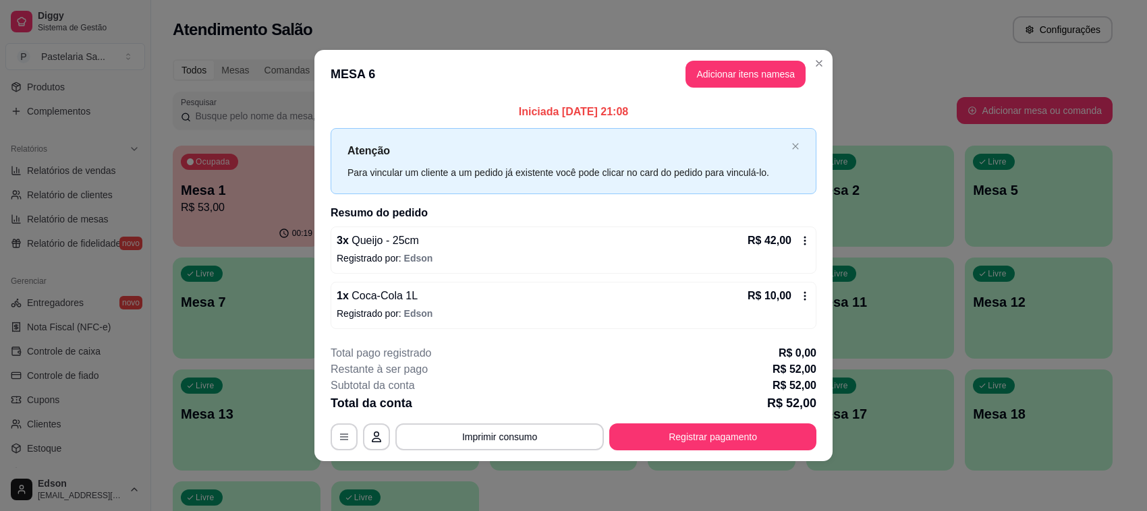
click at [791, 452] on footer "**********" at bounding box center [573, 398] width 518 height 127
click at [760, 429] on button "Registrar pagamento" at bounding box center [712, 437] width 207 height 27
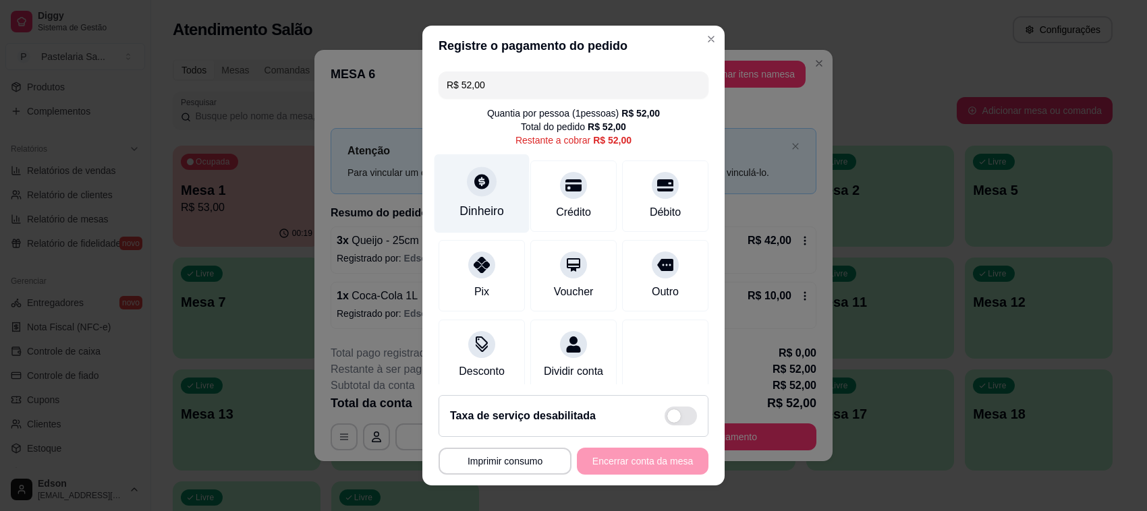
drag, startPoint x: 491, startPoint y: 208, endPoint x: 498, endPoint y: 217, distance: 11.6
click at [498, 217] on div "Dinheiro" at bounding box center [481, 193] width 95 height 79
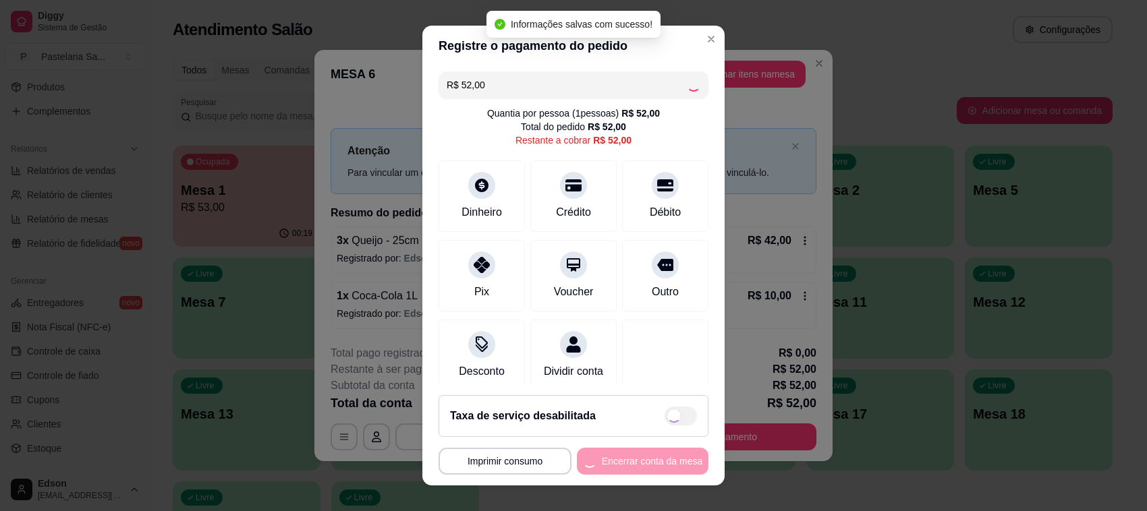
type input "R$ 0,00"
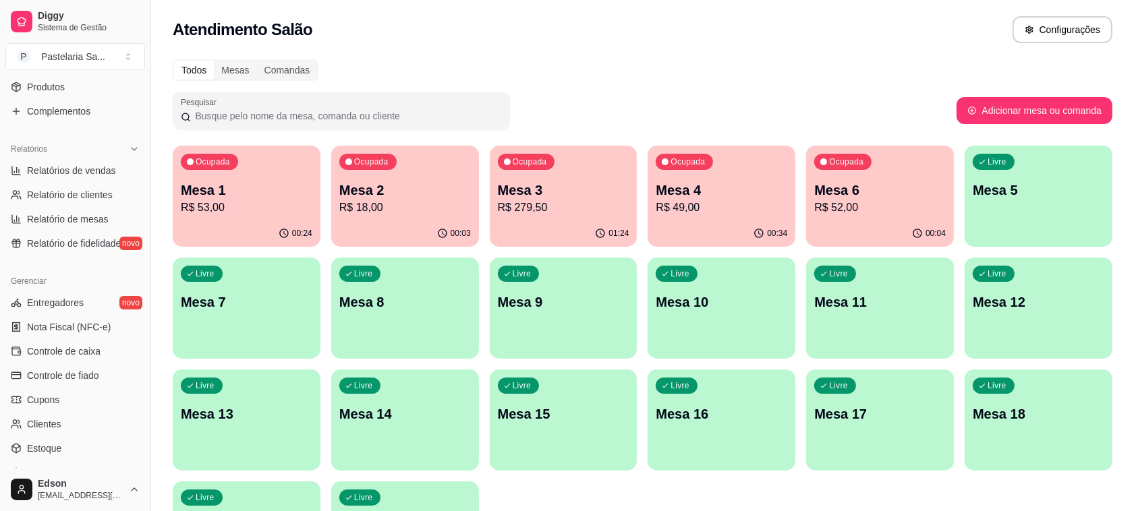
click at [403, 212] on p "R$ 18,00" at bounding box center [405, 208] width 132 height 16
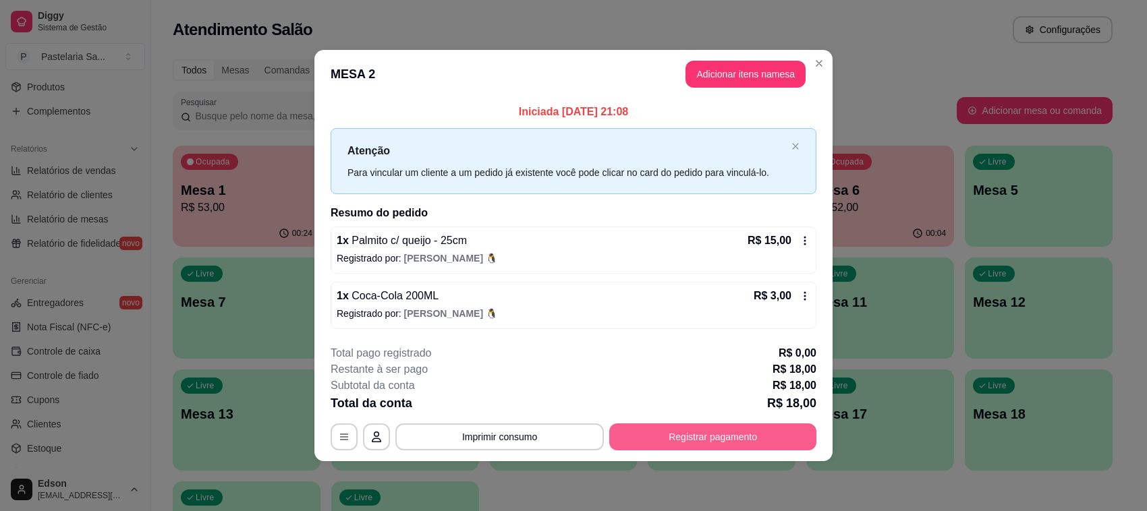
click at [747, 437] on button "Registrar pagamento" at bounding box center [712, 437] width 207 height 27
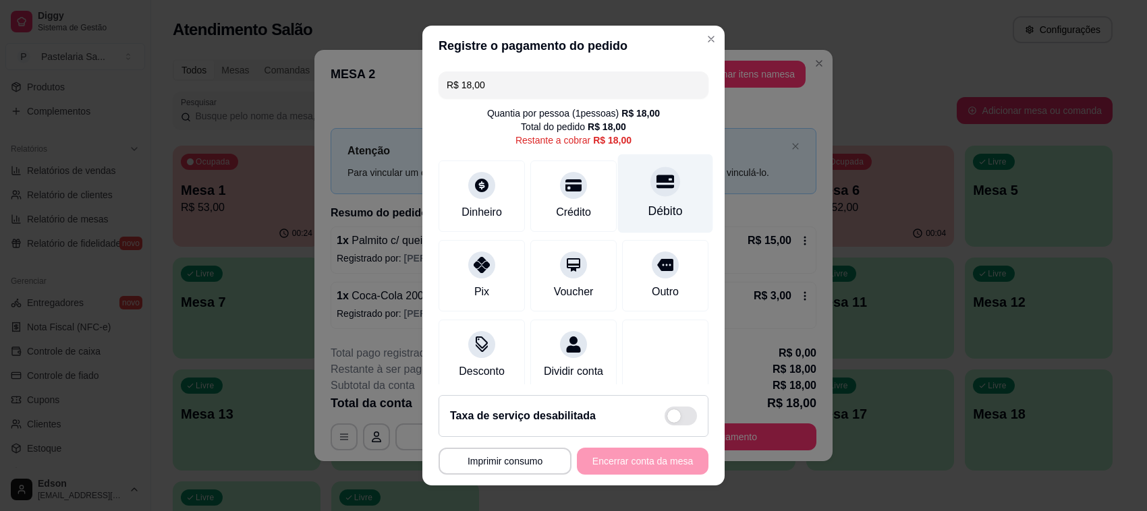
click at [656, 180] on icon at bounding box center [665, 181] width 18 height 13
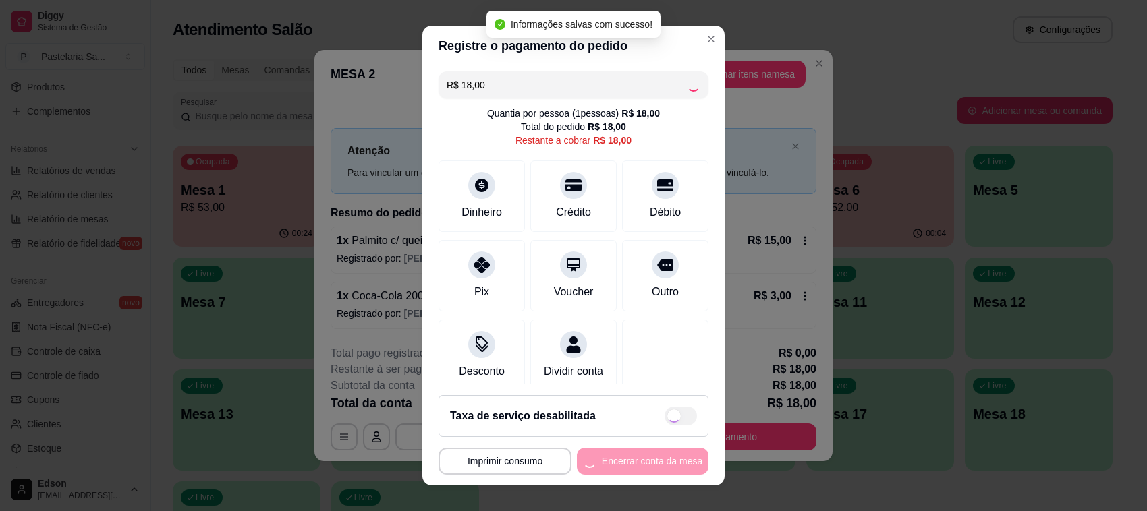
type input "R$ 0,00"
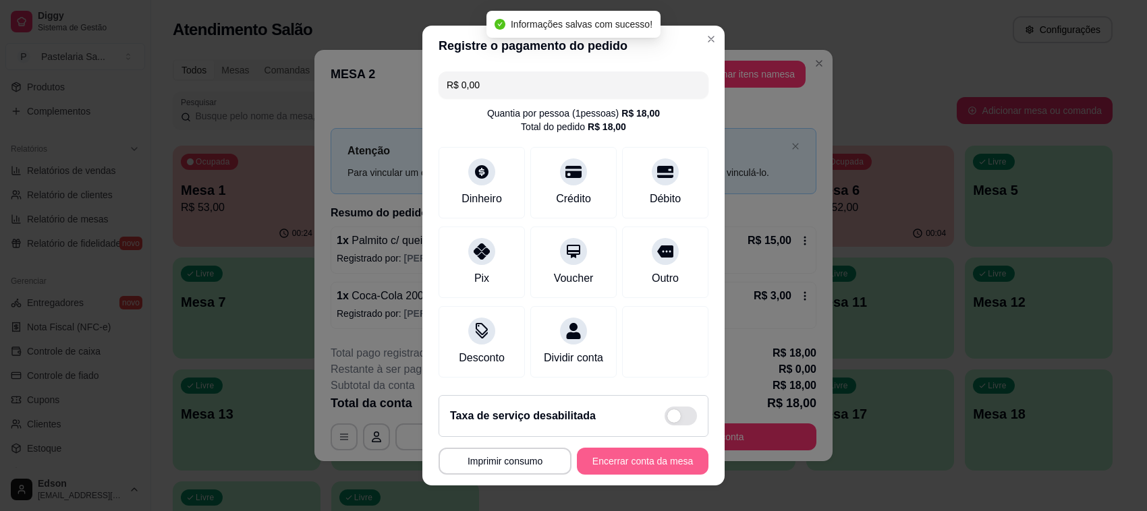
click at [635, 463] on button "Encerrar conta da mesa" at bounding box center [643, 461] width 132 height 27
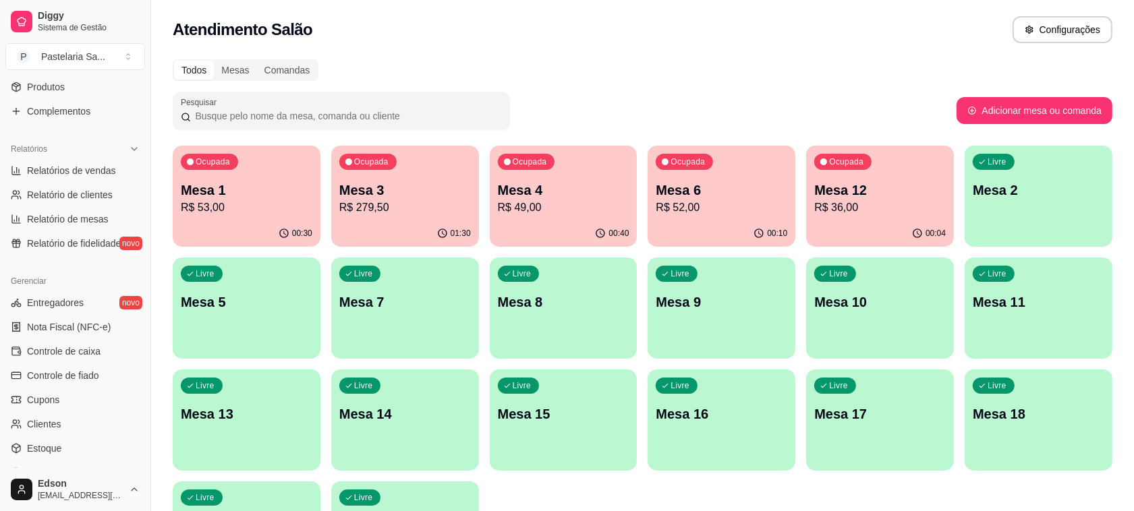
click at [564, 201] on p "R$ 49,00" at bounding box center [564, 208] width 132 height 16
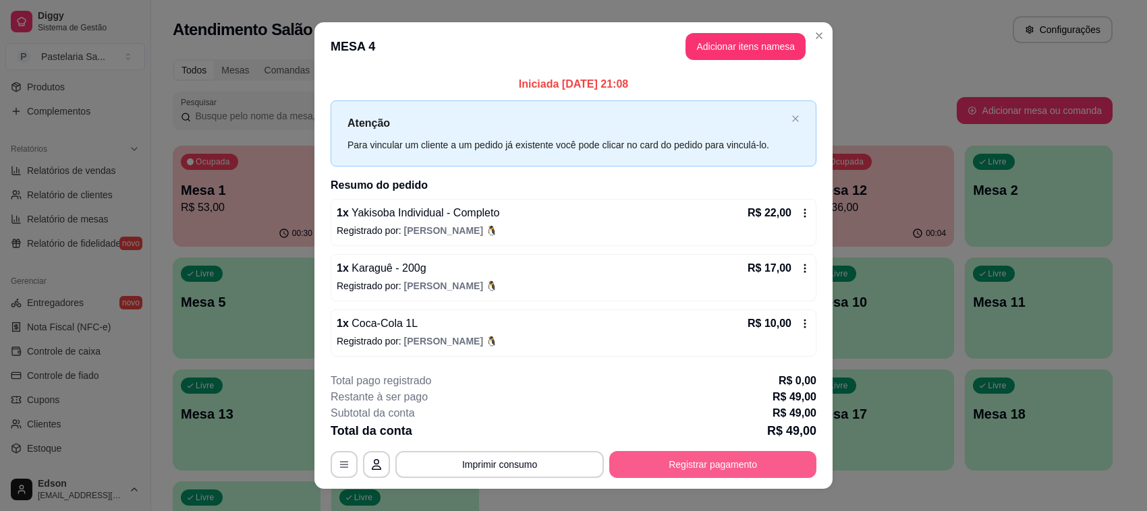
click at [698, 459] on button "Registrar pagamento" at bounding box center [712, 464] width 207 height 27
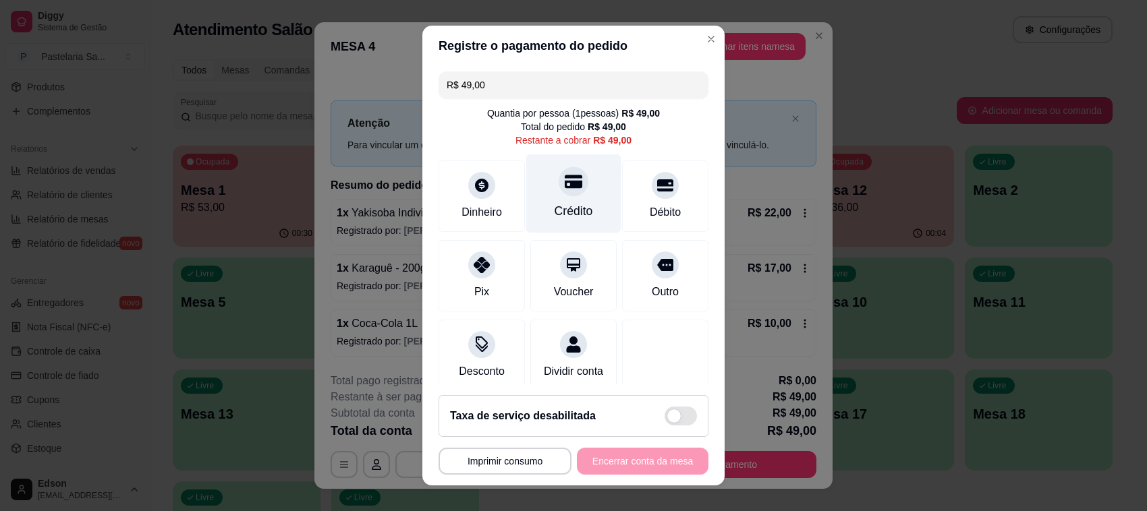
click at [560, 197] on div "Crédito" at bounding box center [573, 193] width 95 height 79
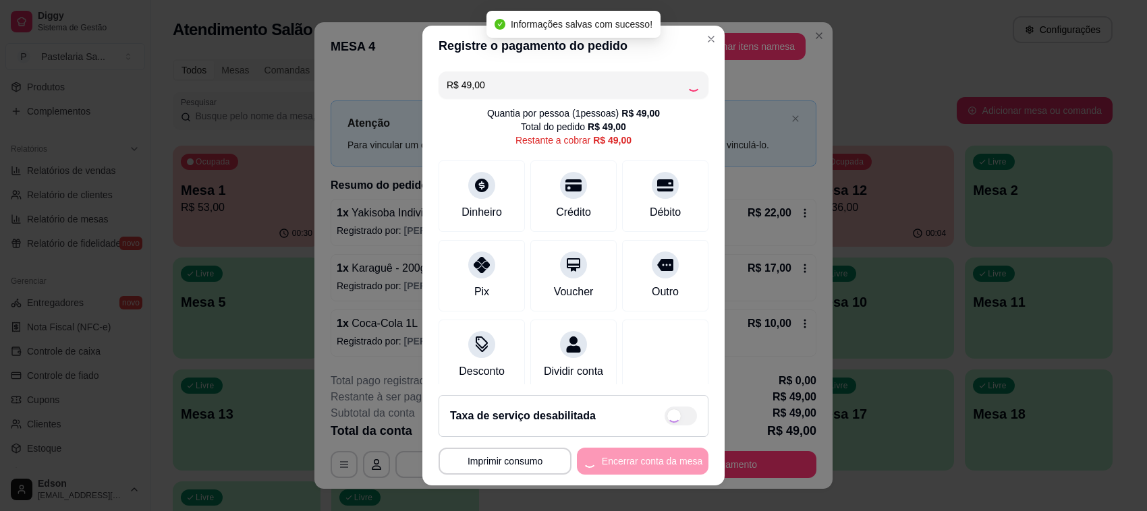
type input "R$ 0,00"
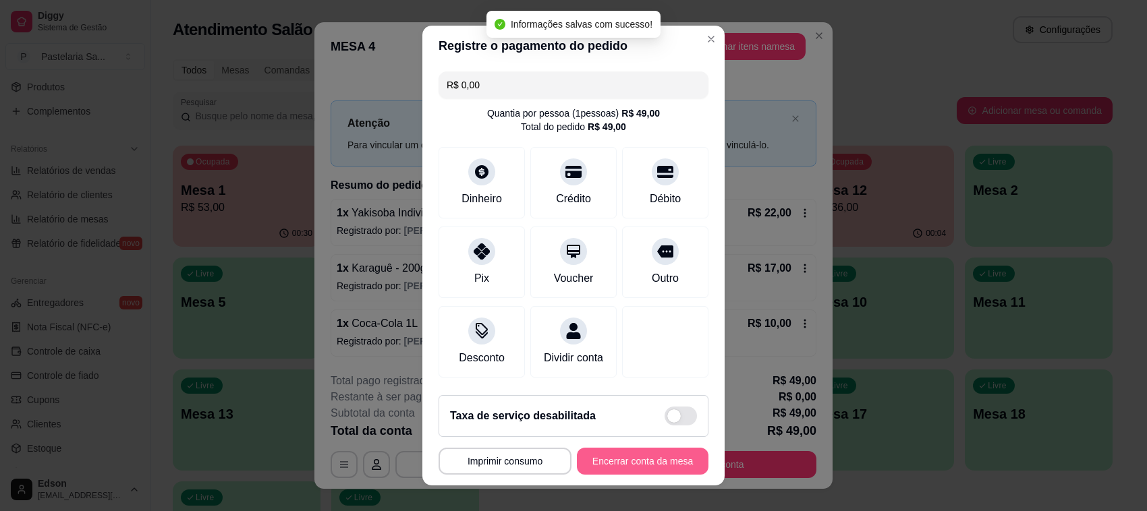
click at [635, 460] on button "Encerrar conta da mesa" at bounding box center [643, 461] width 132 height 27
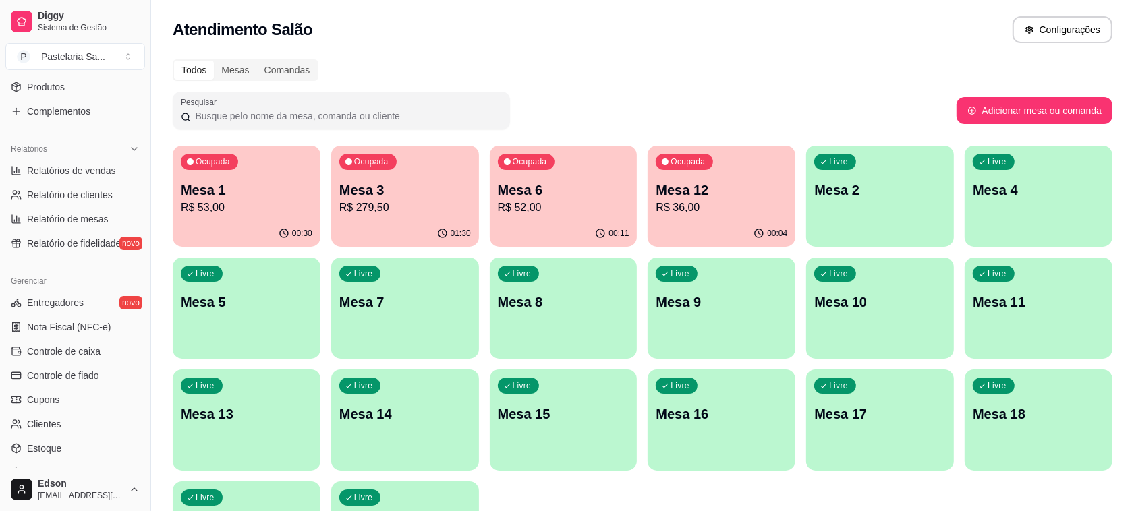
scroll to position [0, 0]
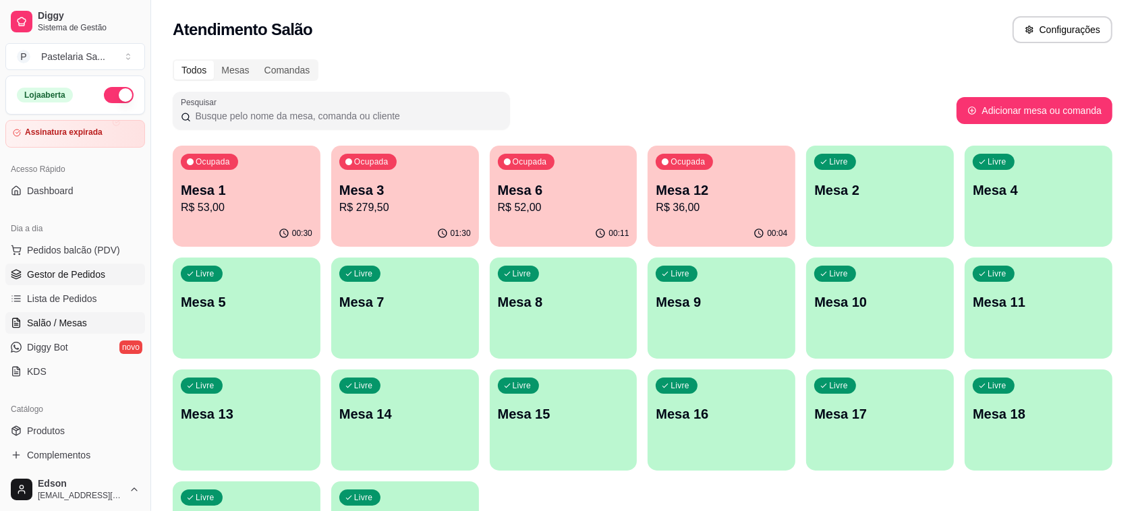
click at [62, 267] on link "Gestor de Pedidos" at bounding box center [75, 275] width 140 height 22
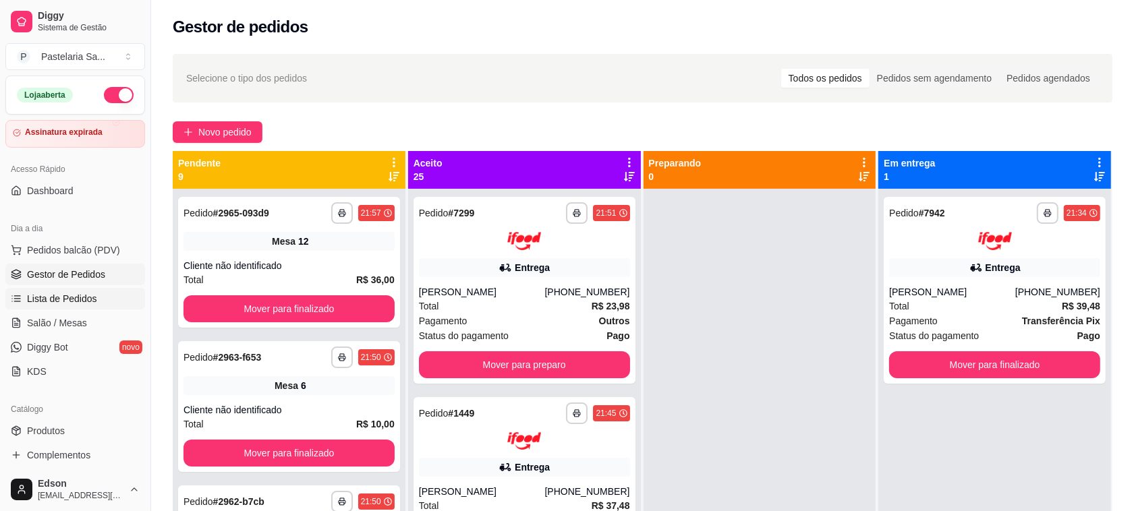
click at [56, 292] on span "Lista de Pedidos" at bounding box center [62, 298] width 70 height 13
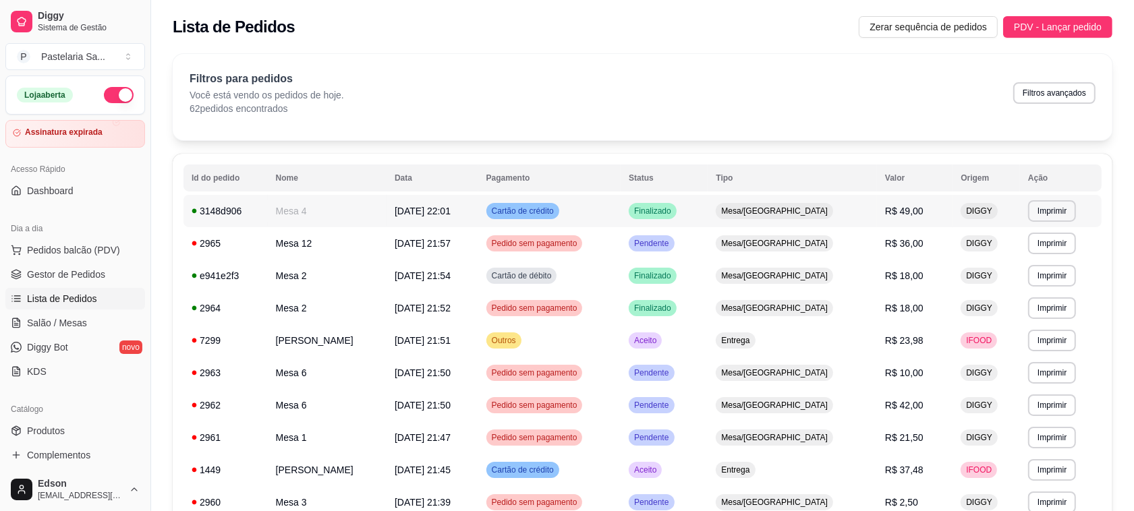
click at [621, 203] on td "Cartão de crédito" at bounding box center [549, 211] width 142 height 32
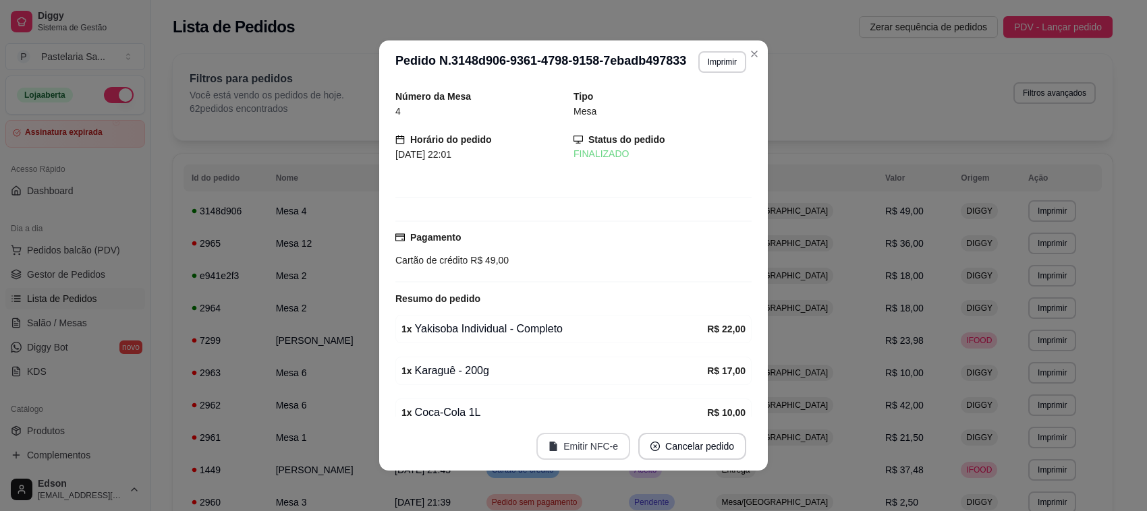
click at [591, 445] on button "Emitir NFC-e" at bounding box center [583, 446] width 94 height 27
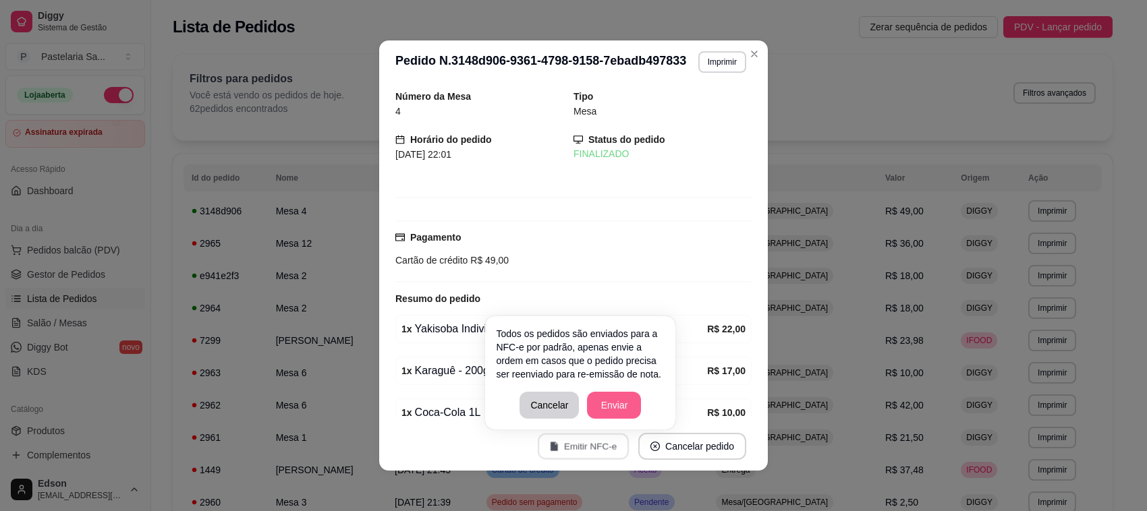
click at [607, 405] on button "Enviar" at bounding box center [614, 405] width 54 height 27
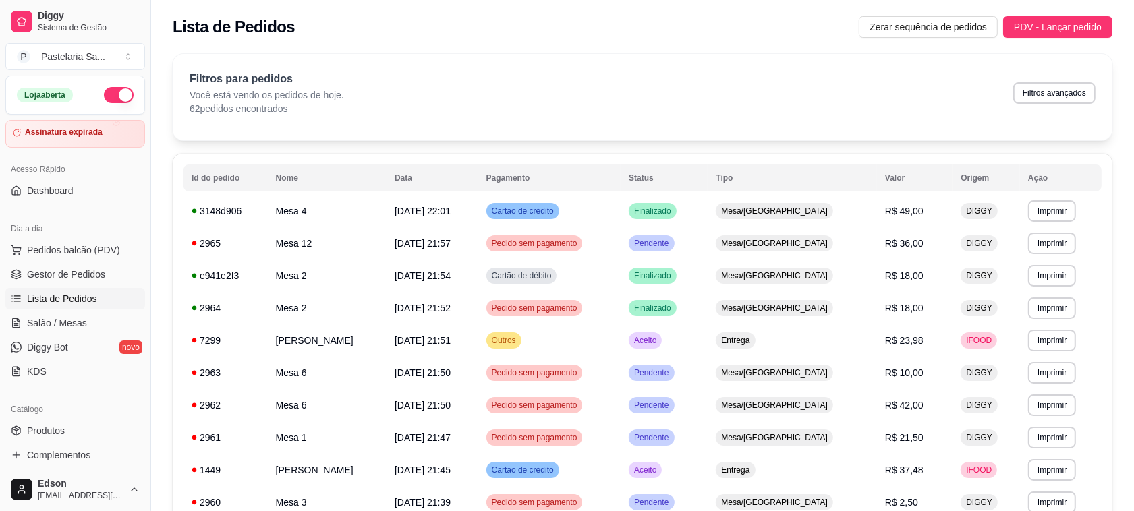
scroll to position [344, 0]
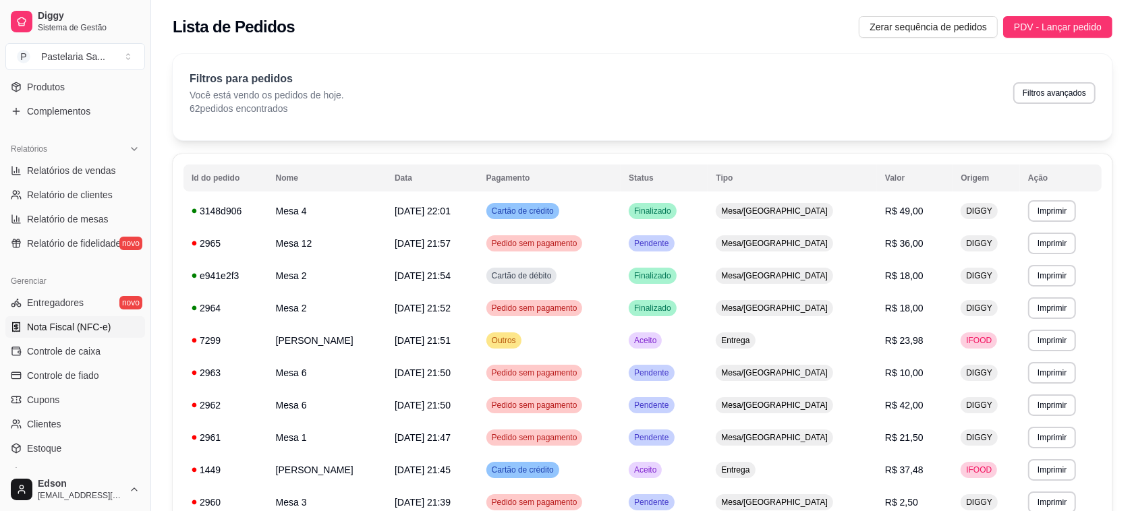
click at [64, 337] on link "Nota Fiscal (NFC-e)" at bounding box center [75, 327] width 140 height 22
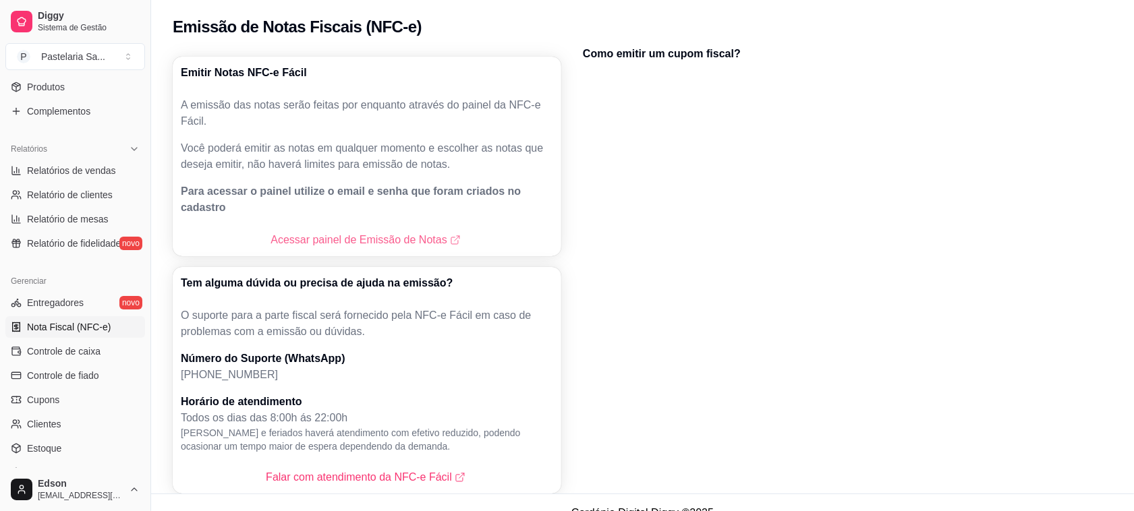
click at [357, 232] on link "Acessar painel de Emissão de Notas" at bounding box center [366, 240] width 192 height 16
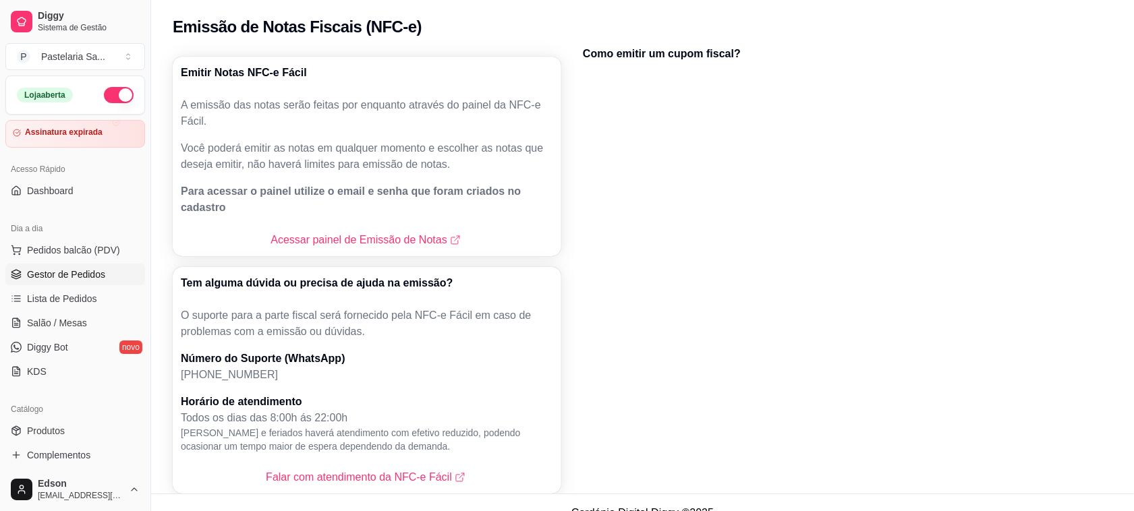
click at [81, 270] on span "Gestor de Pedidos" at bounding box center [66, 274] width 78 height 13
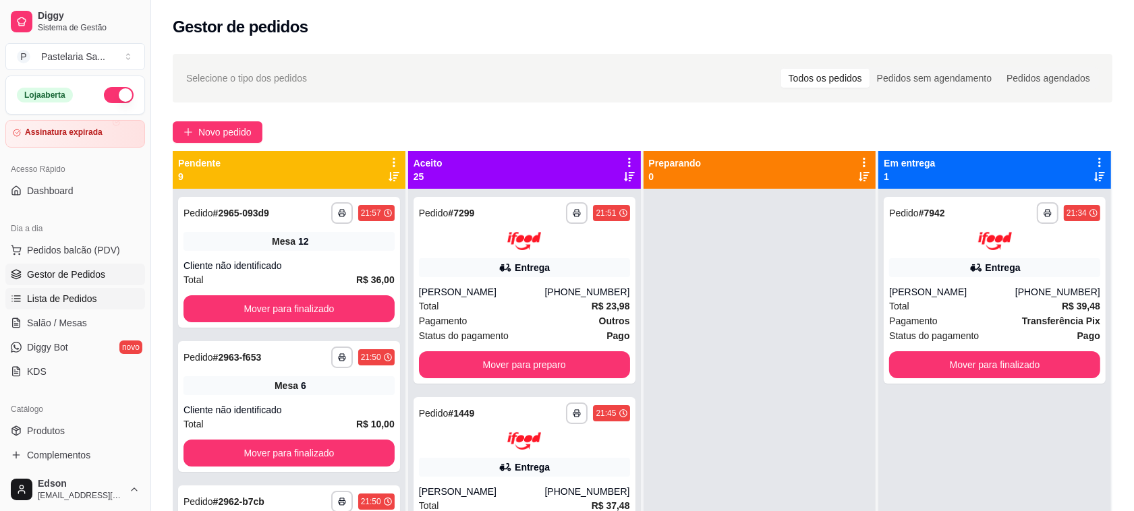
click at [80, 295] on span "Lista de Pedidos" at bounding box center [62, 298] width 70 height 13
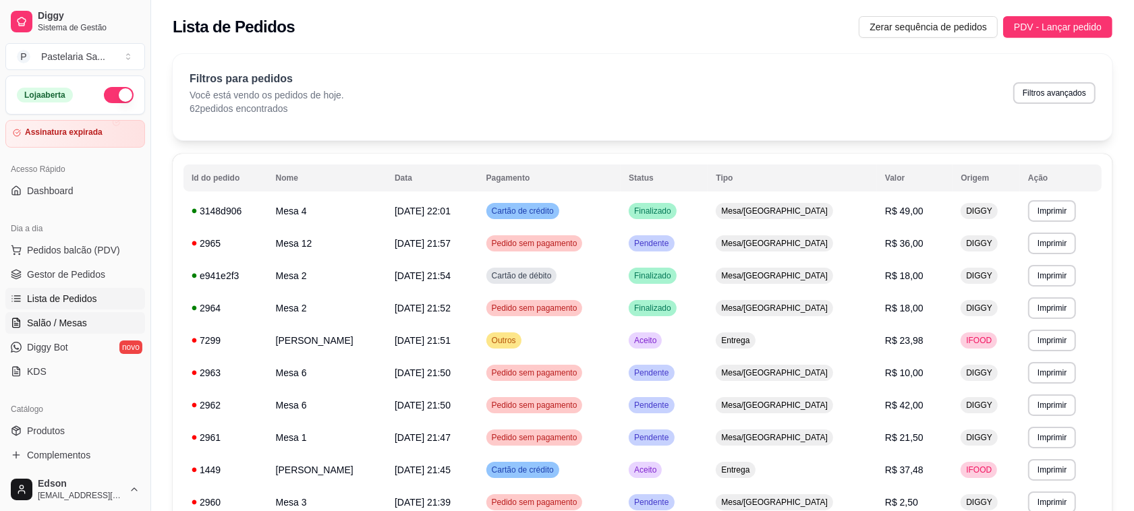
click at [88, 328] on link "Salão / Mesas" at bounding box center [75, 323] width 140 height 22
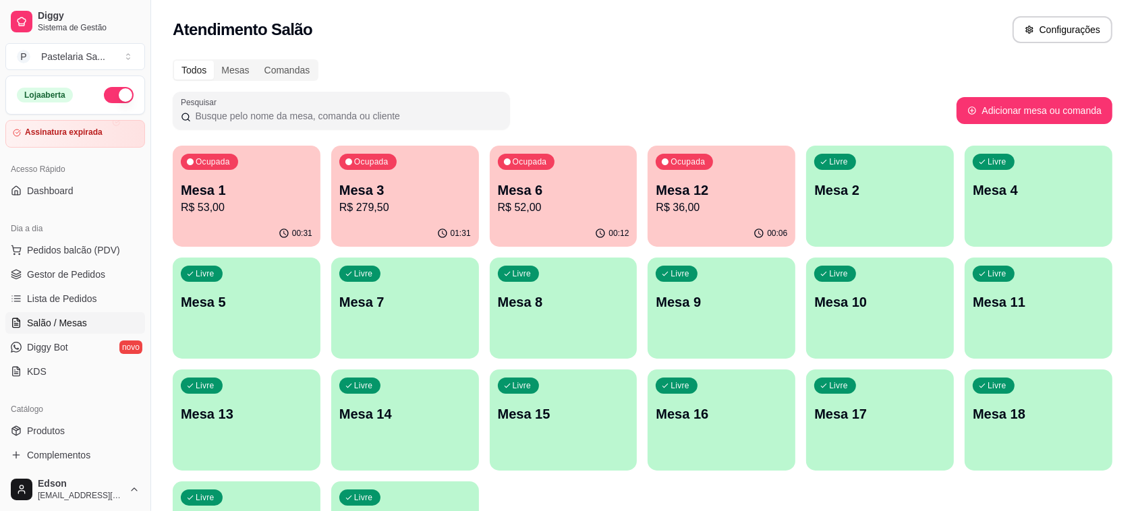
click at [527, 227] on div "00:12" at bounding box center [564, 234] width 148 height 26
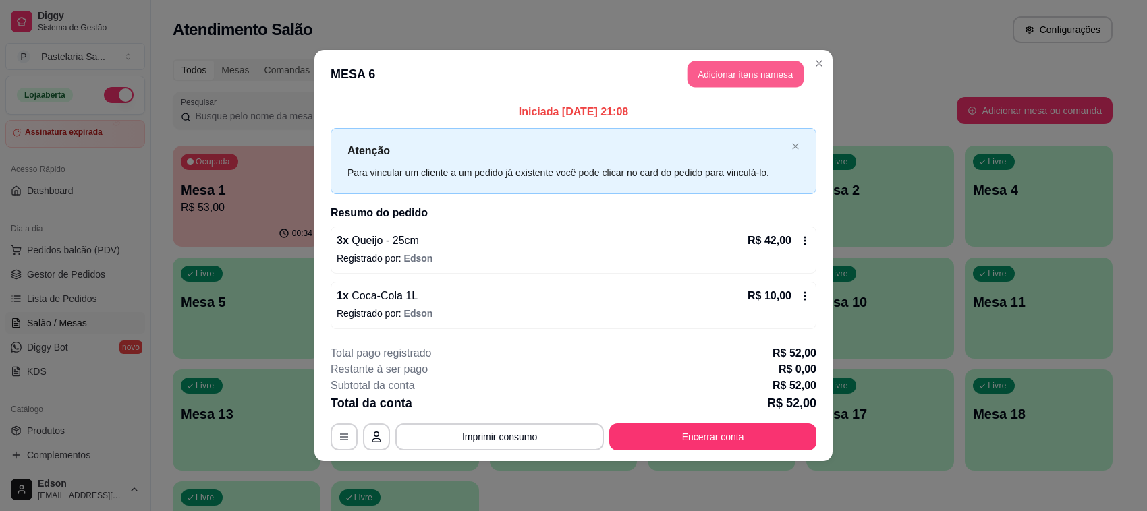
click at [740, 69] on button "Adicionar itens na mesa" at bounding box center [745, 74] width 116 height 26
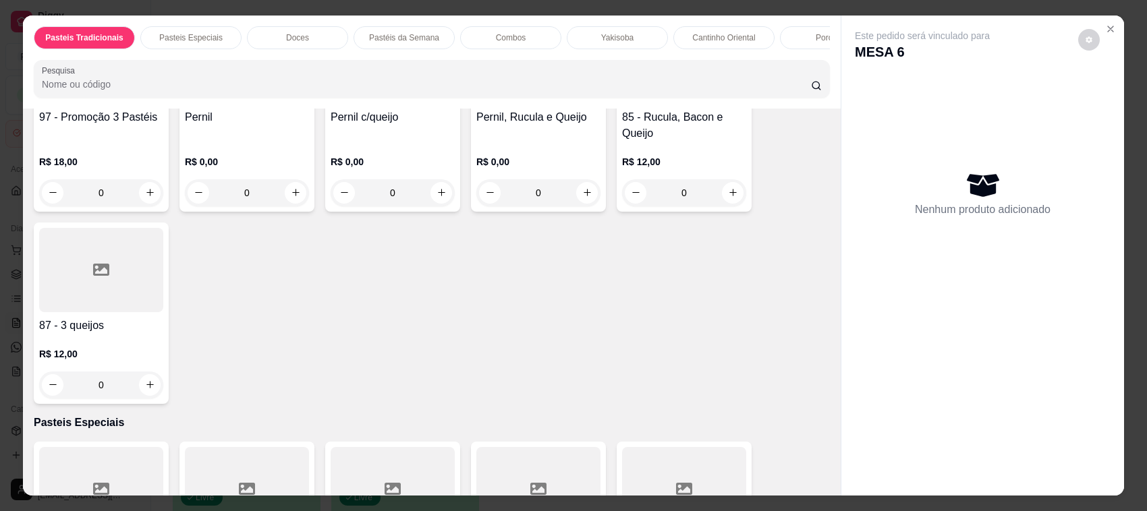
scroll to position [1313, 0]
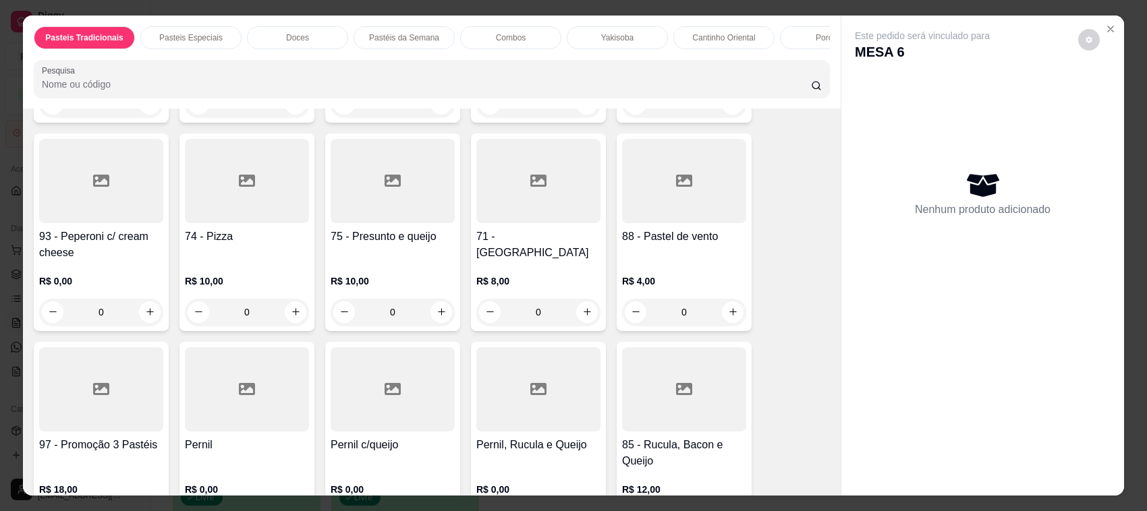
click at [534, 186] on div at bounding box center [538, 181] width 124 height 84
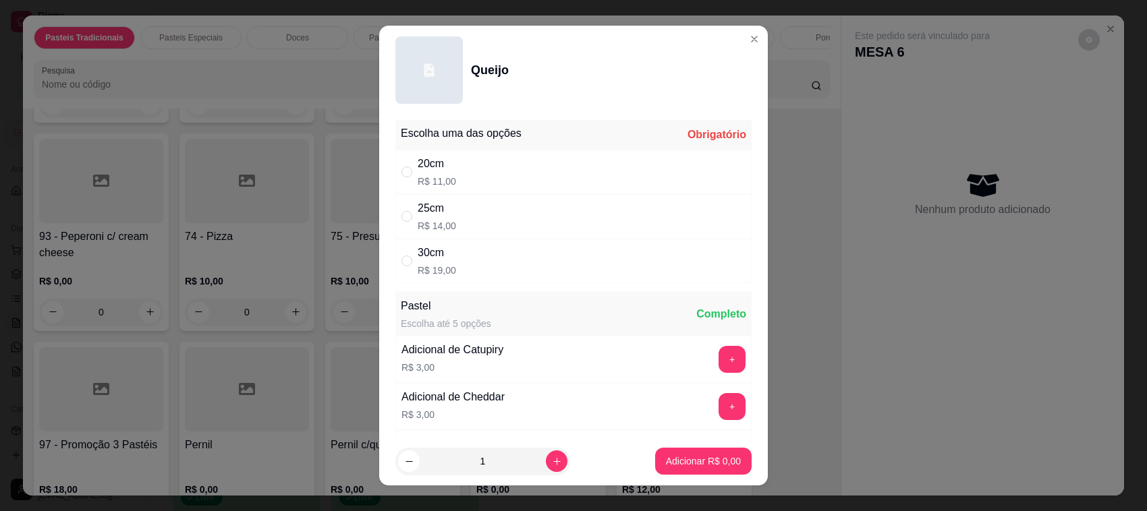
click at [507, 210] on div "25cm R$ 14,00" at bounding box center [573, 216] width 356 height 45
radio input "true"
click at [683, 471] on button "Adicionar R$ 14,00" at bounding box center [701, 461] width 102 height 27
type input "1"
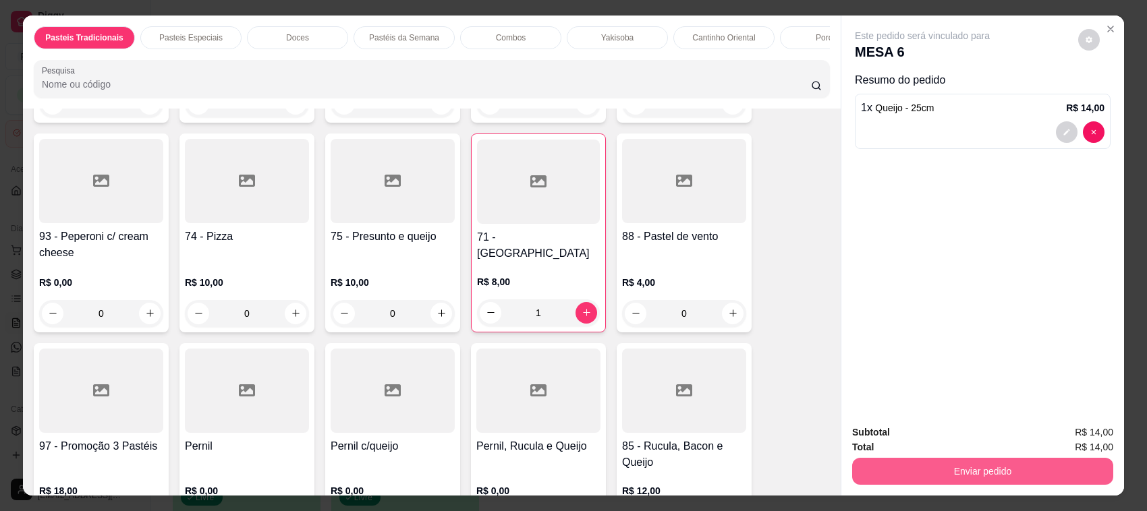
click at [869, 474] on button "Enviar pedido" at bounding box center [982, 471] width 261 height 27
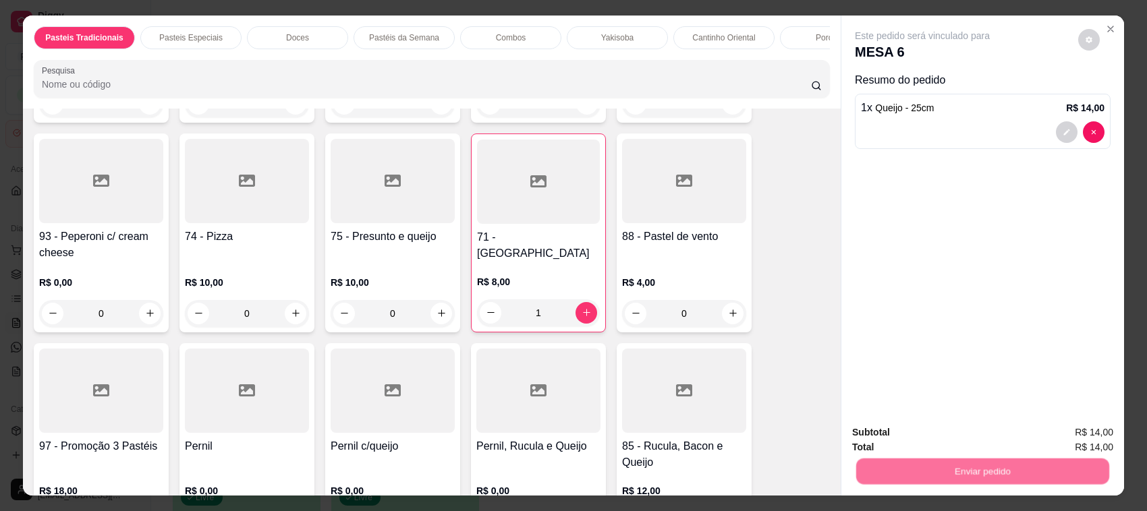
click at [896, 422] on div "Deseja registrar o cliente que fez esse pedido? Essa é uma forma de identificar…" at bounding box center [976, 423] width 231 height 58
click at [911, 428] on button "Não registrar e enviar pedido" at bounding box center [937, 438] width 136 height 25
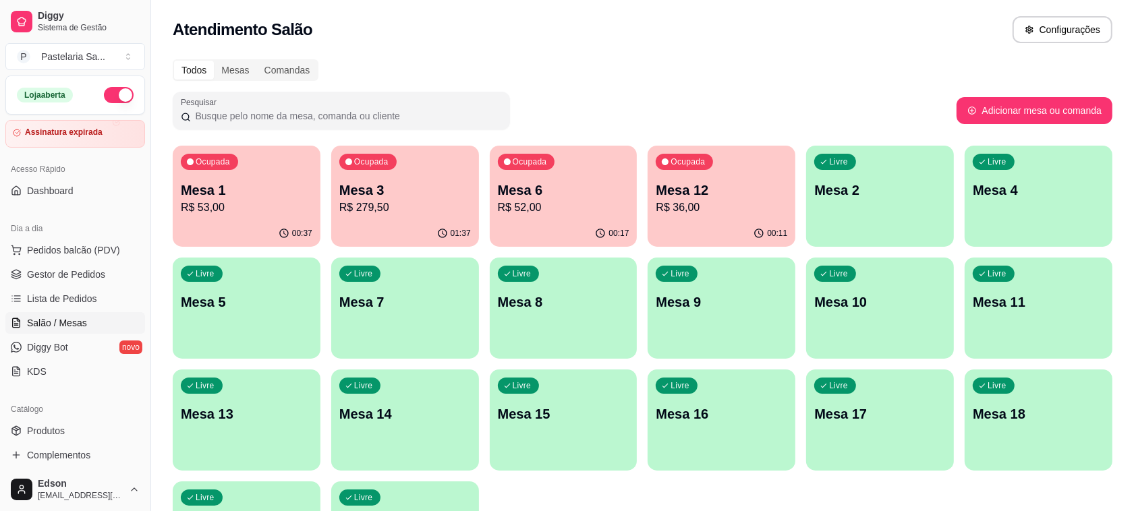
click at [245, 155] on div "Ocupada Mesa 1 R$ 53,00" at bounding box center [247, 183] width 148 height 75
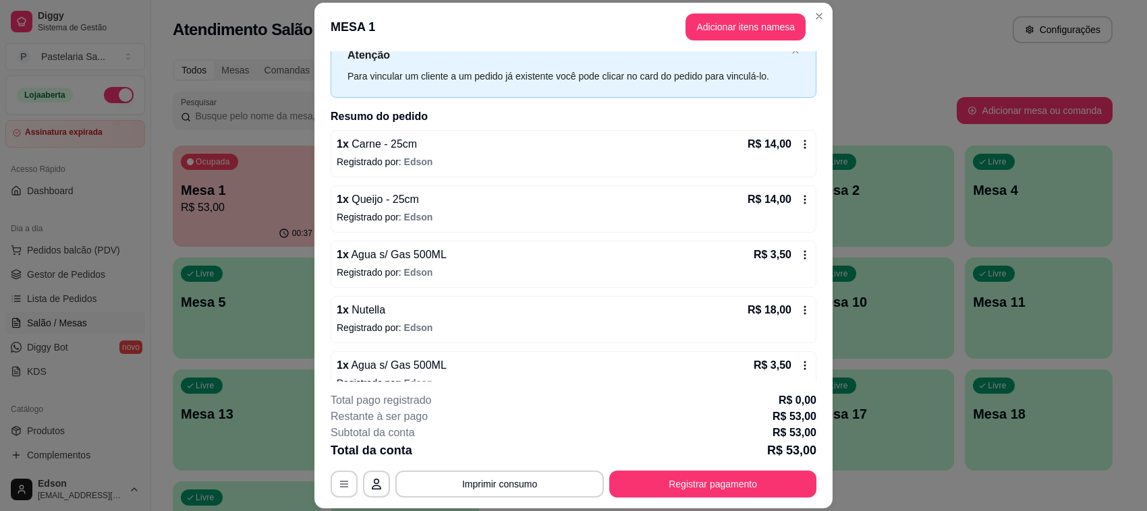
scroll to position [71, 0]
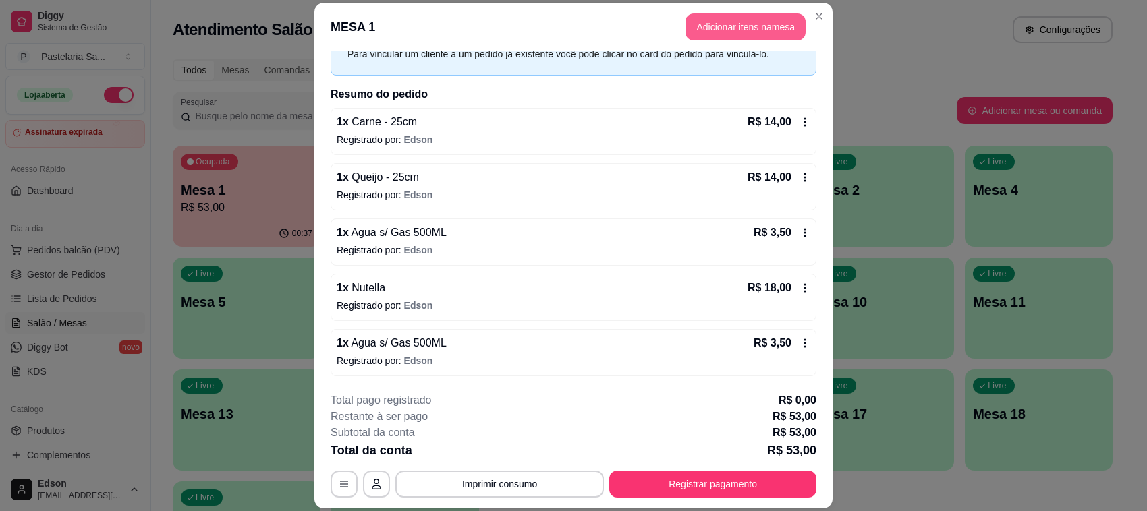
click at [739, 28] on button "Adicionar itens na mesa" at bounding box center [745, 26] width 120 height 27
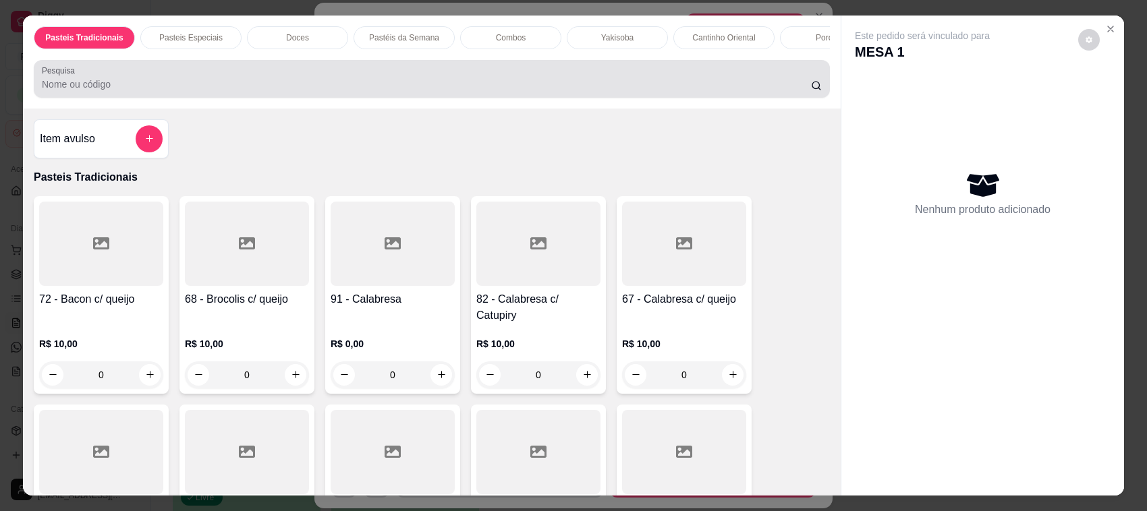
click at [450, 82] on div at bounding box center [432, 78] width 780 height 27
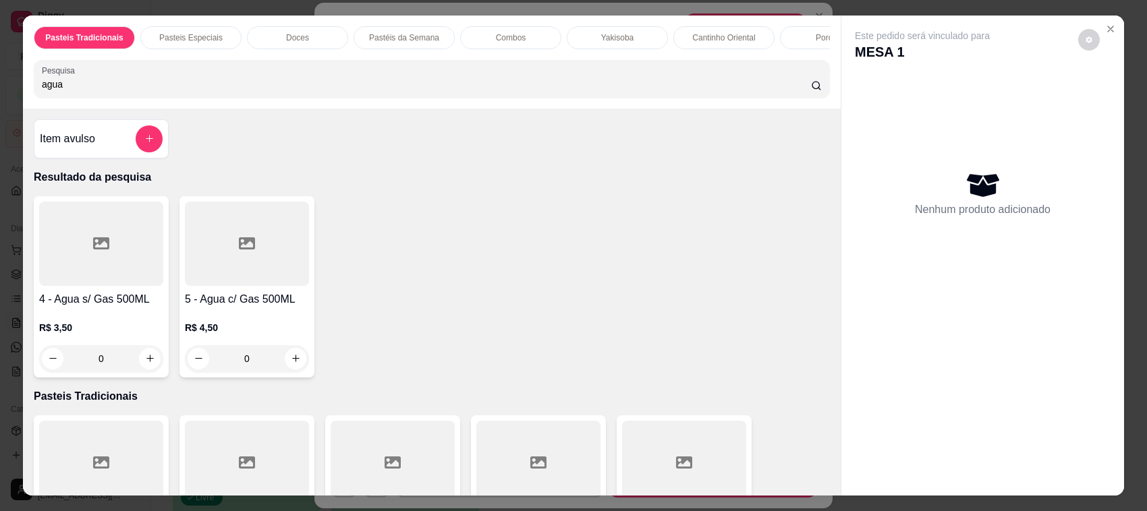
type input "agua"
click at [7, 312] on div "Pasteis Tradicionais Pasteis Especiais Doces Pastéis da Semana Combos Yakisoba …" at bounding box center [573, 255] width 1147 height 511
click at [132, 308] on h4 "4 - Agua s/ Gas 500ML" at bounding box center [101, 299] width 124 height 16
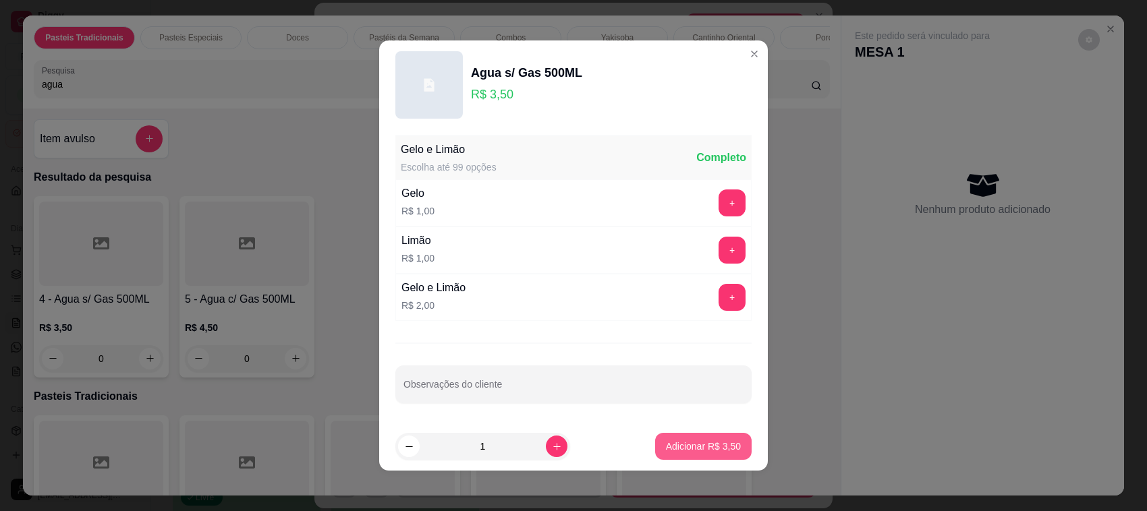
click at [683, 436] on button "Adicionar R$ 3,50" at bounding box center [703, 446] width 96 height 27
type input "1"
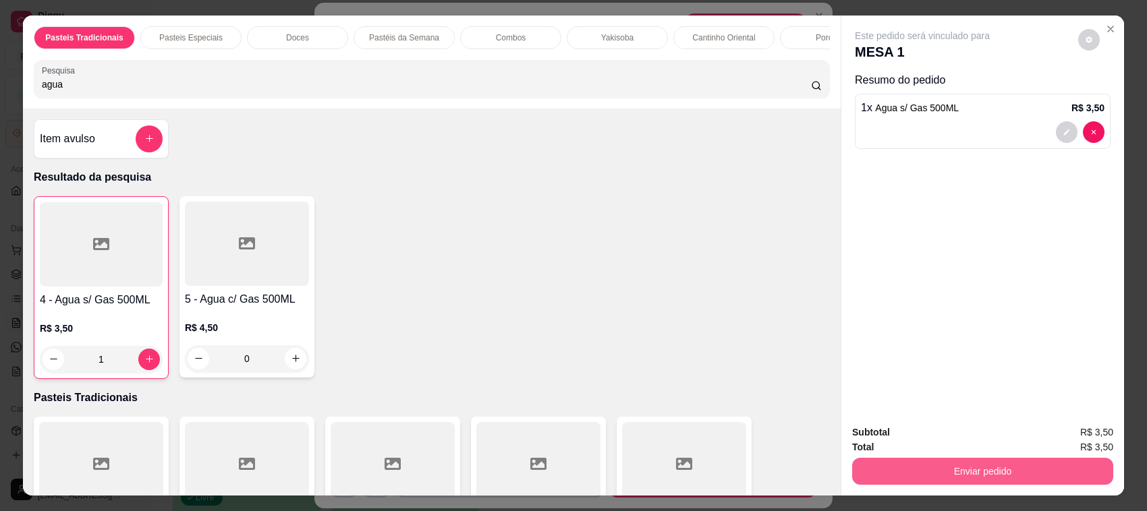
click at [890, 473] on button "Enviar pedido" at bounding box center [982, 471] width 261 height 27
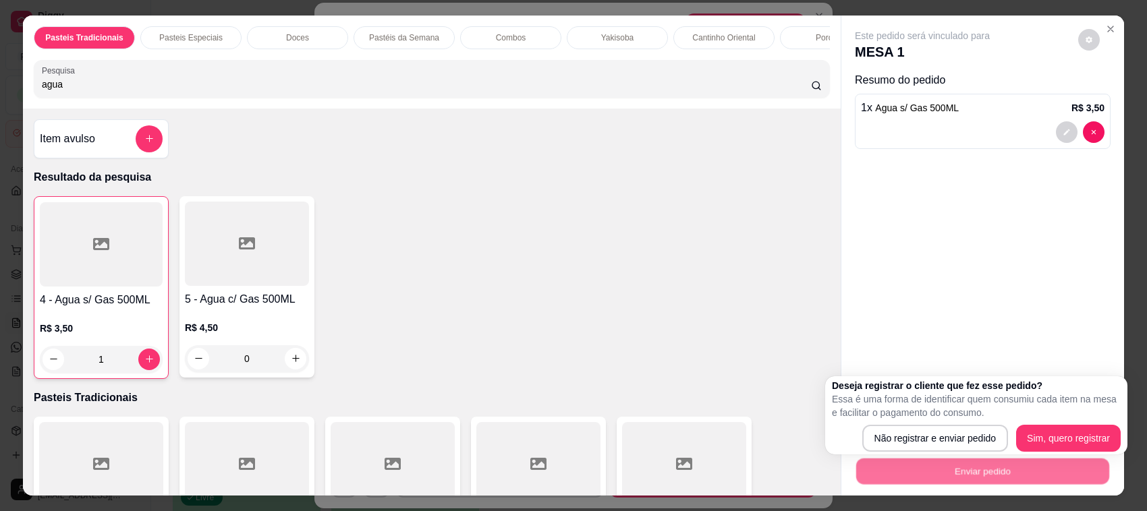
click at [879, 418] on p "Essa é uma forma de identificar quem consumiu cada item na mesa e facilitar o p…" at bounding box center [976, 406] width 289 height 27
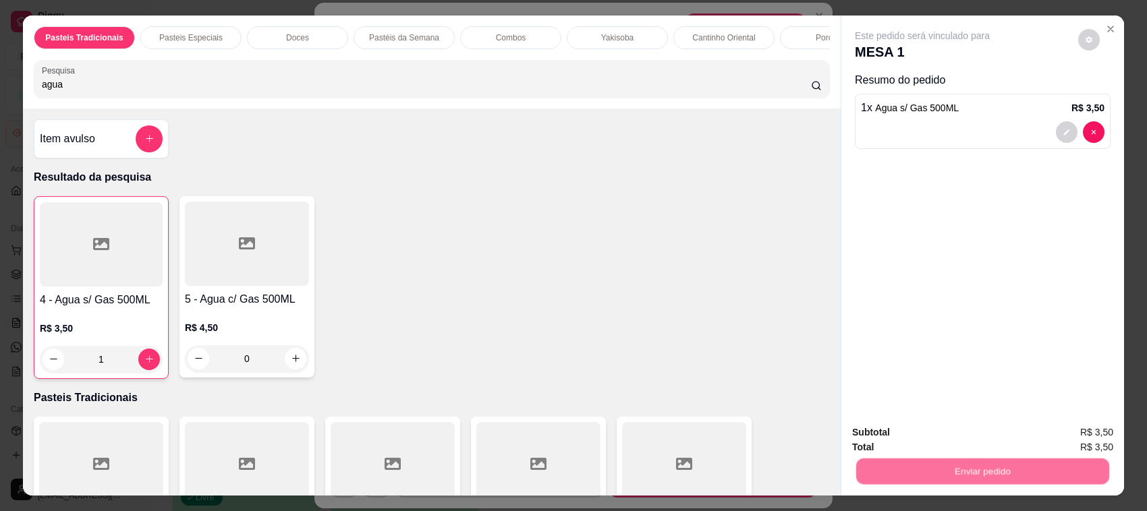
click at [897, 442] on button "Não registrar e enviar pedido" at bounding box center [937, 439] width 140 height 26
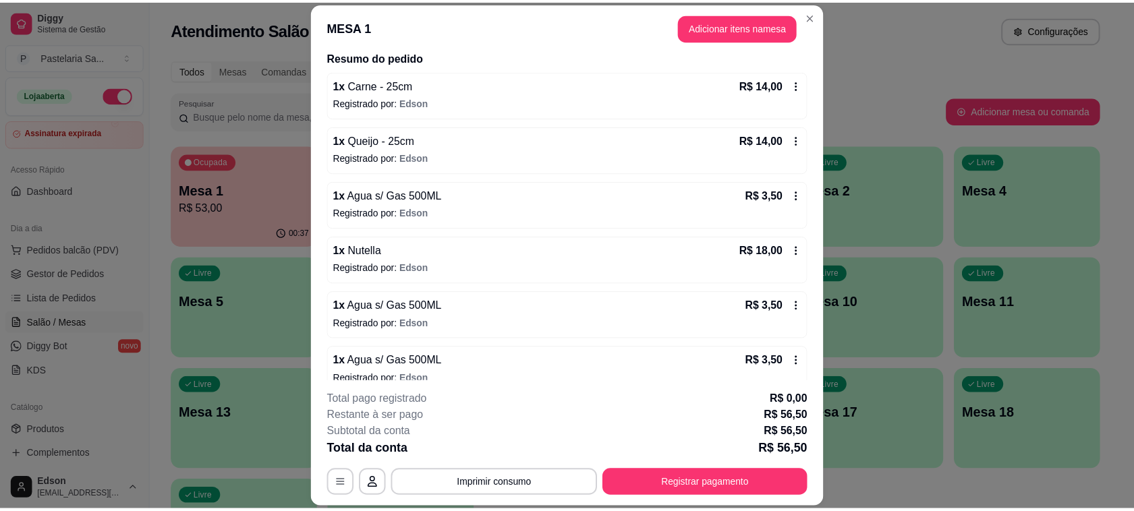
scroll to position [127, 0]
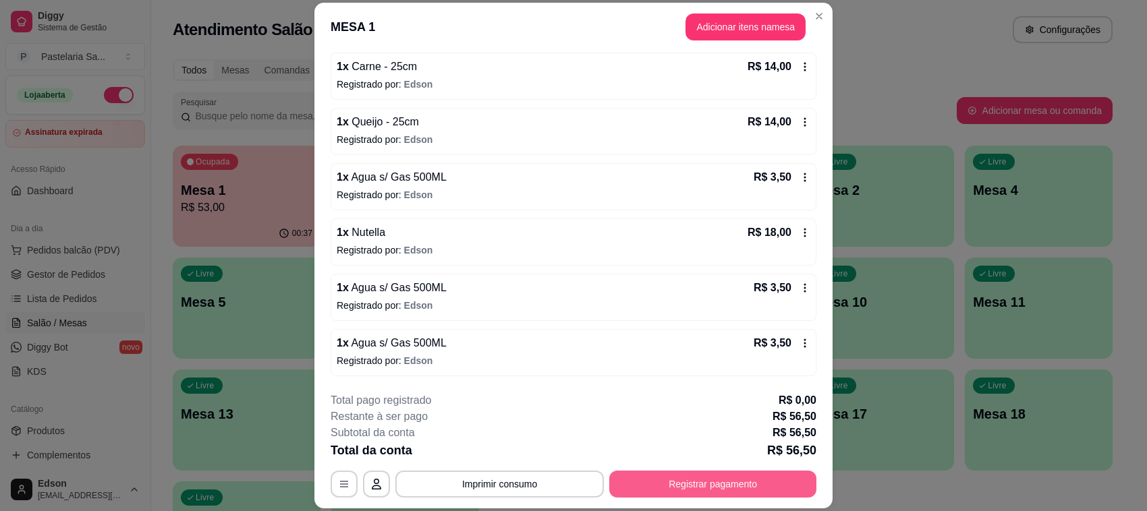
click at [716, 490] on button "Registrar pagamento" at bounding box center [712, 484] width 207 height 27
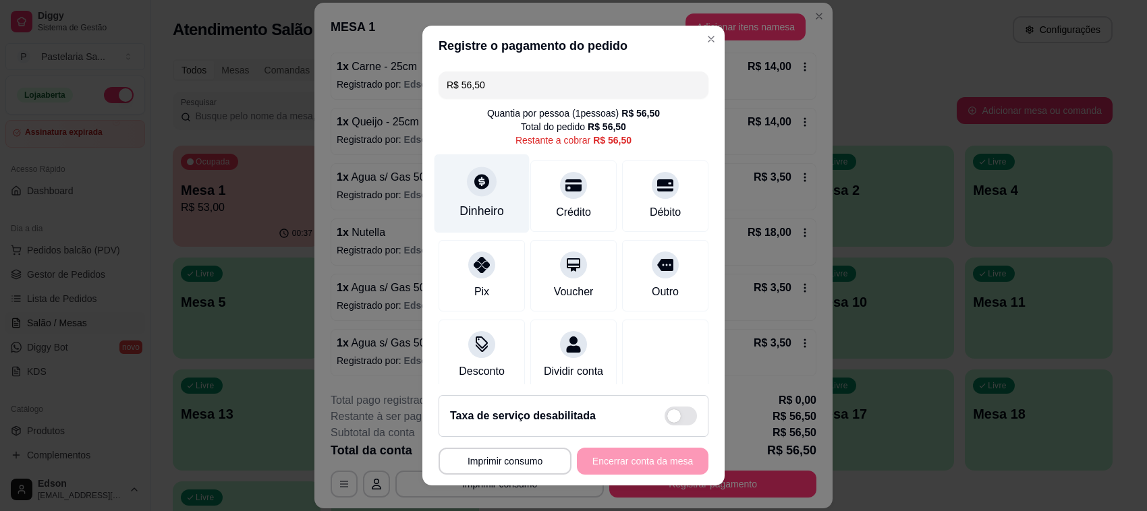
click at [474, 185] on icon at bounding box center [481, 181] width 15 height 15
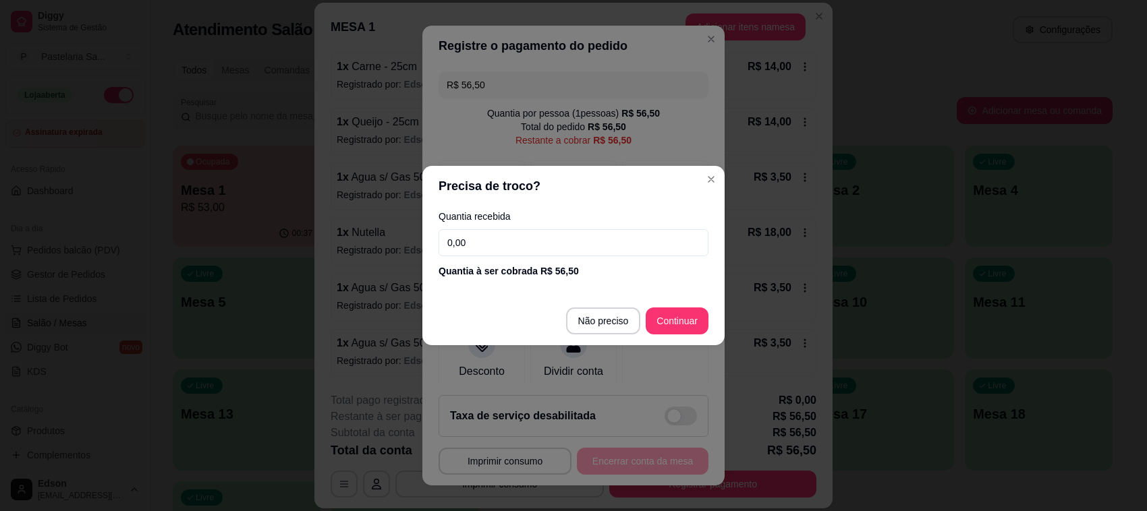
click at [510, 246] on input "0,00" at bounding box center [573, 242] width 270 height 27
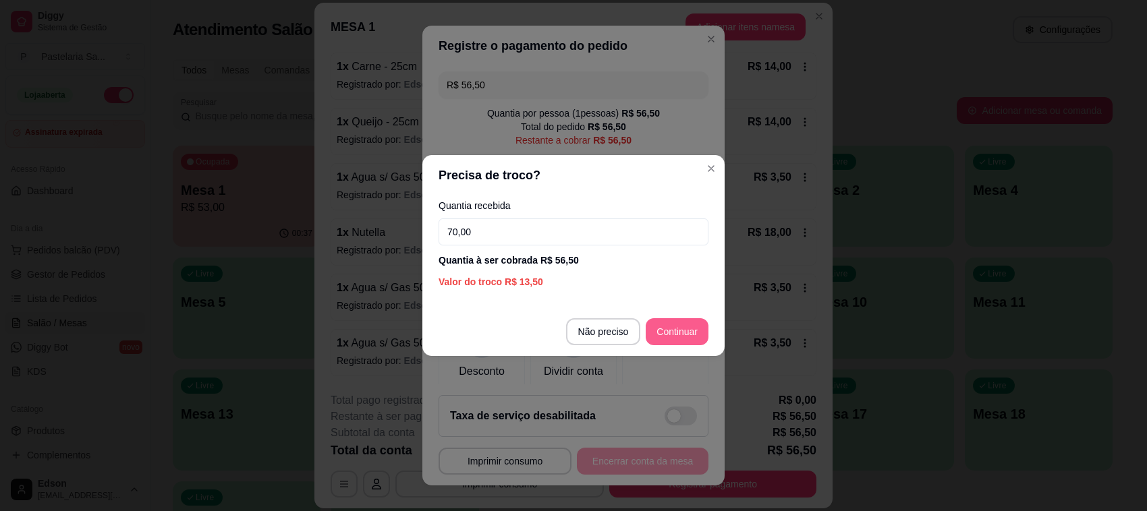
type input "70,00"
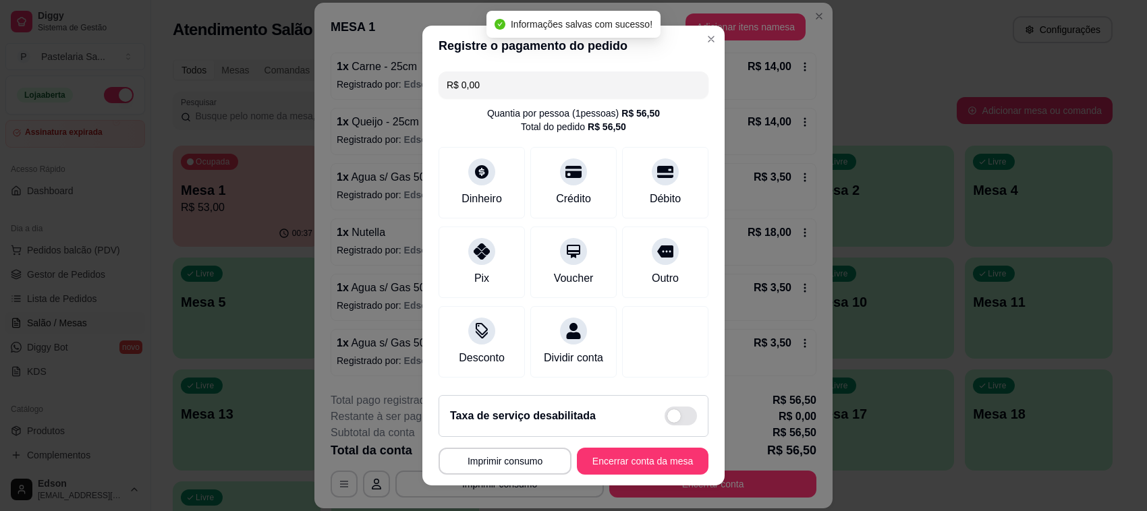
type input "R$ 0,00"
click at [628, 453] on button "Encerrar conta da mesa" at bounding box center [643, 461] width 132 height 27
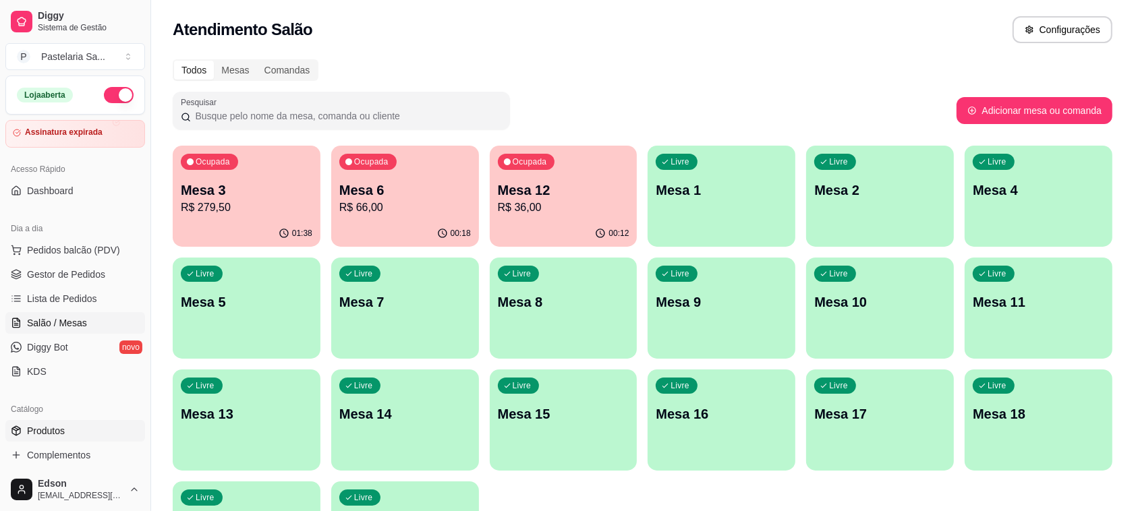
click at [90, 428] on link "Produtos" at bounding box center [75, 431] width 140 height 22
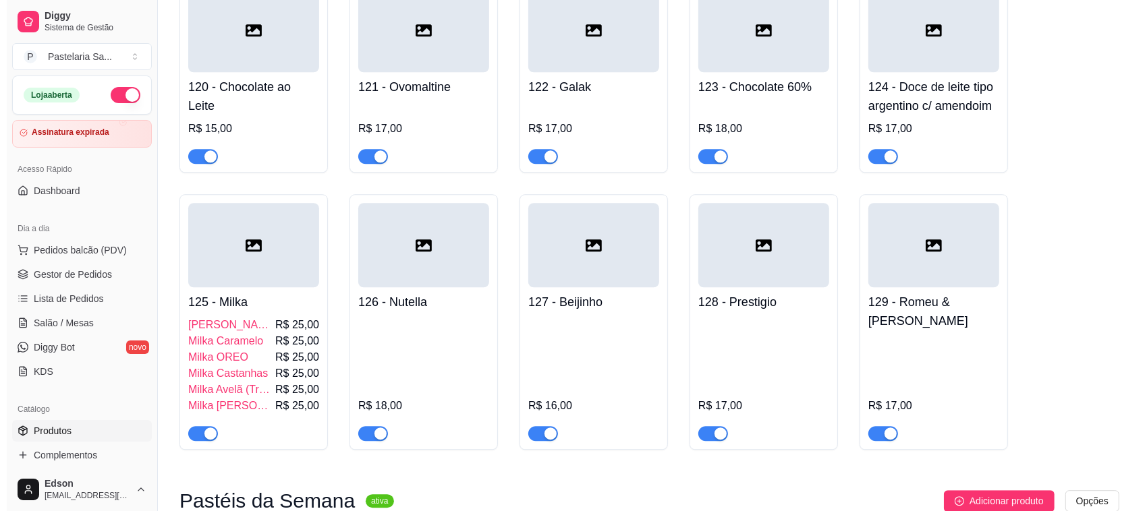
scroll to position [2687, 0]
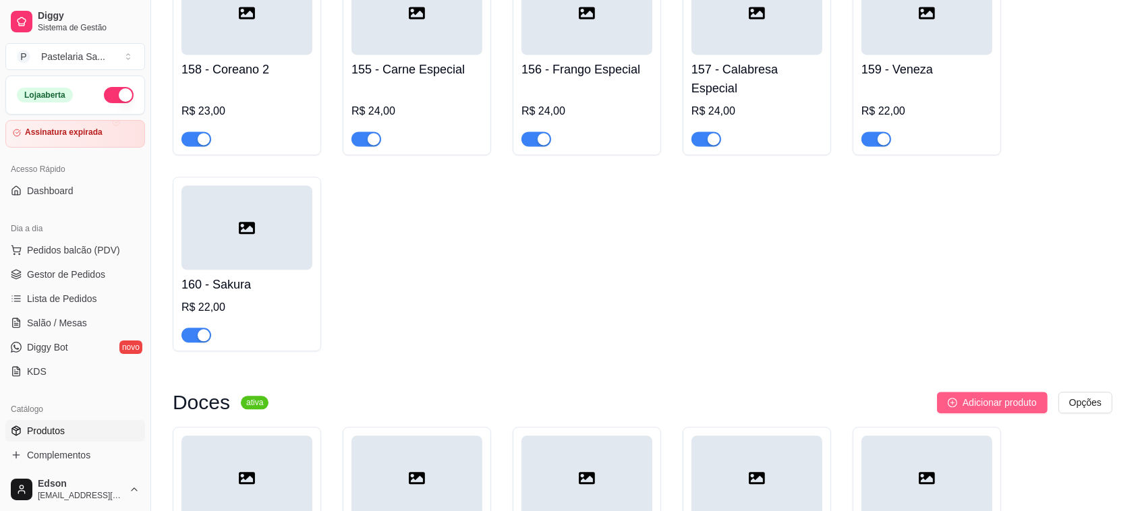
click at [1021, 398] on span "Adicionar produto" at bounding box center [1000, 402] width 74 height 15
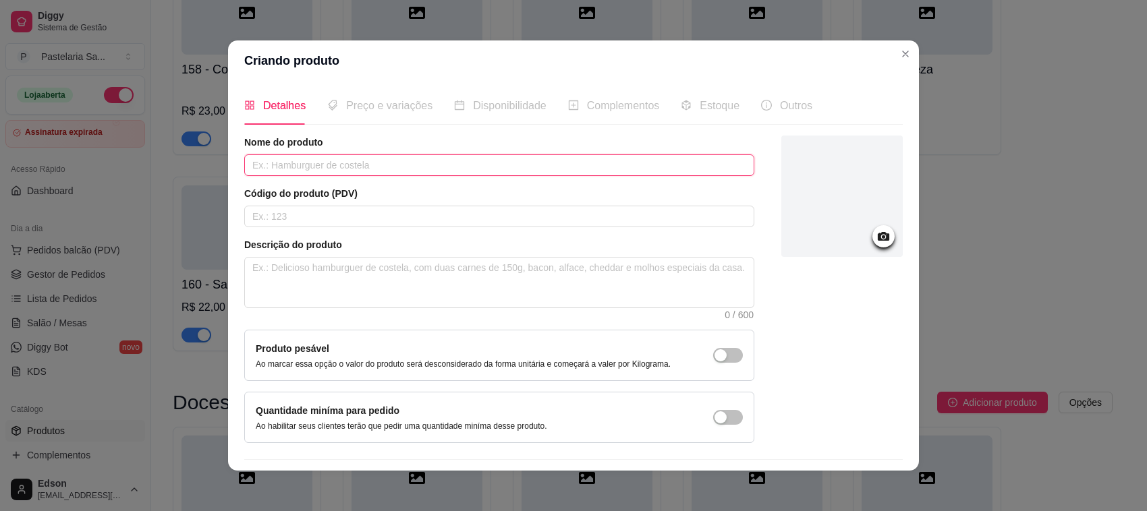
click at [443, 163] on input "text" at bounding box center [499, 165] width 510 height 22
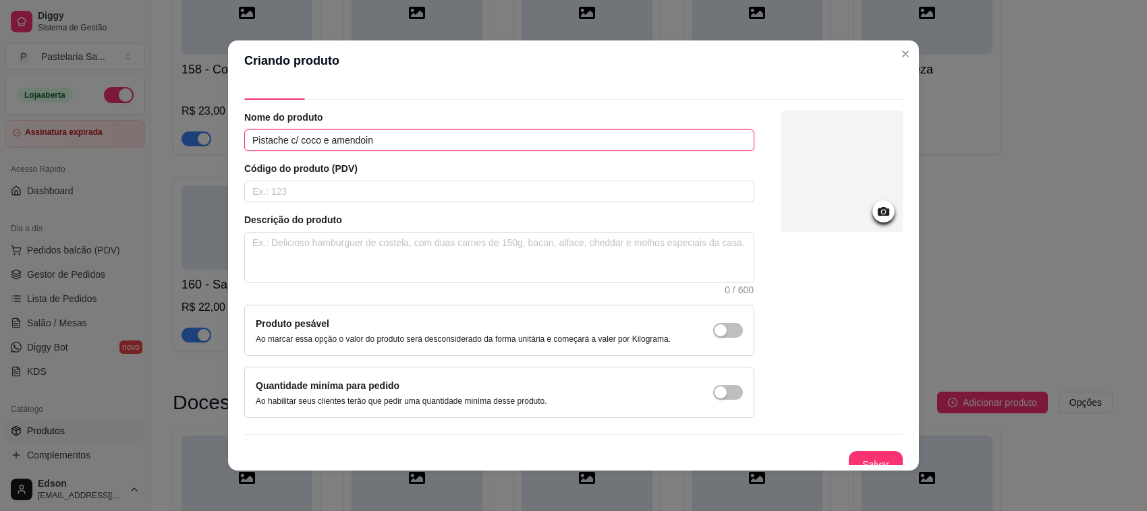
scroll to position [38, 0]
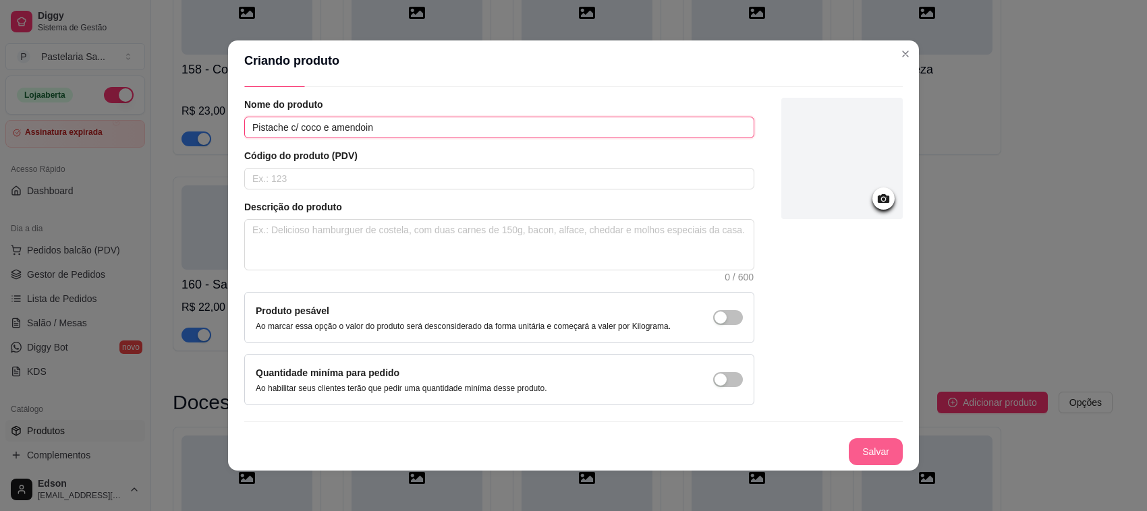
type input "Pistache c/ coco e amendoin"
click at [867, 459] on button "Salvar" at bounding box center [876, 451] width 54 height 27
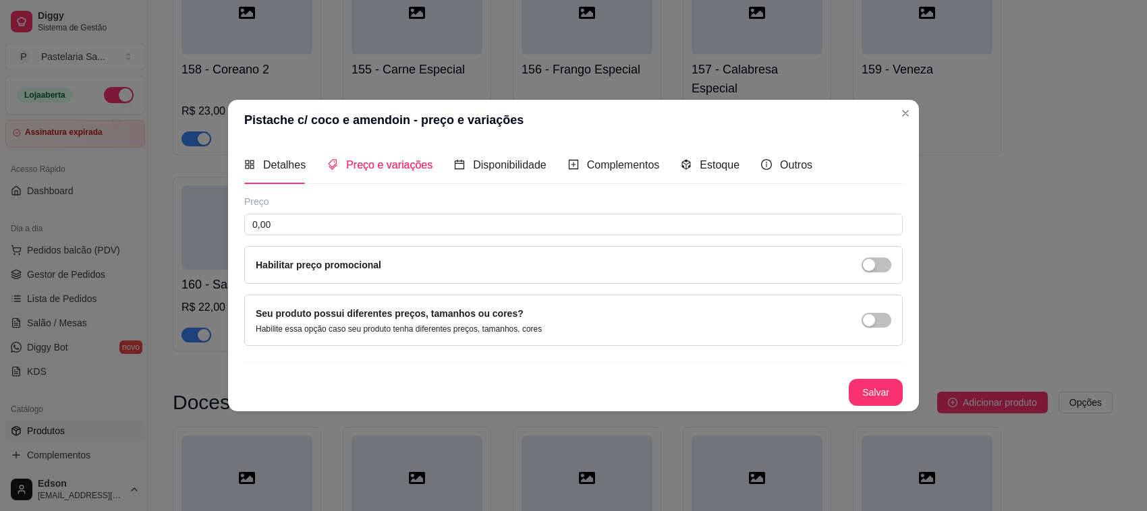
scroll to position [0, 0]
click at [285, 170] on span "Detalhes" at bounding box center [284, 164] width 42 height 11
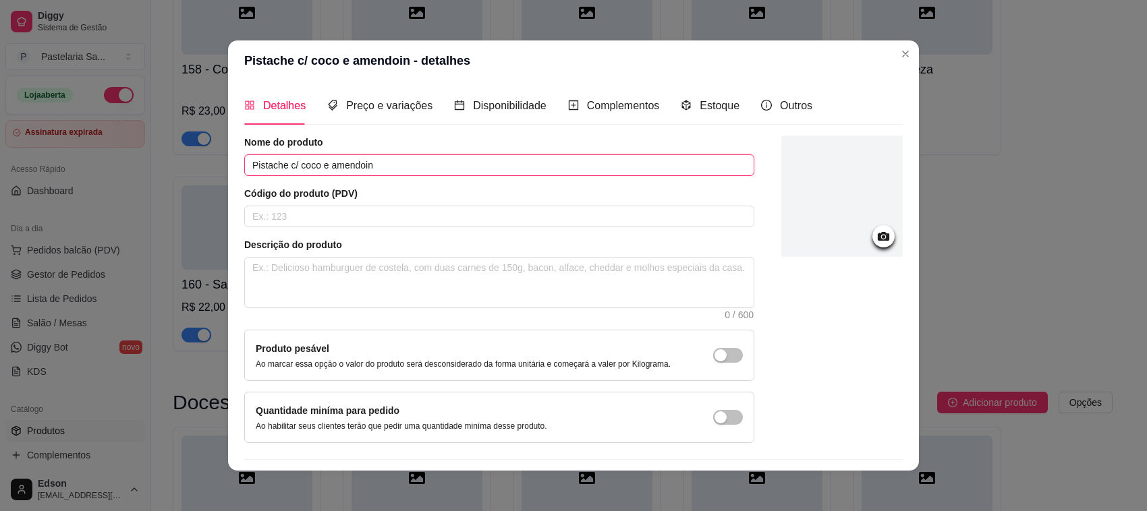
click at [416, 169] on input "Pistache c/ coco e amendoin" at bounding box center [499, 165] width 510 height 22
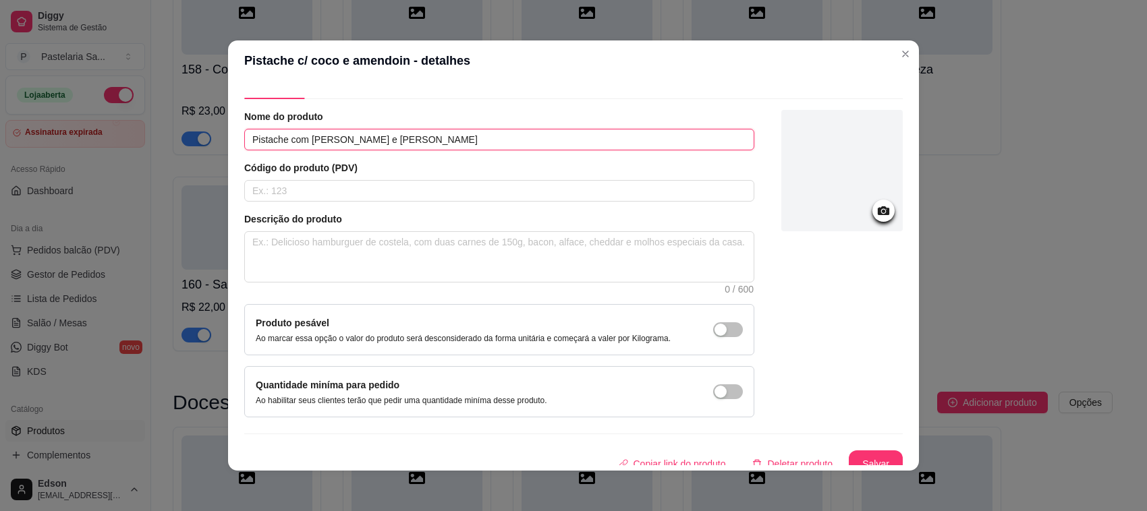
scroll to position [38, 0]
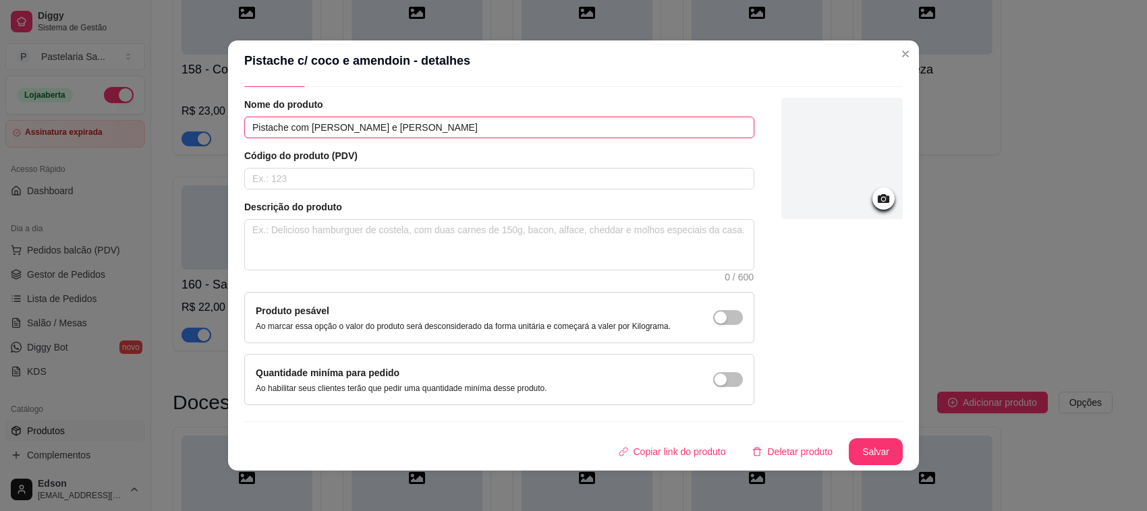
type input "Pistache com Coco e Amendoim"
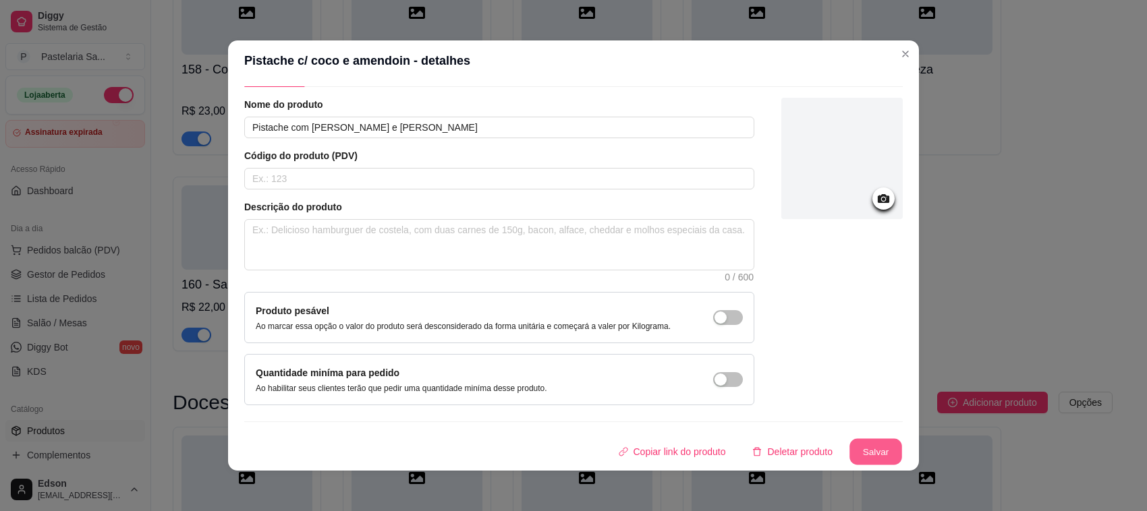
click at [849, 453] on button "Salvar" at bounding box center [875, 452] width 53 height 26
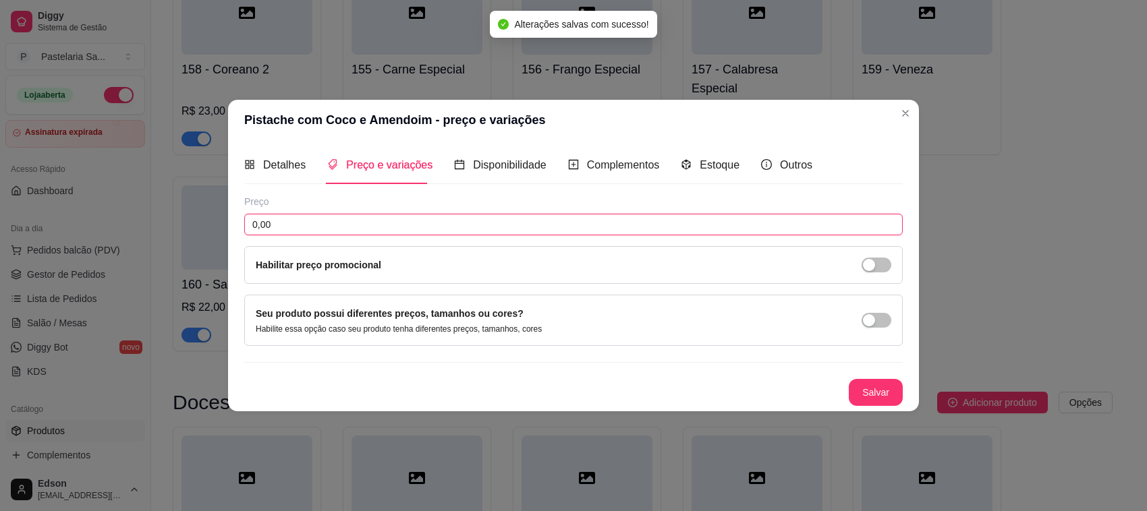
click at [395, 223] on input "0,00" at bounding box center [573, 225] width 658 height 22
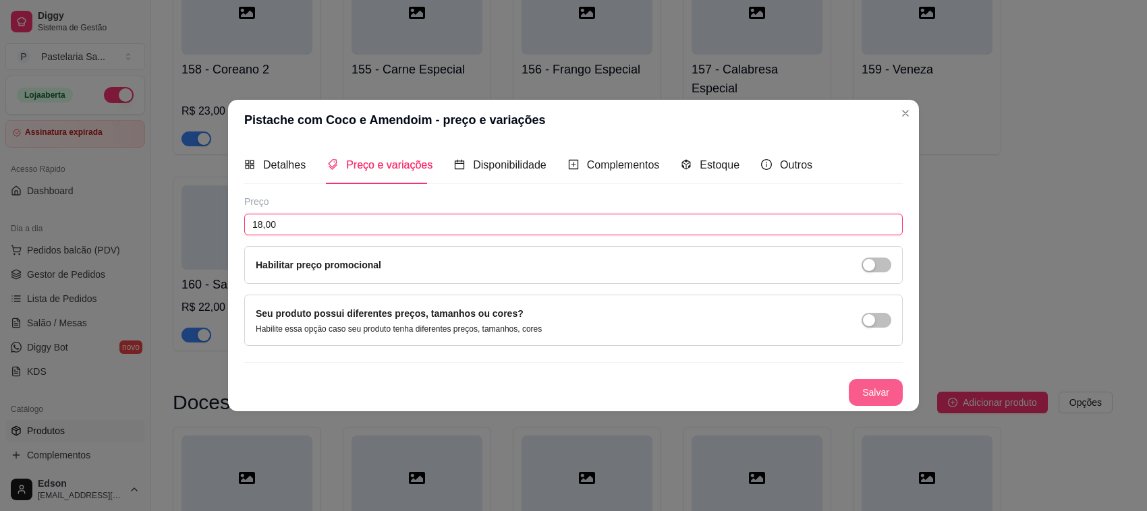
type input "18,00"
click at [868, 382] on button "Salvar" at bounding box center [876, 392] width 54 height 27
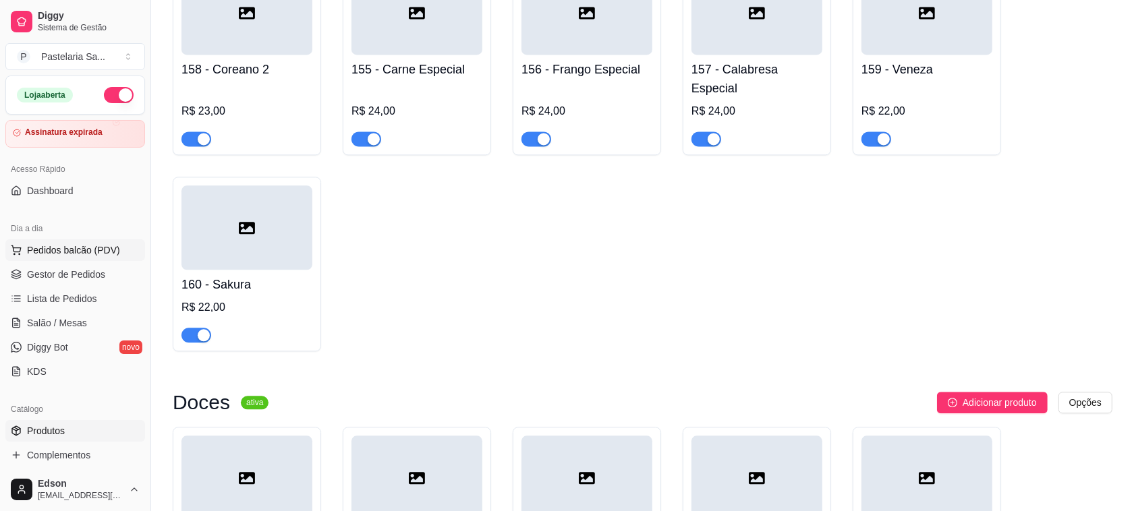
click at [85, 241] on button "Pedidos balcão (PDV)" at bounding box center [75, 250] width 140 height 22
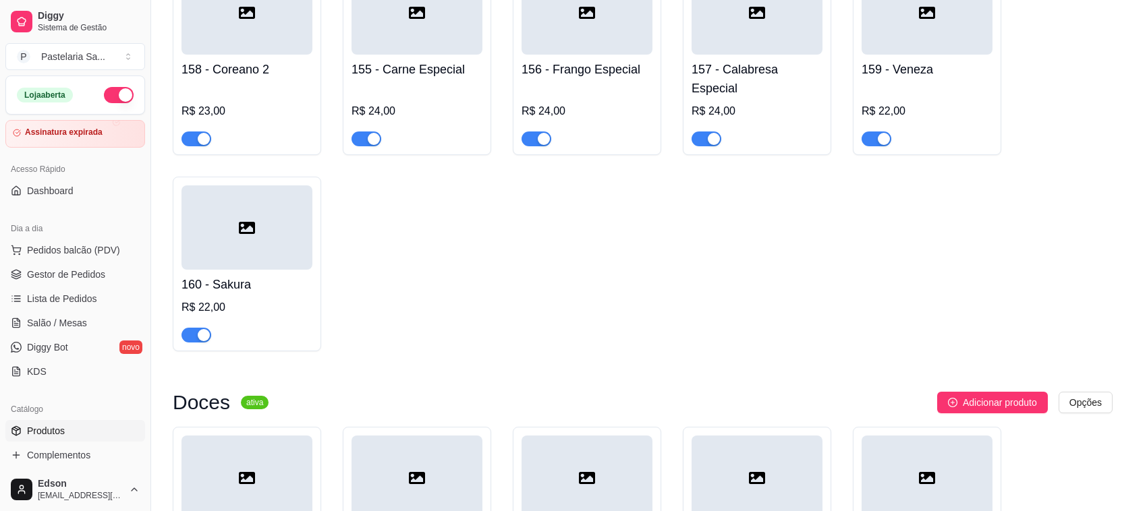
click at [152, 91] on input "Pesquisa" at bounding box center [426, 84] width 769 height 13
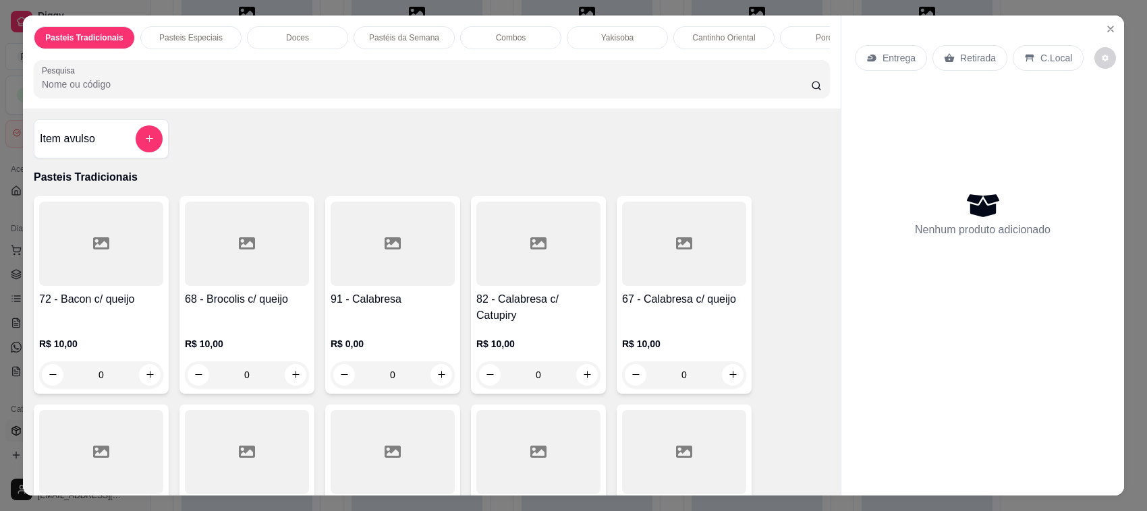
click at [152, 91] on input "Pesquisa" at bounding box center [426, 84] width 769 height 13
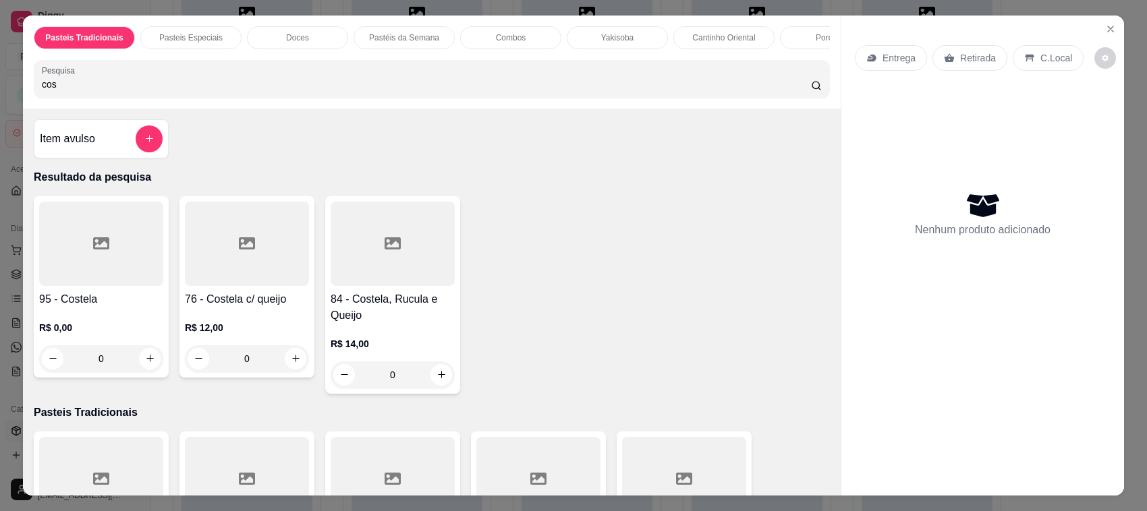
type input "cos"
click at [374, 280] on div at bounding box center [393, 244] width 124 height 84
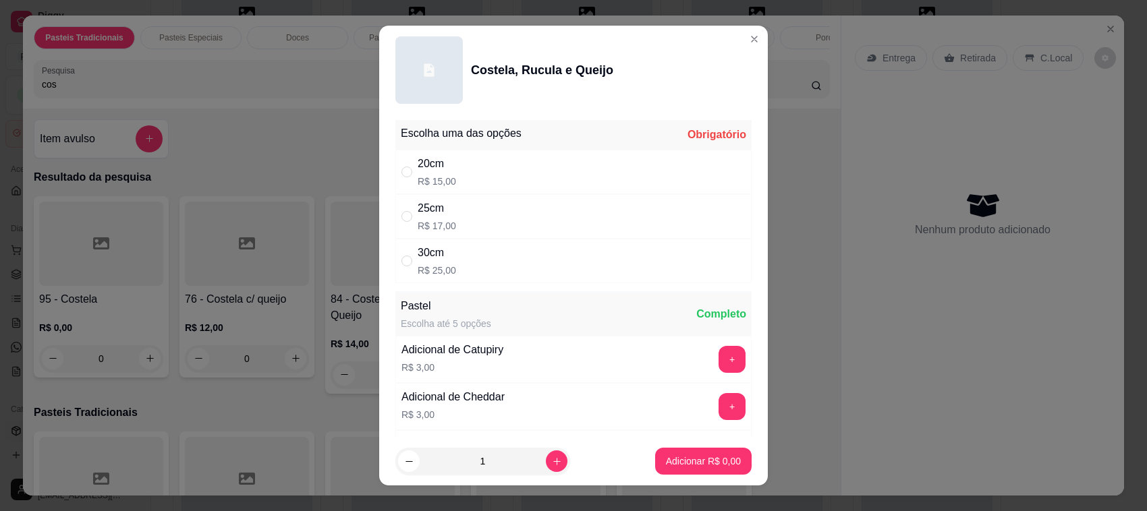
click at [505, 267] on div "30cm R$ 25,00" at bounding box center [573, 261] width 356 height 45
radio input "true"
click at [659, 450] on button "Adicionar R$ 25,00" at bounding box center [700, 462] width 99 height 26
type input "1"
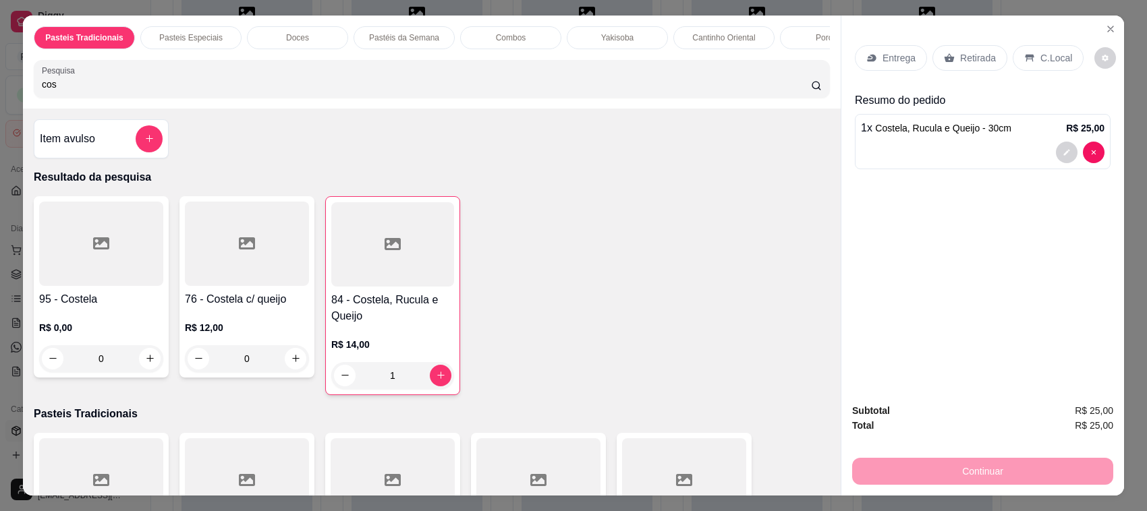
click at [888, 53] on p "Entrega" at bounding box center [898, 57] width 33 height 13
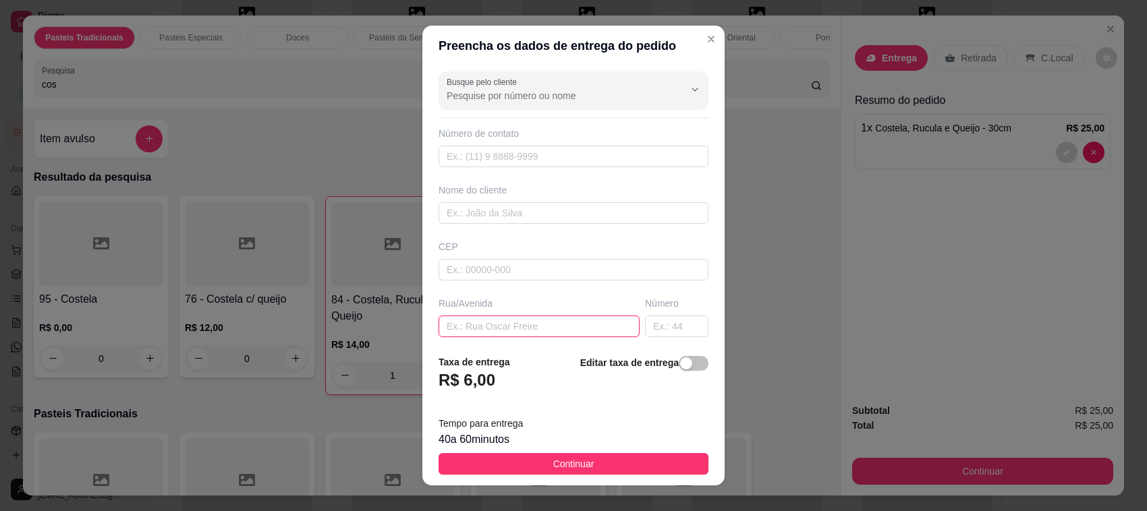
click at [527, 325] on input "text" at bounding box center [538, 327] width 201 height 22
type input "São Carlos"
click at [668, 320] on input "text" at bounding box center [676, 327] width 63 height 22
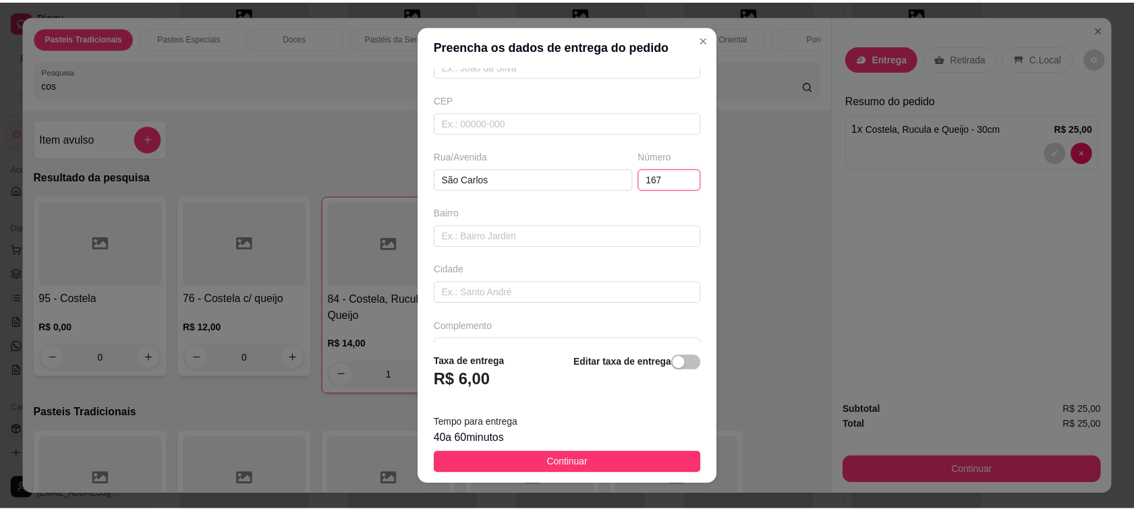
scroll to position [179, 0]
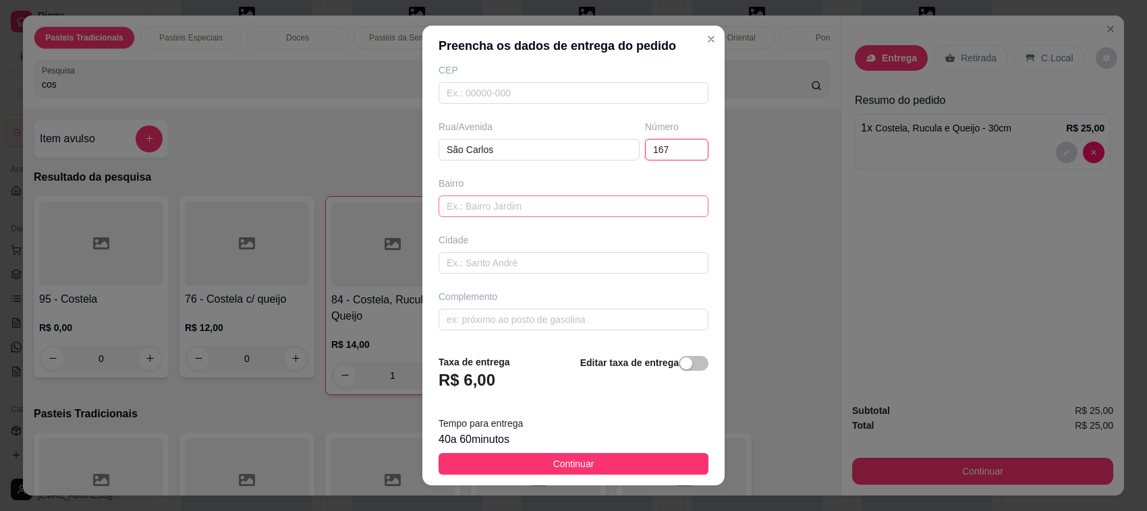
type input "167"
click at [488, 204] on input "text" at bounding box center [573, 207] width 270 height 22
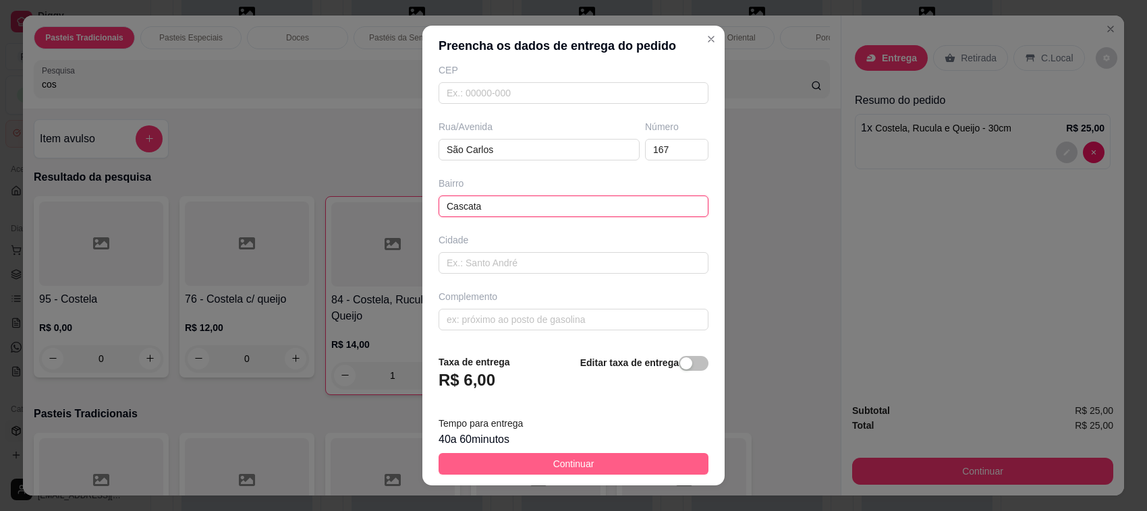
type input "Cascata"
click at [612, 460] on button "Continuar" at bounding box center [573, 464] width 270 height 22
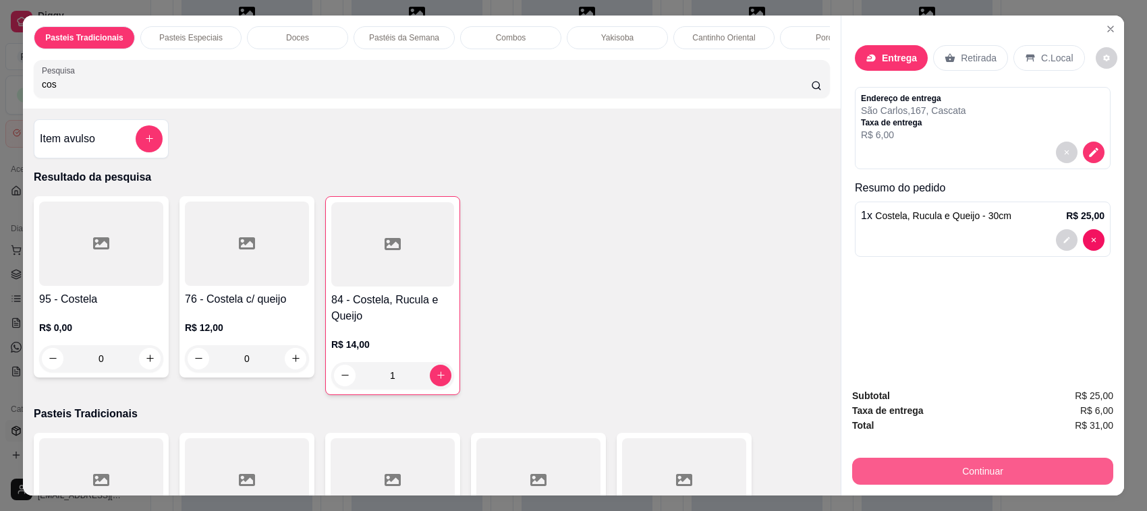
click at [965, 467] on button "Continuar" at bounding box center [982, 471] width 261 height 27
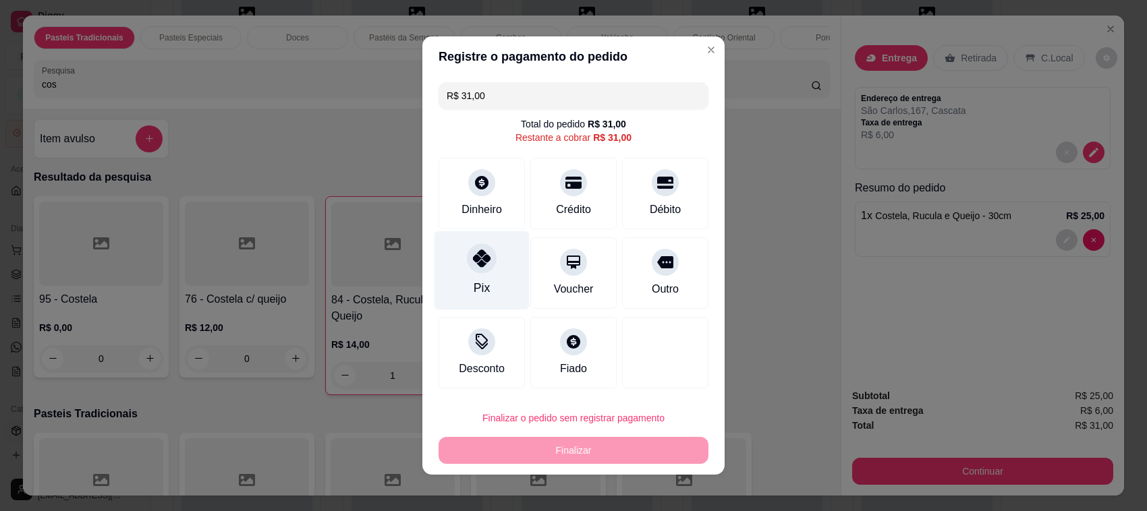
click at [456, 270] on div "Pix" at bounding box center [481, 270] width 95 height 79
type input "R$ 0,00"
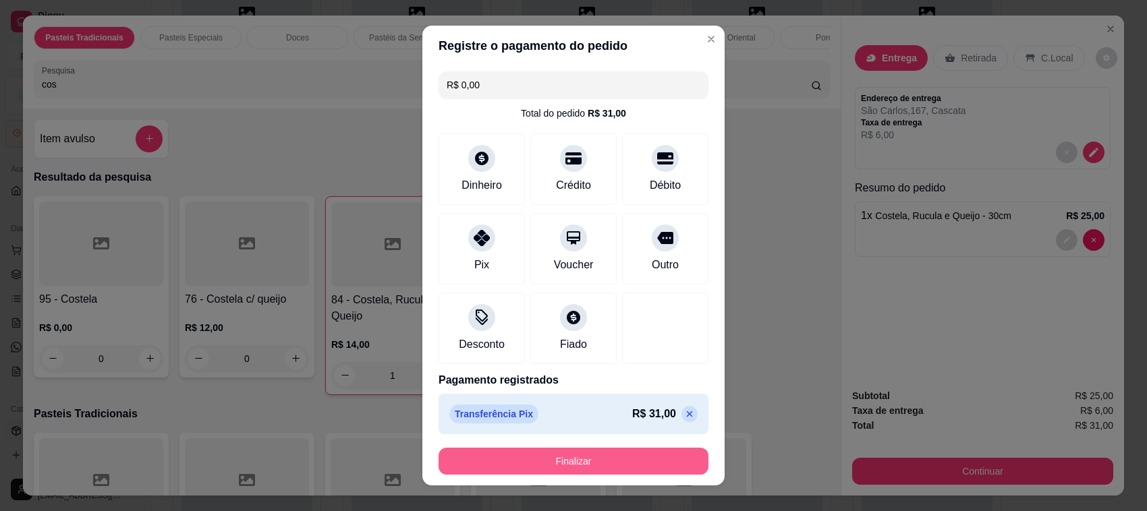
click at [641, 463] on button "Finalizar" at bounding box center [573, 461] width 270 height 27
click at [641, 464] on button "Finalizar" at bounding box center [573, 461] width 270 height 27
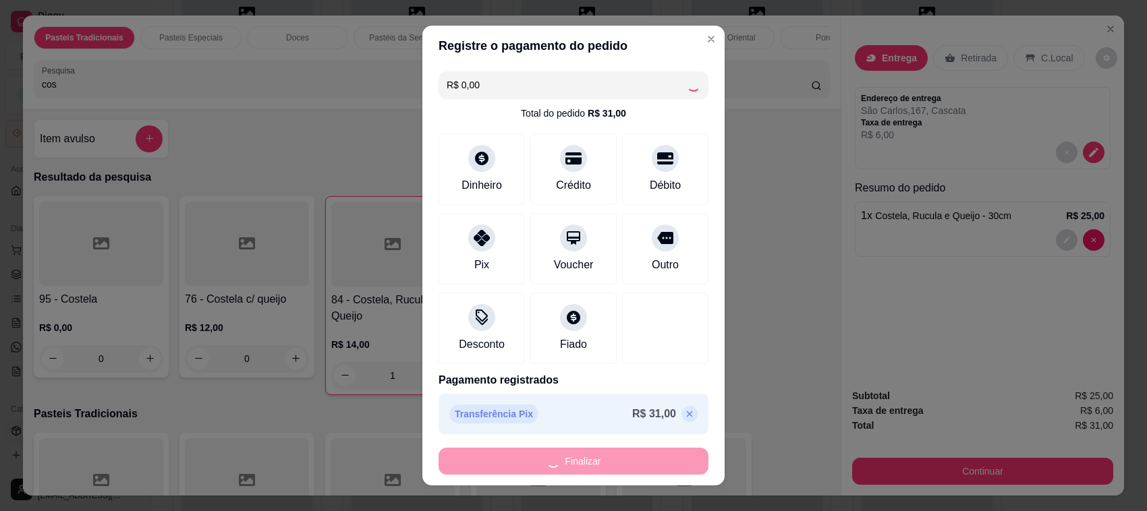
type input "0"
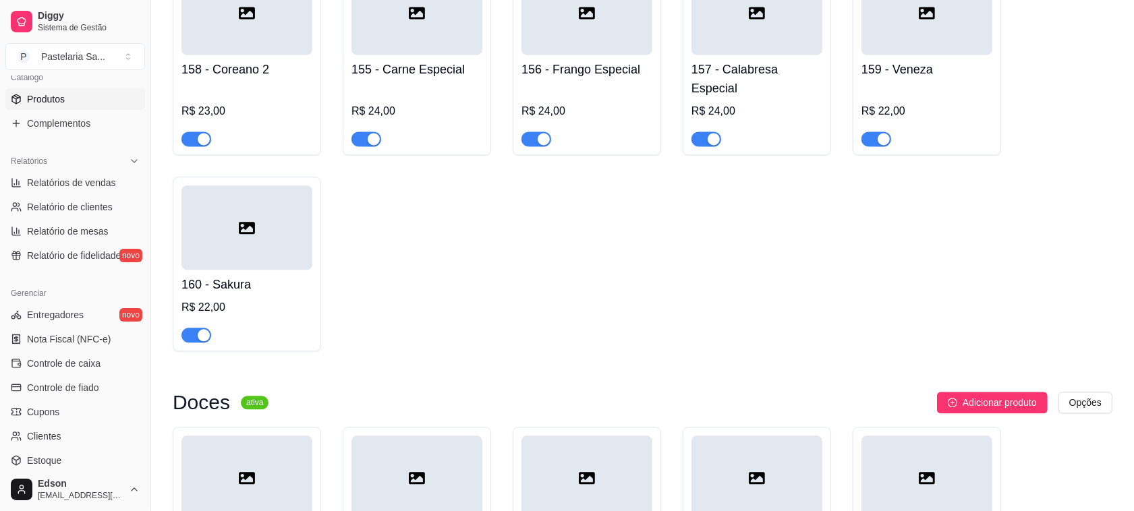
scroll to position [447, 0]
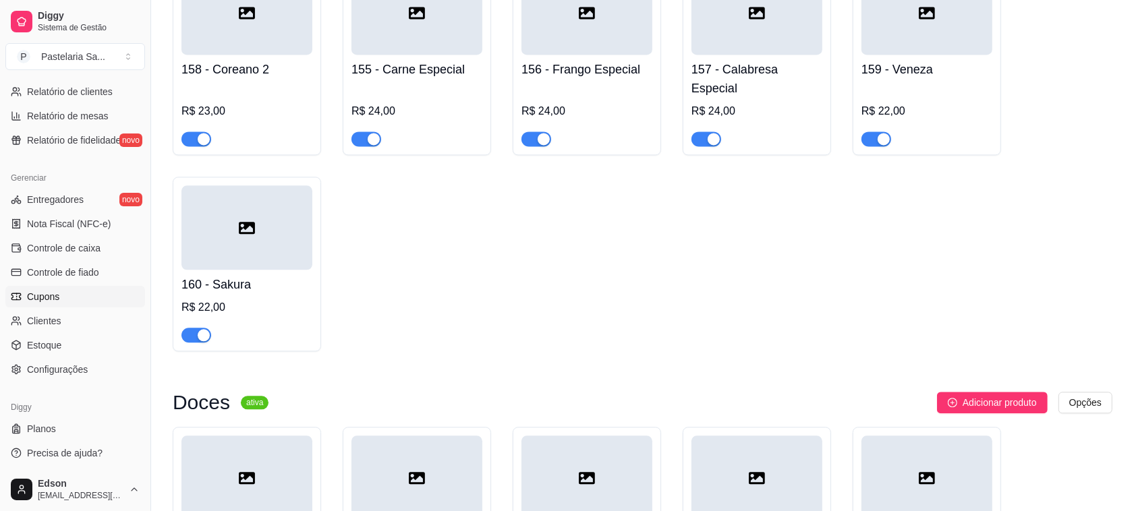
click at [71, 302] on link "Cupons" at bounding box center [75, 297] width 140 height 22
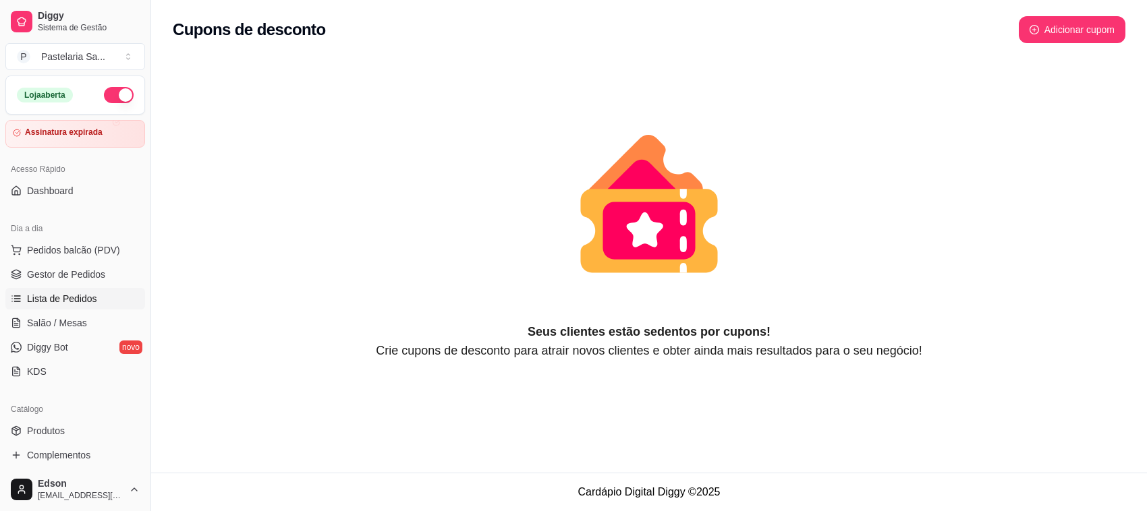
click at [79, 295] on span "Lista de Pedidos" at bounding box center [62, 298] width 70 height 13
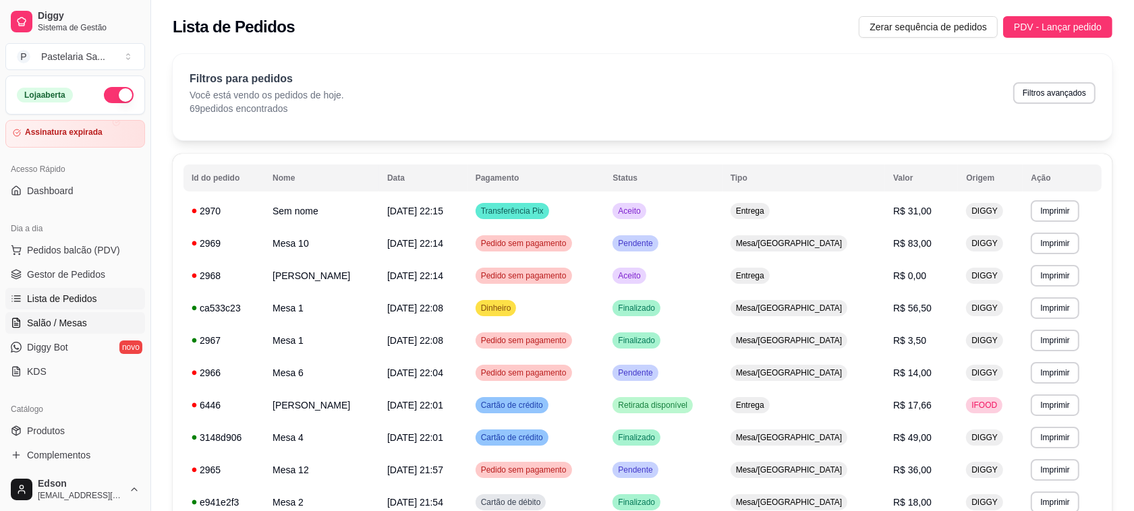
click at [88, 321] on link "Salão / Mesas" at bounding box center [75, 323] width 140 height 22
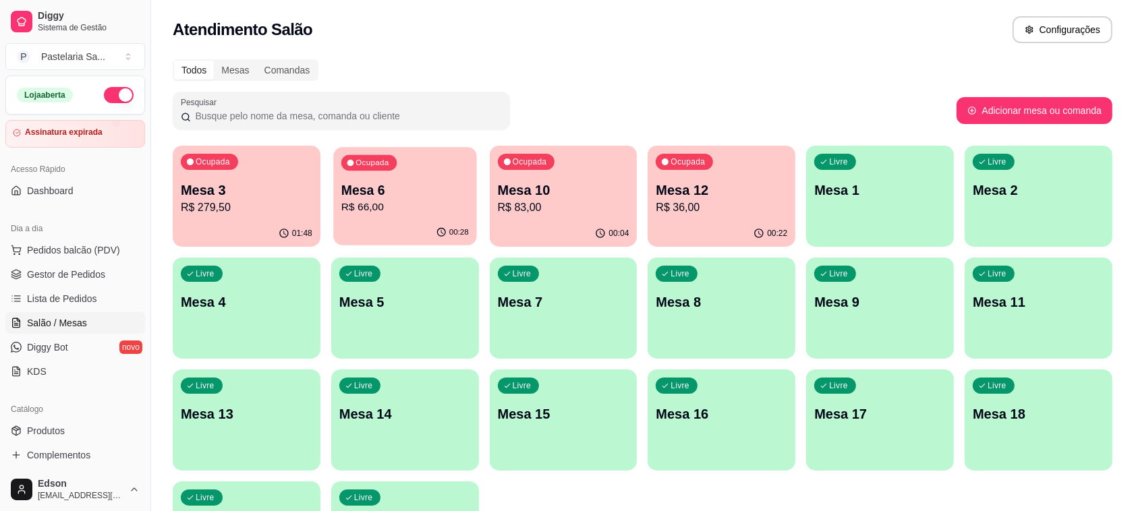
click at [412, 191] on p "Mesa 6" at bounding box center [404, 190] width 127 height 18
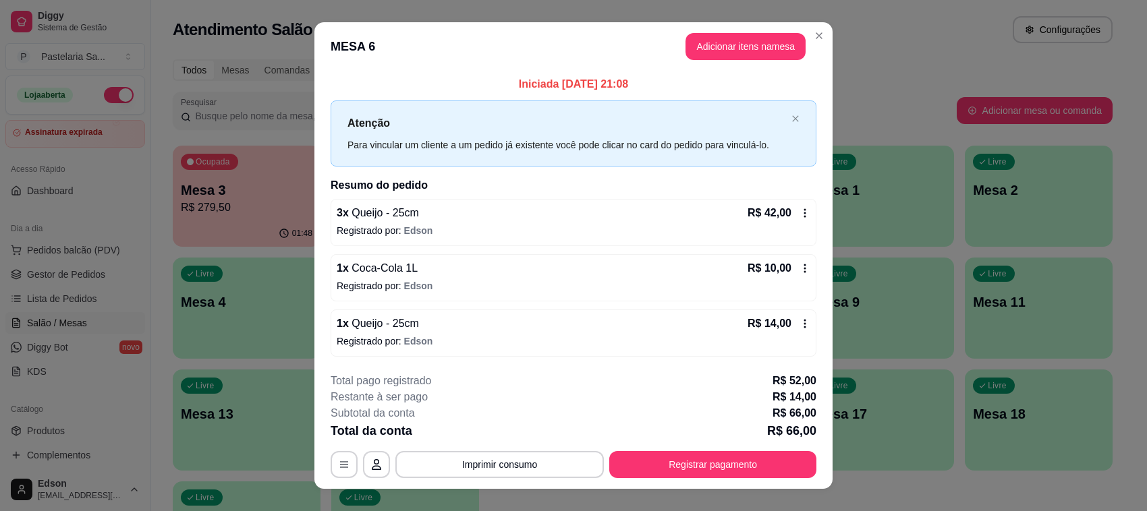
scroll to position [21, 0]
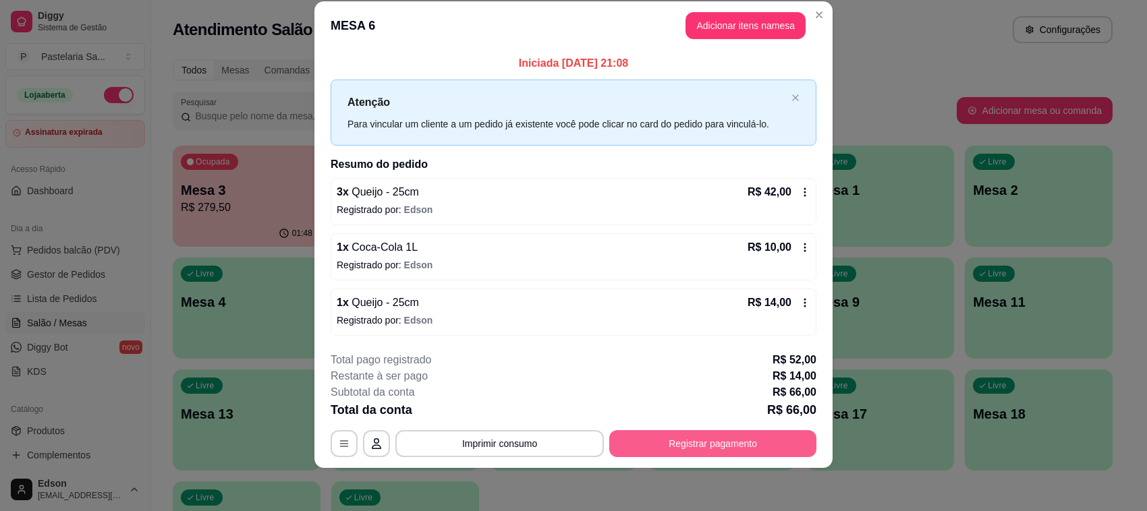
click at [740, 444] on button "Registrar pagamento" at bounding box center [712, 443] width 207 height 27
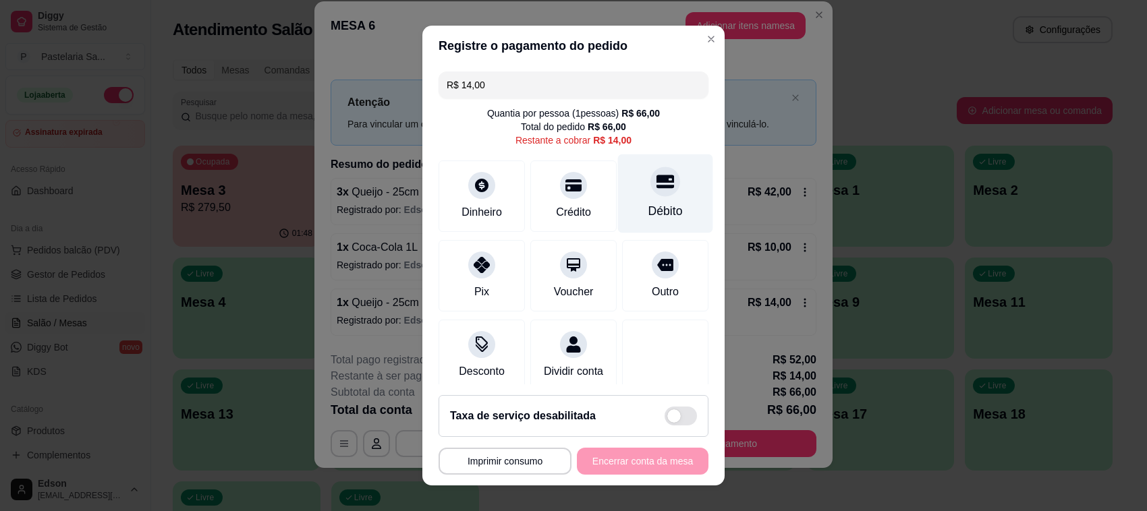
click at [656, 180] on icon at bounding box center [665, 181] width 18 height 13
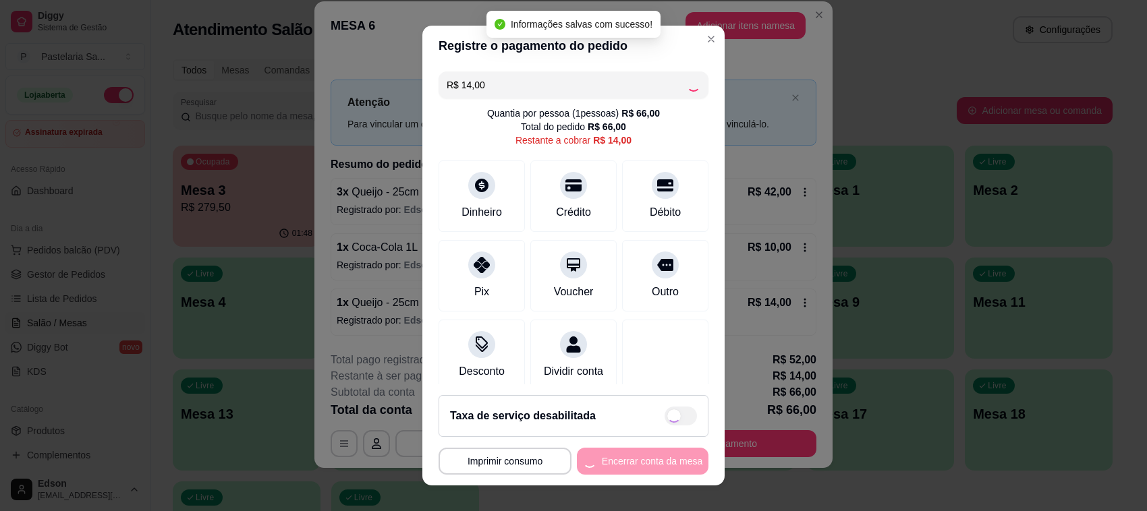
type input "R$ 0,00"
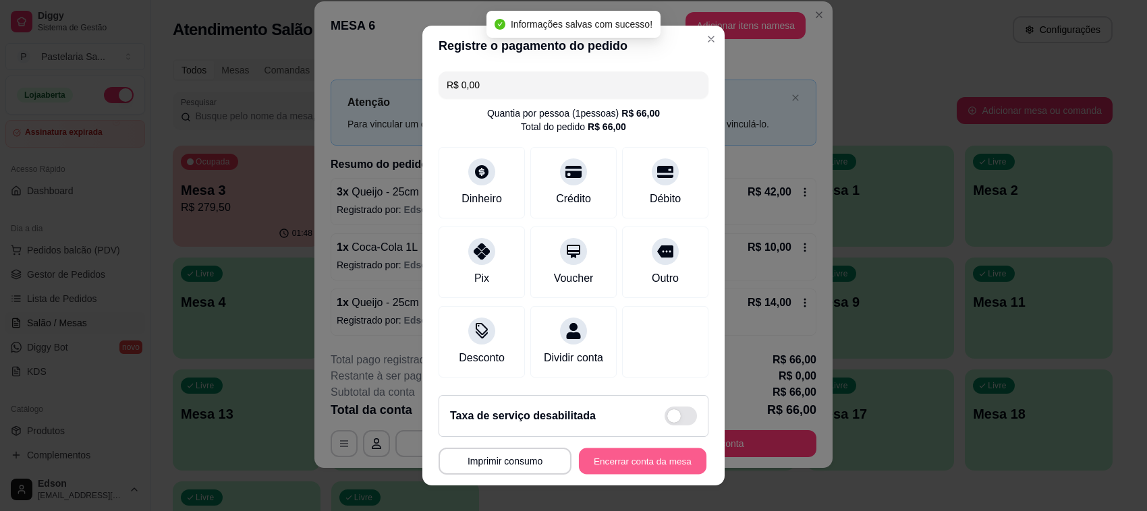
click at [641, 461] on button "Encerrar conta da mesa" at bounding box center [642, 462] width 127 height 26
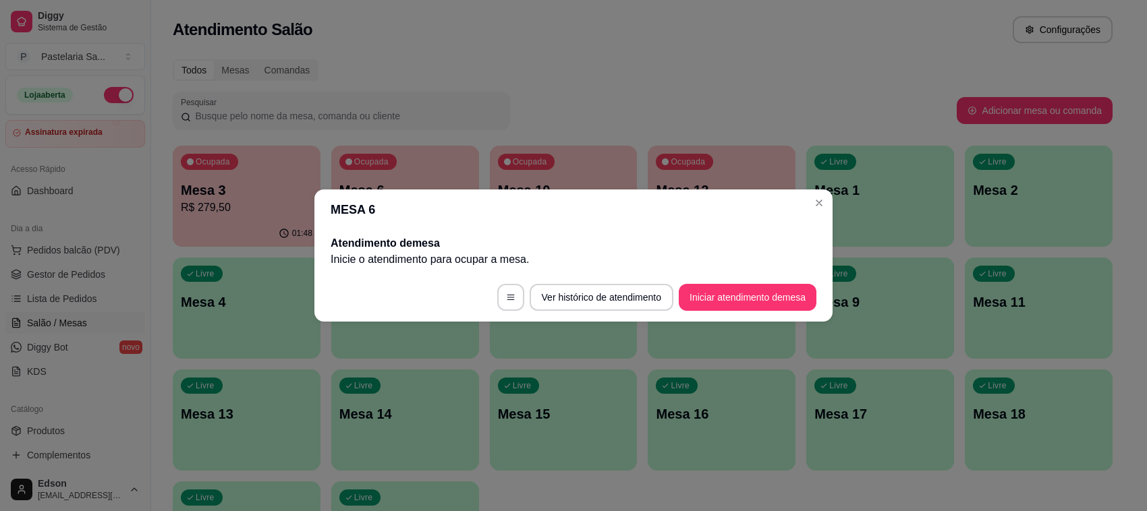
scroll to position [0, 0]
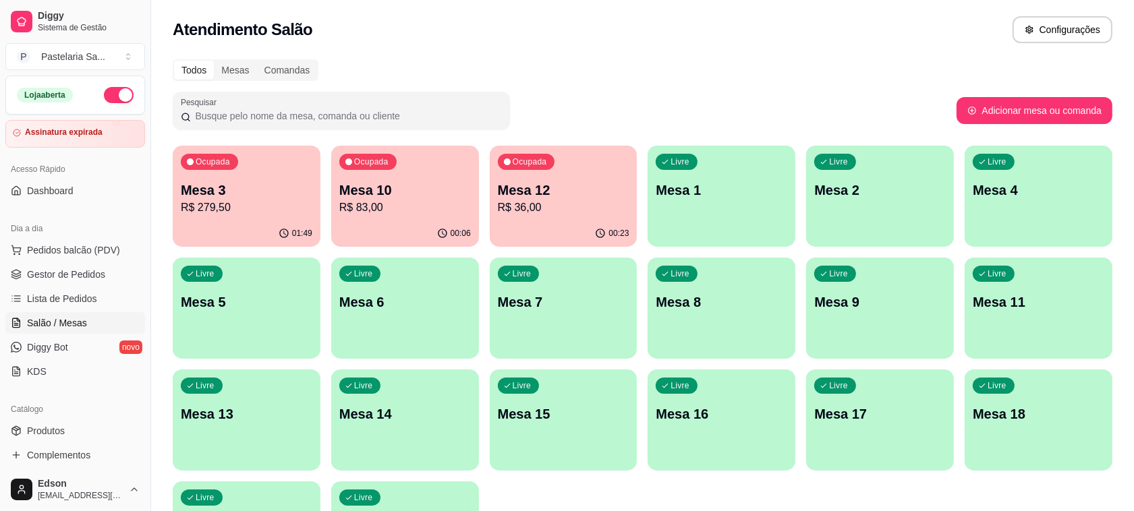
click at [565, 208] on p "R$ 36,00" at bounding box center [564, 208] width 132 height 16
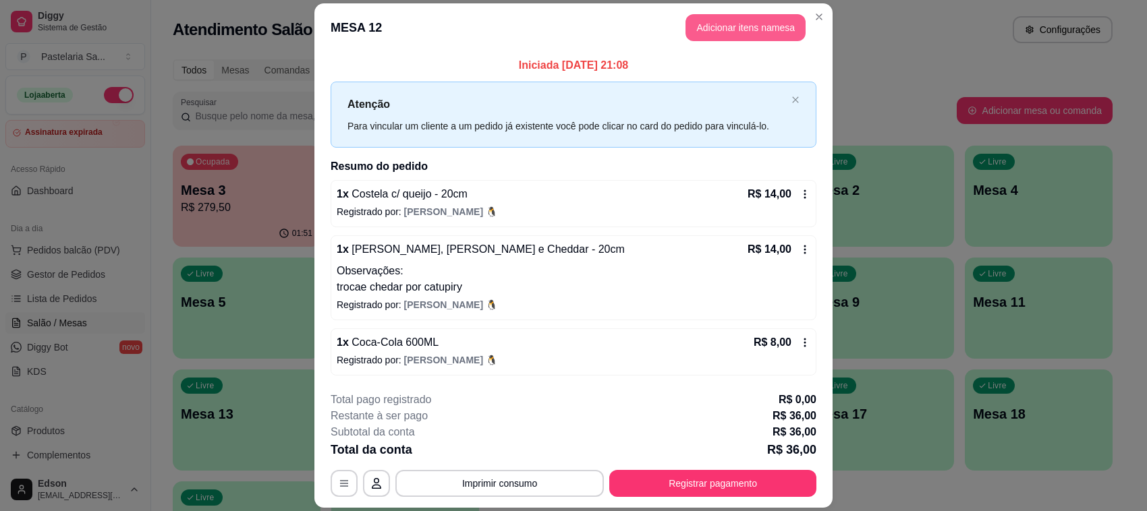
click at [749, 28] on button "Adicionar itens na mesa" at bounding box center [745, 27] width 120 height 27
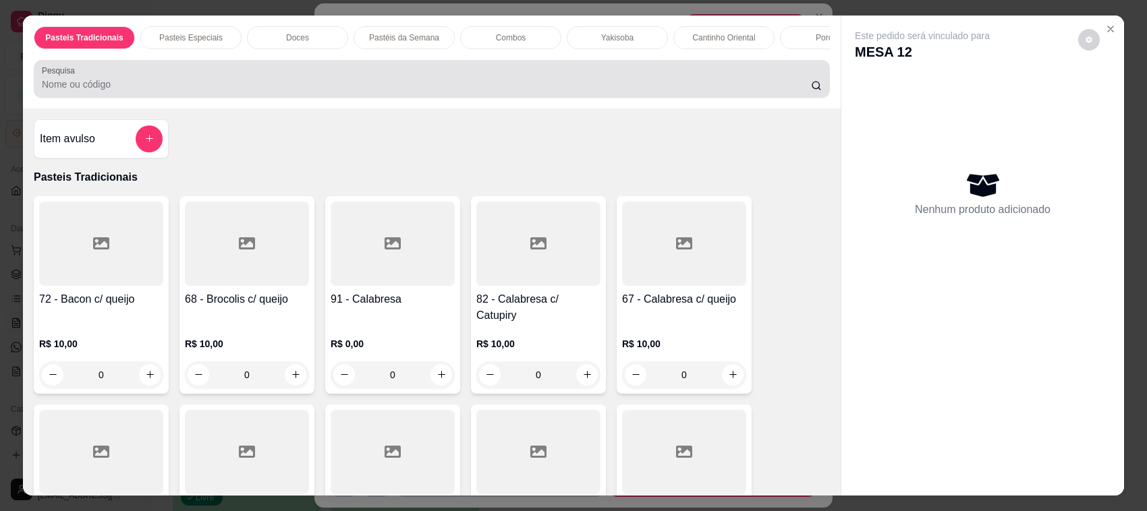
click at [587, 78] on div at bounding box center [432, 78] width 780 height 27
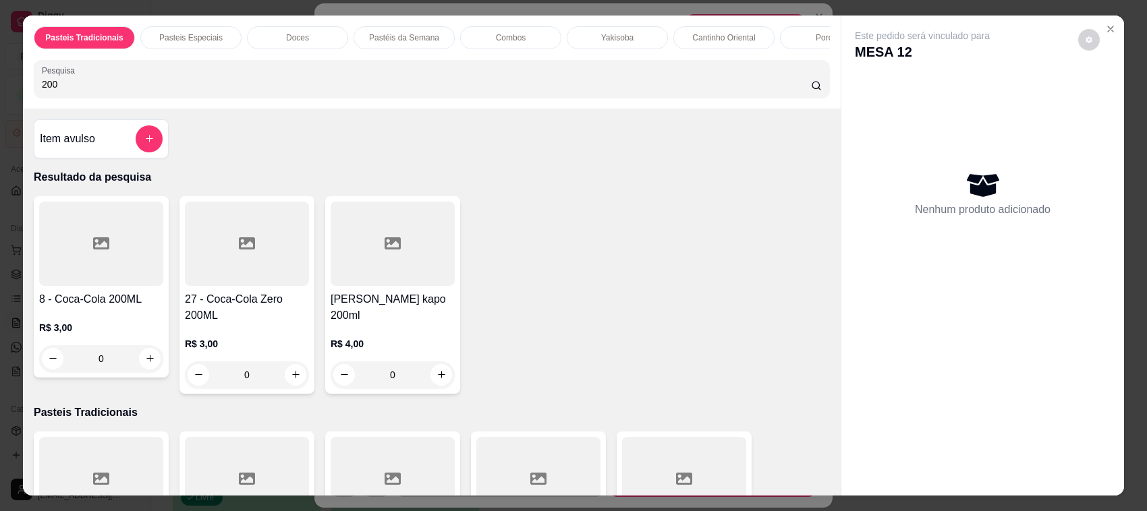
type input "200"
click at [96, 349] on div "R$ 3,00 0" at bounding box center [101, 346] width 124 height 51
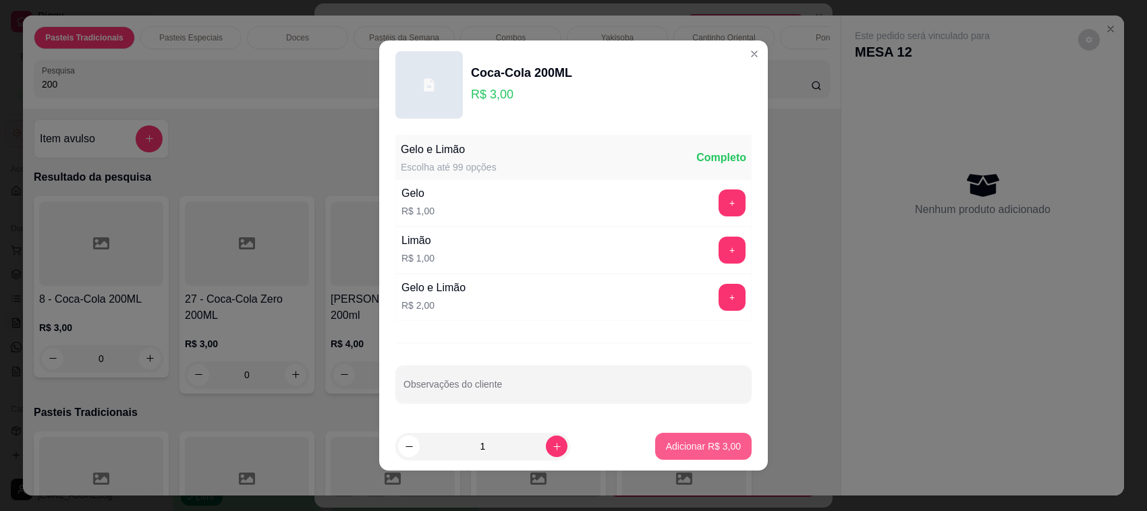
click at [688, 443] on p "Adicionar R$ 3,00" at bounding box center [703, 446] width 75 height 13
type input "1"
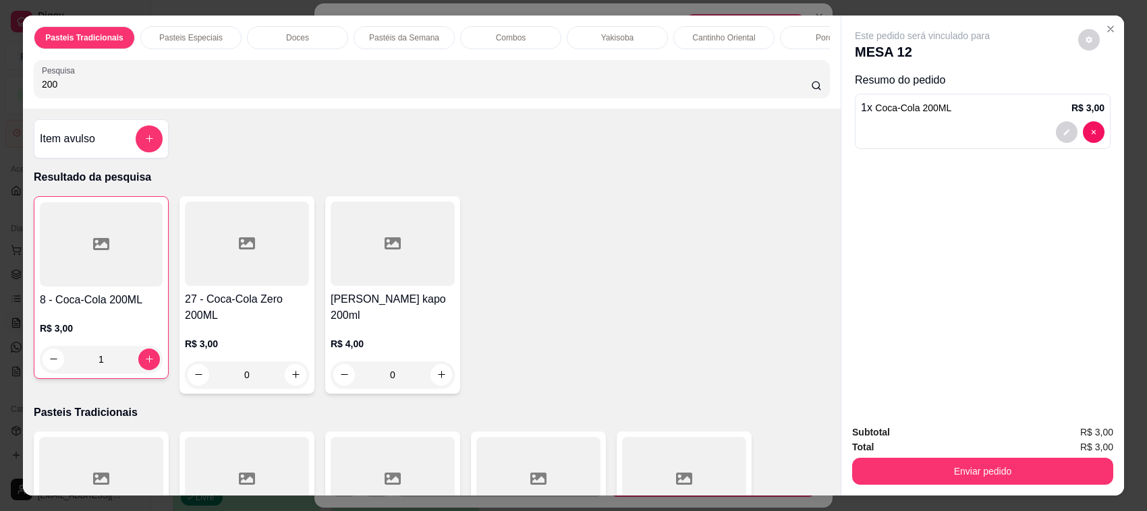
click at [952, 486] on div "Subtotal R$ 3,00 Total R$ 3,00 Enviar pedido" at bounding box center [982, 455] width 283 height 82
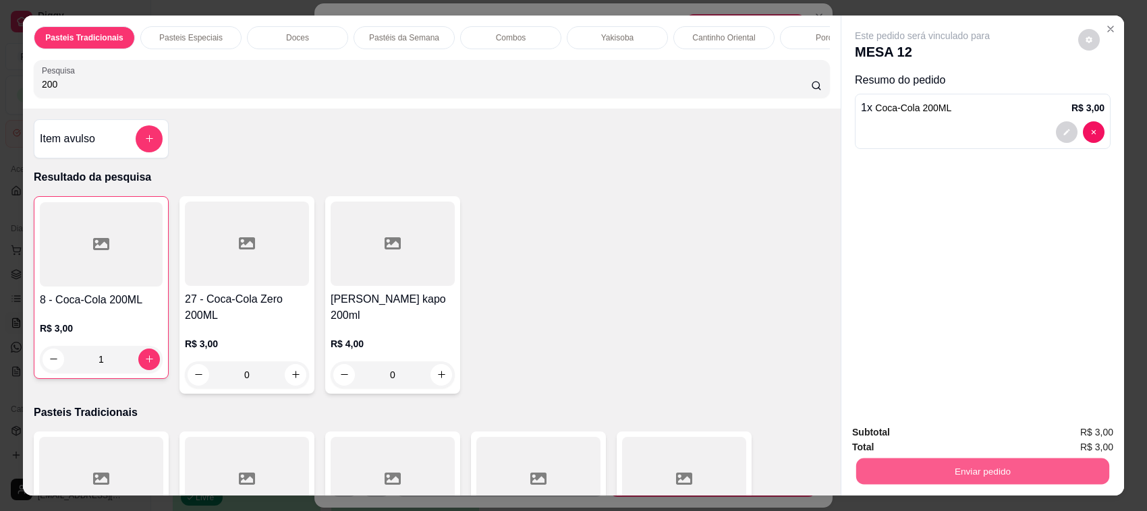
click at [946, 473] on button "Enviar pedido" at bounding box center [982, 472] width 253 height 26
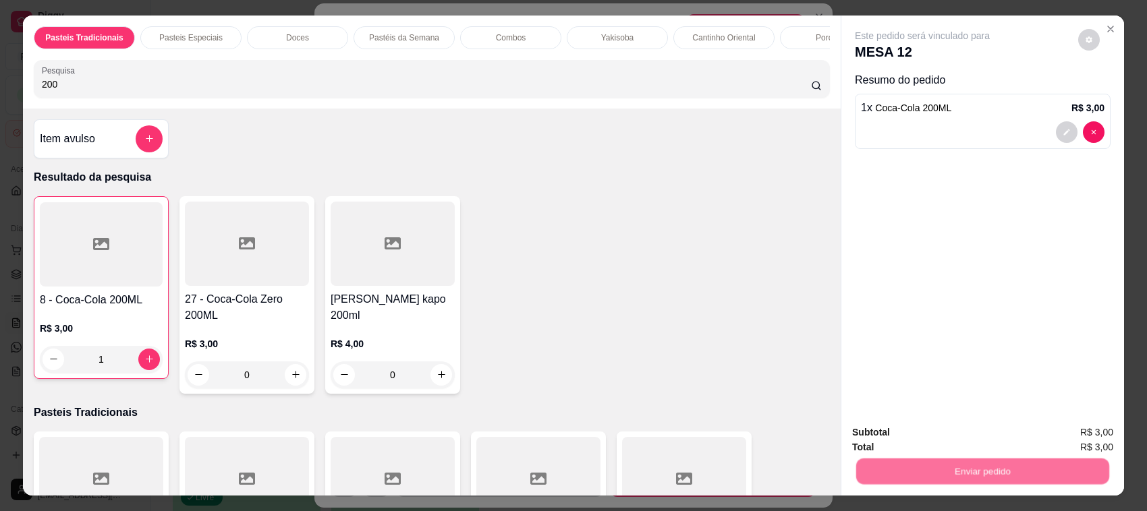
click at [932, 429] on button "Não registrar e enviar pedido" at bounding box center [937, 438] width 136 height 25
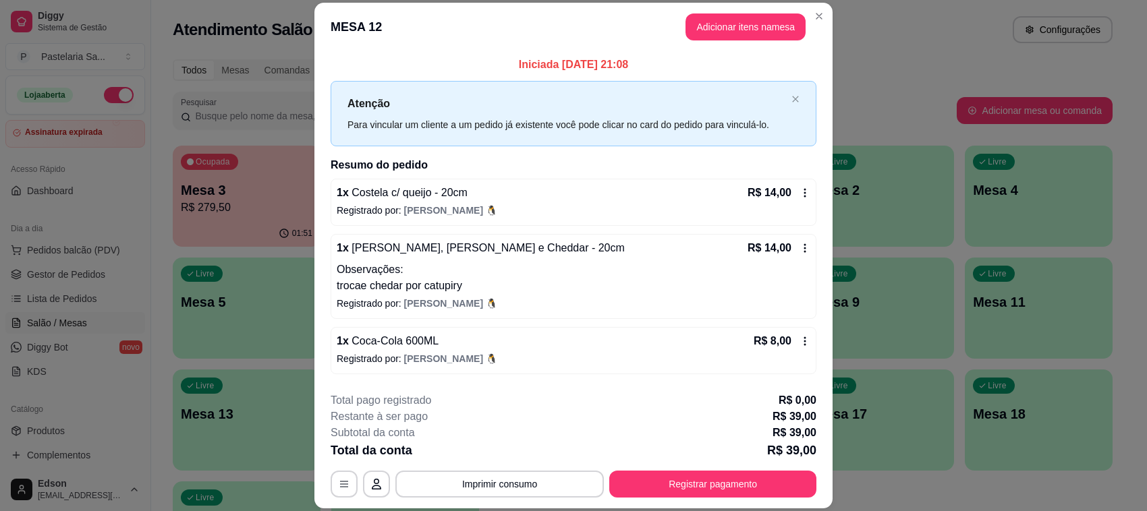
scroll to position [54, 0]
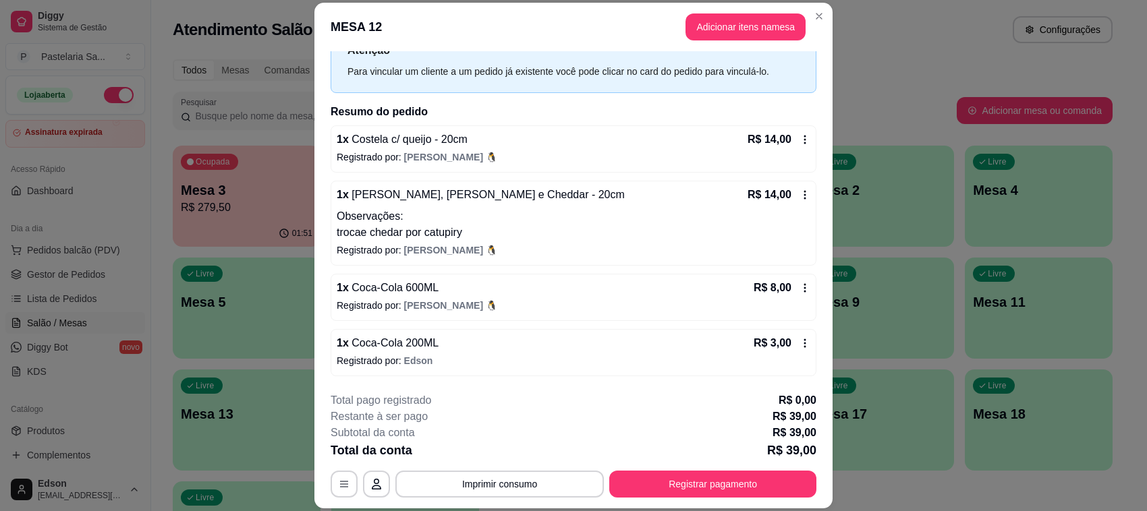
click at [778, 339] on div "R$ 3,00" at bounding box center [781, 343] width 57 height 16
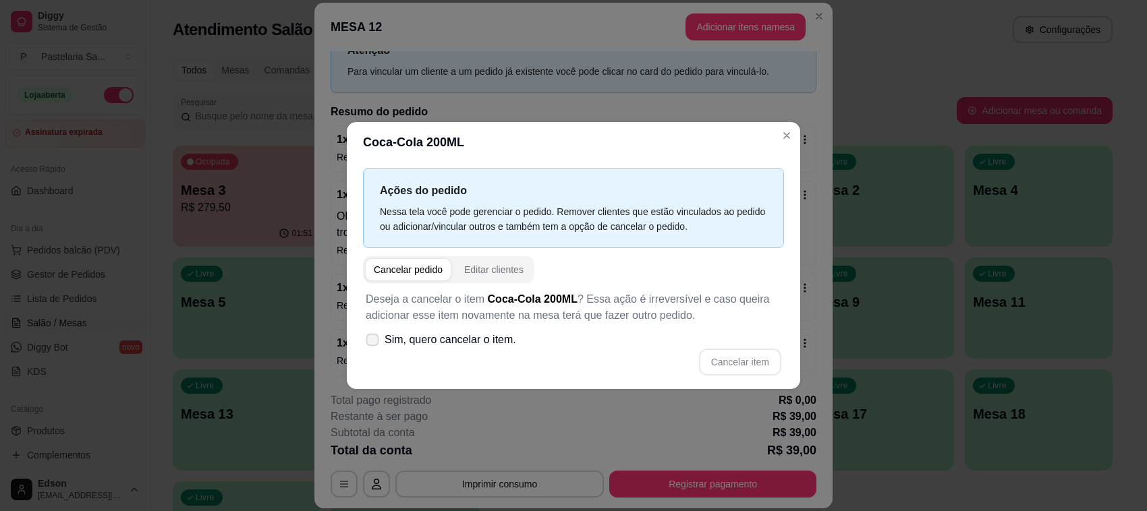
click at [469, 345] on span "Sim, quero cancelar o item." at bounding box center [450, 340] width 132 height 16
click at [374, 345] on input "Sim, quero cancelar o item." at bounding box center [369, 347] width 9 height 9
checkbox input "true"
click at [766, 375] on button "Cancelar item" at bounding box center [740, 362] width 82 height 27
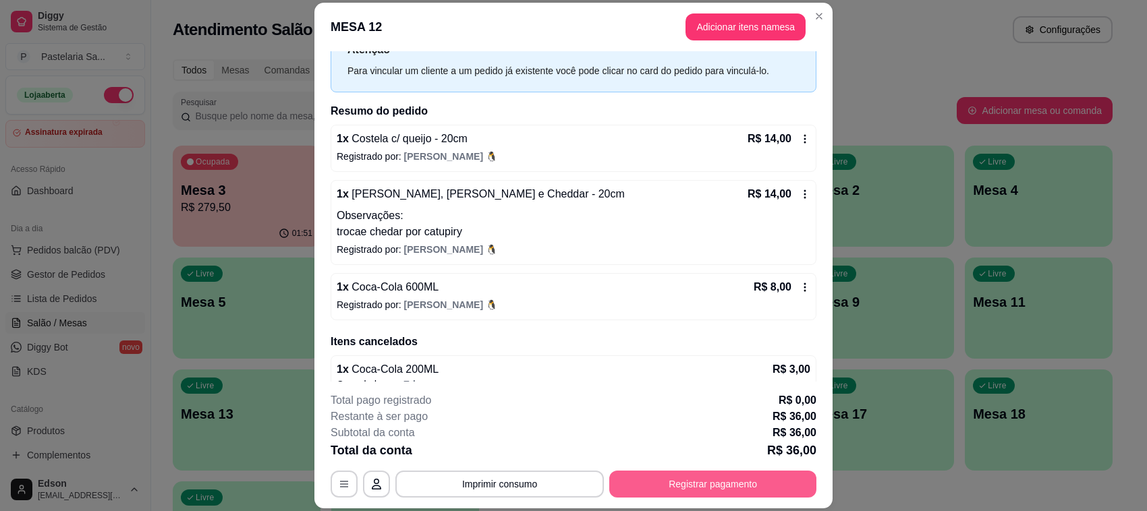
click at [790, 478] on button "Registrar pagamento" at bounding box center [712, 484] width 207 height 27
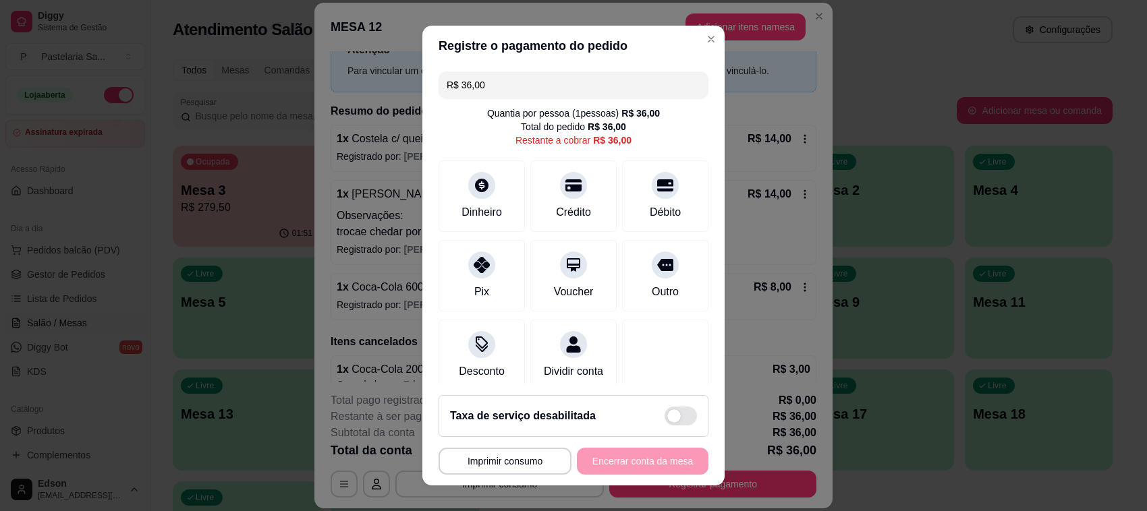
click at [520, 73] on input "R$ 36,00" at bounding box center [574, 84] width 254 height 27
click at [521, 73] on input "R$ 36,00" at bounding box center [574, 84] width 254 height 27
type input "R$ 18,00"
click at [484, 200] on div "Dinheiro" at bounding box center [481, 193] width 95 height 79
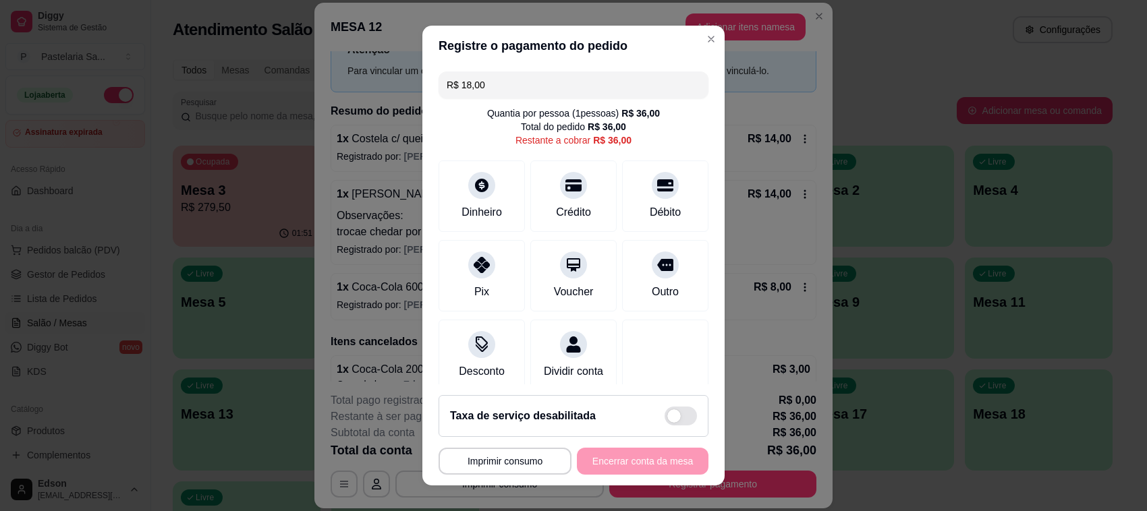
click at [523, 246] on input "0,00" at bounding box center [573, 242] width 270 height 27
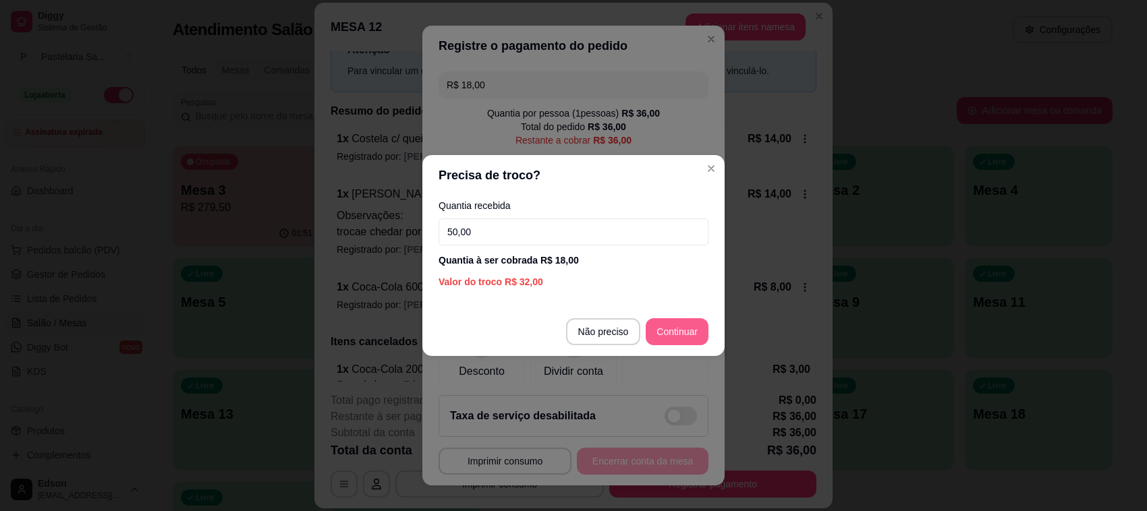
type input "50,00"
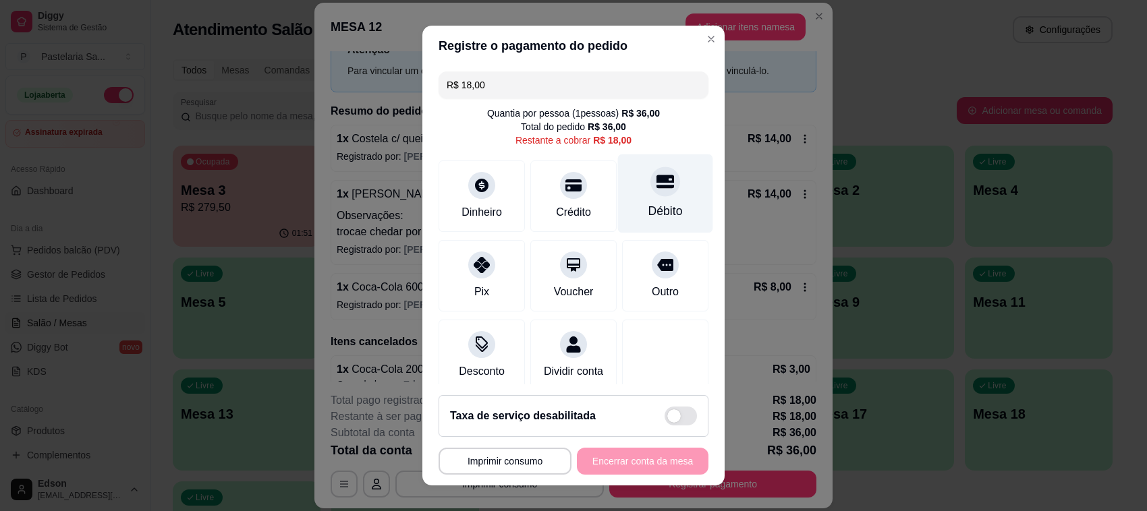
click at [665, 191] on div "Débito" at bounding box center [665, 193] width 95 height 79
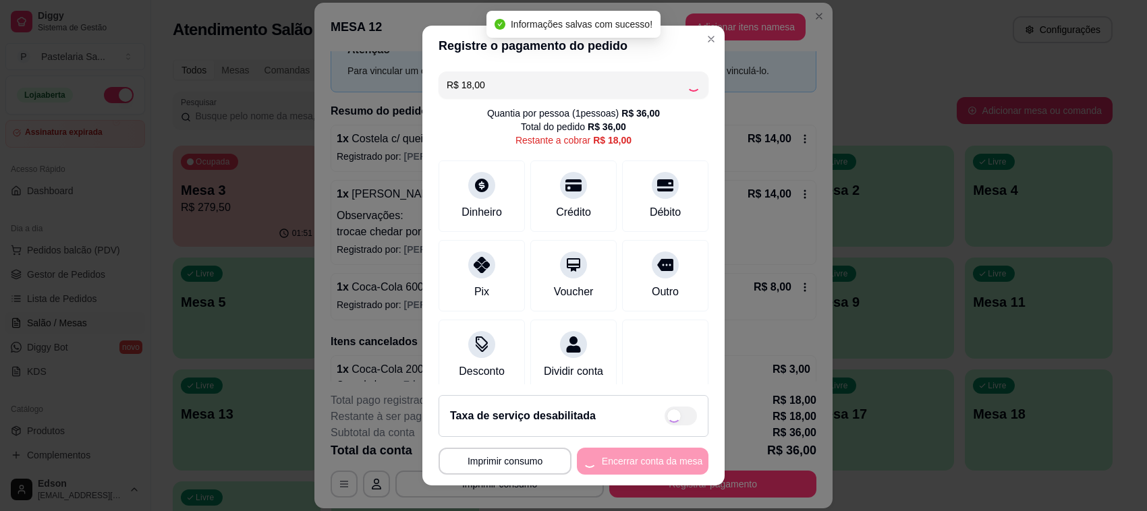
type input "R$ 0,00"
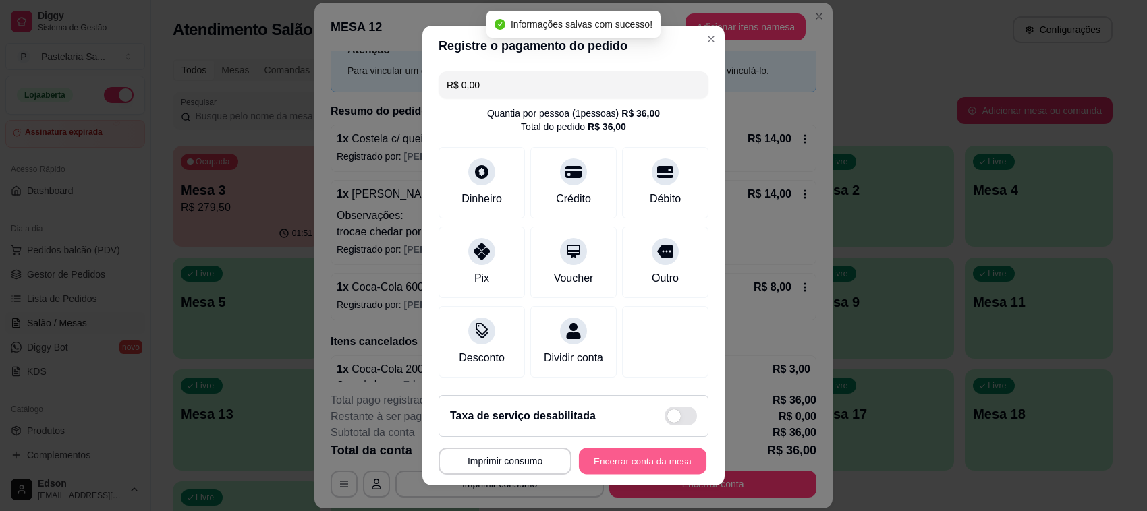
click at [645, 473] on button "Encerrar conta da mesa" at bounding box center [642, 462] width 127 height 26
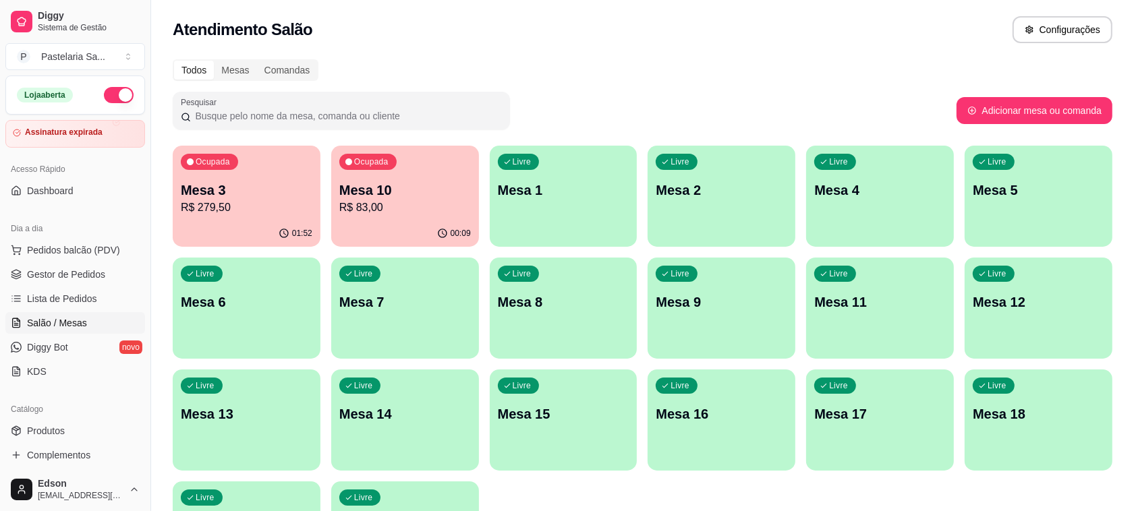
click at [686, 202] on div "Livre Mesa 2" at bounding box center [722, 188] width 148 height 85
click at [206, 332] on div "Livre Mesa 6" at bounding box center [246, 300] width 143 height 82
click at [260, 200] on p "R$ 279,50" at bounding box center [246, 208] width 127 height 16
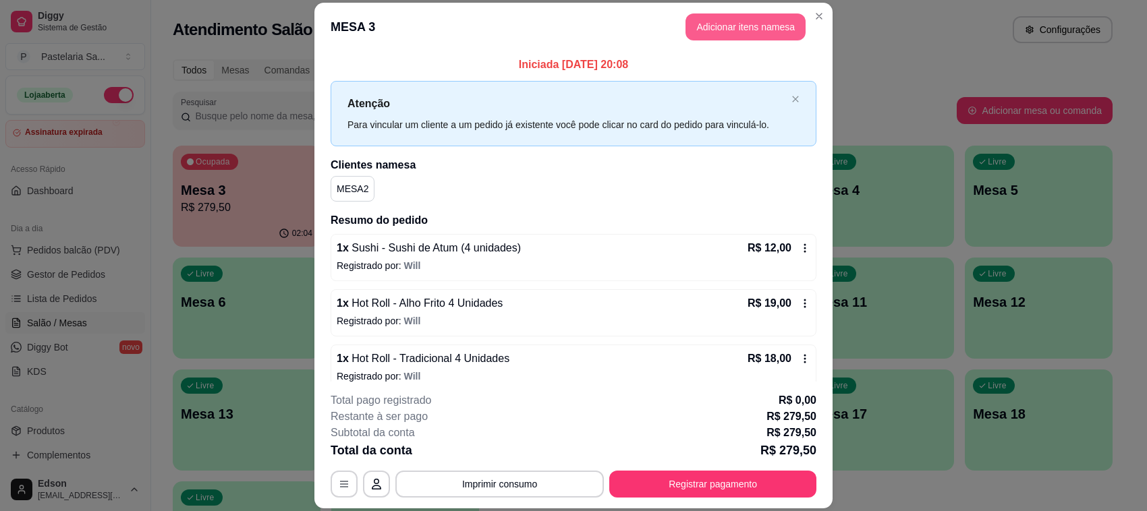
click at [727, 24] on button "Adicionar itens na mesa" at bounding box center [745, 26] width 120 height 27
click at [314, 73] on div "Pesquisa" at bounding box center [432, 79] width 796 height 38
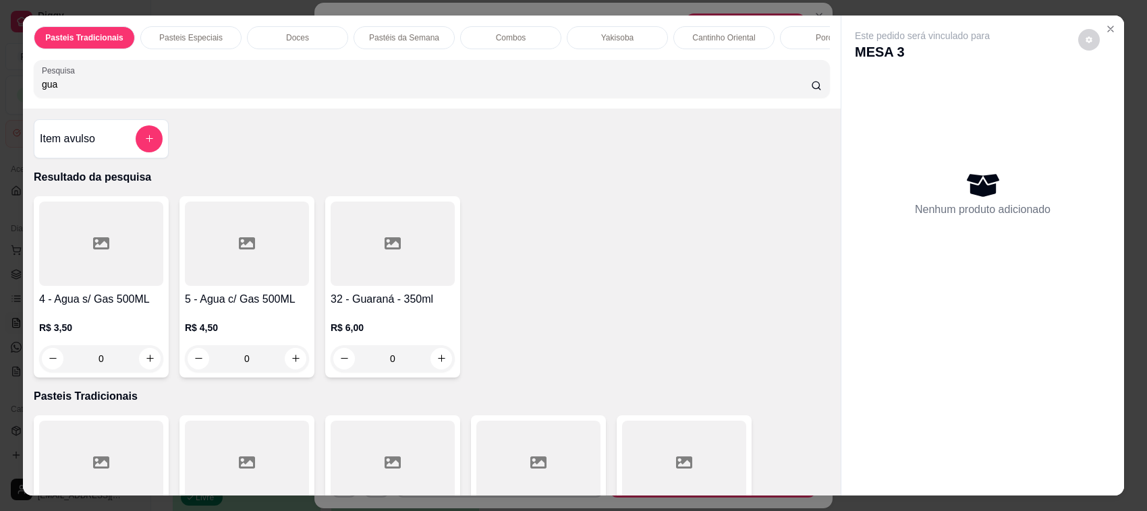
type input "gua"
click at [93, 252] on icon at bounding box center [101, 243] width 16 height 16
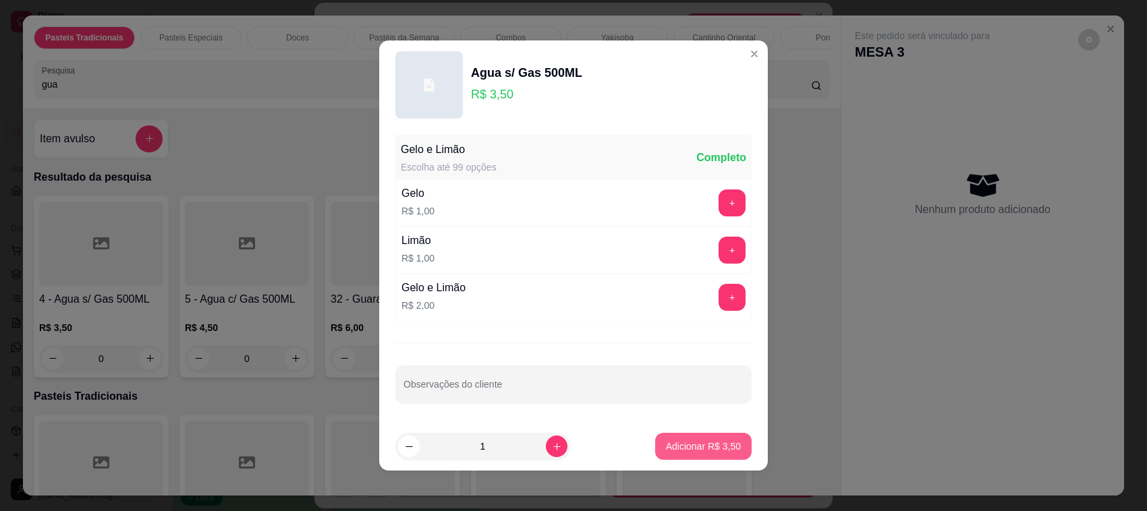
click at [685, 444] on p "Adicionar R$ 3,50" at bounding box center [703, 446] width 75 height 13
type input "1"
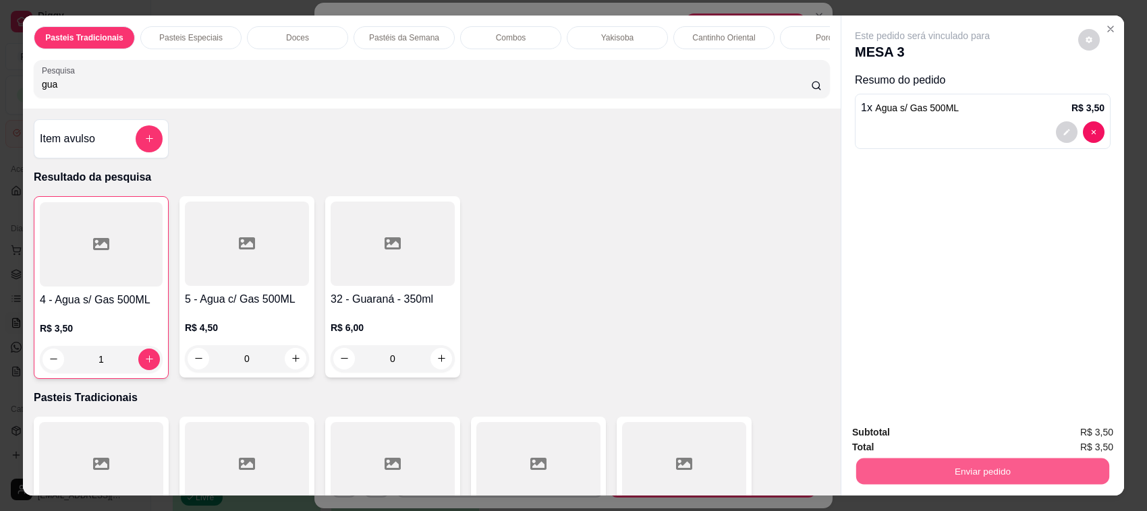
click at [897, 484] on button "Enviar pedido" at bounding box center [982, 472] width 253 height 26
click at [1037, 446] on button "Sim, quero registrar" at bounding box center [1064, 439] width 101 height 26
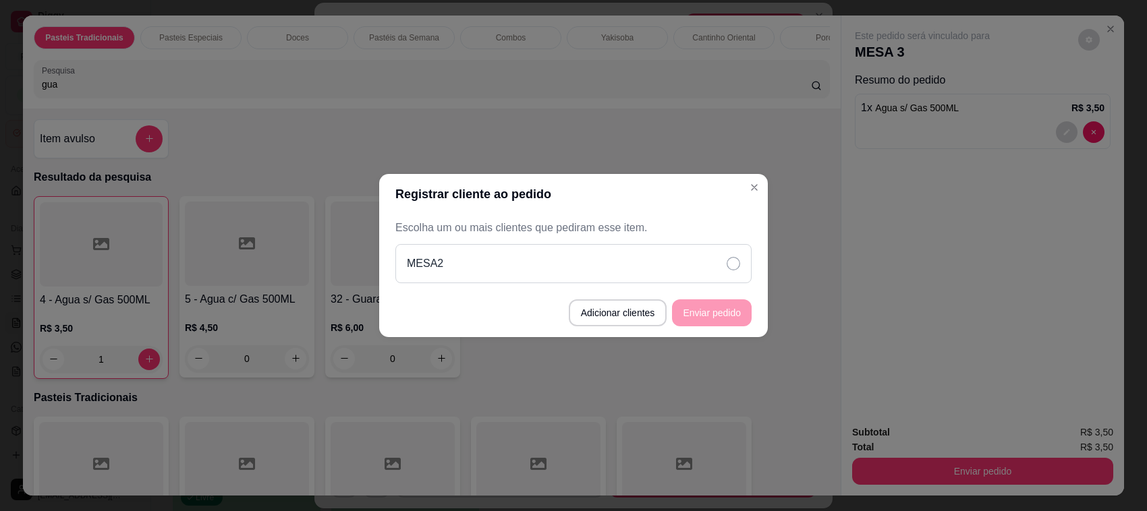
click at [537, 266] on div "MESA2" at bounding box center [573, 263] width 356 height 39
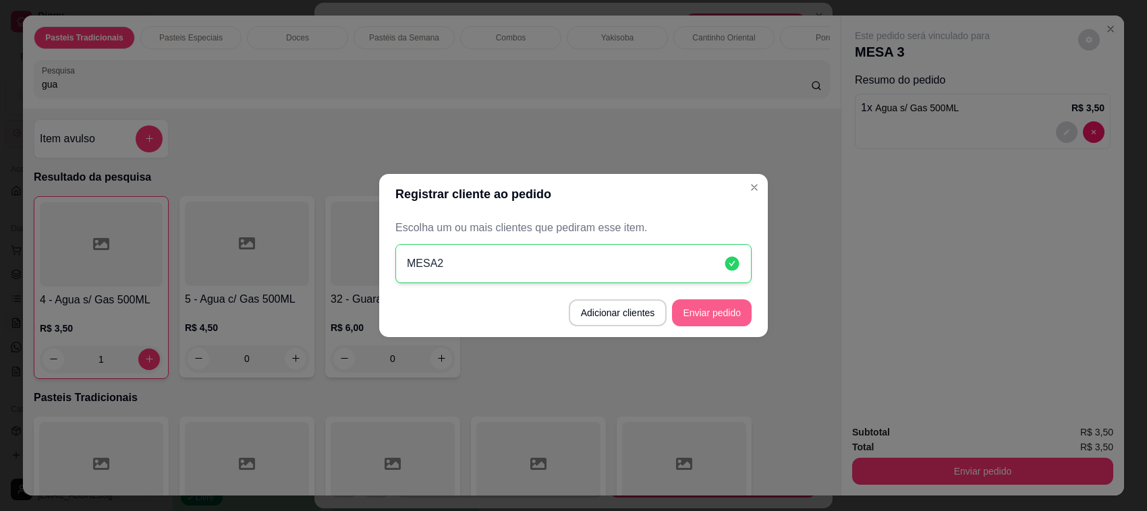
click at [705, 315] on button "Enviar pedido" at bounding box center [712, 312] width 80 height 27
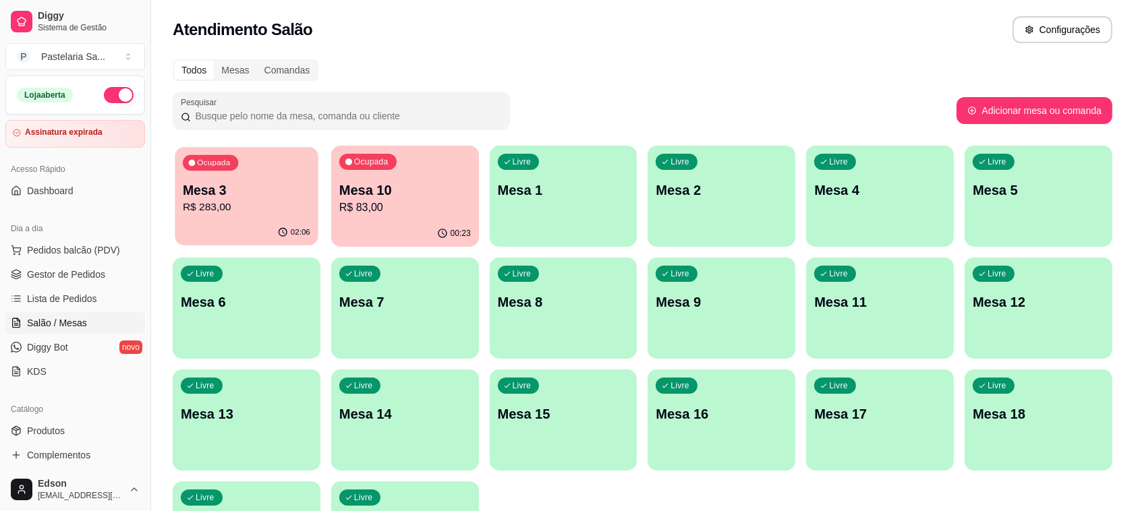
click at [266, 192] on p "Mesa 3" at bounding box center [246, 190] width 127 height 18
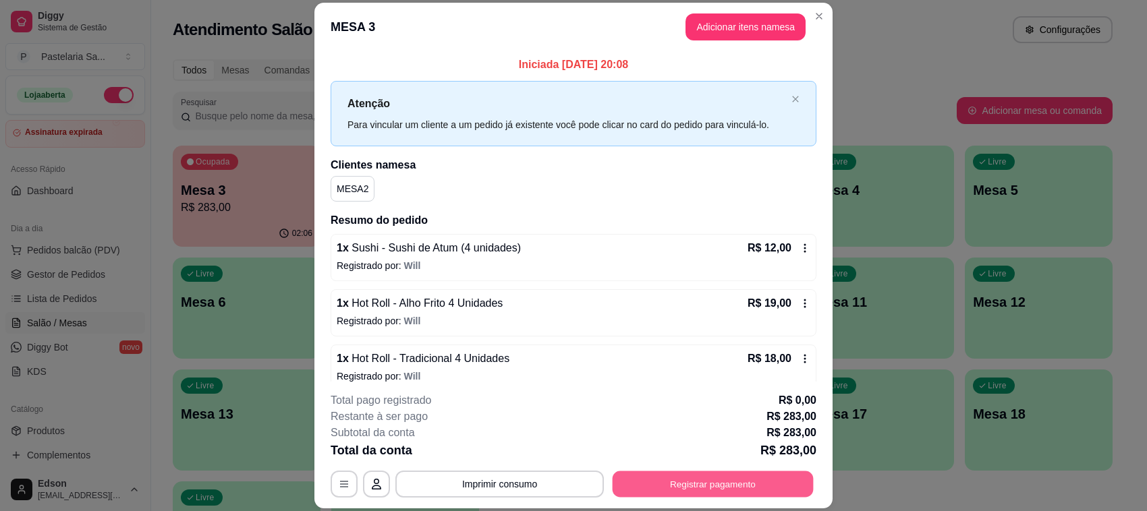
click at [685, 486] on button "Registrar pagamento" at bounding box center [712, 484] width 201 height 26
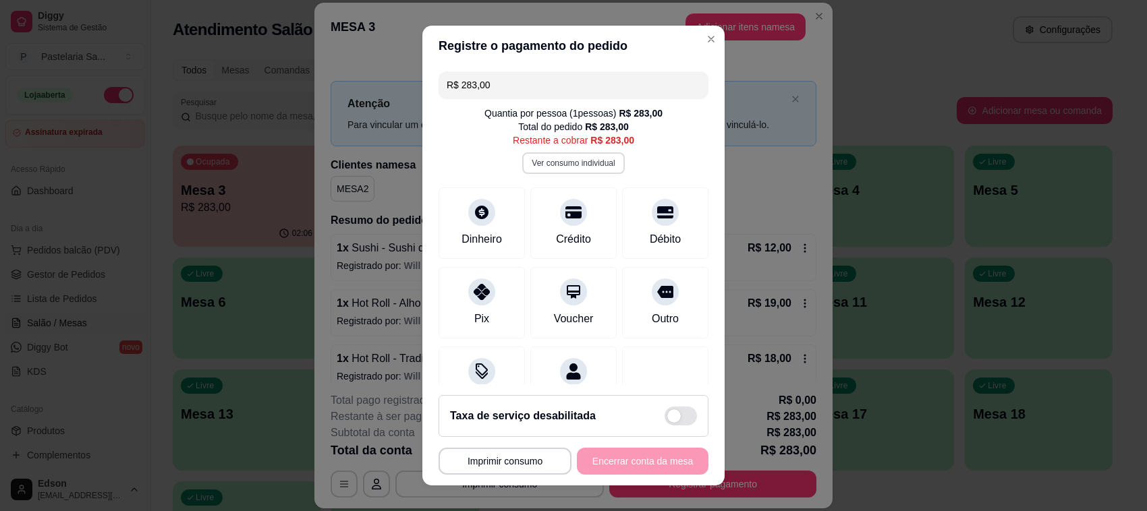
click at [573, 153] on button "Ver consumo individual" at bounding box center [573, 163] width 102 height 22
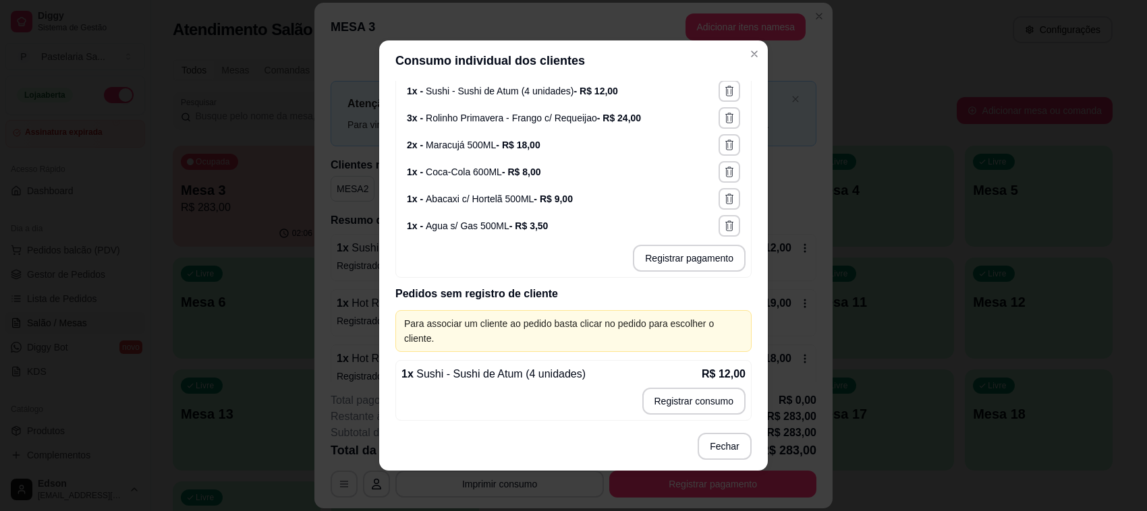
scroll to position [287, 0]
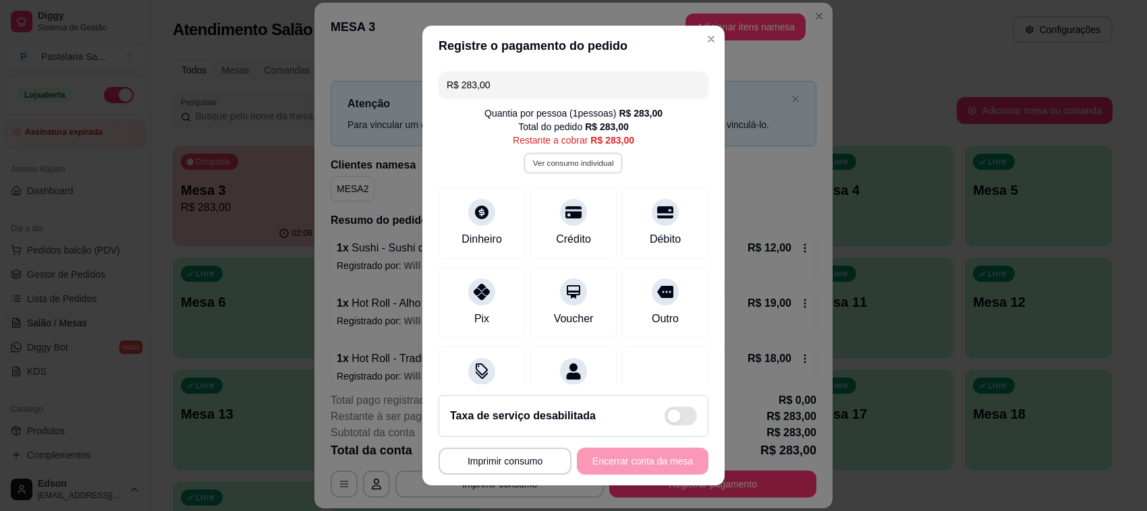
click at [570, 167] on button "Ver consumo individual" at bounding box center [573, 162] width 99 height 21
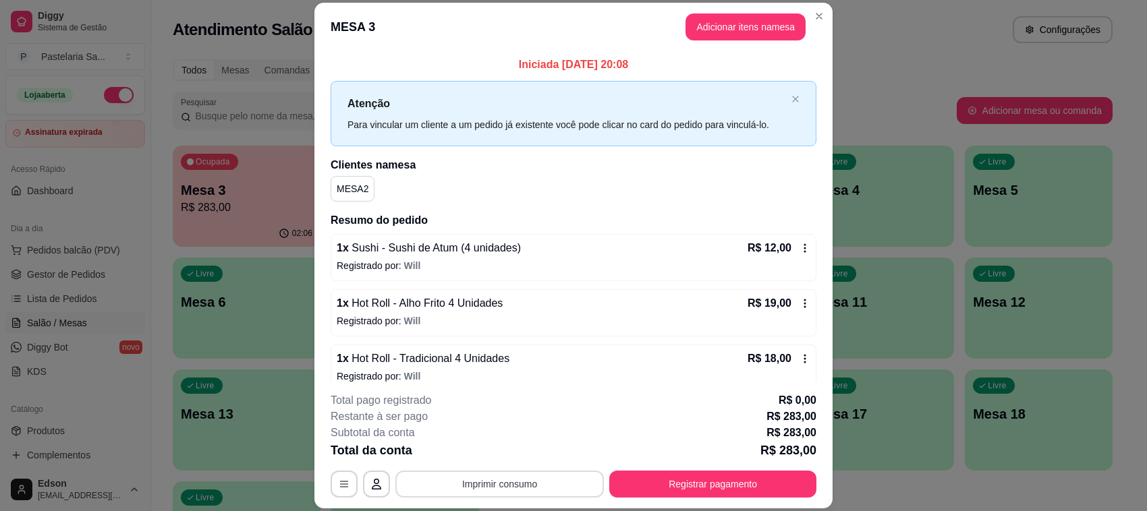
click at [467, 472] on button "Imprimir consumo" at bounding box center [499, 484] width 208 height 27
click at [513, 459] on button "Balcão" at bounding box center [497, 453] width 94 height 21
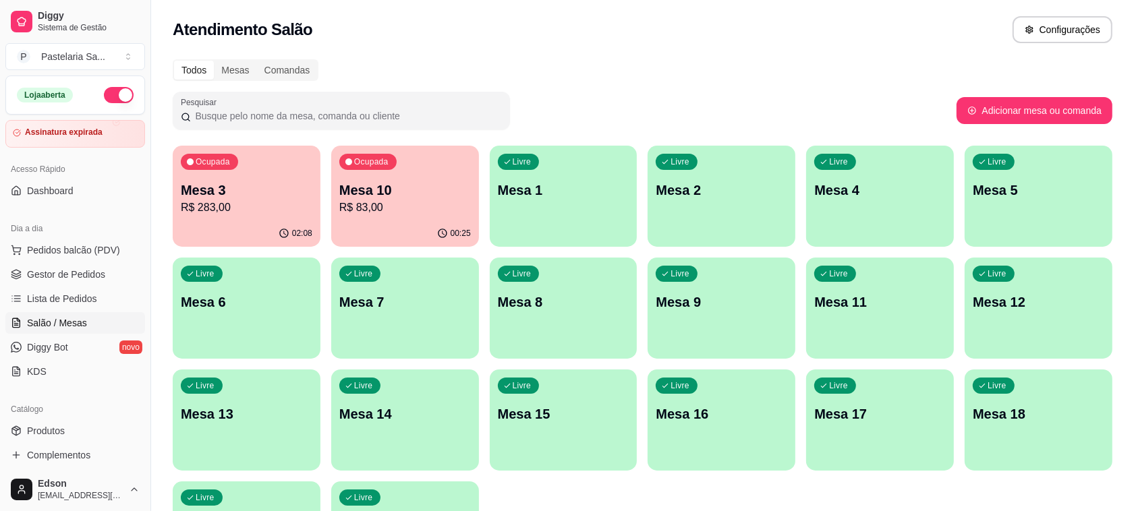
click at [821, 117] on div "Pesquisar" at bounding box center [565, 111] width 784 height 38
click at [253, 194] on p "Mesa 3" at bounding box center [247, 190] width 132 height 19
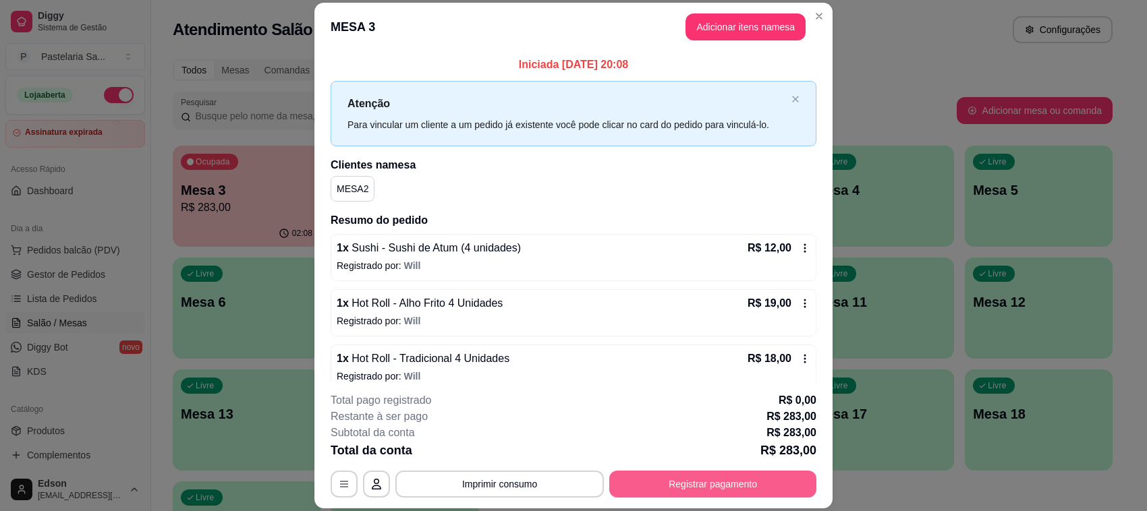
click at [770, 487] on button "Registrar pagamento" at bounding box center [712, 484] width 207 height 27
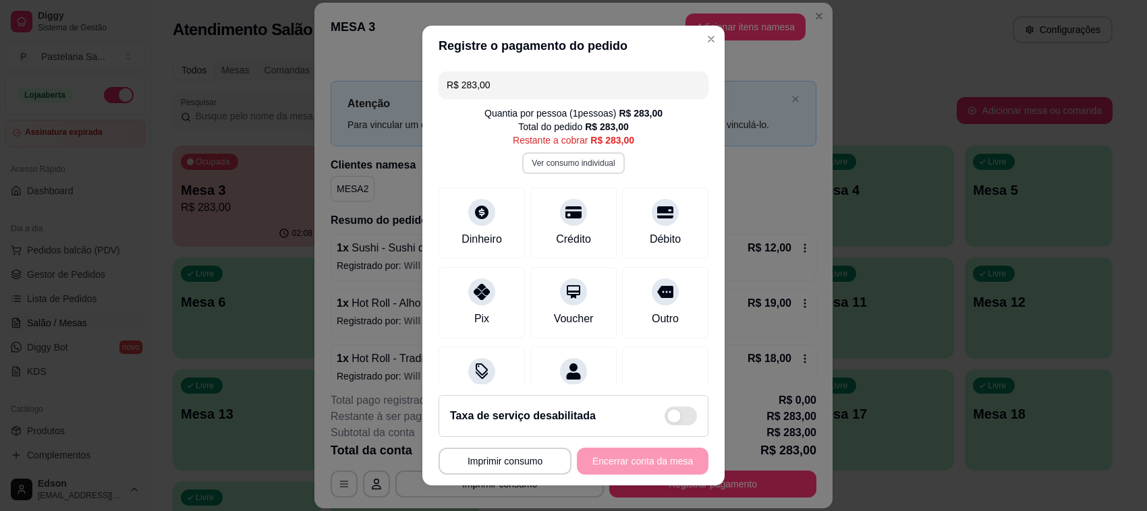
click at [583, 160] on button "Ver consumo individual" at bounding box center [573, 163] width 102 height 22
click at [542, 161] on button "Ver consumo individual" at bounding box center [573, 163] width 102 height 22
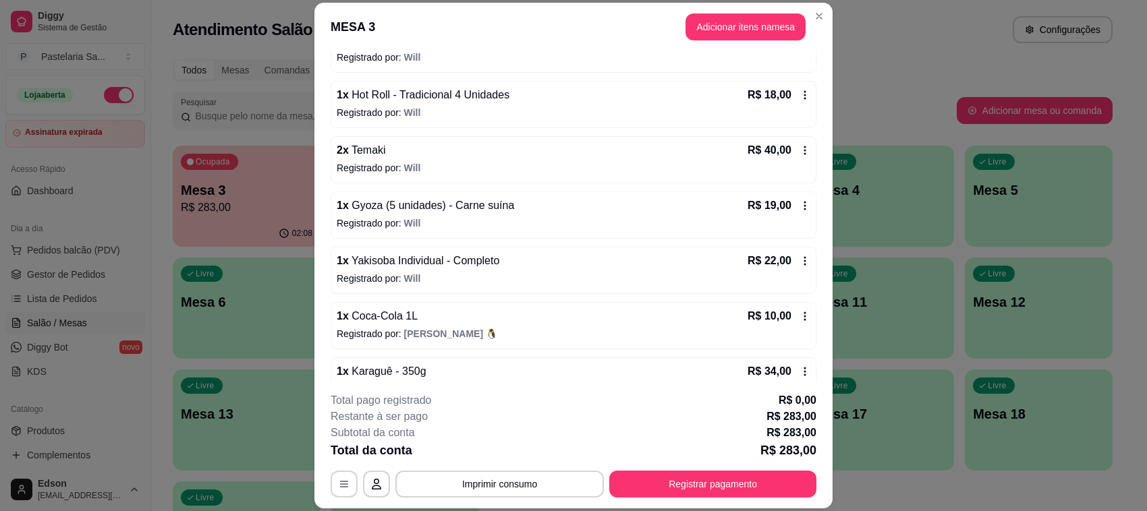
scroll to position [268, 0]
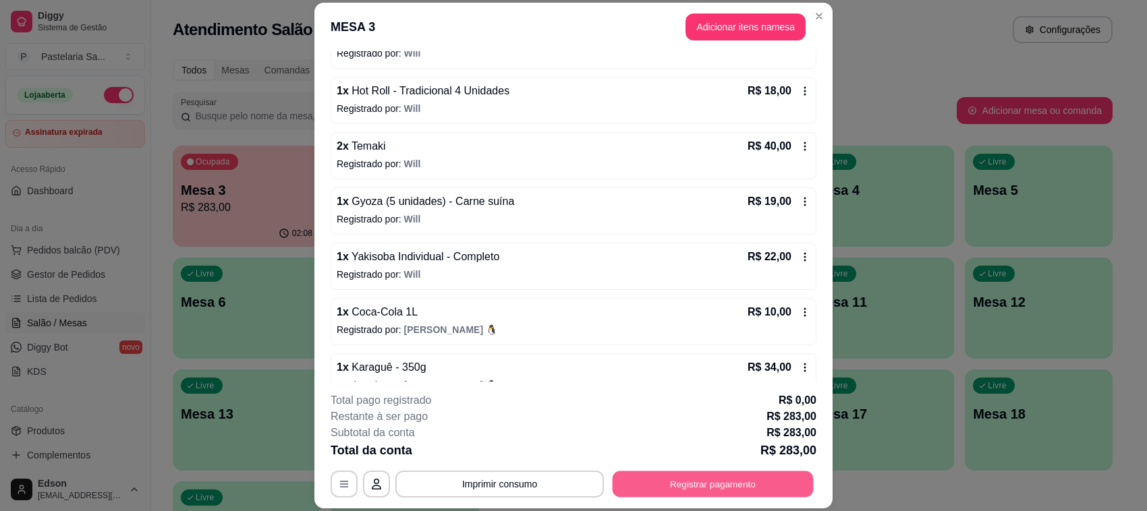
click at [708, 491] on button "Registrar pagamento" at bounding box center [712, 484] width 201 height 26
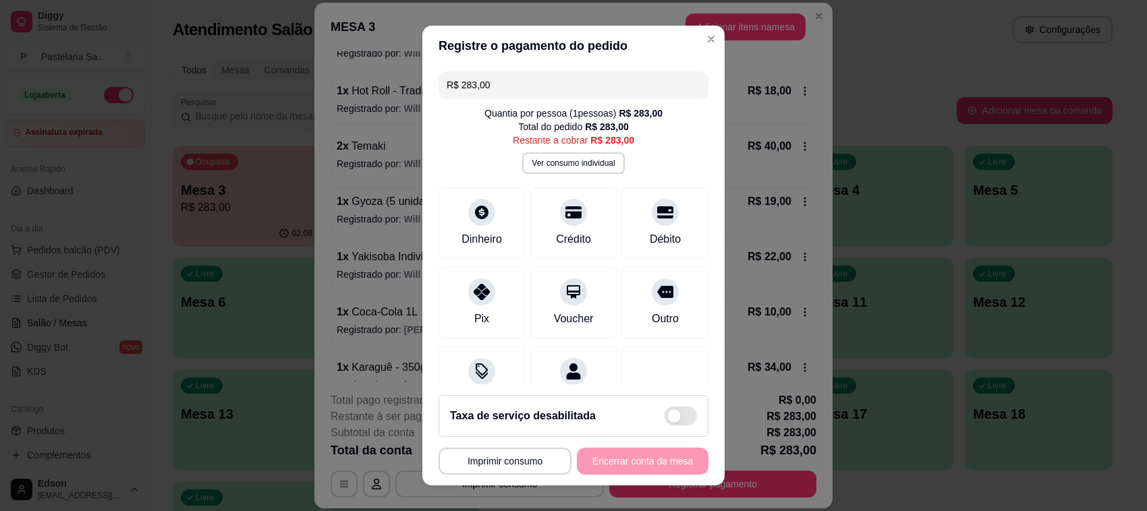
click at [548, 89] on input "R$ 283,00" at bounding box center [574, 84] width 254 height 27
click at [648, 229] on div "Débito" at bounding box center [665, 238] width 34 height 18
click at [450, 298] on div "Pix" at bounding box center [481, 300] width 95 height 79
type input "R$ 0,00"
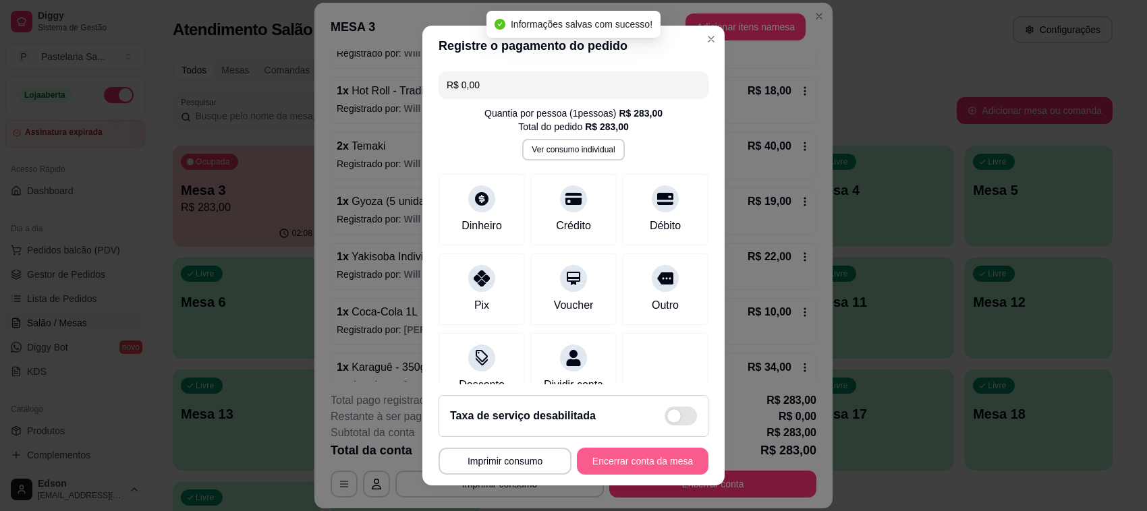
click at [659, 465] on button "Encerrar conta da mesa" at bounding box center [643, 461] width 132 height 27
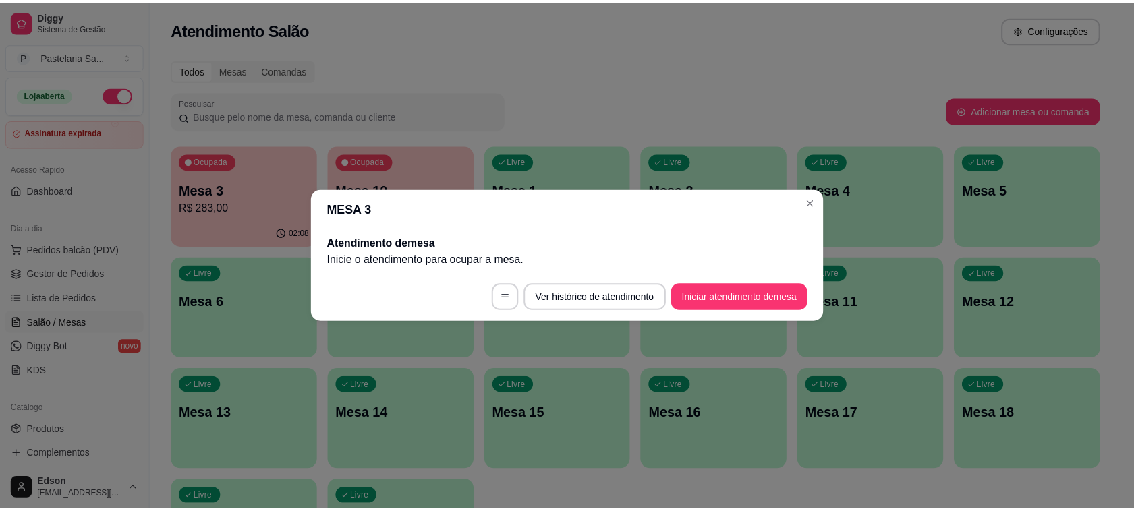
scroll to position [0, 0]
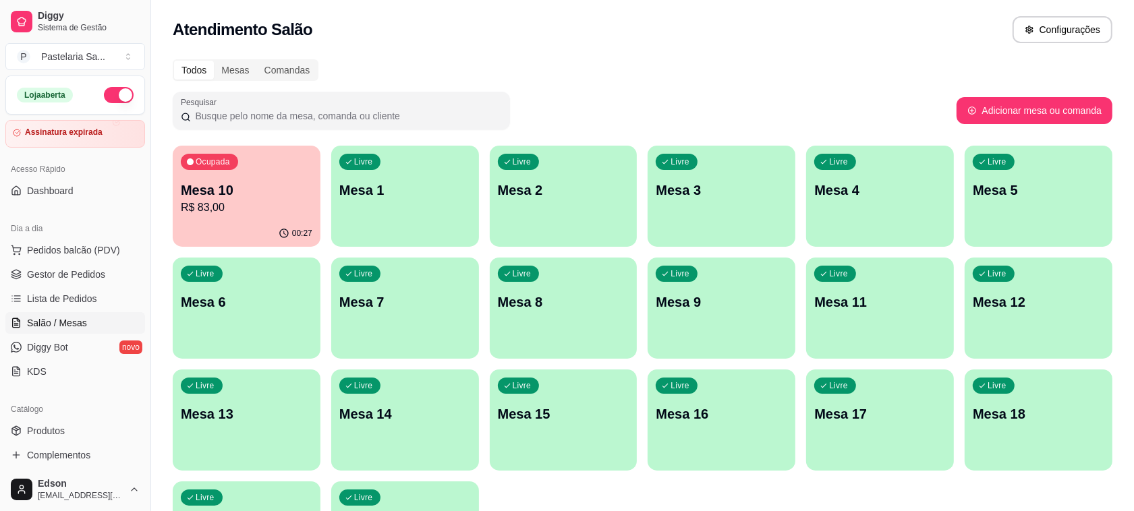
click at [104, 94] on button "button" at bounding box center [119, 95] width 30 height 16
click at [304, 150] on div "Ocupada Mesa 10 R$ 83,00" at bounding box center [246, 183] width 143 height 73
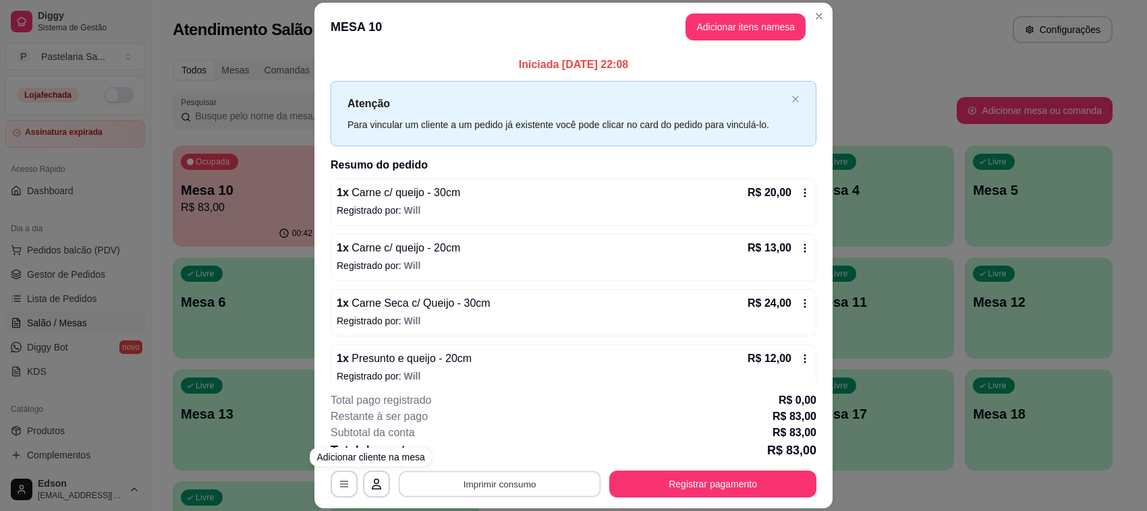
click at [445, 484] on button "Imprimir consumo" at bounding box center [500, 484] width 202 height 26
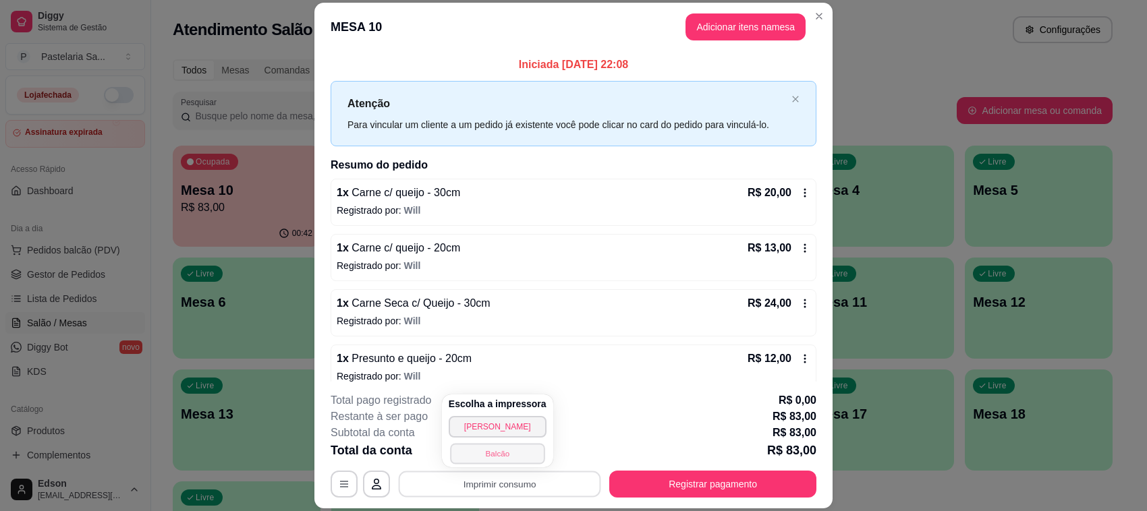
click at [520, 446] on button "Balcão" at bounding box center [497, 453] width 94 height 21
click at [521, 478] on button "Imprimir consumo" at bounding box center [499, 484] width 208 height 27
click at [513, 446] on button "Balcão" at bounding box center [497, 453] width 94 height 21
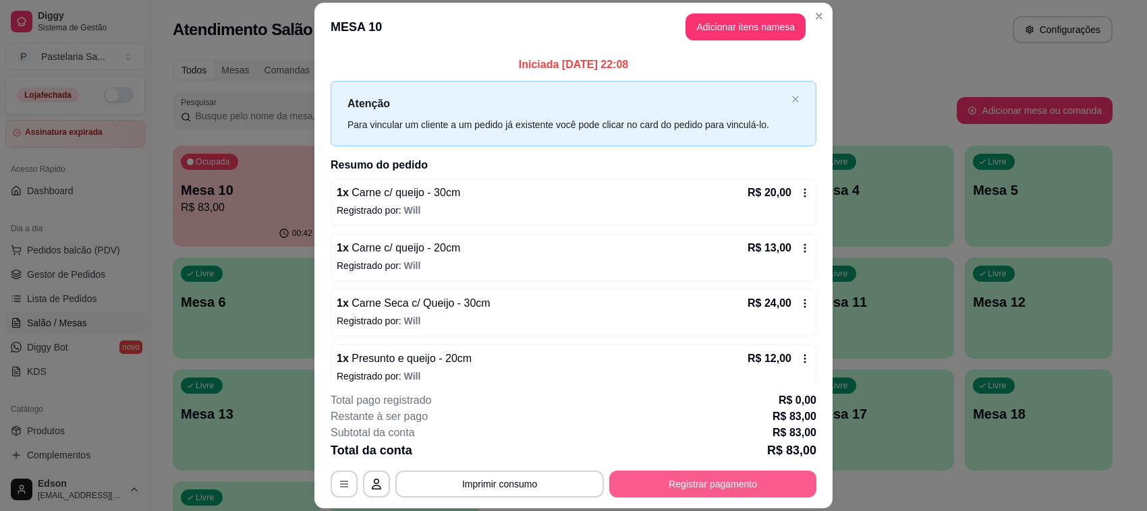
click at [679, 483] on button "Registrar pagamento" at bounding box center [712, 484] width 207 height 27
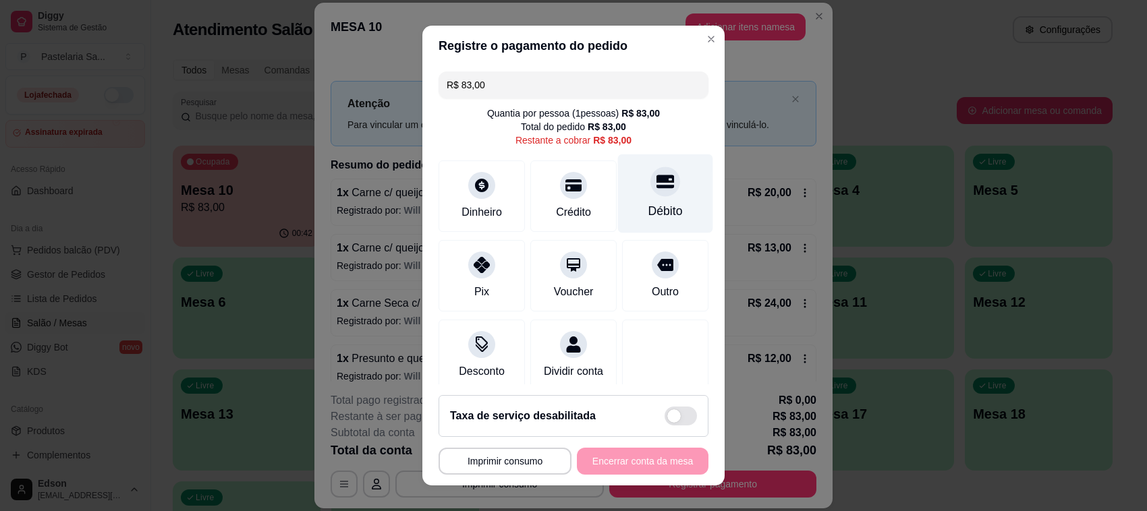
click at [656, 189] on icon at bounding box center [665, 182] width 18 height 18
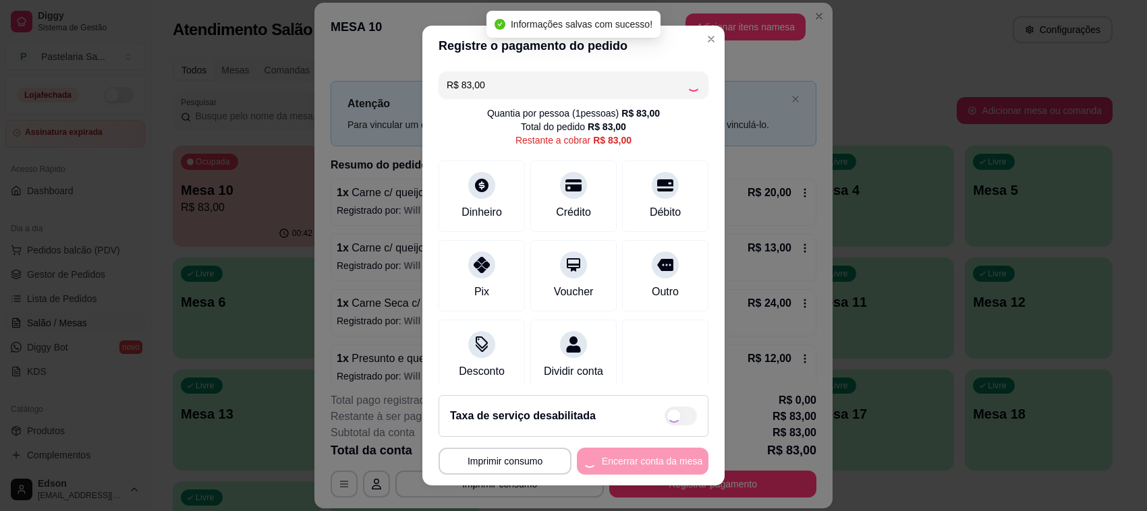
type input "R$ 0,00"
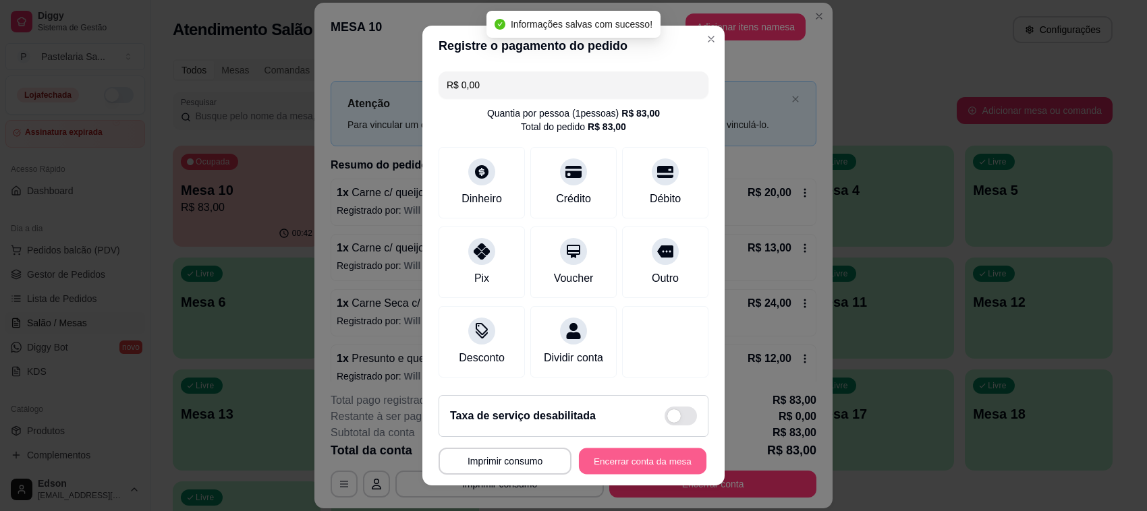
click at [610, 469] on button "Encerrar conta da mesa" at bounding box center [642, 462] width 127 height 26
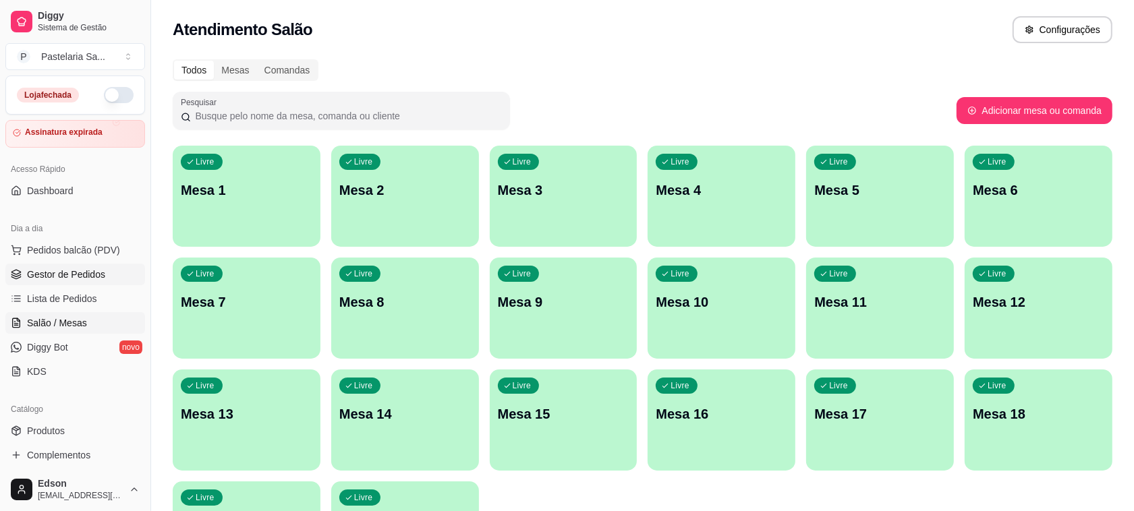
click at [96, 277] on span "Gestor de Pedidos" at bounding box center [66, 274] width 78 height 13
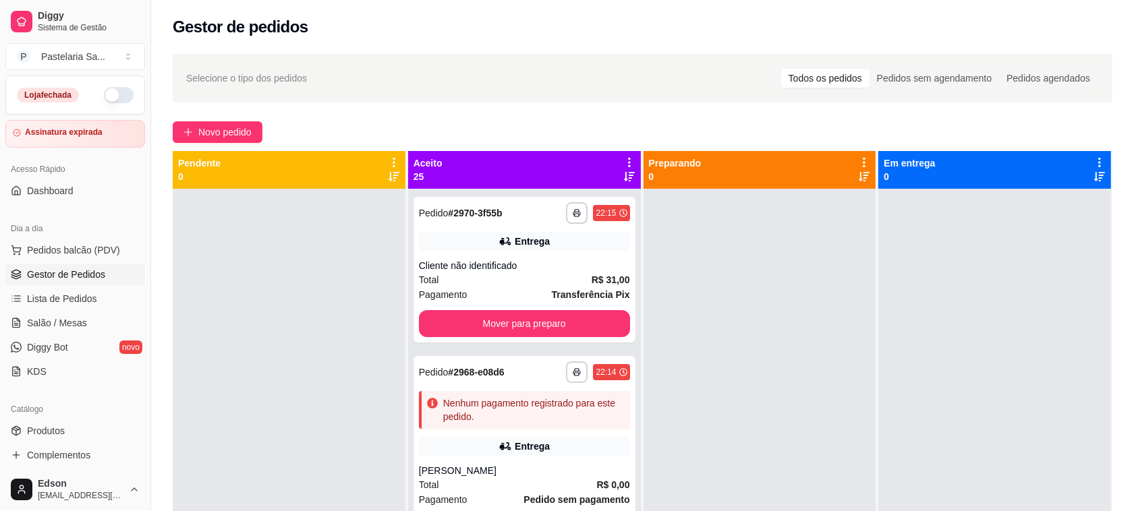
click at [623, 167] on icon at bounding box center [629, 162] width 12 height 12
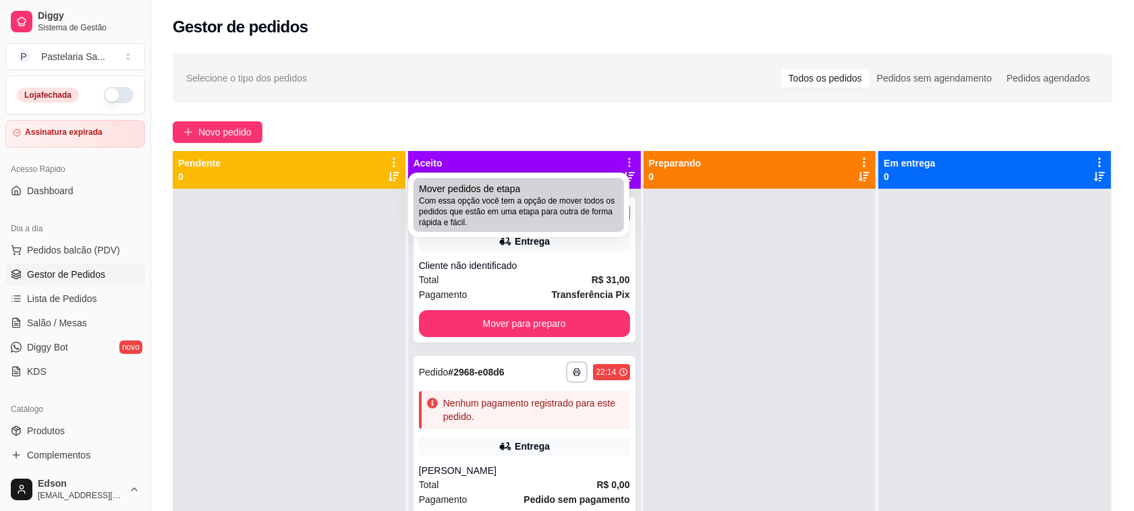
click at [581, 197] on span "Com essa opção você tem a opção de mover todos os pedidos que estão em uma etap…" at bounding box center [519, 212] width 200 height 32
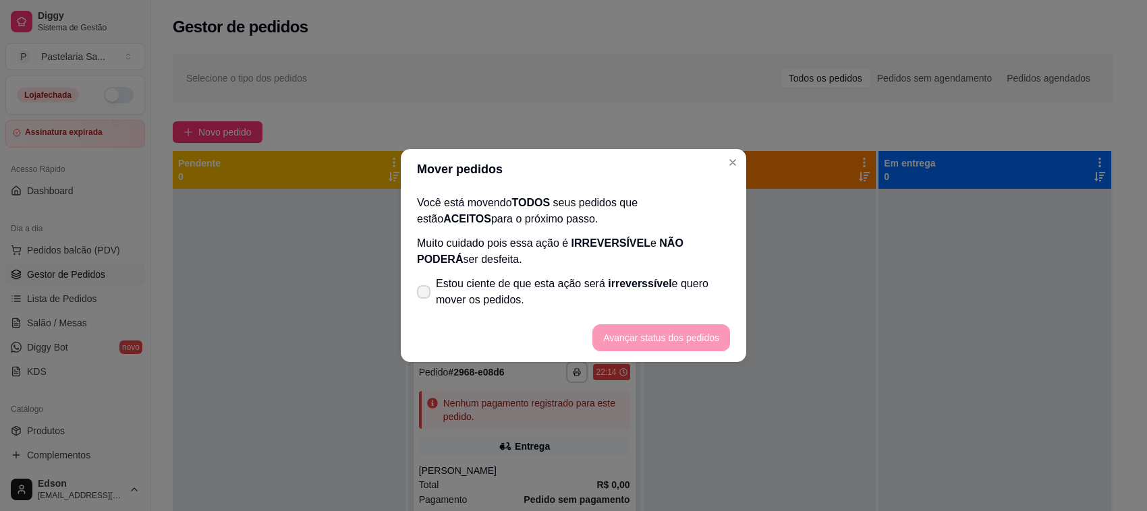
click at [595, 285] on span "Estou ciente de que esta ação será irreverssível e quero mover os pedidos." at bounding box center [583, 292] width 294 height 32
click at [425, 295] on input "Estou ciente de que esta ação será irreverssível e quero mover os pedidos." at bounding box center [420, 299] width 9 height 9
checkbox input "true"
click at [642, 337] on button "Avançar status dos pedidos" at bounding box center [661, 337] width 138 height 27
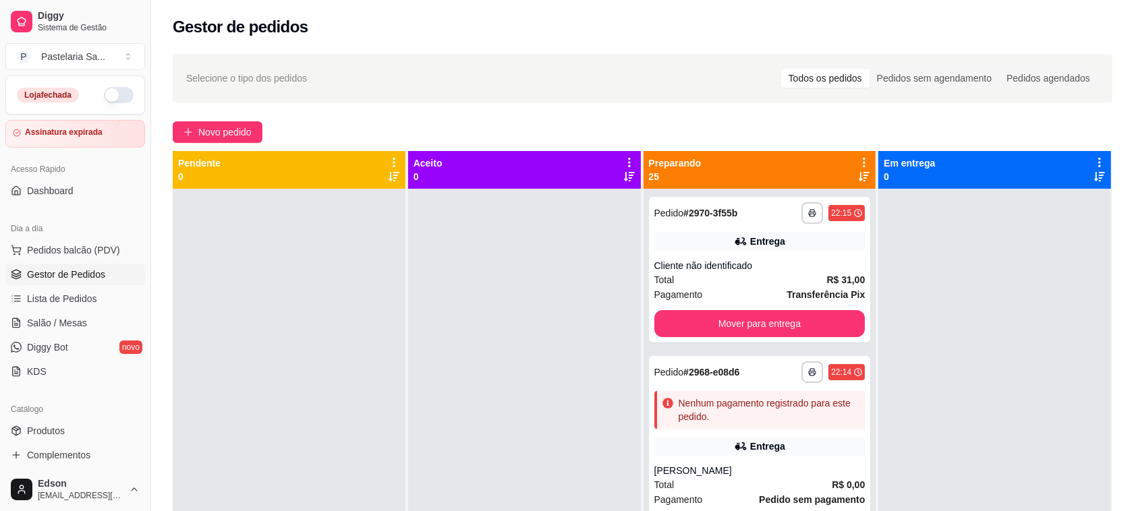
click at [858, 163] on icon at bounding box center [864, 162] width 12 height 12
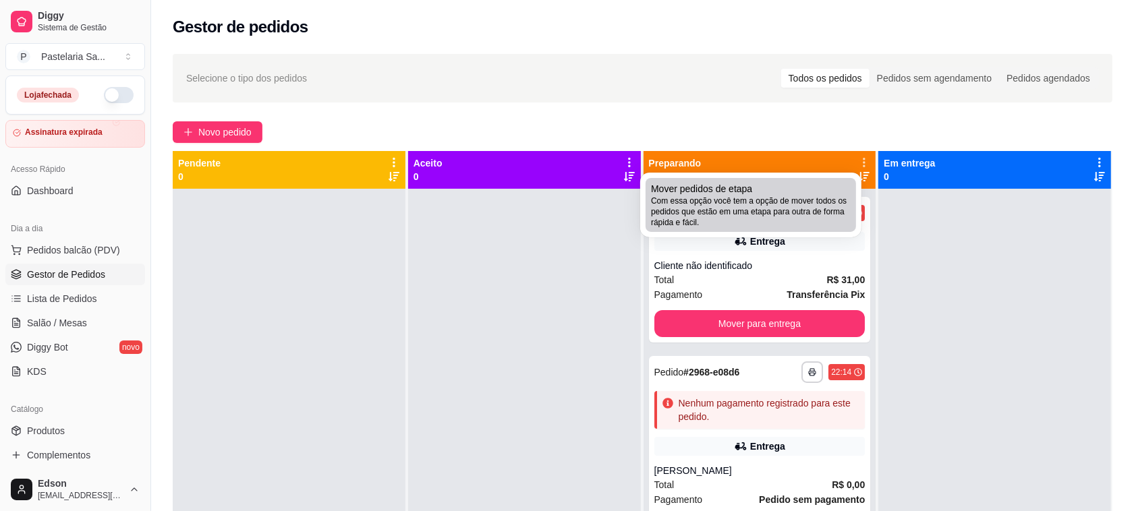
click at [818, 206] on span "Com essa opção você tem a opção de mover todos os pedidos que estão em uma etap…" at bounding box center [751, 212] width 200 height 32
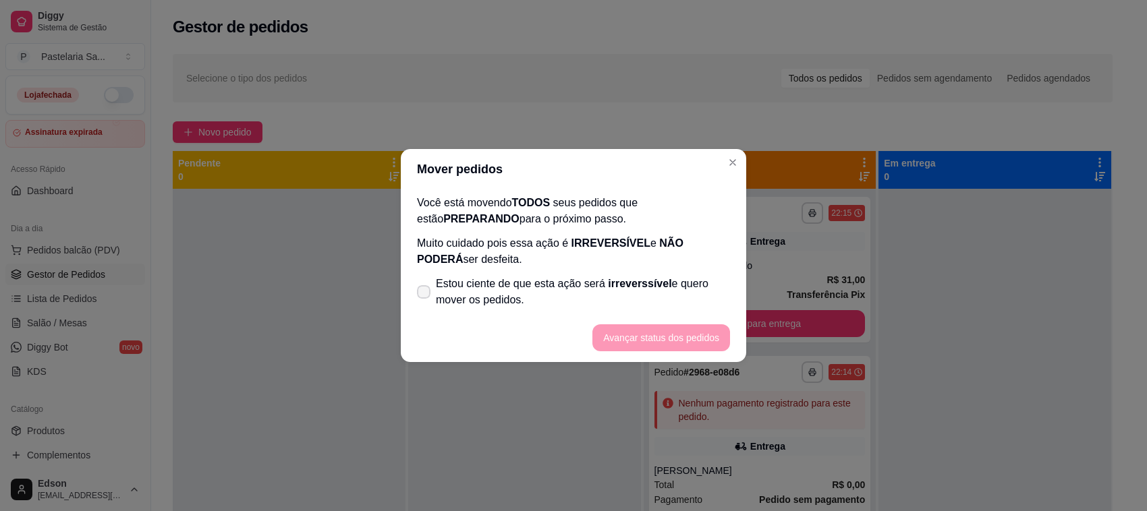
click at [648, 287] on span "irreverssível" at bounding box center [639, 283] width 63 height 11
click at [425, 295] on input "Estou ciente de que esta ação será irreverssível e quero mover os pedidos." at bounding box center [420, 299] width 9 height 9
checkbox input "true"
click at [663, 345] on button "Avançar status dos pedidos" at bounding box center [661, 337] width 138 height 27
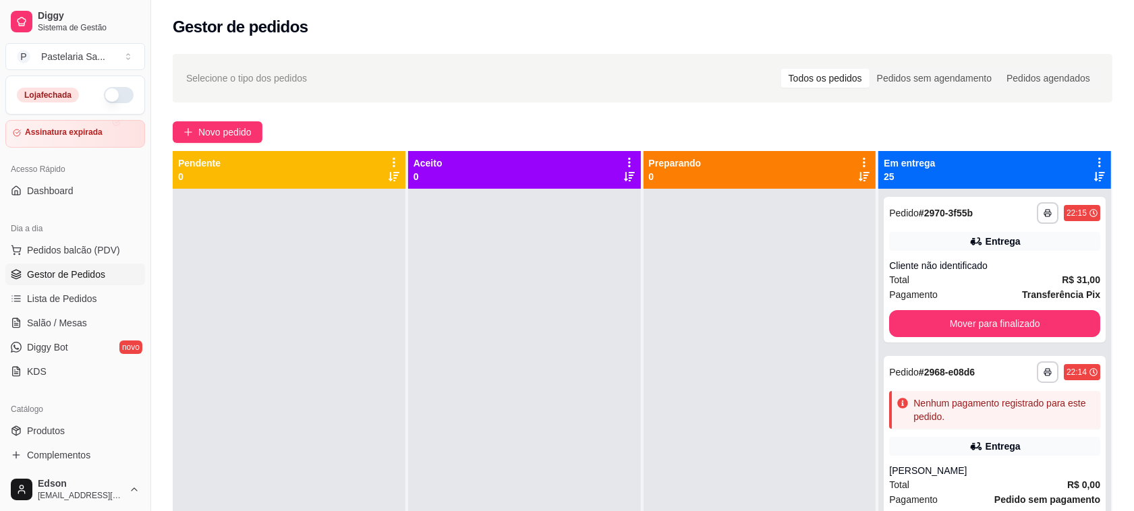
click at [1094, 171] on icon at bounding box center [1099, 176] width 11 height 11
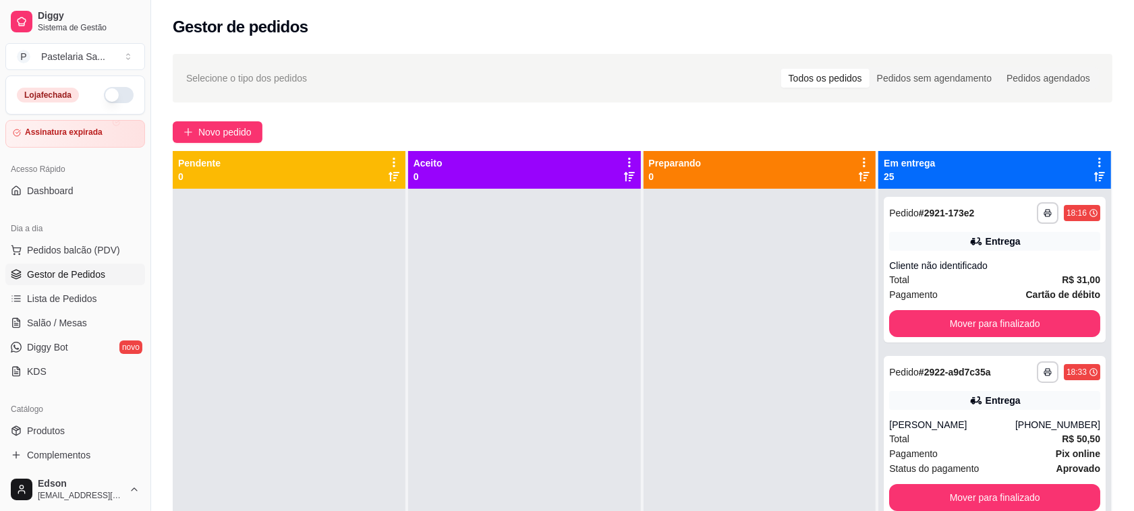
click at [1093, 163] on icon at bounding box center [1099, 162] width 12 height 12
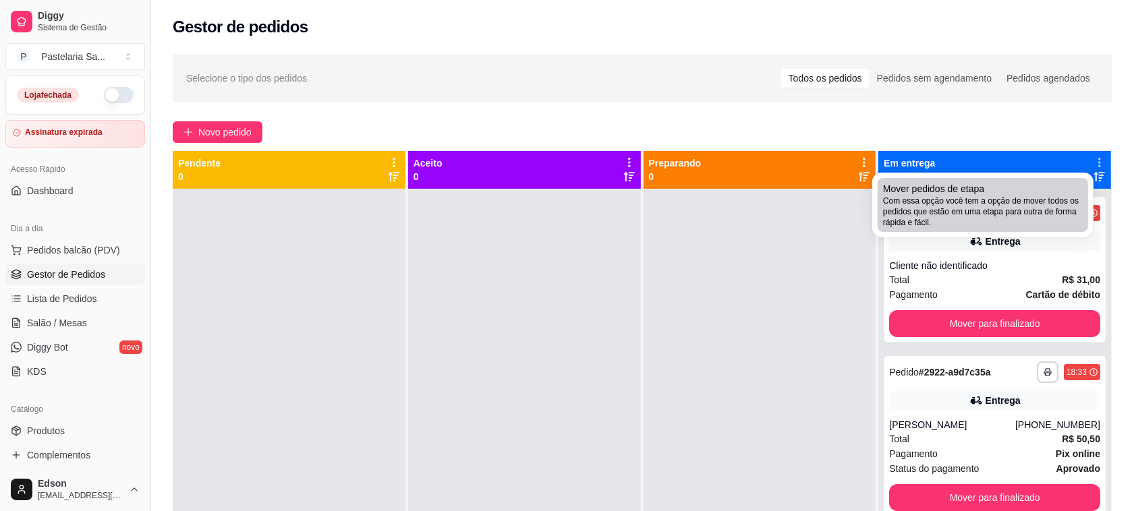
click at [1019, 206] on span "Com essa opção você tem a opção de mover todos os pedidos que estão em uma etap…" at bounding box center [983, 212] width 200 height 32
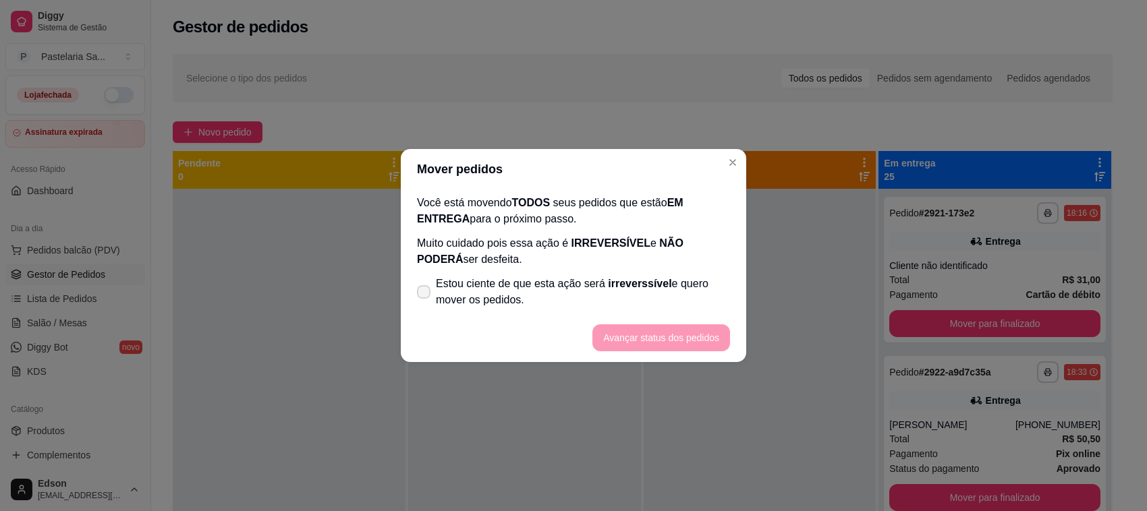
click at [569, 293] on span "Estou ciente de que esta ação será irreverssível e quero mover os pedidos." at bounding box center [583, 292] width 294 height 32
click at [425, 295] on input "Estou ciente de que esta ação será irreverssível e quero mover os pedidos." at bounding box center [420, 299] width 9 height 9
checkbox input "true"
click at [636, 338] on button "Avançar status dos pedidos" at bounding box center [661, 337] width 138 height 27
